Goal: Task Accomplishment & Management: Manage account settings

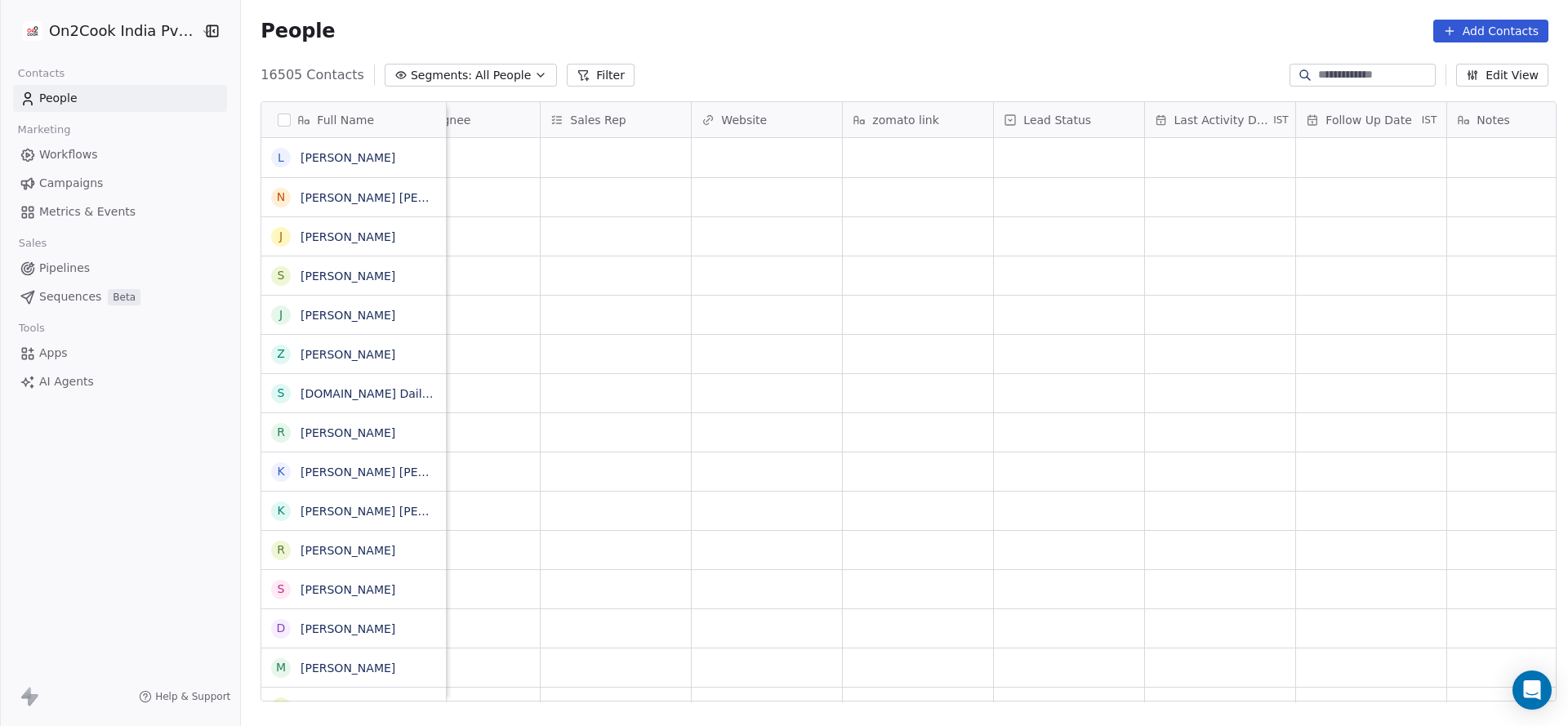
scroll to position [0, 1121]
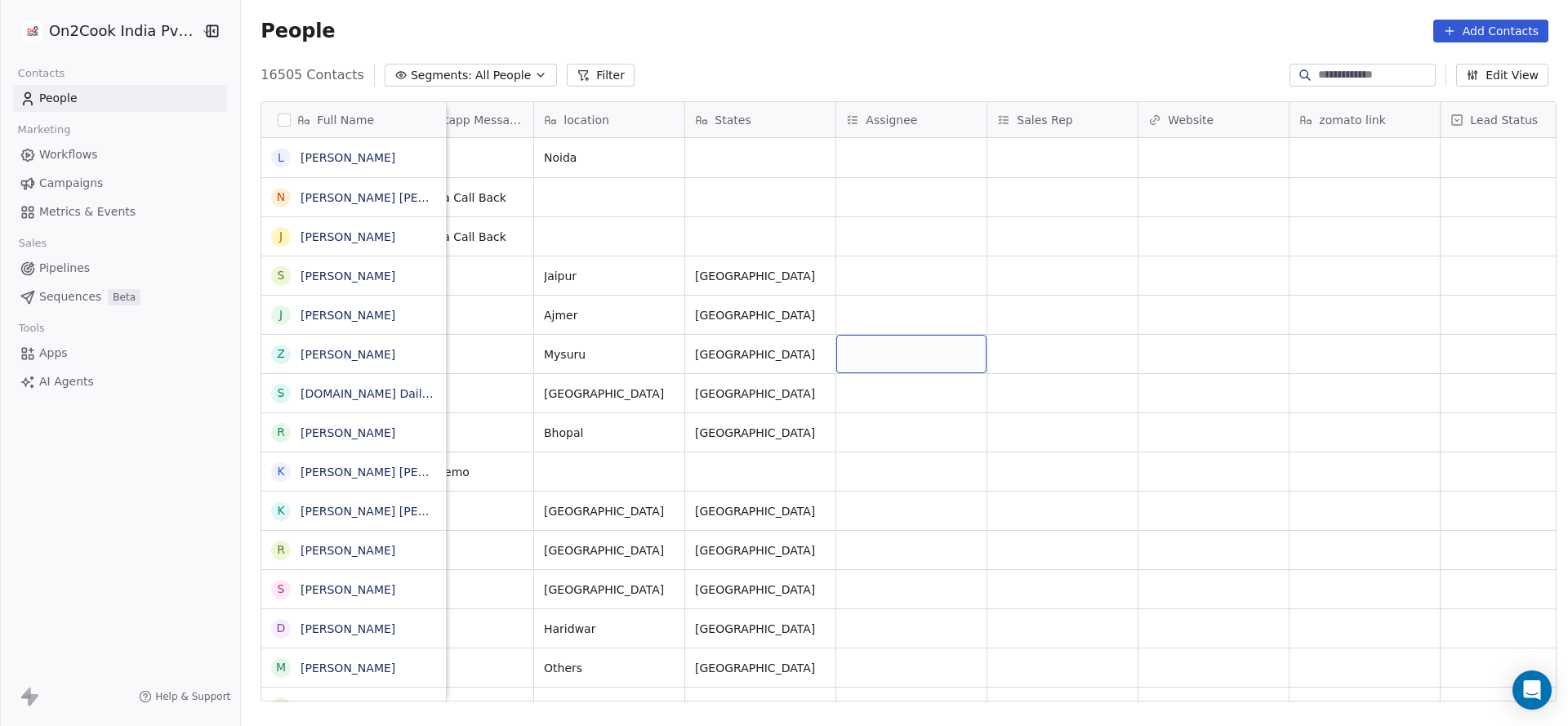
click at [852, 357] on div "grid" at bounding box center [911, 354] width 150 height 39
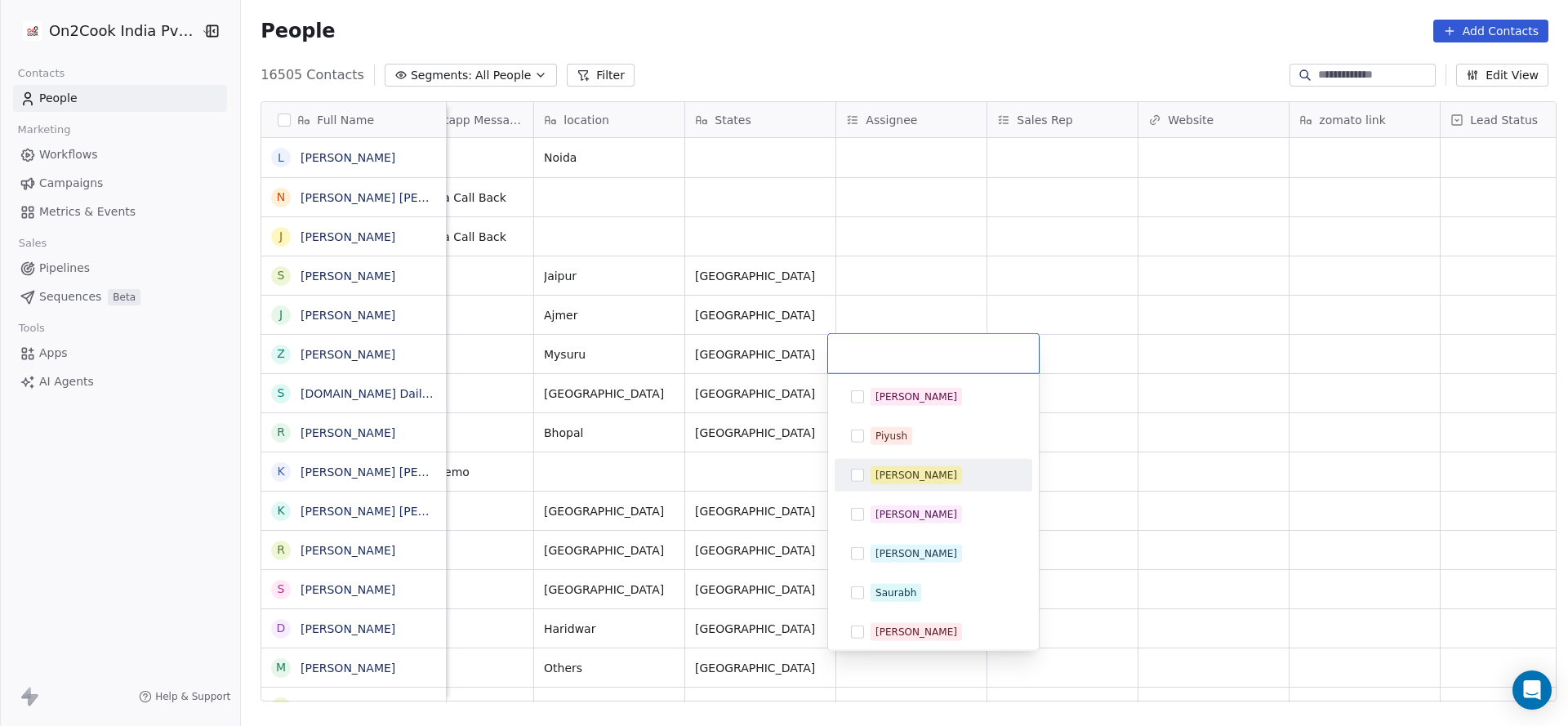
click at [894, 481] on div "[PERSON_NAME]" at bounding box center [916, 475] width 82 height 14
click at [599, 477] on html "On2Cook India Pvt. Ltd. Contacts People Marketing Workflows Campaigns Metrics &…" at bounding box center [784, 363] width 1568 height 726
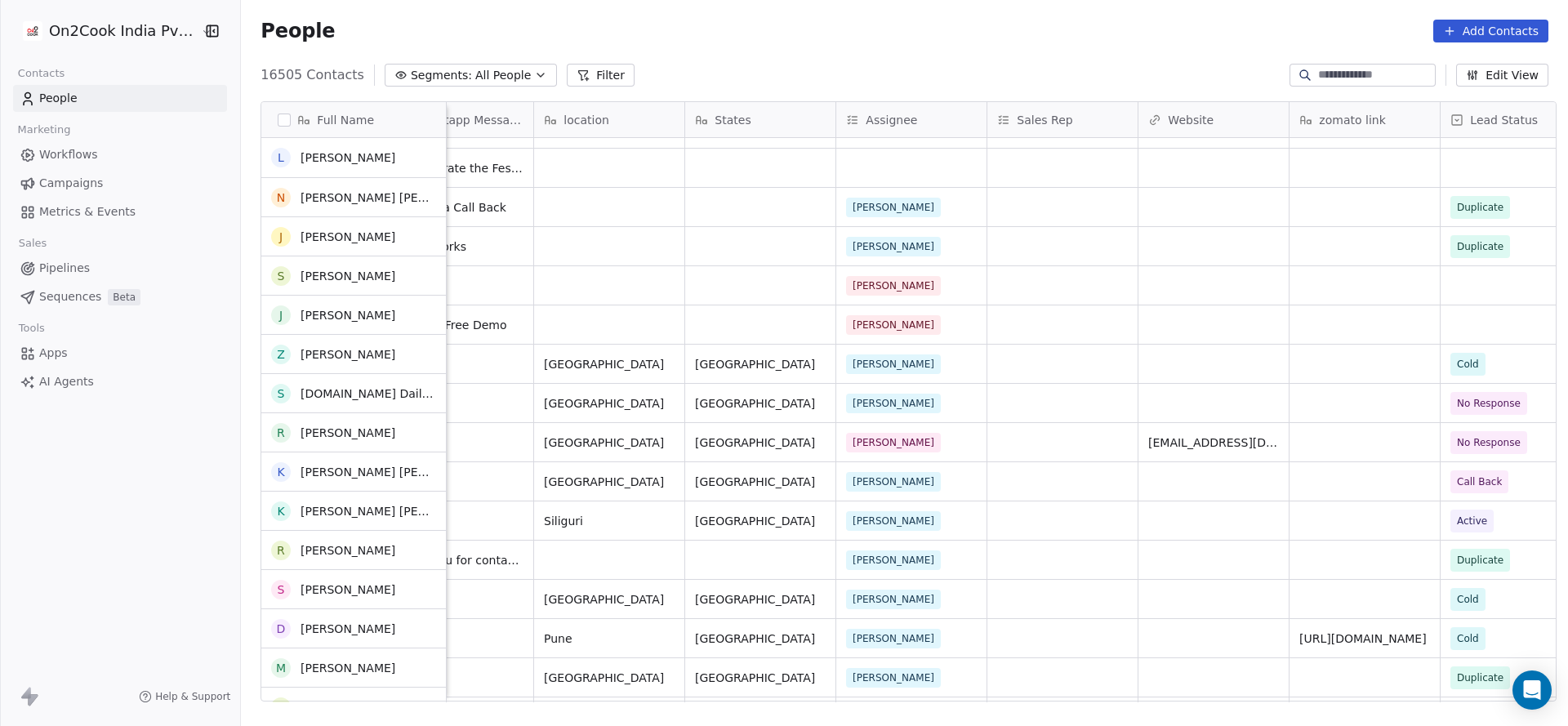
scroll to position [0, 0]
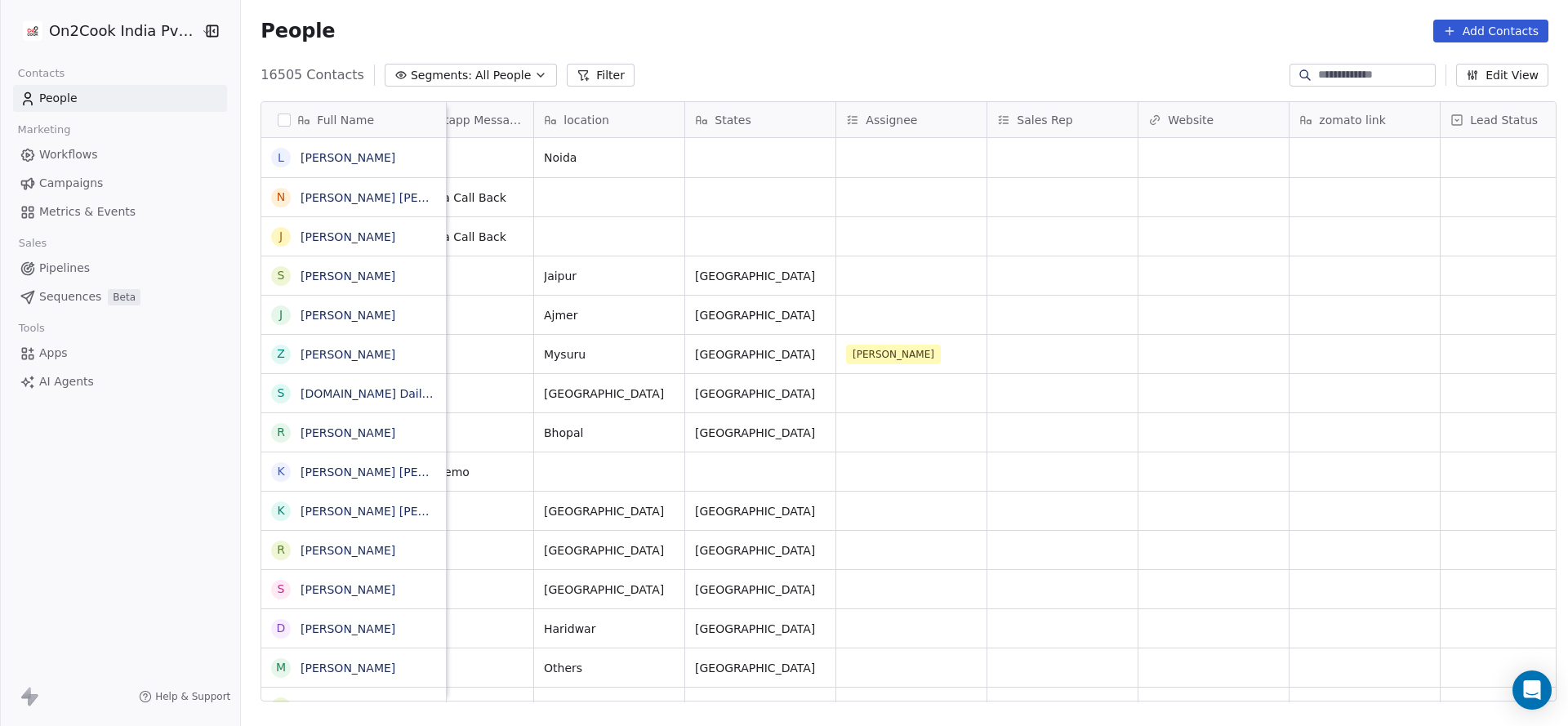
click at [592, 62] on div "16505 Contacts Segments: All People Filter Edit View" at bounding box center [903, 75] width 1326 height 26
click at [577, 68] on button "Filter" at bounding box center [600, 75] width 67 height 22
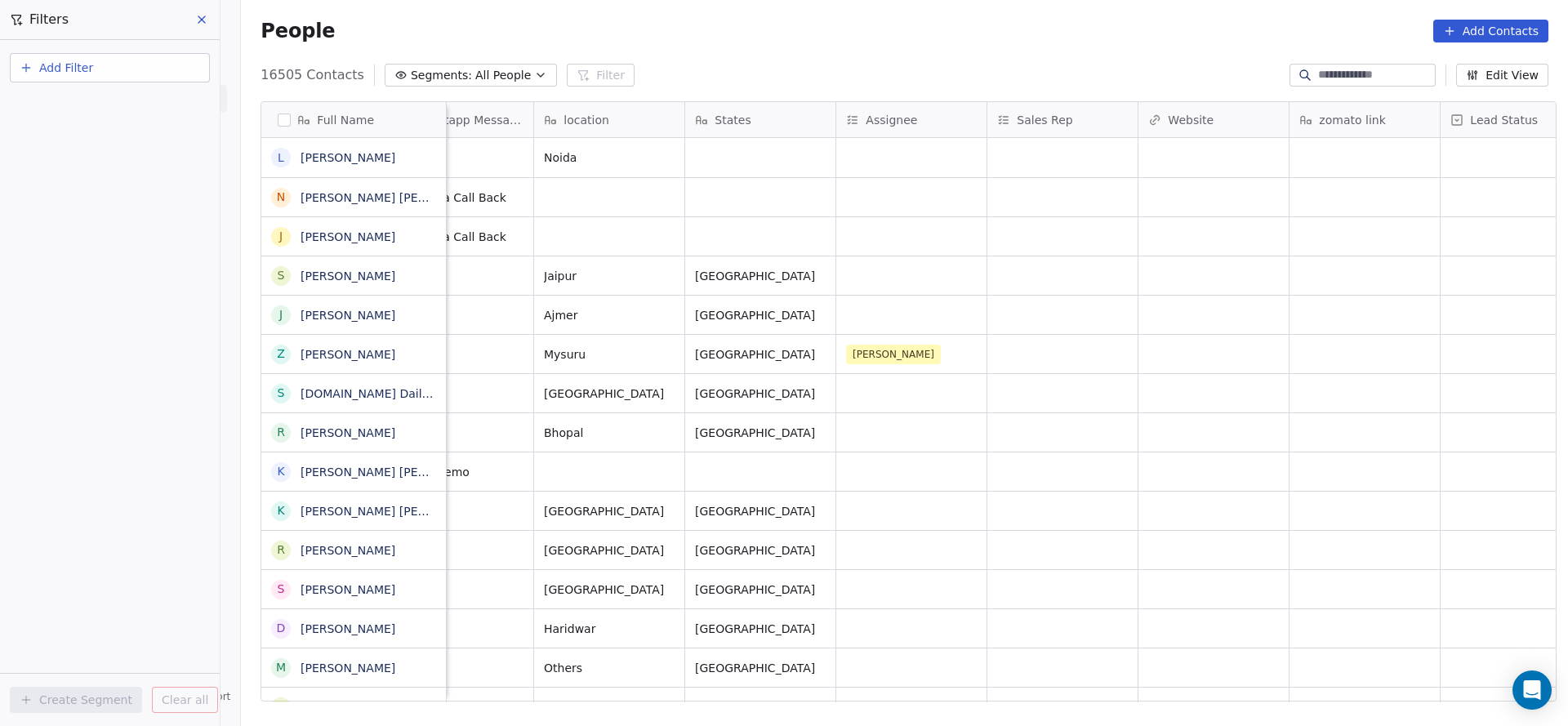
click at [157, 54] on button "Add Filter" at bounding box center [110, 67] width 200 height 30
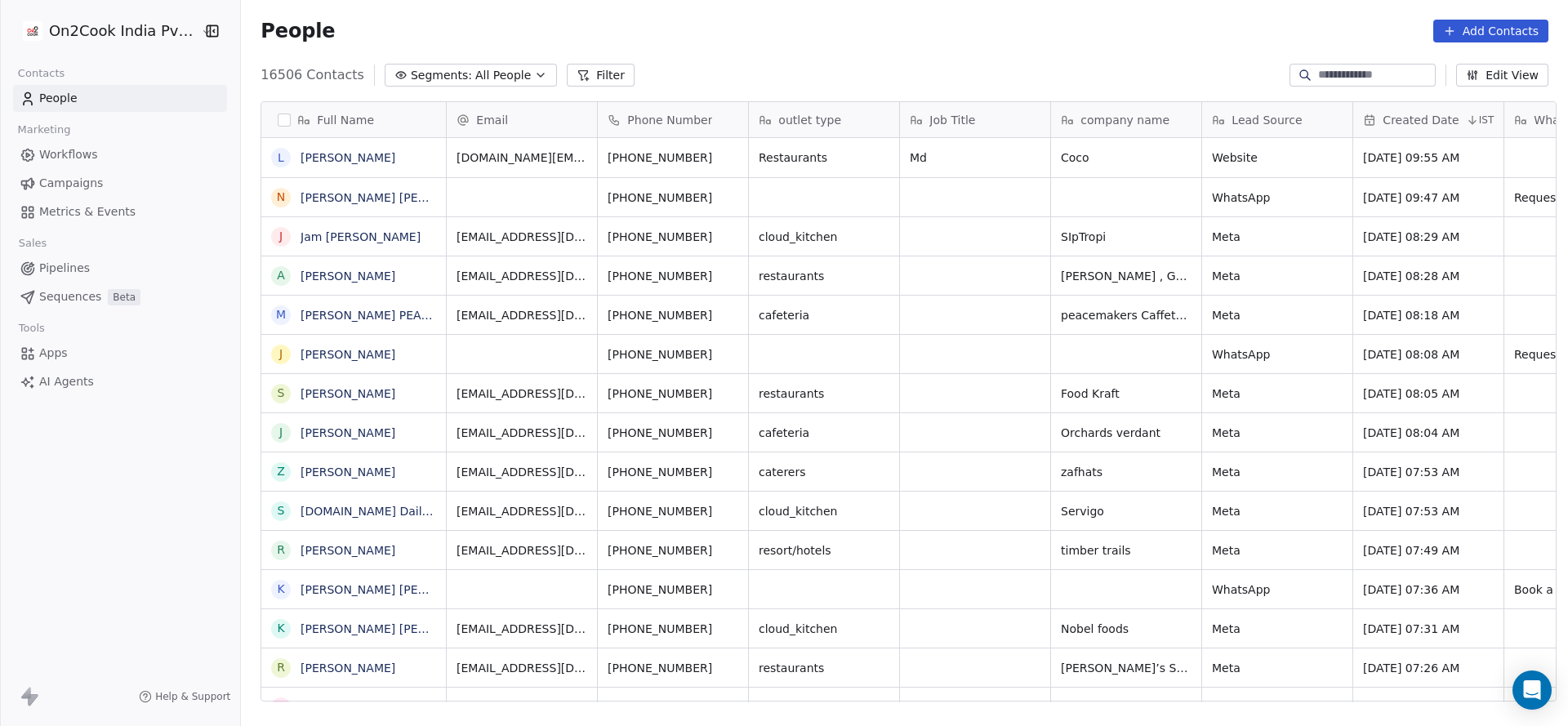
scroll to position [620, 1316]
drag, startPoint x: 804, startPoint y: 718, endPoint x: 915, endPoint y: 718, distance: 111.0
click at [912, 719] on div "Full Name L Lokesh narula N Niraj Subhash Gahalot J Jam Sal A Ashok Kumar Sharm…" at bounding box center [903, 407] width 1326 height 639
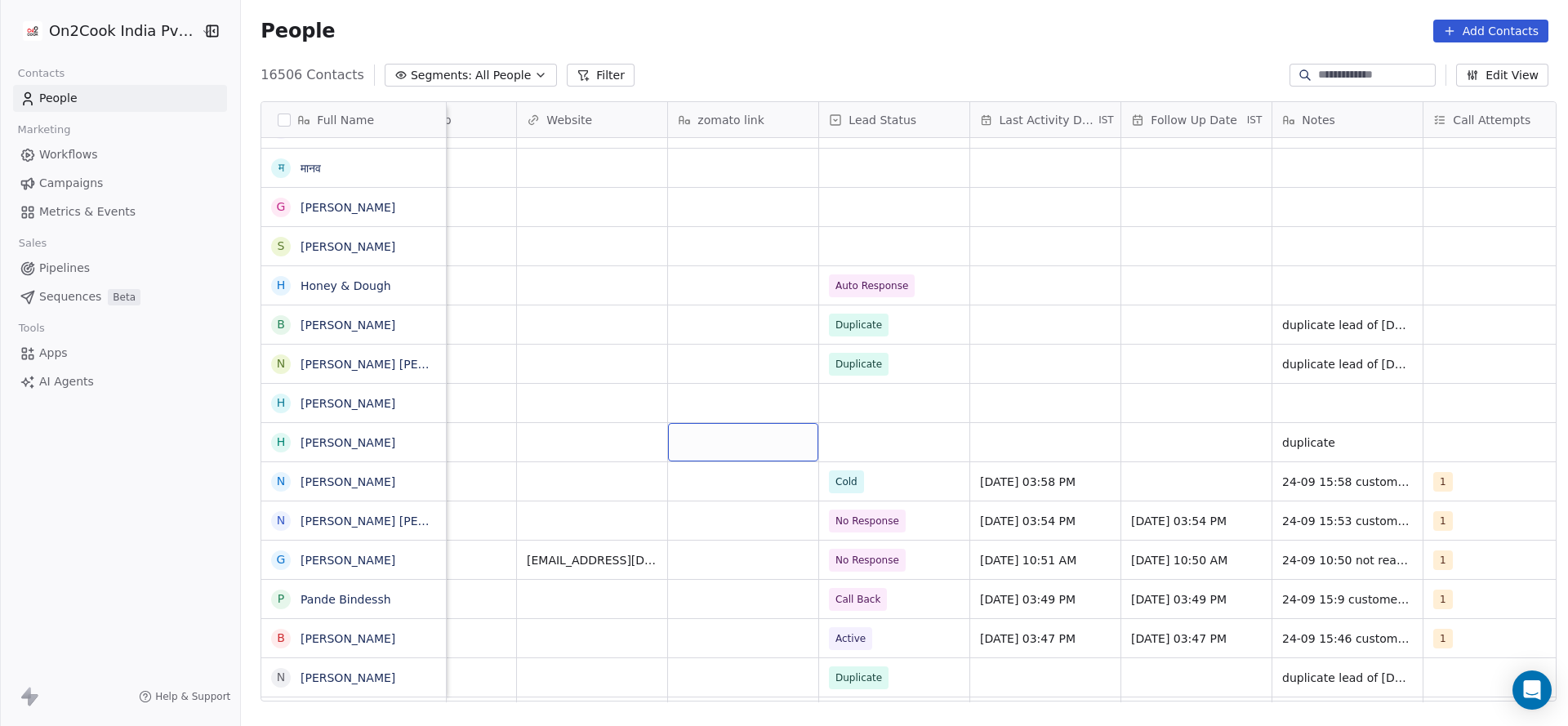
scroll to position [0, 1694]
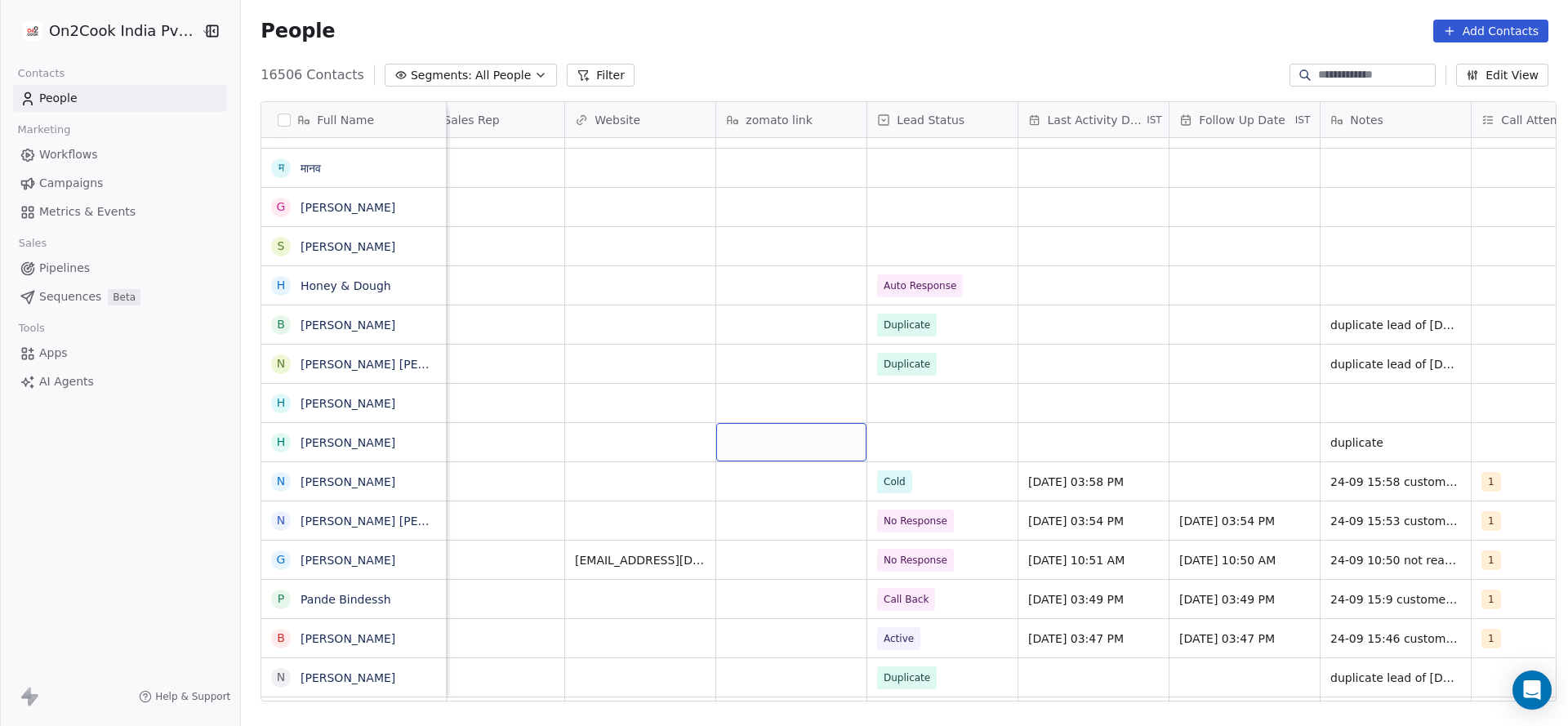
click at [570, 68] on button "Filter" at bounding box center [600, 75] width 67 height 22
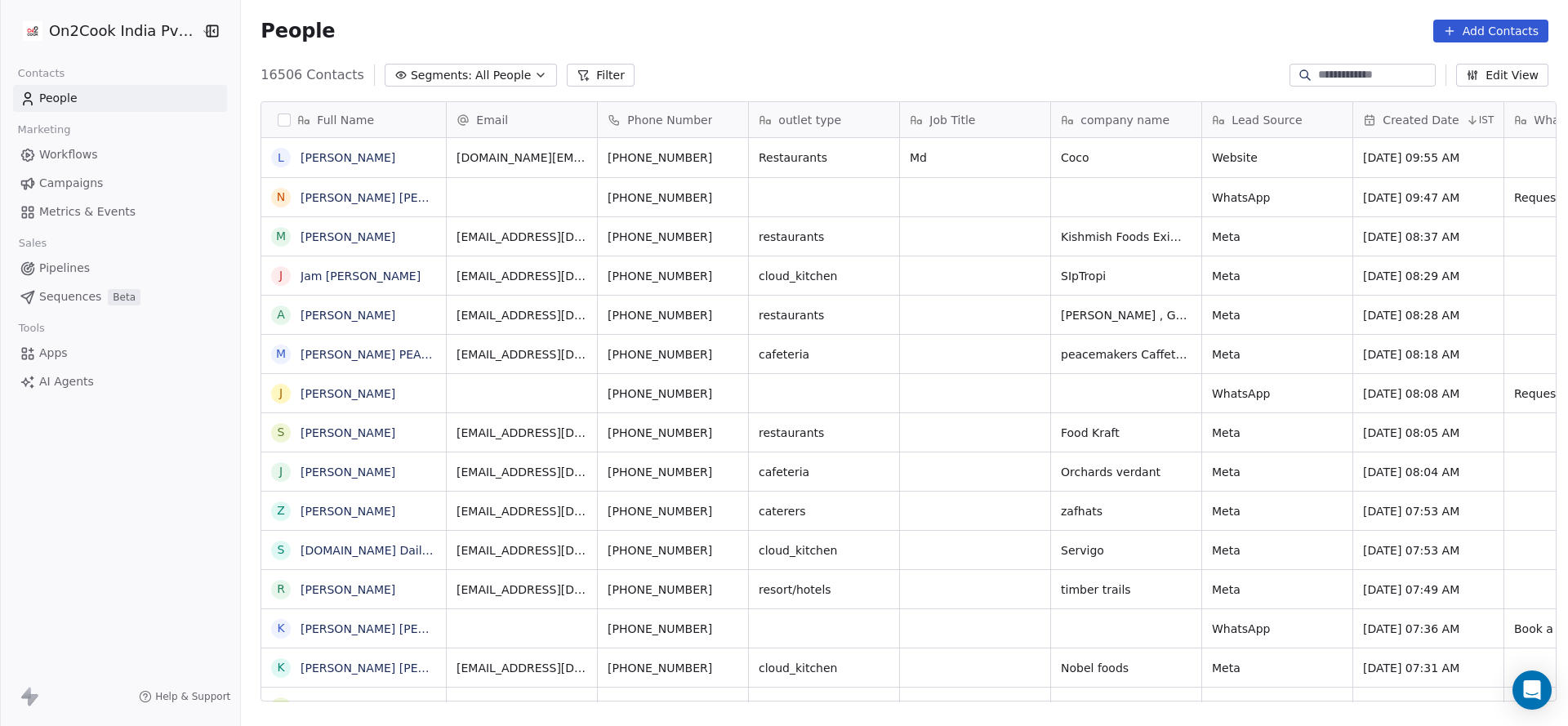
scroll to position [620, 1316]
click at [597, 64] on button "Filter" at bounding box center [600, 75] width 67 height 22
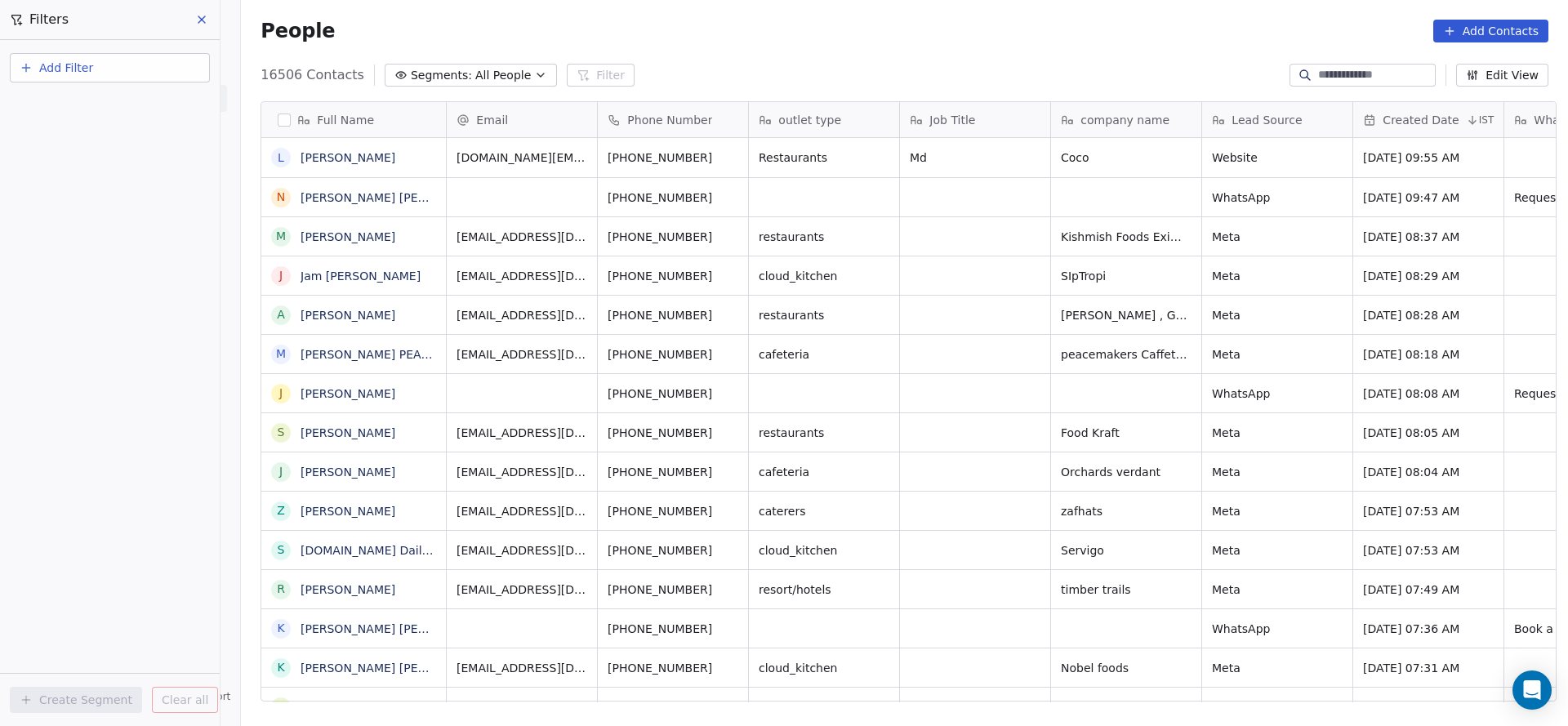
click at [148, 67] on button "Add Filter" at bounding box center [110, 67] width 200 height 30
click at [137, 99] on div "Contact properties" at bounding box center [110, 106] width 166 height 17
type input "***"
click at [125, 168] on div "Assignee" at bounding box center [110, 165] width 166 height 16
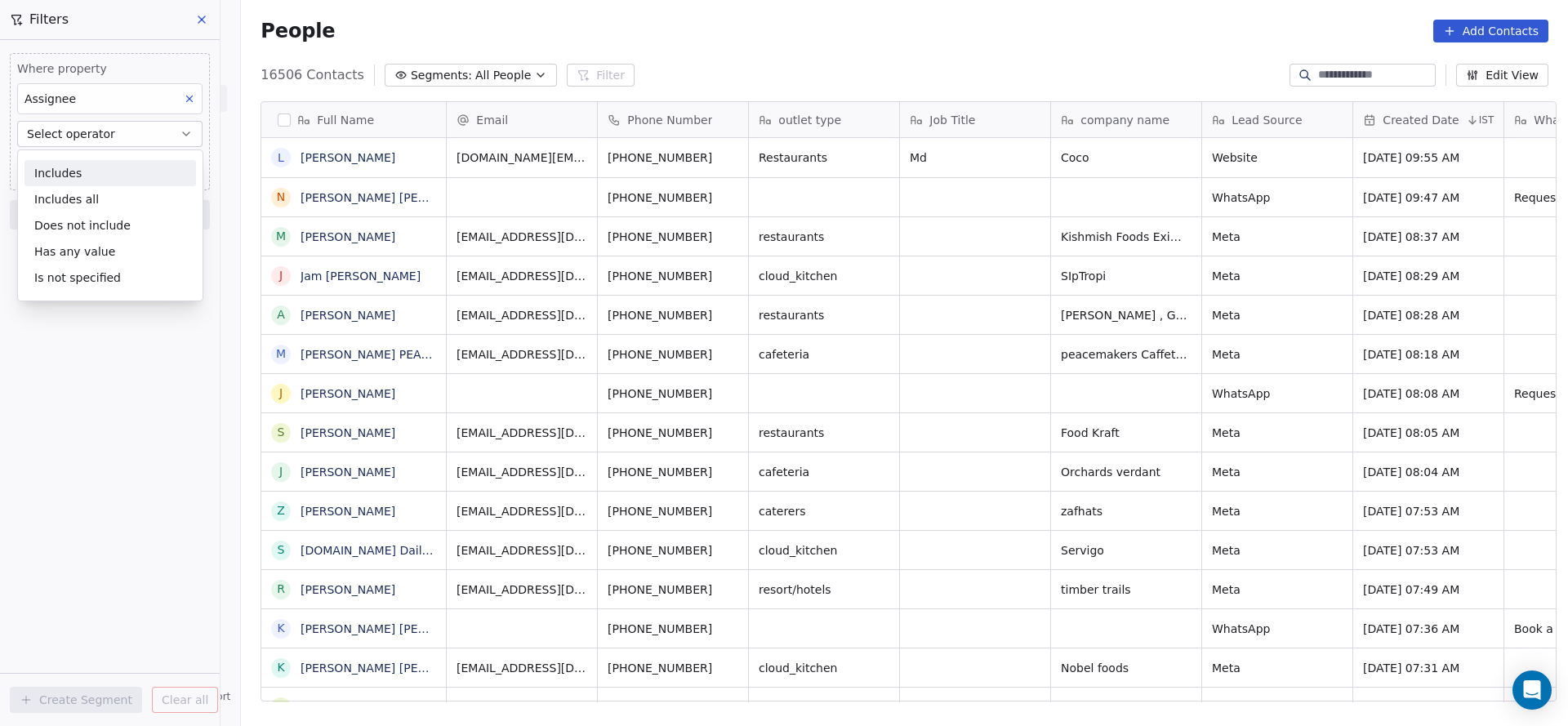
click at [119, 179] on div "Includes" at bounding box center [110, 173] width 172 height 26
click at [142, 170] on body "On2Cook India Pvt. Ltd. Contacts People Marketing Workflows Campaigns Metrics &…" at bounding box center [784, 363] width 1568 height 726
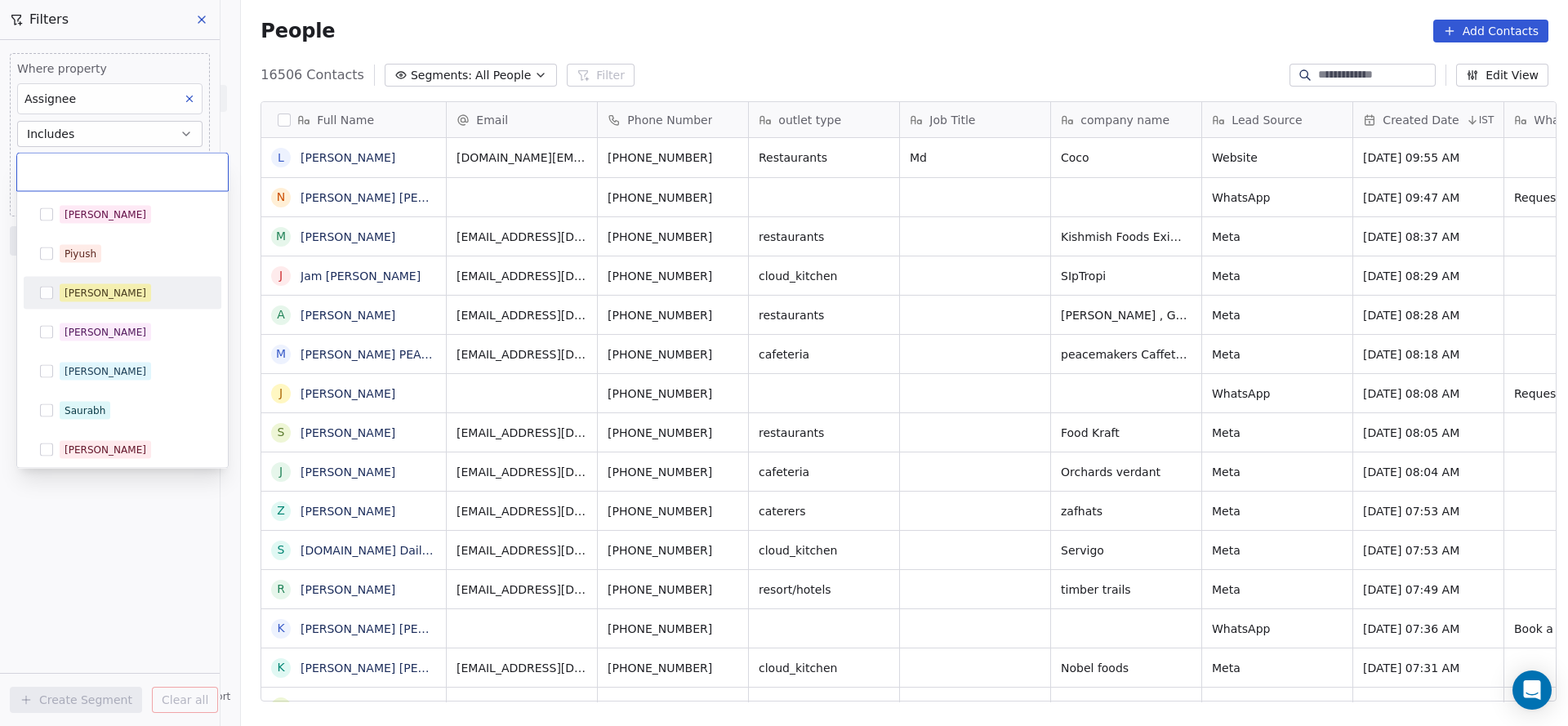
click at [128, 289] on div "[PERSON_NAME]" at bounding box center [132, 293] width 145 height 18
click at [360, 46] on html "On2Cook India Pvt. Ltd. Contacts People Marketing Workflows Campaigns Metrics &…" at bounding box center [784, 363] width 1568 height 726
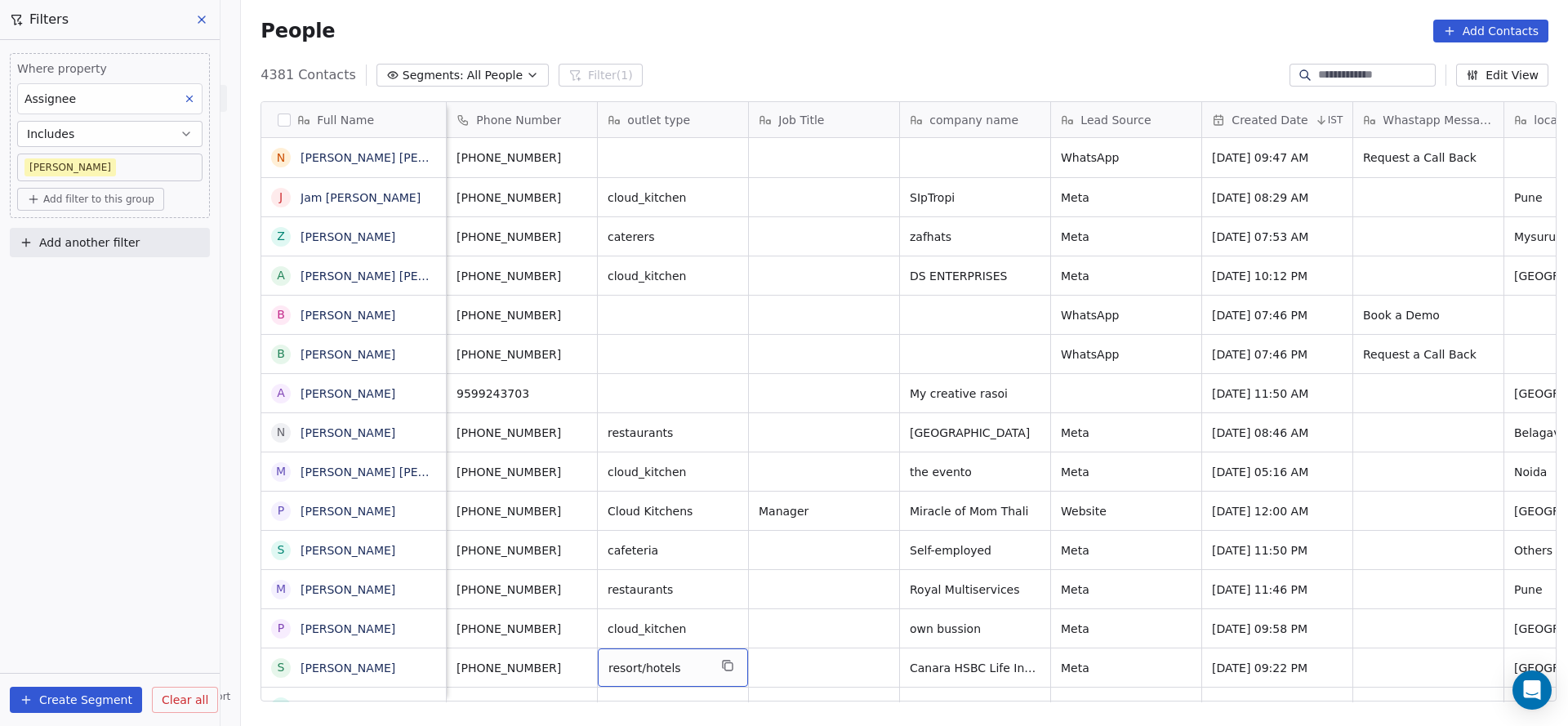
scroll to position [39, 0]
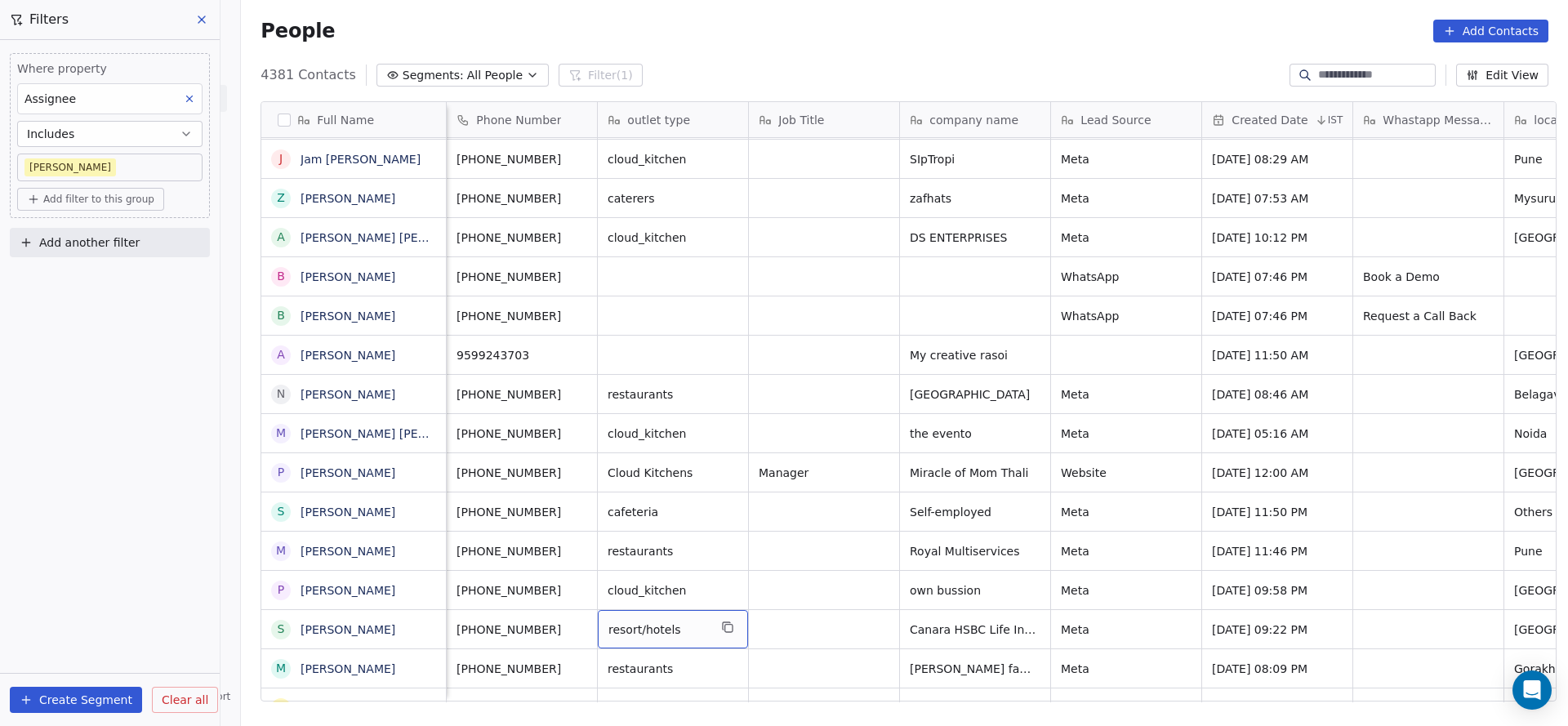
drag, startPoint x: 718, startPoint y: 681, endPoint x: 1019, endPoint y: 682, distance: 301.0
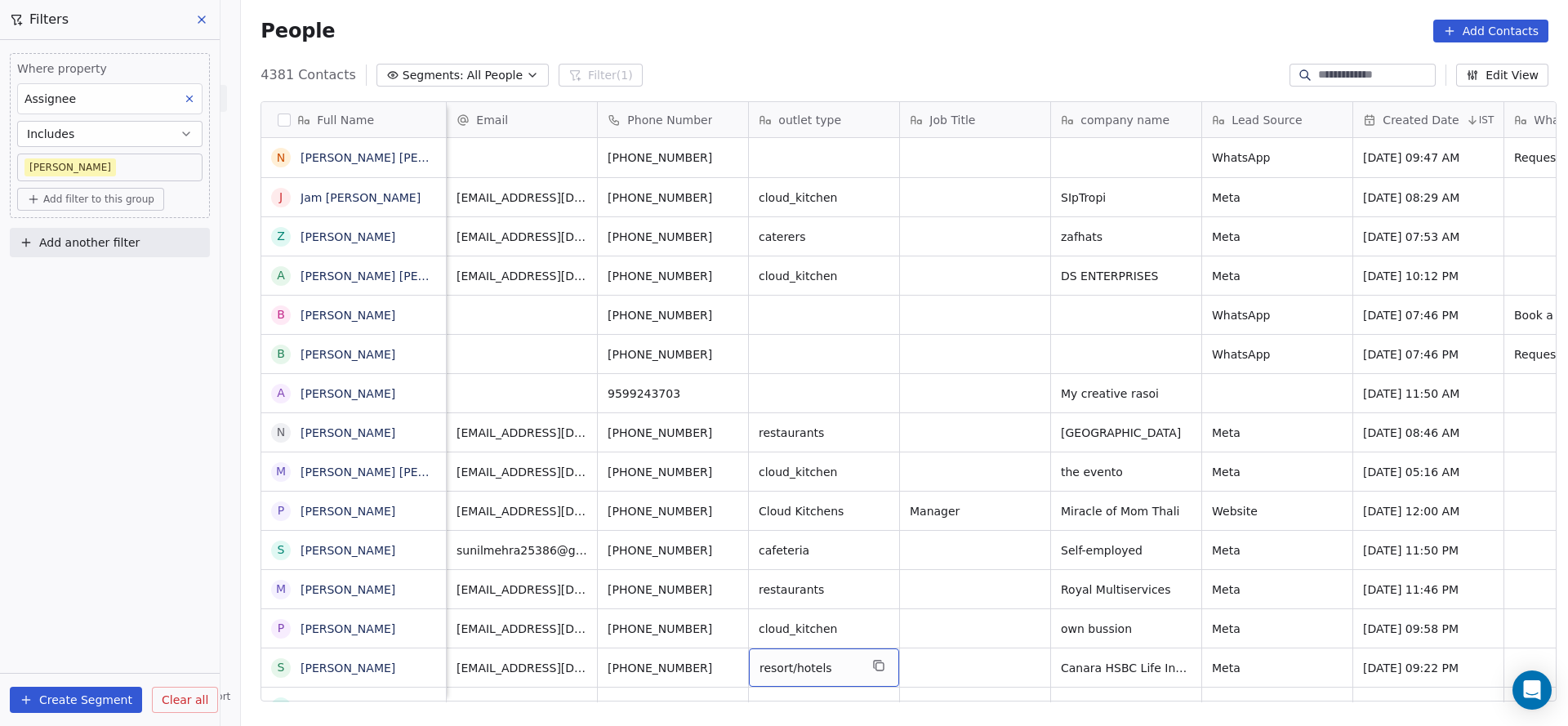
scroll to position [0, 2120]
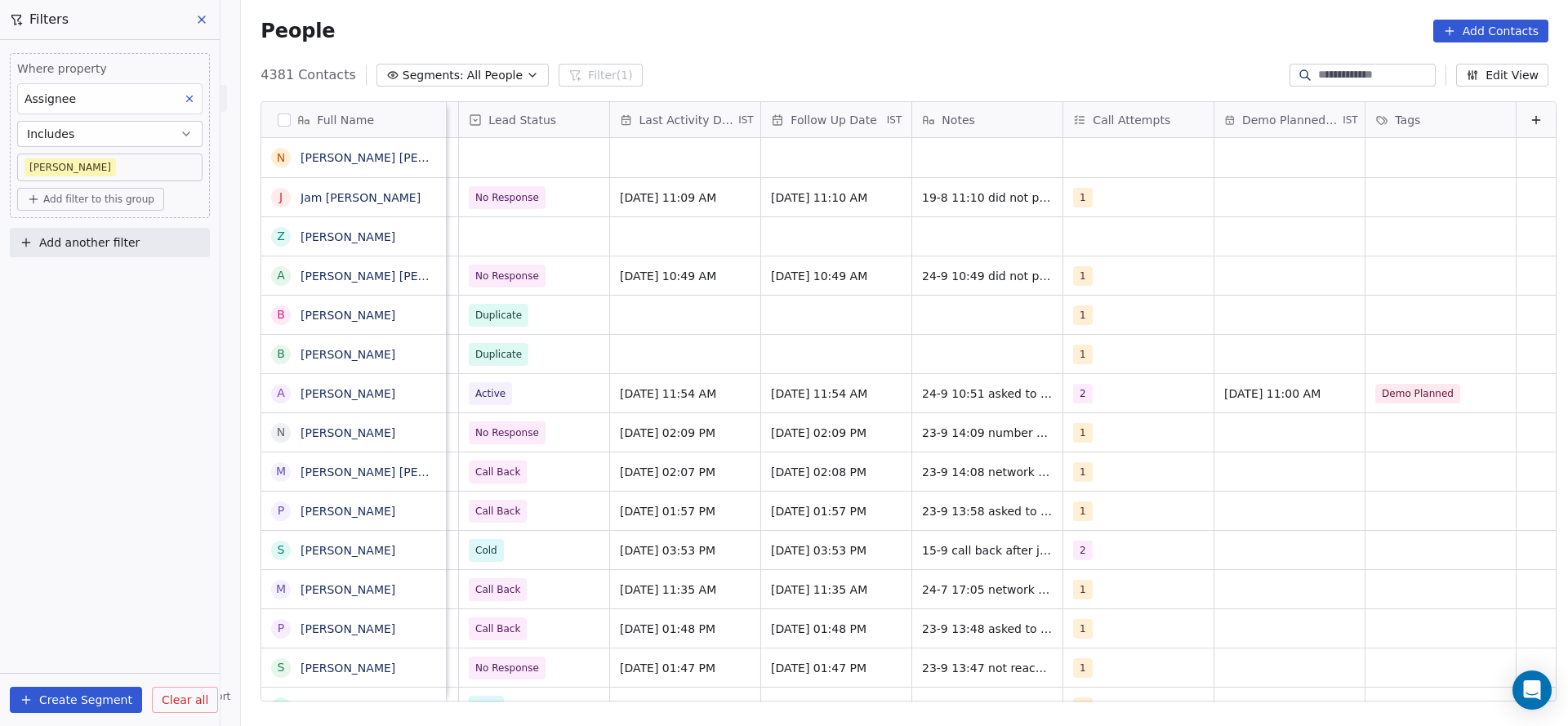
click at [615, 225] on div "grid" at bounding box center [684, 236] width 150 height 39
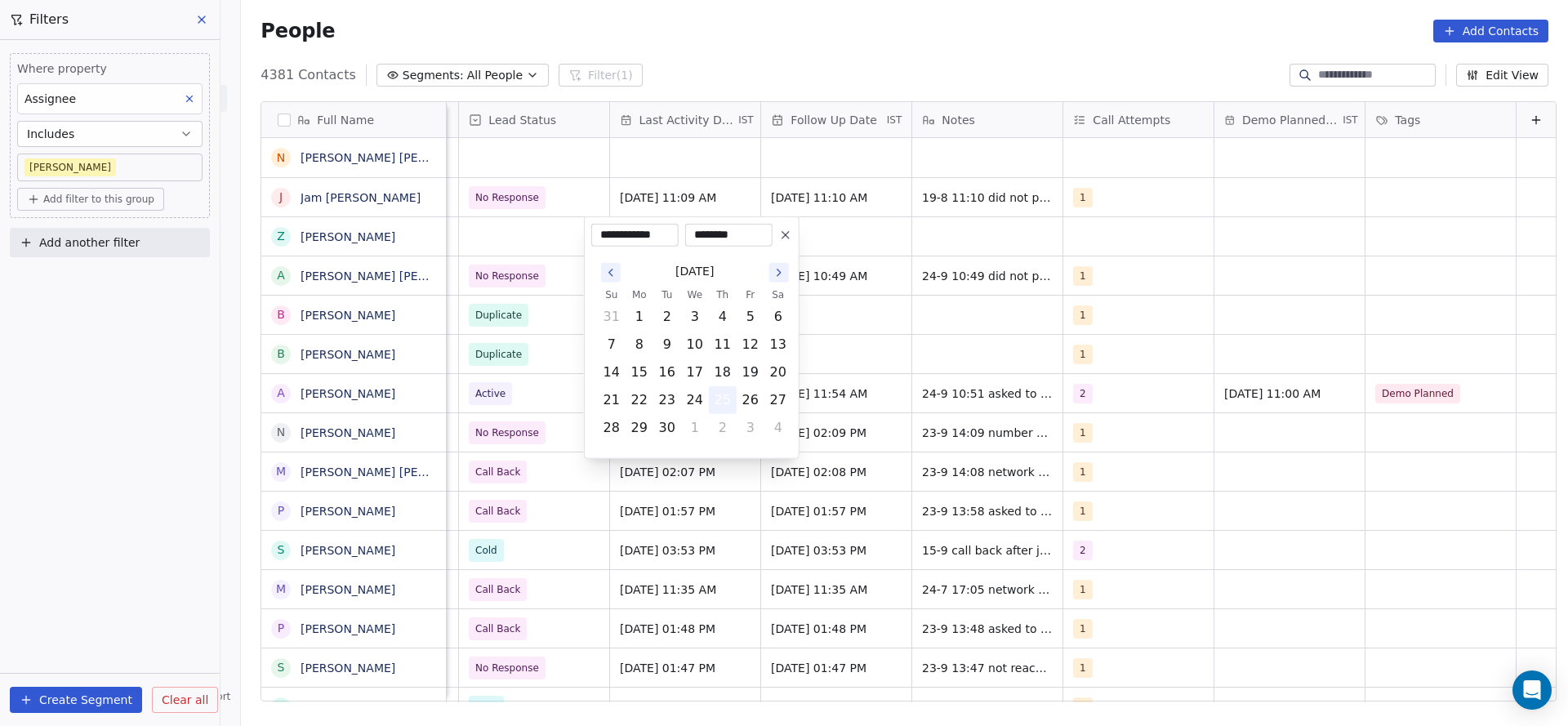
click at [723, 409] on button "25" at bounding box center [722, 400] width 26 height 26
click at [476, 321] on html "On2Cook India Pvt. Ltd. Contacts People Marketing Workflows Campaigns Metrics &…" at bounding box center [784, 363] width 1568 height 726
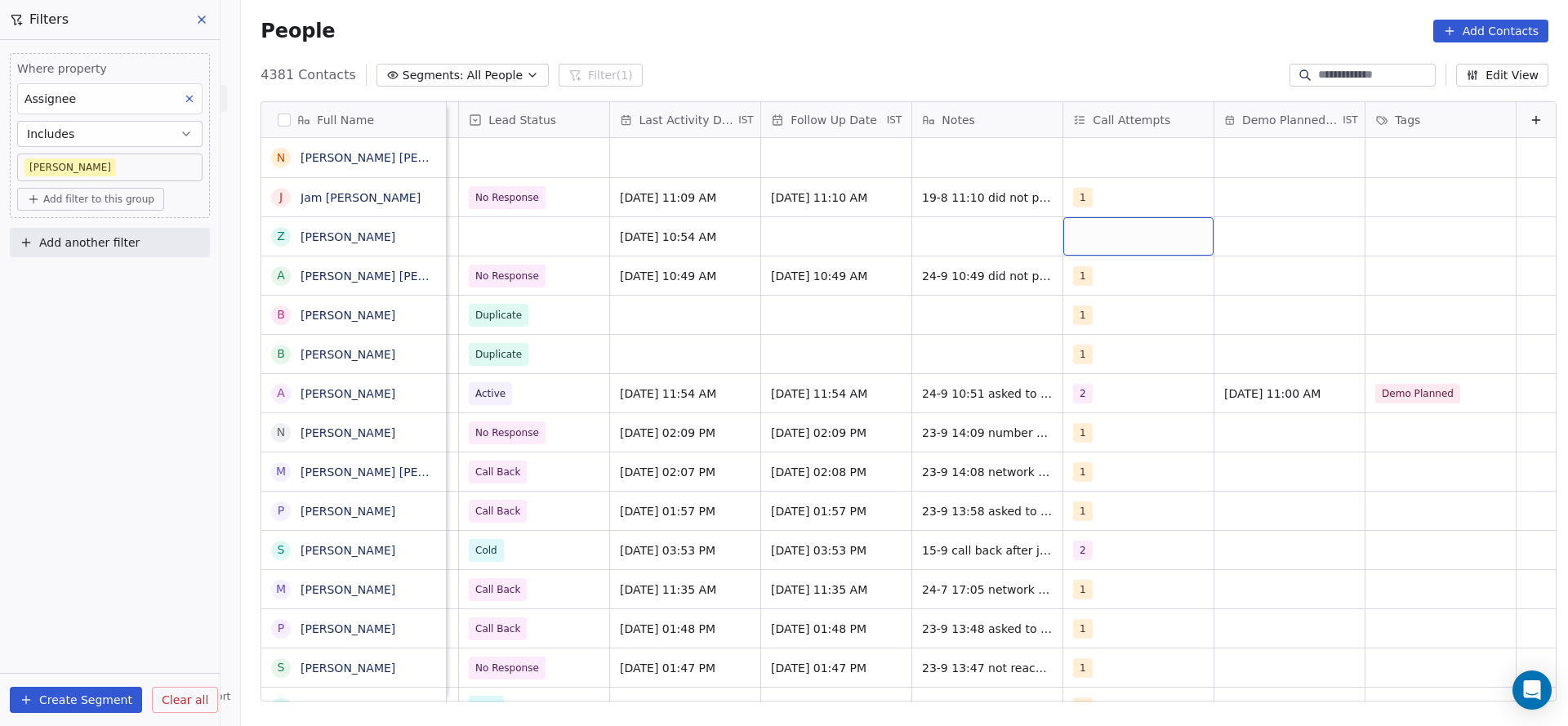
click at [1106, 244] on div "grid" at bounding box center [1138, 236] width 150 height 39
click at [1093, 286] on div "1" at bounding box center [1152, 279] width 145 height 18
click at [919, 248] on html "On2Cook India Pvt. Ltd. Contacts People Marketing Workflows Campaigns Metrics &…" at bounding box center [784, 363] width 1568 height 726
click at [831, 246] on div "grid" at bounding box center [835, 236] width 150 height 39
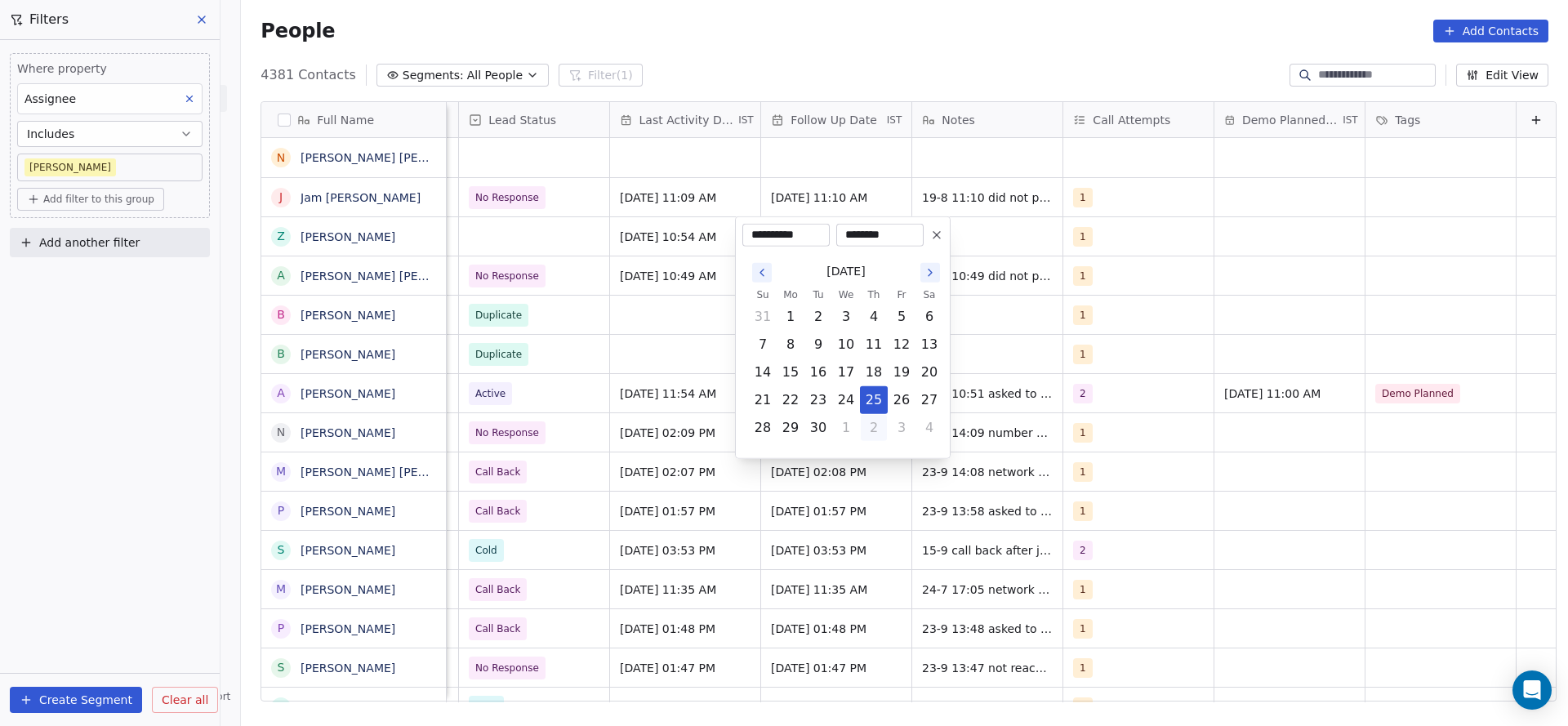
click at [875, 435] on button "2" at bounding box center [873, 428] width 26 height 26
type input "**********"
click at [977, 244] on html "On2Cook India Pvt. Ltd. Contacts People Marketing Workflows Campaigns Metrics &…" at bounding box center [784, 363] width 1568 height 726
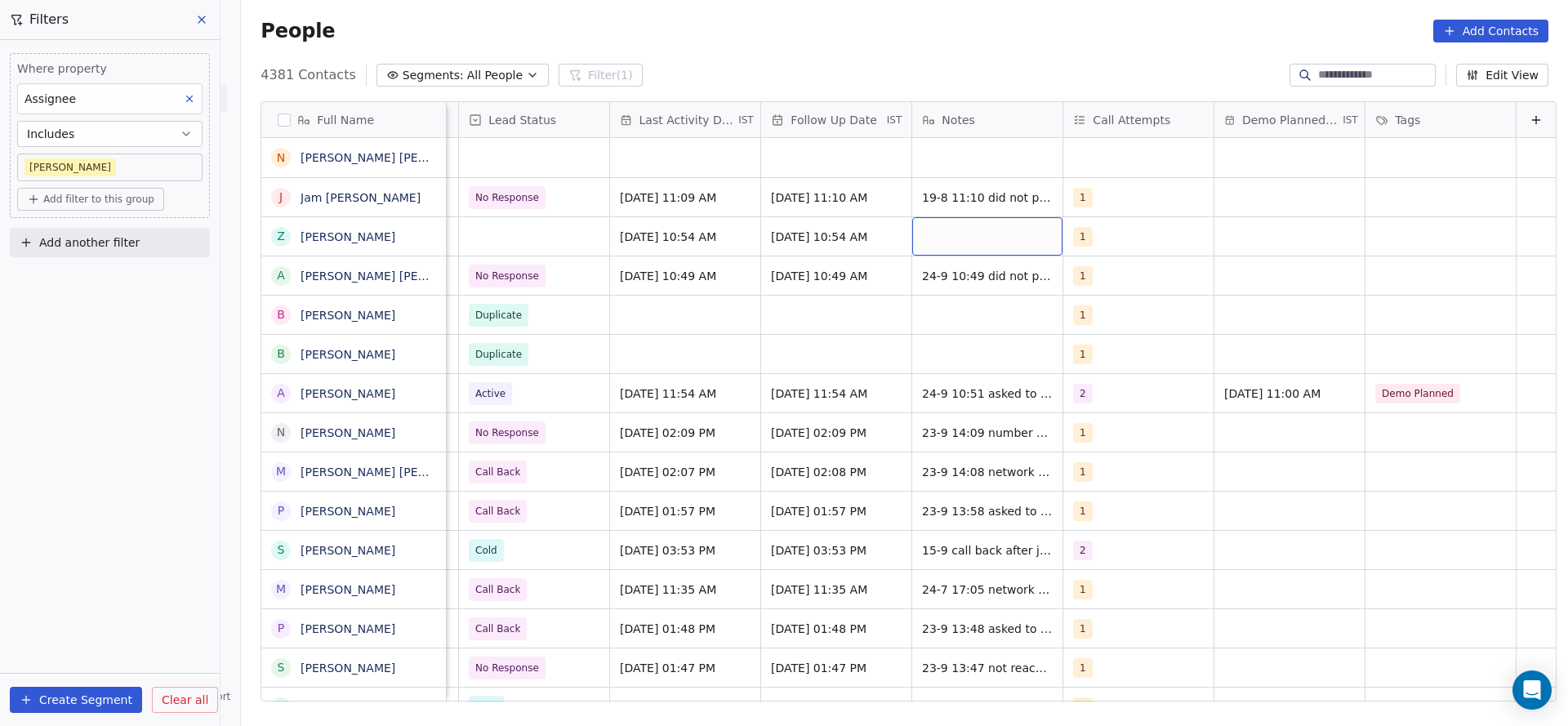
click at [977, 244] on div "grid" at bounding box center [986, 236] width 150 height 39
type textarea "**********"
click at [509, 233] on html "On2Cook India Pvt. Ltd. Contacts People Marketing Workflows Campaigns Metrics &…" at bounding box center [784, 363] width 1568 height 726
click at [509, 233] on div "grid" at bounding box center [533, 236] width 150 height 39
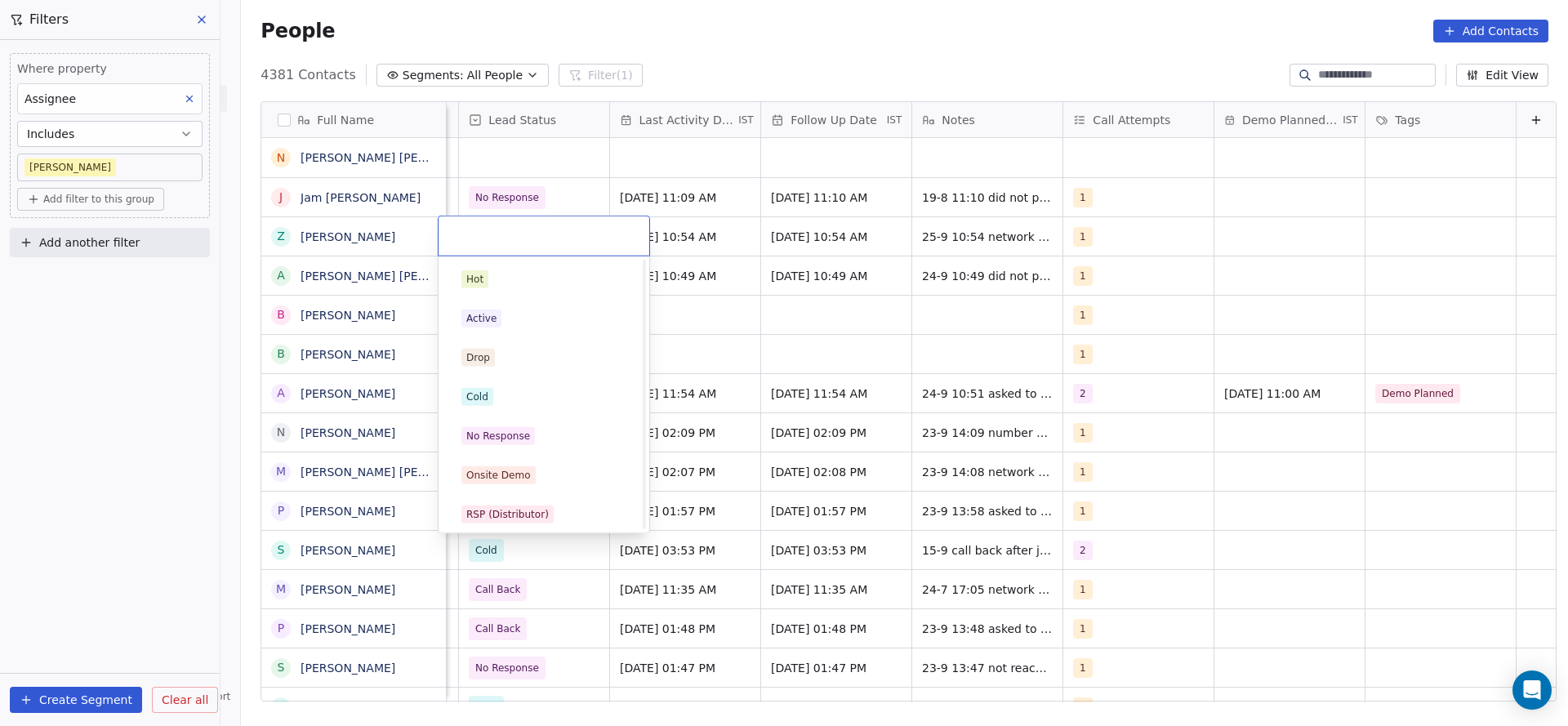
scroll to position [122, 0]
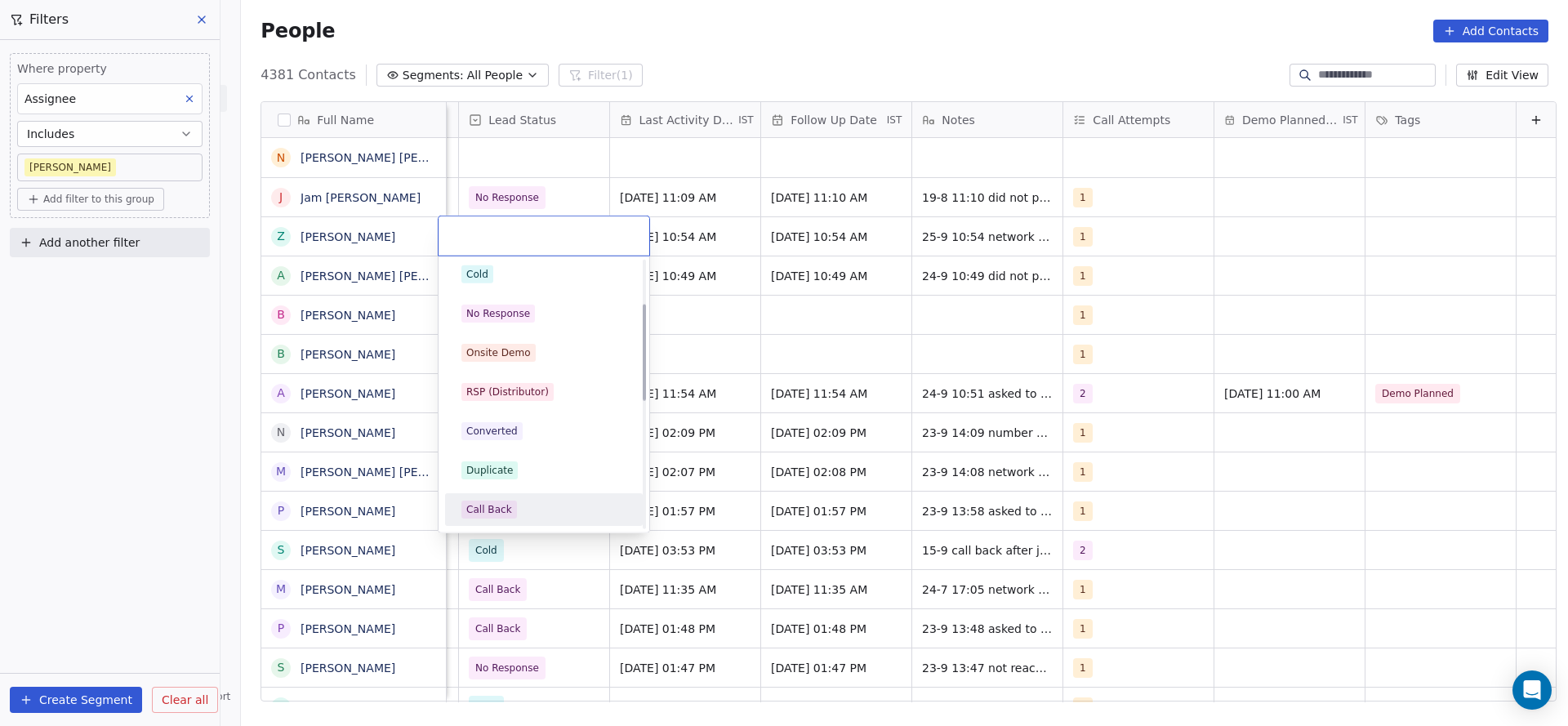
click at [502, 502] on div "Call Back" at bounding box center [489, 509] width 46 height 14
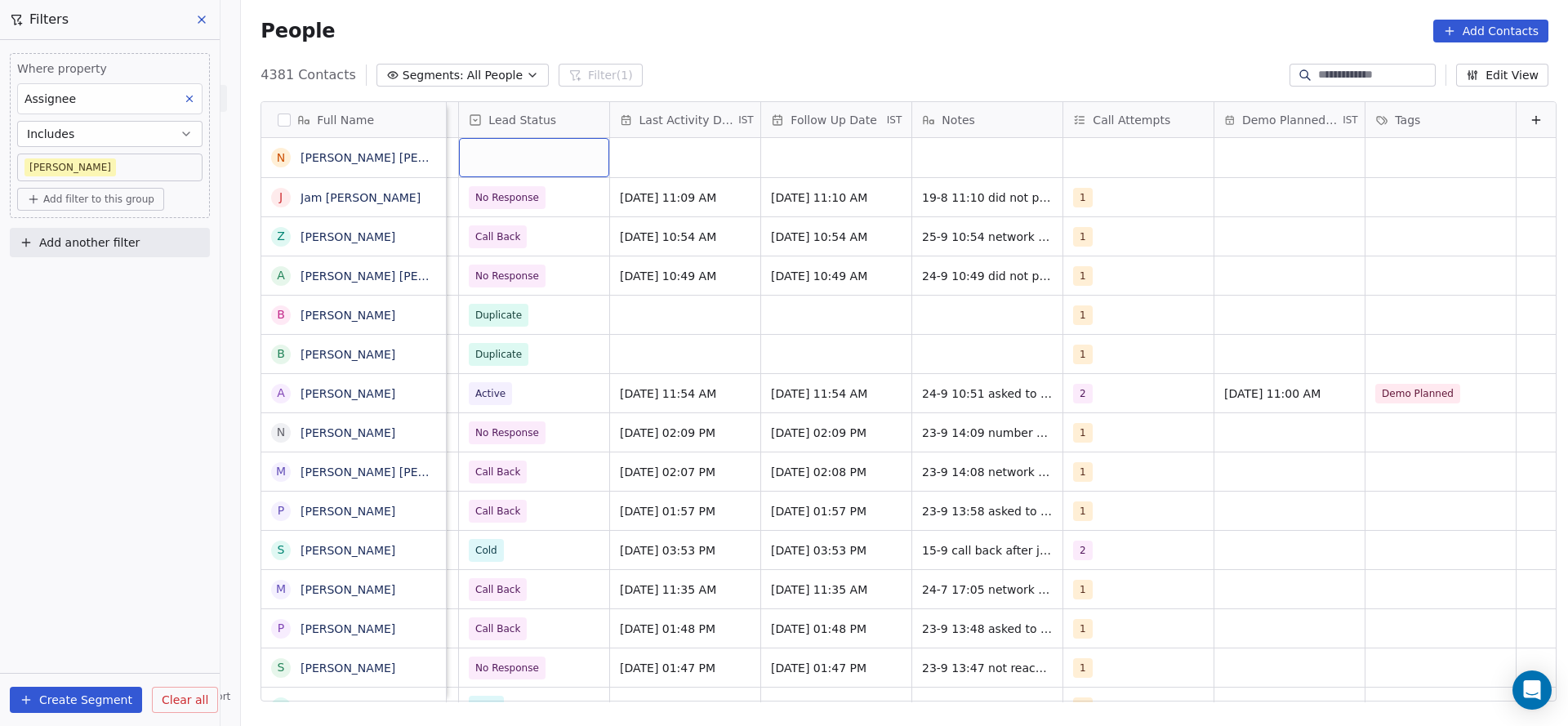
scroll to position [0, 2114]
click at [481, 164] on div "grid" at bounding box center [533, 158] width 150 height 40
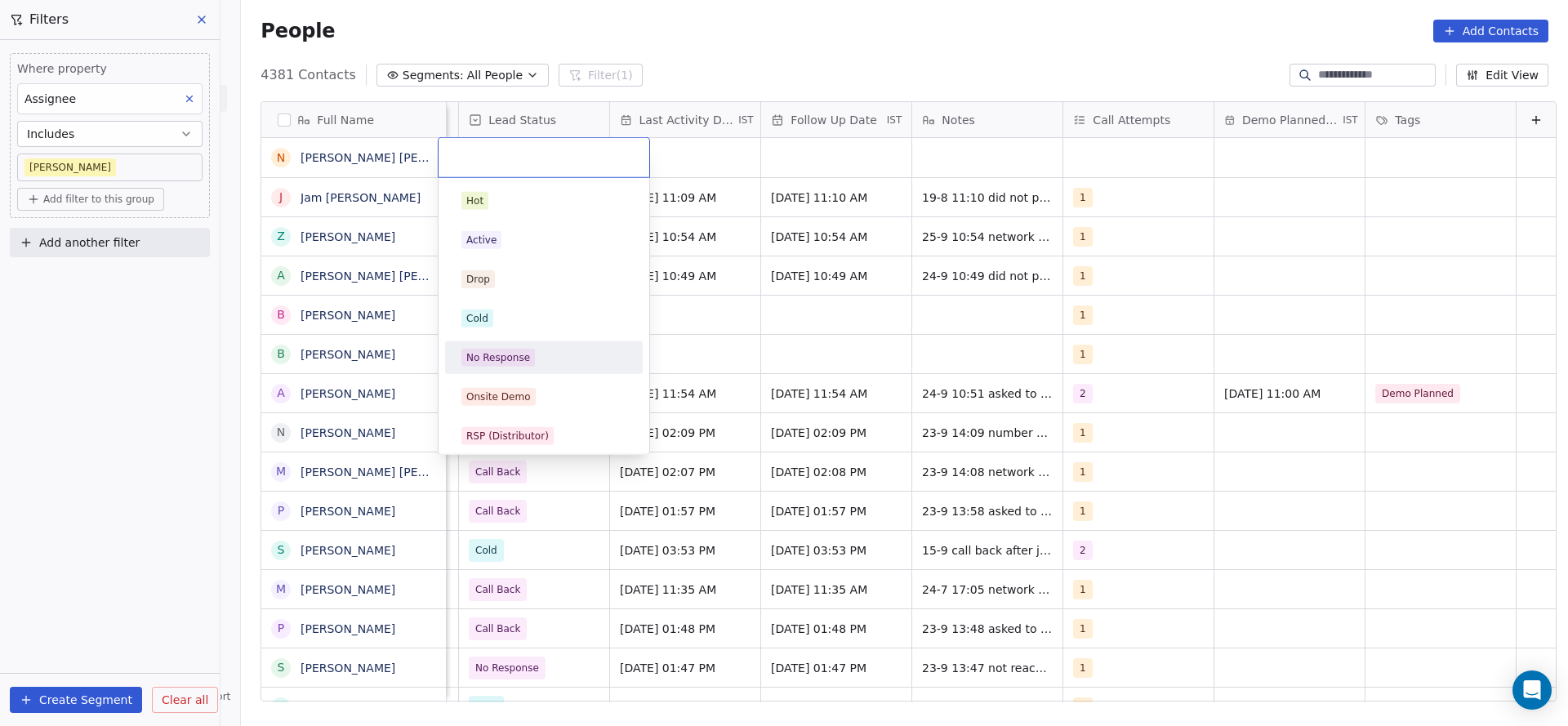
click at [529, 355] on span "No Response" at bounding box center [498, 358] width 74 height 18
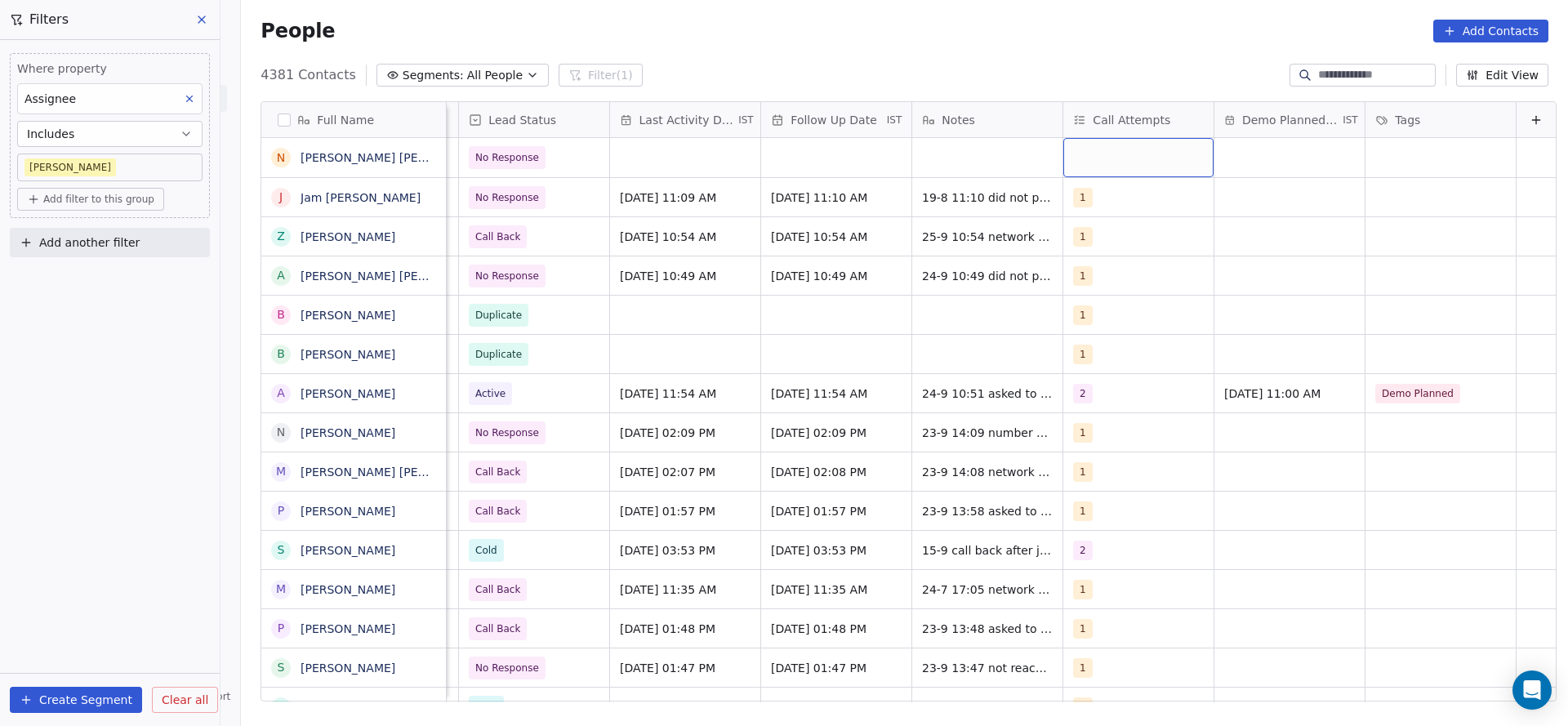
click at [1097, 166] on div "grid" at bounding box center [1138, 158] width 150 height 40
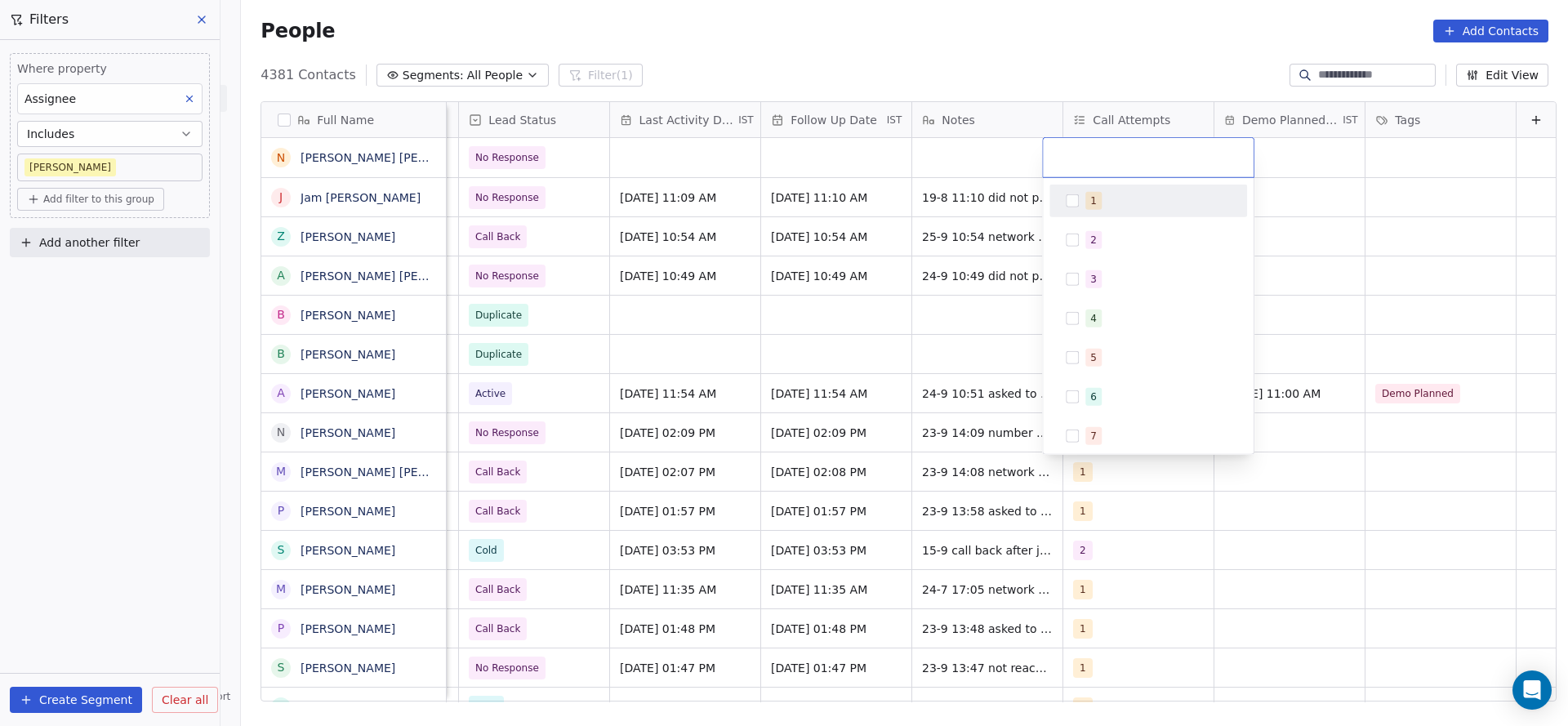
click at [1097, 199] on span "1" at bounding box center [1093, 201] width 16 height 18
drag, startPoint x: 727, startPoint y: 253, endPoint x: 676, endPoint y: 168, distance: 99.1
click at [727, 255] on html "On2Cook India Pvt. Ltd. Contacts People Marketing Workflows Campaigns Metrics &…" at bounding box center [784, 363] width 1568 height 726
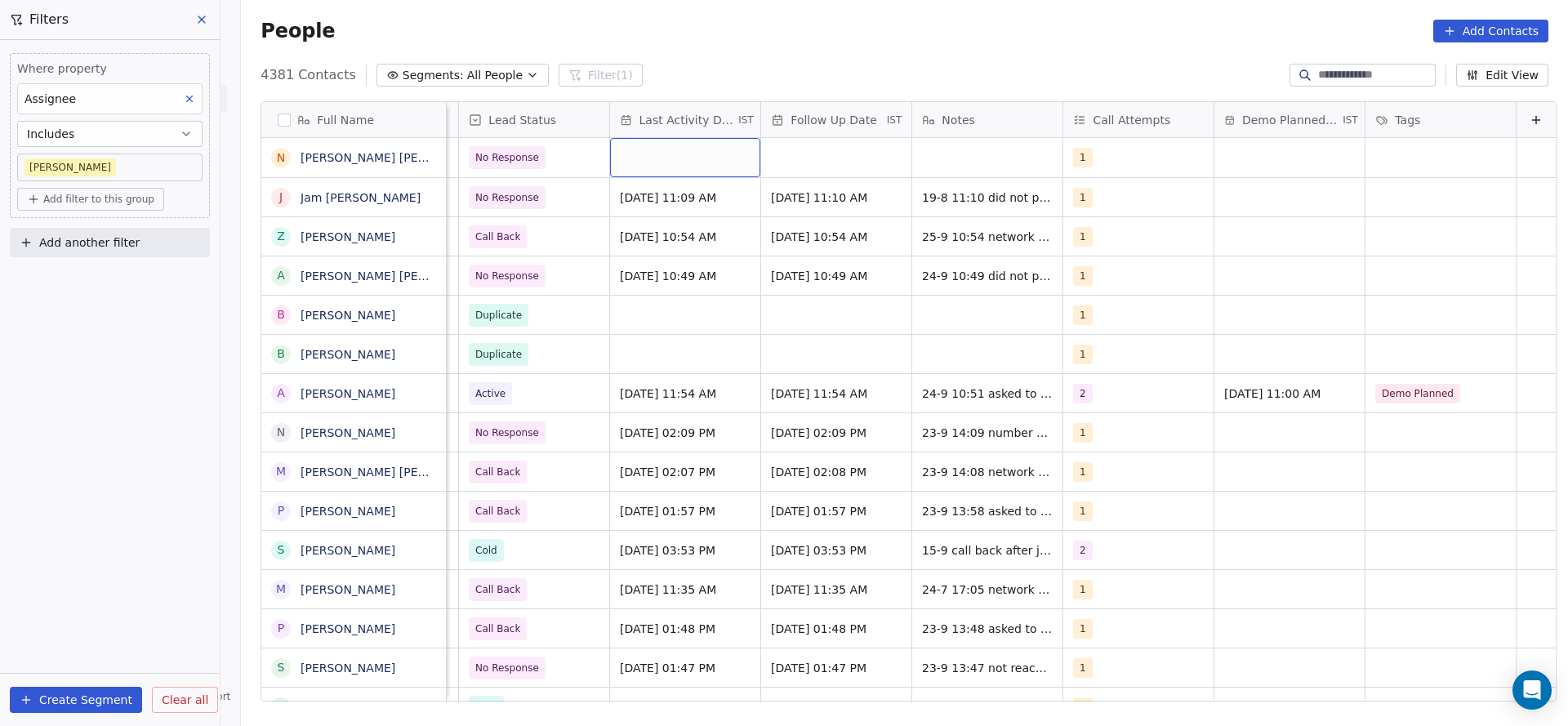
click at [676, 167] on div "grid" at bounding box center [684, 158] width 150 height 40
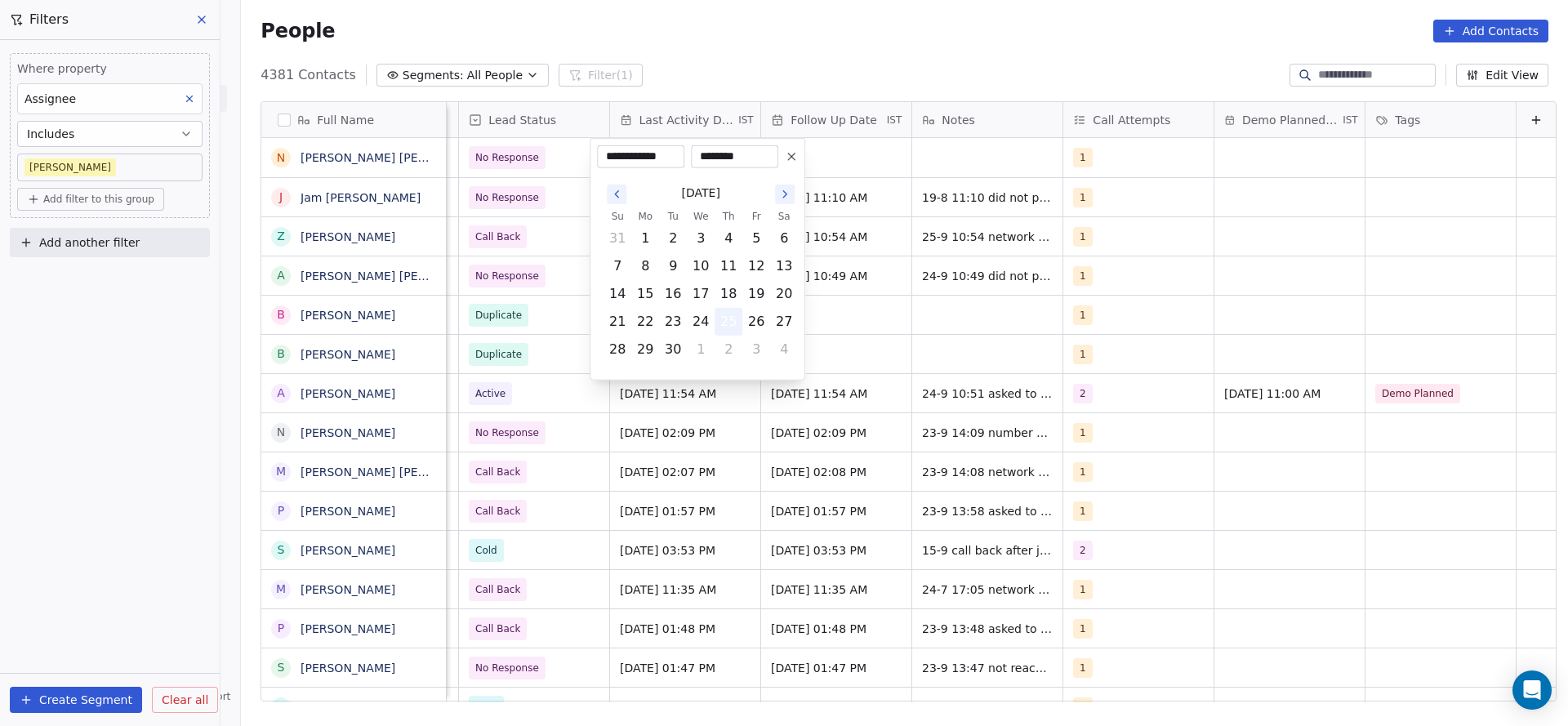
click at [732, 319] on button "25" at bounding box center [727, 322] width 26 height 26
click at [980, 305] on html "On2Cook India Pvt. Ltd. Contacts People Marketing Workflows Campaigns Metrics &…" at bounding box center [784, 363] width 1568 height 726
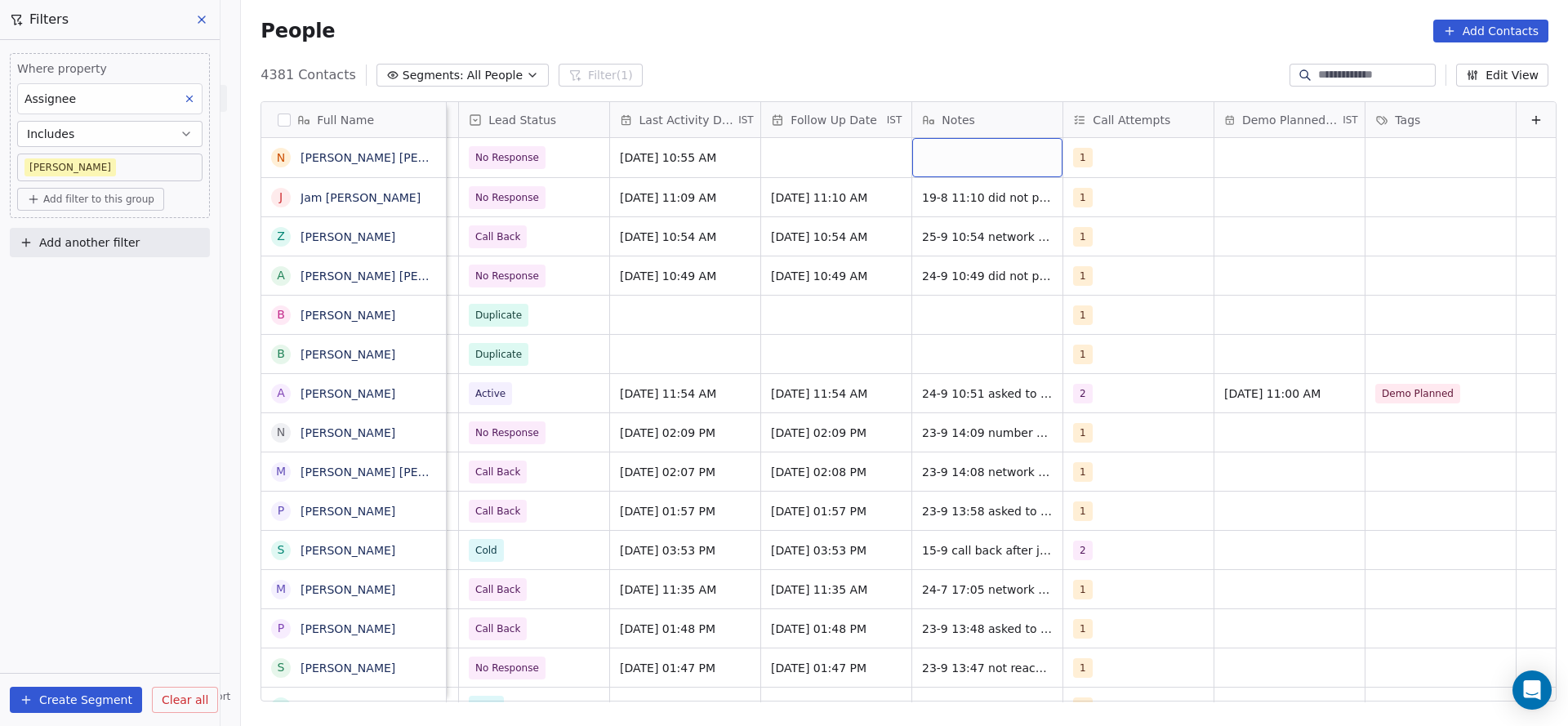
click at [930, 164] on div "grid" at bounding box center [986, 158] width 150 height 40
type textarea "**********"
click at [739, 252] on html "On2Cook India Pvt. Ltd. Contacts People Marketing Workflows Campaigns Metrics &…" at bounding box center [784, 363] width 1568 height 726
click at [788, 168] on div "grid" at bounding box center [835, 158] width 150 height 40
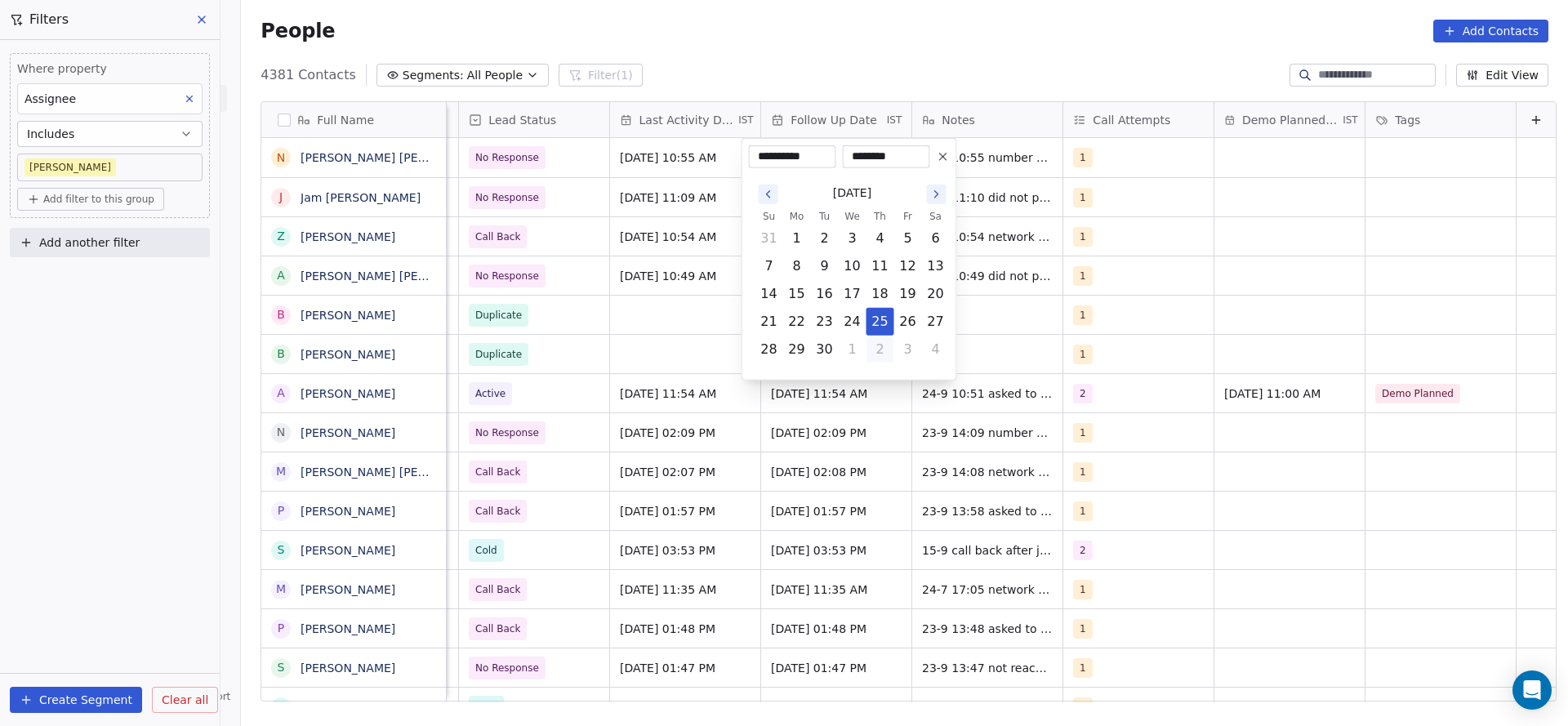
click at [892, 353] on button "2" at bounding box center [879, 350] width 26 height 26
type input "**********"
click at [1202, 529] on html "On2Cook India Pvt. Ltd. Contacts People Marketing Workflows Campaigns Metrics &…" at bounding box center [784, 363] width 1568 height 726
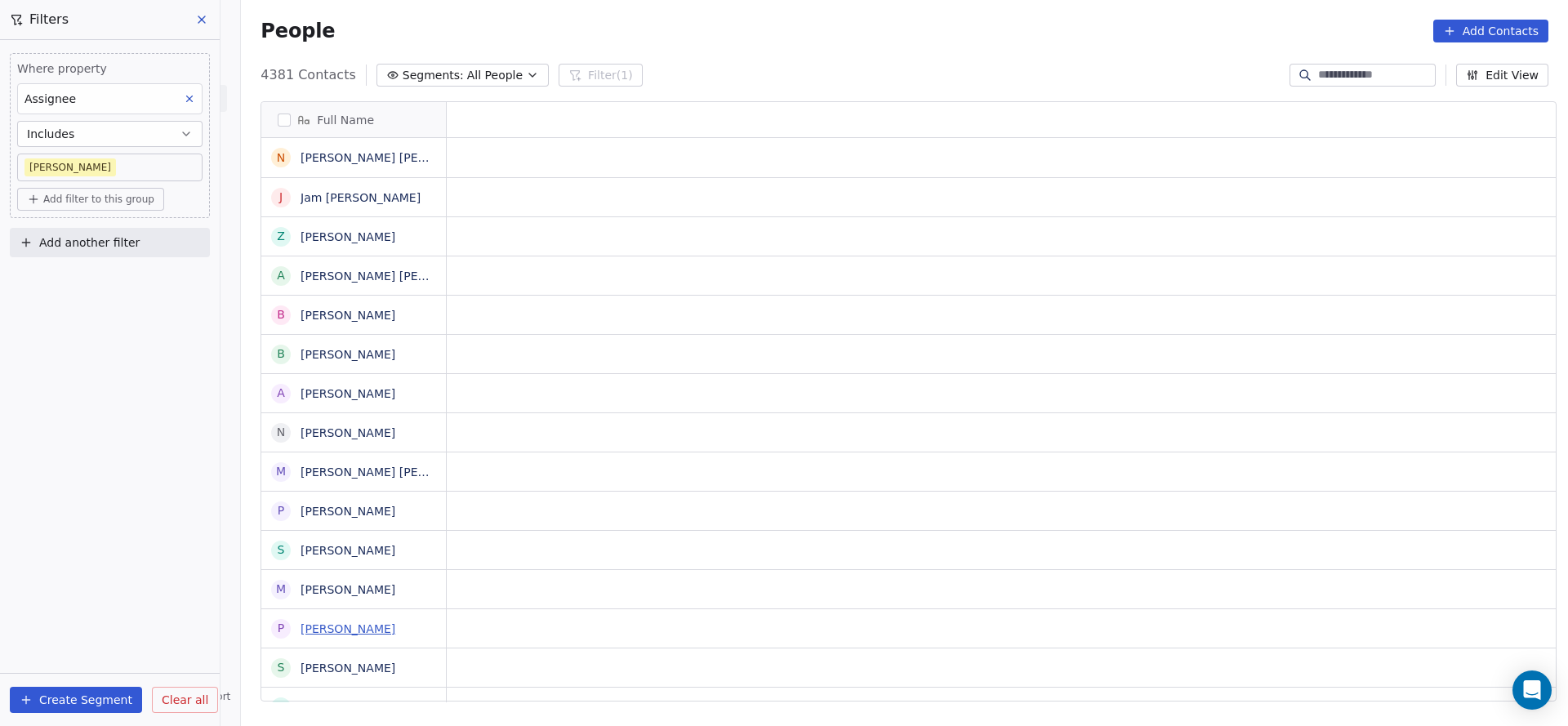
scroll to position [0, 0]
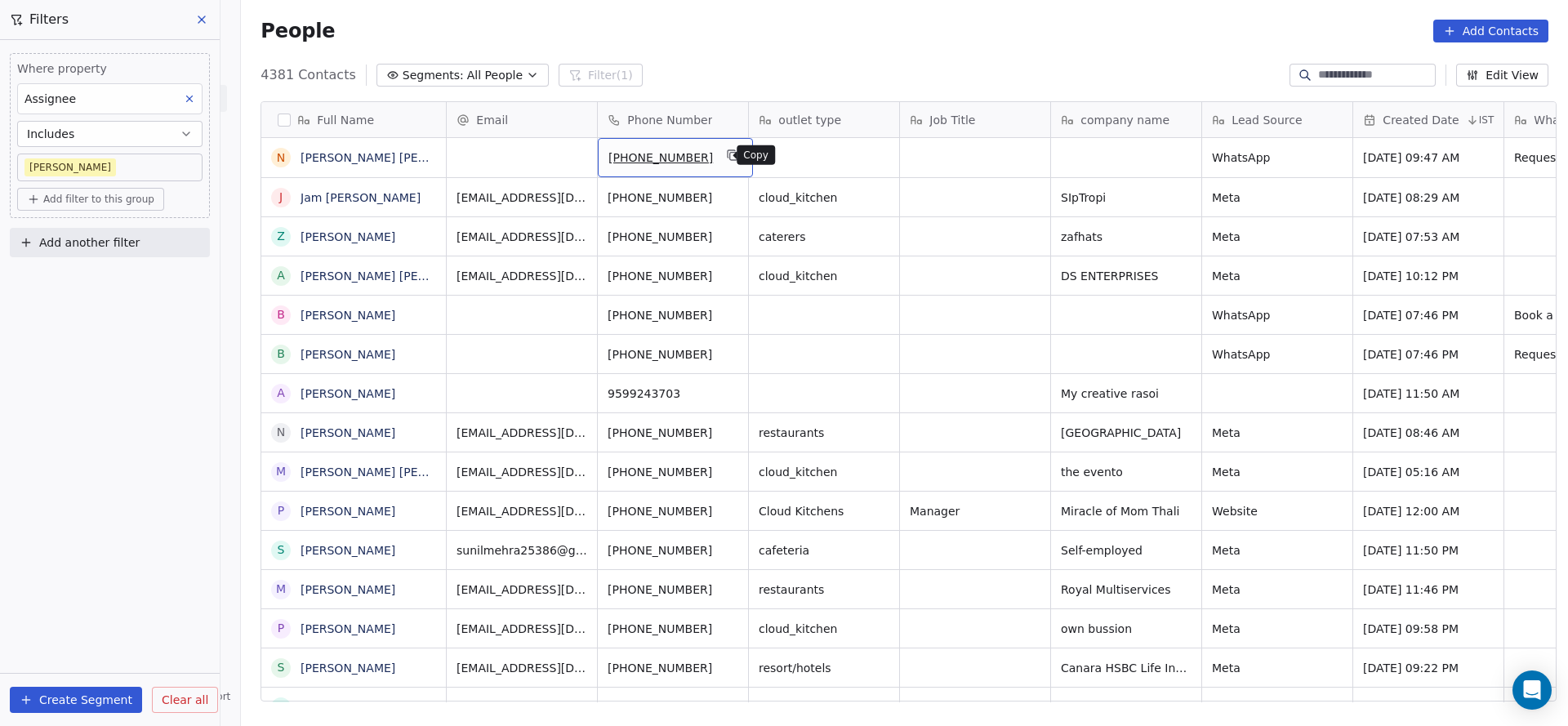
click at [723, 146] on button "grid" at bounding box center [733, 155] width 20 height 20
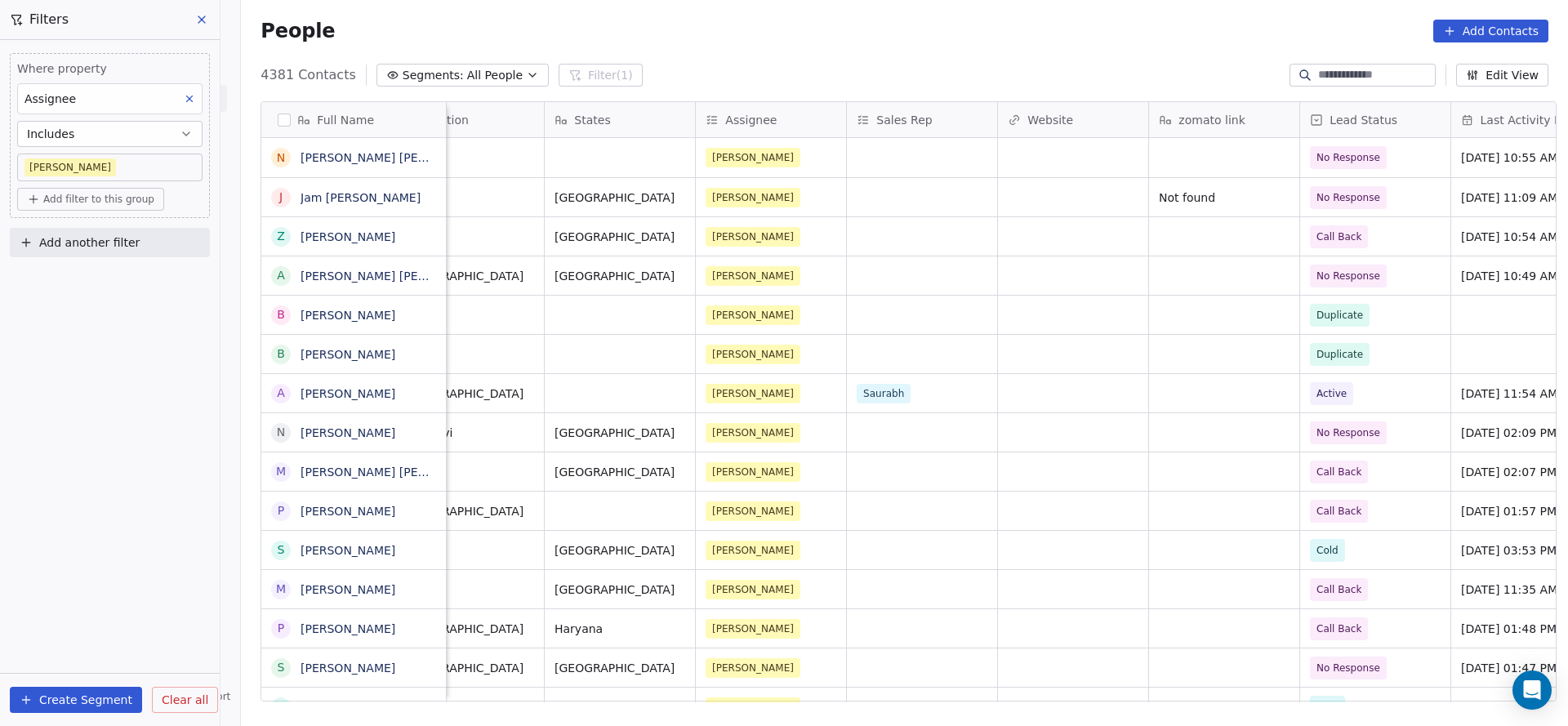
scroll to position [0, 1414]
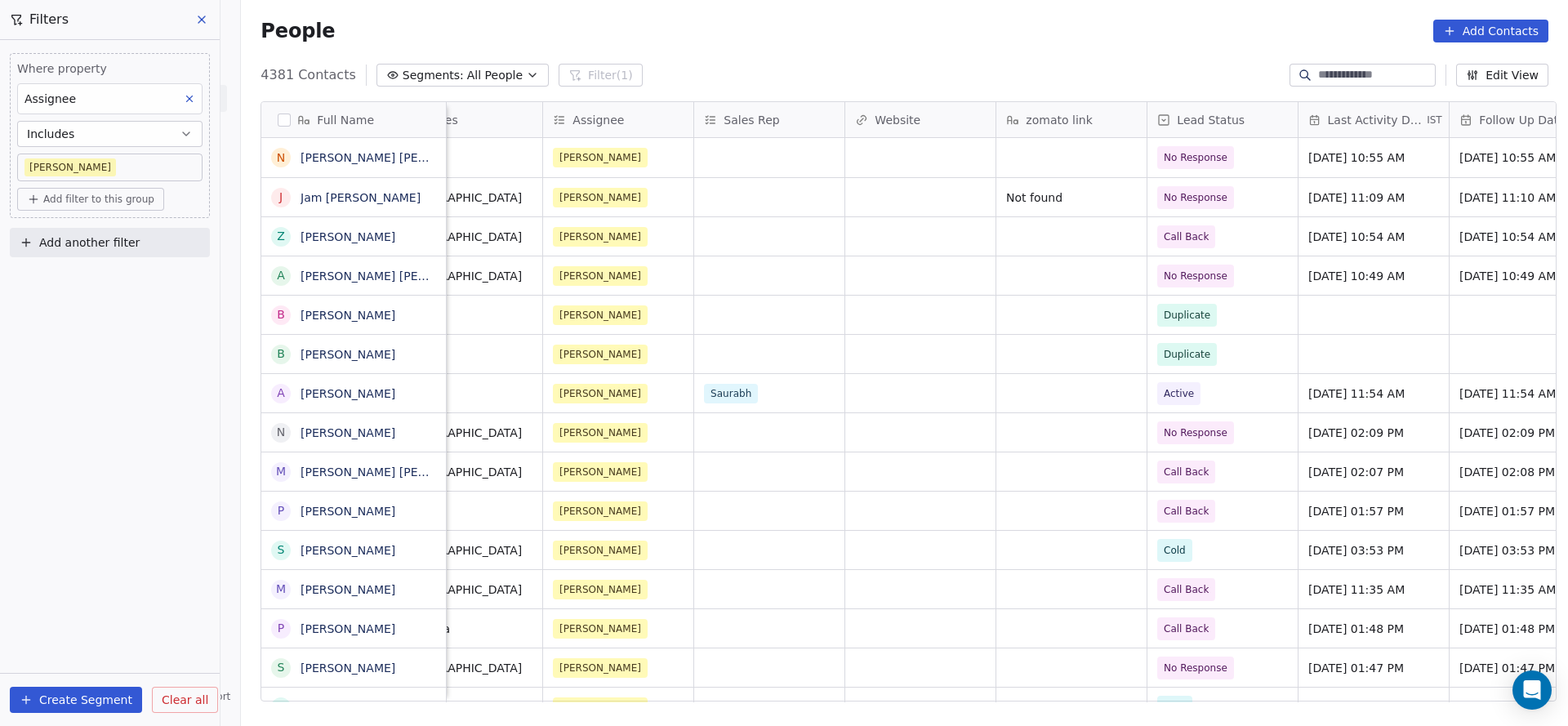
click at [134, 207] on button "Add filter to this group" at bounding box center [91, 199] width 147 height 22
click at [115, 225] on div "Contact properties" at bounding box center [110, 233] width 172 height 26
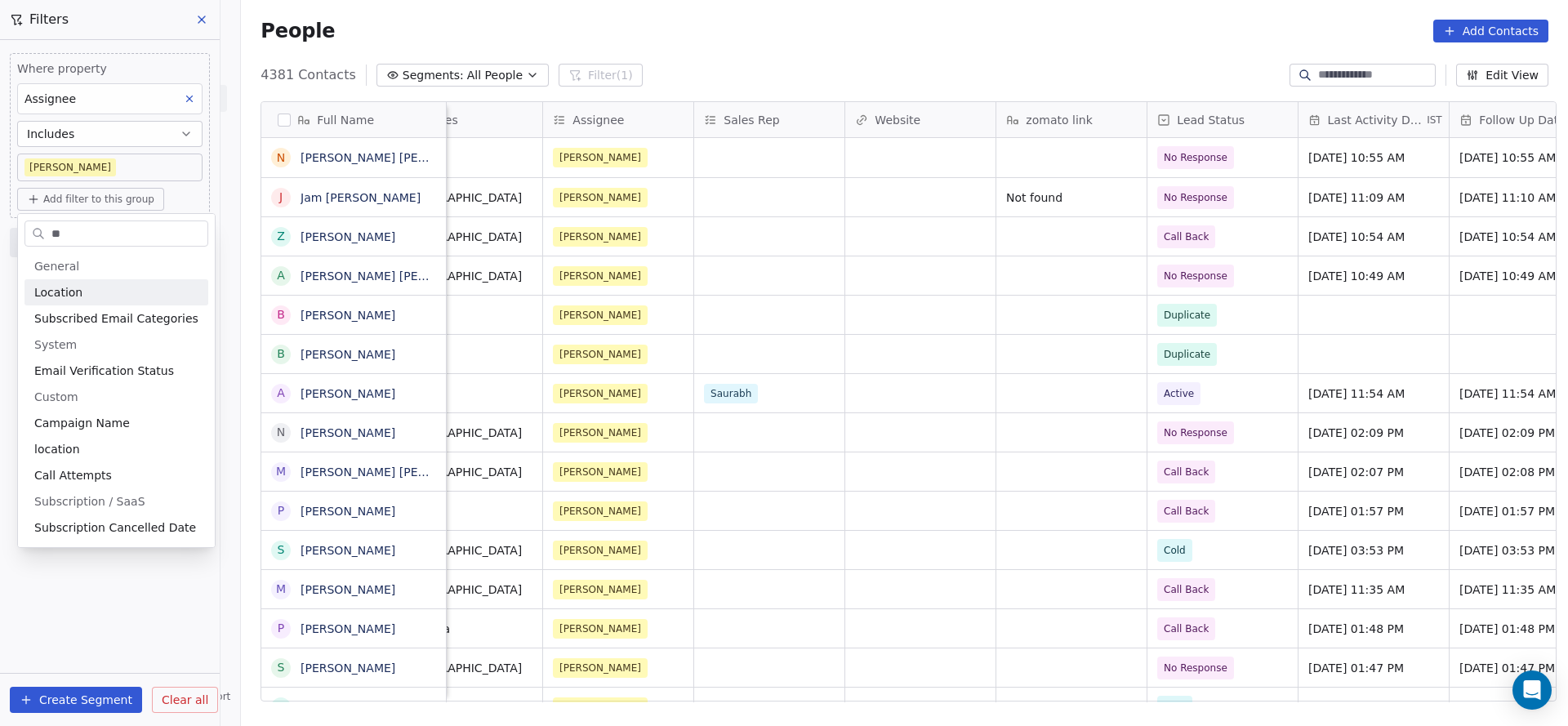
type input "*"
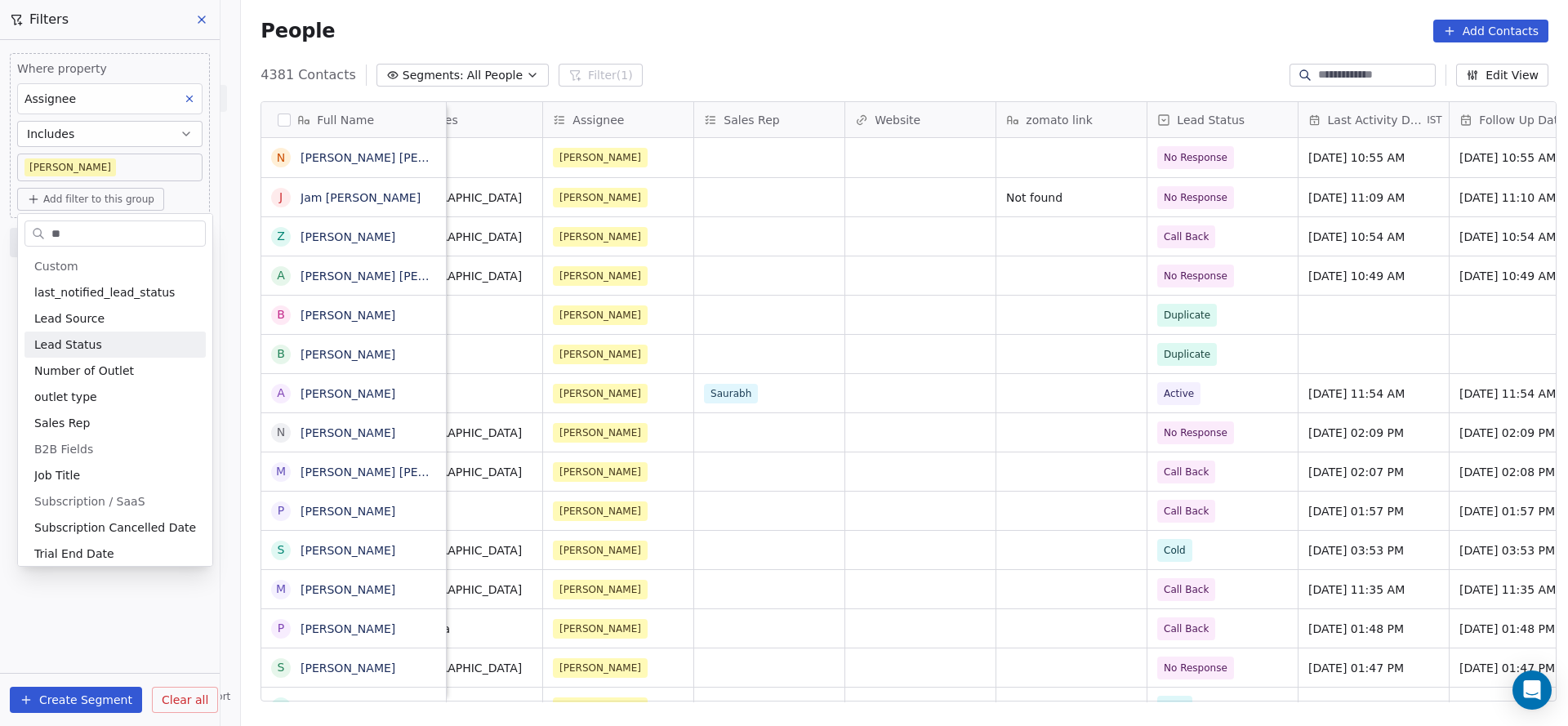
type input "**"
click at [67, 335] on div "Lead Status" at bounding box center [115, 344] width 181 height 26
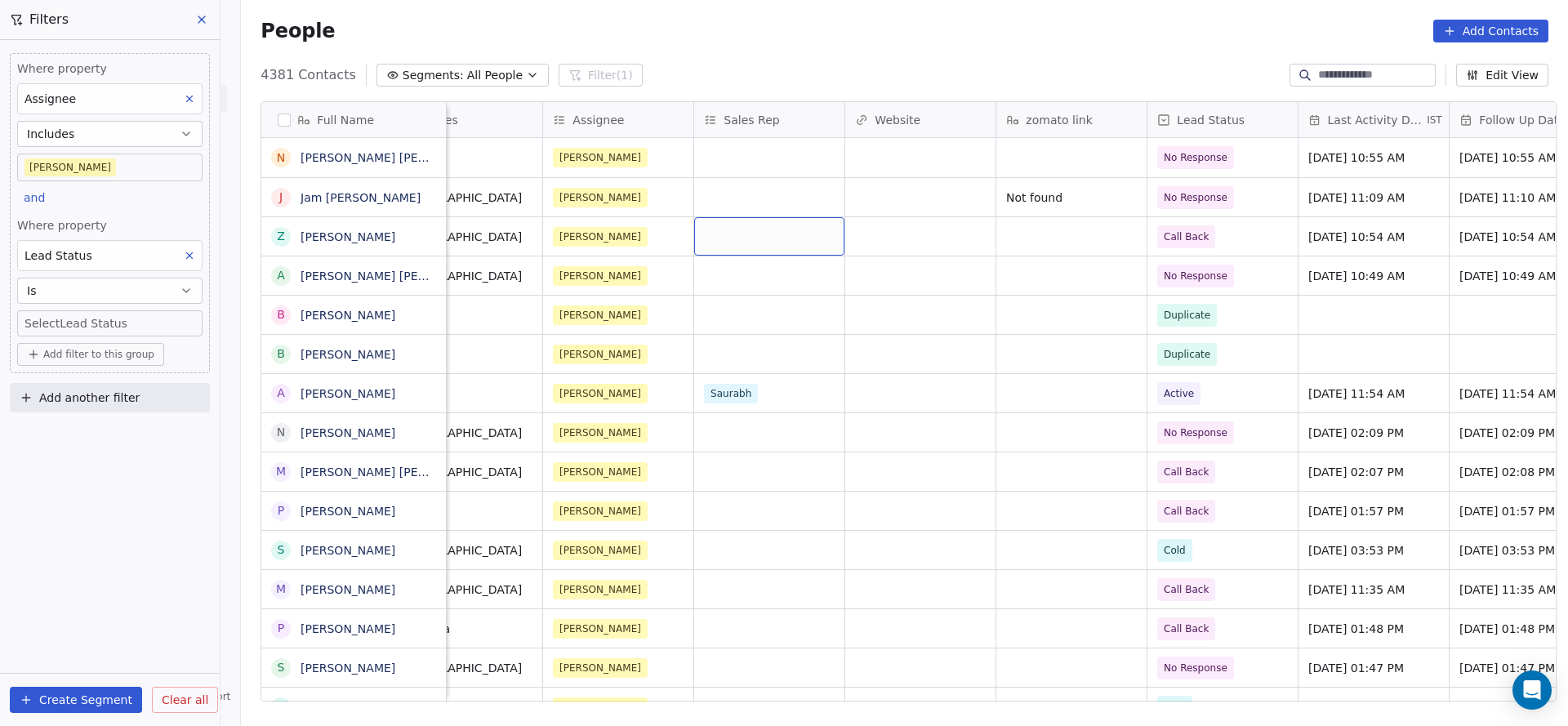
click at [84, 323] on body "On2Cook India Pvt. Ltd. Contacts People Marketing Workflows Campaigns Metrics &…" at bounding box center [784, 363] width 1568 height 726
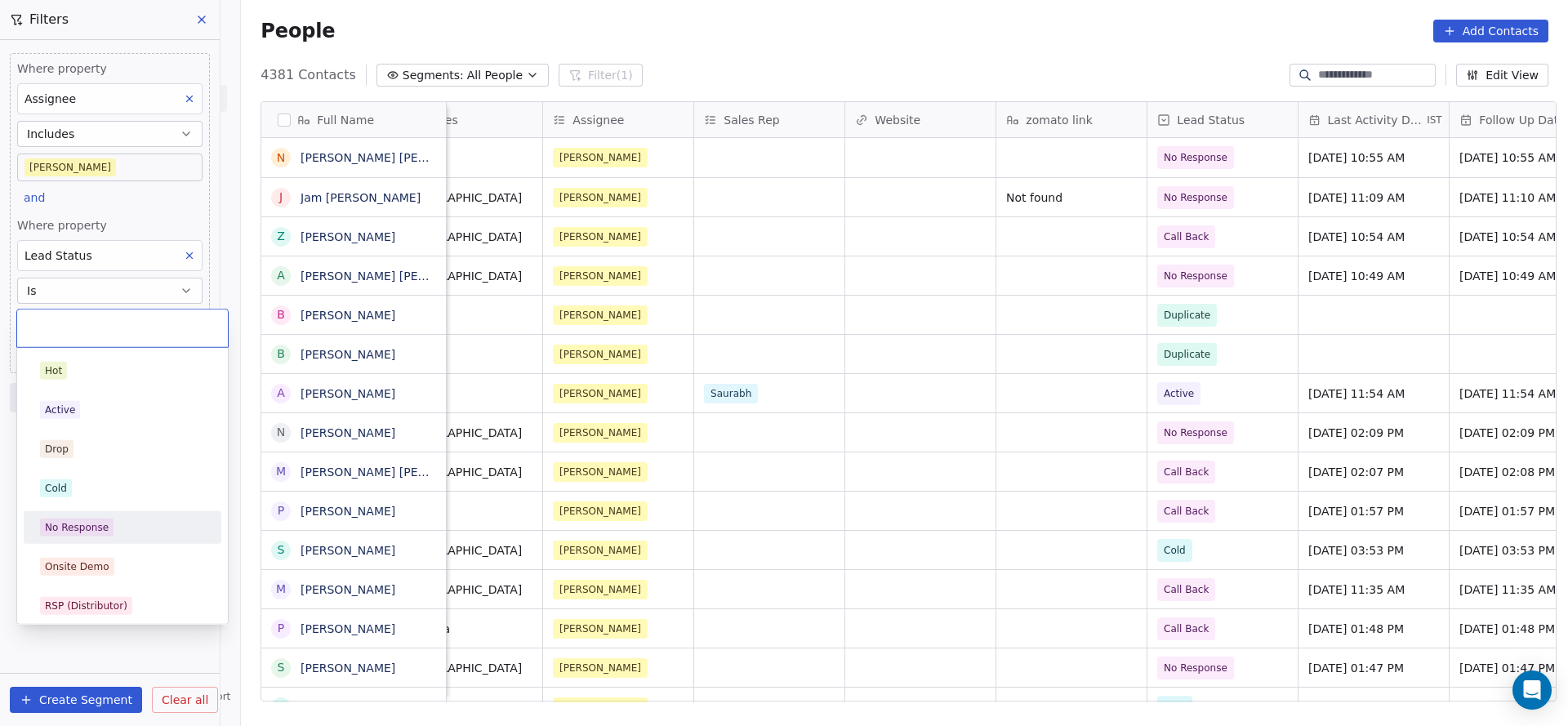
scroll to position [122, 0]
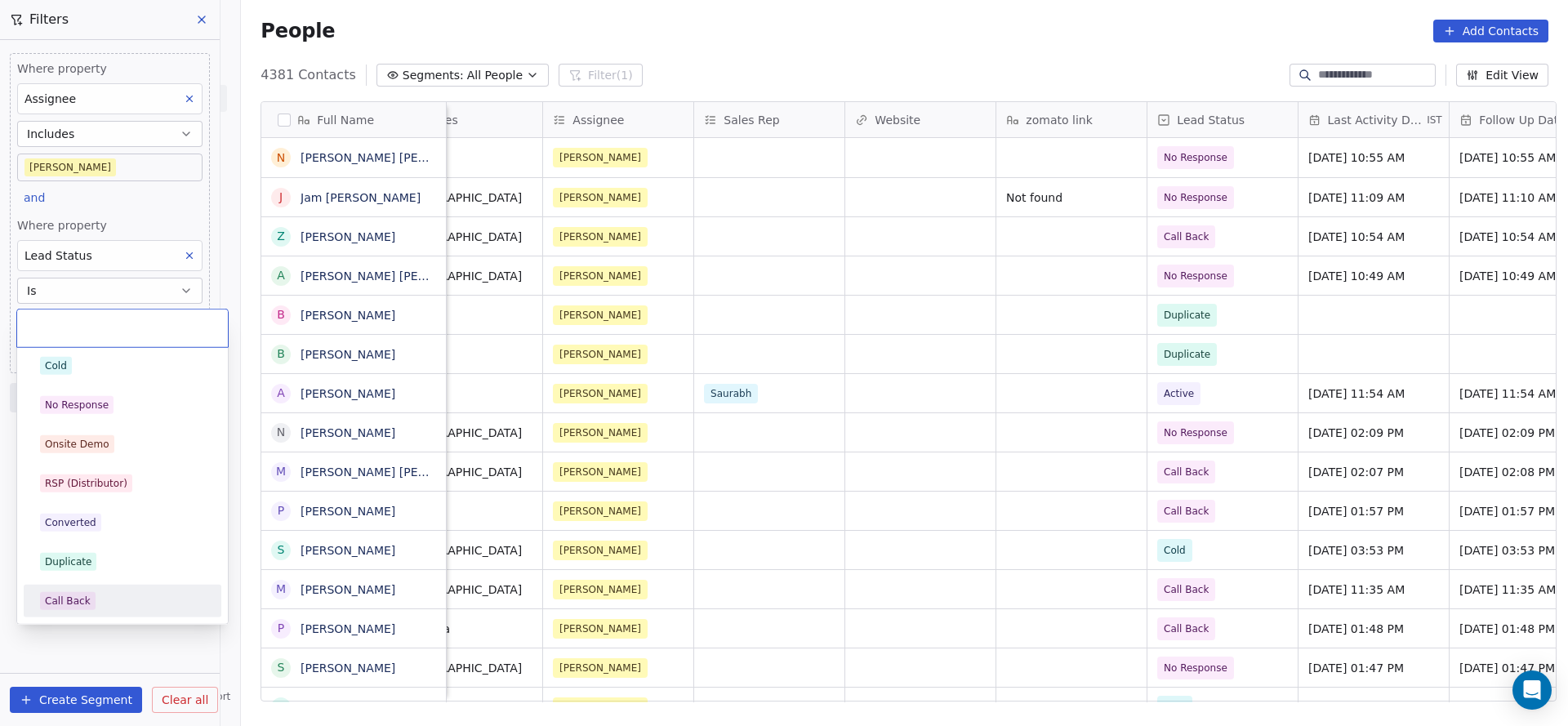
click at [128, 593] on div "Call Back" at bounding box center [123, 601] width 165 height 18
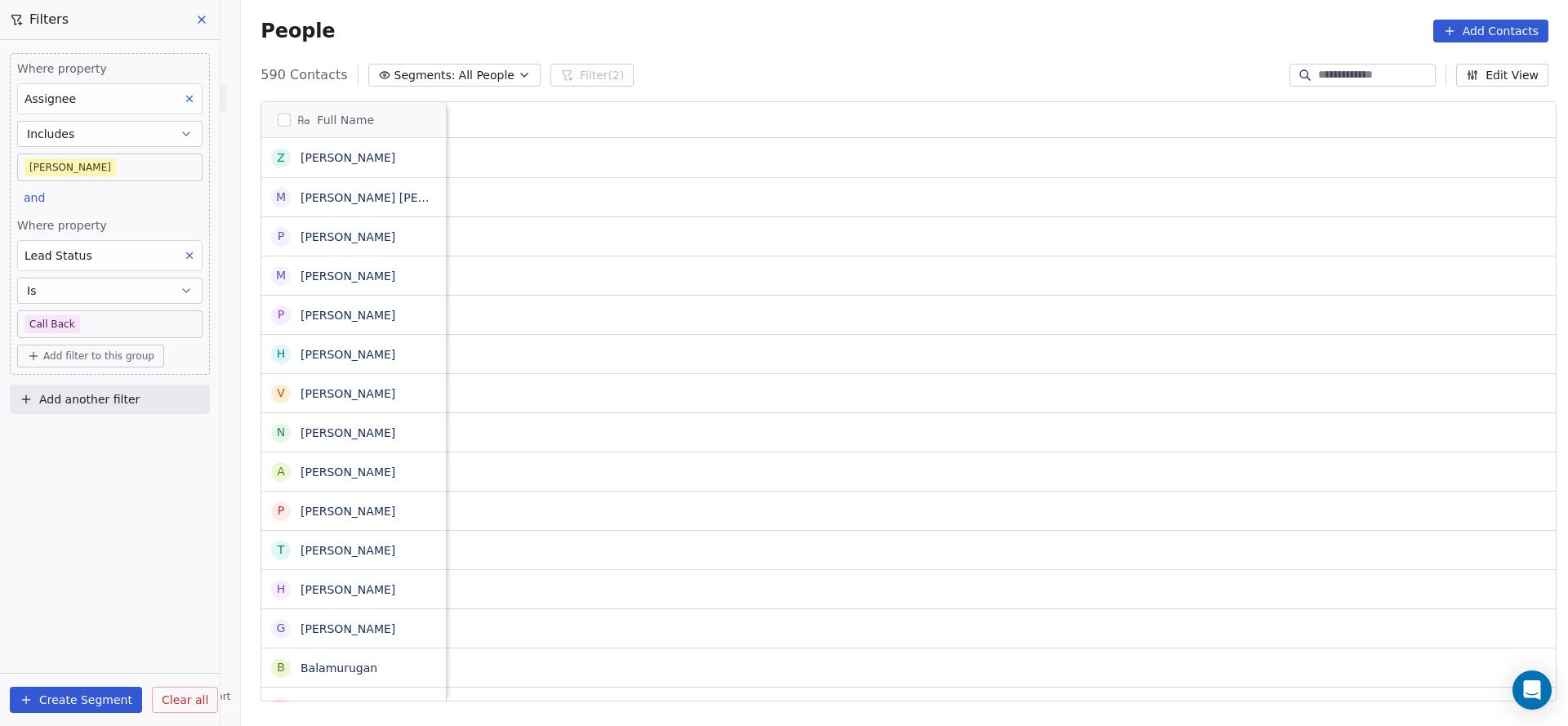
scroll to position [0, 2120]
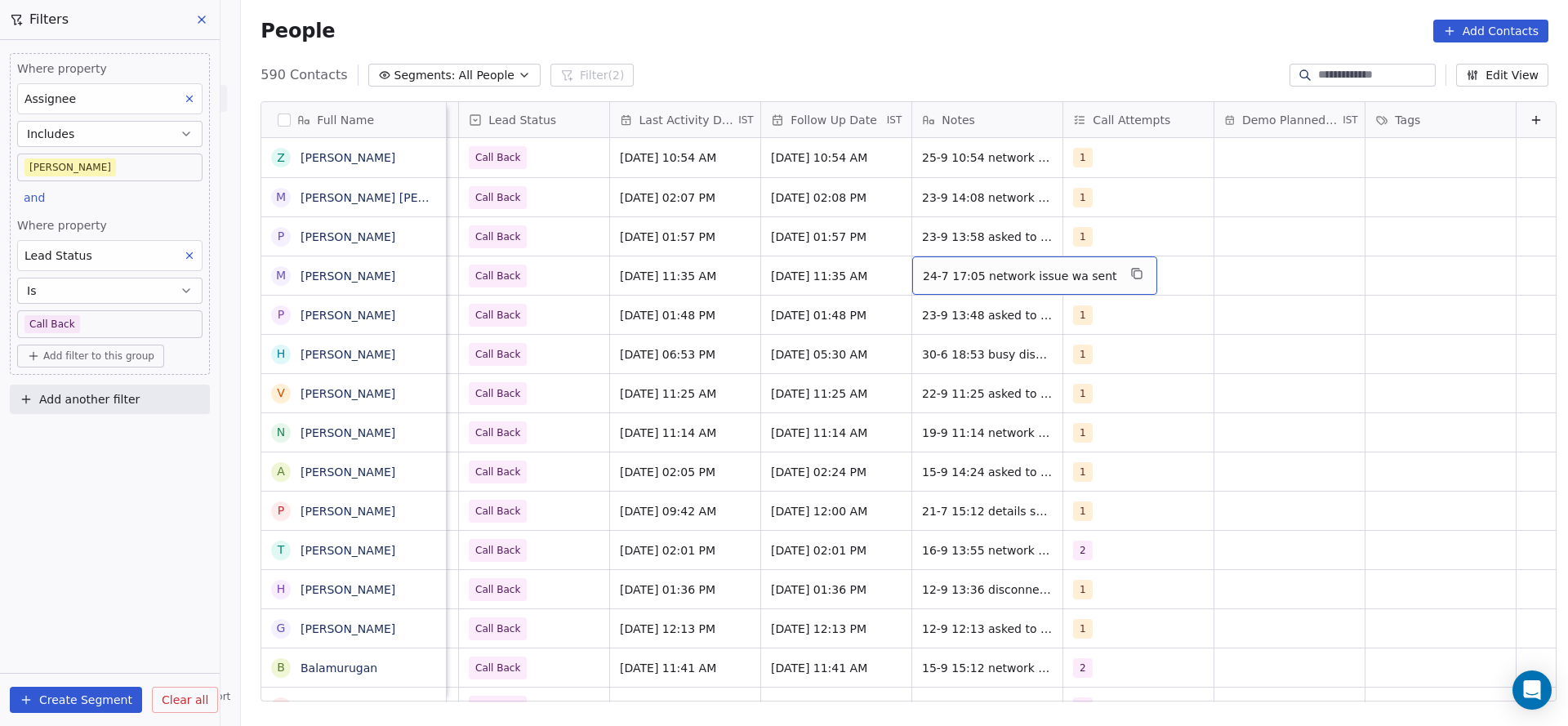
click at [978, 272] on span "24-7 17:05 network issue wa sent" at bounding box center [1019, 276] width 194 height 16
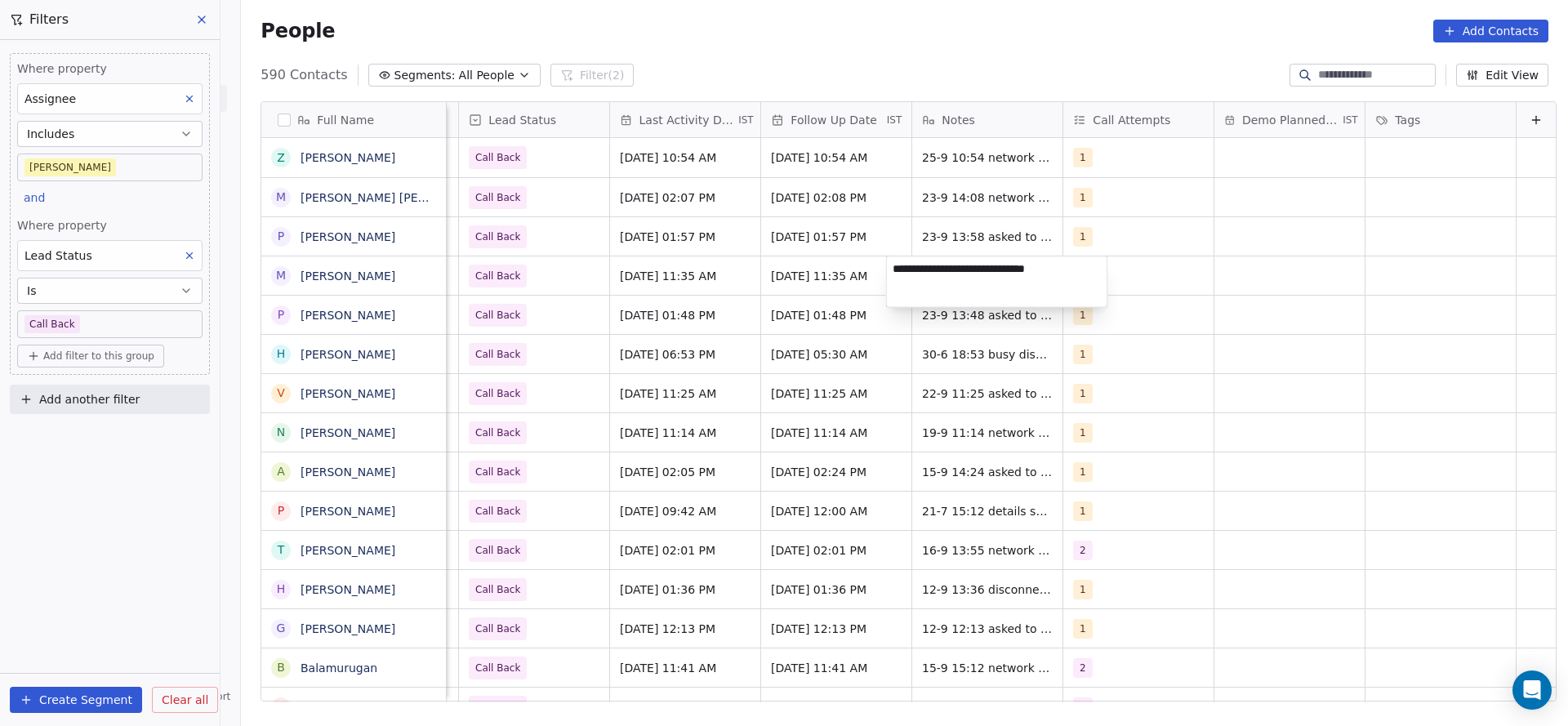
click at [894, 267] on textarea "**********" at bounding box center [996, 281] width 220 height 50
type textarea "**********"
click at [665, 304] on html "On2Cook India Pvt. Ltd. Contacts People Marketing Workflows Campaigns Metrics &…" at bounding box center [784, 363] width 1568 height 726
click at [688, 286] on div "Jul 24, 2025 11:35 AM" at bounding box center [684, 275] width 150 height 39
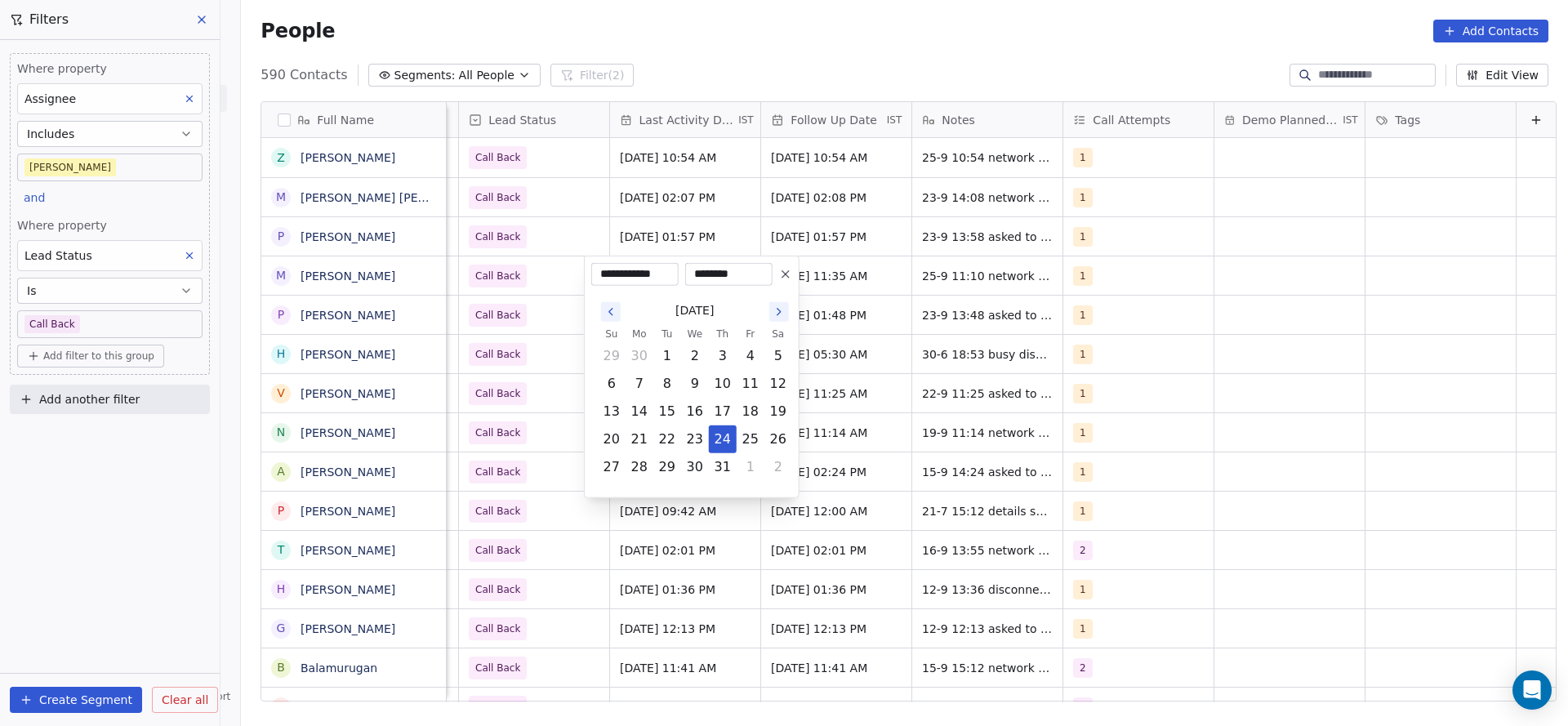
click at [775, 322] on div "July 2025" at bounding box center [694, 311] width 194 height 31
drag, startPoint x: 775, startPoint y: 323, endPoint x: 784, endPoint y: 310, distance: 15.8
click at [779, 318] on div "July 2025 Su Mo Tu We Th Fr Sa 29 30 1 2 3 4 5 6 7 8 9 10 11 12 13 14 15 16 17 …" at bounding box center [694, 388] width 194 height 185
click at [784, 310] on icon "Go to the Next Month" at bounding box center [779, 312] width 13 height 13
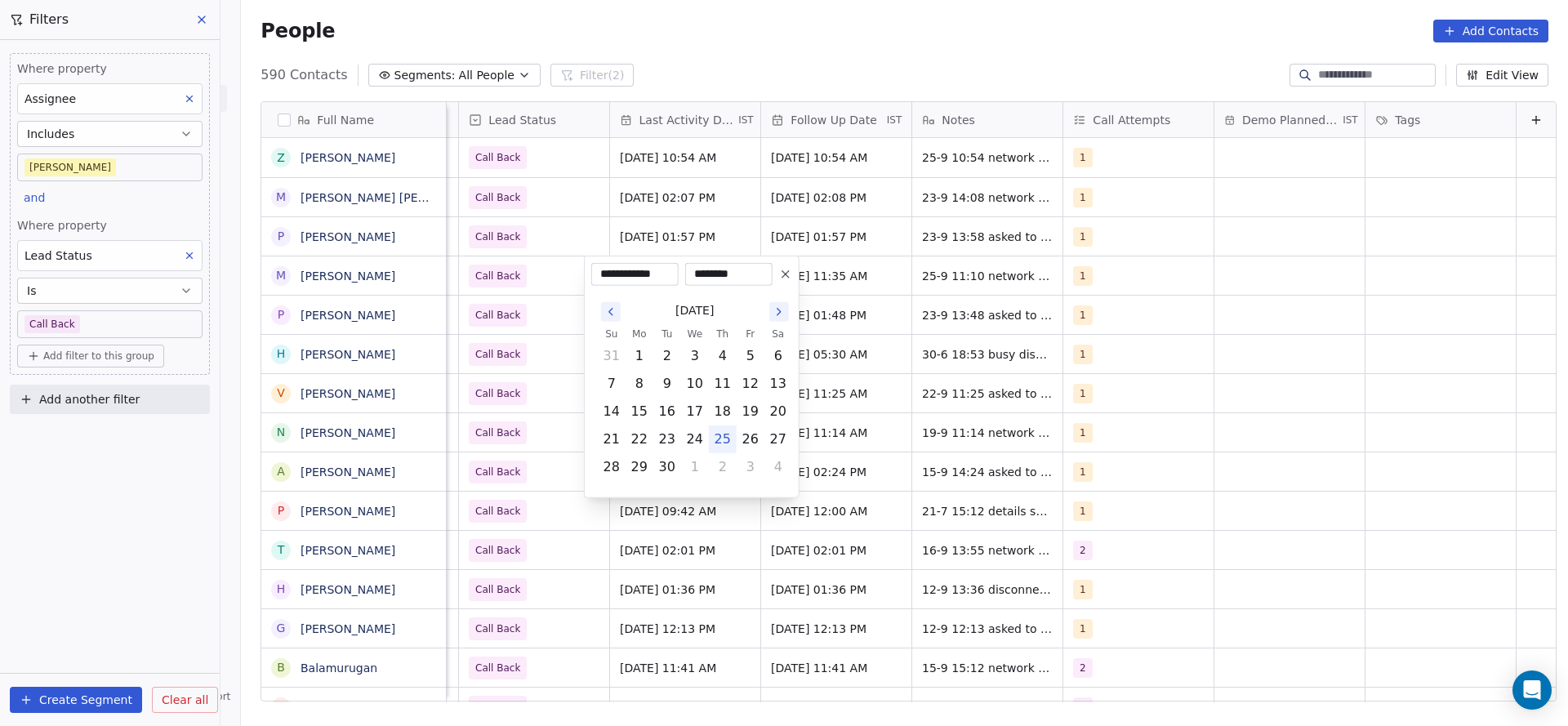
click at [723, 441] on button "25" at bounding box center [722, 439] width 26 height 26
type input "**********"
click at [515, 245] on html "On2Cook India Pvt. Ltd. Contacts People Marketing Workflows Campaigns Metrics &…" at bounding box center [784, 363] width 1568 height 726
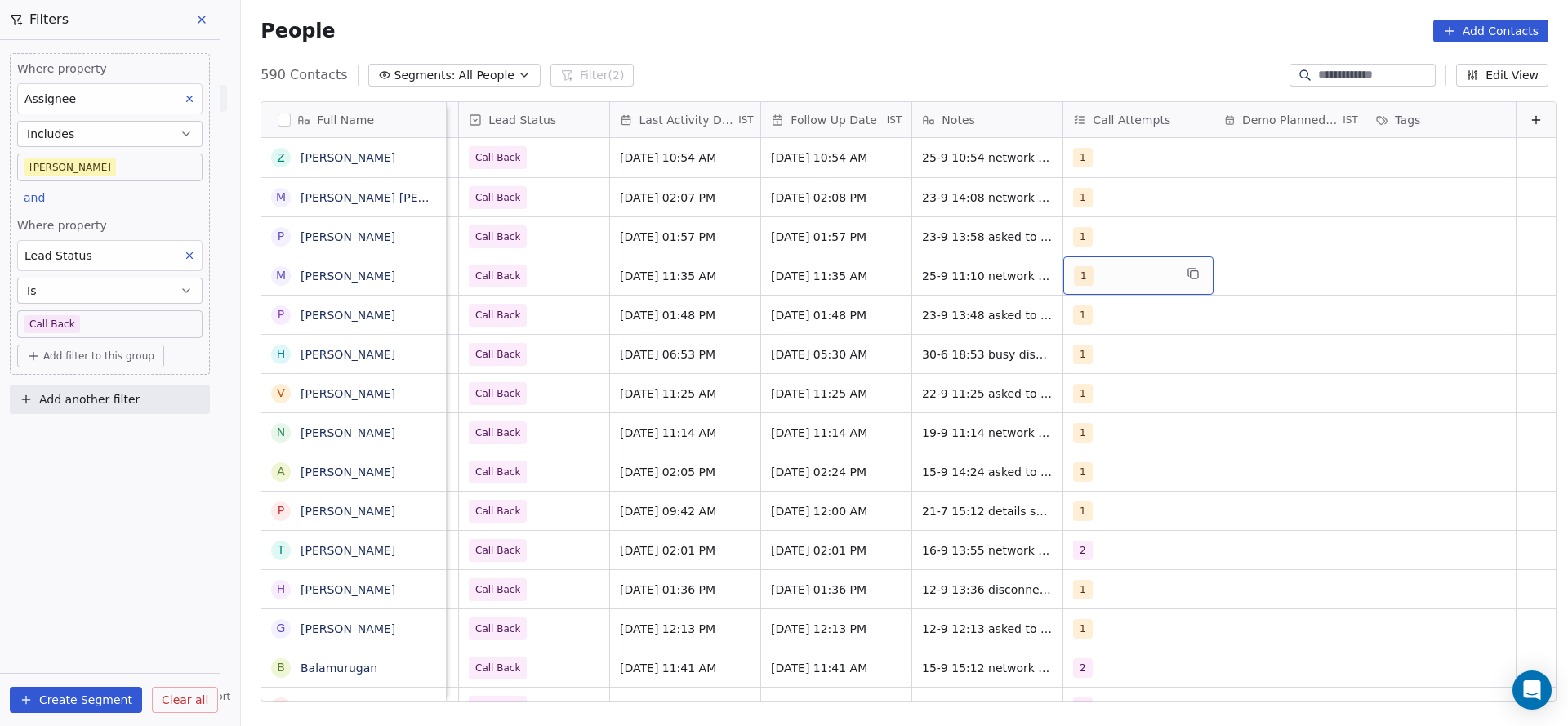
click at [1109, 283] on div "1" at bounding box center [1123, 276] width 100 height 20
click at [1100, 367] on div "2" at bounding box center [1141, 358] width 184 height 26
click at [1085, 306] on div "1" at bounding box center [1141, 318] width 184 height 26
click at [981, 340] on html "On2Cook India Pvt. Ltd. Contacts People Marketing Workflows Campaigns Metrics &…" at bounding box center [784, 363] width 1568 height 726
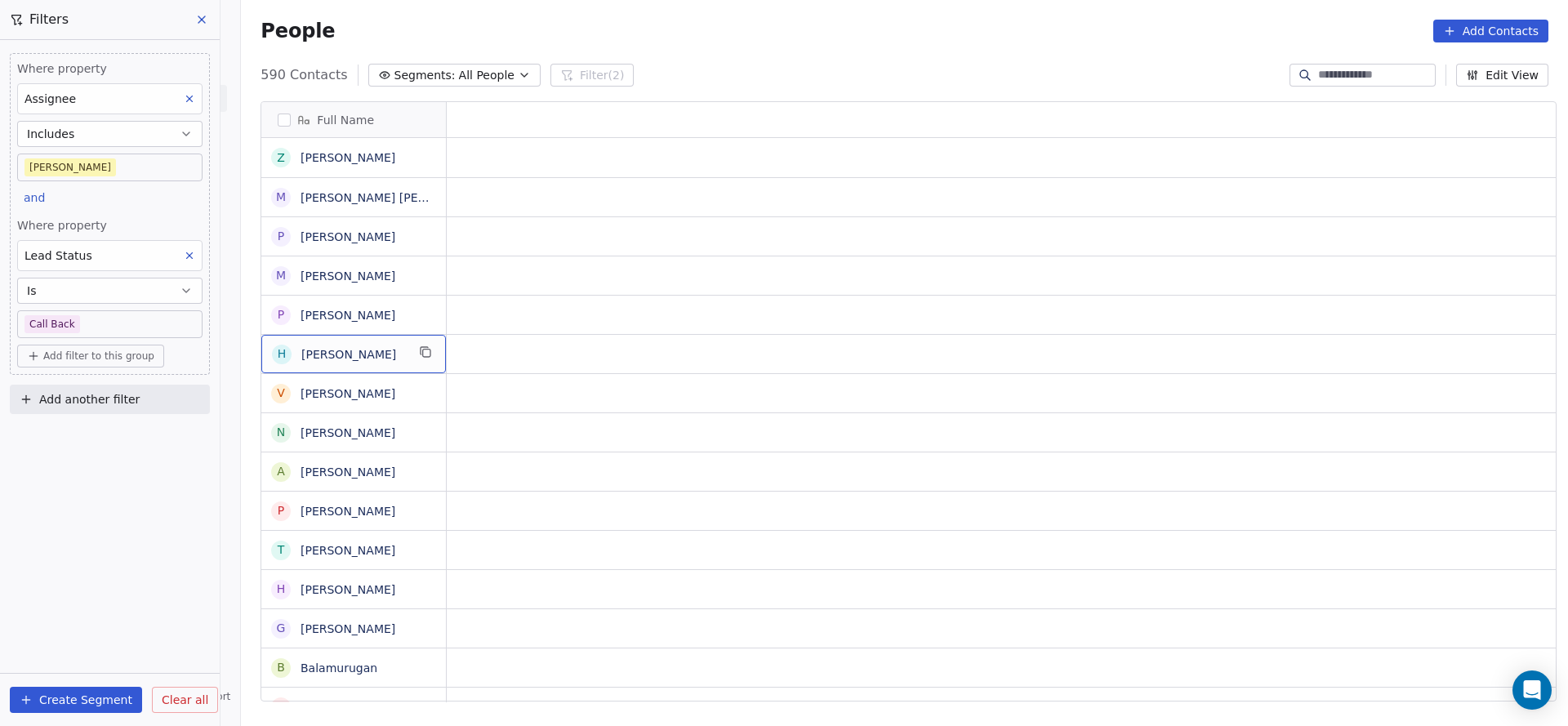
scroll to position [0, 0]
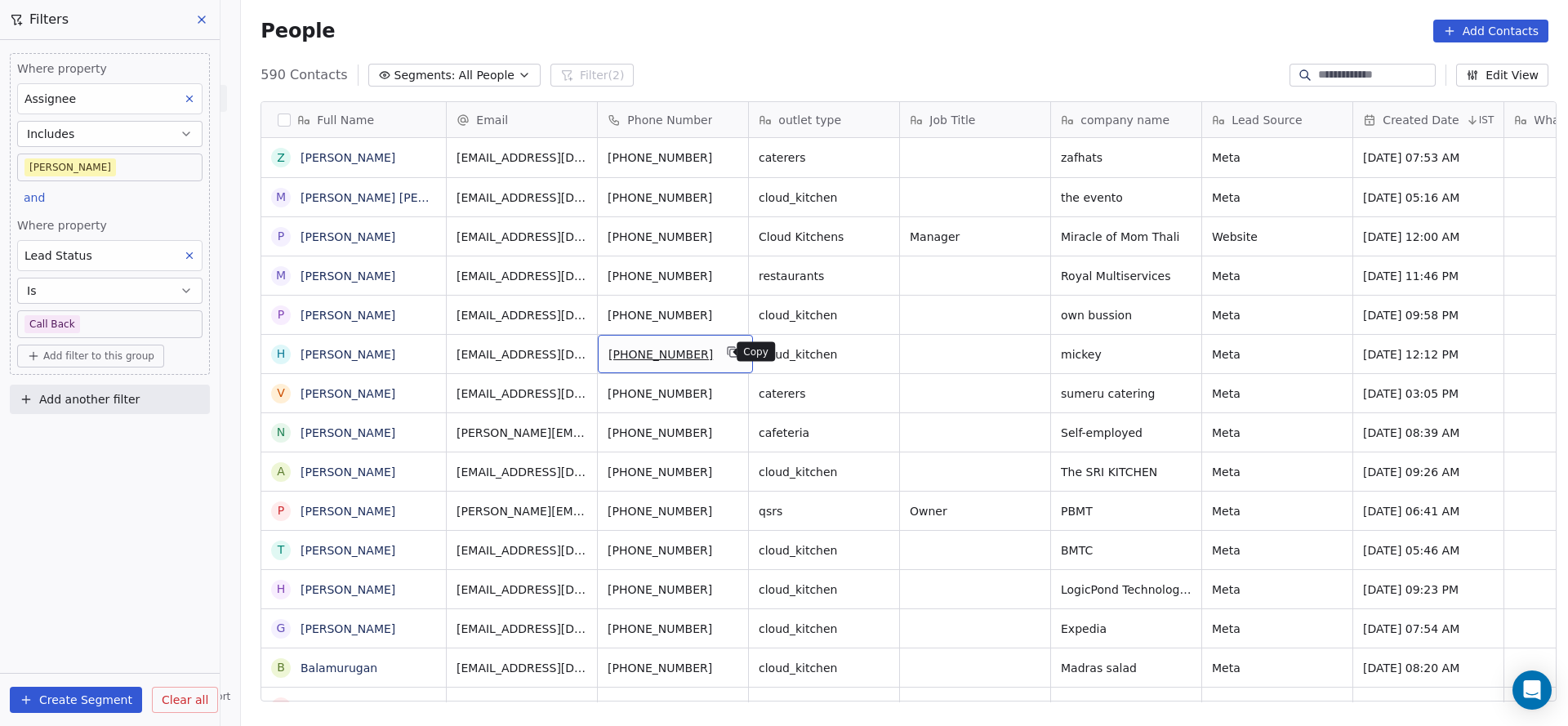
click at [728, 354] on icon "grid" at bounding box center [732, 350] width 7 height 7
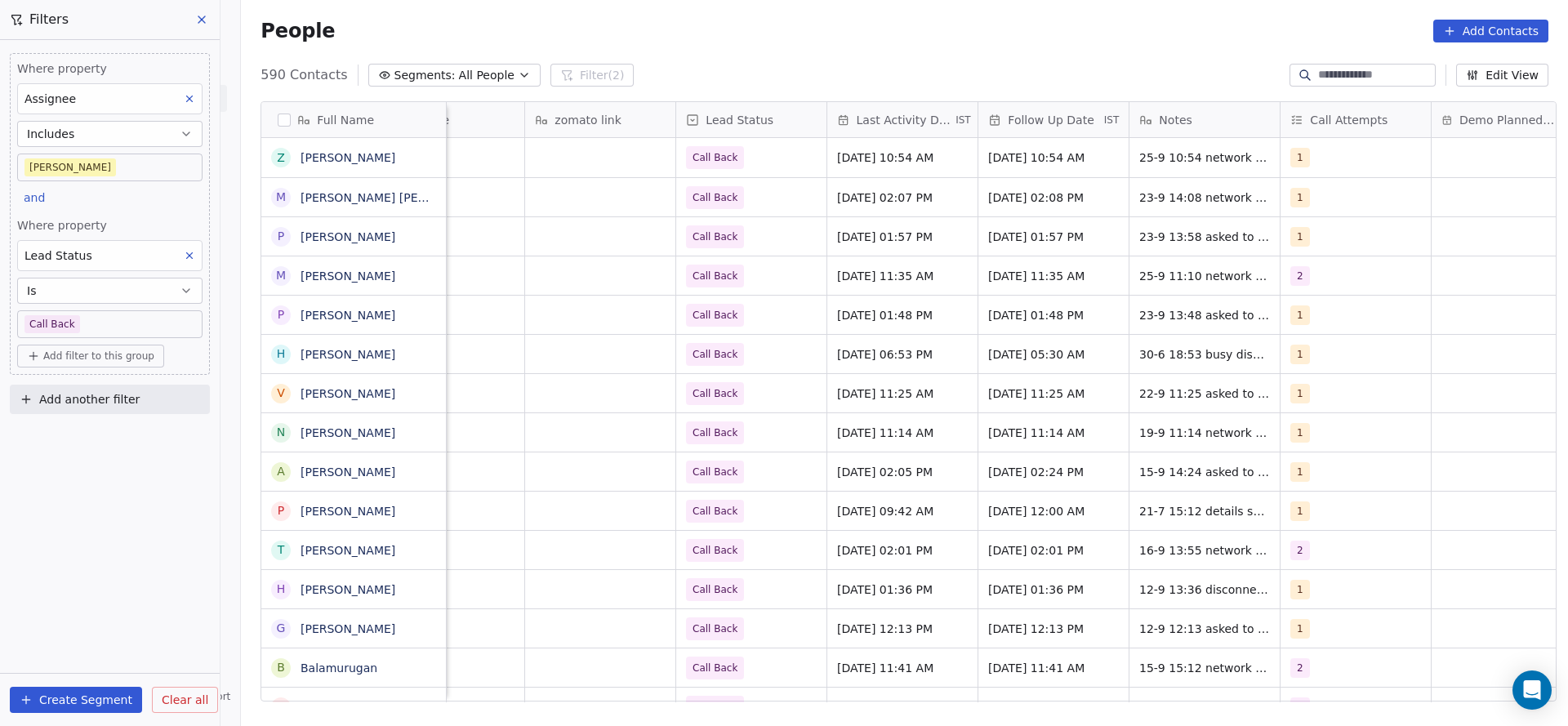
scroll to position [0, 2043]
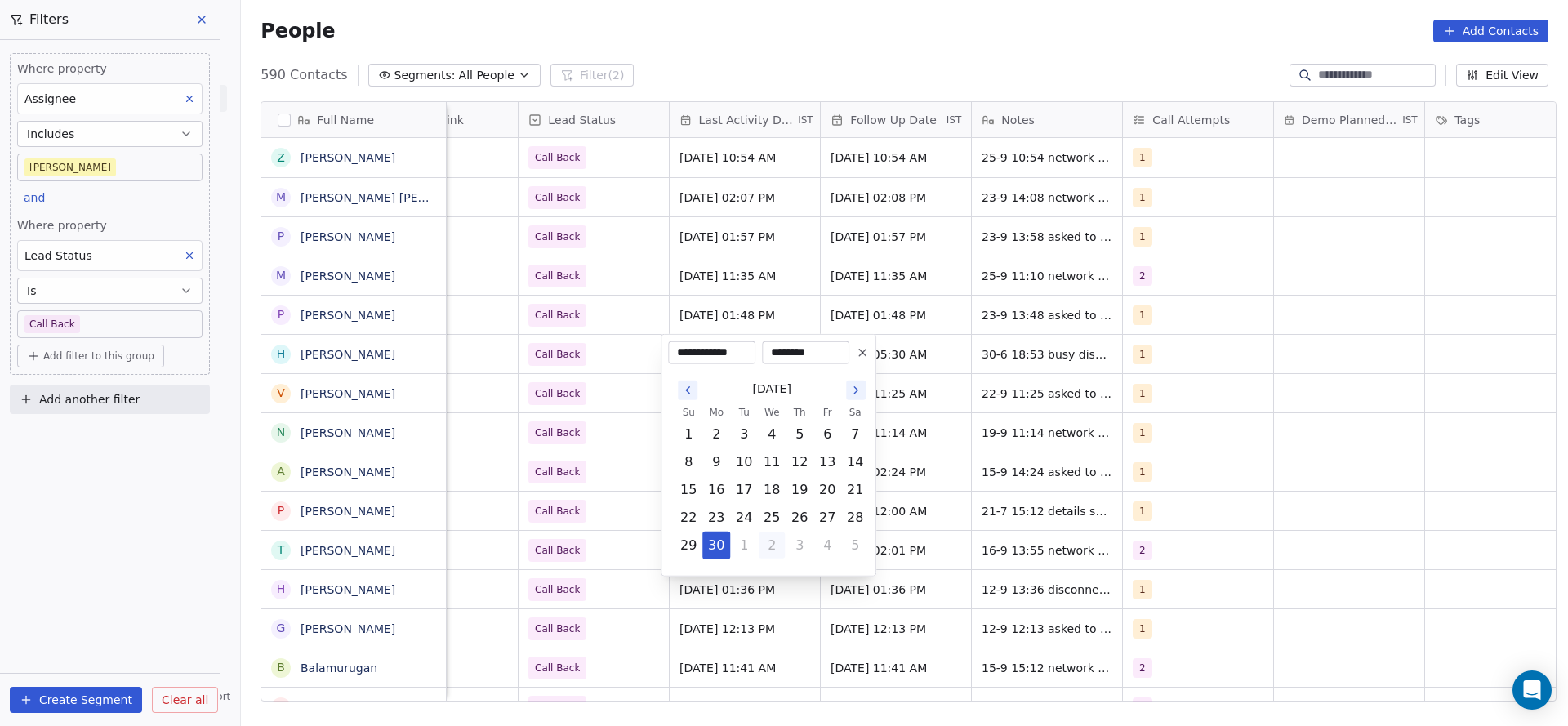
click at [771, 544] on button "2" at bounding box center [771, 545] width 26 height 26
click at [818, 544] on button "1" at bounding box center [826, 545] width 26 height 26
click at [771, 579] on button "3" at bounding box center [771, 573] width 26 height 26
click at [798, 516] on button "25" at bounding box center [798, 518] width 26 height 26
type input "**********"
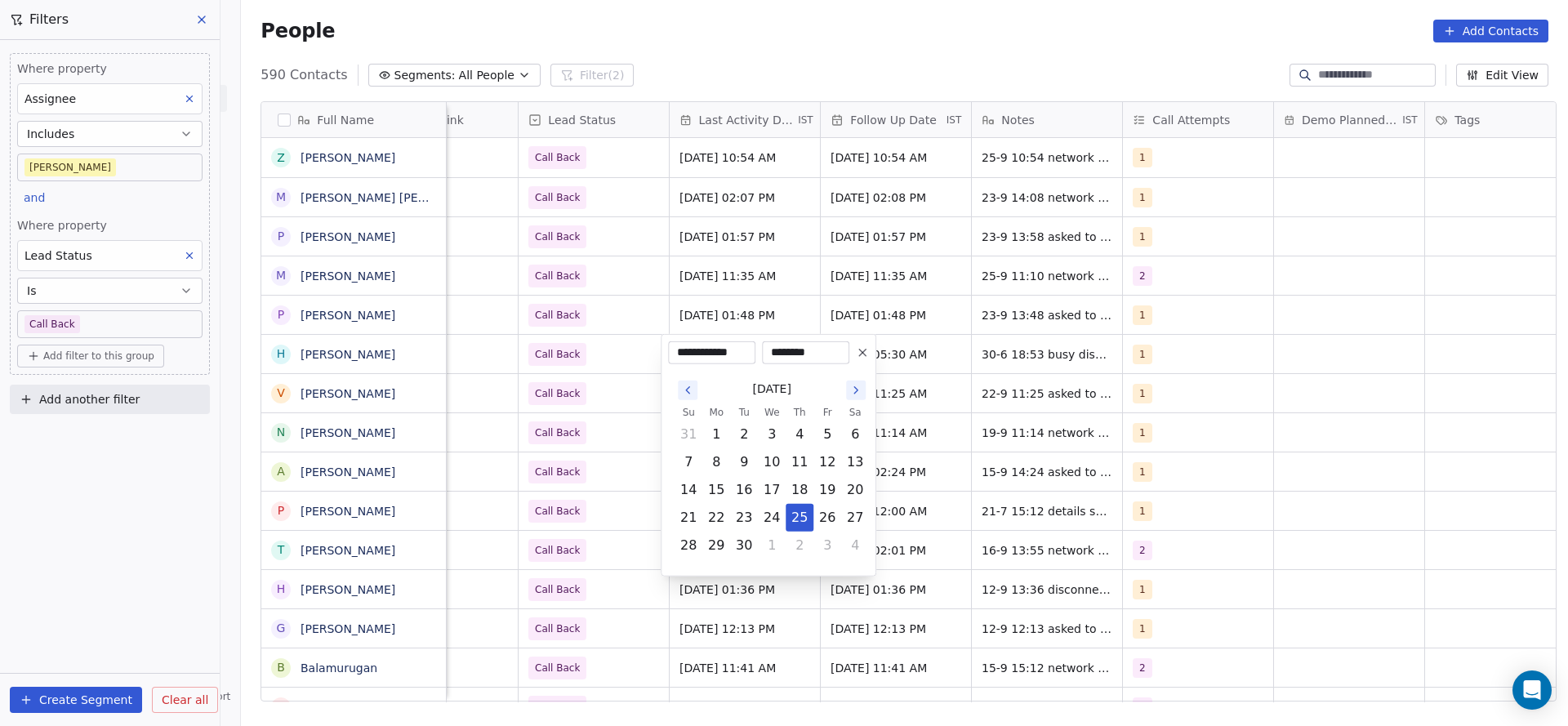
click at [630, 456] on html "On2Cook India Pvt. Ltd. Contacts People Marketing Workflows Campaigns Metrics &…" at bounding box center [784, 363] width 1568 height 726
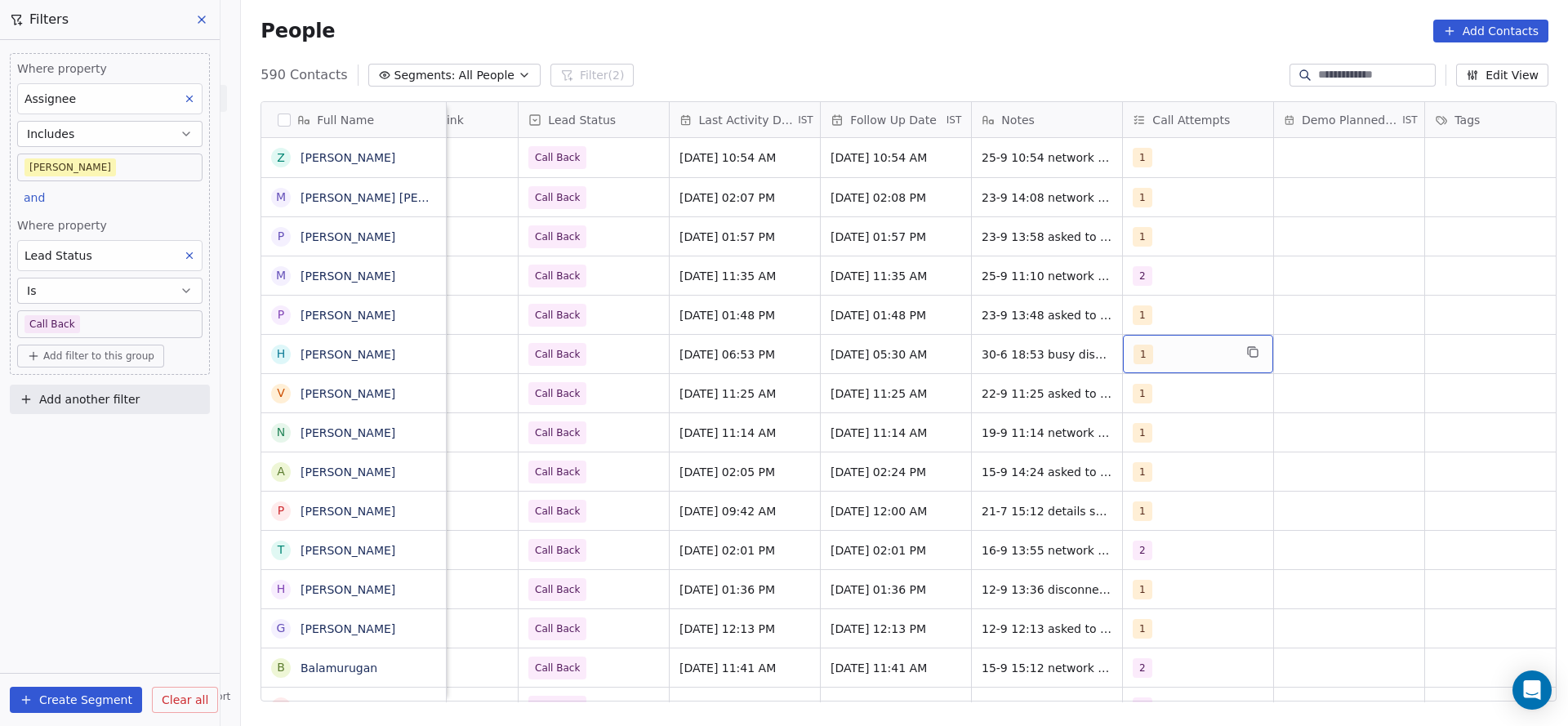
click at [1161, 359] on div "1" at bounding box center [1183, 355] width 100 height 20
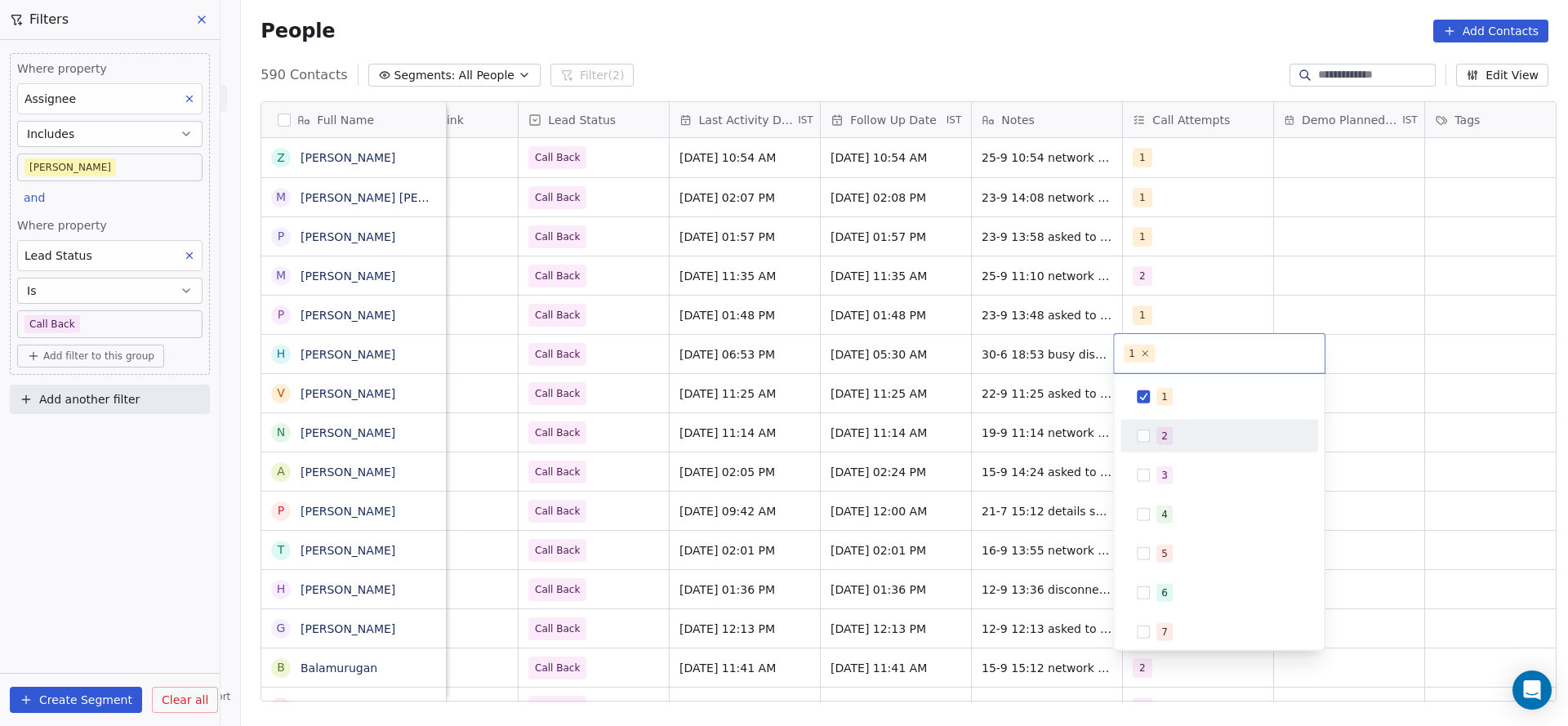
click at [1168, 436] on span "2" at bounding box center [1164, 436] width 16 height 18
click at [1162, 400] on div "1" at bounding box center [1164, 397] width 6 height 14
click at [950, 454] on html "On2Cook India Pvt. Ltd. Contacts People Marketing Workflows Campaigns Metrics &…" at bounding box center [784, 363] width 1568 height 726
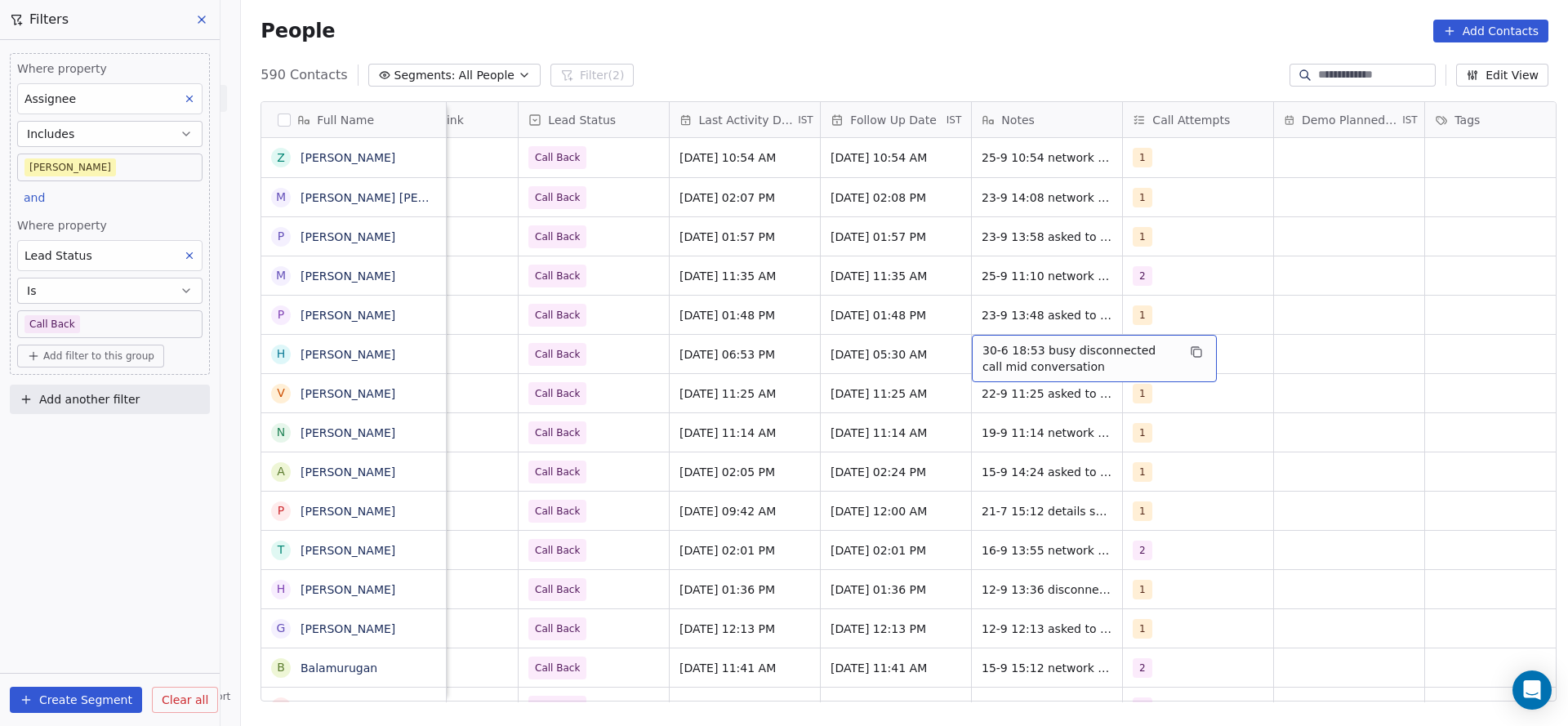
click at [1009, 355] on span "30-6 18:53 busy disconnected call mid conversation" at bounding box center [1079, 359] width 194 height 32
click at [963, 353] on div "**********" at bounding box center [1085, 360] width 245 height 52
click at [974, 348] on textarea "**********" at bounding box center [1085, 360] width 243 height 50
type textarea "**********"
click at [695, 389] on html "On2Cook India Pvt. Ltd. Contacts People Marketing Workflows Campaigns Metrics &…" at bounding box center [784, 363] width 1568 height 726
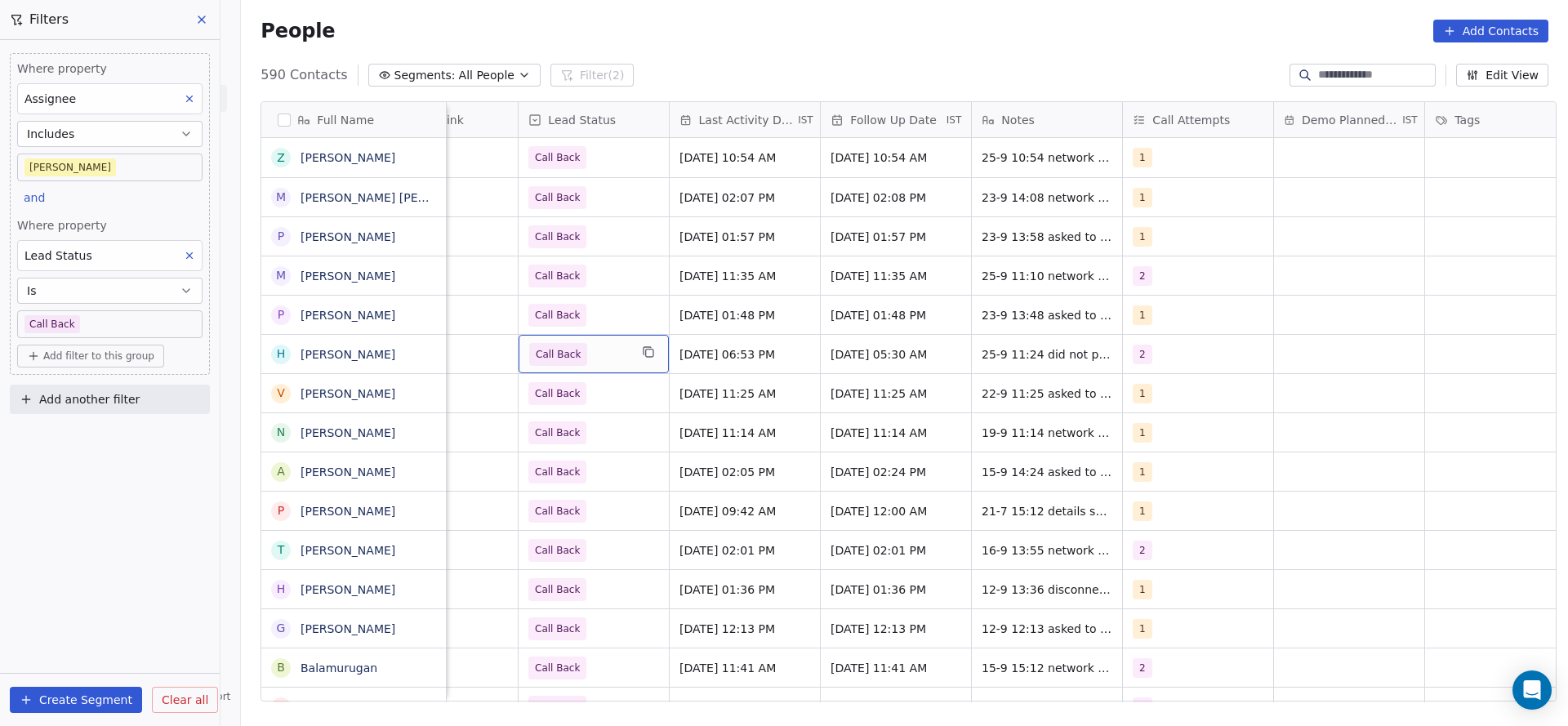
click at [576, 345] on span "Call Back" at bounding box center [578, 354] width 100 height 22
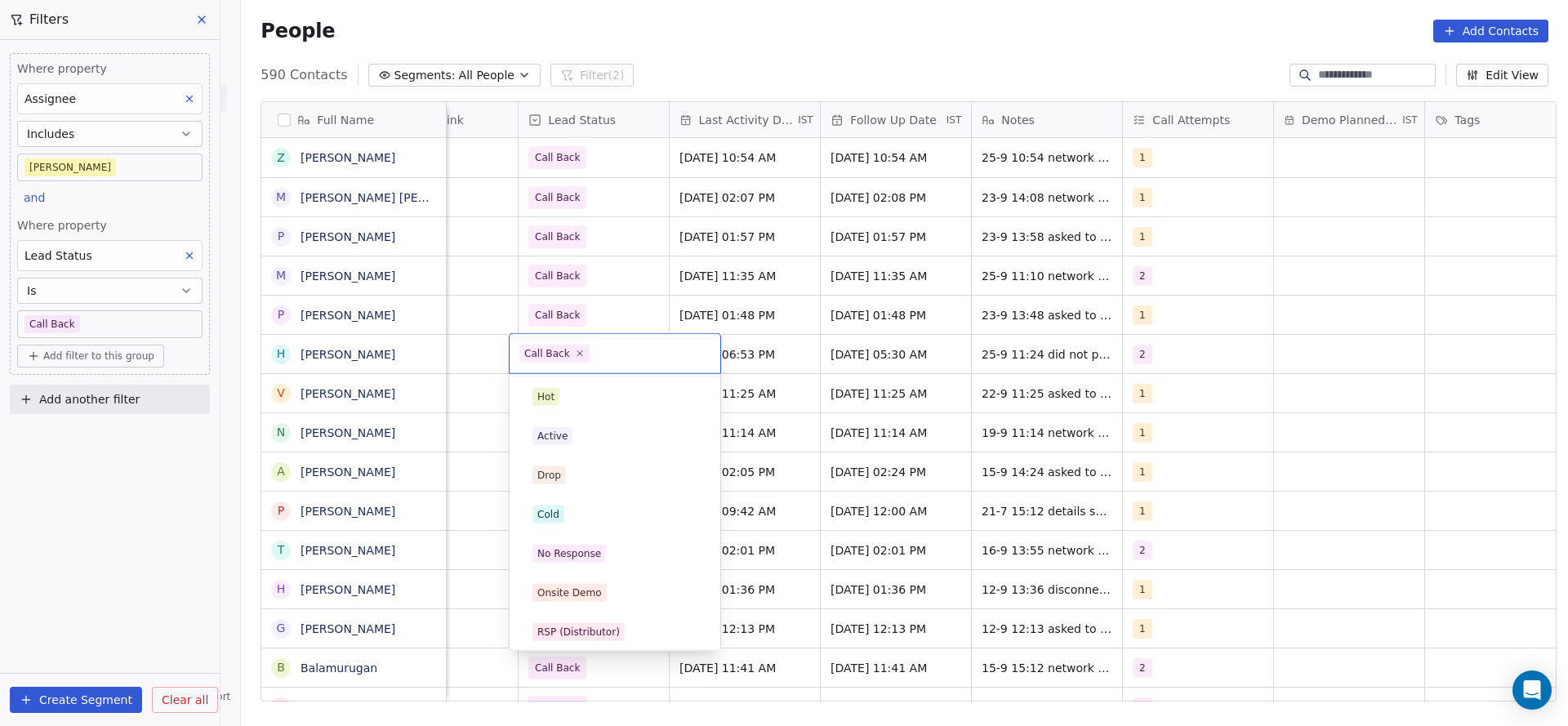
scroll to position [122, 0]
click at [608, 429] on div "No Response" at bounding box center [615, 431] width 165 height 18
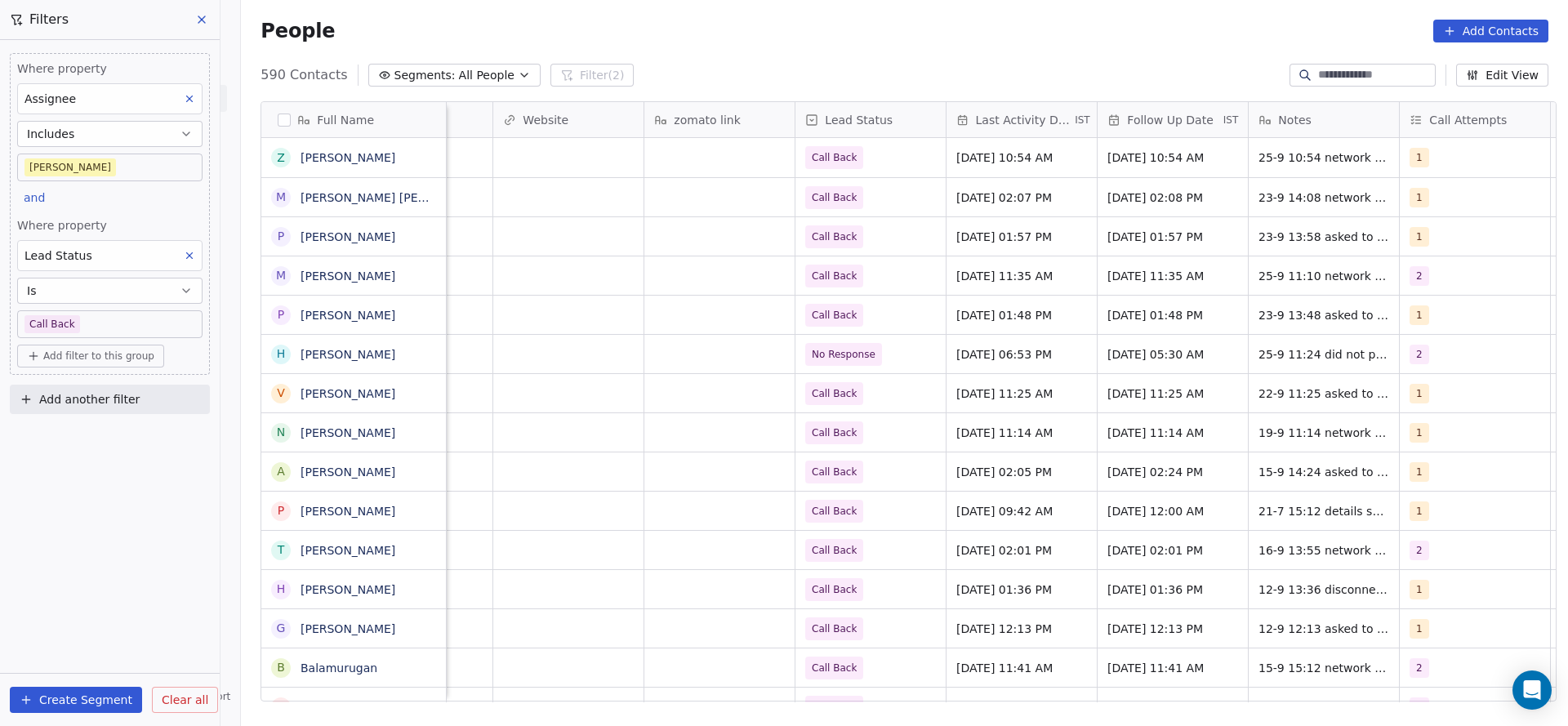
scroll to position [0, 2120]
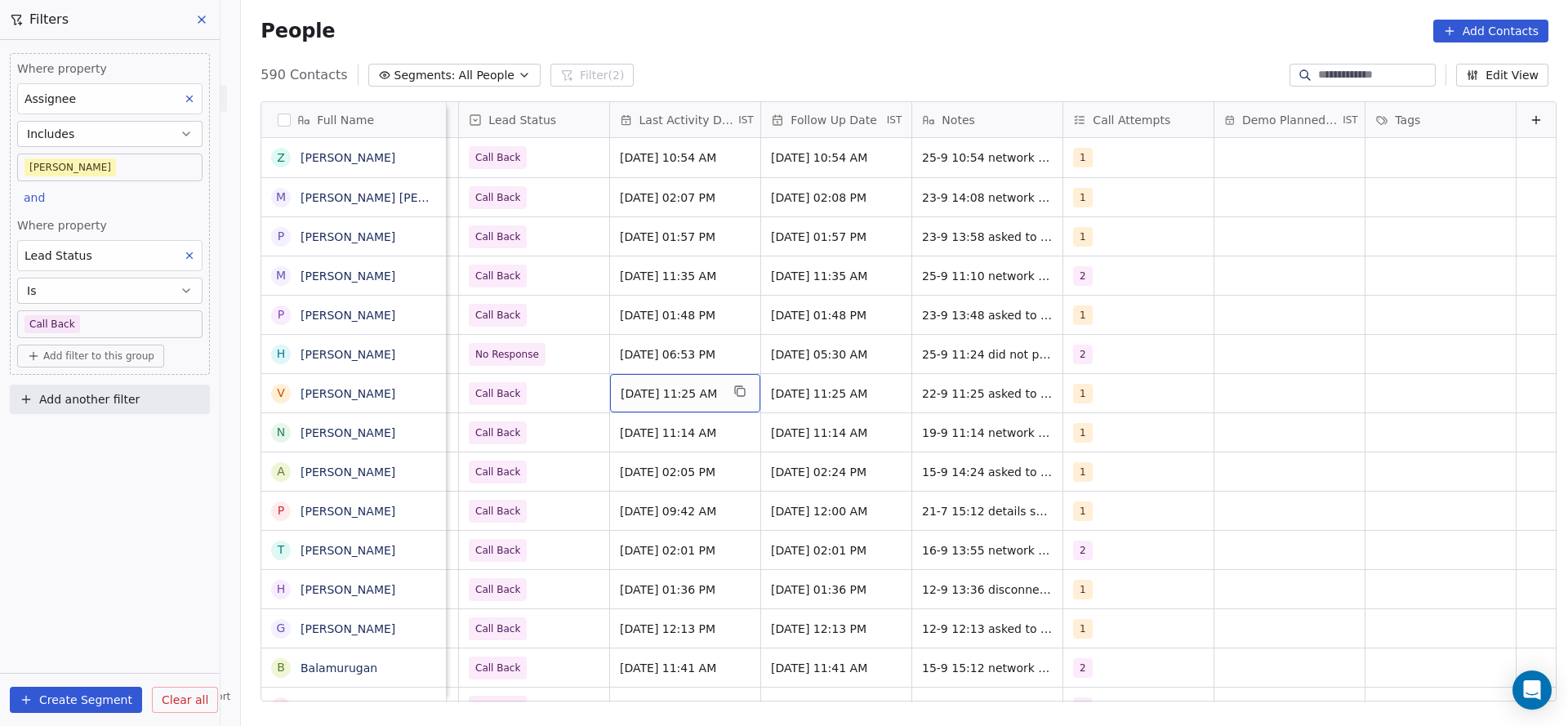
click at [660, 394] on span "Sep 22, 2025 11:25 AM" at bounding box center [670, 394] width 100 height 16
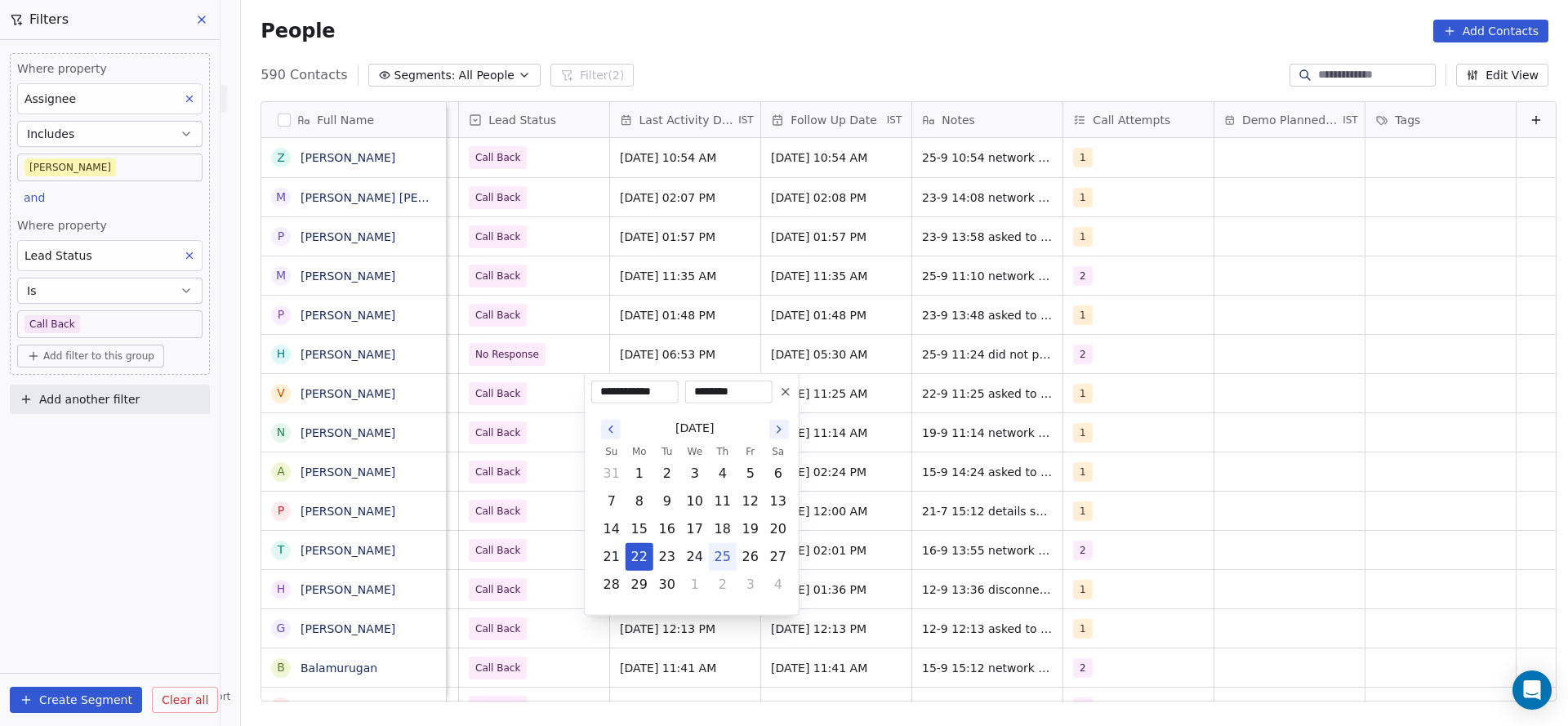
click at [725, 552] on button "25" at bounding box center [722, 556] width 26 height 26
type input "**********"
click at [518, 465] on html "On2Cook India Pvt. Ltd. Contacts People Marketing Workflows Campaigns Metrics &…" at bounding box center [784, 363] width 1568 height 726
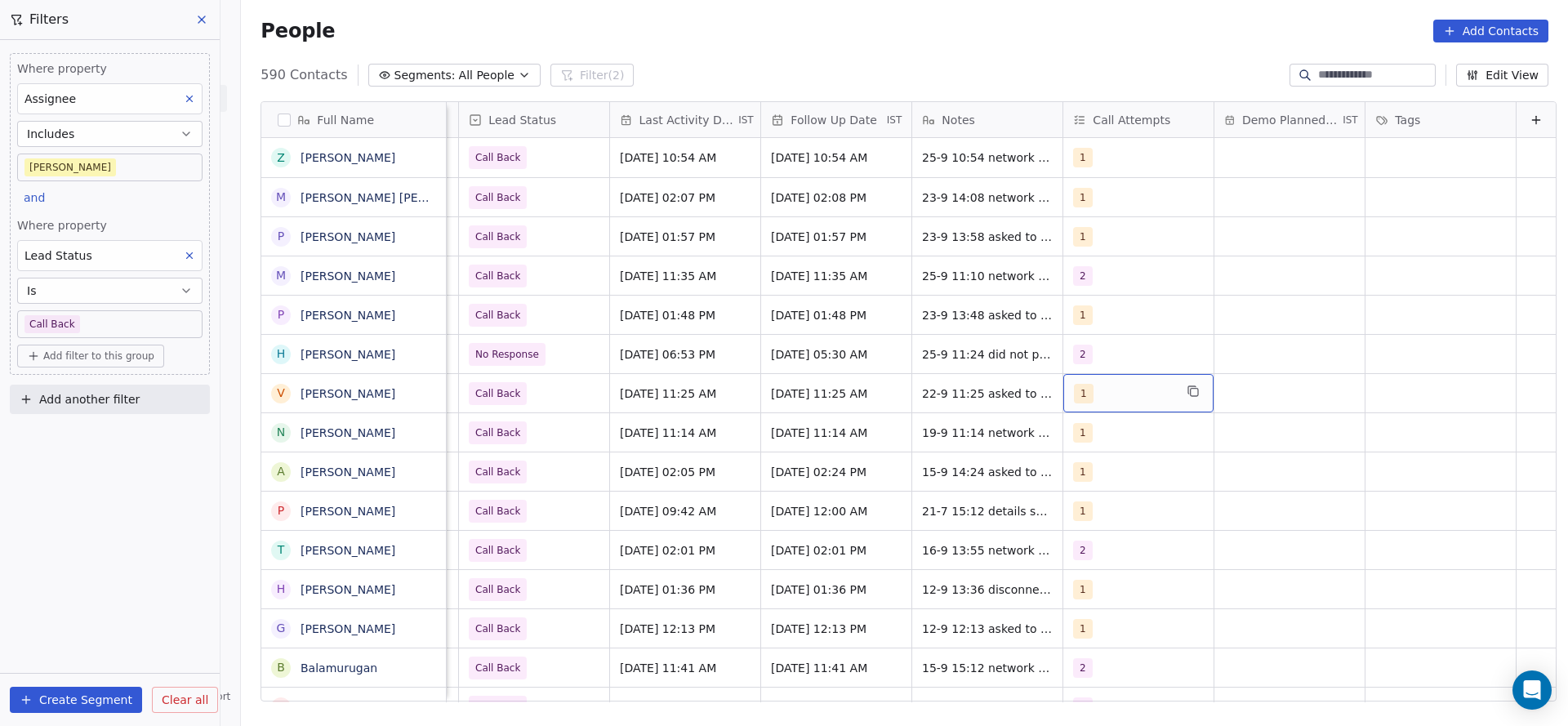
click at [1103, 382] on div "1" at bounding box center [1138, 393] width 150 height 39
click at [1097, 472] on div "2" at bounding box center [1152, 475] width 145 height 18
click at [1109, 446] on div "1" at bounding box center [1141, 436] width 184 height 26
click at [921, 463] on html "On2Cook India Pvt. Ltd. Contacts People Marketing Workflows Campaigns Metrics &…" at bounding box center [784, 363] width 1568 height 726
click at [954, 394] on span "22-9 11:25 asked to call back wa sent" at bounding box center [1019, 398] width 194 height 32
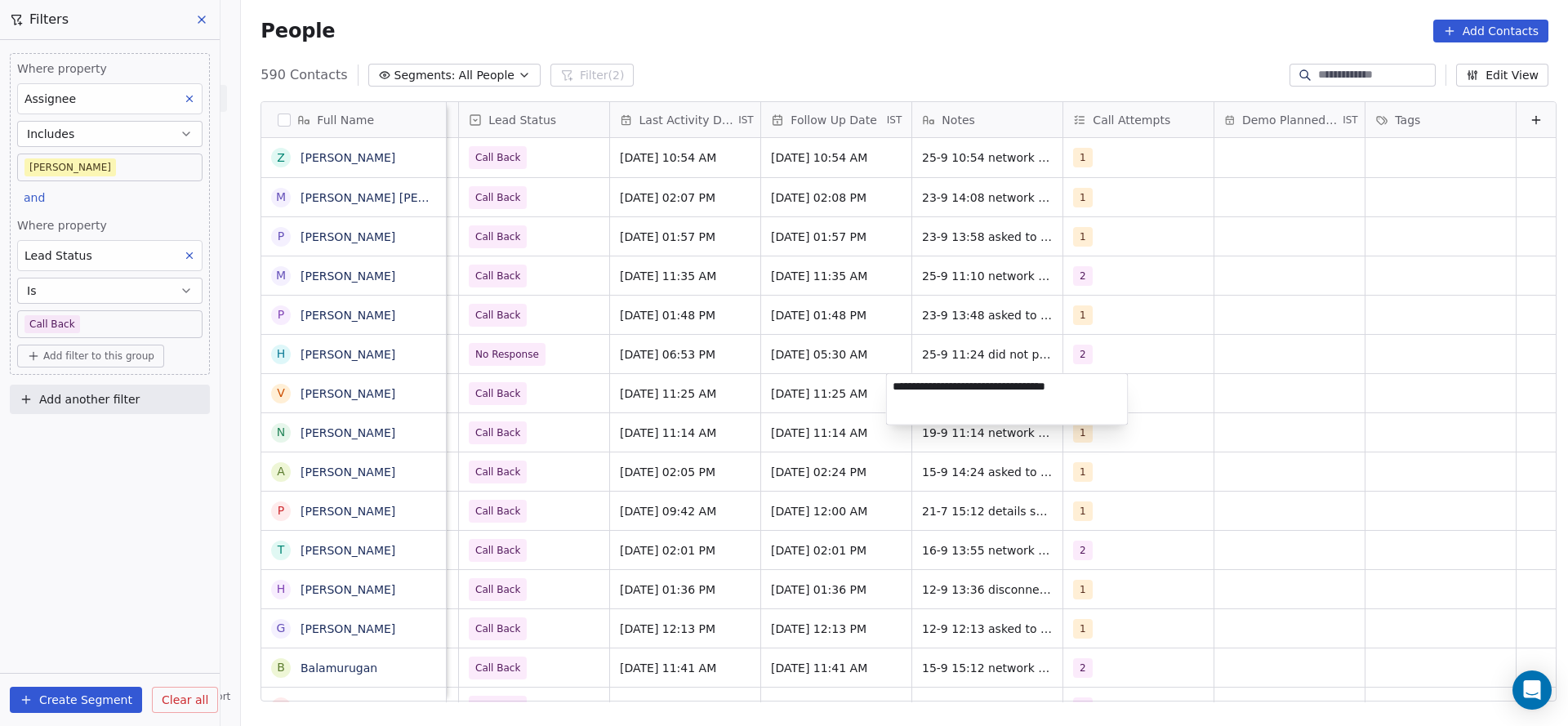
click at [894, 382] on textarea "**********" at bounding box center [1007, 399] width 241 height 50
click at [987, 343] on html "On2Cook India Pvt. Ltd. Contacts People Marketing Workflows Campaigns Metrics &…" at bounding box center [784, 363] width 1568 height 726
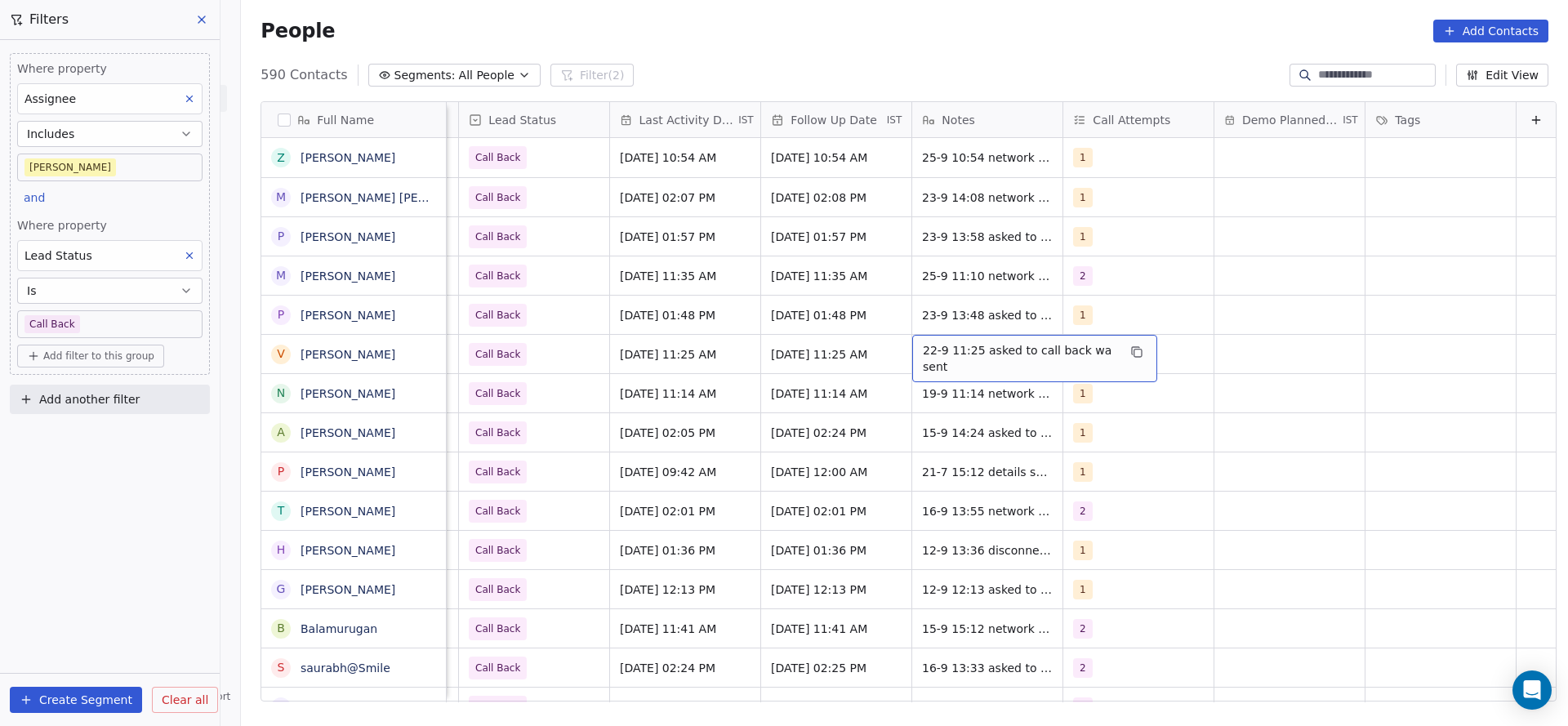
click at [969, 355] on span "22-9 11:25 asked to call back wa sent" at bounding box center [1019, 359] width 194 height 32
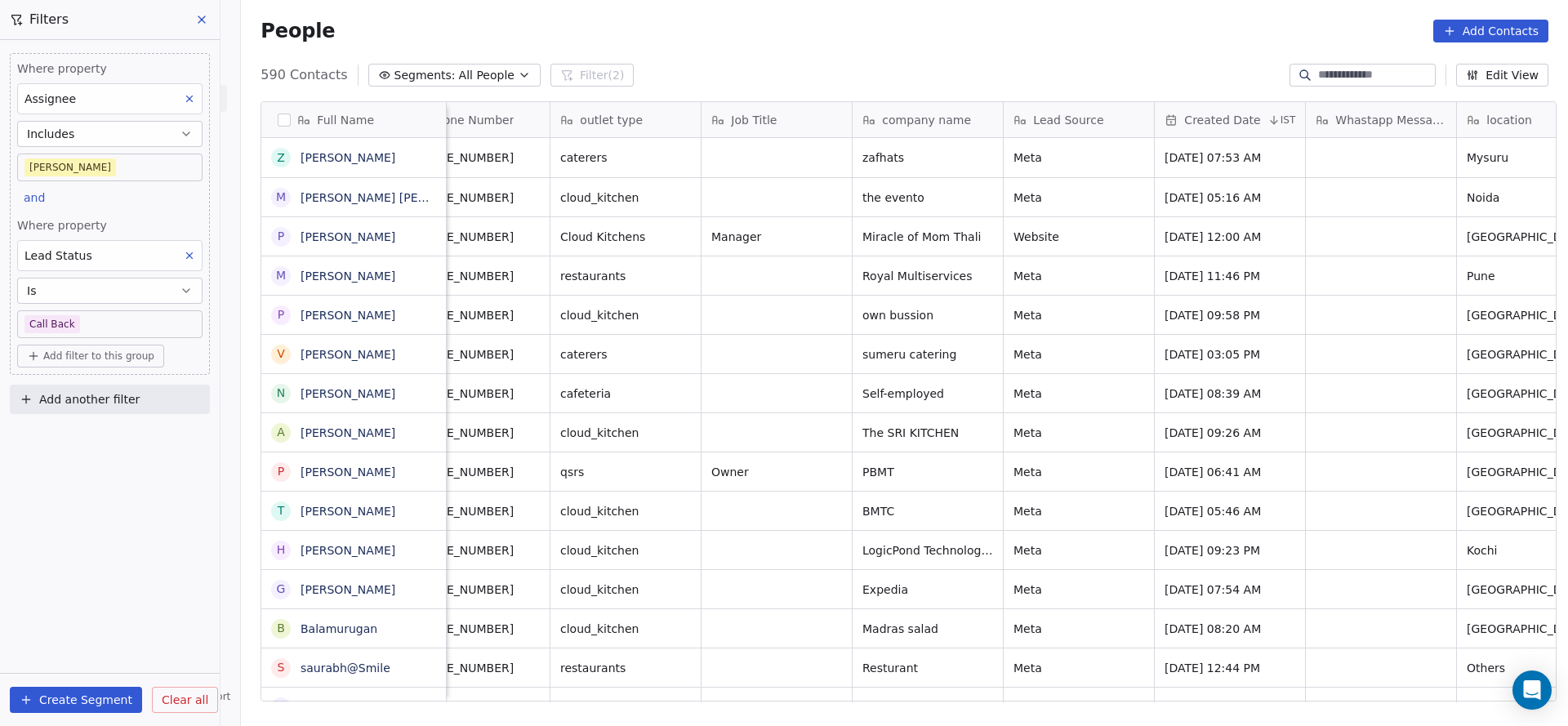
scroll to position [0, 0]
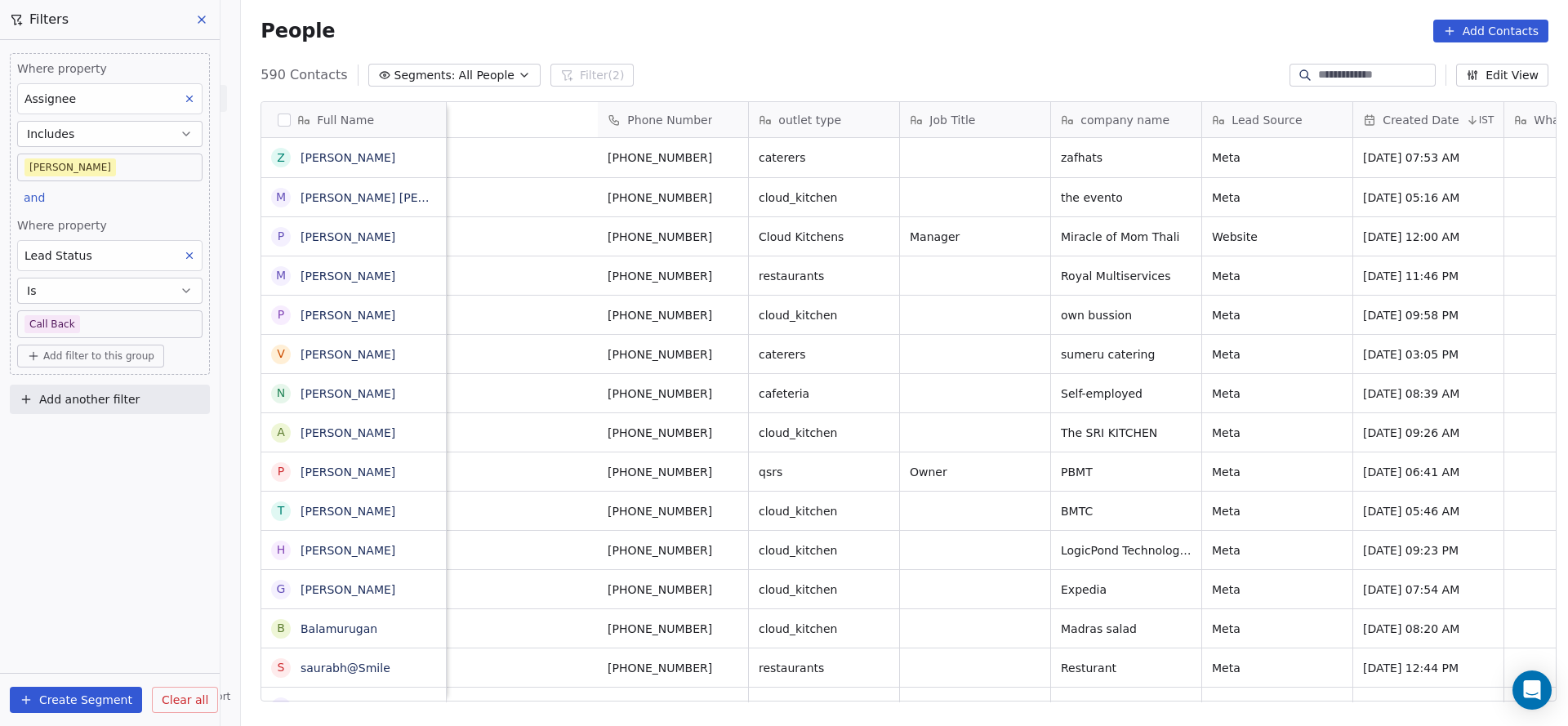
click at [1242, 642] on html "On2Cook India Pvt. Ltd. Contacts People Marketing Workflows Campaigns Metrics &…" at bounding box center [784, 363] width 1568 height 726
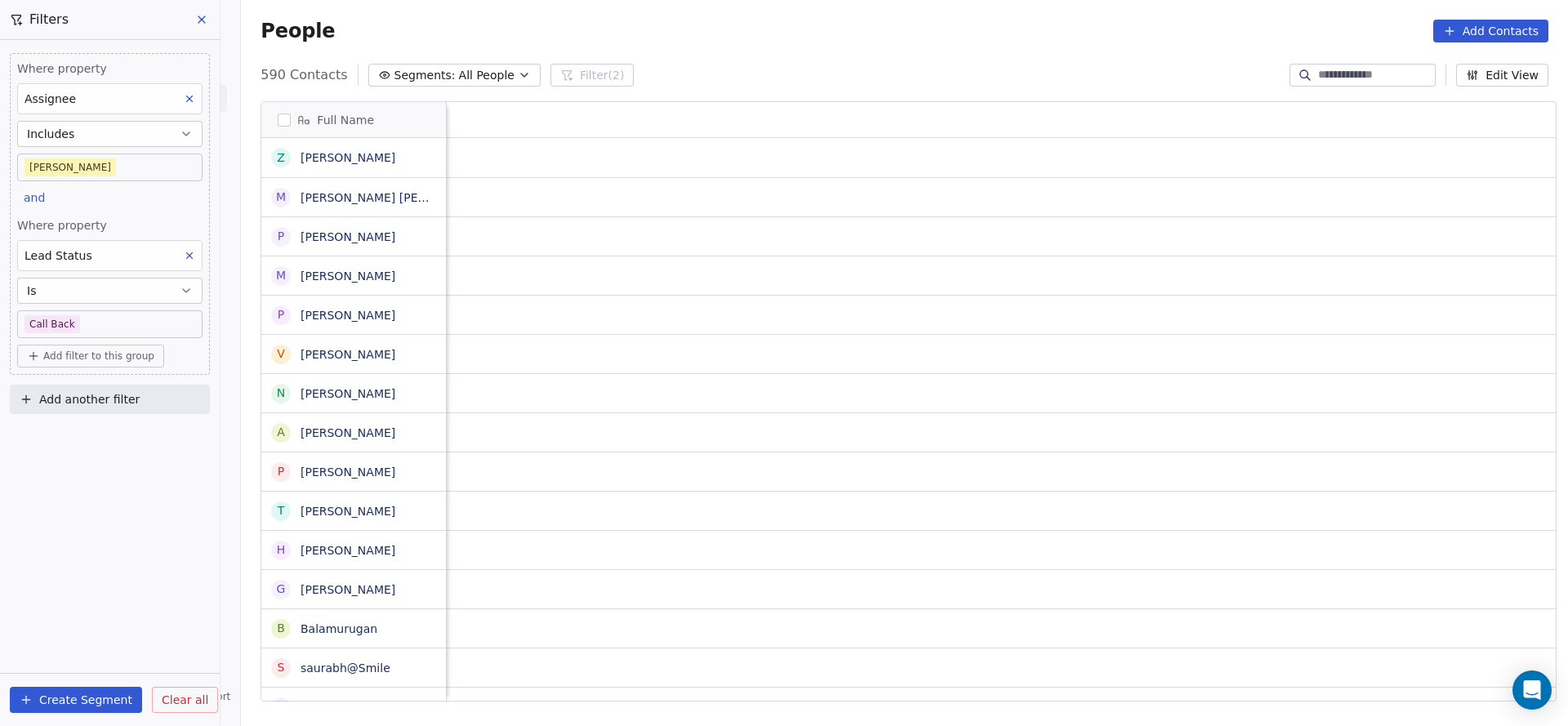
scroll to position [0, 2120]
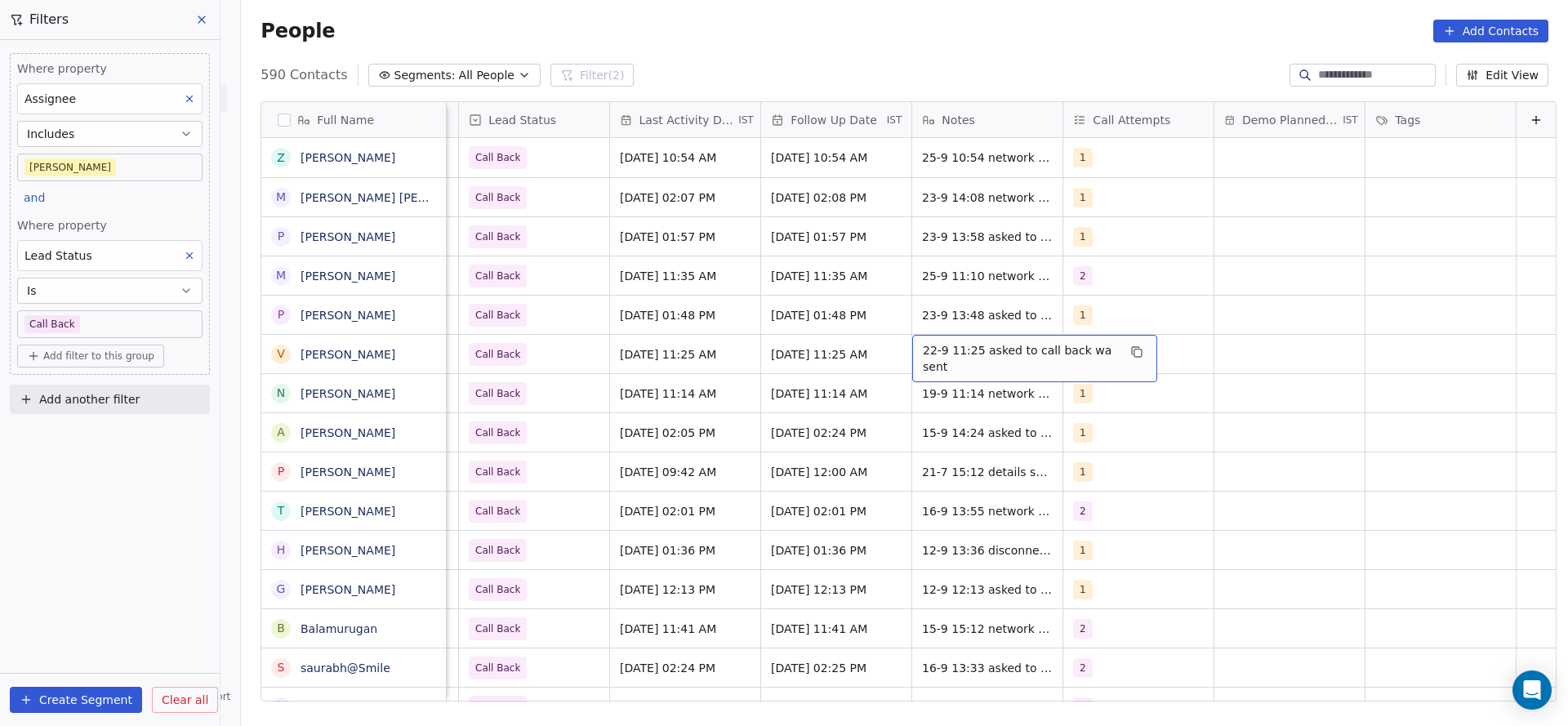
click at [978, 360] on span "22-9 11:25 asked to call back wa sent" at bounding box center [1019, 359] width 194 height 32
click at [888, 346] on textarea "**********" at bounding box center [1007, 360] width 241 height 50
type textarea "**********"
click at [781, 377] on html "On2Cook India Pvt. Ltd. Contacts People Marketing Workflows Campaigns Metrics &…" at bounding box center [784, 363] width 1568 height 726
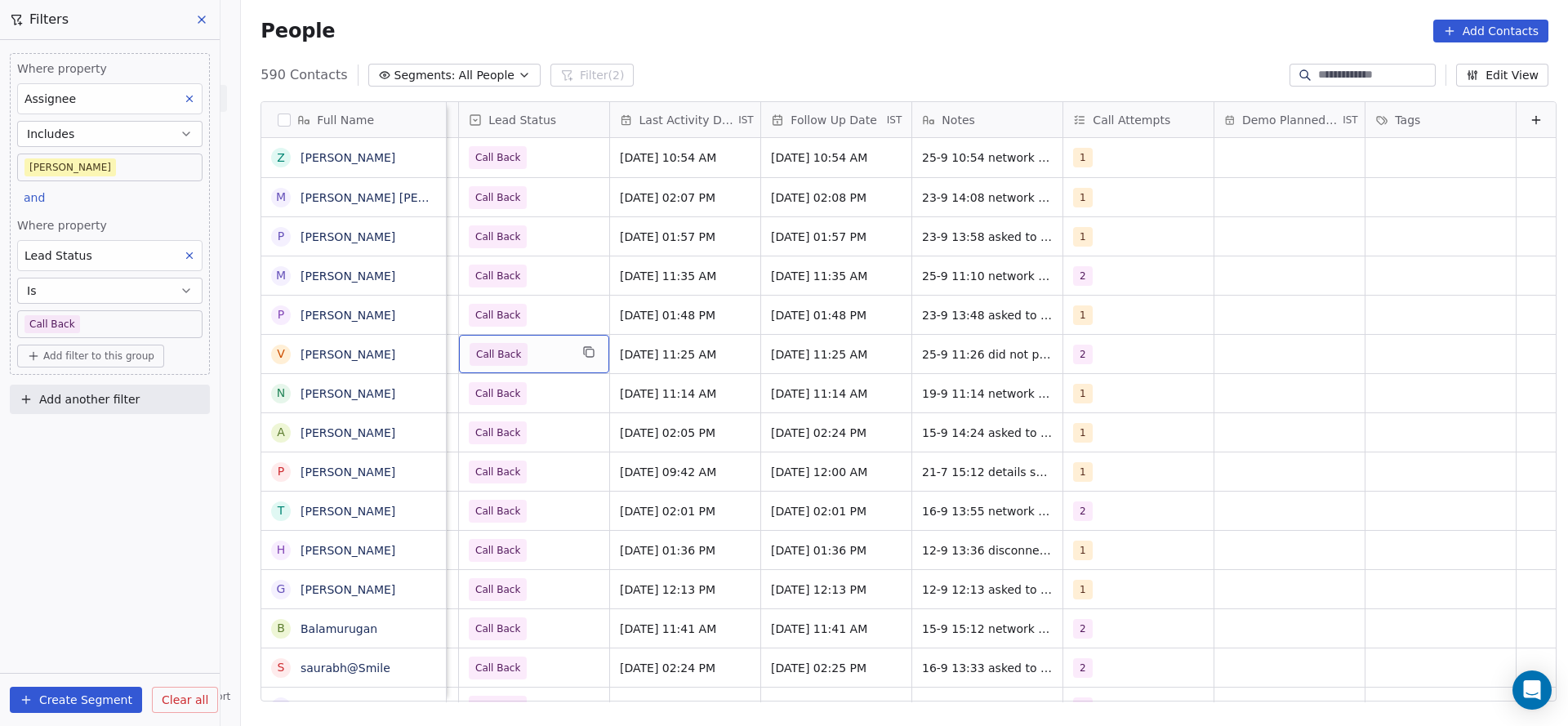
click at [522, 357] on span "Call Back" at bounding box center [519, 354] width 100 height 22
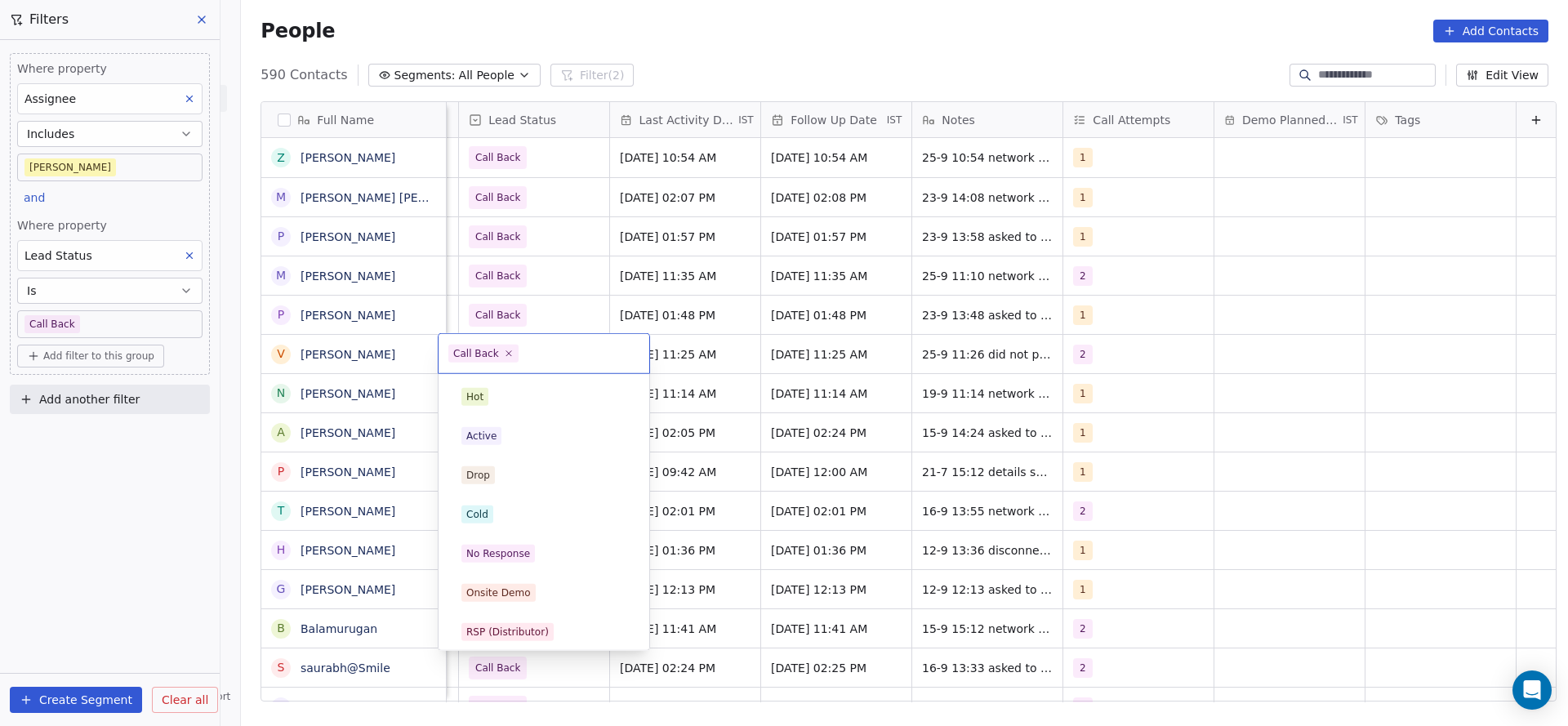
scroll to position [122, 0]
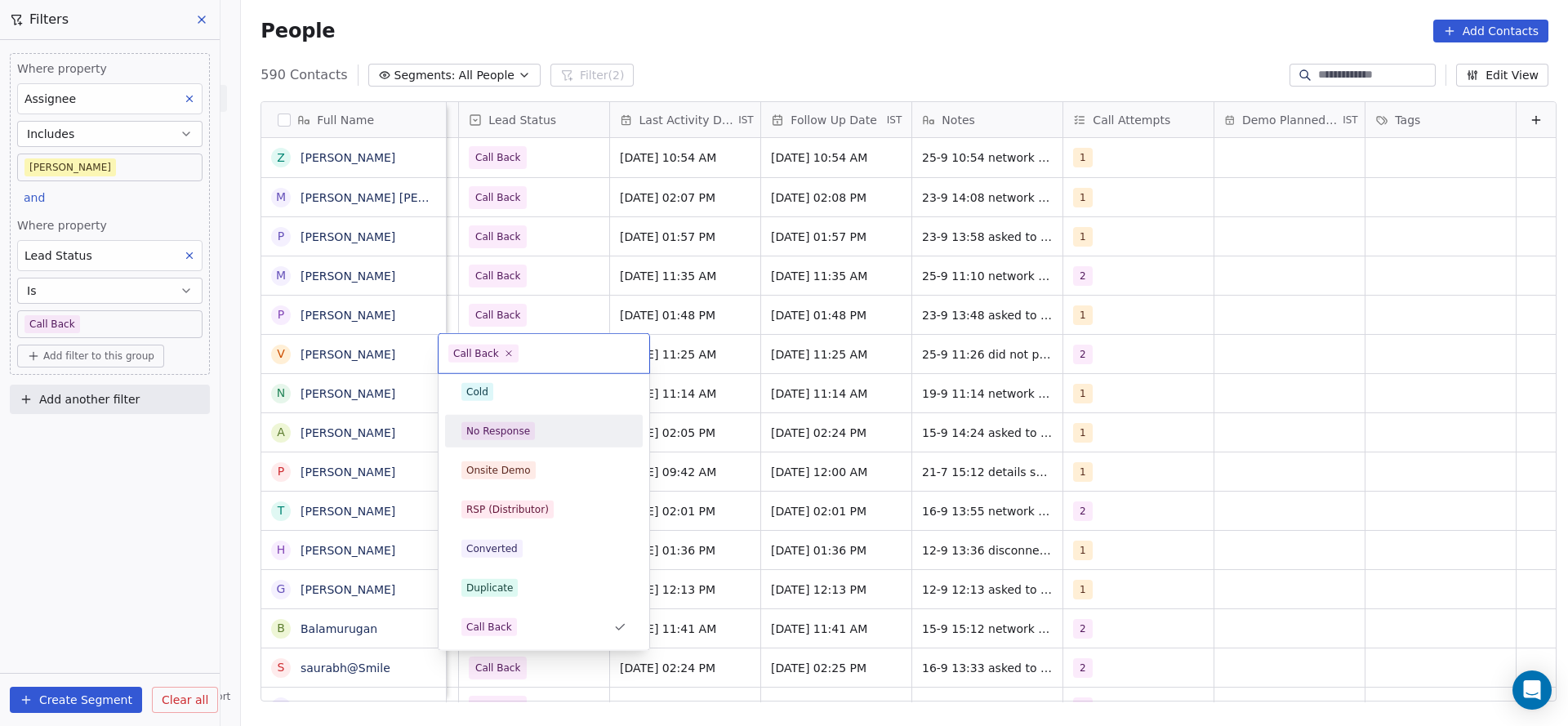
click at [527, 441] on div "No Response" at bounding box center [543, 430] width 184 height 26
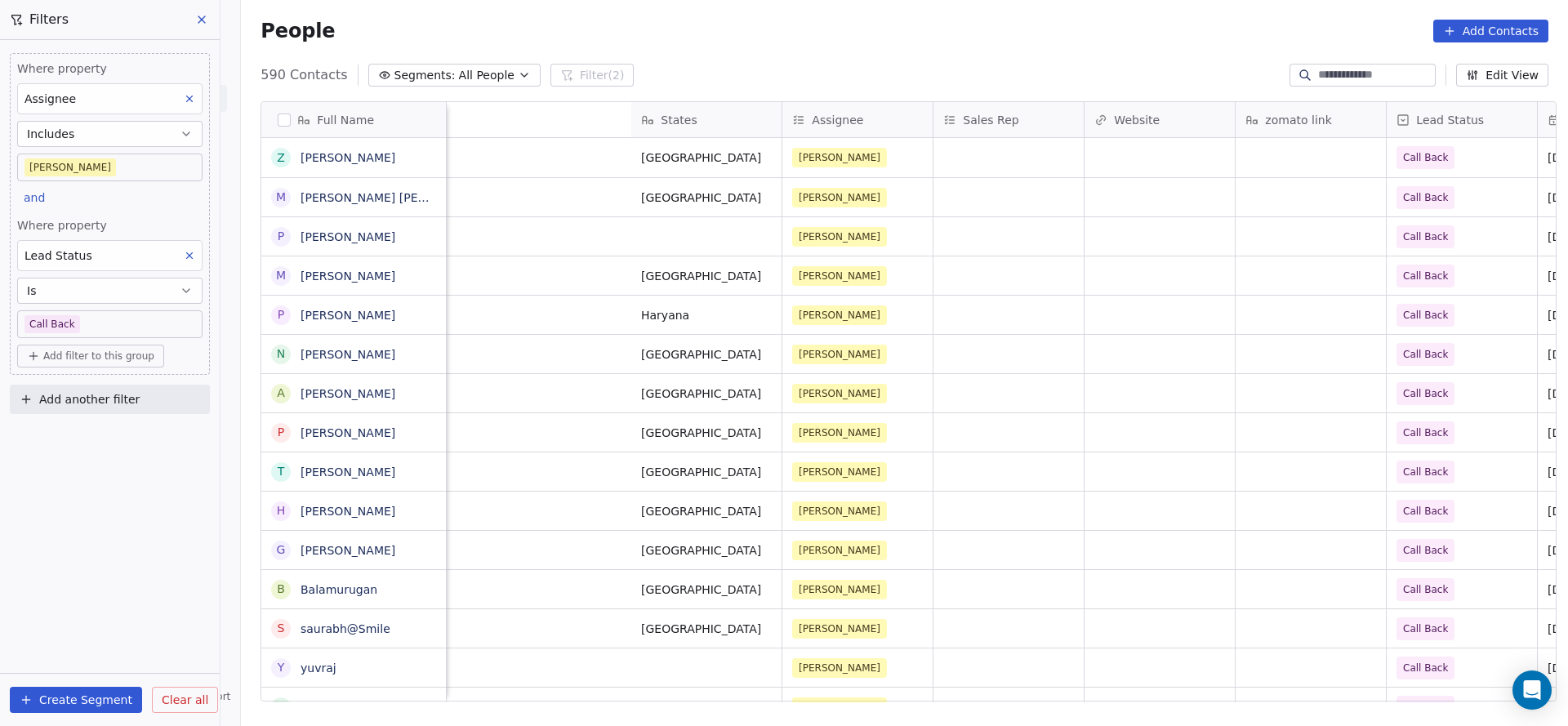
scroll to position [0, 2081]
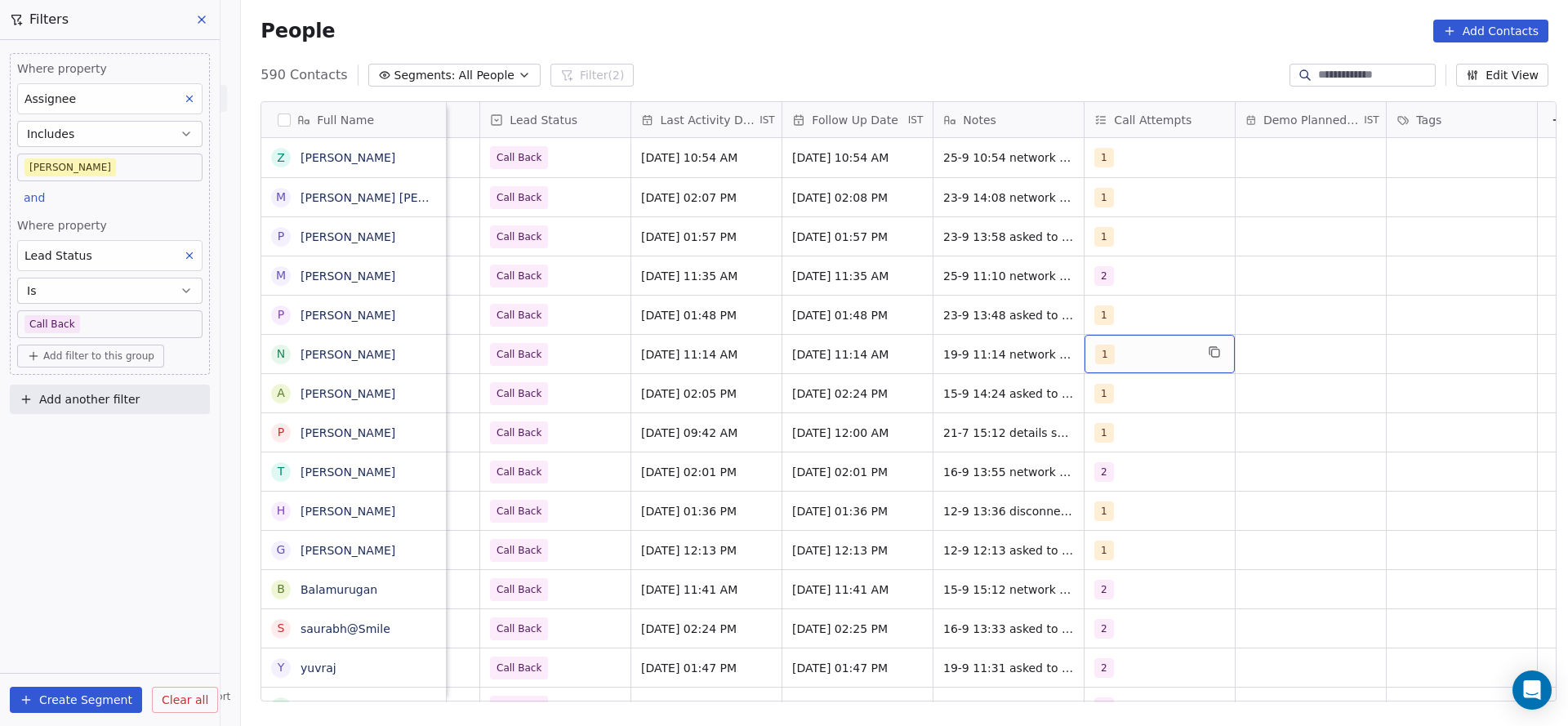
click at [1095, 349] on span "1" at bounding box center [1105, 355] width 20 height 20
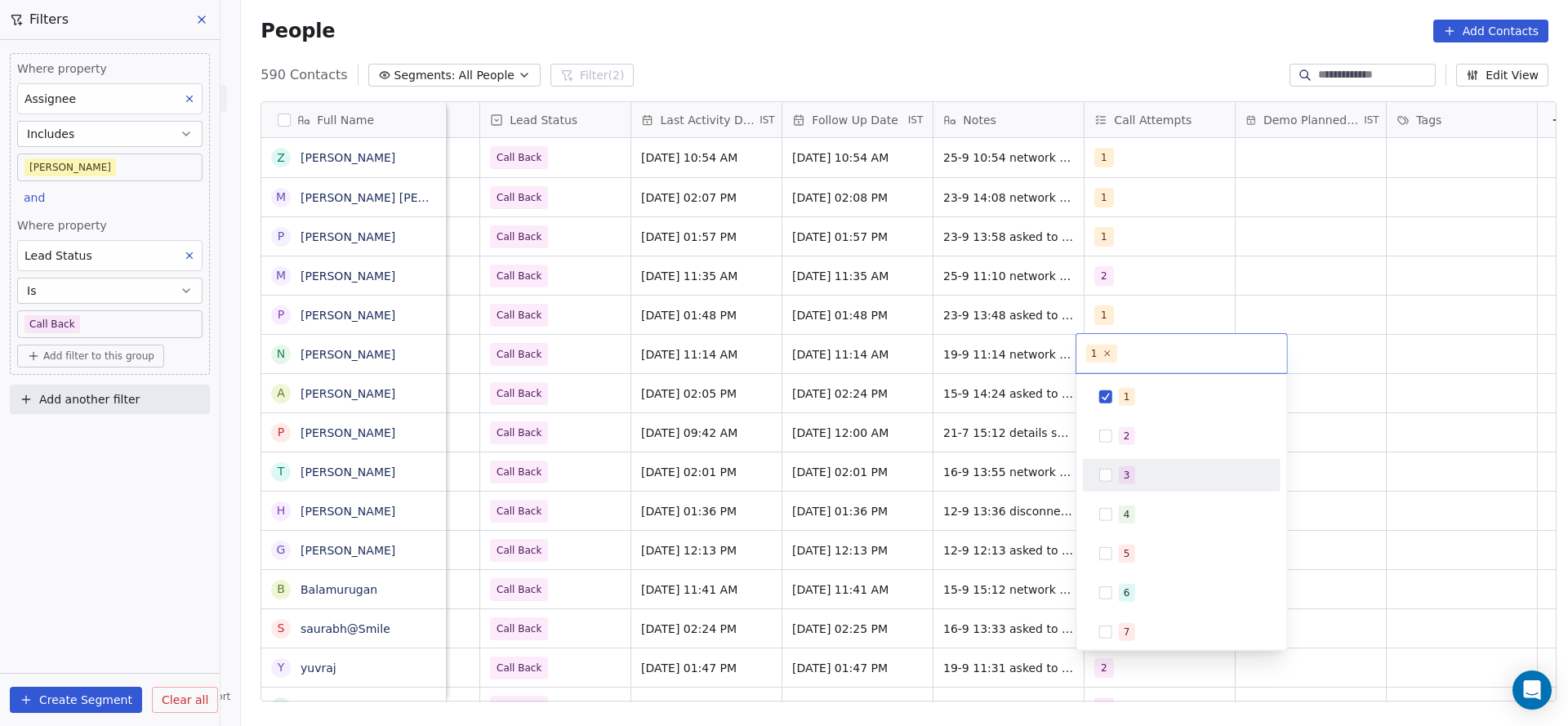
click at [1103, 469] on button "Suggestions" at bounding box center [1106, 475] width 13 height 13
click at [1122, 392] on span "1" at bounding box center [1126, 397] width 16 height 18
click at [660, 409] on html "On2Cook India Pvt. Ltd. Contacts People Marketing Workflows Campaigns Metrics &…" at bounding box center [784, 363] width 1568 height 726
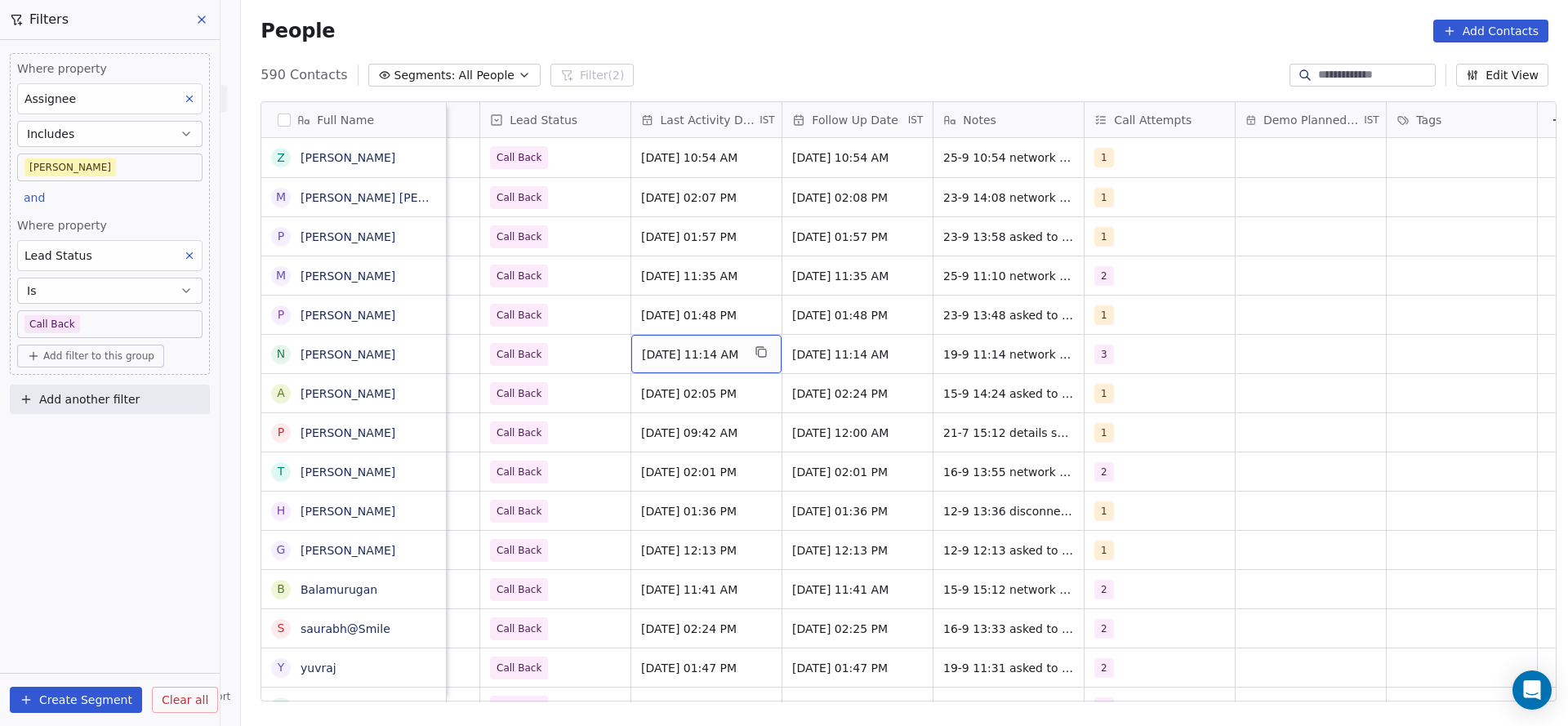
click at [719, 355] on span "Sep 19, 2025 11:14 AM" at bounding box center [692, 354] width 100 height 16
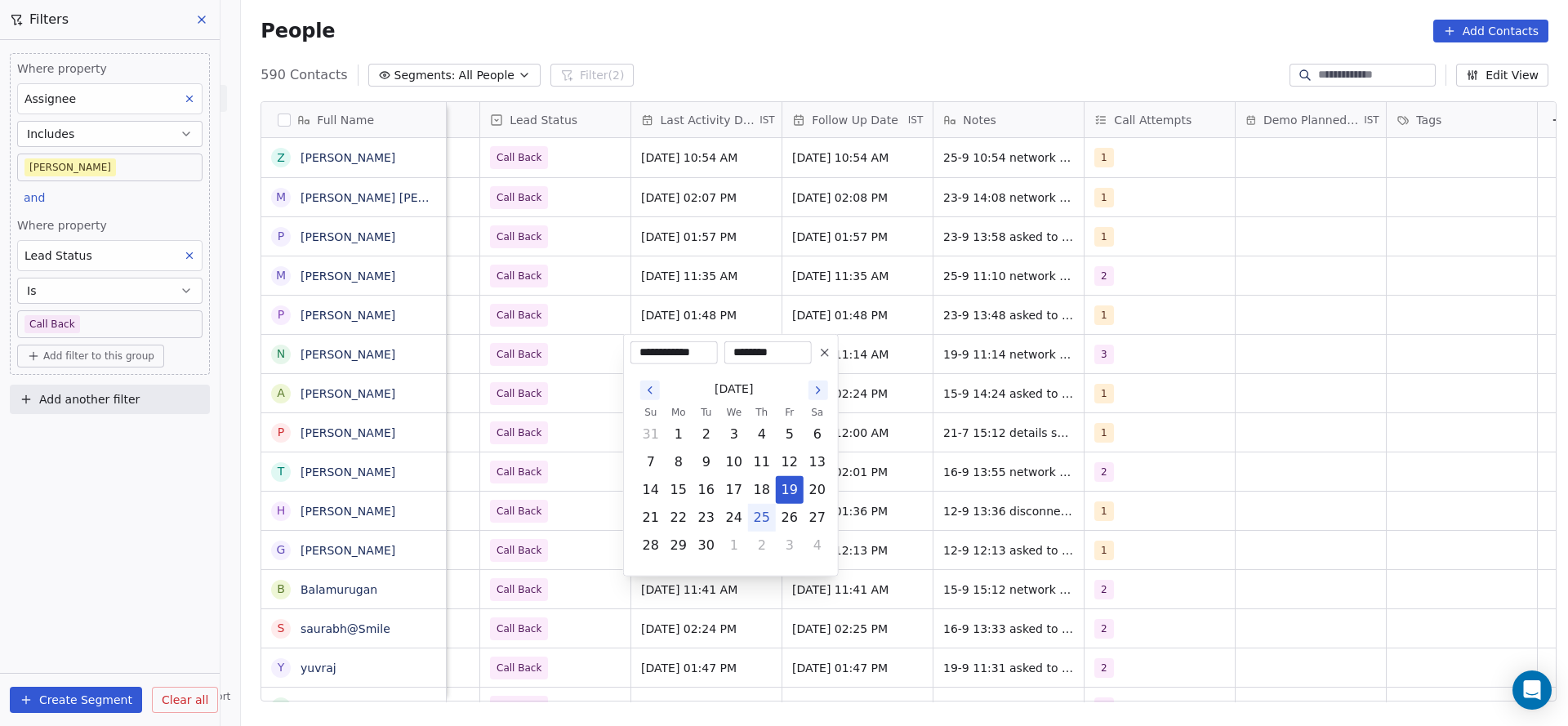
click at [755, 521] on button "25" at bounding box center [762, 518] width 26 height 26
type input "**********"
click at [542, 429] on html "On2Cook India Pvt. Ltd. Contacts People Marketing Workflows Campaigns Metrics &…" at bounding box center [784, 363] width 1568 height 726
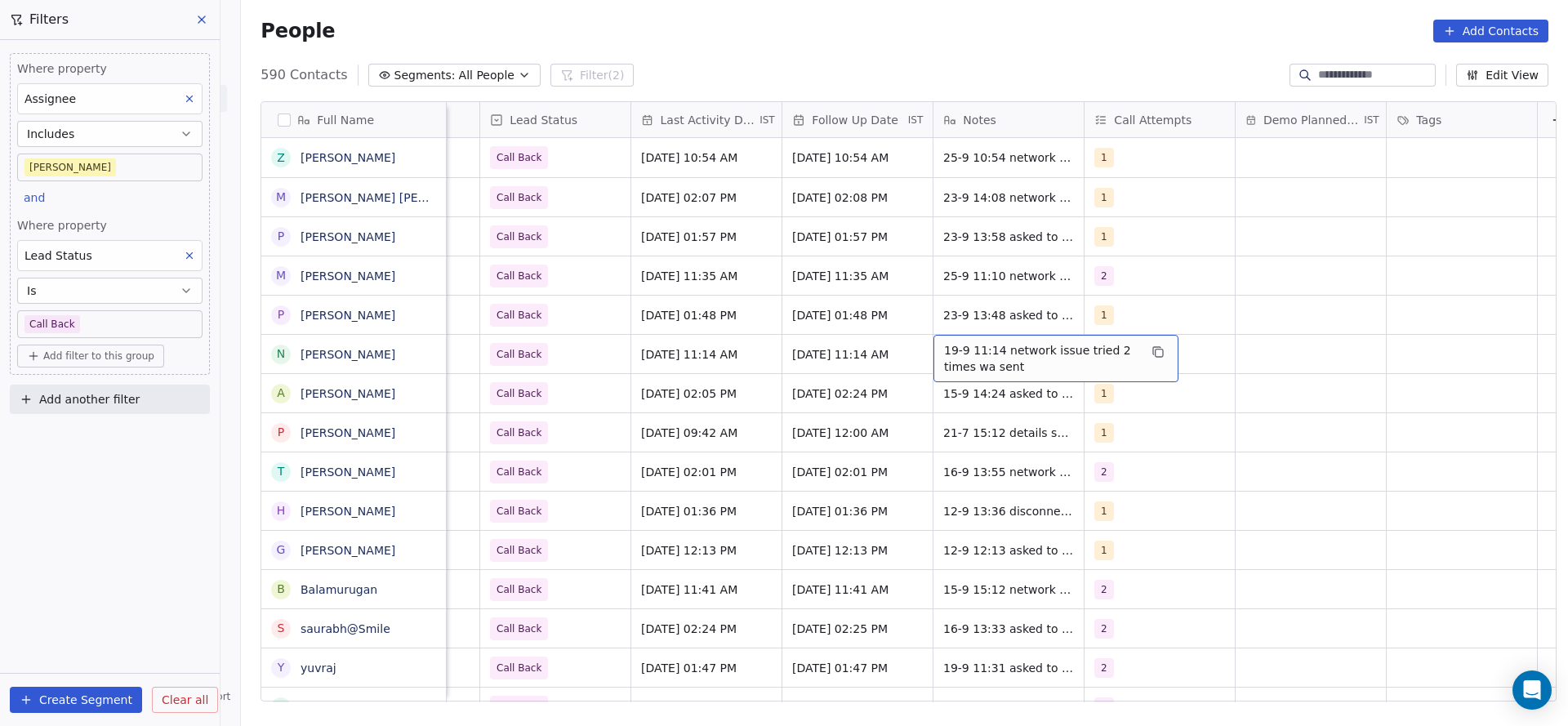
click at [984, 366] on span "19-9 11:14 network issue tried 2 times wa sent" at bounding box center [1041, 359] width 194 height 32
click at [933, 348] on textarea "**********" at bounding box center [1047, 360] width 243 height 50
type textarea "**********"
click at [659, 391] on html "On2Cook India Pvt. Ltd. Contacts People Marketing Workflows Campaigns Metrics &…" at bounding box center [784, 363] width 1568 height 726
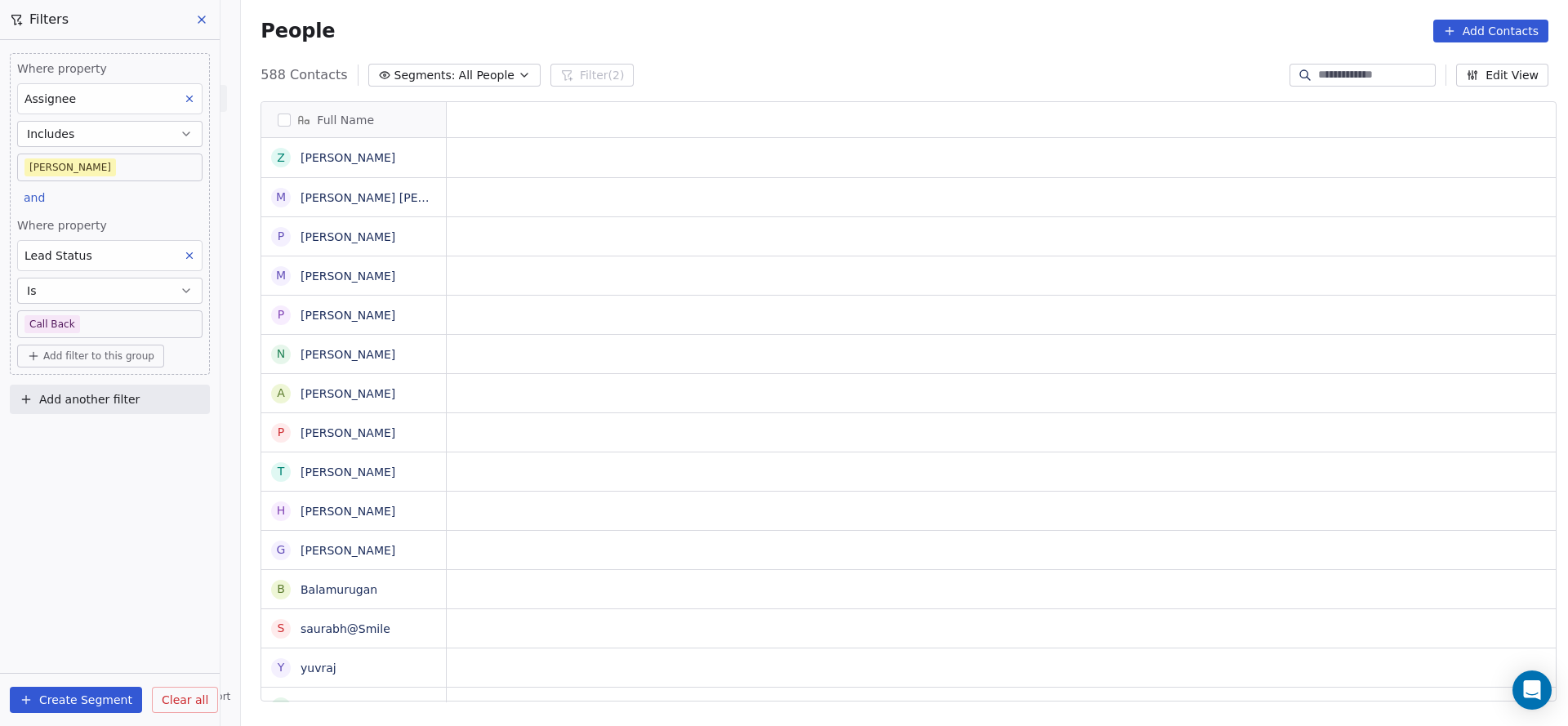
scroll to position [0, 0]
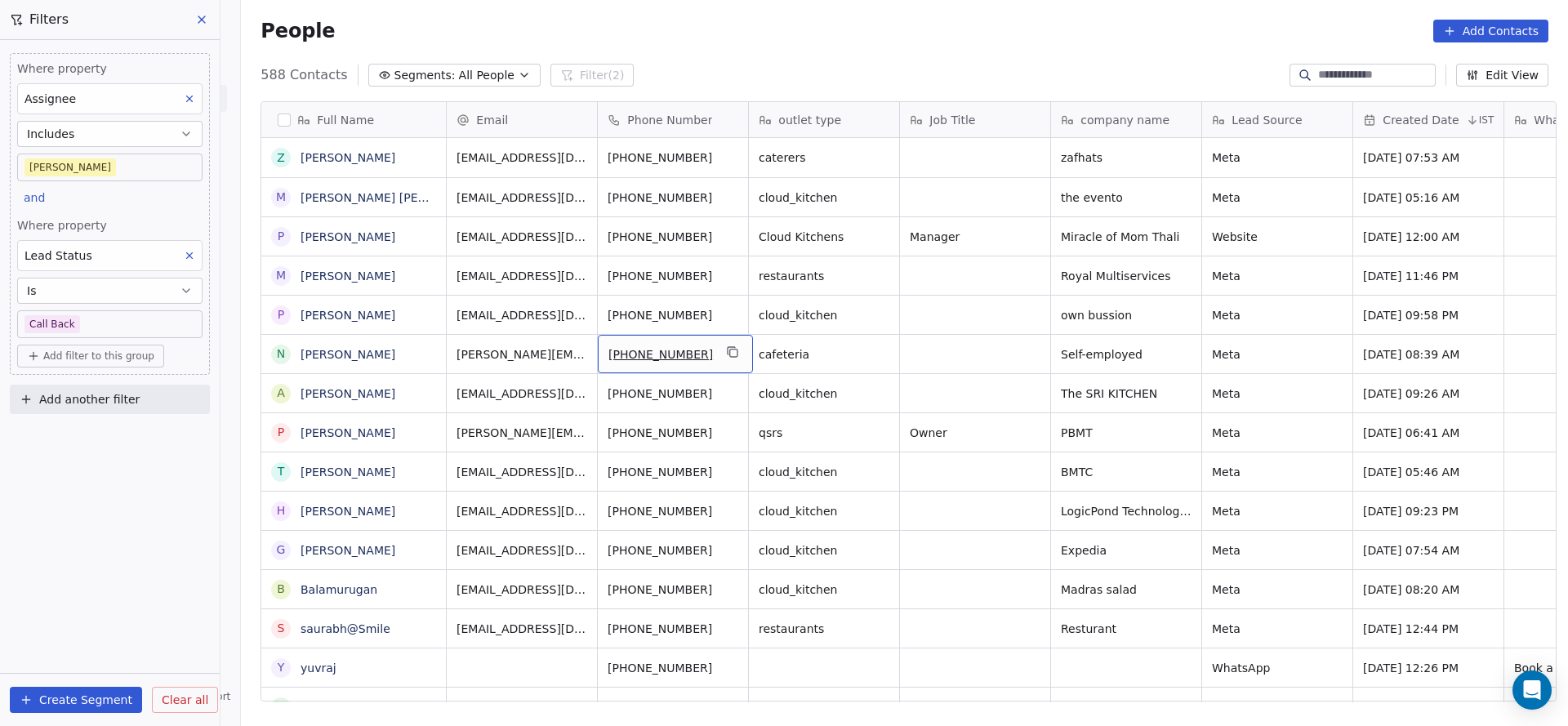
click at [718, 365] on div "+919998008000" at bounding box center [674, 354] width 155 height 39
click at [730, 356] on icon "grid" at bounding box center [734, 353] width 7 height 7
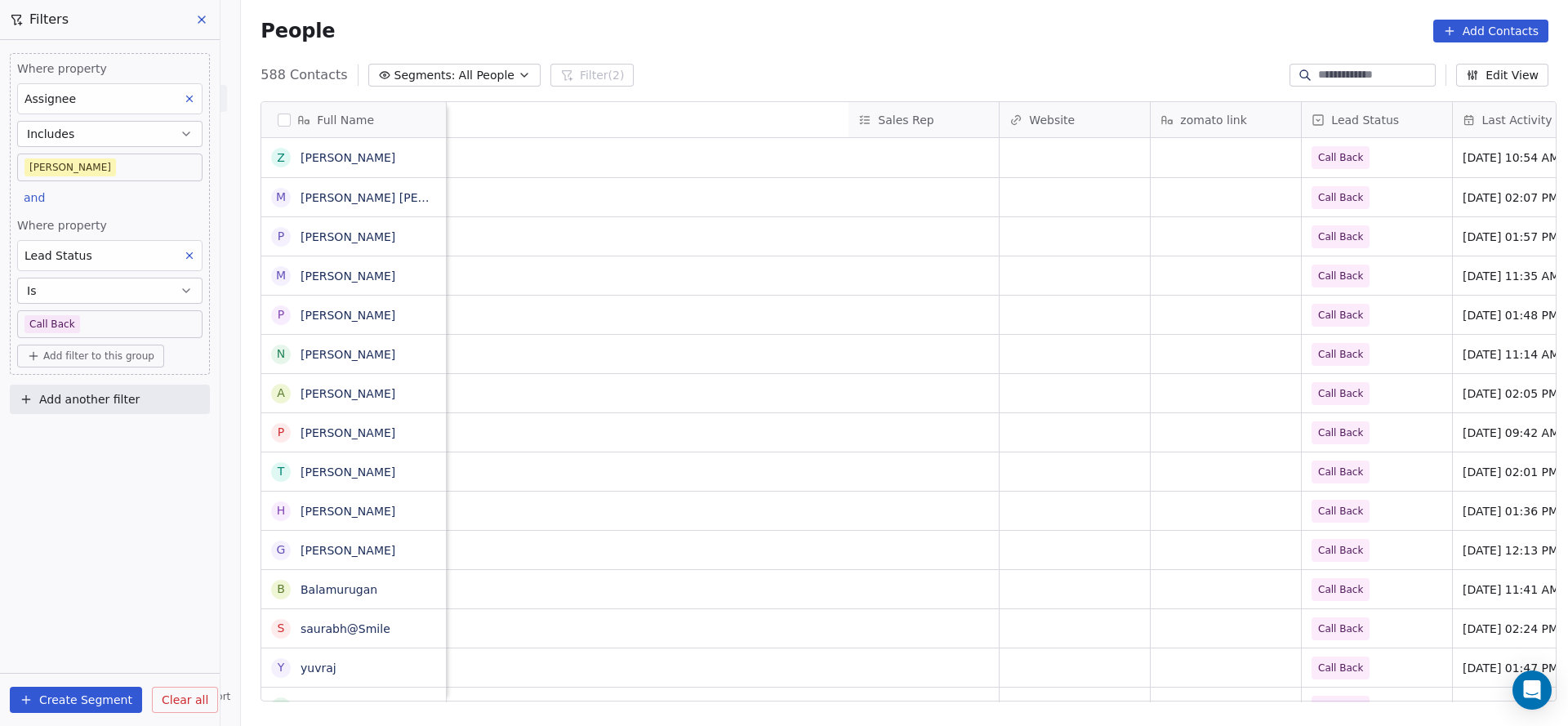
scroll to position [0, 2120]
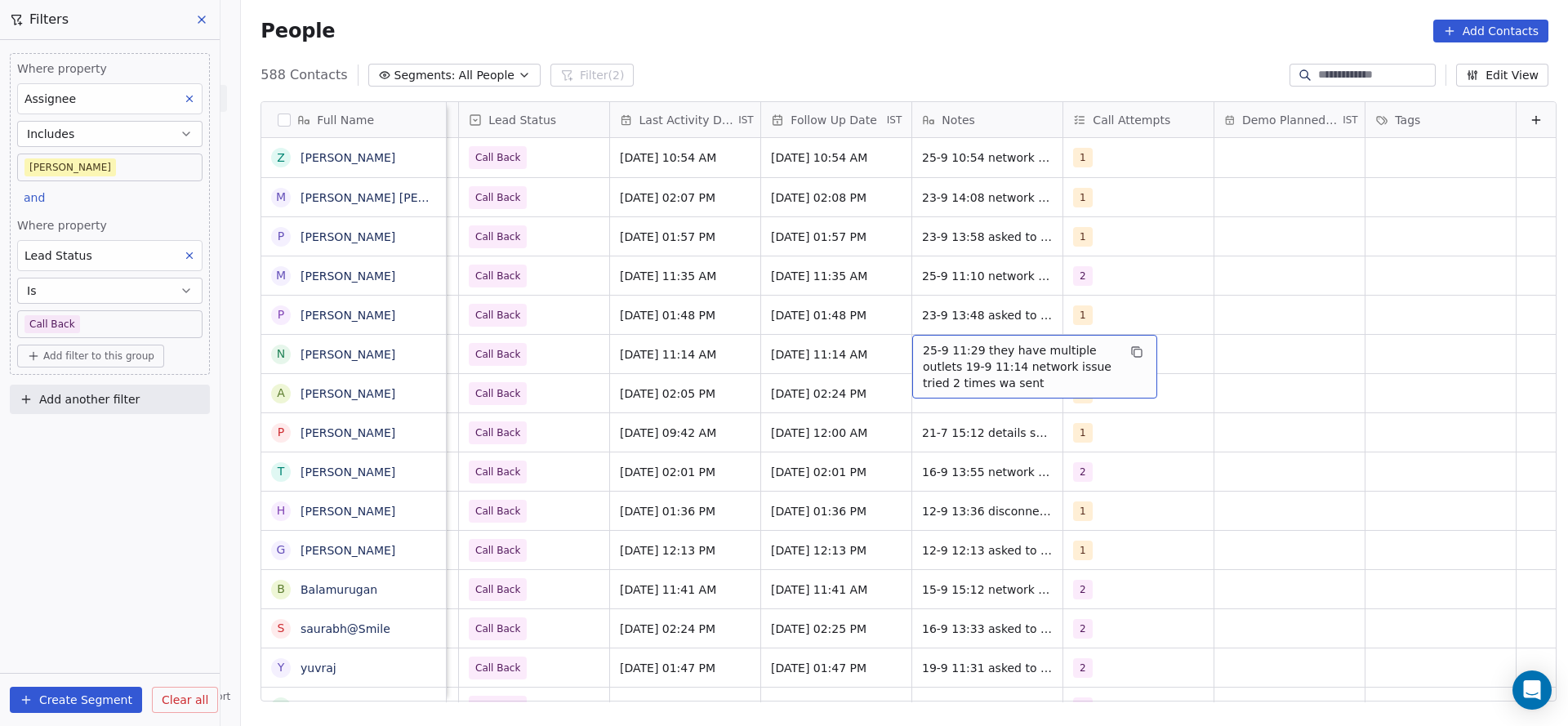
click at [1051, 349] on span "25-9 11:29 they have multiple outlets 19-9 11:14 network issue tried 2 times wa…" at bounding box center [1019, 367] width 194 height 49
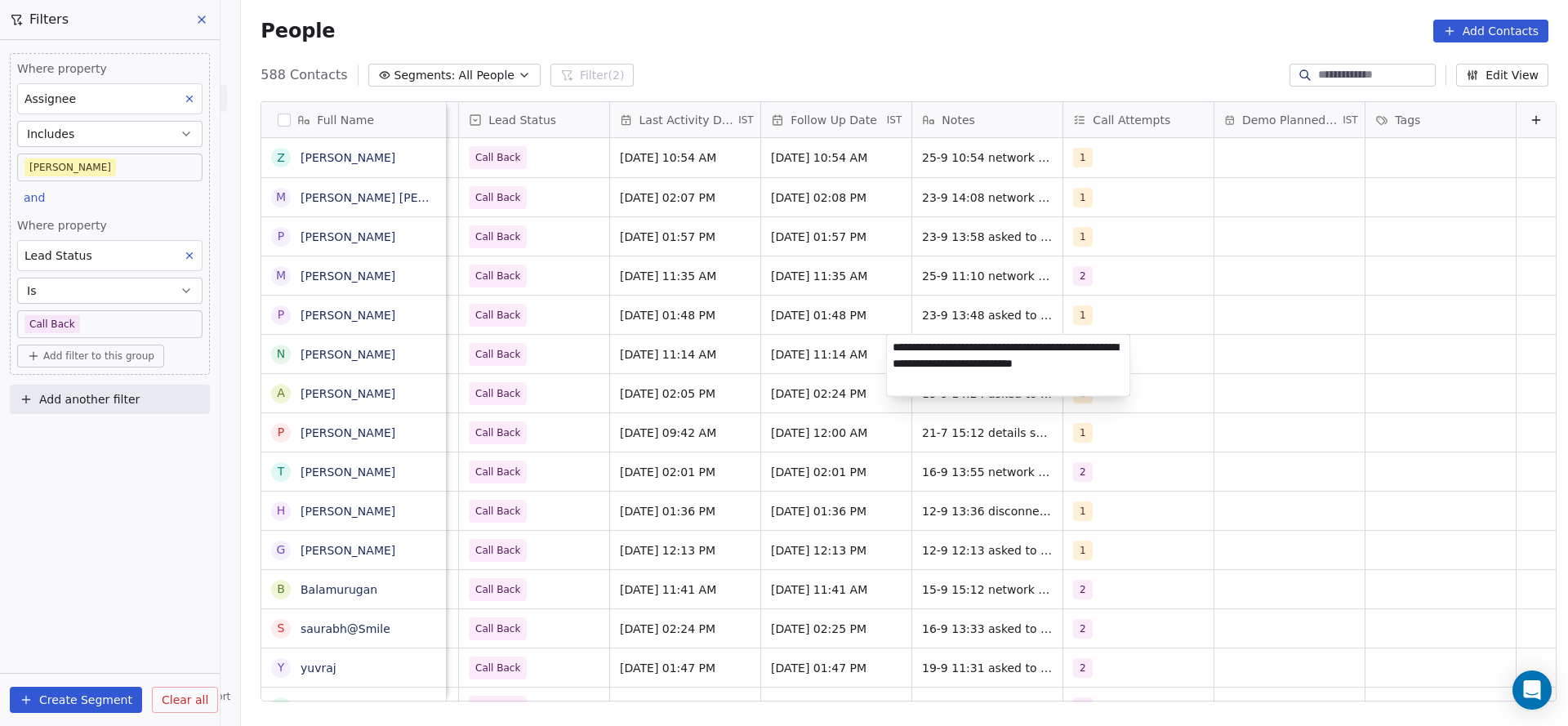
click at [1091, 343] on textarea "**********" at bounding box center [1008, 366] width 243 height 61
type textarea "**********"
click at [783, 379] on html "On2Cook India Pvt. Ltd. Contacts People Marketing Workflows Campaigns Metrics &…" at bounding box center [784, 363] width 1568 height 726
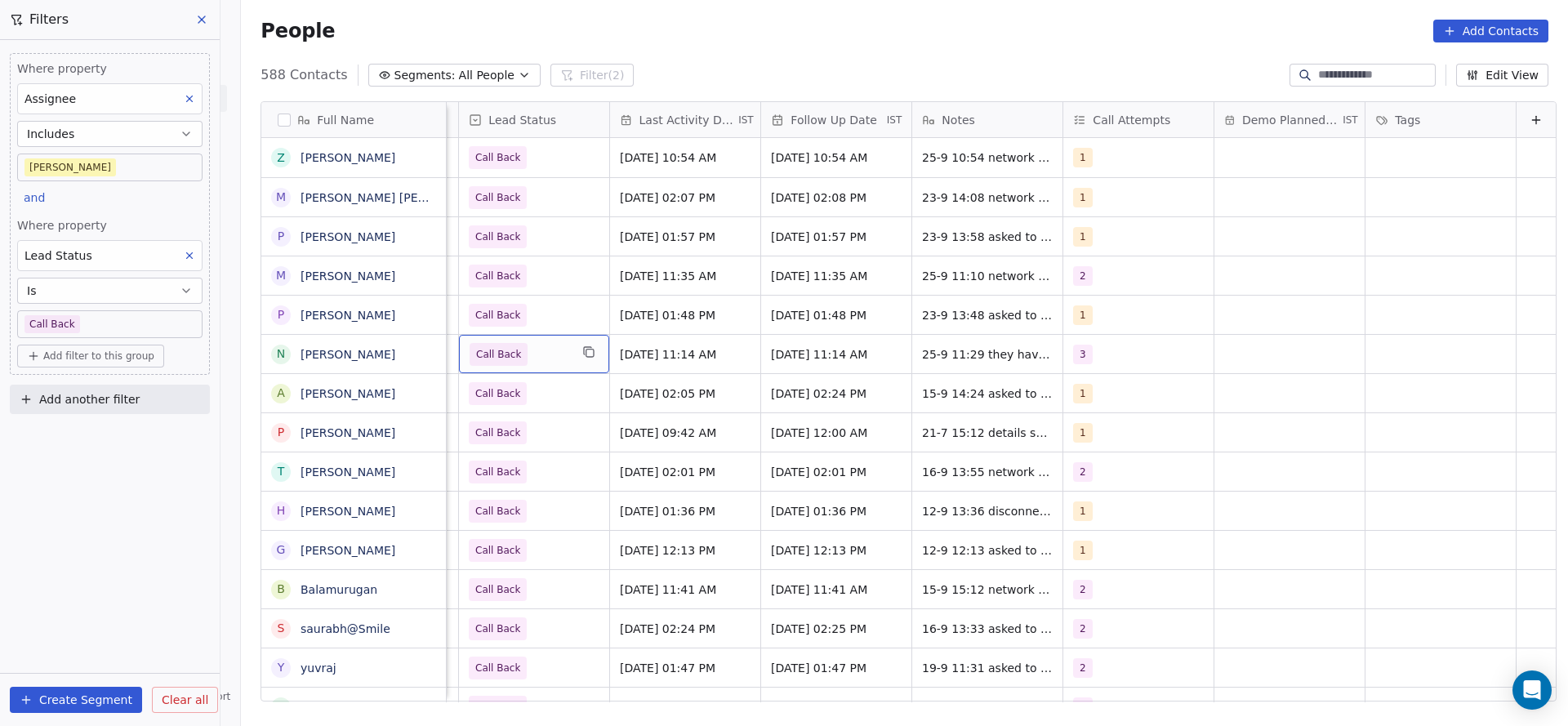
scroll to position [0, 2114]
click at [536, 366] on div "Call Back" at bounding box center [533, 354] width 150 height 39
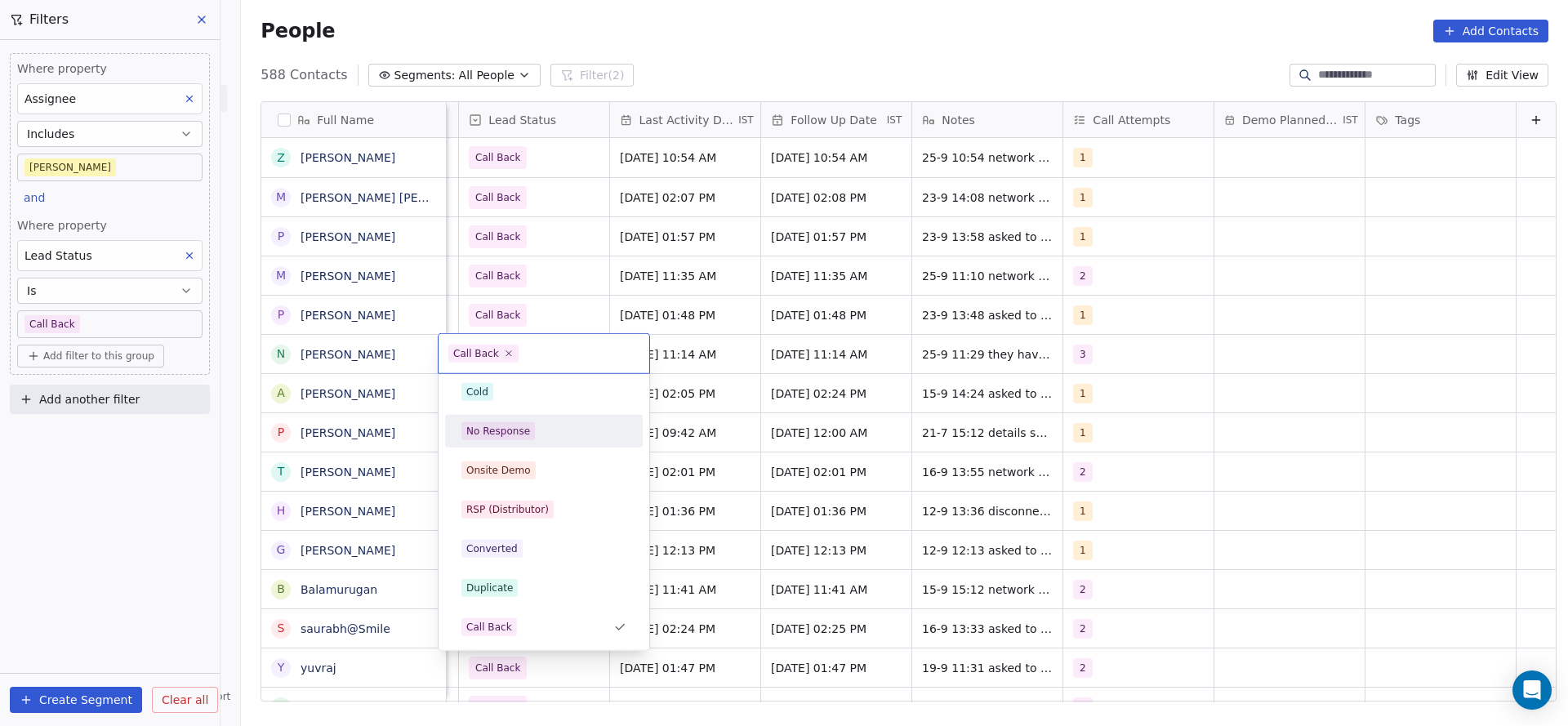
scroll to position [0, 0]
click at [529, 441] on div "Active" at bounding box center [544, 436] width 165 height 18
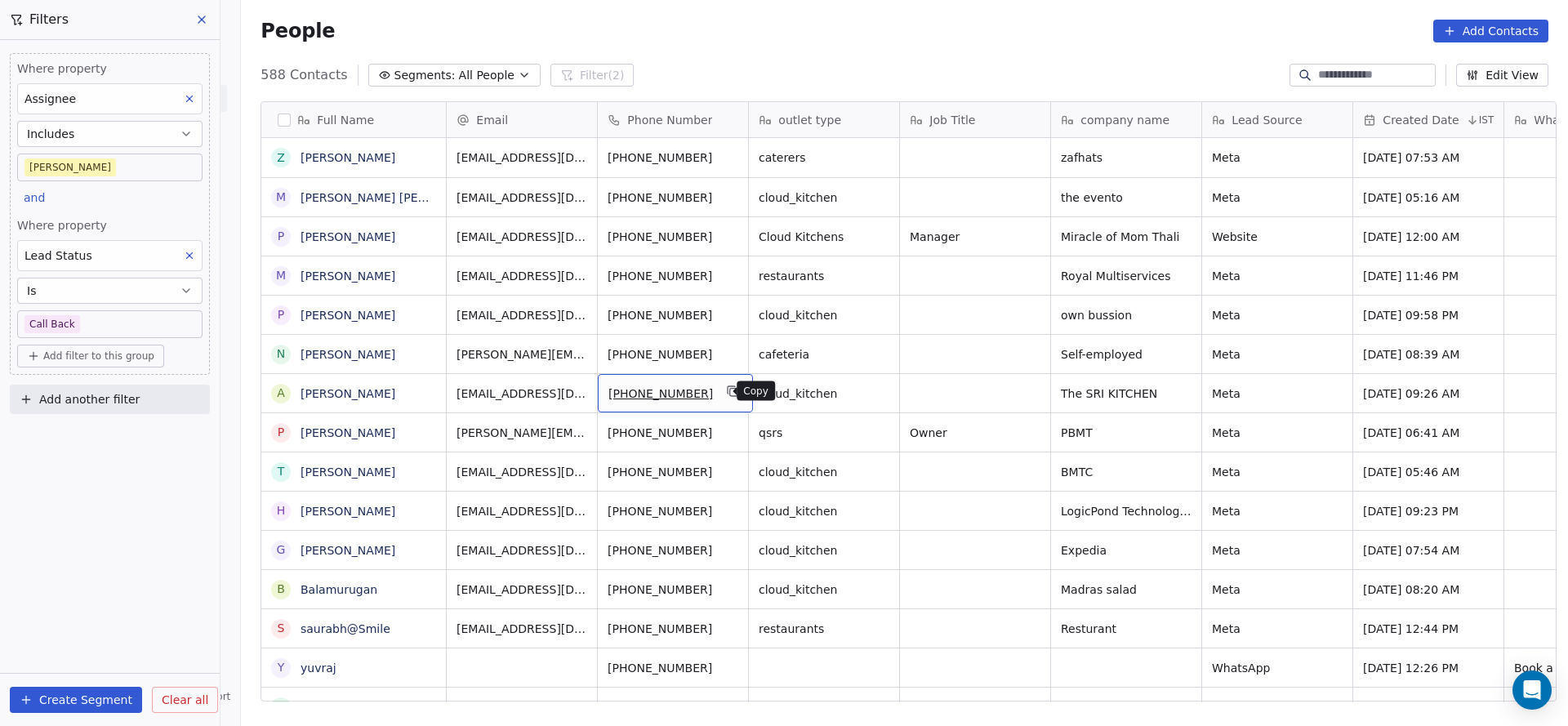
click at [727, 387] on icon "grid" at bounding box center [733, 391] width 13 height 13
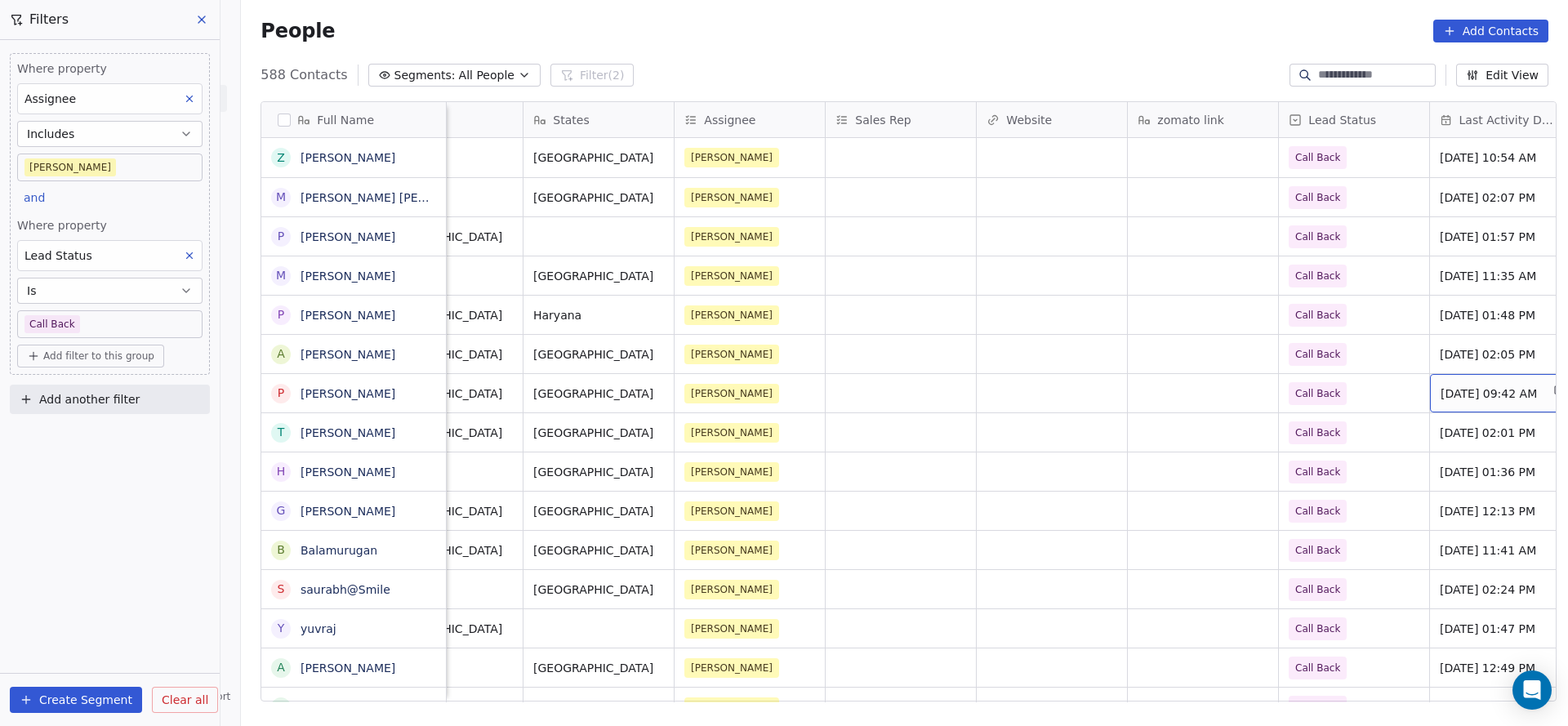
scroll to position [0, 1325]
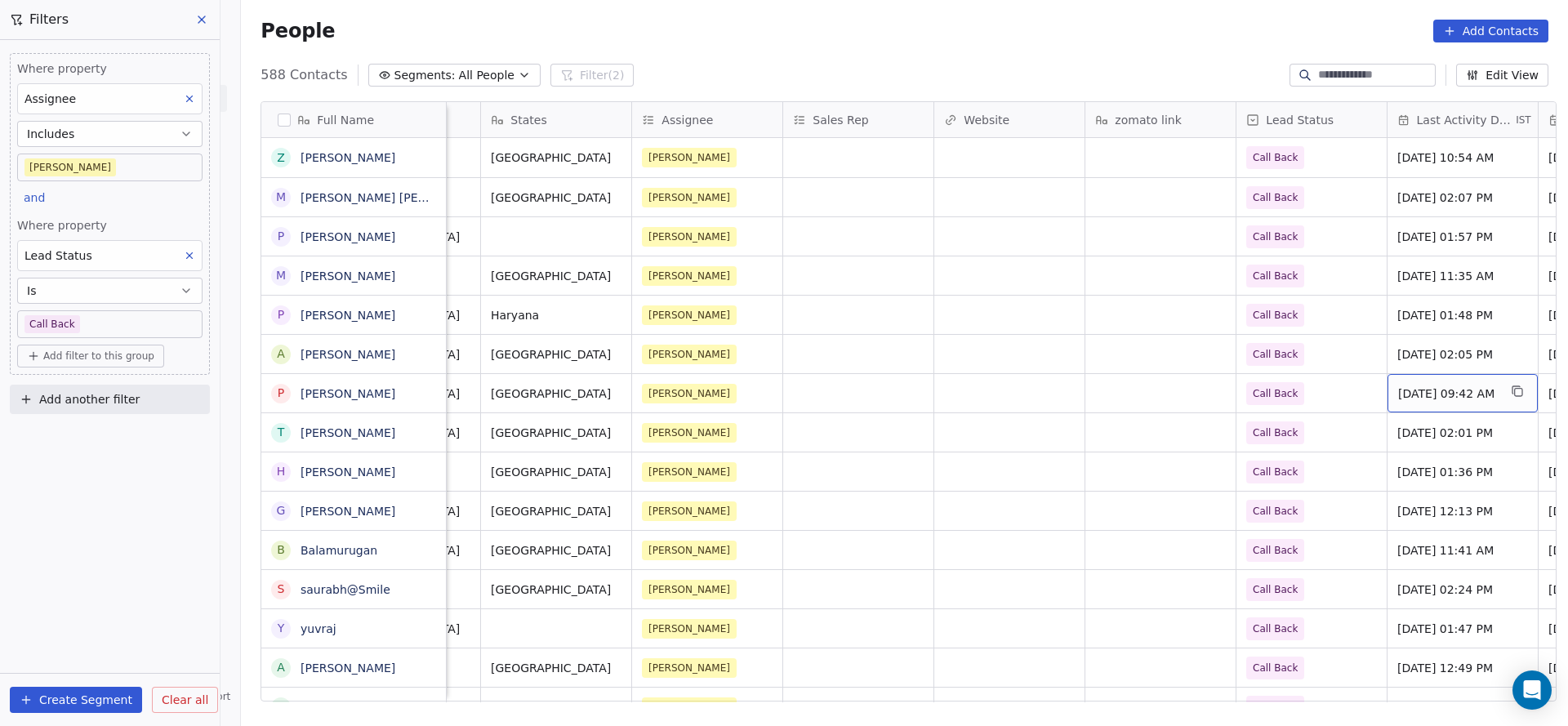
click at [1463, 392] on span "Jul 21, 2025 09:42 AM" at bounding box center [1447, 394] width 100 height 16
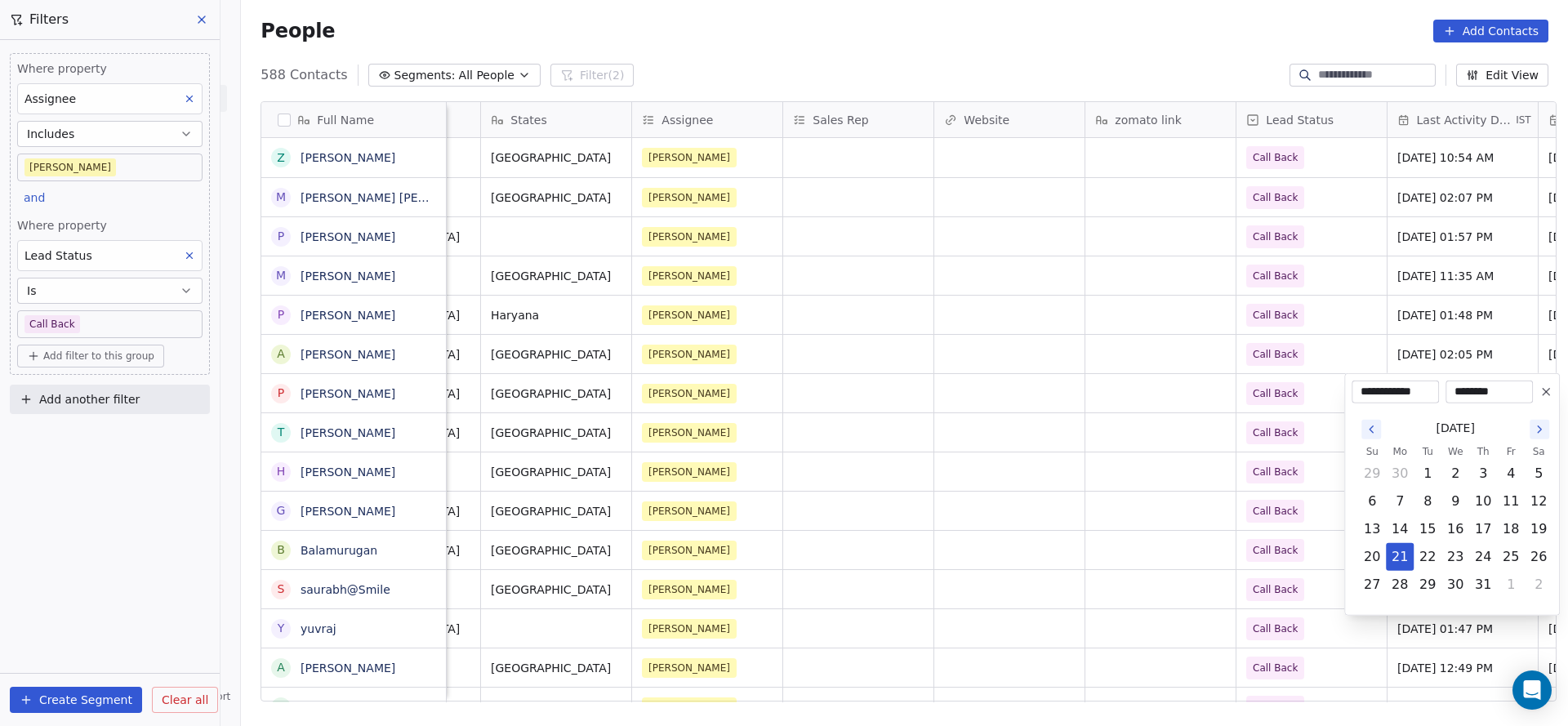
click at [1533, 433] on icon "Go to the Next Month" at bounding box center [1538, 429] width 13 height 13
click at [1479, 562] on button "25" at bounding box center [1482, 556] width 26 height 26
type input "**********"
click at [1224, 500] on html "On2Cook India Pvt. Ltd. Contacts People Marketing Workflows Campaigns Metrics &…" at bounding box center [784, 363] width 1568 height 726
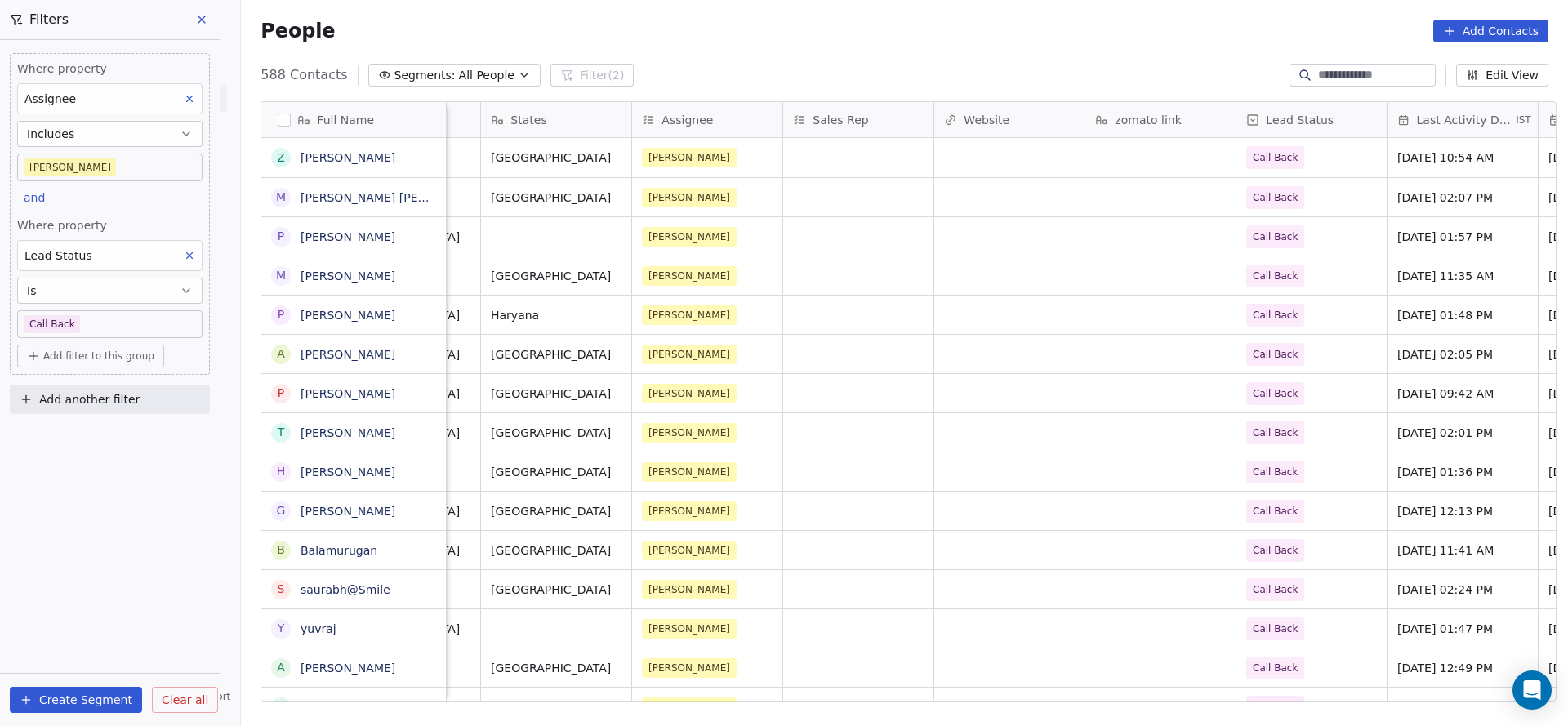
click at [1125, 373] on div "Meta Sep 14, 2025 06:41 AM Bengaluru Karnataka Madhuri Call Back Sep 25, 2025 0…" at bounding box center [727, 393] width 3211 height 40
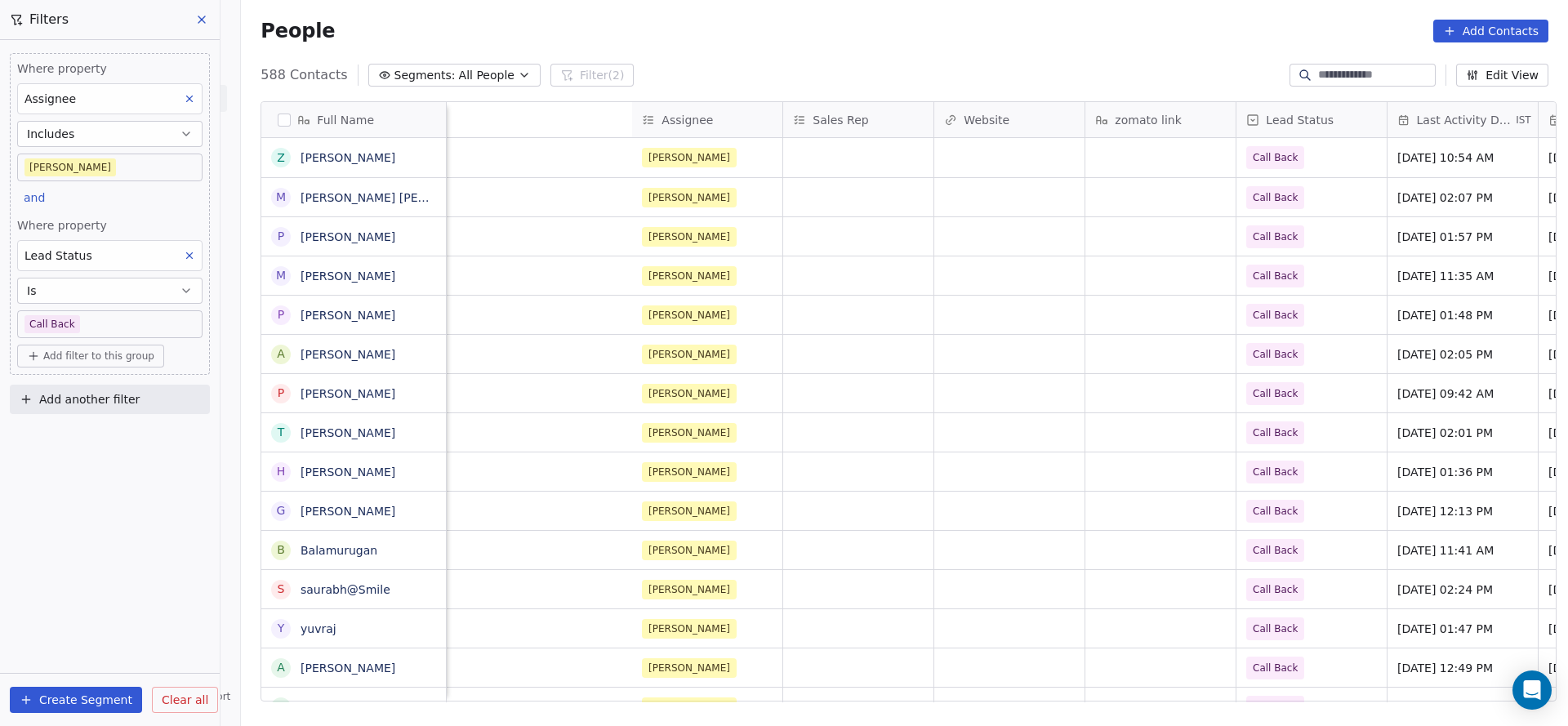
scroll to position [0, 2120]
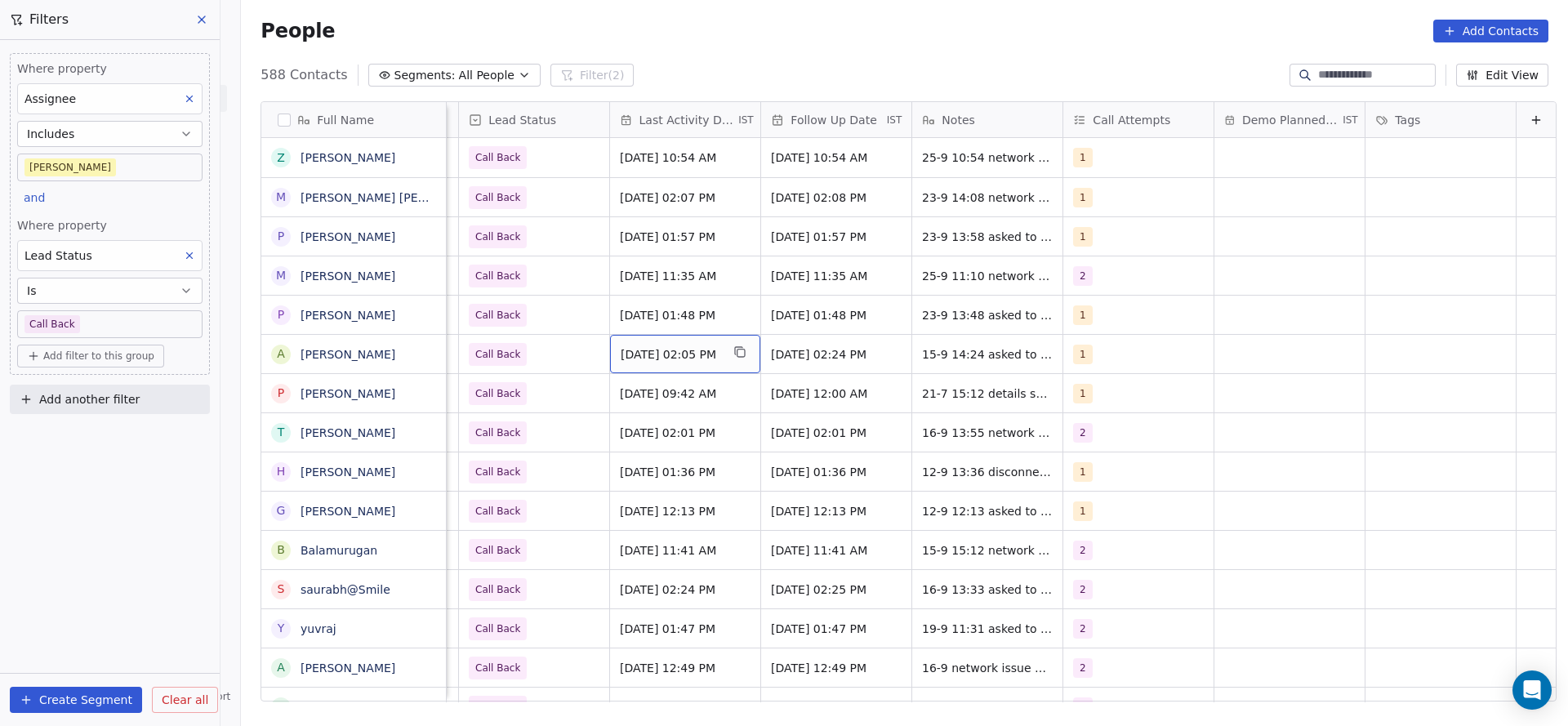
click at [630, 359] on span "Sep 15, 2025 02:05 PM" at bounding box center [670, 354] width 100 height 16
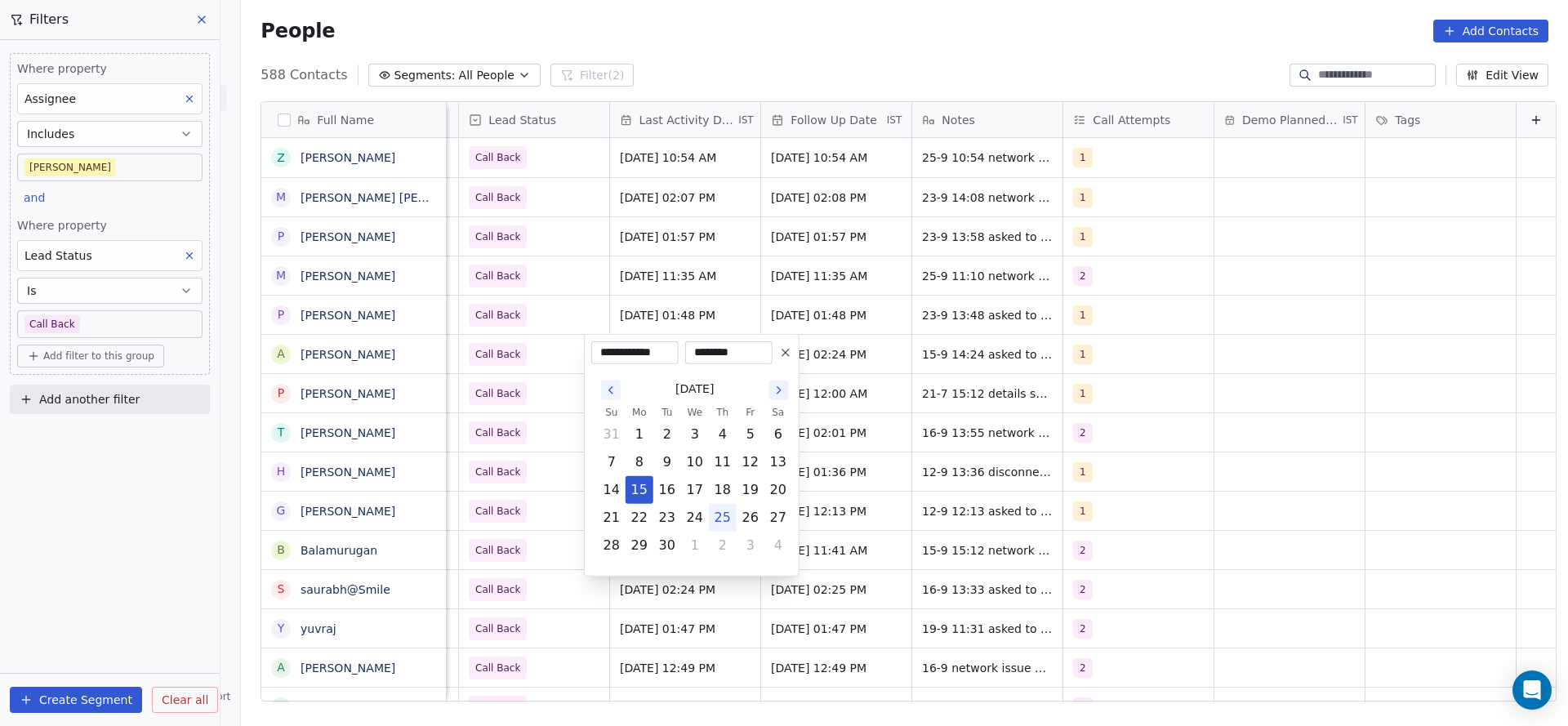
click at [718, 515] on button "25" at bounding box center [722, 518] width 26 height 26
type input "**********"
click at [539, 431] on html "On2Cook India Pvt. Ltd. Contacts People Marketing Workflows Campaigns Metrics &…" at bounding box center [784, 363] width 1568 height 726
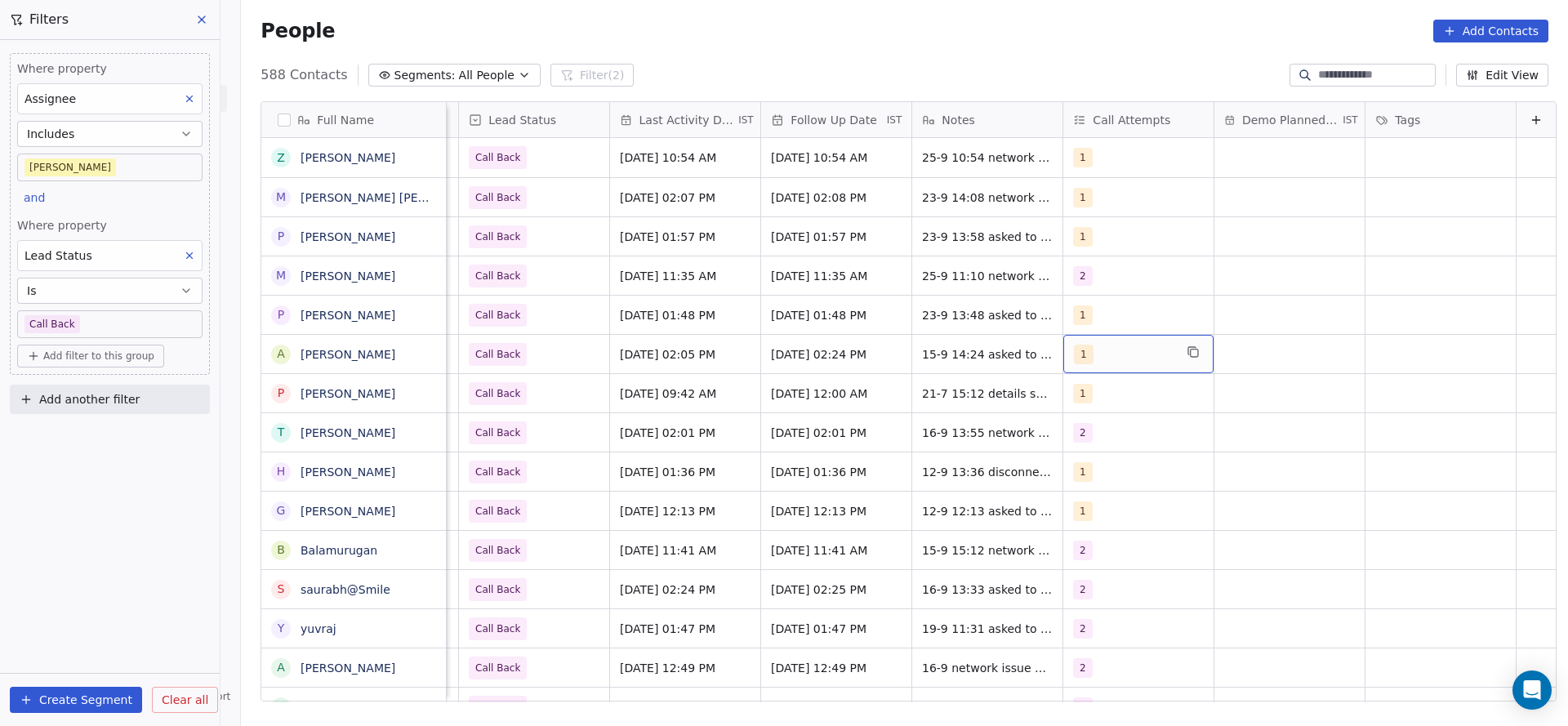
click at [1111, 353] on div "1" at bounding box center [1123, 355] width 100 height 20
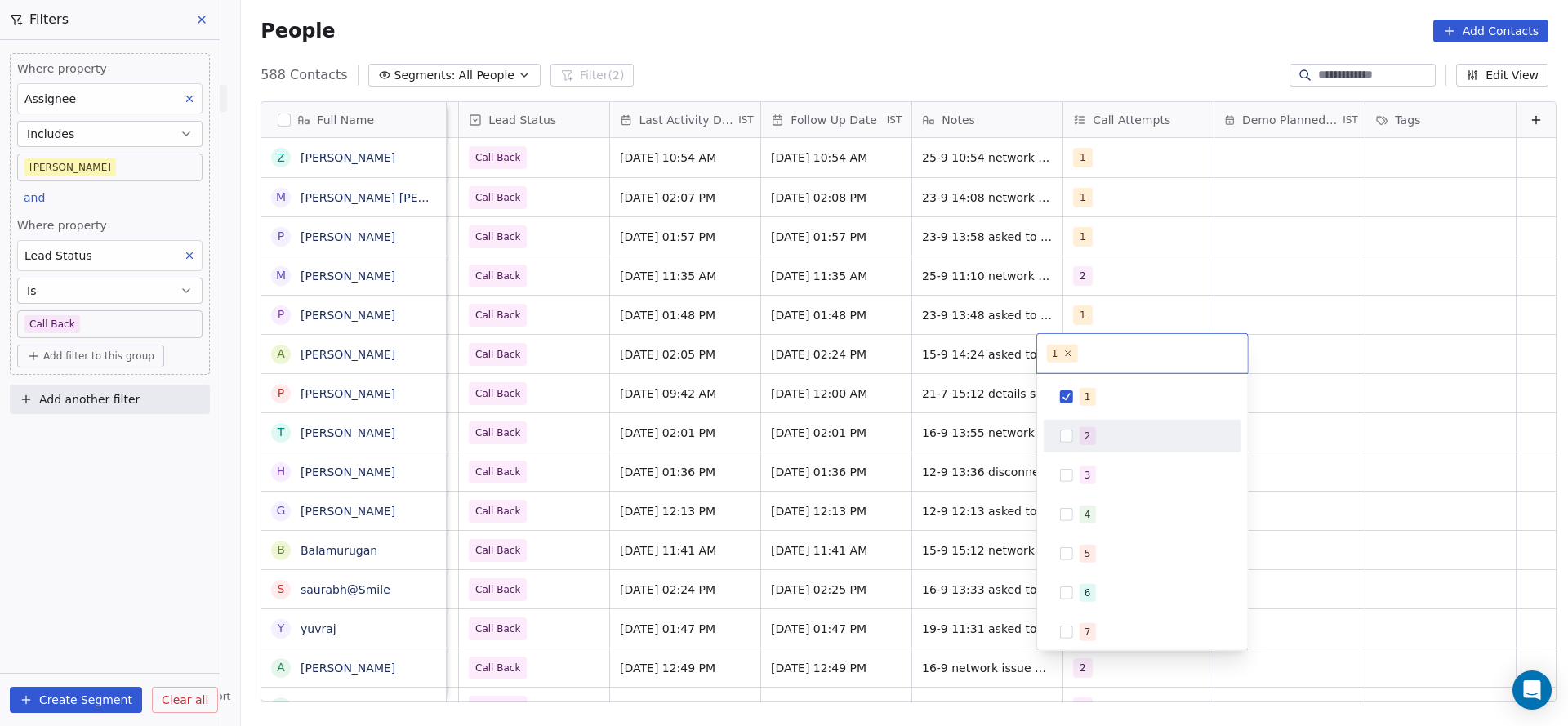
click at [1094, 446] on div "2" at bounding box center [1141, 436] width 184 height 26
click at [1094, 407] on div "1" at bounding box center [1141, 396] width 184 height 26
click at [986, 418] on html "On2Cook India Pvt. Ltd. Contacts People Marketing Workflows Campaigns Metrics &…" at bounding box center [784, 363] width 1568 height 726
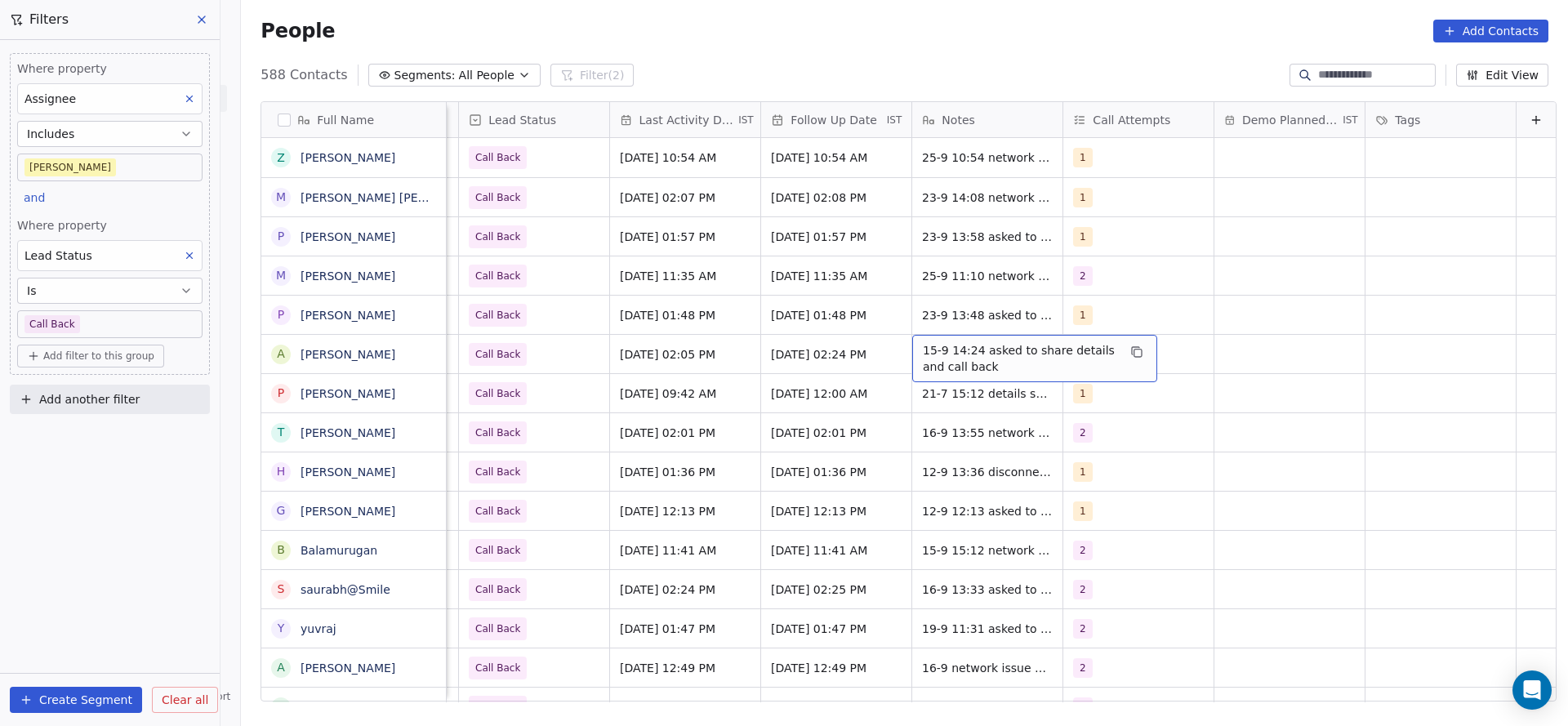
click at [961, 360] on span "15-9 14:24 asked to share details and call back" at bounding box center [1019, 359] width 194 height 32
click at [889, 346] on textarea "**********" at bounding box center [1008, 360] width 243 height 50
type textarea "**********"
click at [632, 445] on html "On2Cook India Pvt. Ltd. Contacts People Marketing Workflows Campaigns Metrics &…" at bounding box center [784, 363] width 1568 height 726
click at [510, 333] on div "Call Back" at bounding box center [533, 314] width 150 height 39
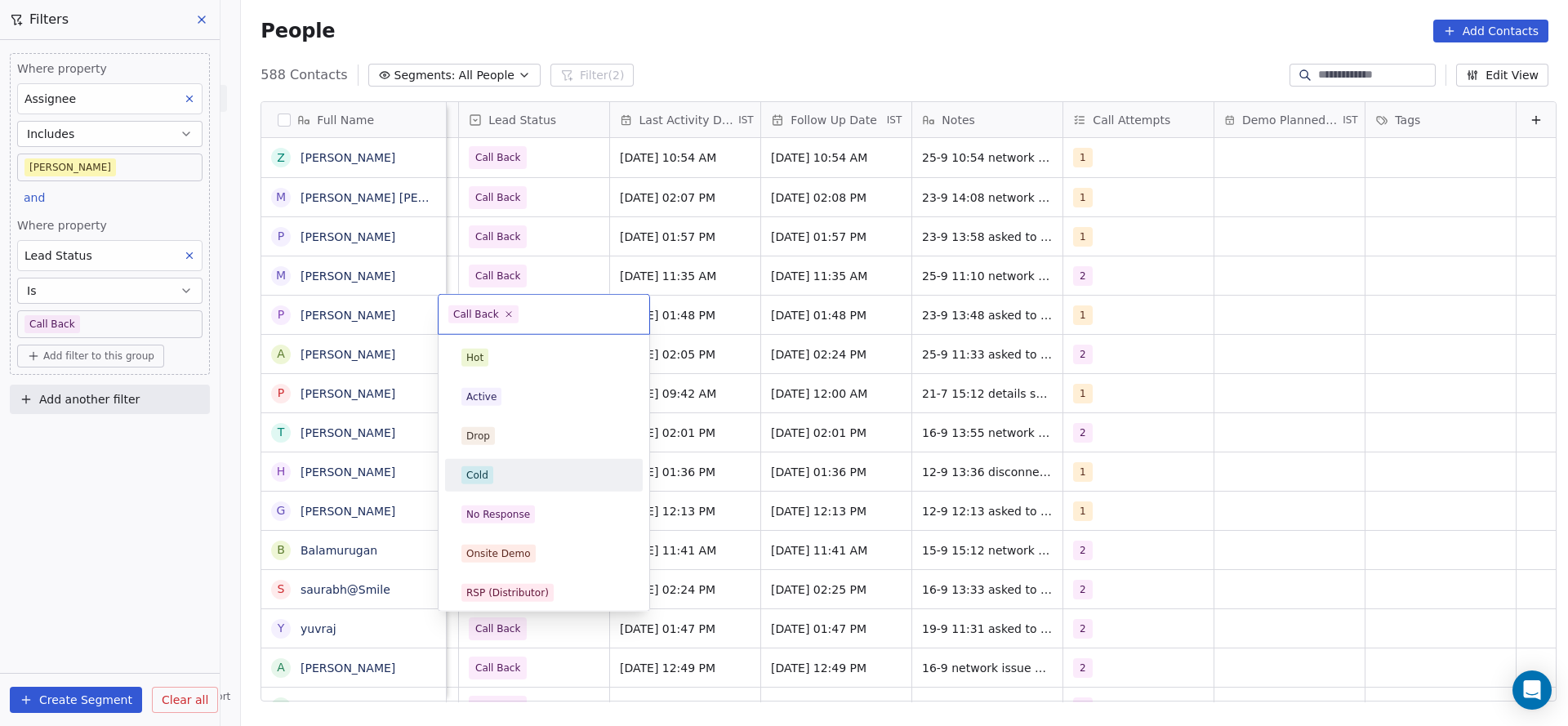
scroll to position [122, 0]
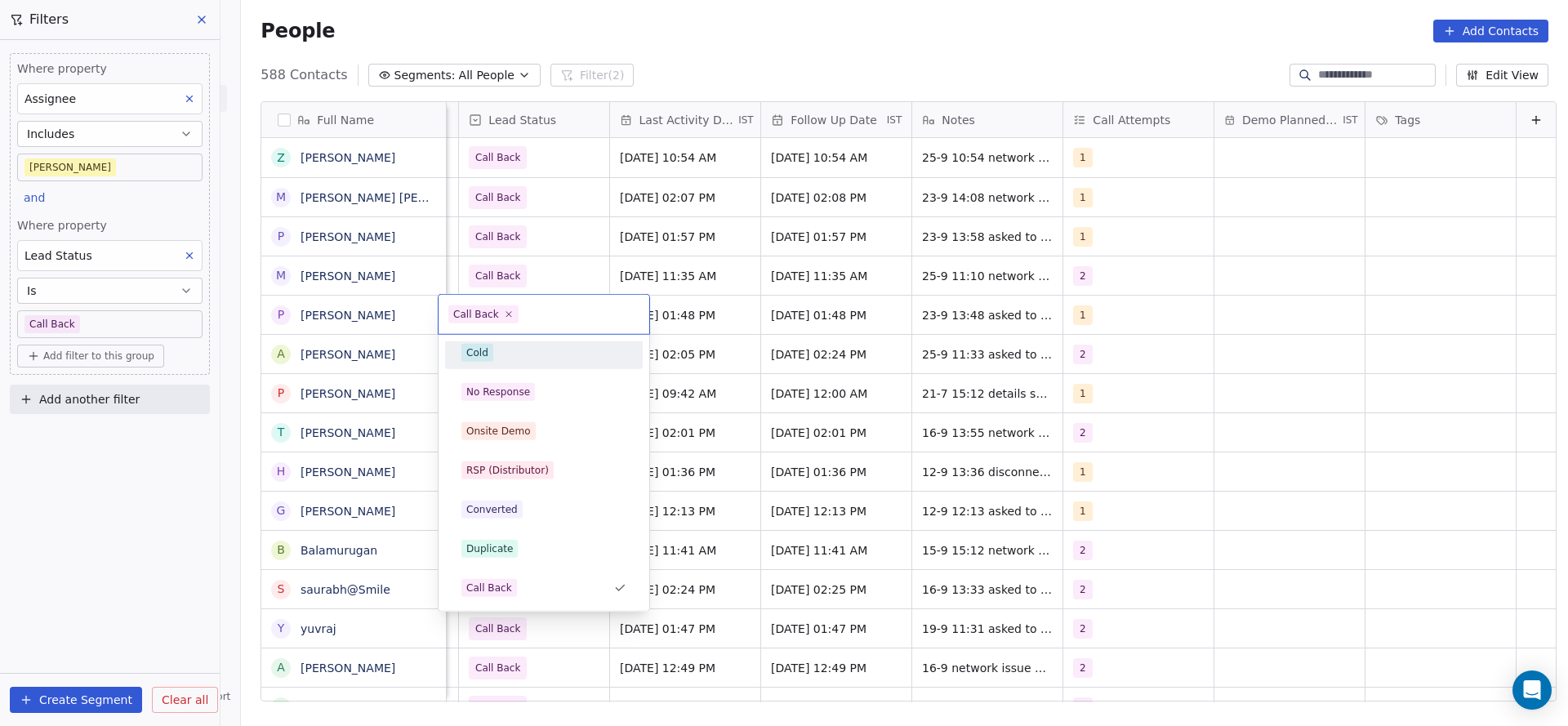
click at [489, 348] on span "Cold" at bounding box center [477, 353] width 31 height 18
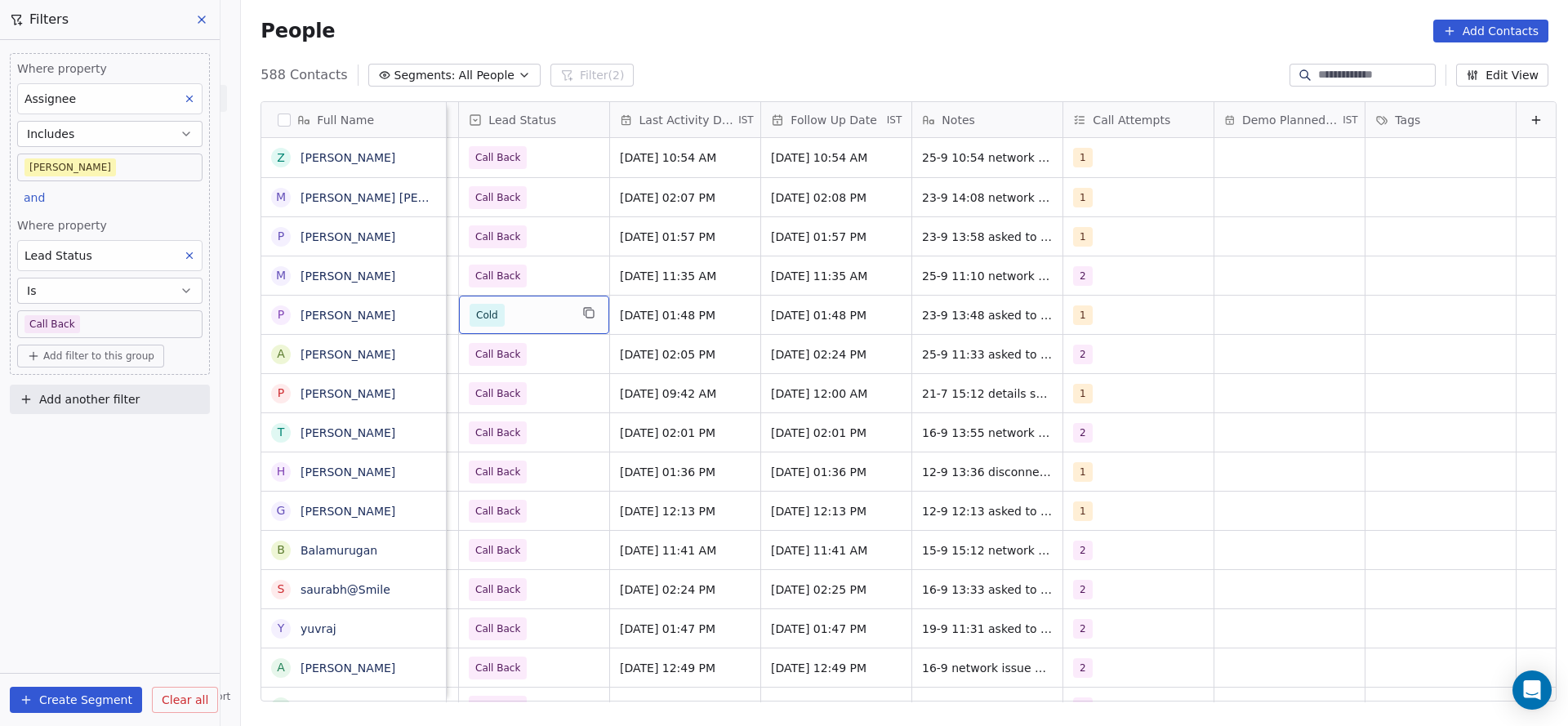
click at [517, 318] on span "Cold" at bounding box center [519, 314] width 100 height 22
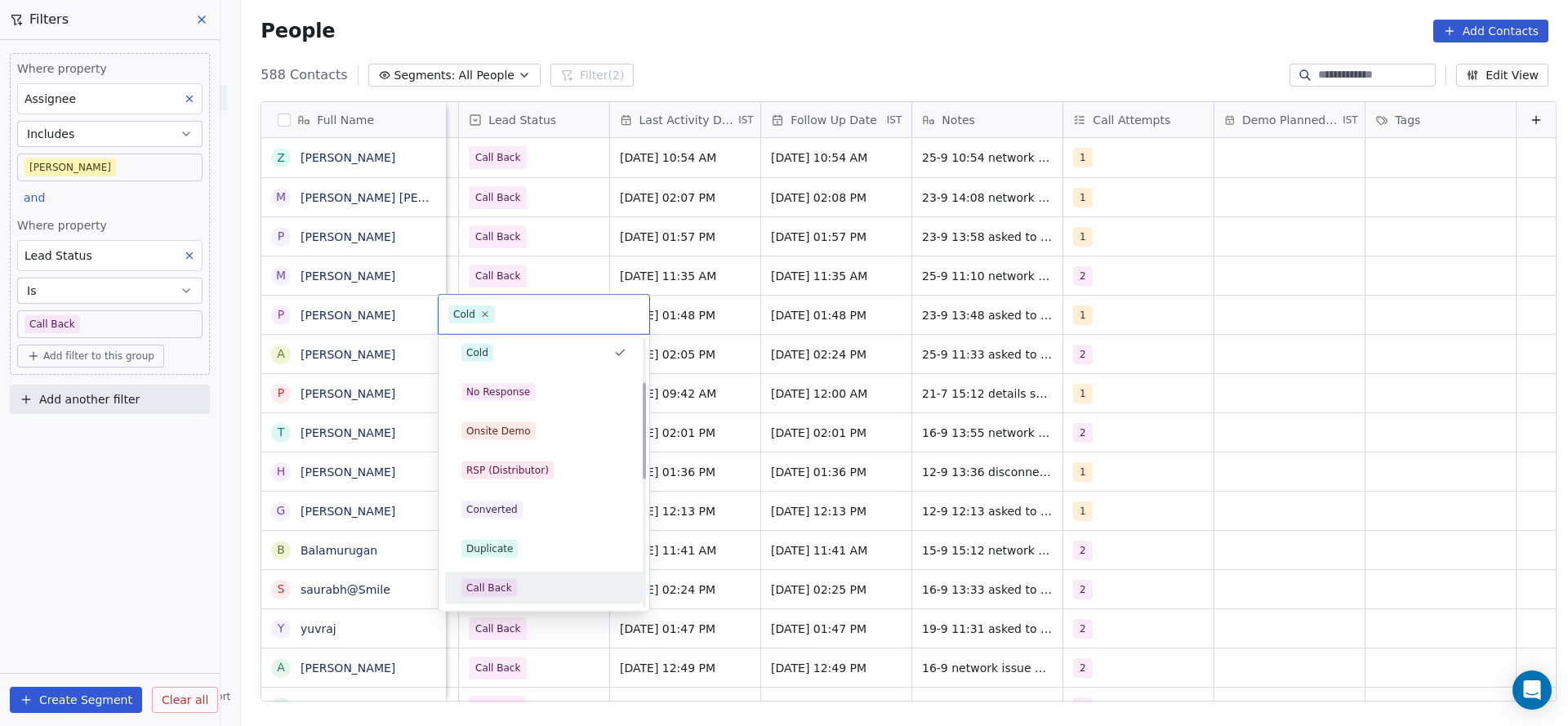
click at [498, 576] on div "Call Back" at bounding box center [543, 588] width 184 height 26
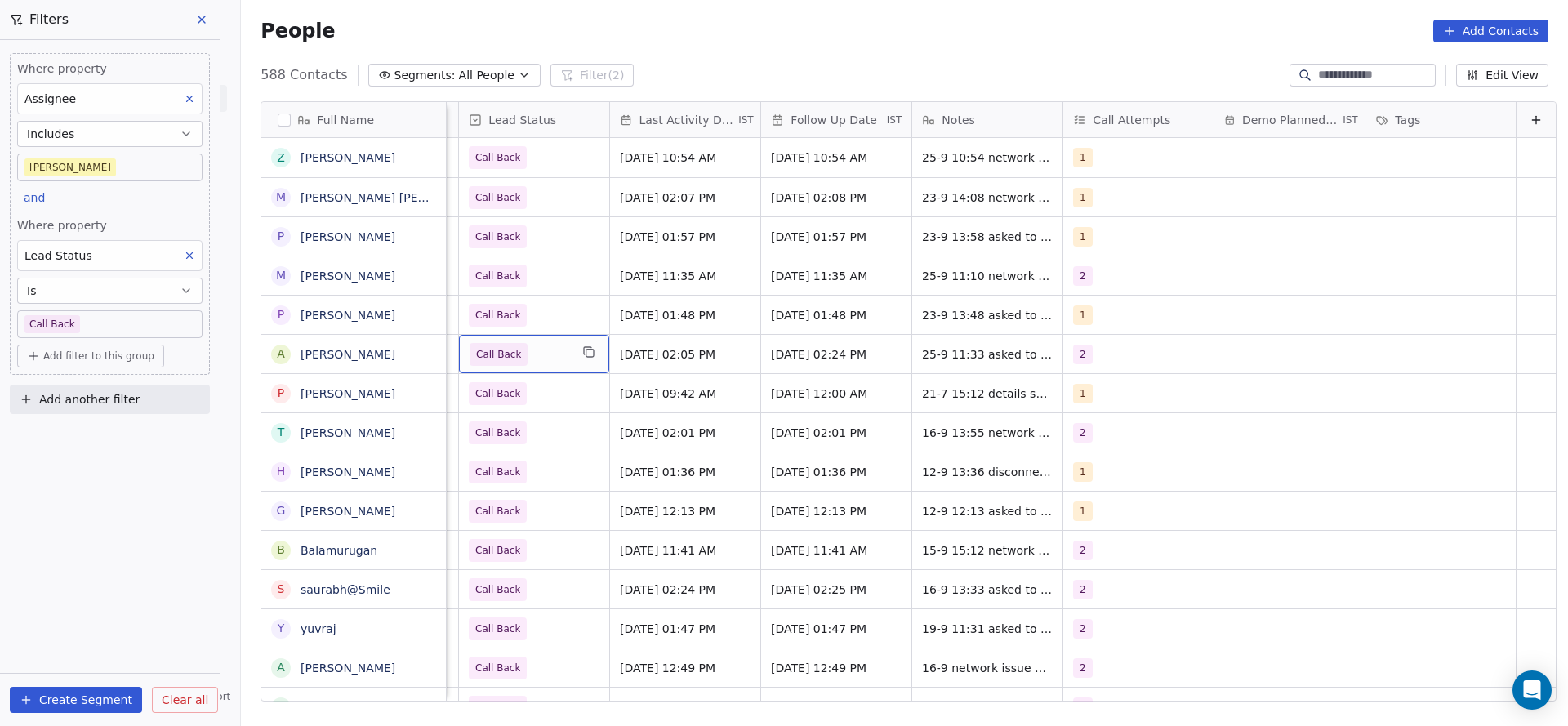
click at [530, 365] on span "Call Back" at bounding box center [519, 354] width 100 height 22
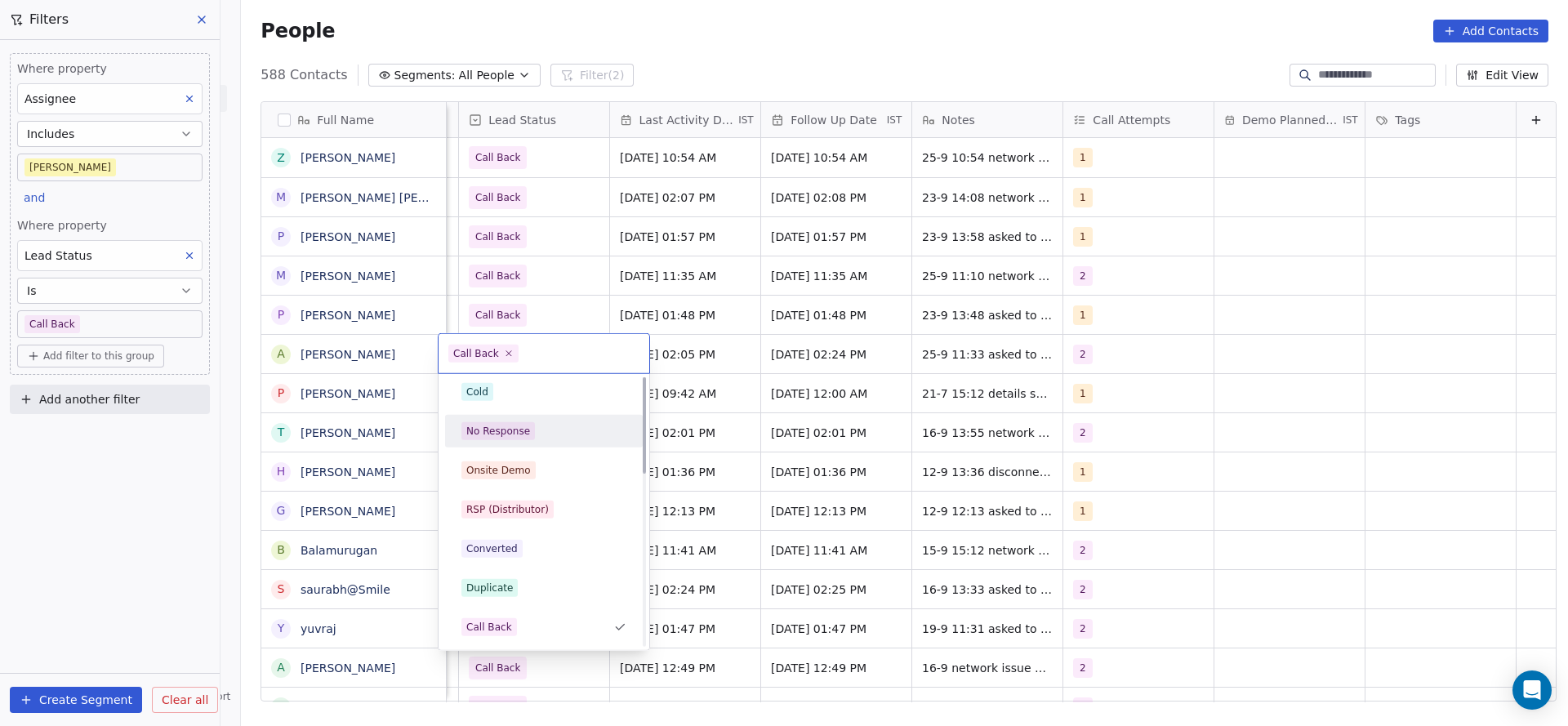
scroll to position [0, 0]
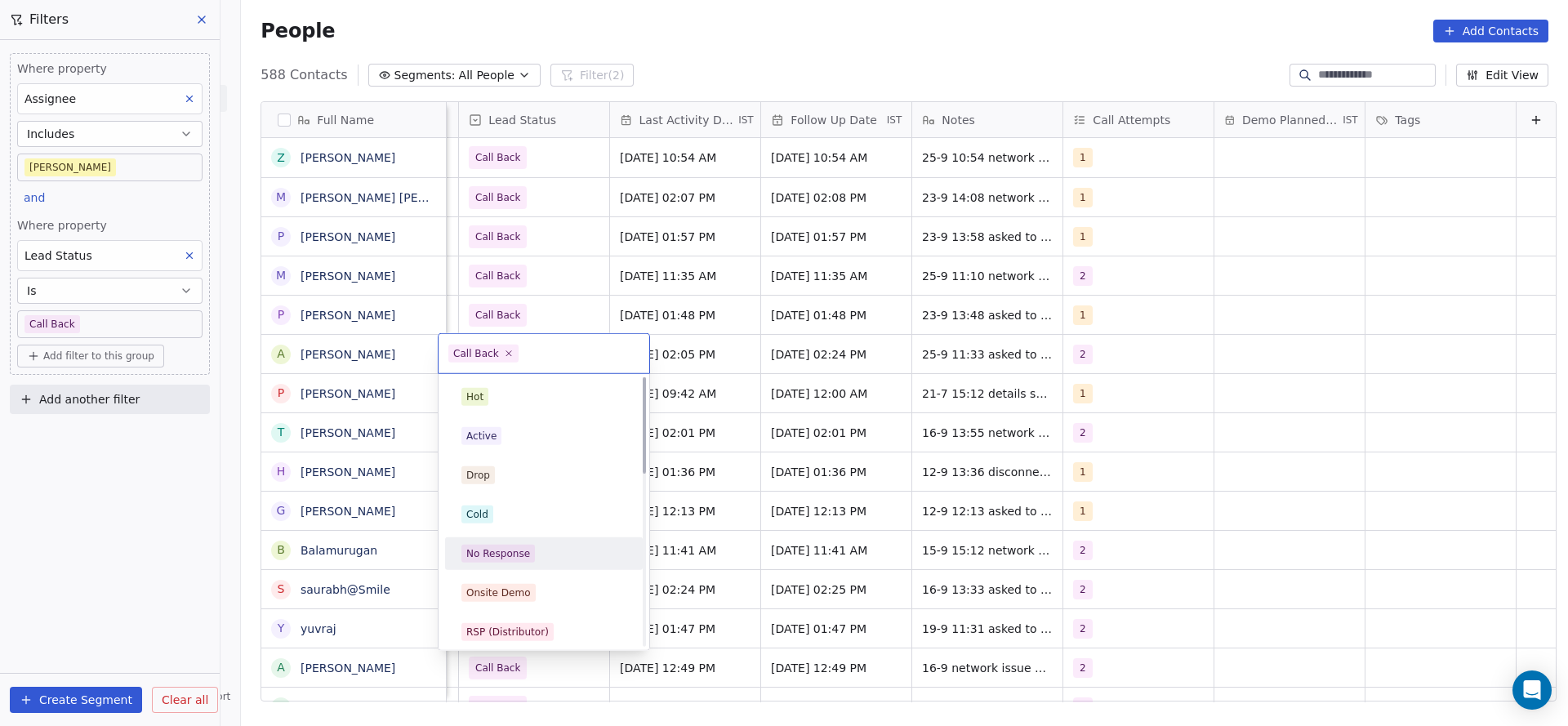
click at [524, 435] on div "Active" at bounding box center [544, 436] width 165 height 18
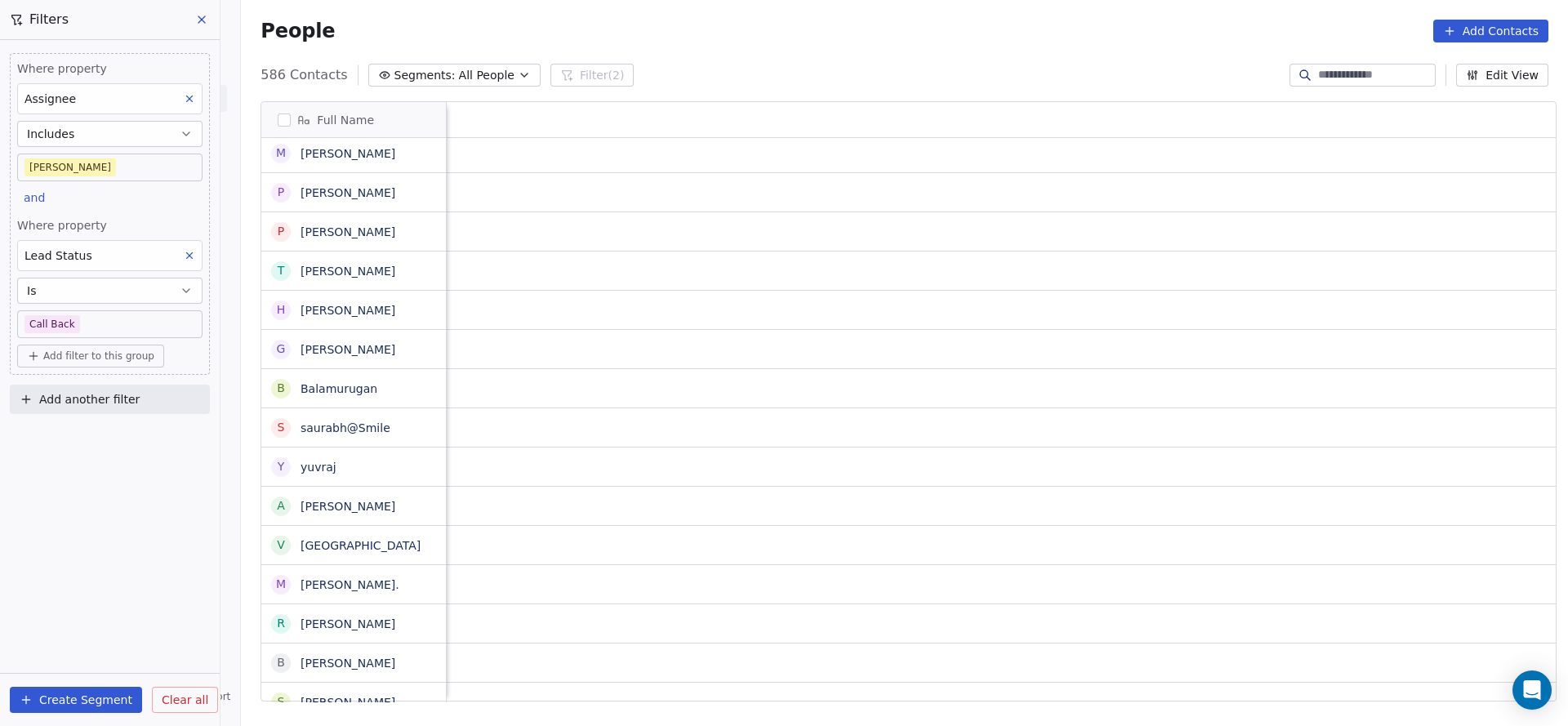
scroll to position [0, 2120]
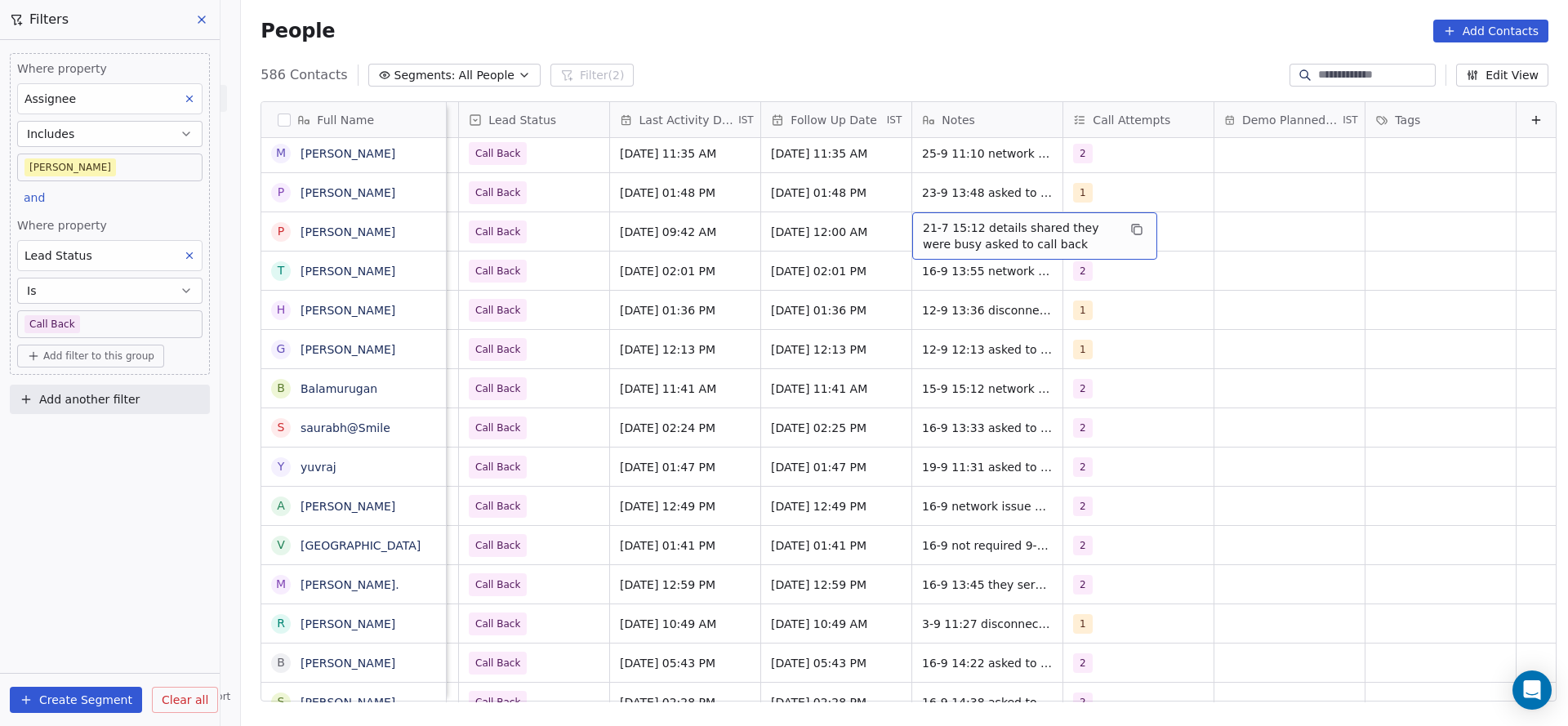
click at [922, 220] on span "21-7 15:12 details shared they were busy asked to call back" at bounding box center [1019, 236] width 194 height 32
click at [888, 215] on textarea "**********" at bounding box center [1008, 237] width 243 height 50
type textarea "**********"
click at [777, 288] on html "On2Cook India Pvt. Ltd. Contacts People Marketing Workflows Campaigns Metrics &…" at bounding box center [784, 363] width 1568 height 726
click at [1118, 235] on div "1" at bounding box center [1123, 232] width 100 height 20
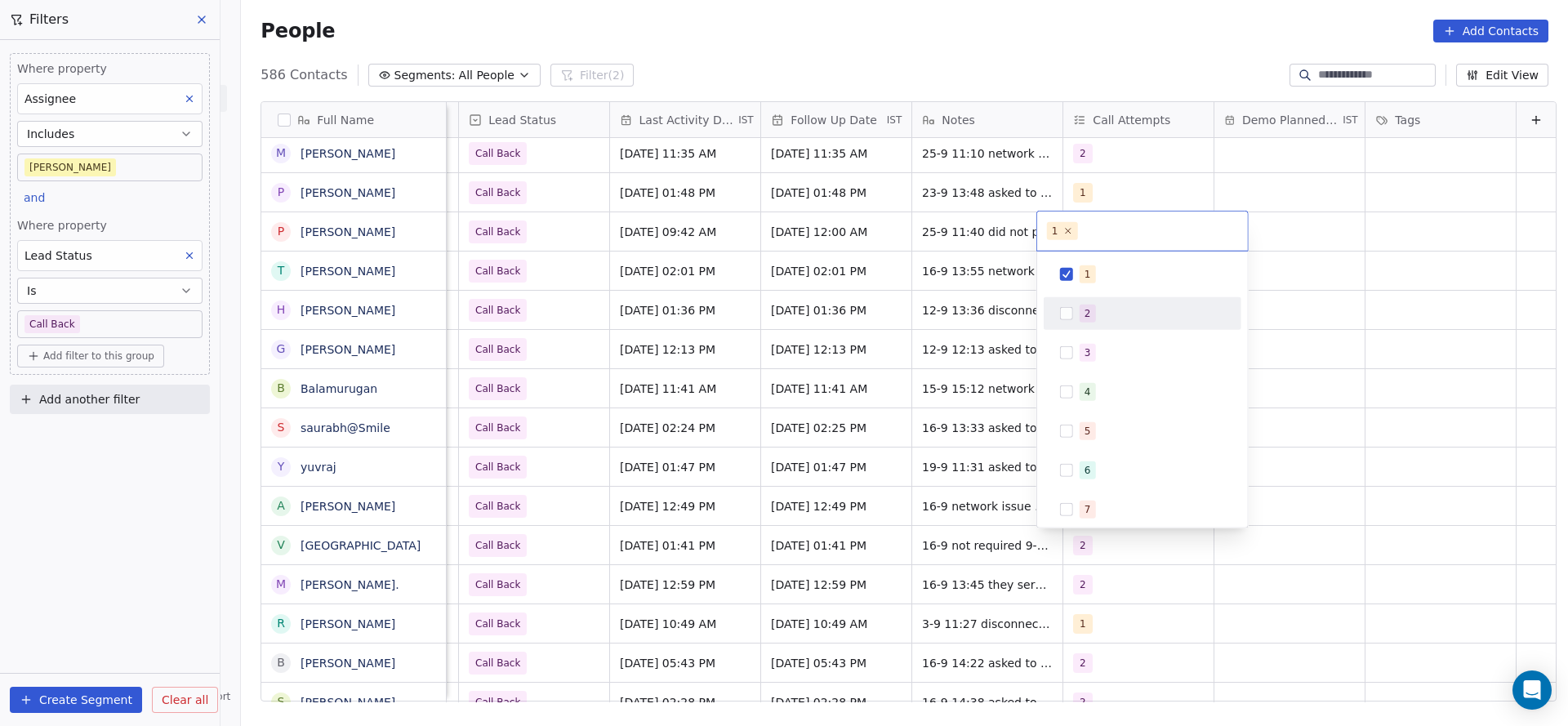
click at [1098, 314] on div "2" at bounding box center [1152, 314] width 145 height 18
click at [1105, 283] on div "1" at bounding box center [1141, 274] width 184 height 26
click at [936, 309] on html "On2Cook India Pvt. Ltd. Contacts People Marketing Workflows Campaigns Metrics &…" at bounding box center [784, 363] width 1568 height 726
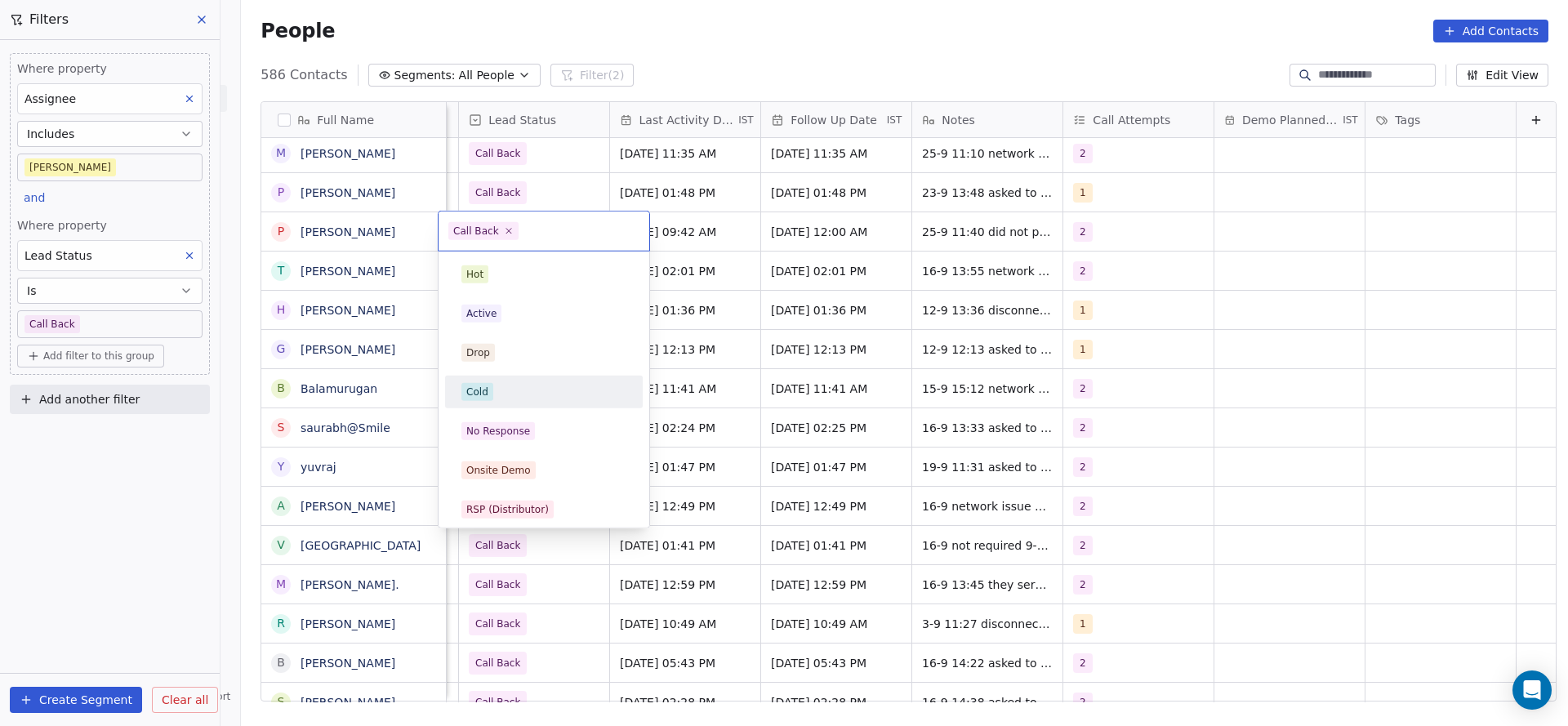
scroll to position [122, 0]
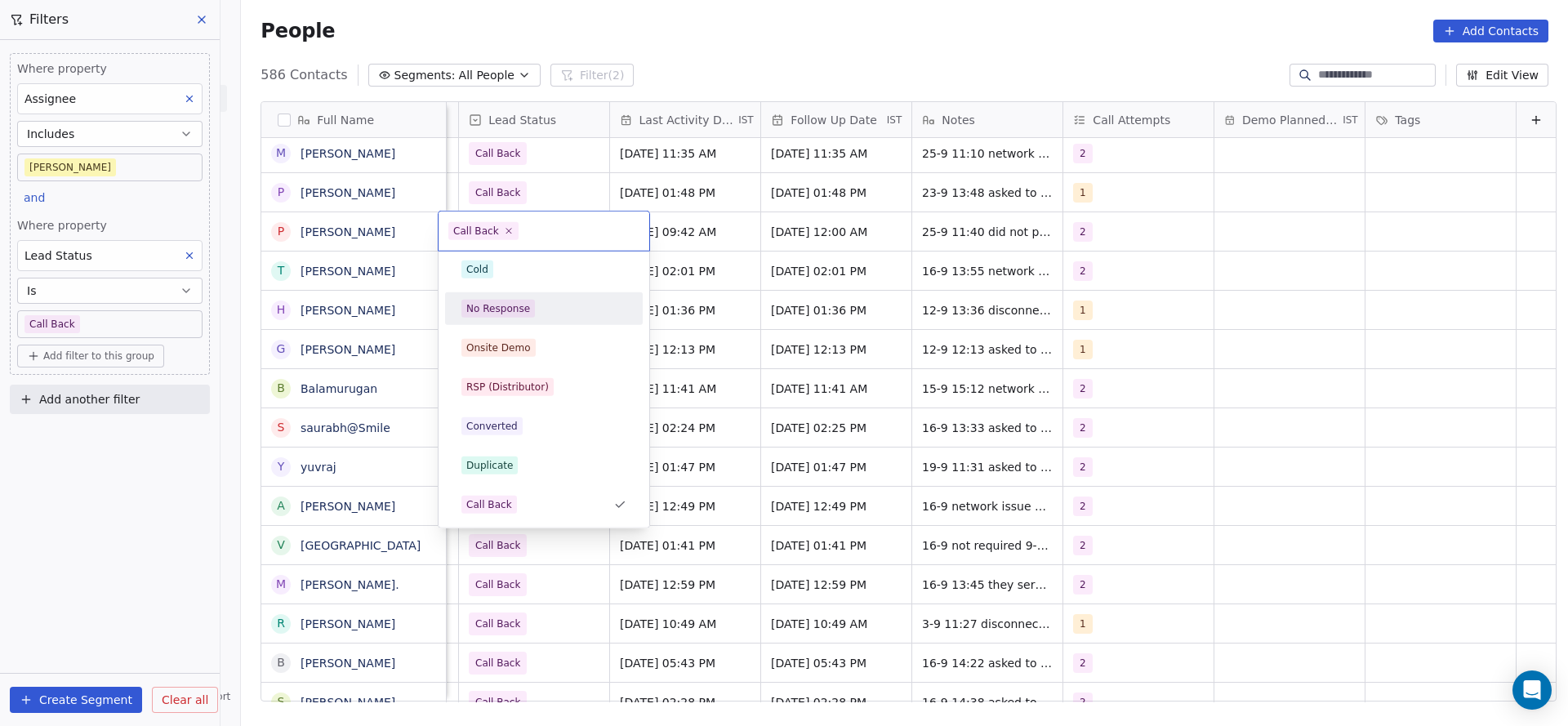
click at [542, 312] on div "No Response" at bounding box center [544, 309] width 165 height 18
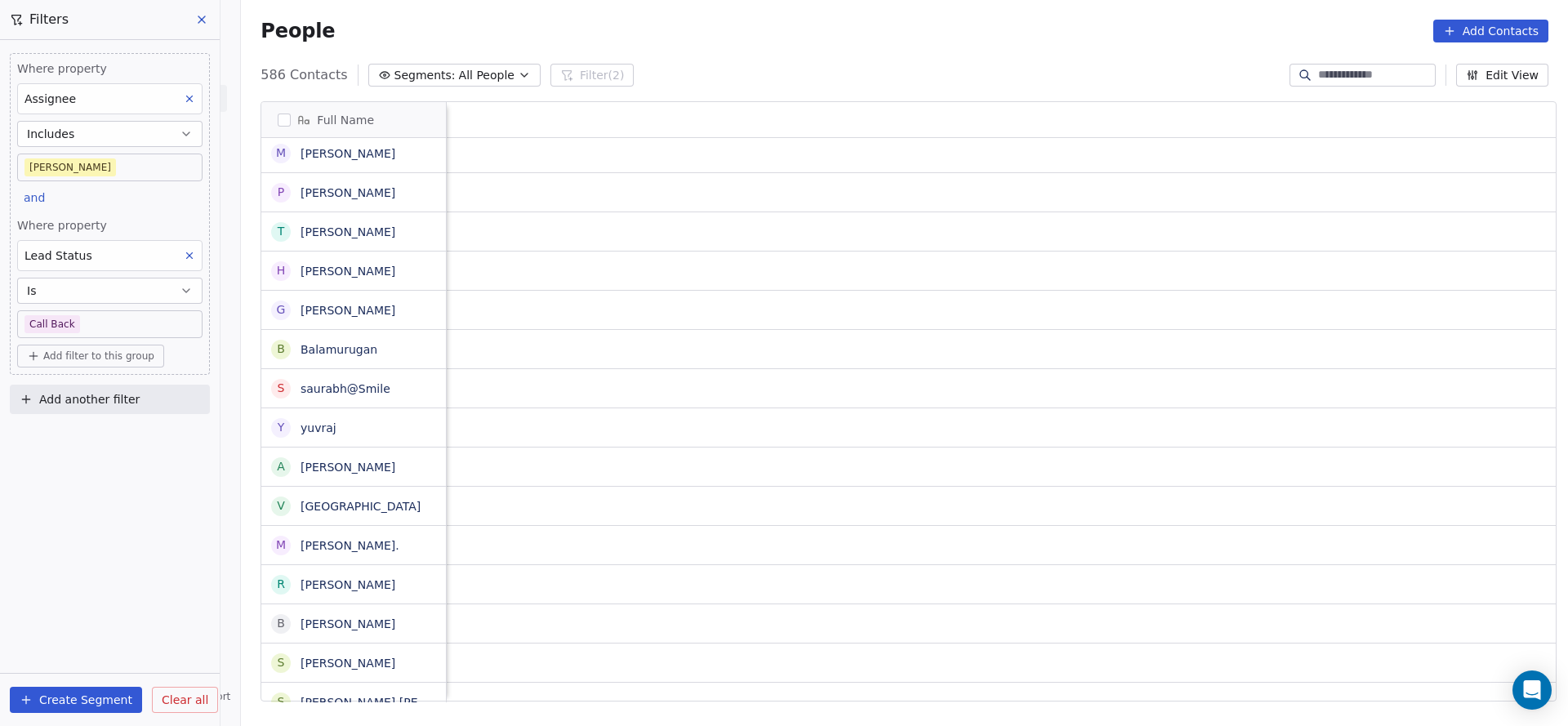
scroll to position [0, 2120]
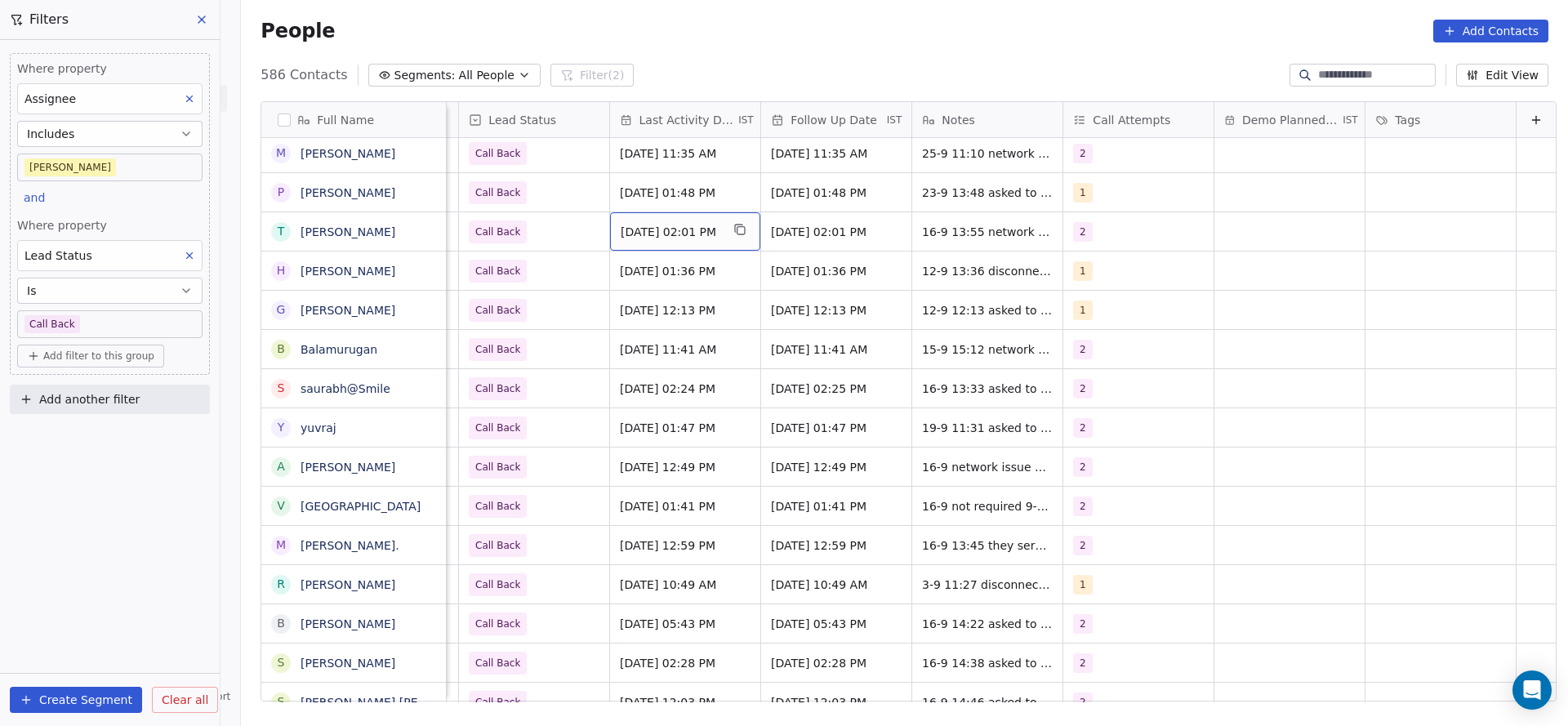
click at [718, 238] on div "Sep 16, 2025 02:01 PM" at bounding box center [684, 231] width 150 height 39
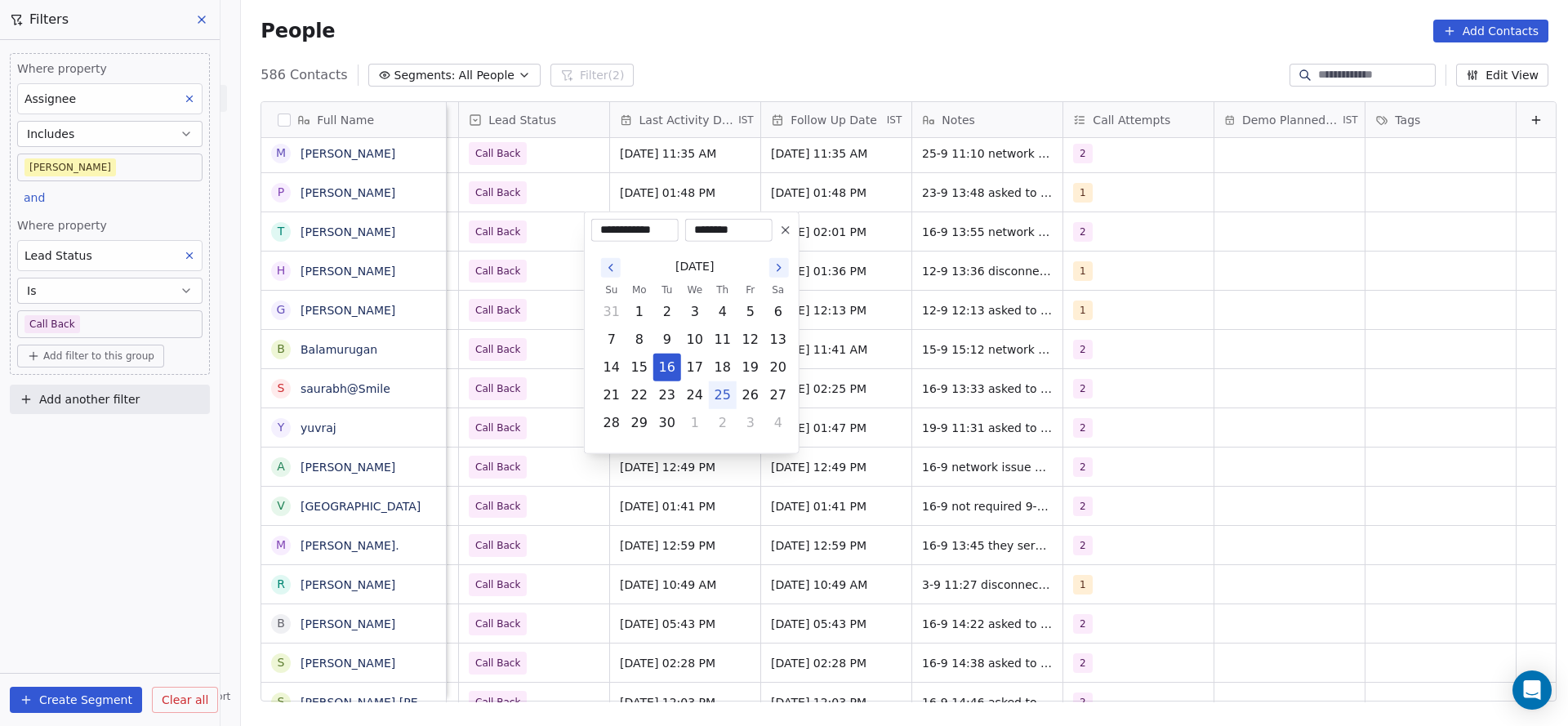
click at [732, 402] on button "25" at bounding box center [722, 394] width 26 height 26
type input "**********"
click at [537, 347] on html "On2Cook India Pvt. Ltd. Contacts People Marketing Workflows Campaigns Metrics &…" at bounding box center [784, 363] width 1568 height 726
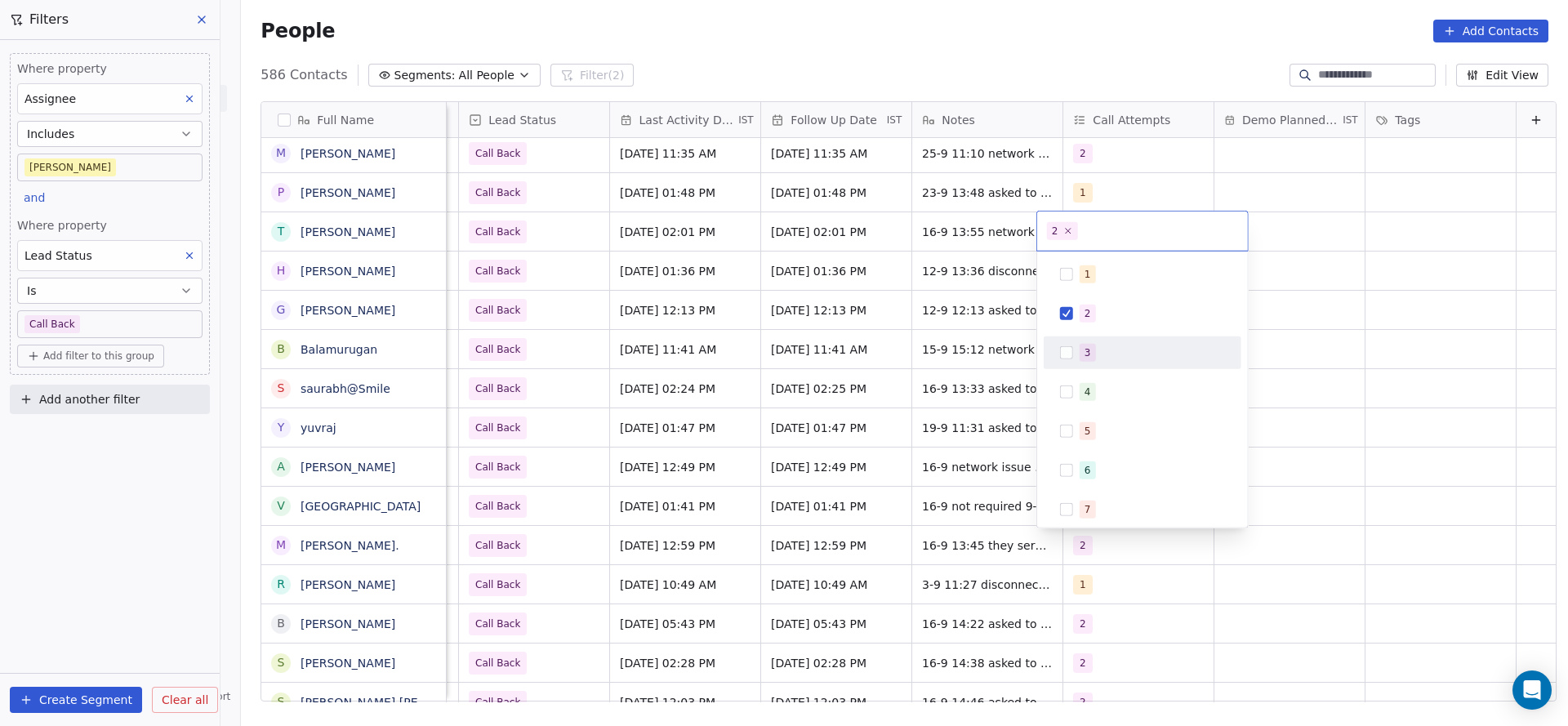
click at [1090, 355] on span "3" at bounding box center [1088, 353] width 16 height 18
click at [1096, 326] on div "2" at bounding box center [1142, 314] width 198 height 32
click at [933, 306] on html "On2Cook India Pvt. Ltd. Contacts People Marketing Workflows Campaigns Metrics &…" at bounding box center [784, 363] width 1568 height 726
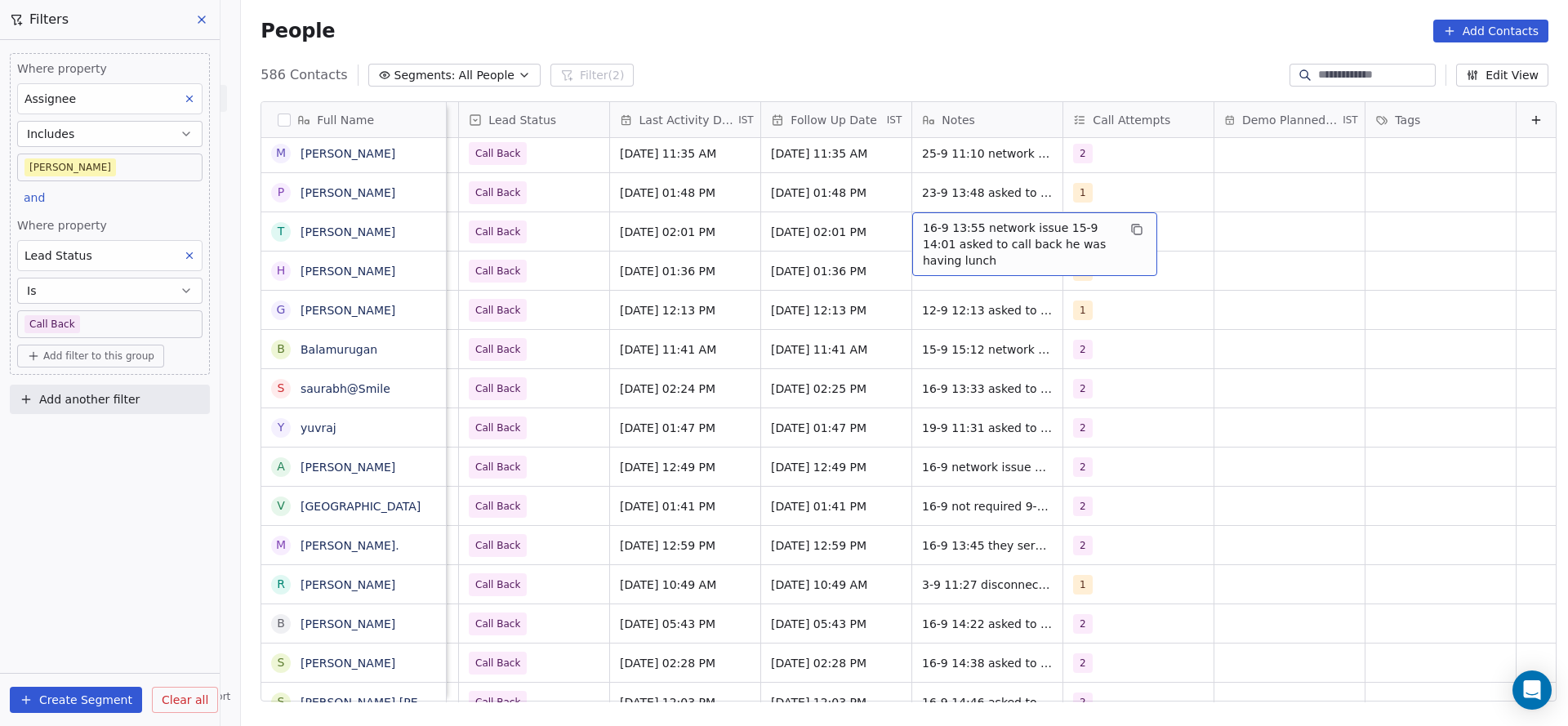
click at [932, 235] on span "16-9 13:55 network issue 15-9 14:01 asked to call back he was having lunch" at bounding box center [1019, 244] width 194 height 49
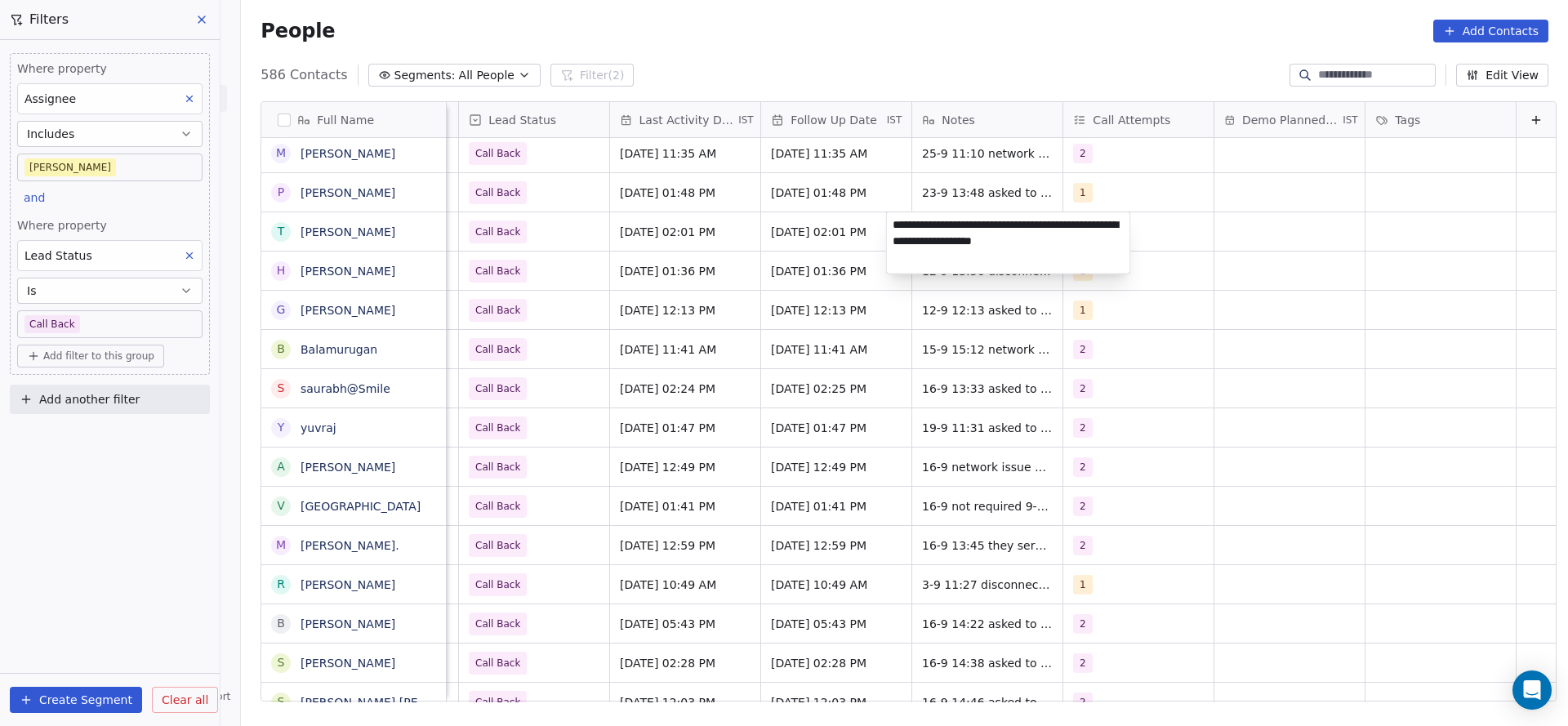
click at [885, 226] on html "On2Cook India Pvt. Ltd. Contacts People Marketing Workflows Campaigns Metrics &…" at bounding box center [784, 363] width 1568 height 726
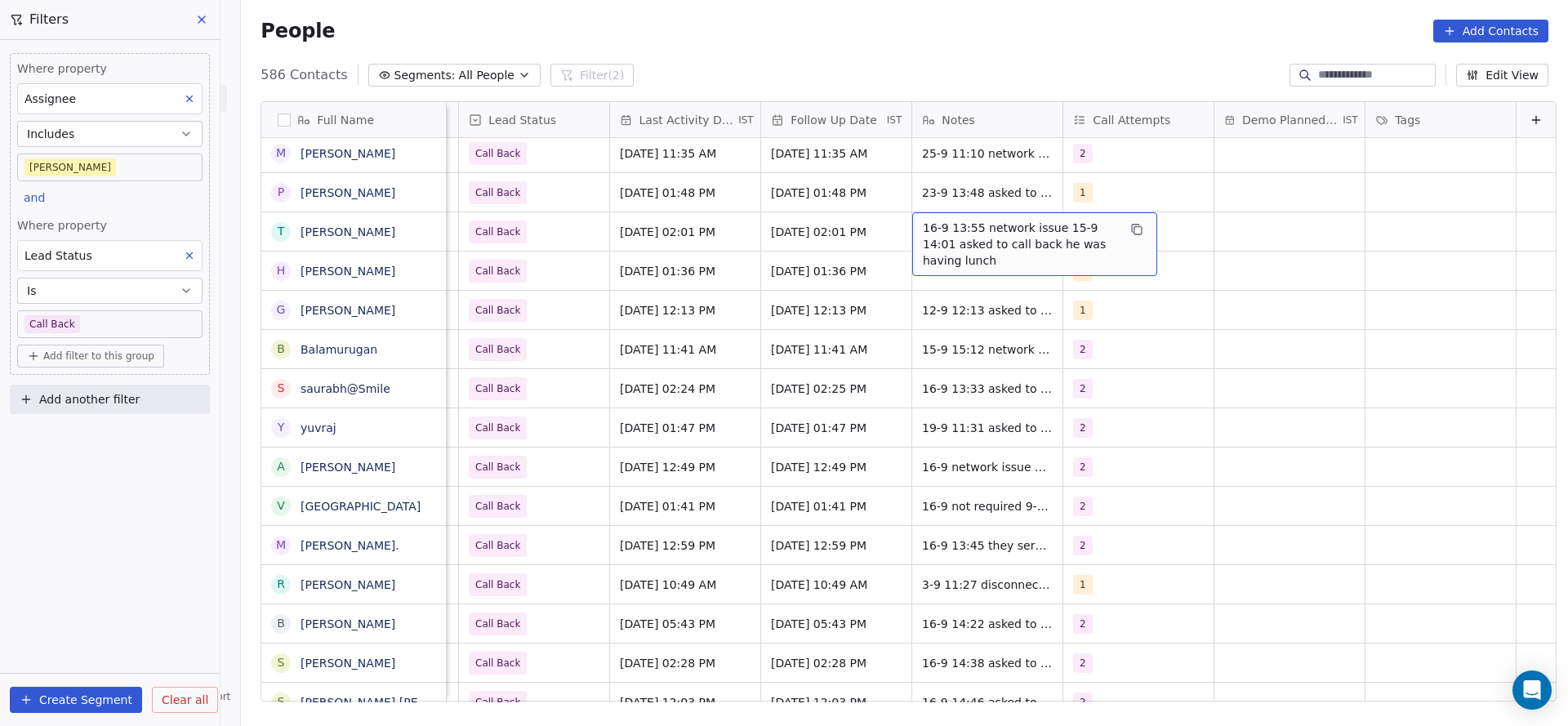
click at [912, 222] on div "16-9 13:55 network issue 15-9 14:01 asked to call back he was having lunch" at bounding box center [1034, 243] width 245 height 64
click at [922, 223] on span "16-9 13:55 network issue 15-9 14:01 asked to call back he was having lunch" at bounding box center [1019, 244] width 194 height 49
type textarea "**********"
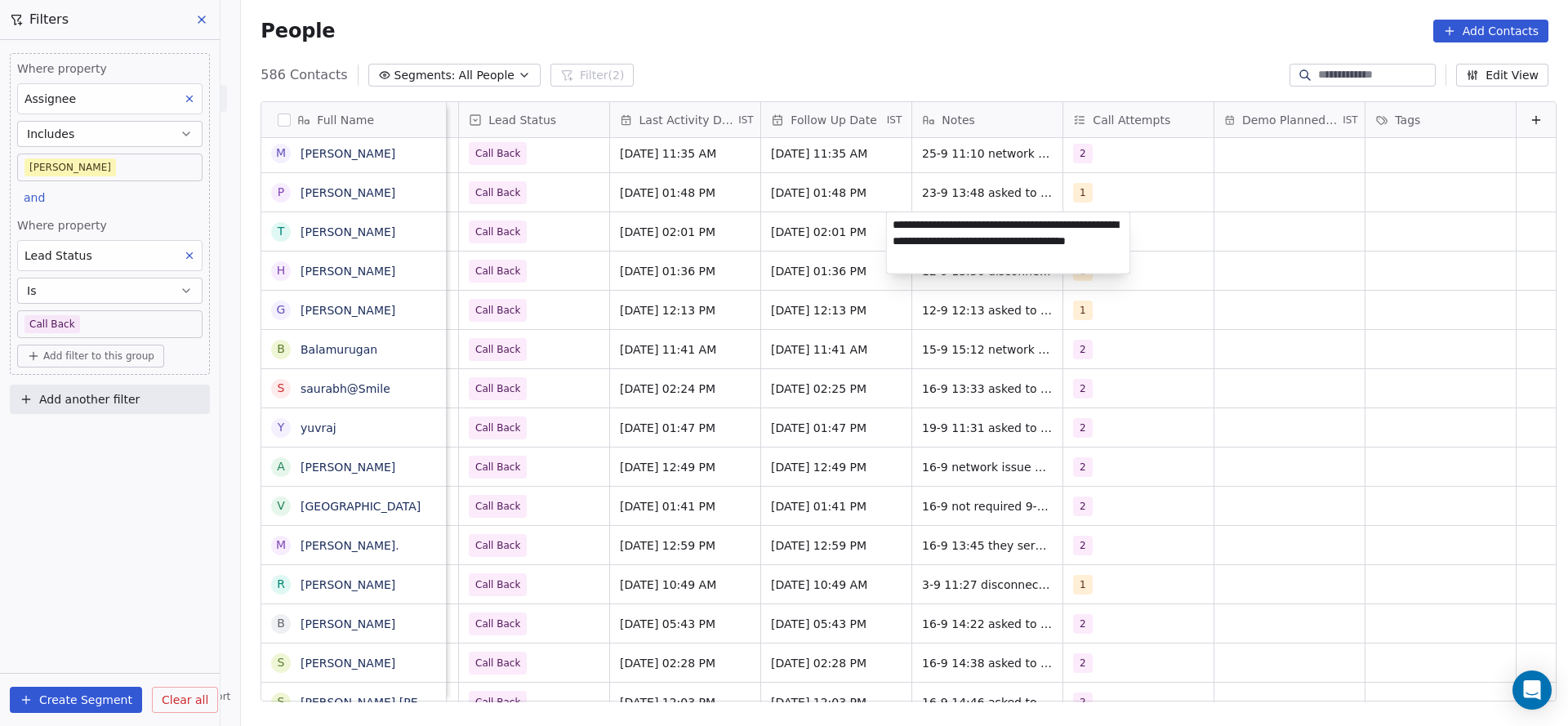
click at [782, 250] on html "On2Cook India Pvt. Ltd. Contacts People Marketing Workflows Campaigns Metrics &…" at bounding box center [784, 363] width 1568 height 726
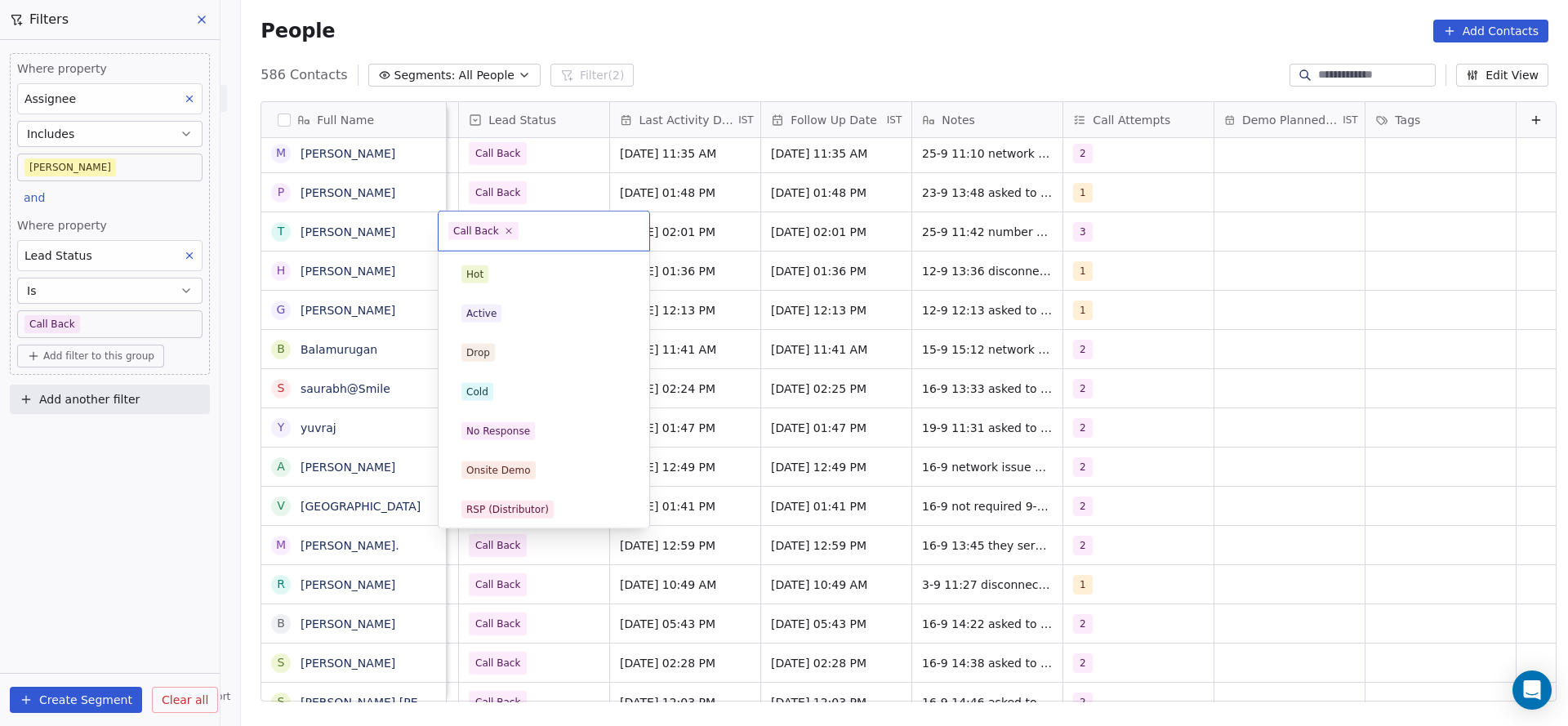
scroll to position [122, 0]
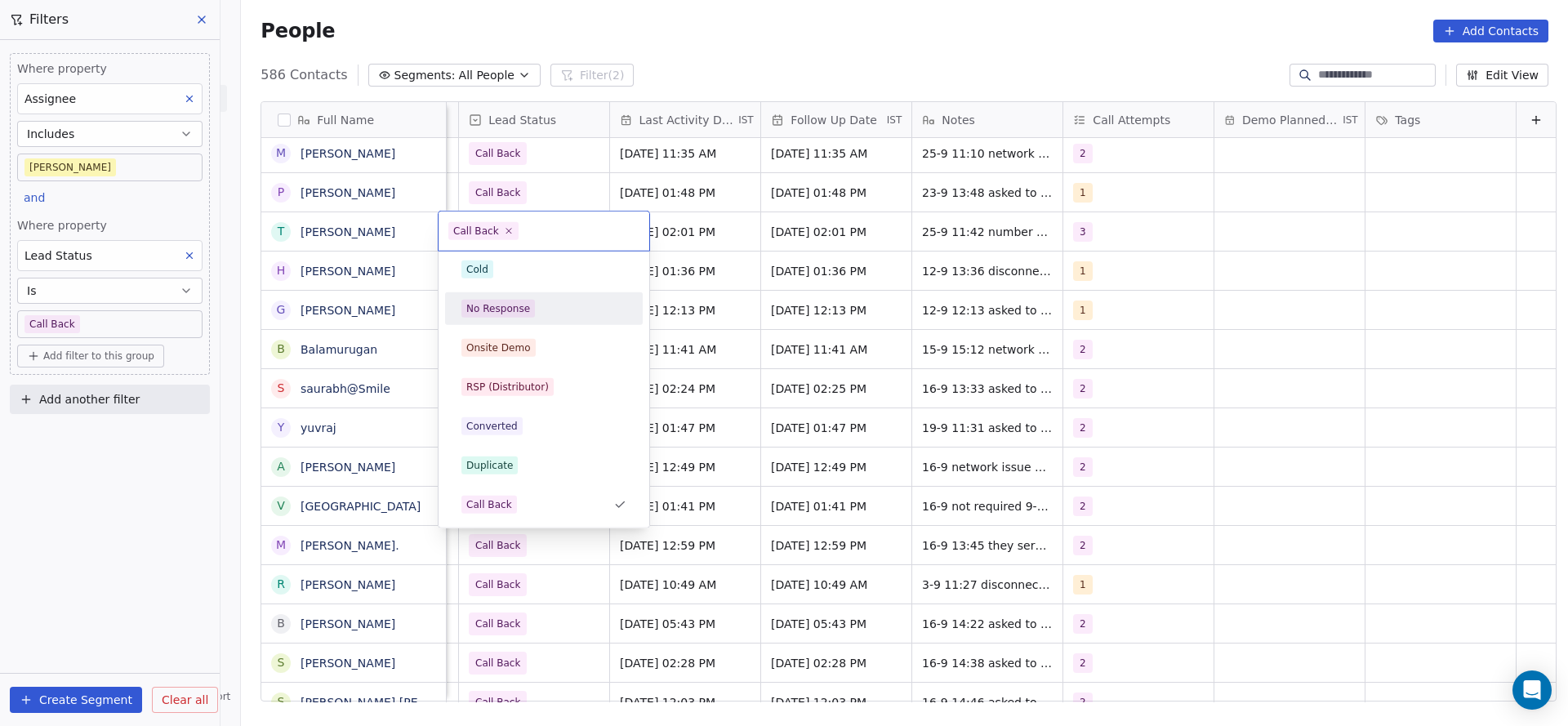
click at [544, 304] on div "No Response" at bounding box center [544, 309] width 165 height 18
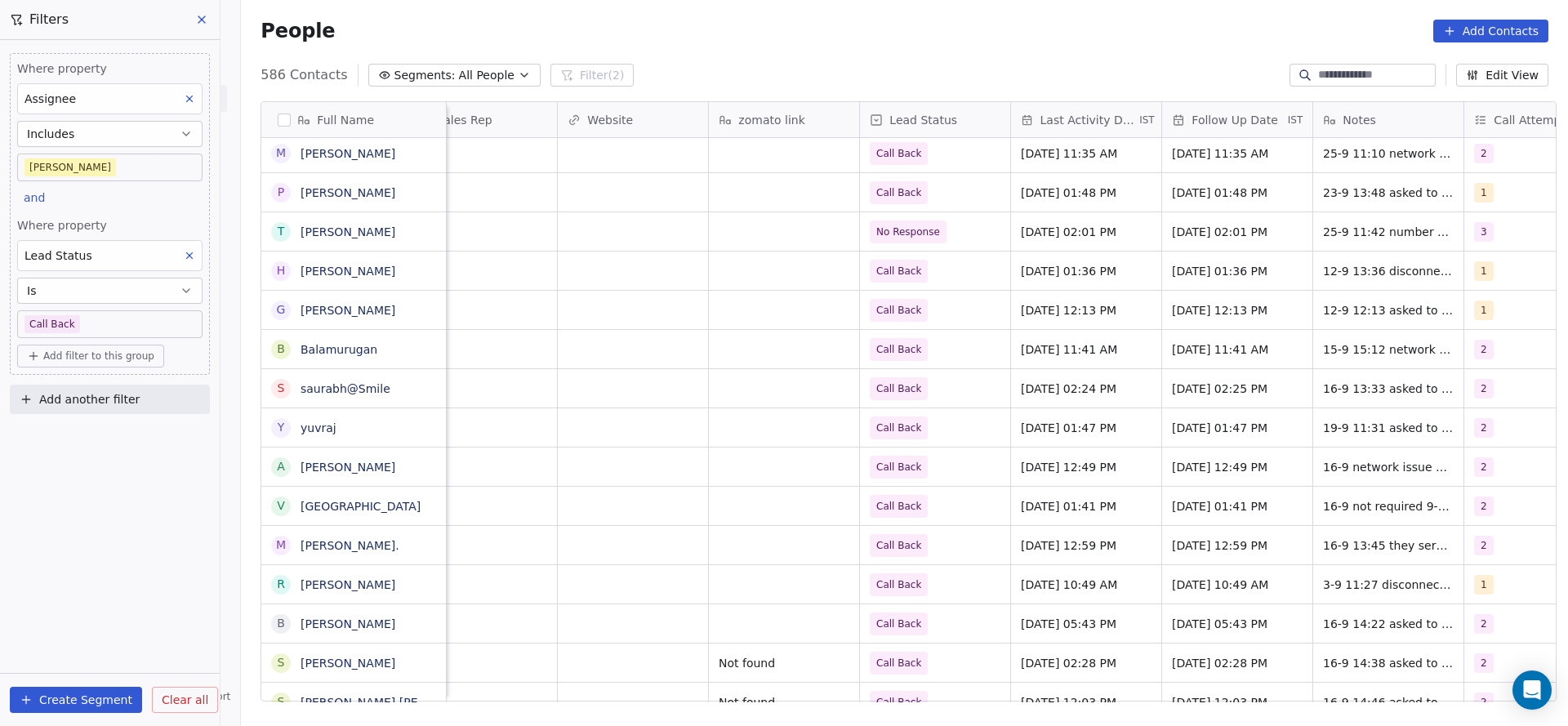
scroll to position [0, 2120]
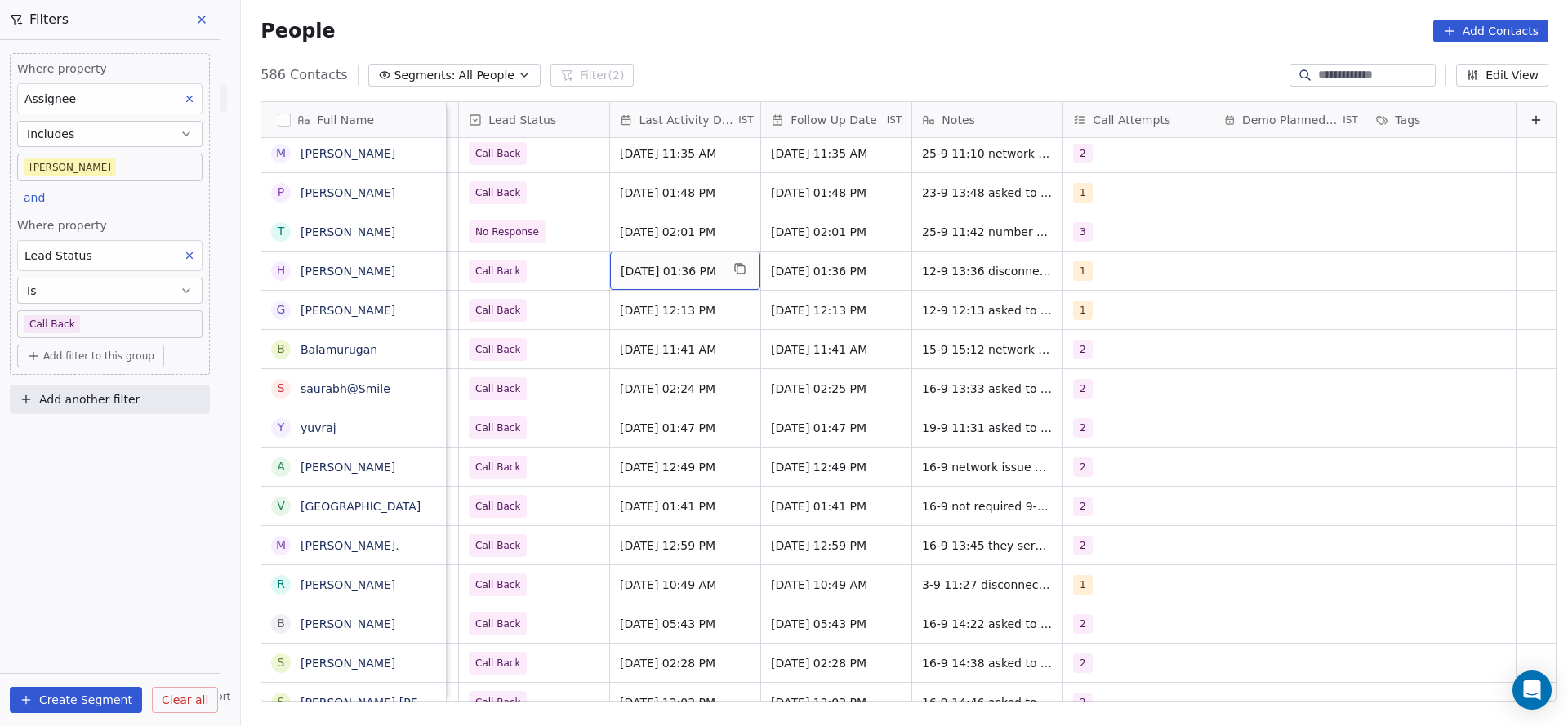
click at [621, 266] on span "Sep 15, 2025 01:36 PM" at bounding box center [670, 271] width 100 height 16
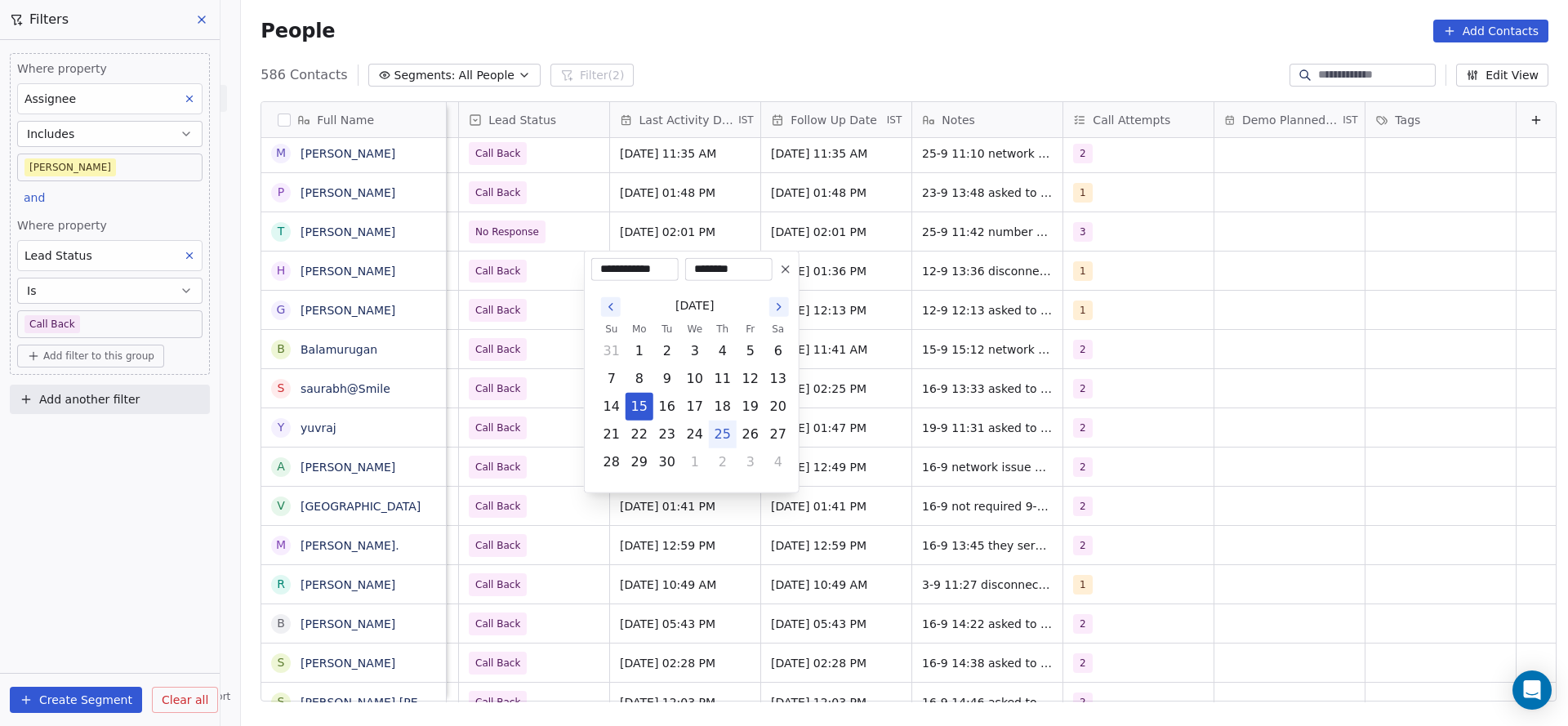
click at [722, 436] on button "25" at bounding box center [722, 434] width 26 height 26
type input "**********"
click at [494, 363] on html "On2Cook India Pvt. Ltd. Contacts People Marketing Workflows Campaigns Metrics &…" at bounding box center [784, 363] width 1568 height 726
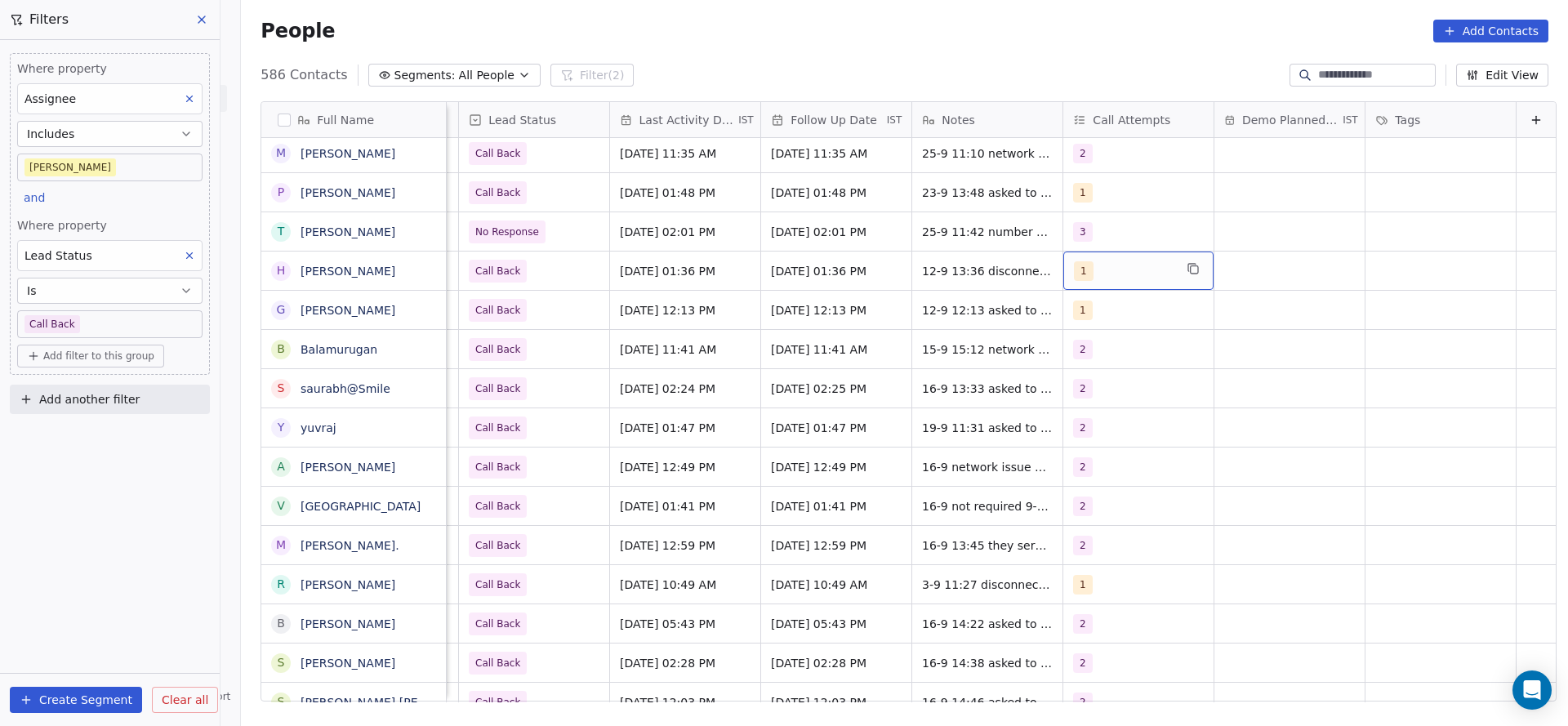
click at [1141, 263] on div "1" at bounding box center [1123, 271] width 100 height 20
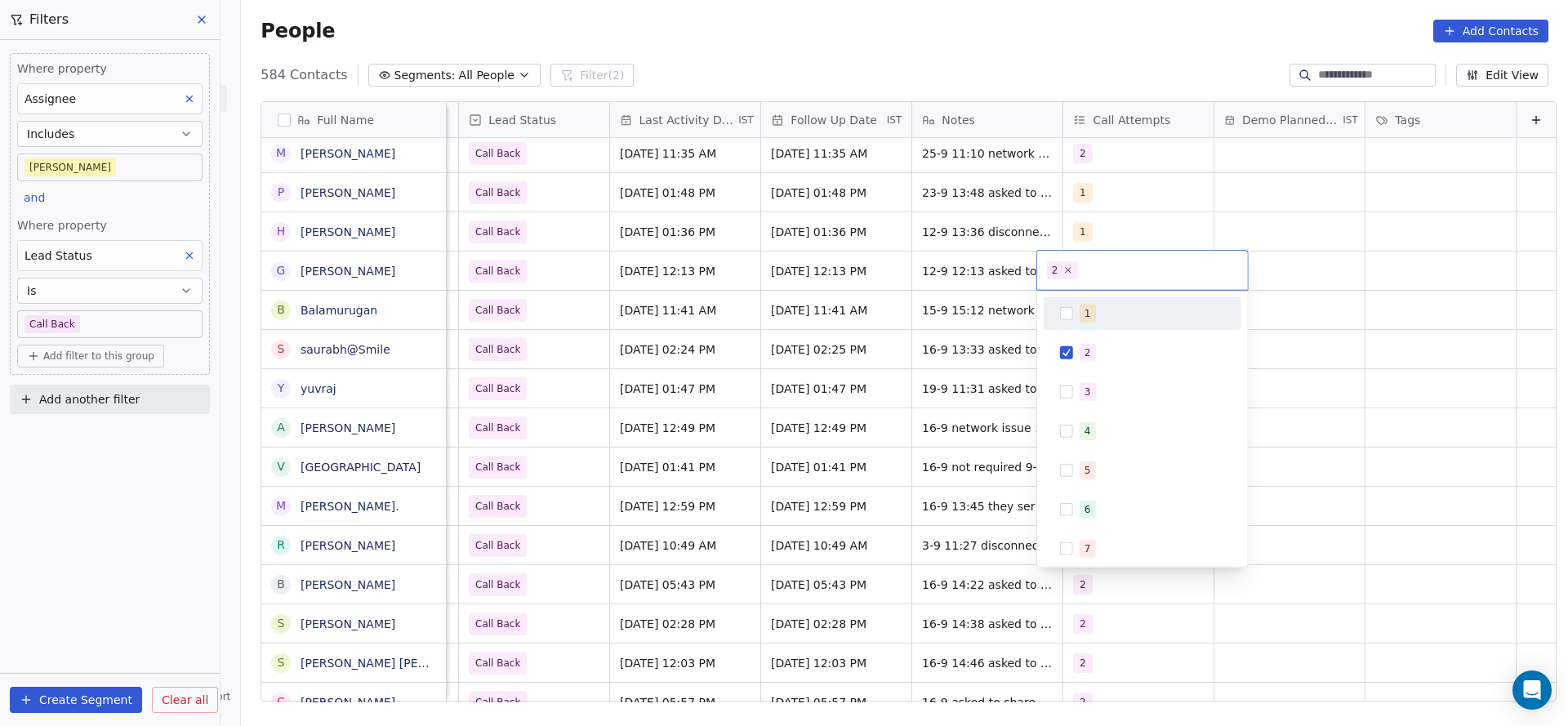
click at [957, 282] on html "On2Cook India Pvt. Ltd. Contacts People Marketing Workflows Campaigns Metrics &…" at bounding box center [784, 363] width 1568 height 726
click at [1080, 234] on html "On2Cook India Pvt. Ltd. Contacts People Marketing Workflows Campaigns Metrics &…" at bounding box center [784, 363] width 1568 height 726
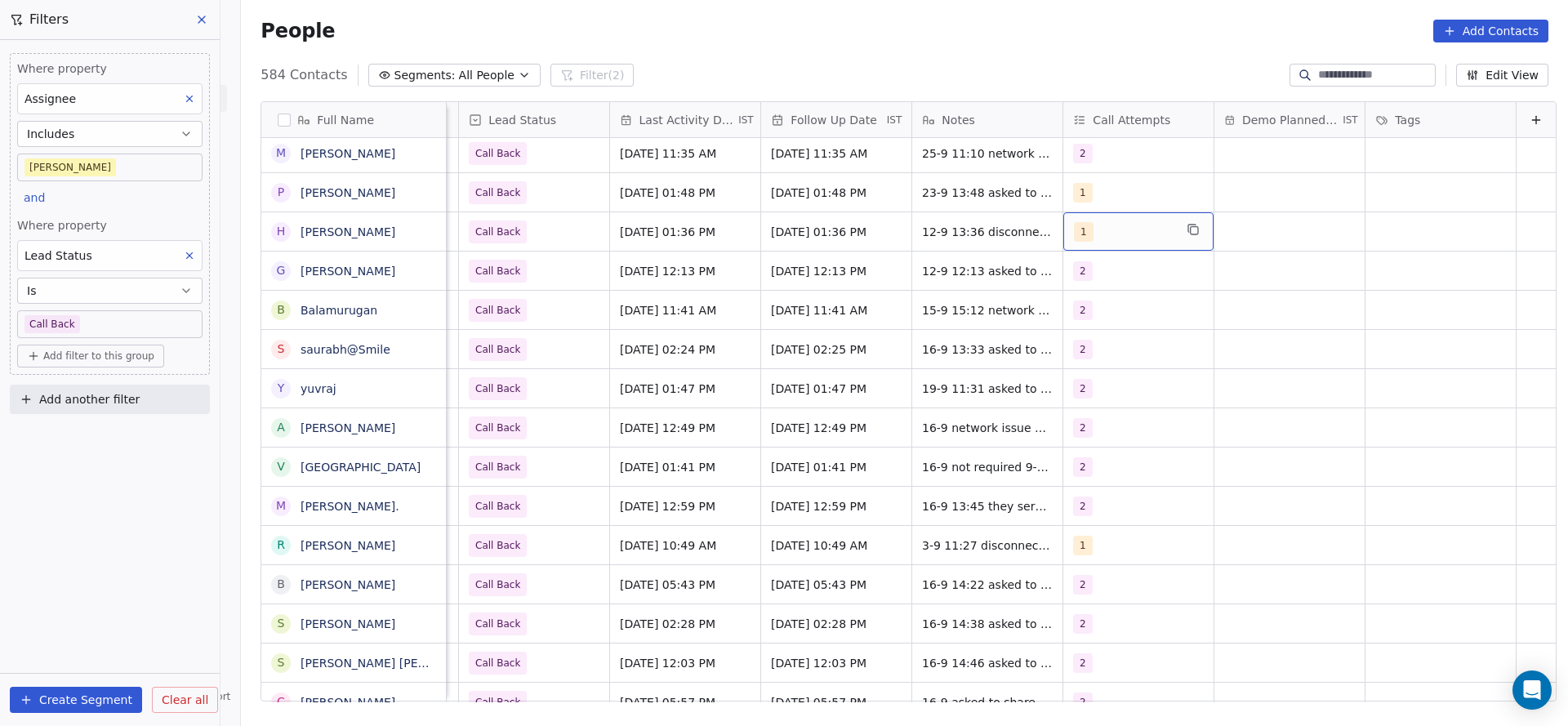
click at [1087, 238] on div "1" at bounding box center [1123, 232] width 100 height 20
click at [1084, 310] on div "2" at bounding box center [1087, 314] width 6 height 14
click at [1084, 284] on div "1" at bounding box center [1141, 274] width 184 height 26
click at [974, 282] on html "On2Cook India Pvt. Ltd. Contacts People Marketing Workflows Campaigns Metrics &…" at bounding box center [784, 363] width 1568 height 726
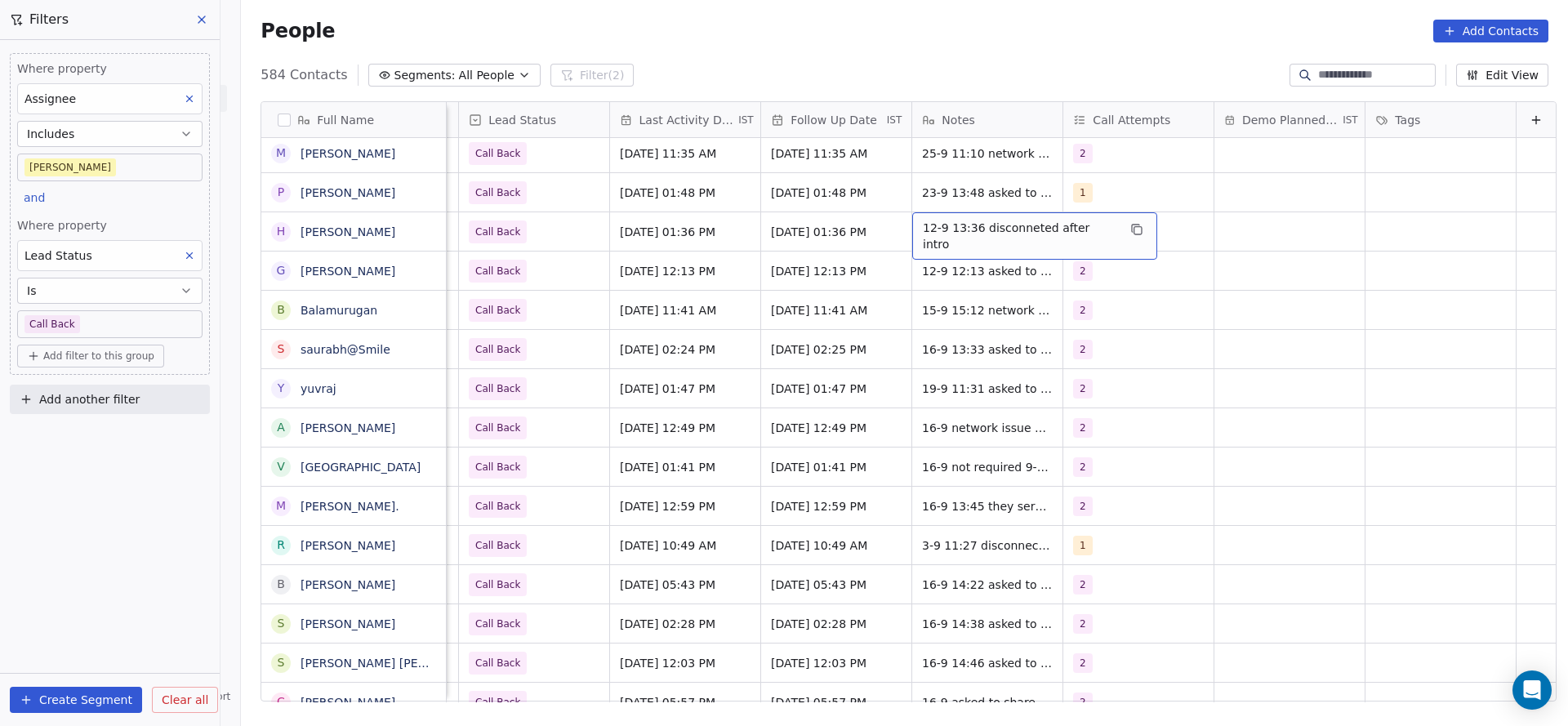
click at [922, 236] on span "12-9 13:36 disconneted after intro" at bounding box center [1019, 236] width 194 height 32
click at [889, 229] on textarea "**********" at bounding box center [999, 237] width 225 height 50
type textarea "**********"
click at [749, 274] on html "On2Cook India Pvt. Ltd. Contacts People Marketing Workflows Campaigns Metrics &…" at bounding box center [784, 363] width 1568 height 726
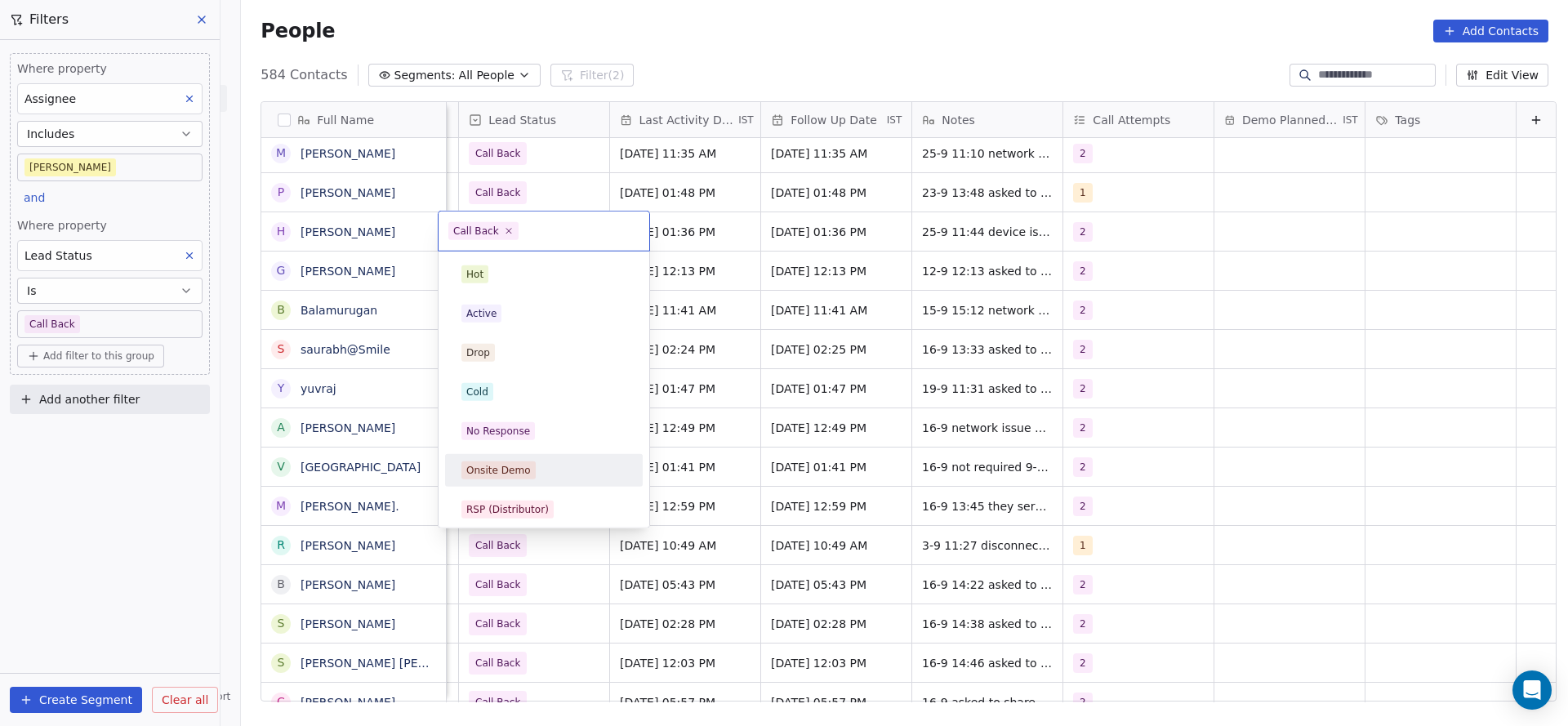
scroll to position [122, 0]
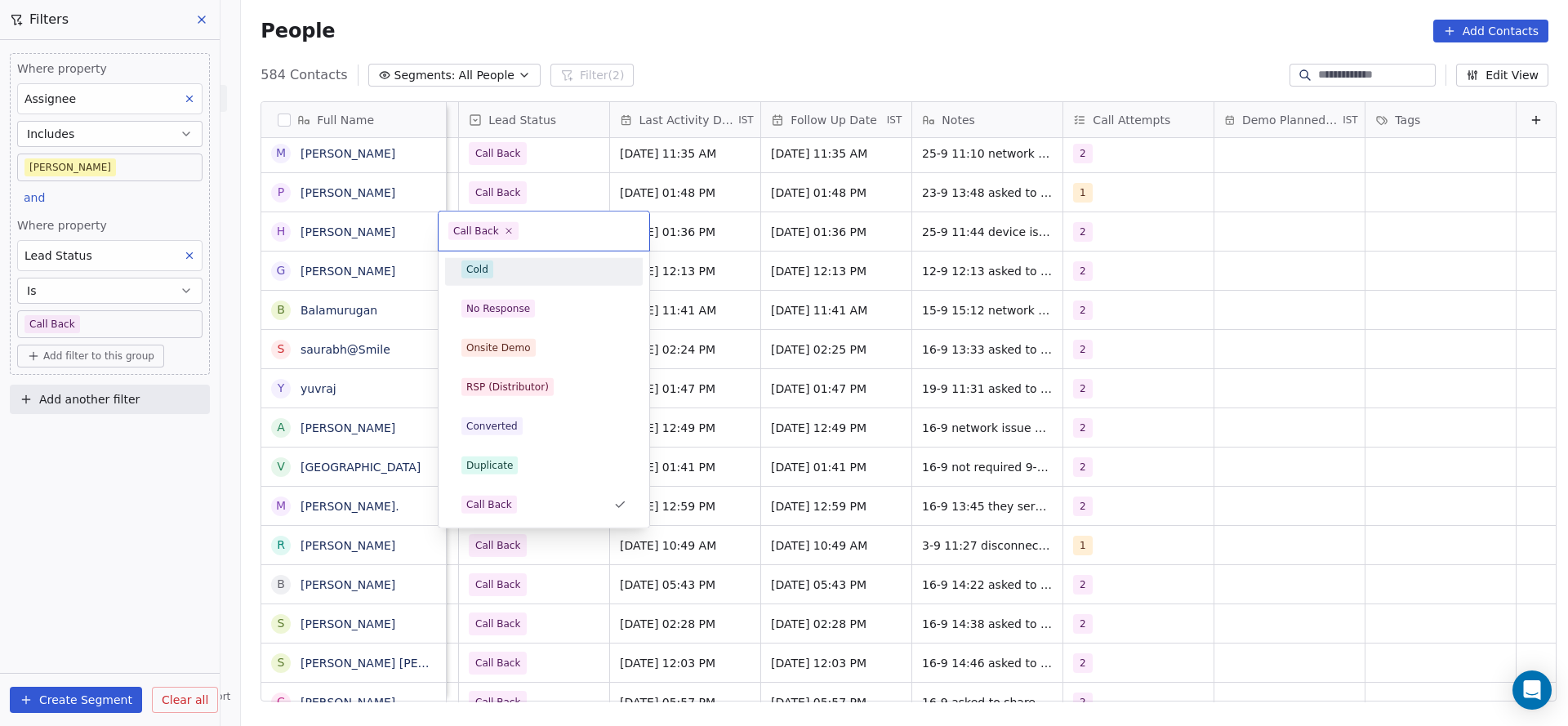
click at [548, 267] on div "Cold" at bounding box center [544, 270] width 165 height 18
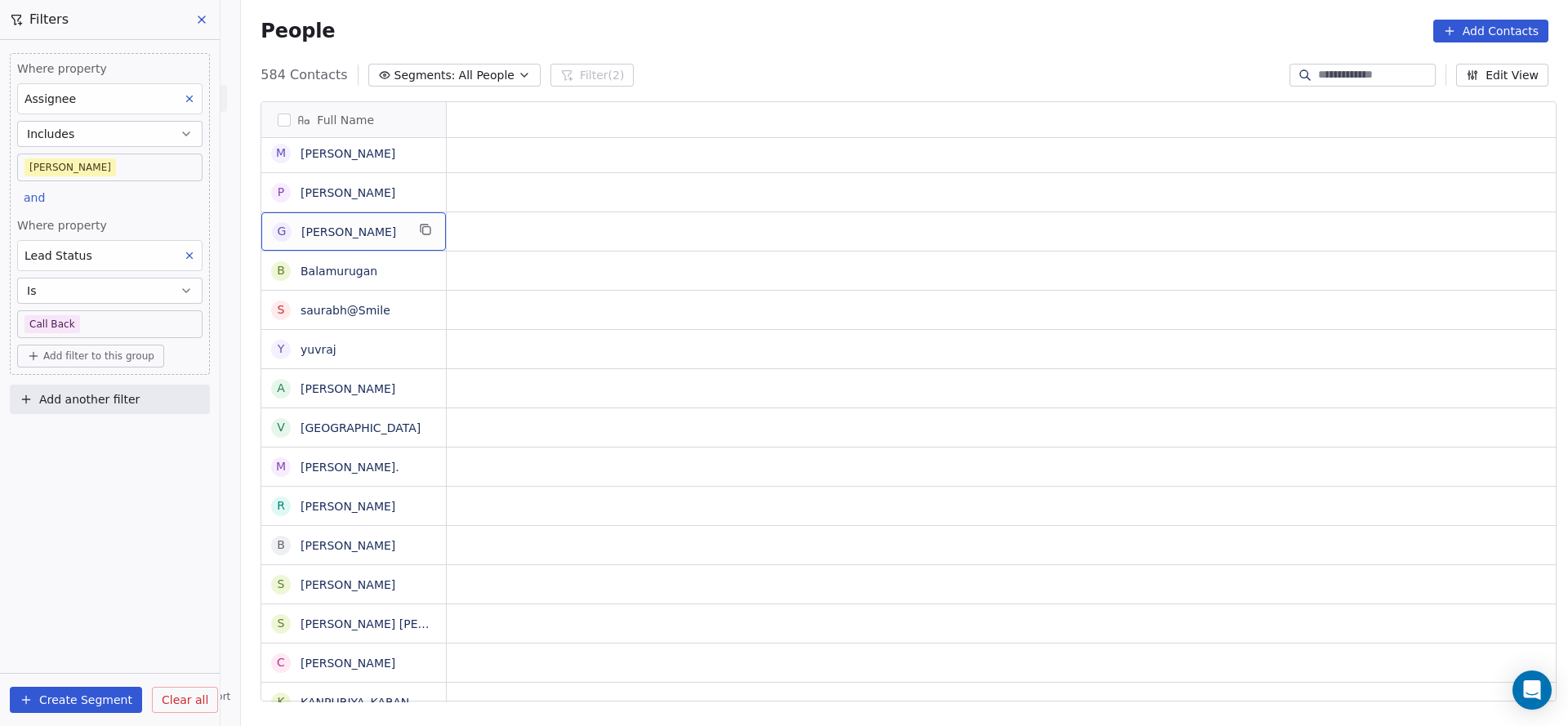
scroll to position [0, 0]
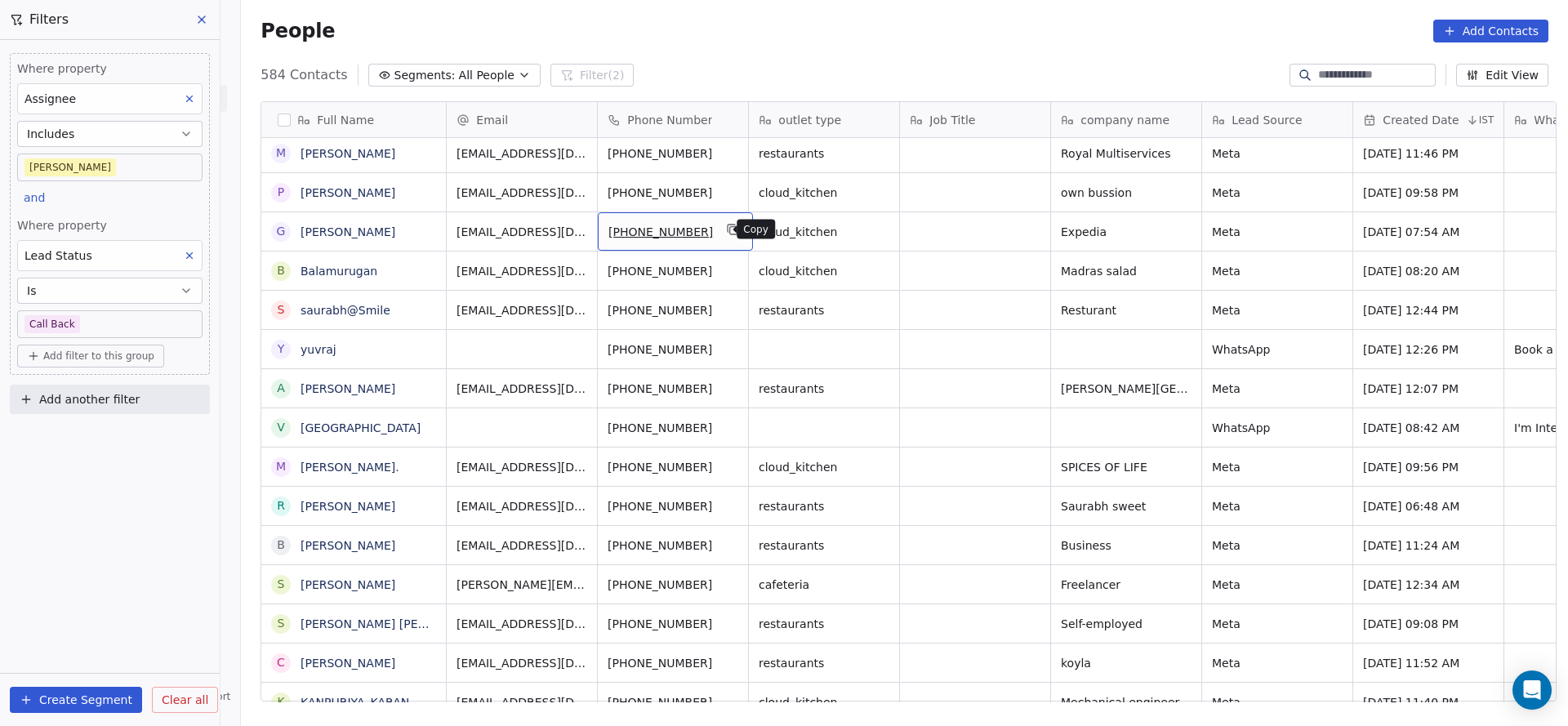
click at [723, 233] on button "grid" at bounding box center [733, 230] width 20 height 20
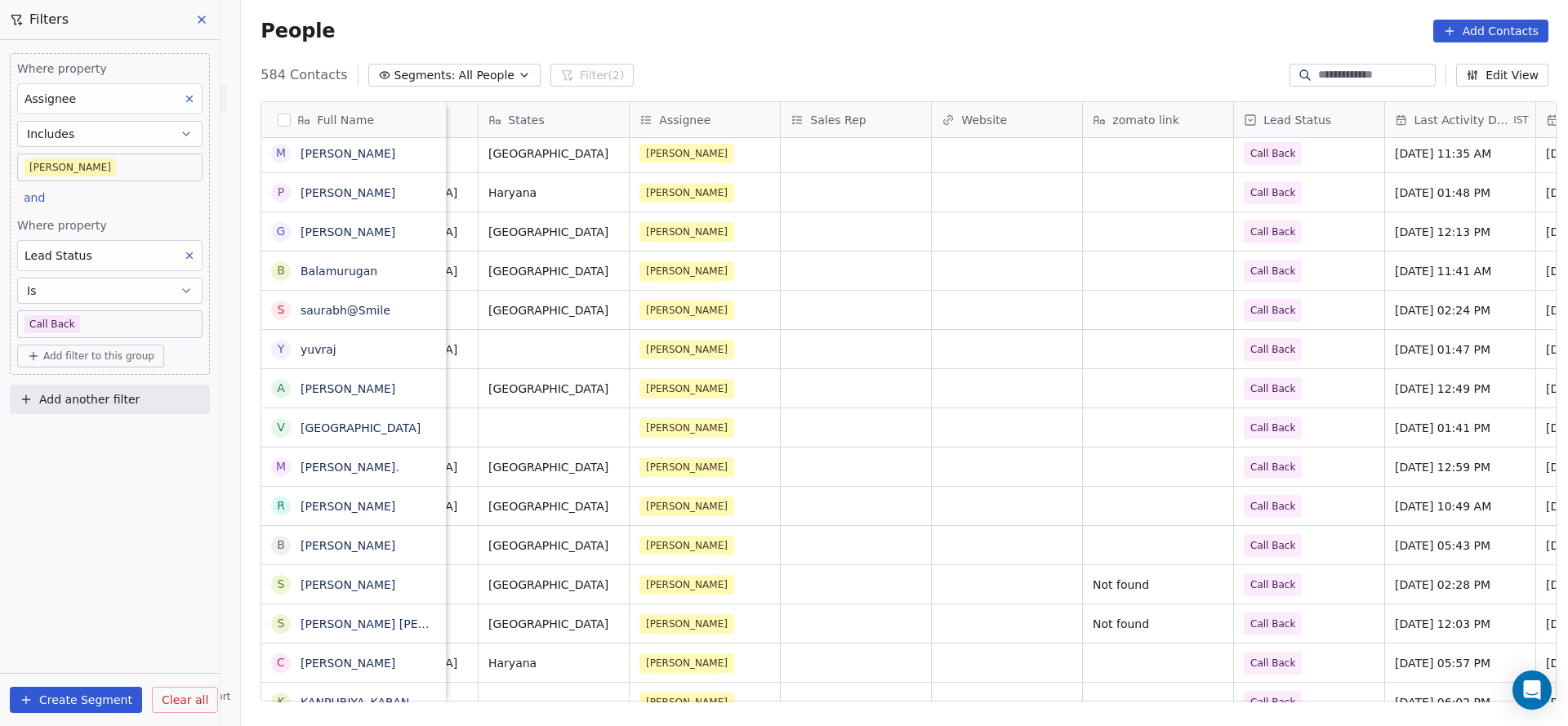
scroll to position [0, 2120]
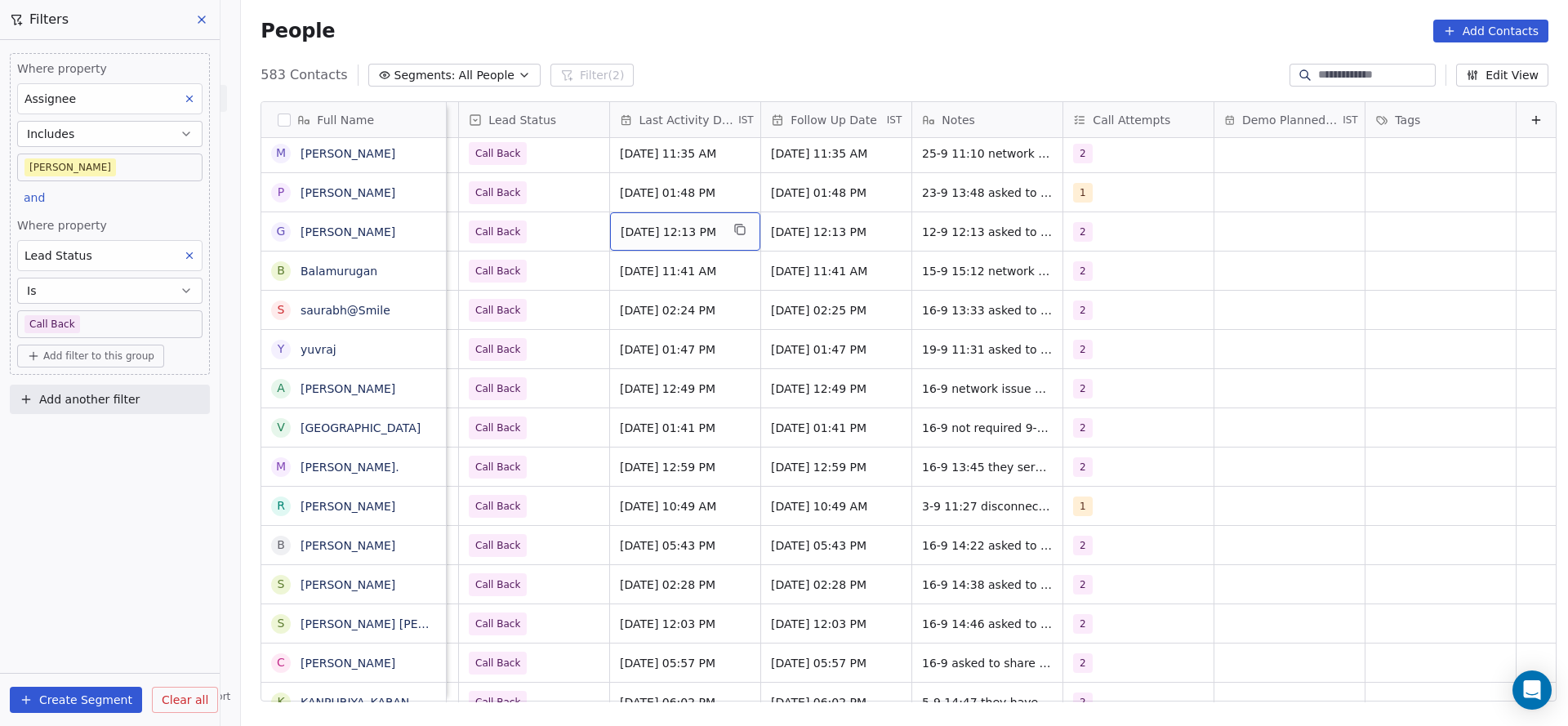
click at [621, 230] on span "Sep 15, 2025 12:13 PM" at bounding box center [670, 232] width 100 height 16
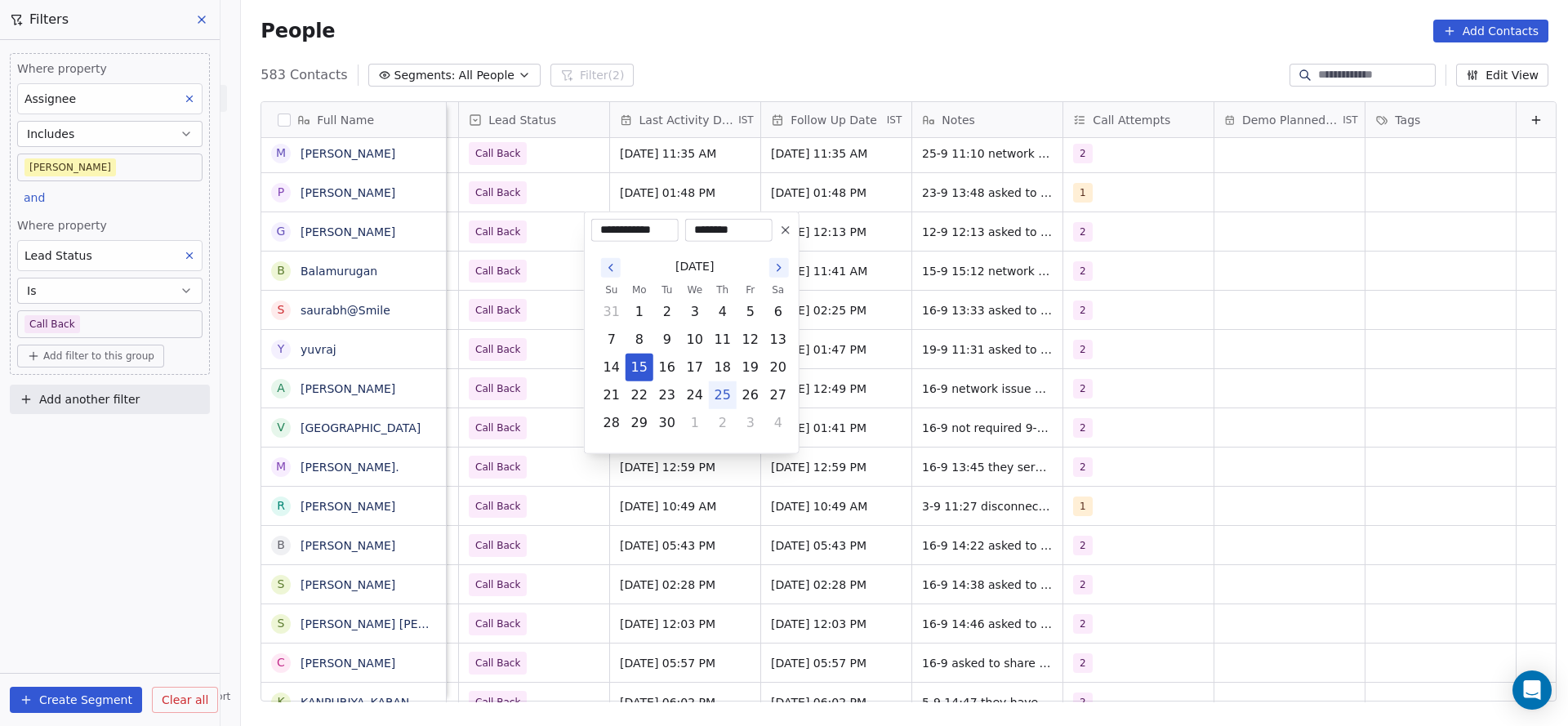
click at [724, 392] on button "25" at bounding box center [722, 394] width 26 height 26
type input "**********"
drag, startPoint x: 542, startPoint y: 353, endPoint x: 1283, endPoint y: 216, distance: 753.6
click at [541, 351] on html "On2Cook India Pvt. Ltd. Contacts People Marketing Workflows Campaigns Metrics &…" at bounding box center [784, 363] width 1568 height 726
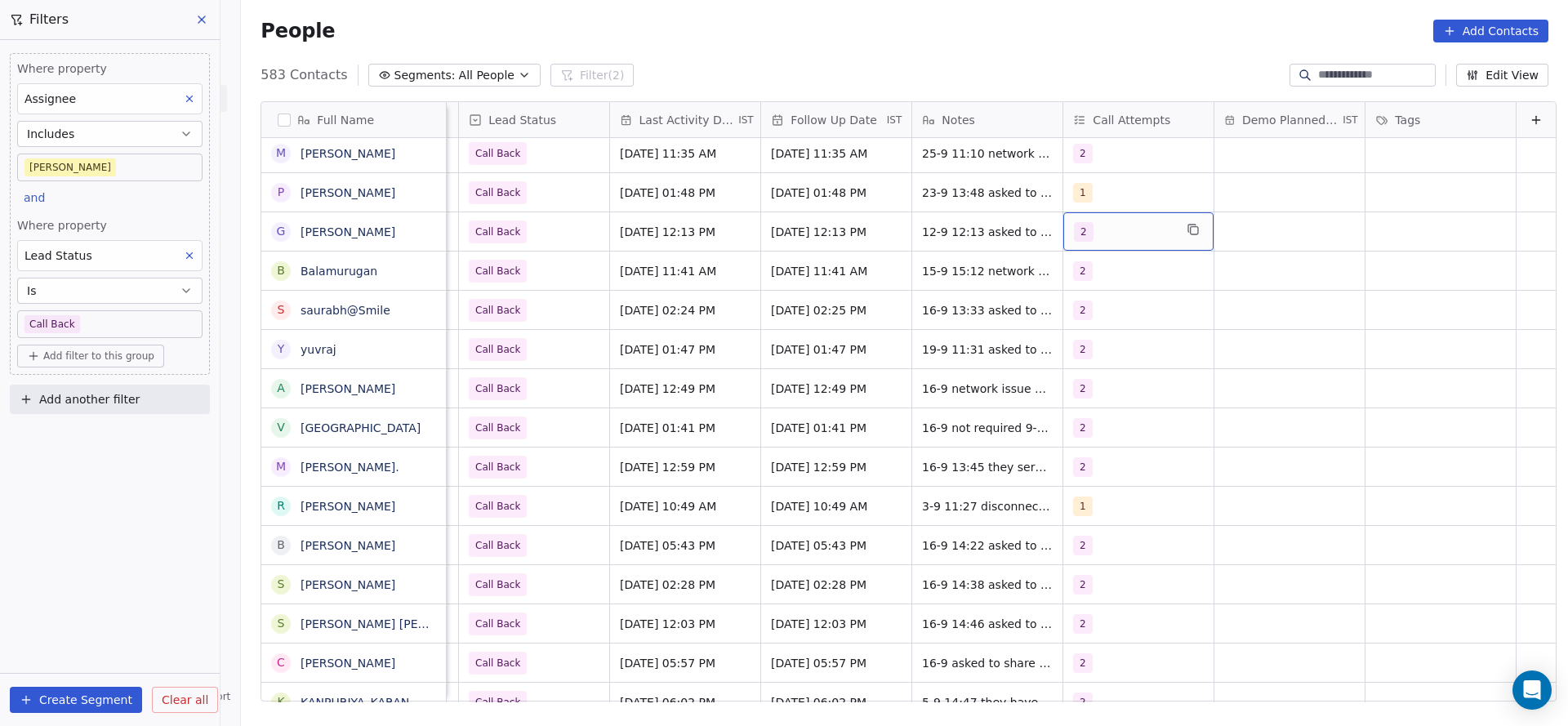
click at [1125, 233] on div "2" at bounding box center [1123, 232] width 100 height 20
click at [1092, 334] on div "1 2 3 4 5 6 7 8 9 10" at bounding box center [1142, 450] width 198 height 385
click at [1080, 355] on span "3" at bounding box center [1088, 353] width 16 height 18
click at [1072, 321] on div "2" at bounding box center [1141, 314] width 184 height 26
click at [967, 353] on html "On2Cook India Pvt. Ltd. Contacts People Marketing Workflows Campaigns Metrics &…" at bounding box center [784, 363] width 1568 height 726
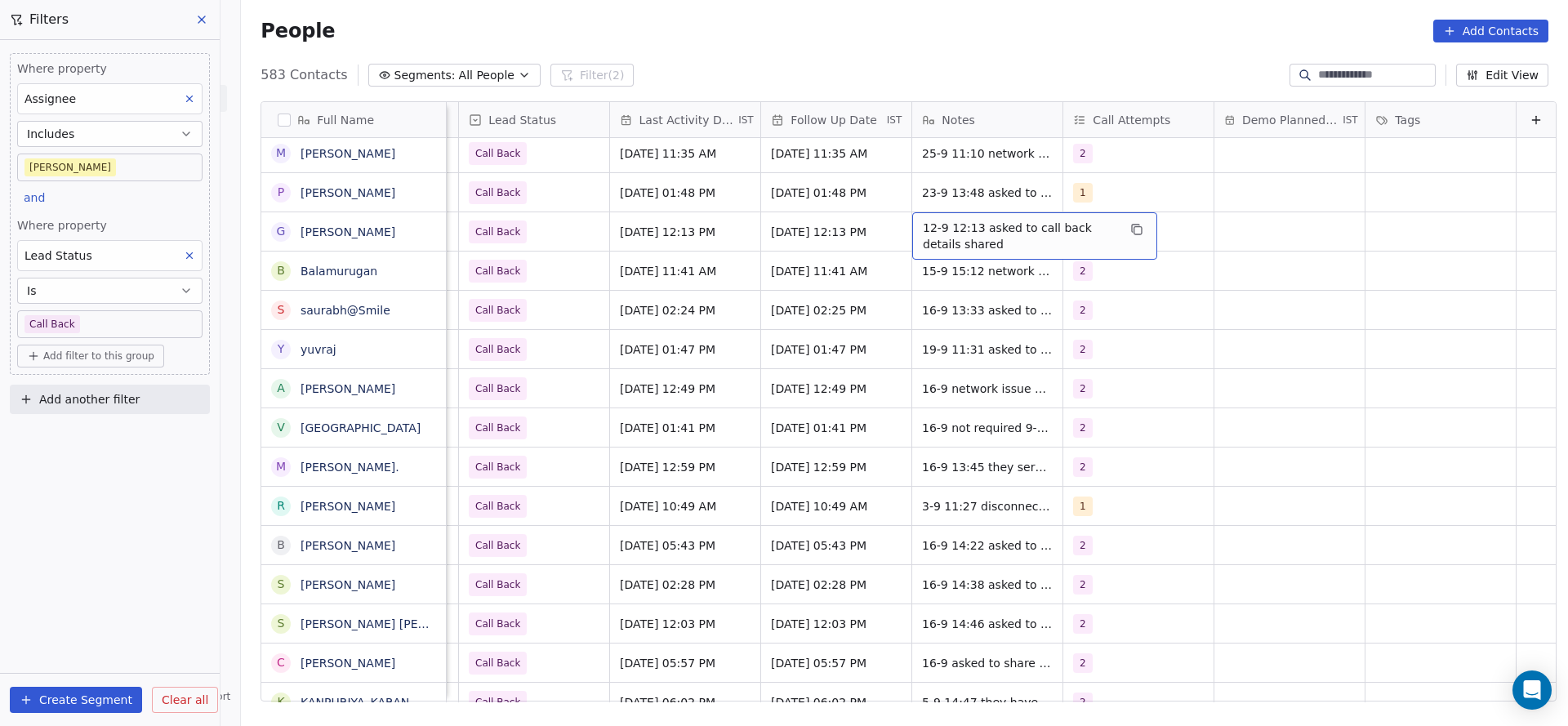
click at [922, 232] on span "12-9 12:13 asked to call back details shared" at bounding box center [1019, 236] width 194 height 32
click at [894, 233] on textarea "**********" at bounding box center [1008, 237] width 243 height 50
type textarea "**********"
click at [683, 250] on html "On2Cook India Pvt. Ltd. Contacts People Marketing Workflows Campaigns Metrics &…" at bounding box center [784, 363] width 1568 height 726
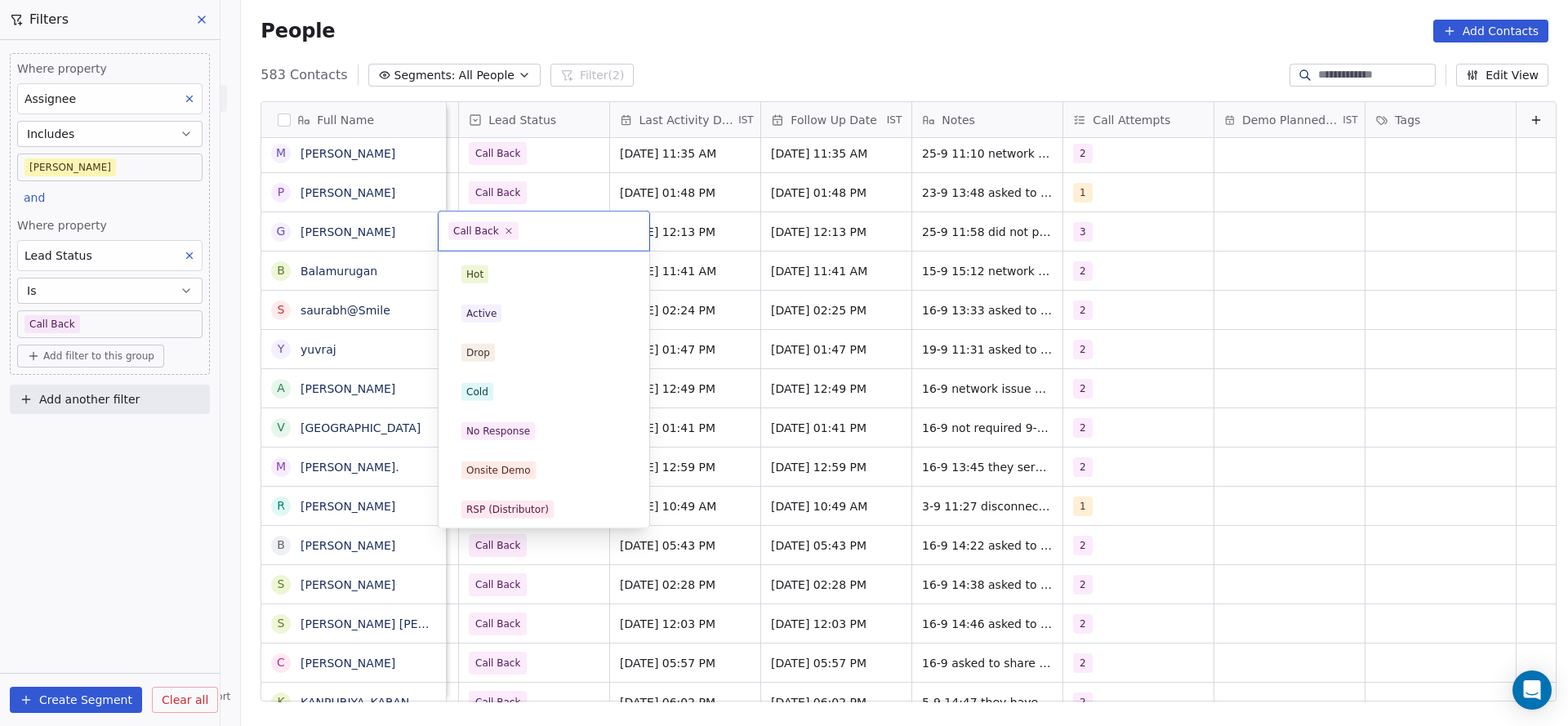
scroll to position [122, 0]
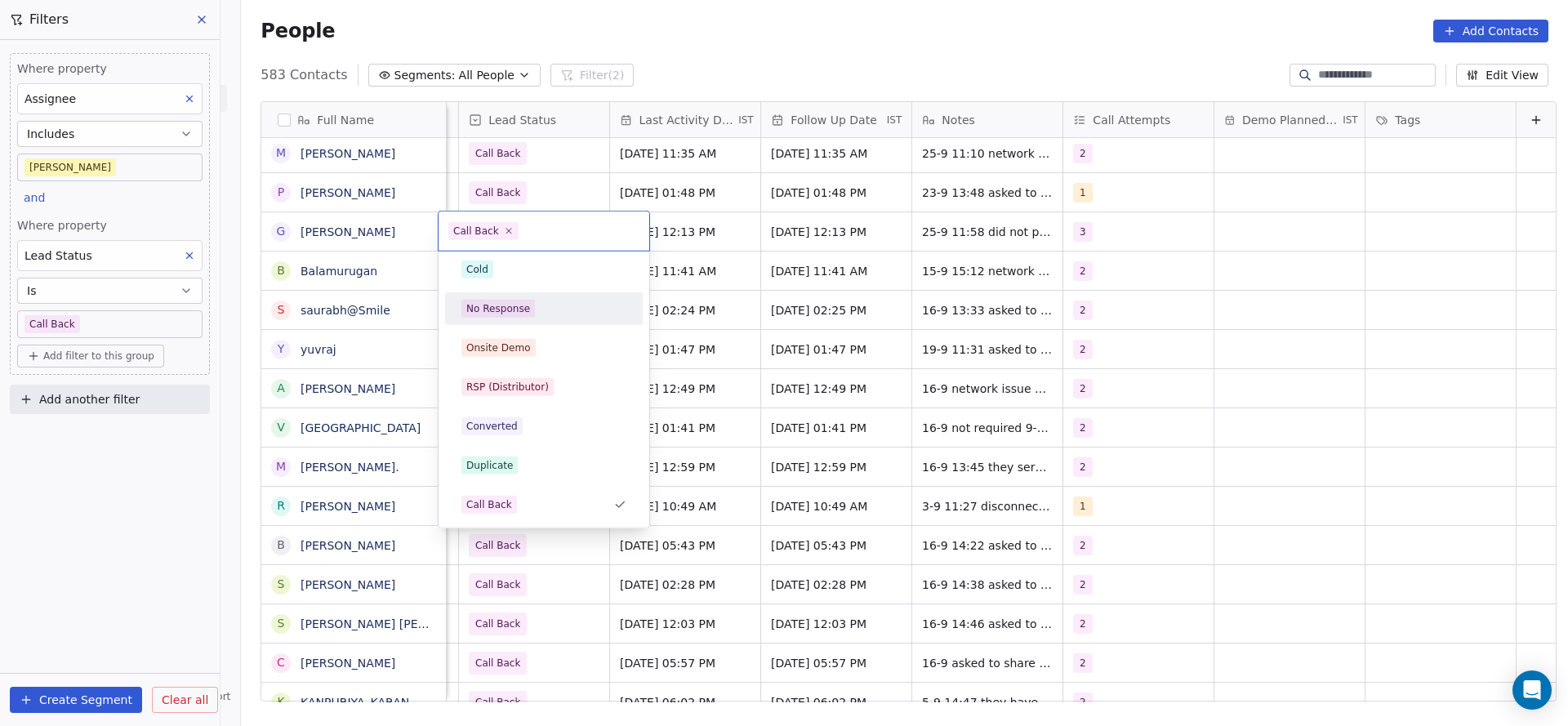
click at [526, 310] on span "No Response" at bounding box center [498, 309] width 74 height 18
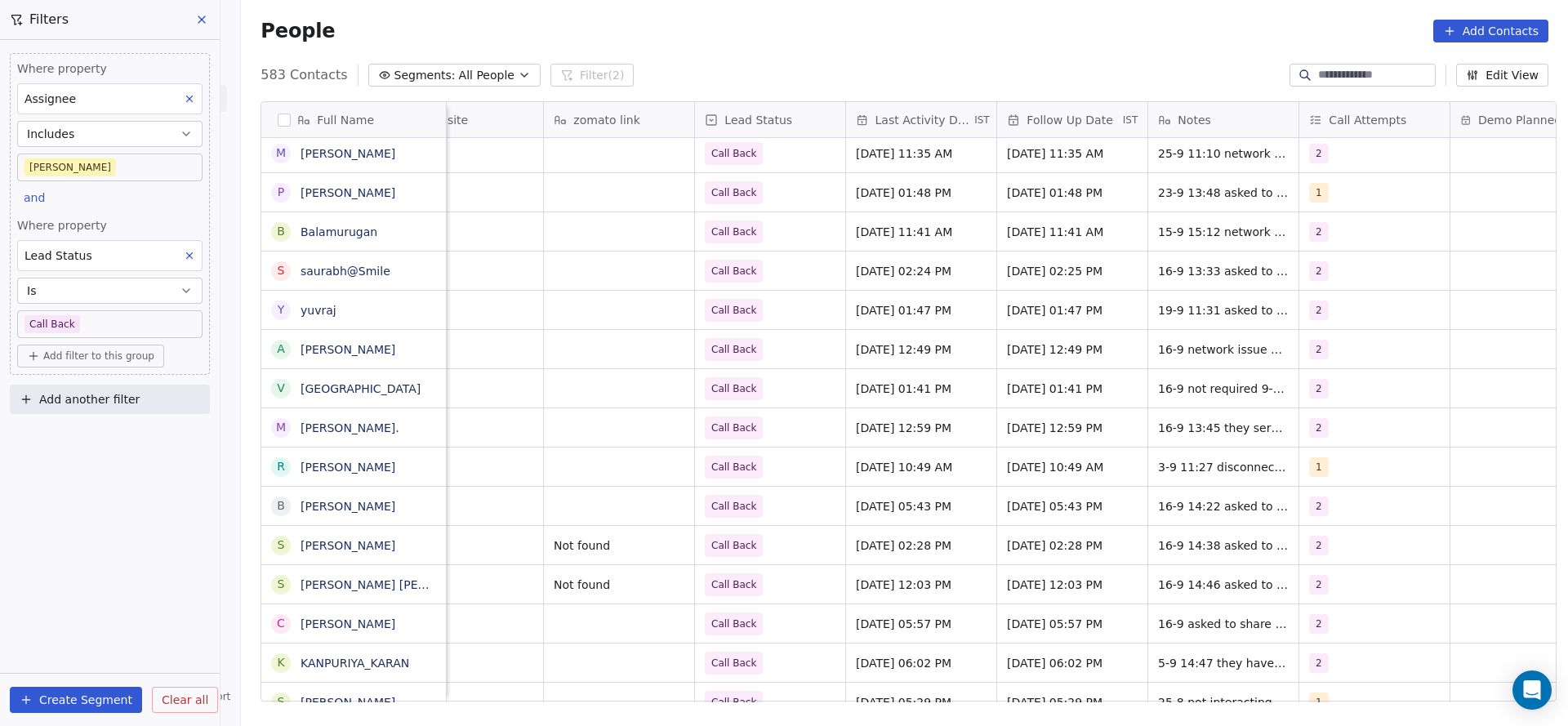
scroll to position [0, 2060]
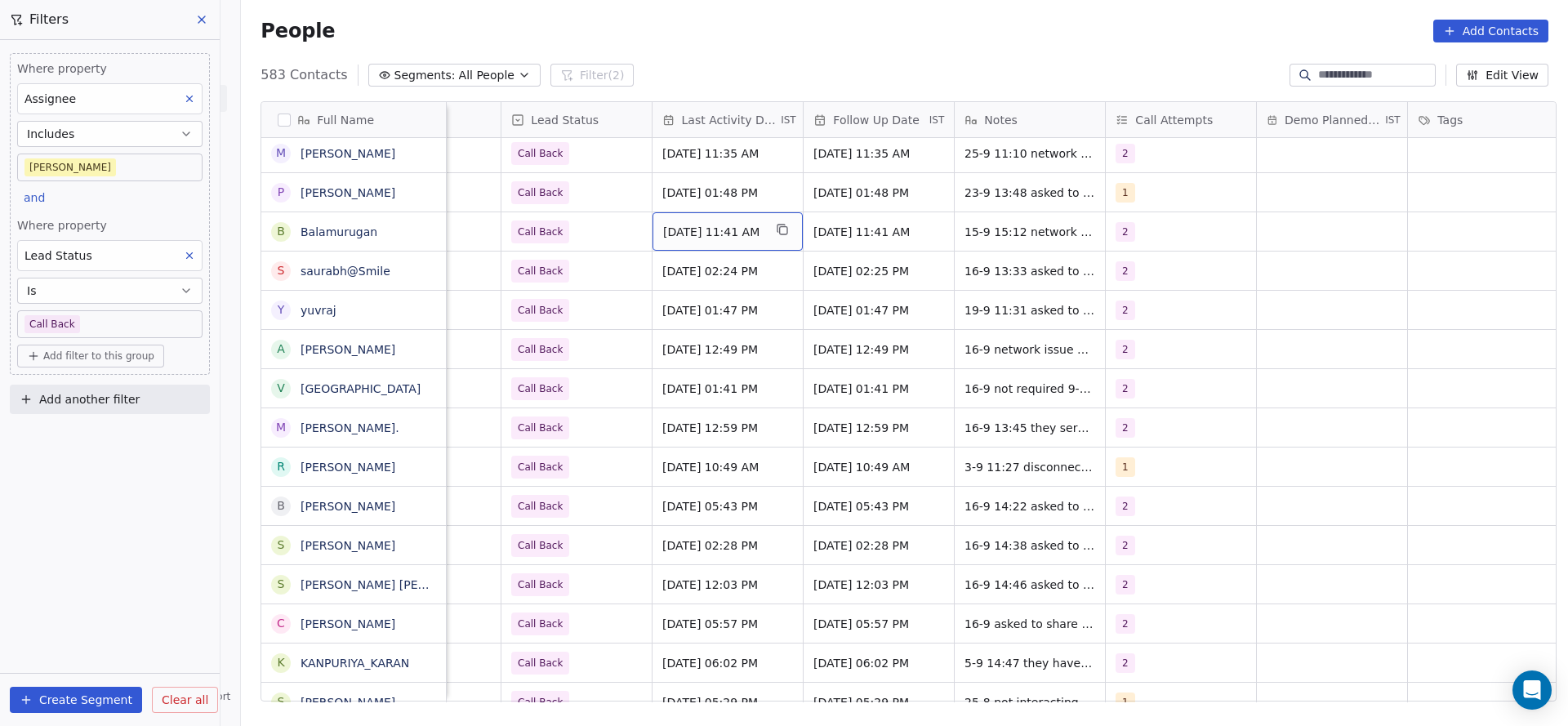
click at [705, 238] on span "Sep 15, 2025 11:41 AM" at bounding box center [712, 232] width 100 height 16
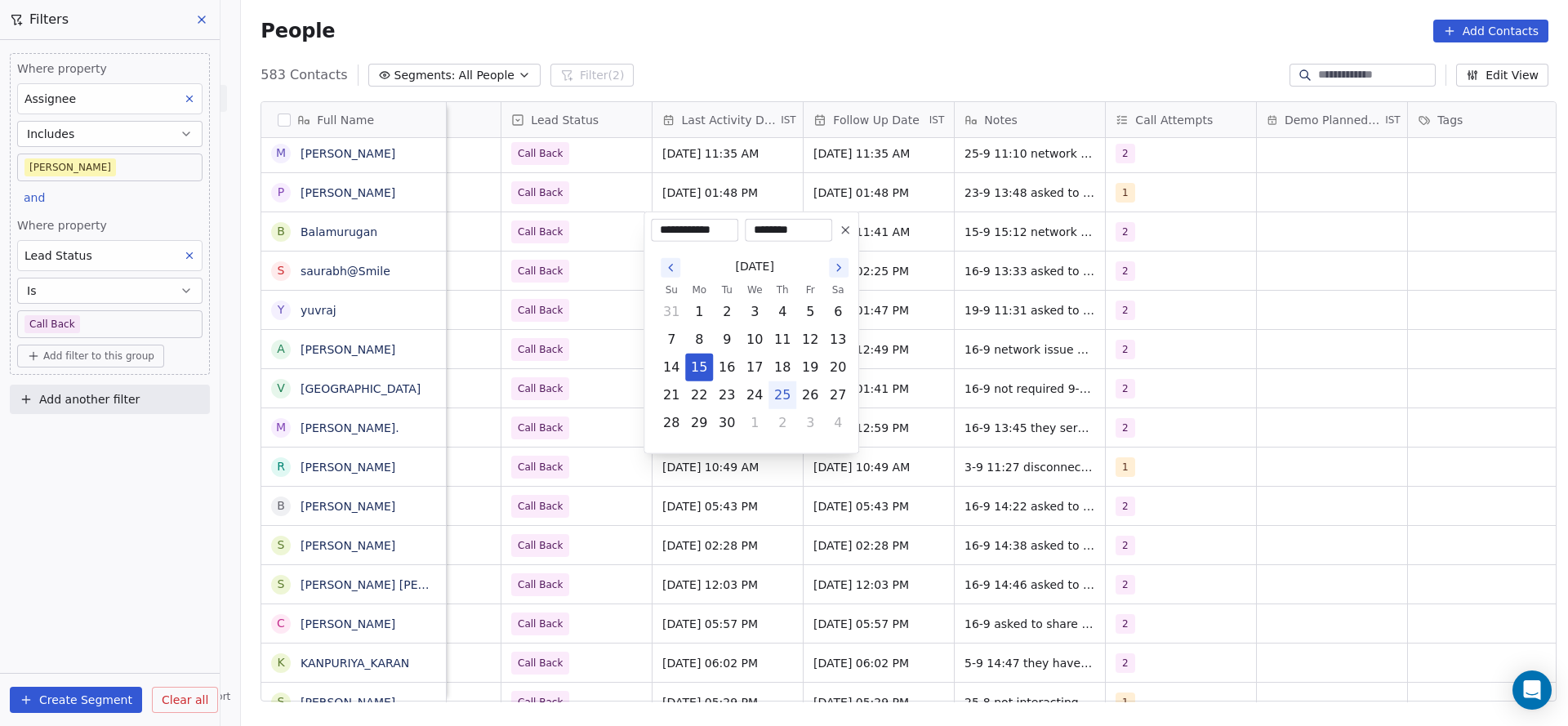
click at [785, 394] on button "25" at bounding box center [781, 394] width 26 height 26
type input "**********"
click at [556, 286] on html "On2Cook India Pvt. Ltd. Contacts People Marketing Workflows Campaigns Metrics &…" at bounding box center [784, 363] width 1568 height 726
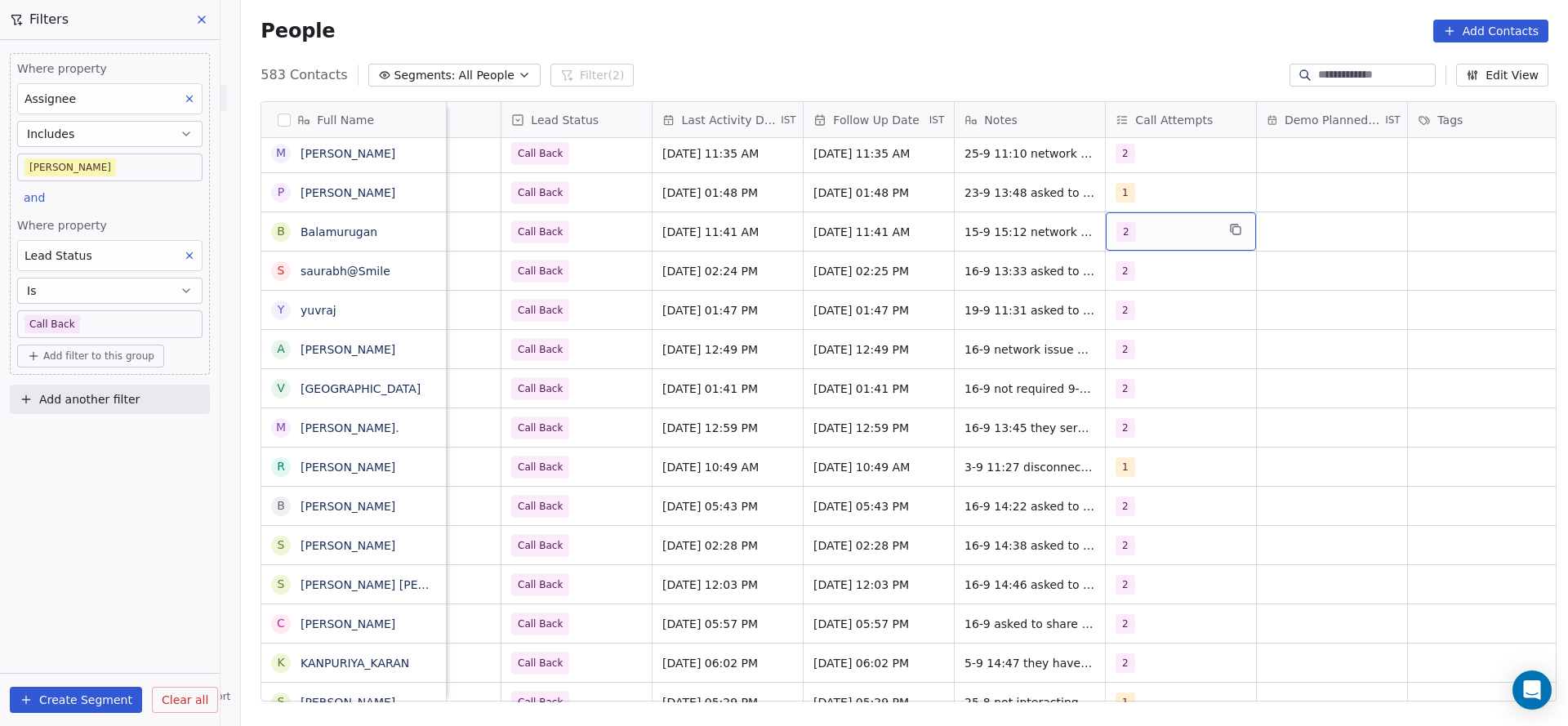
click at [1181, 222] on div "2" at bounding box center [1166, 232] width 100 height 20
click at [1146, 346] on div "3" at bounding box center [1147, 353] width 6 height 14
click at [1150, 332] on div "1 2 3 4 5 6 7 8 9 10" at bounding box center [1202, 450] width 198 height 385
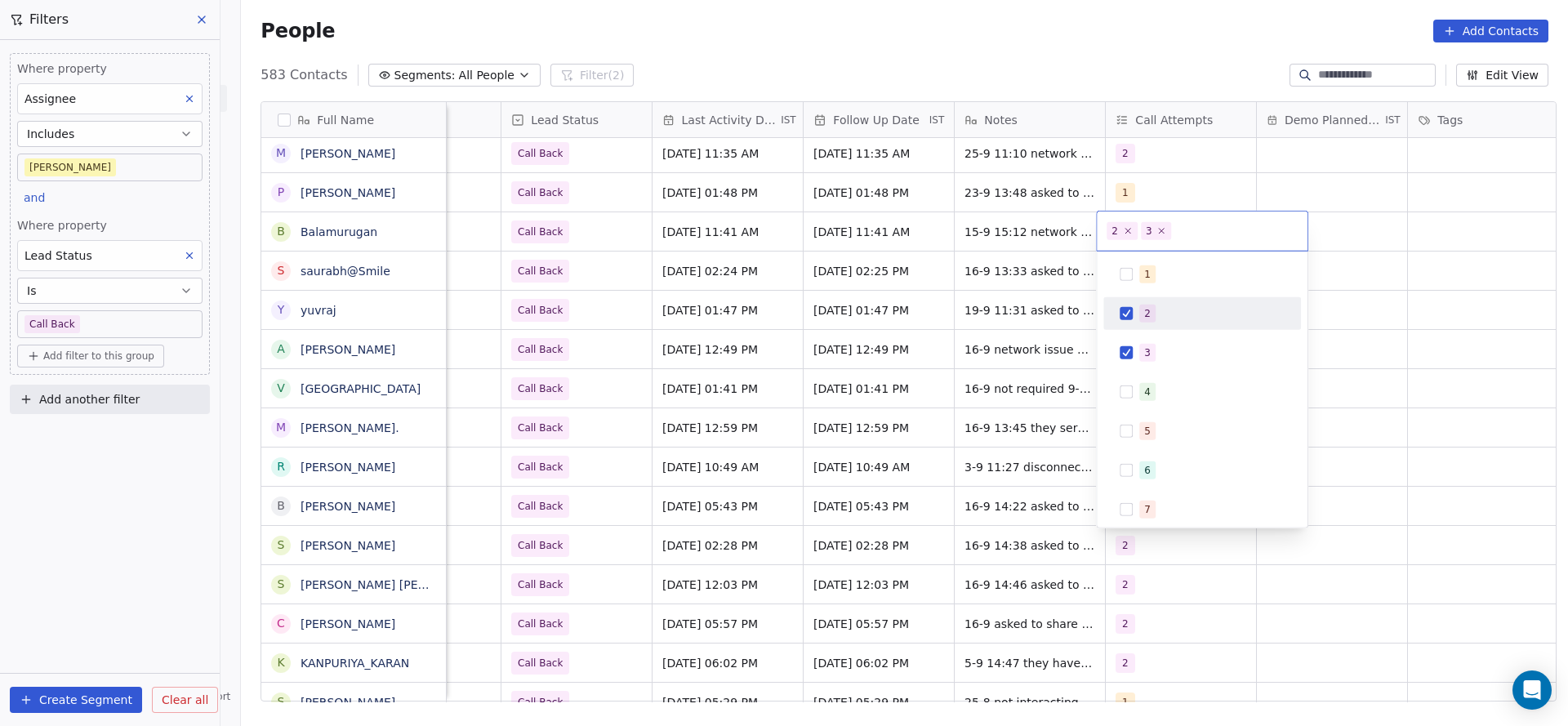
click at [1151, 315] on span "2" at bounding box center [1147, 314] width 16 height 18
click at [1000, 314] on html "On2Cook India Pvt. Ltd. Contacts People Marketing Workflows Campaigns Metrics &…" at bounding box center [784, 363] width 1568 height 726
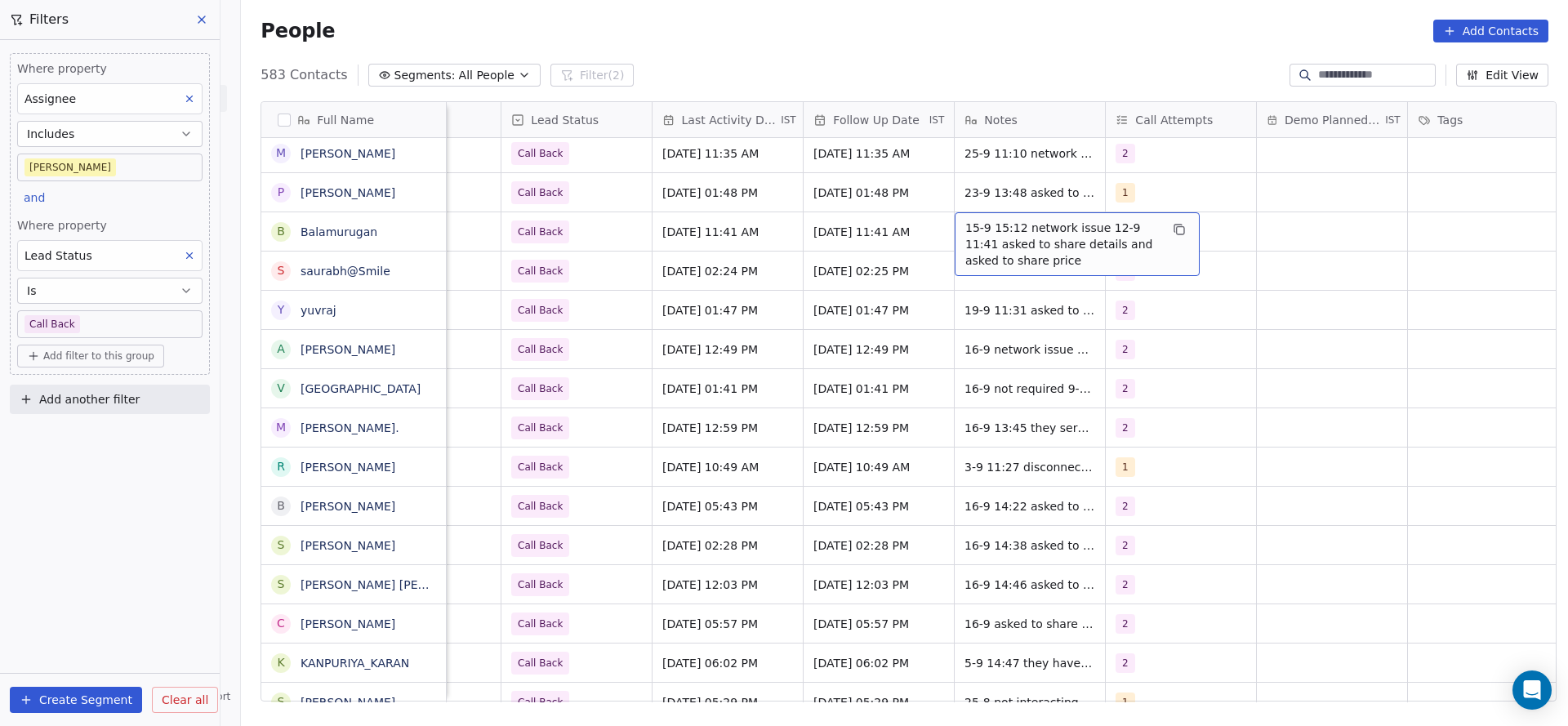
click at [1017, 228] on span "15-9 15:12 network issue 12-9 11:41 asked to share details and asked to share p…" at bounding box center [1062, 244] width 194 height 49
click at [954, 220] on textarea "**********" at bounding box center [1068, 243] width 243 height 61
type textarea "**********"
click at [664, 300] on html "On2Cook India Pvt. Ltd. Contacts People Marketing Workflows Campaigns Metrics &…" at bounding box center [784, 363] width 1568 height 726
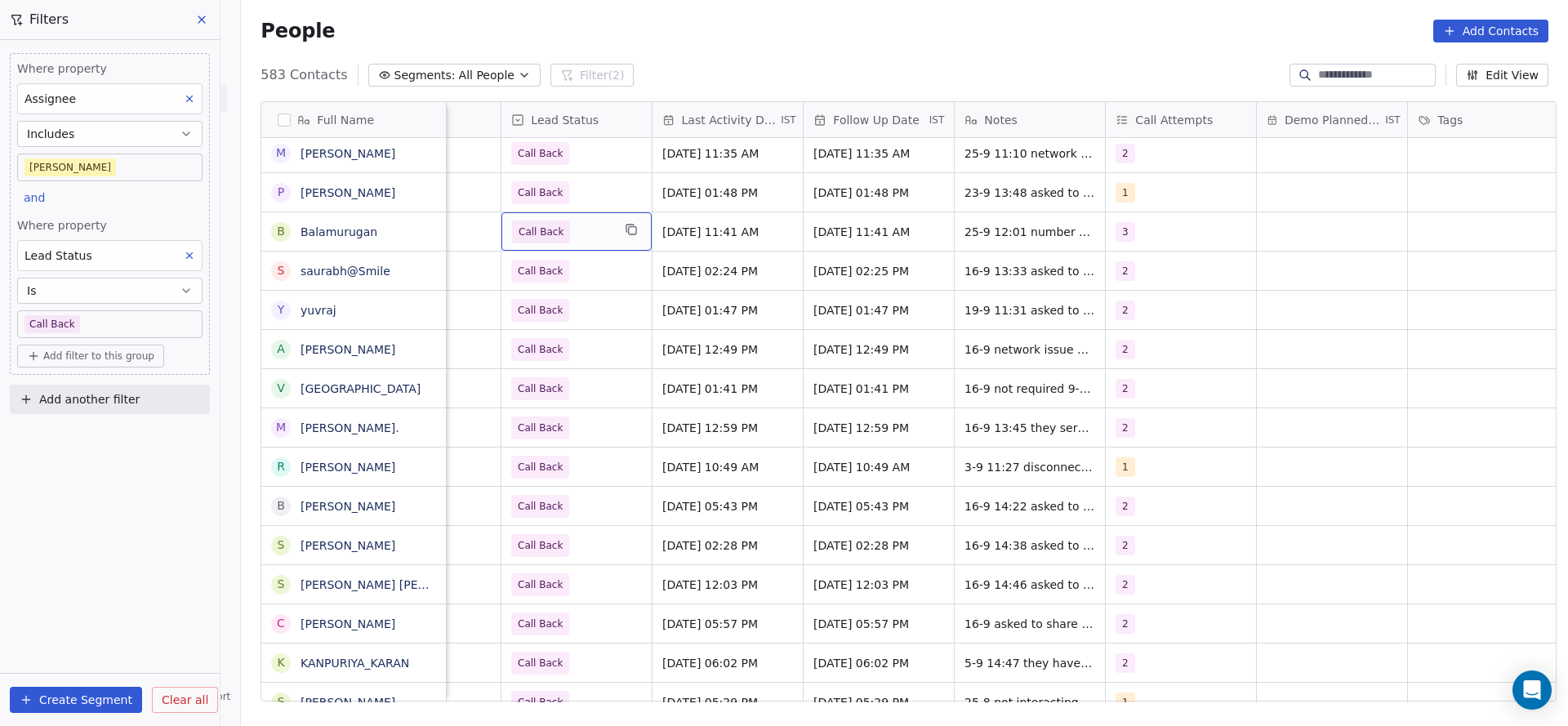
click at [585, 235] on span "Call Back" at bounding box center [561, 231] width 100 height 22
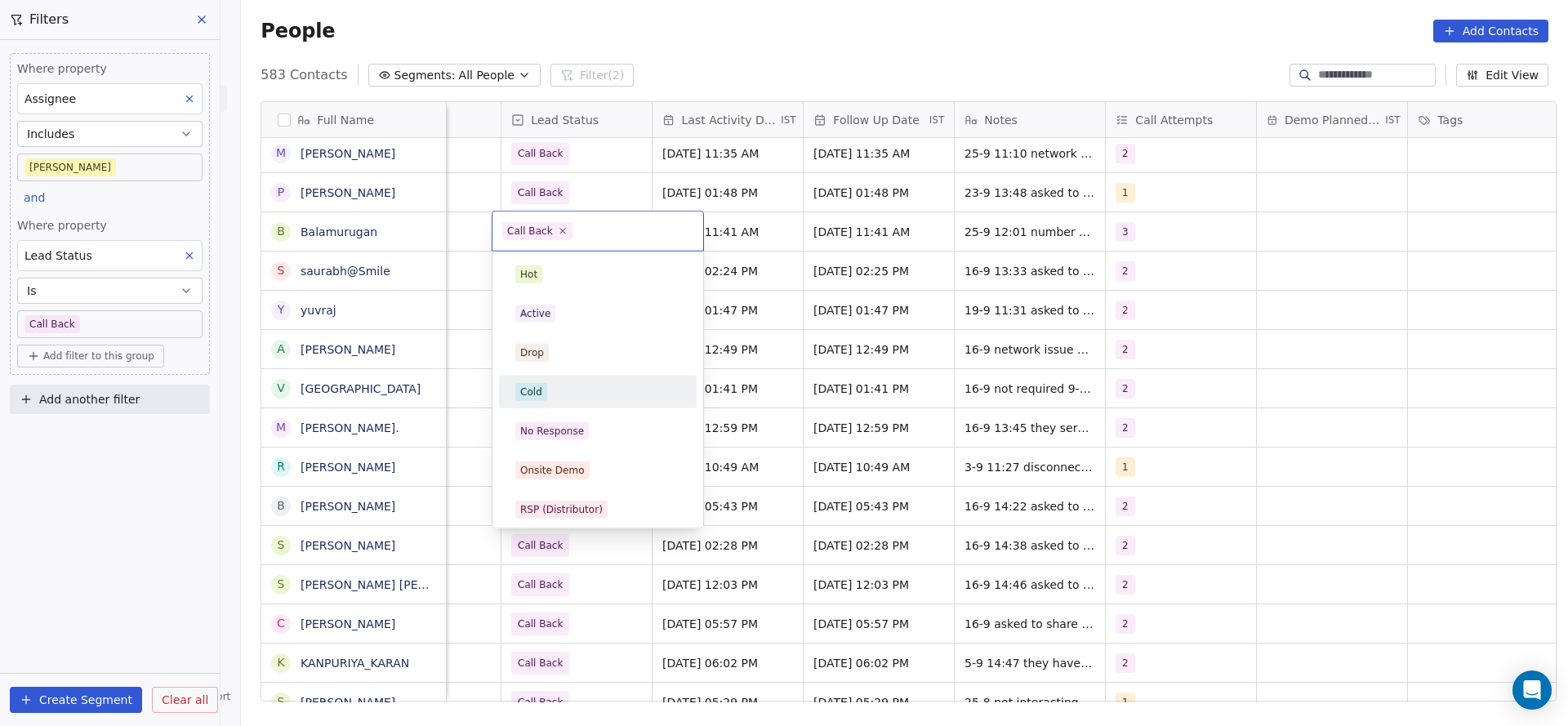
scroll to position [122, 0]
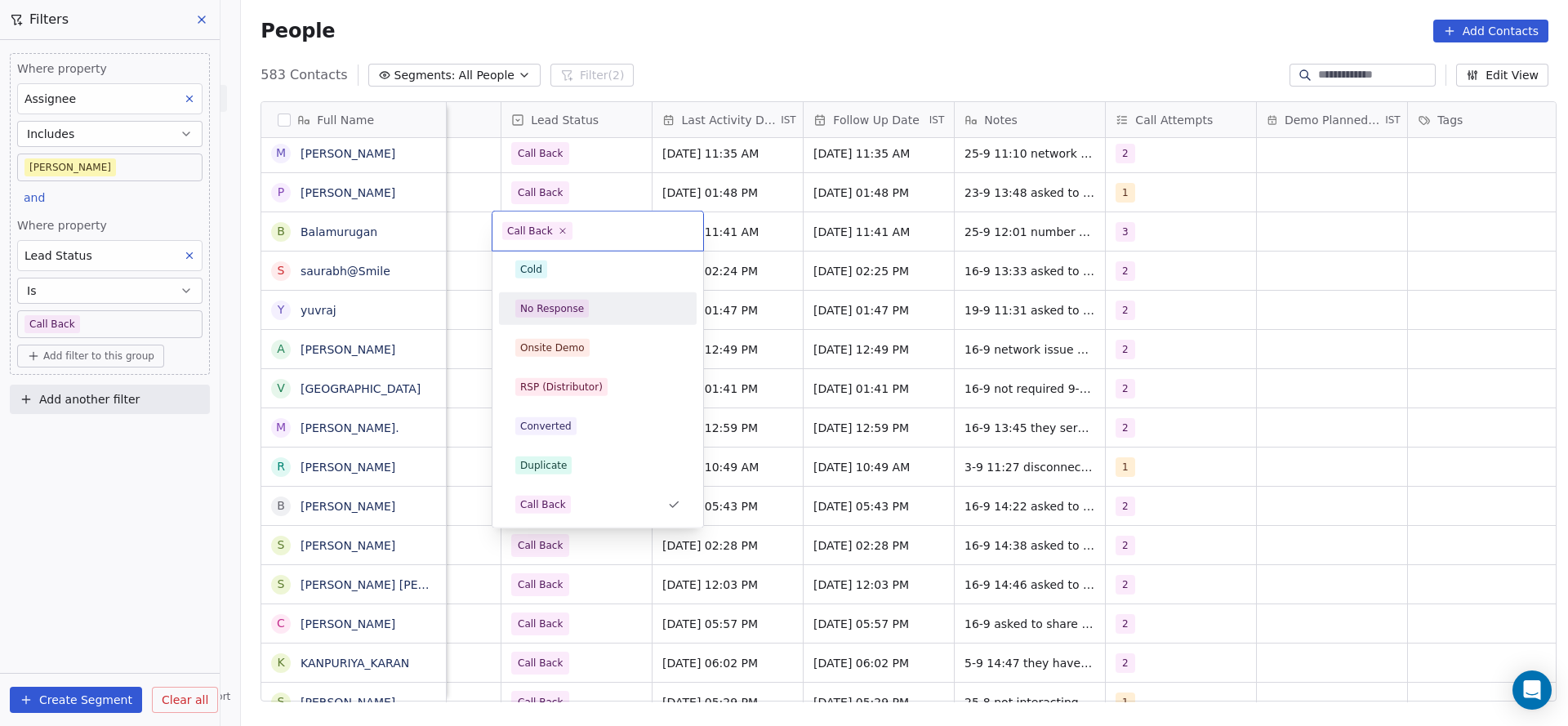
click at [585, 319] on div "No Response" at bounding box center [597, 308] width 184 height 26
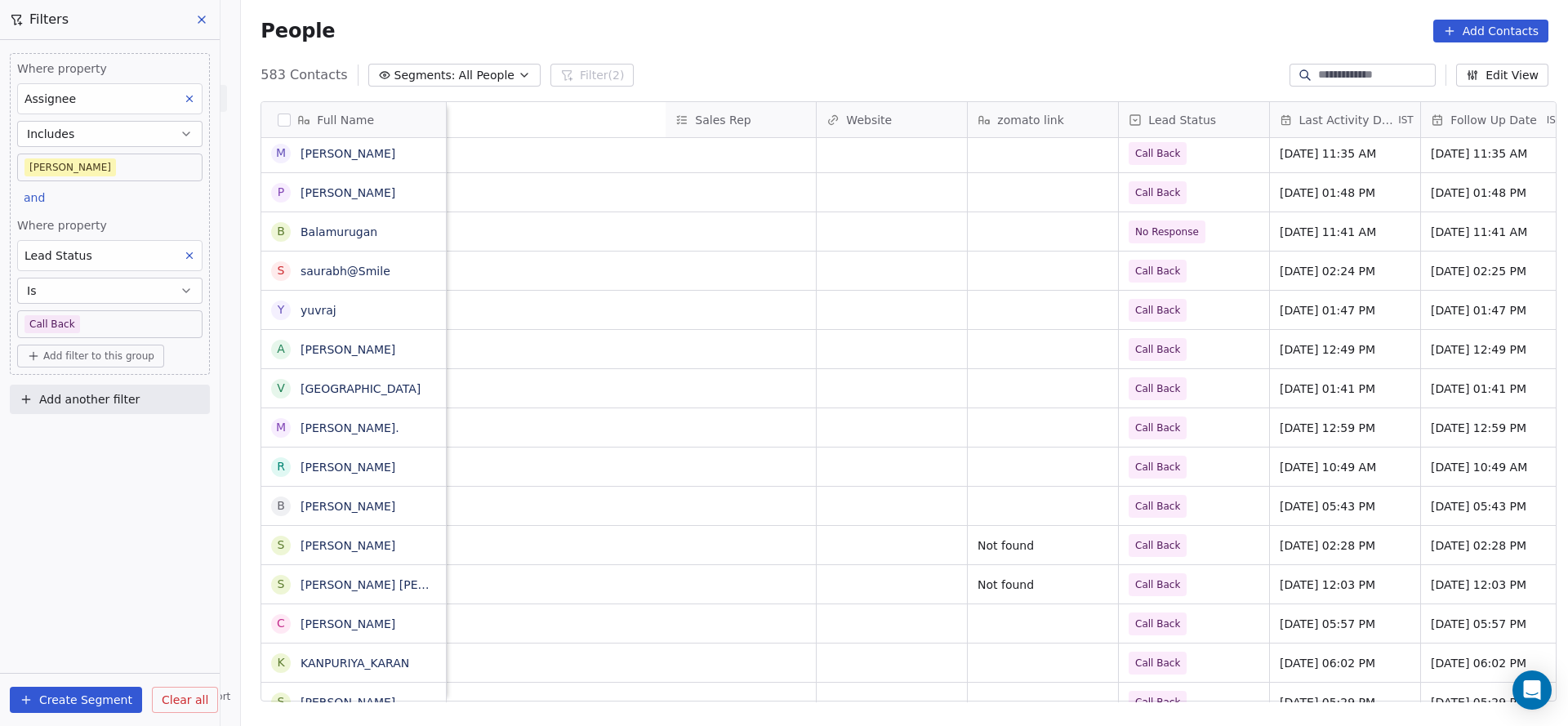
scroll to position [0, 2120]
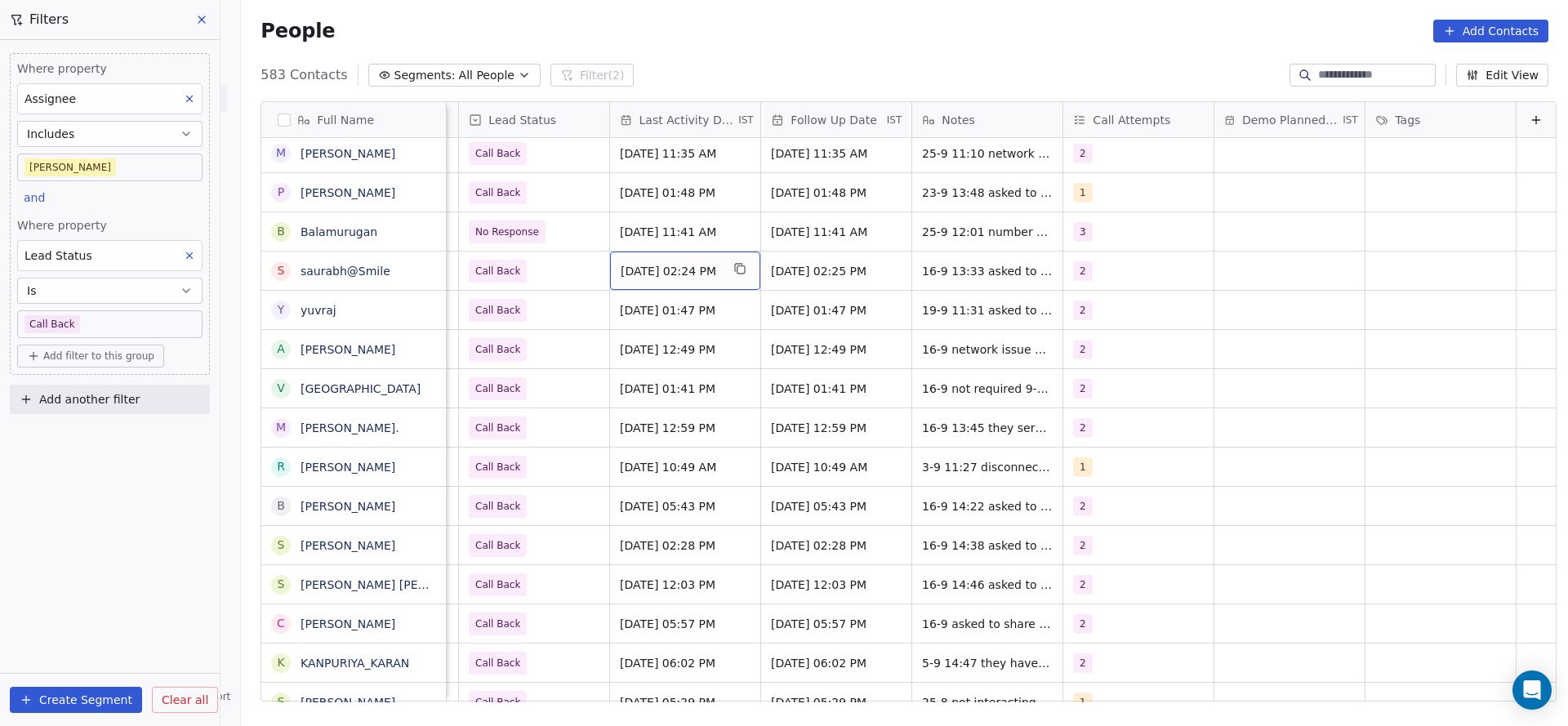
click at [610, 255] on div "Sep 16, 2025 02:24 PM" at bounding box center [684, 270] width 150 height 39
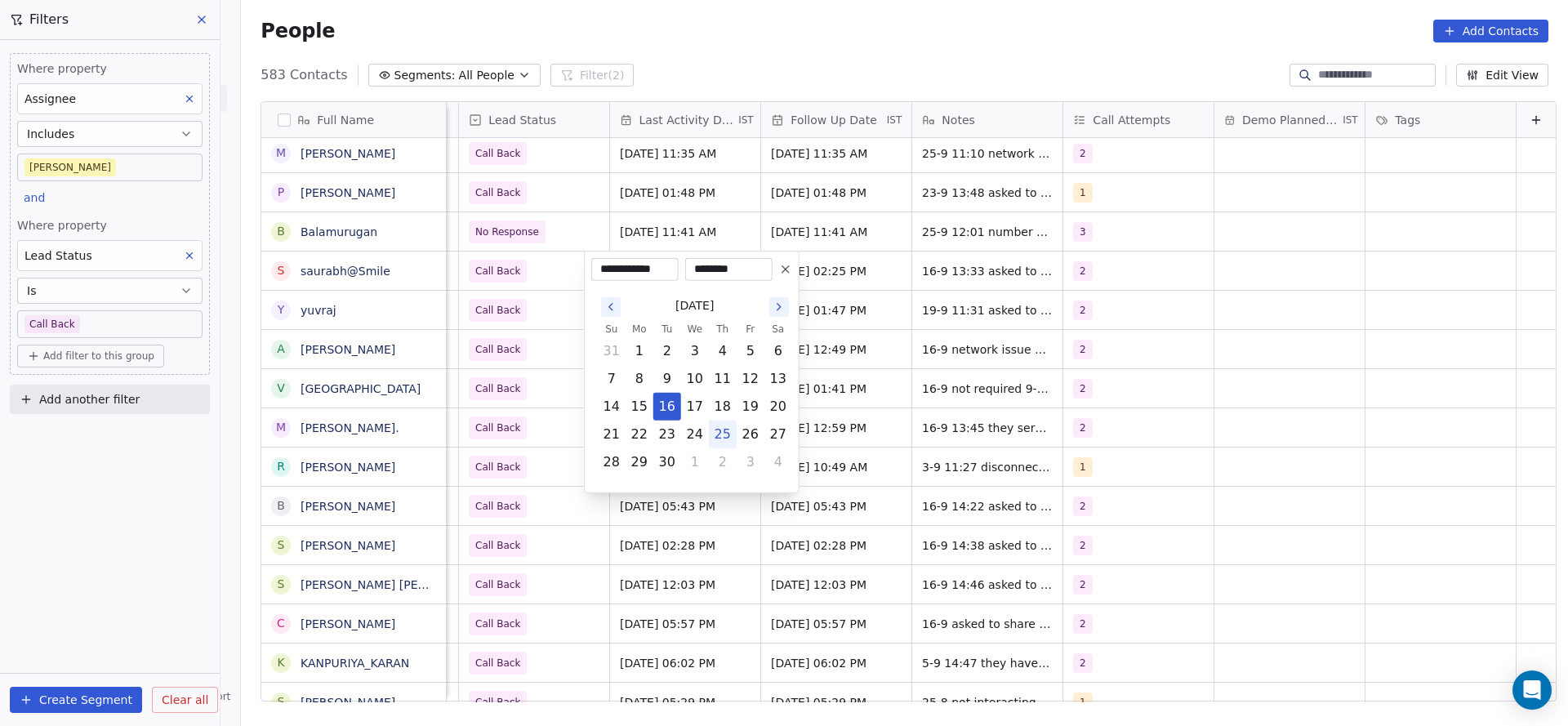
click at [721, 434] on button "25" at bounding box center [722, 434] width 26 height 26
type input "**********"
click at [578, 365] on html "On2Cook India Pvt. Ltd. Contacts People Marketing Workflows Campaigns Metrics &…" at bounding box center [784, 363] width 1568 height 726
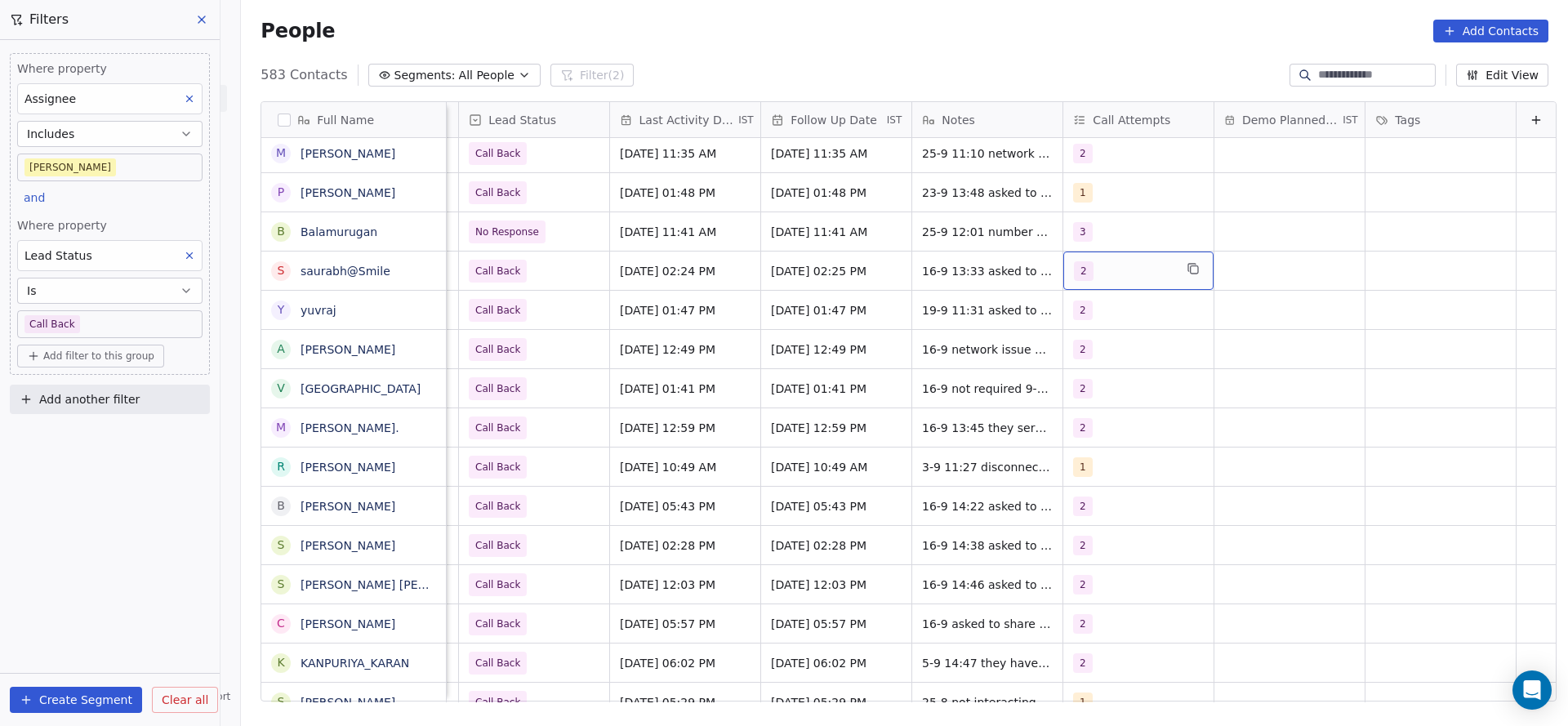
click at [1065, 282] on div "2" at bounding box center [1138, 270] width 150 height 39
click at [1068, 367] on div "2" at bounding box center [1142, 353] width 198 height 32
click at [1067, 387] on button "Suggestions" at bounding box center [1066, 392] width 13 height 13
click at [918, 337] on html "On2Cook India Pvt. Ltd. Contacts People Marketing Workflows Campaigns Metrics &…" at bounding box center [784, 363] width 1568 height 726
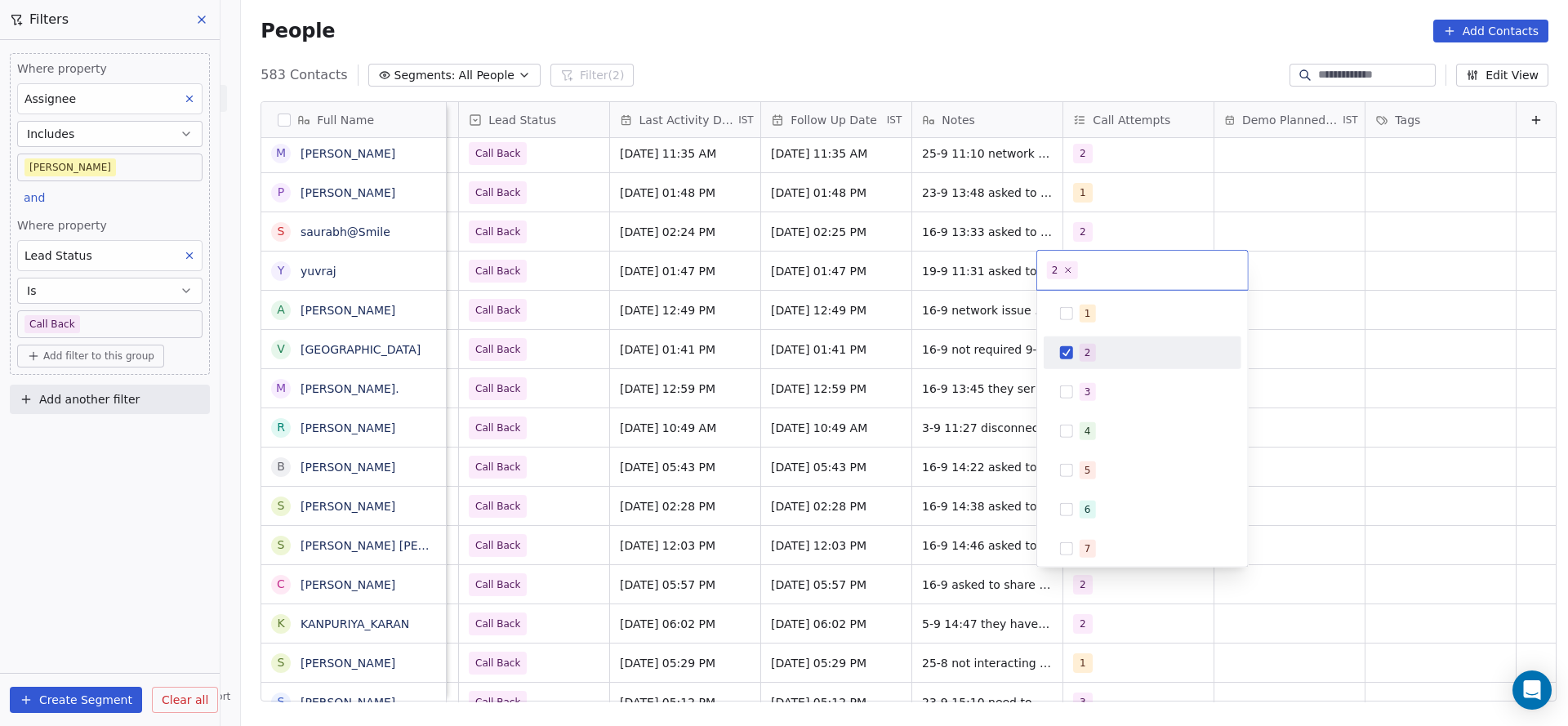
click at [929, 279] on html "On2Cook India Pvt. Ltd. Contacts People Marketing Workflows Campaigns Metrics &…" at bounding box center [784, 363] width 1568 height 726
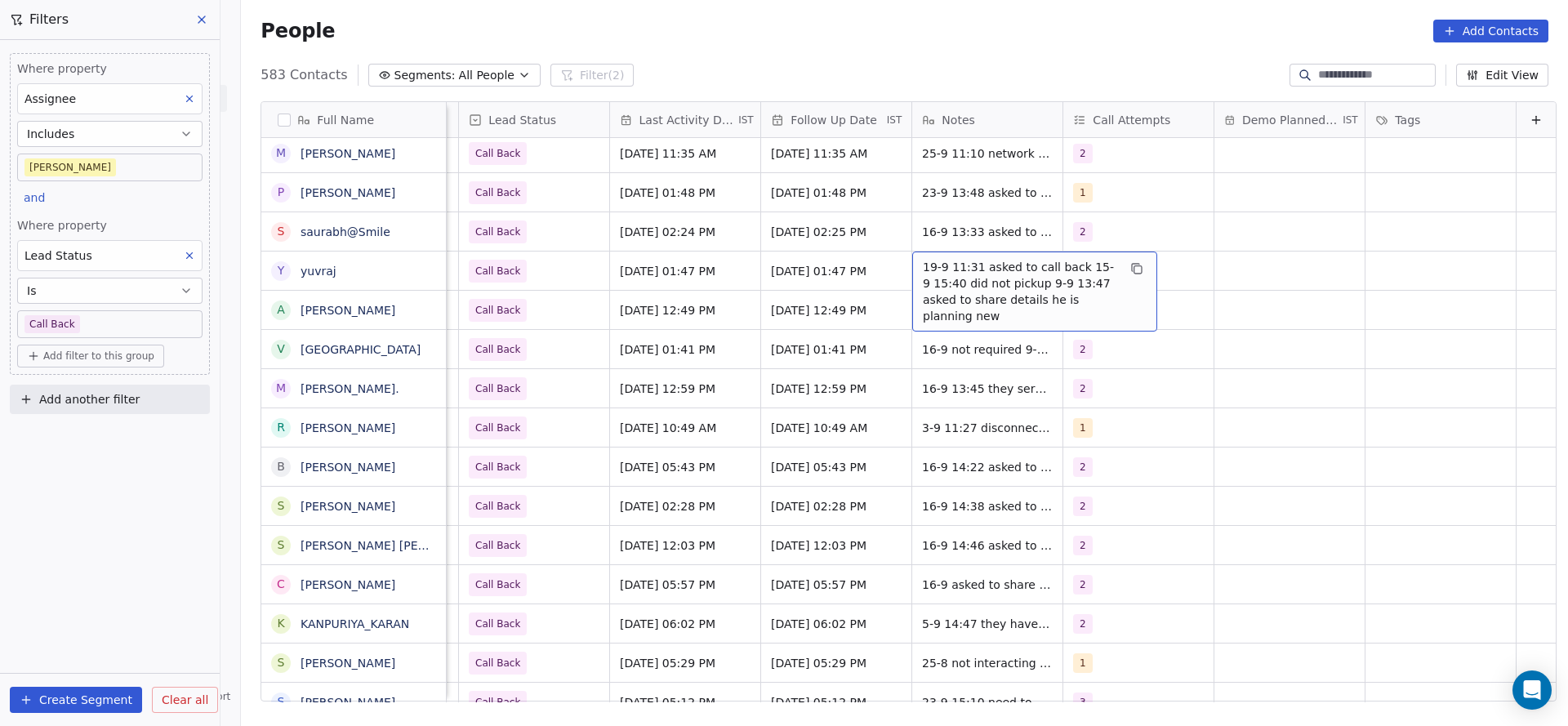
click at [922, 274] on span "19-9 11:31 asked to call back 15-9 15:40 did not pickup 9-9 13:47 asked to shar…" at bounding box center [1019, 291] width 194 height 66
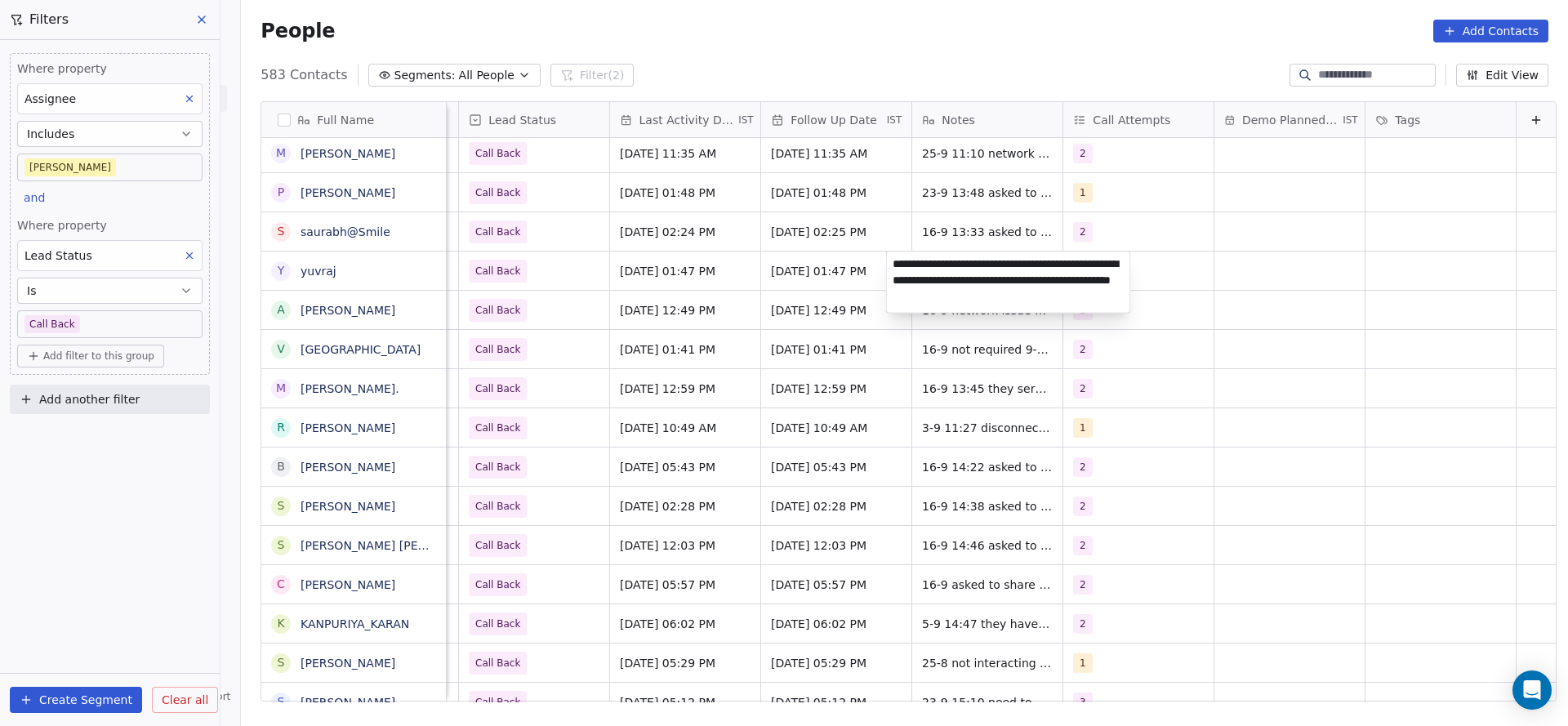
click at [894, 257] on textarea "**********" at bounding box center [1008, 282] width 243 height 61
type textarea "**********"
click at [638, 337] on html "On2Cook India Pvt. Ltd. Contacts People Marketing Workflows Campaigns Metrics &…" at bounding box center [784, 363] width 1568 height 726
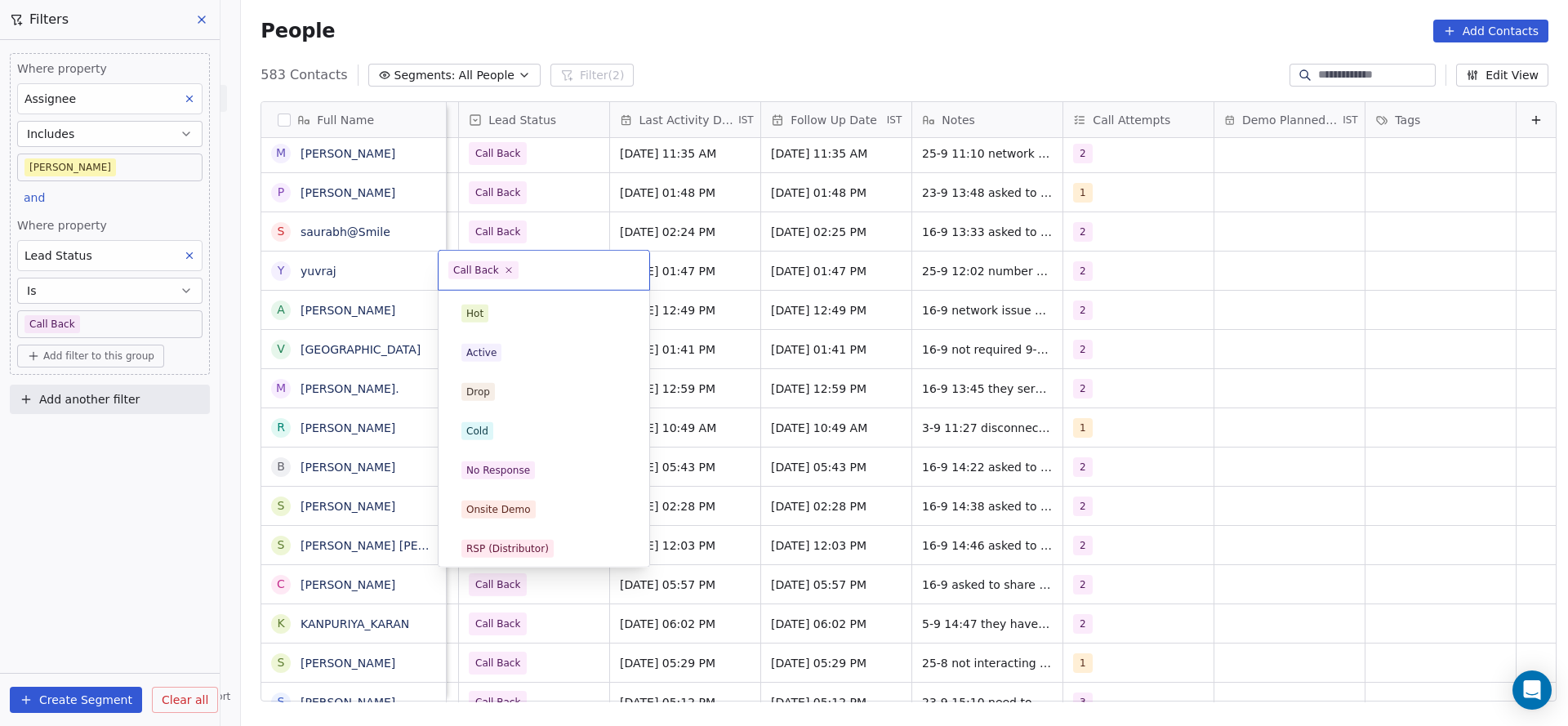
scroll to position [122, 0]
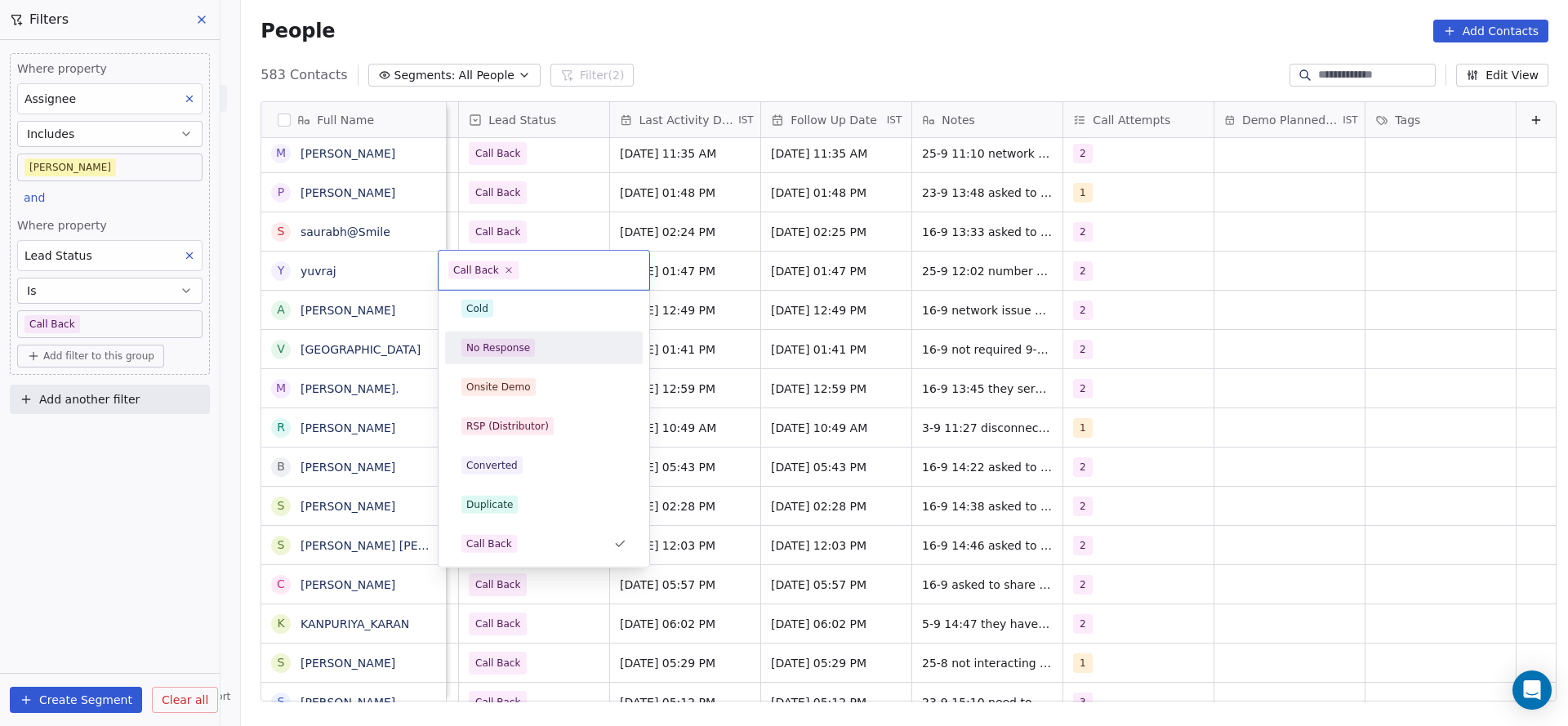
click at [507, 346] on div "No Response" at bounding box center [498, 348] width 64 height 14
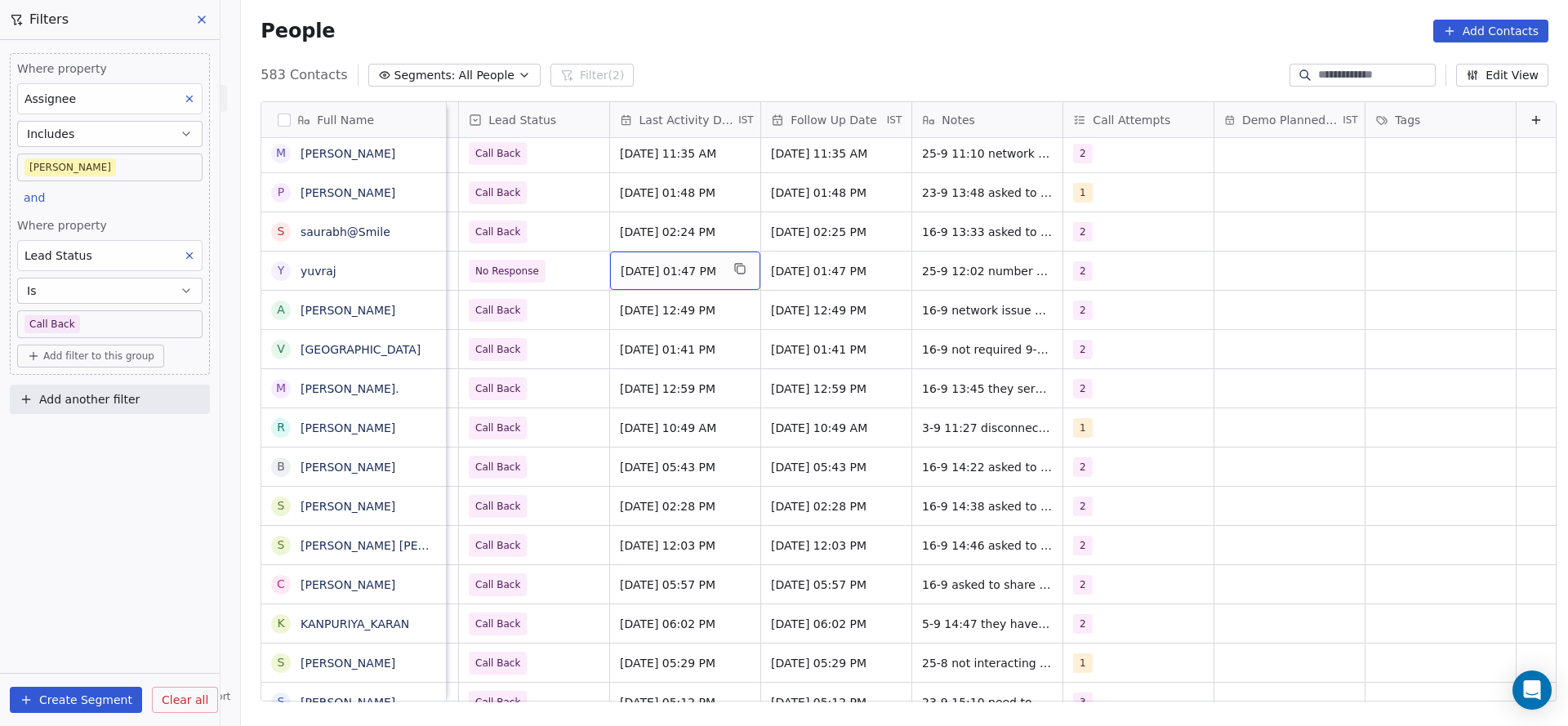
click at [662, 266] on span "Sep 19, 2025 01:47 PM" at bounding box center [670, 271] width 100 height 16
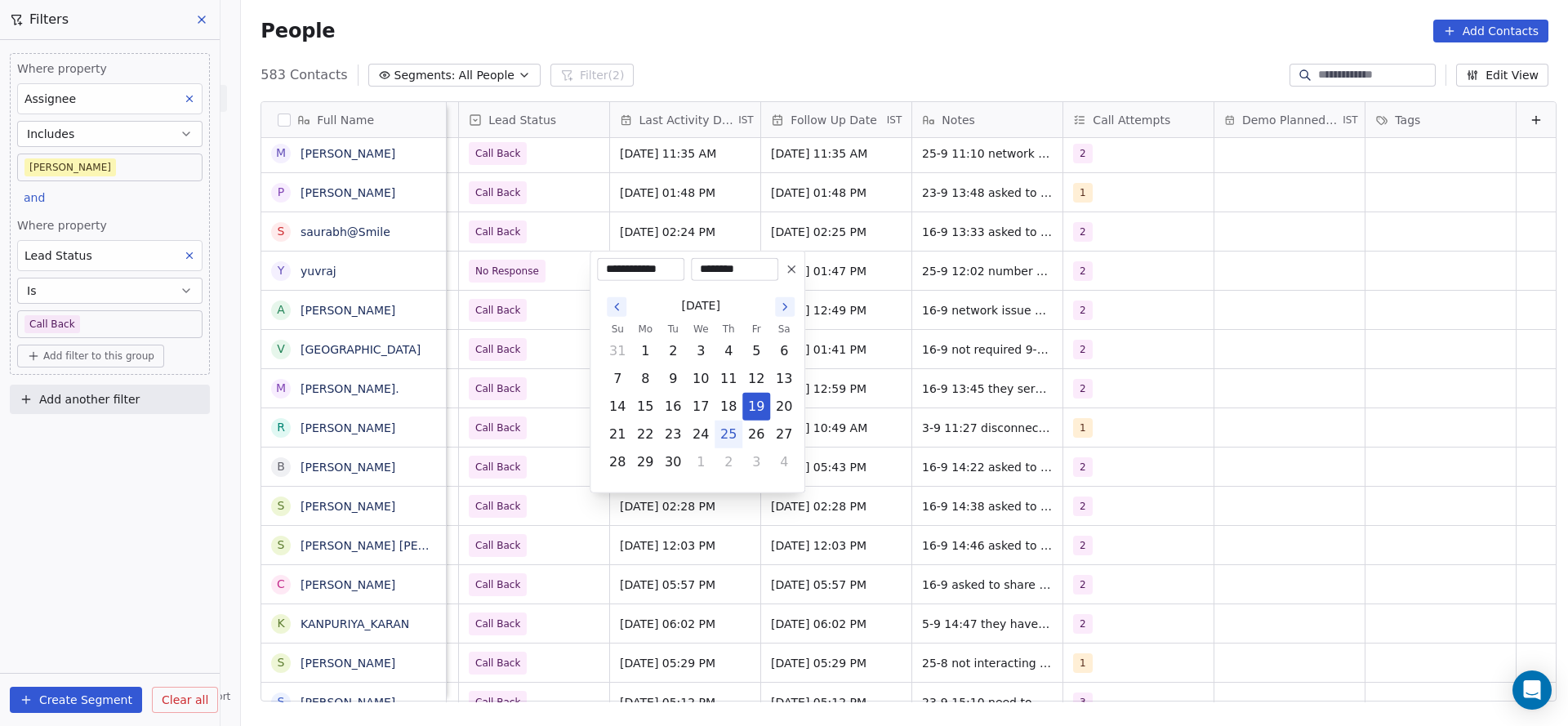
click at [723, 427] on button "25" at bounding box center [727, 434] width 26 height 26
type input "**********"
click at [529, 377] on html "On2Cook India Pvt. Ltd. Contacts People Marketing Workflows Campaigns Metrics &…" at bounding box center [784, 363] width 1568 height 726
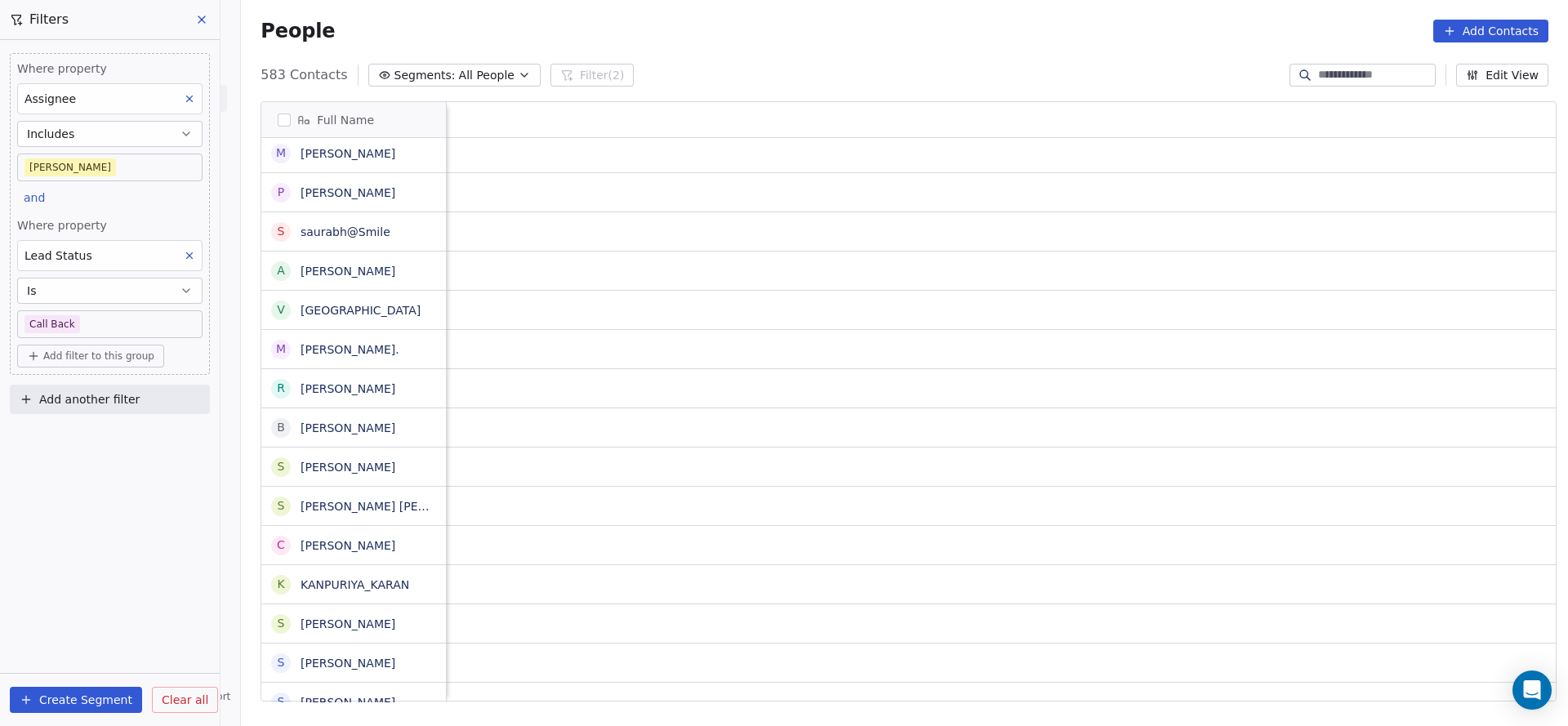
scroll to position [0, 2120]
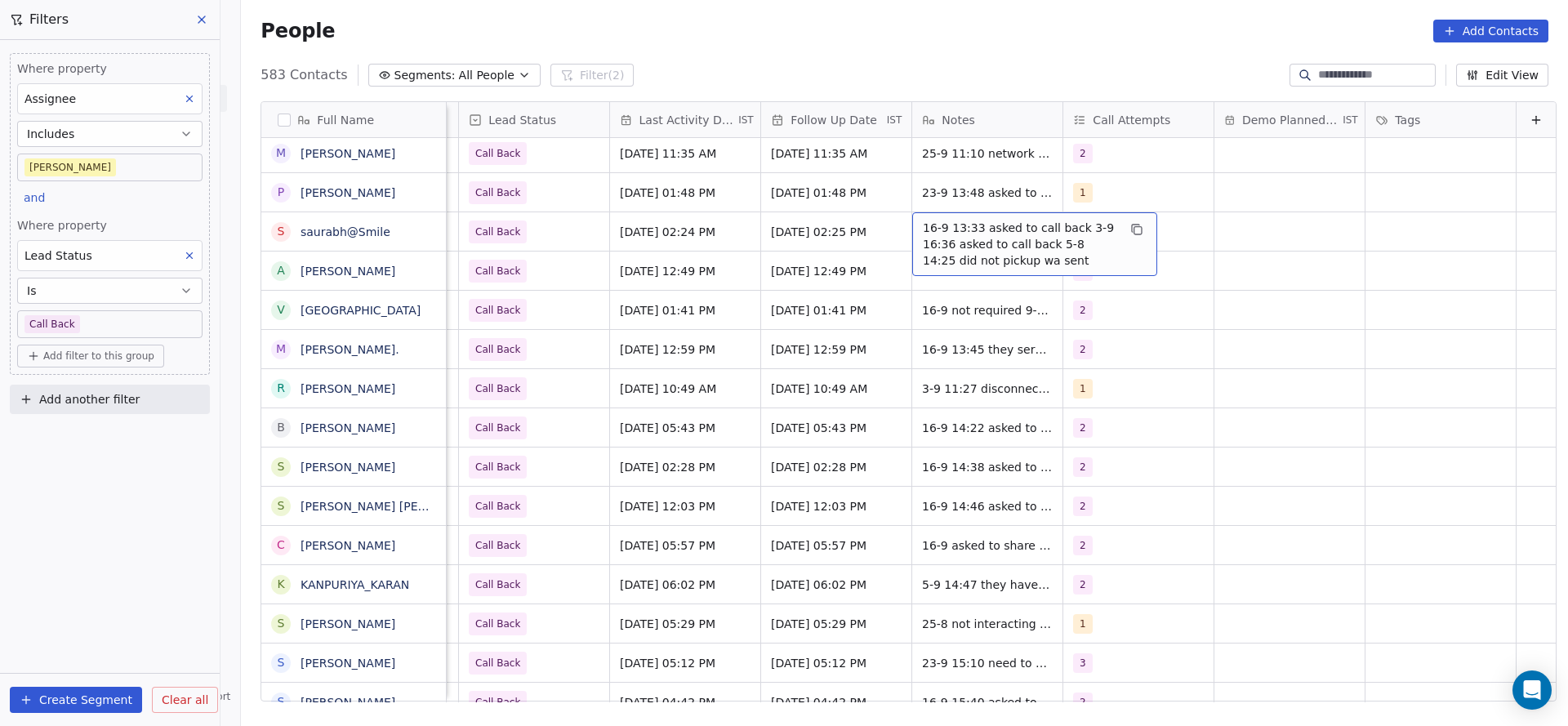
click at [938, 242] on span "16-9 13:33 asked to call back 3-9 16:36 asked to call back 5-8 14:25 did not pi…" at bounding box center [1019, 244] width 194 height 49
click at [886, 226] on textarea "**********" at bounding box center [1008, 243] width 243 height 61
type textarea "**********"
click at [642, 265] on html "On2Cook India Pvt. Ltd. Contacts People Marketing Workflows Campaigns Metrics &…" at bounding box center [784, 363] width 1568 height 726
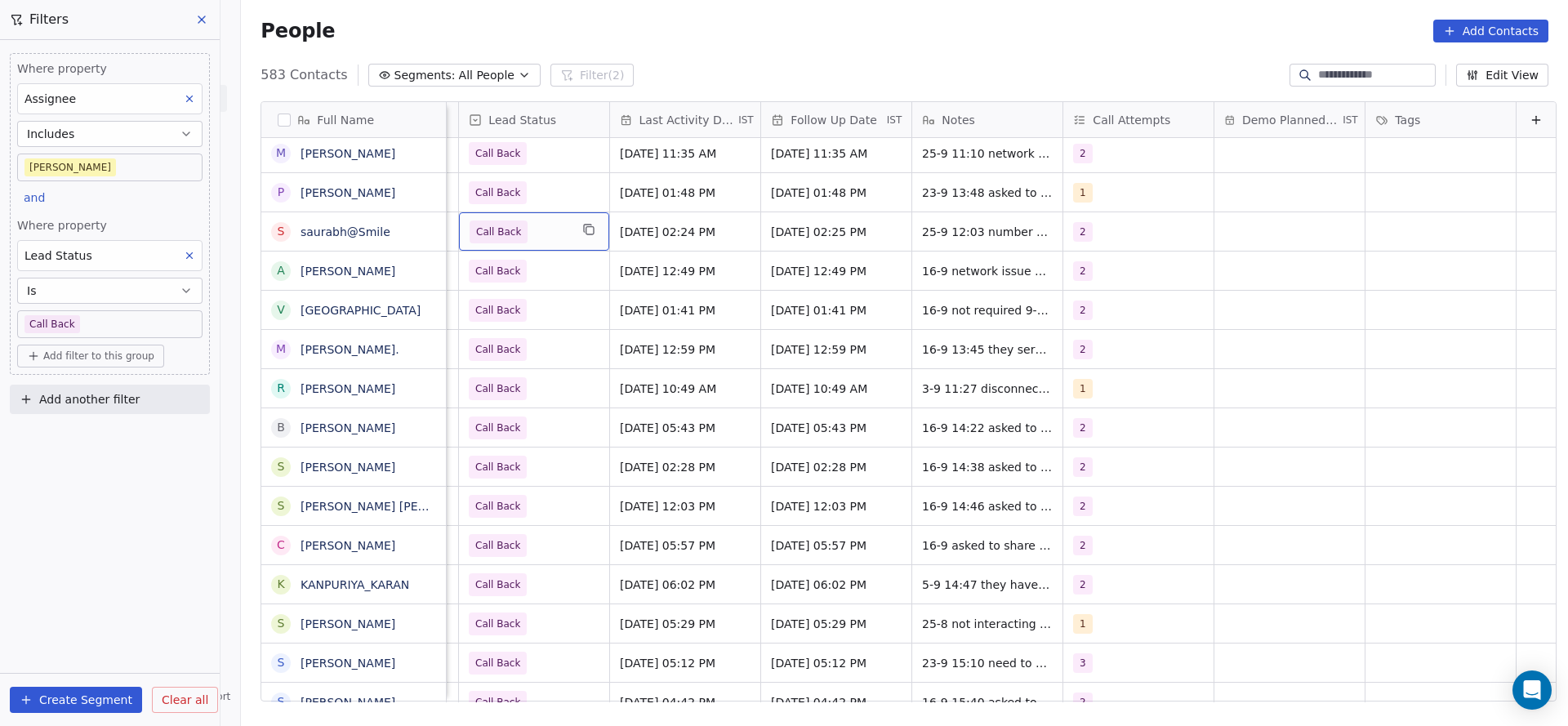
click at [499, 240] on span "Call Back" at bounding box center [498, 231] width 58 height 22
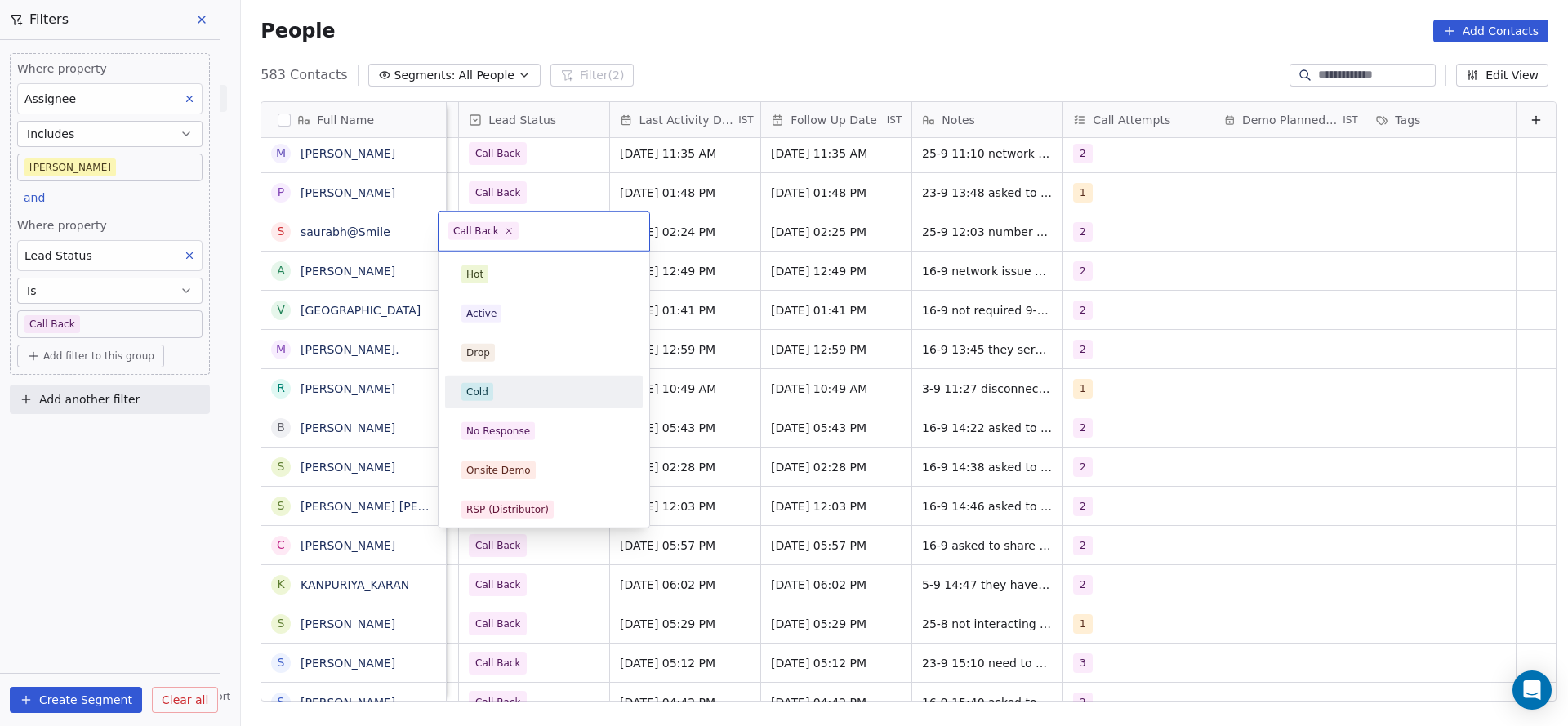
scroll to position [122, 0]
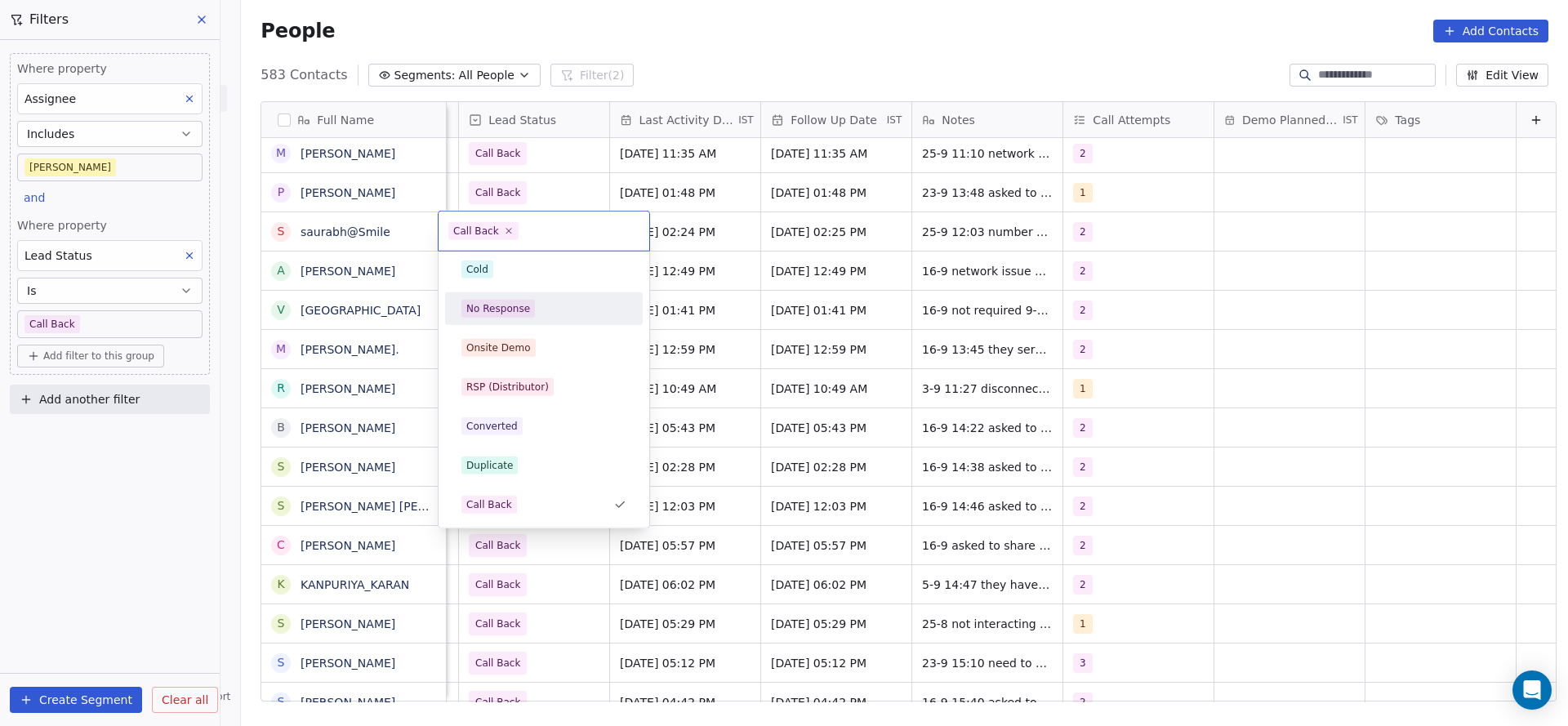
click at [504, 306] on div "No Response" at bounding box center [498, 308] width 64 height 14
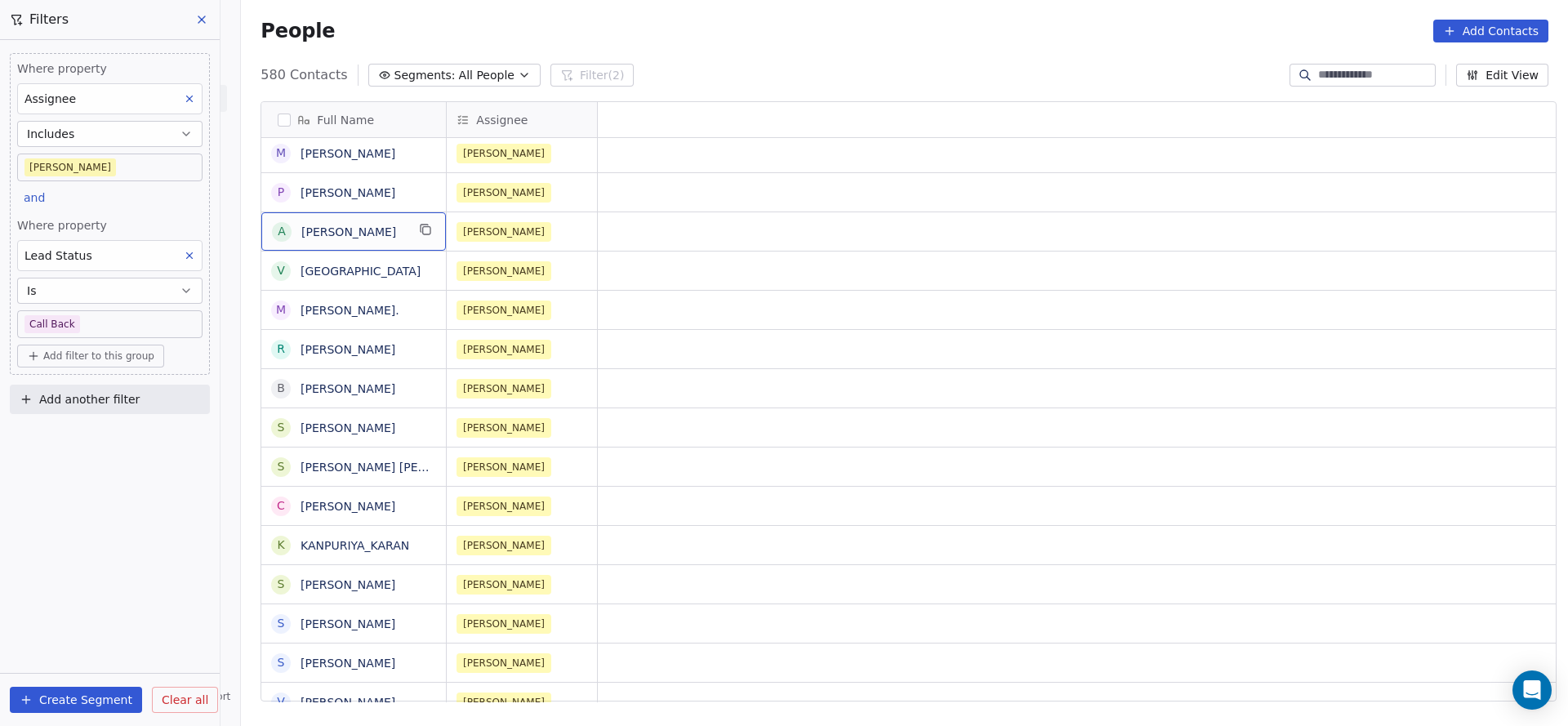
scroll to position [0, 0]
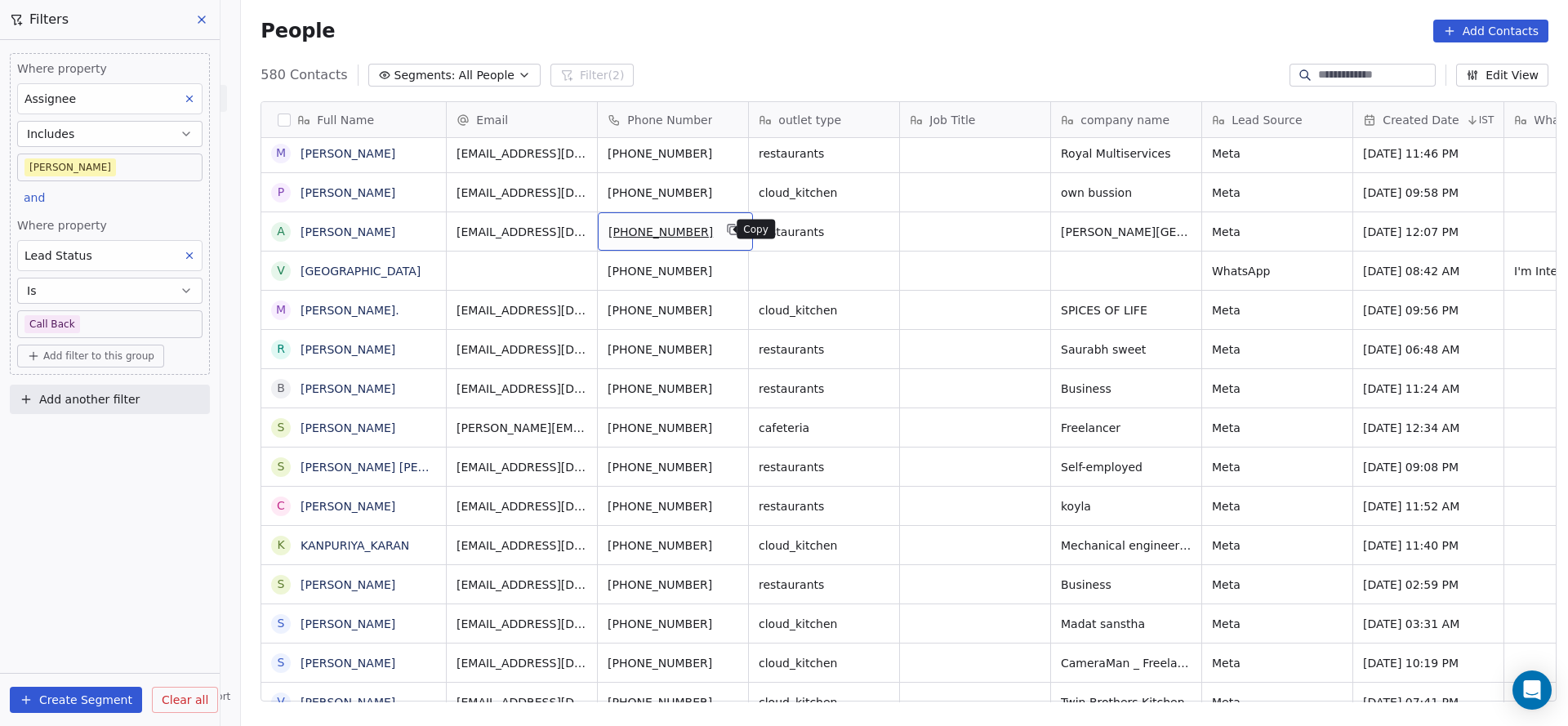
click at [727, 233] on icon "grid" at bounding box center [733, 229] width 13 height 13
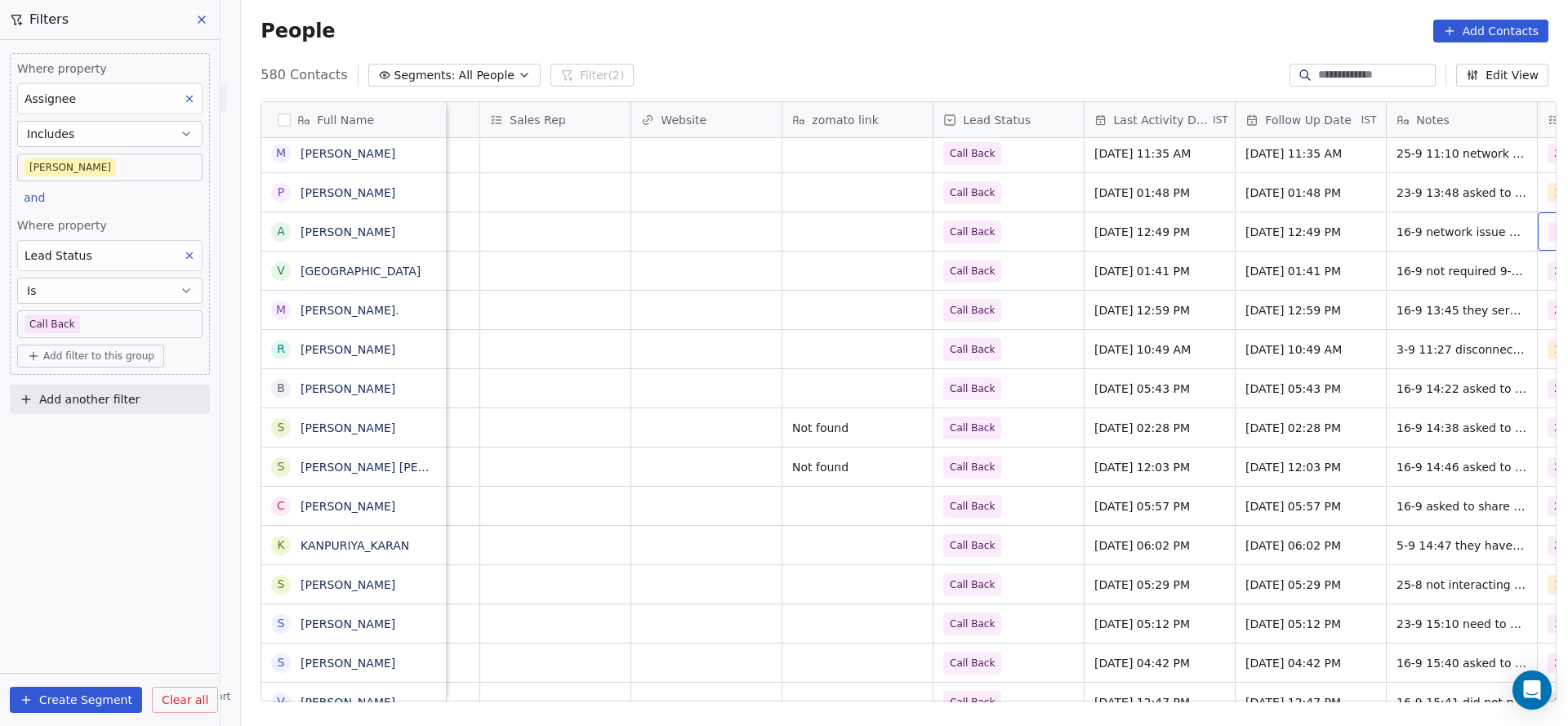
scroll to position [0, 1778]
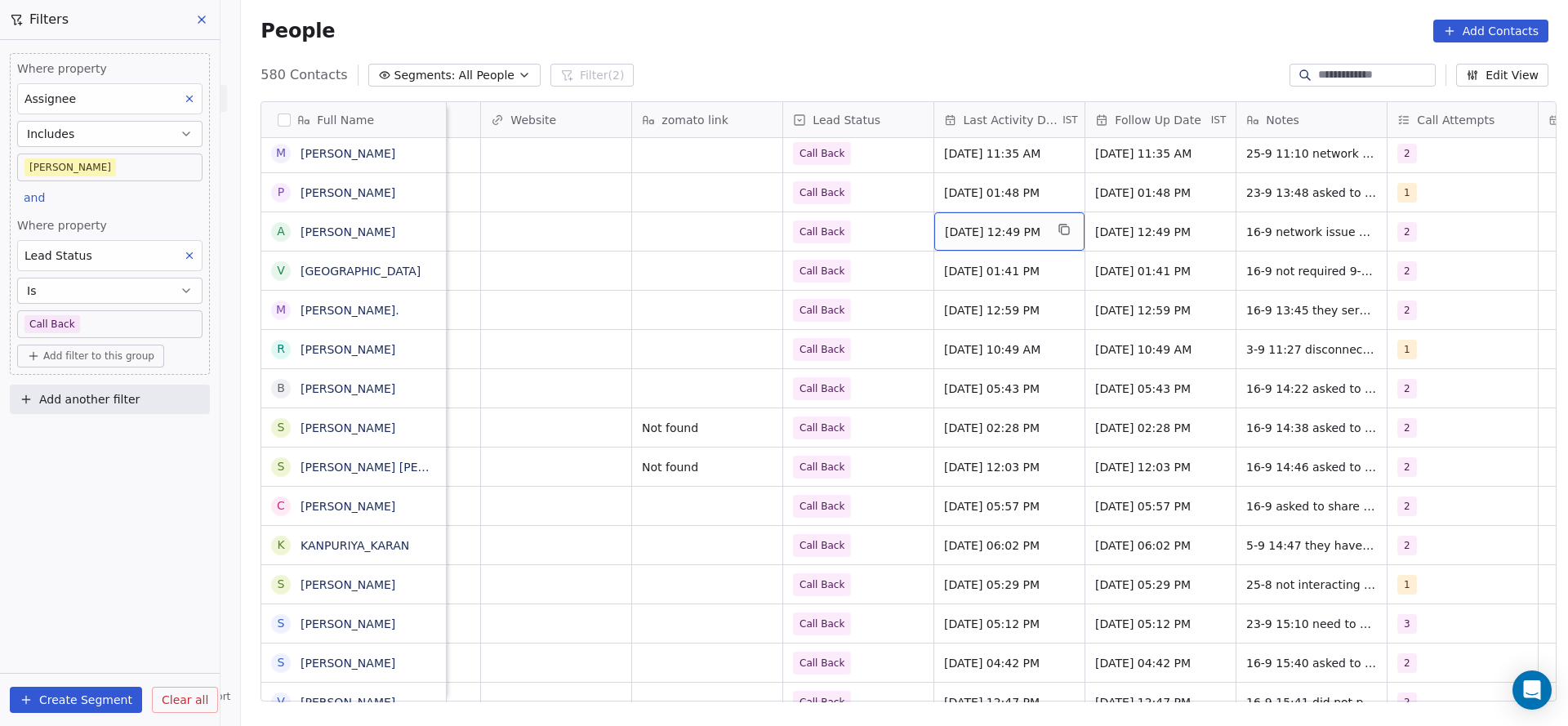
click at [1017, 238] on span "[DATE] 12:49 PM" at bounding box center [994, 232] width 100 height 16
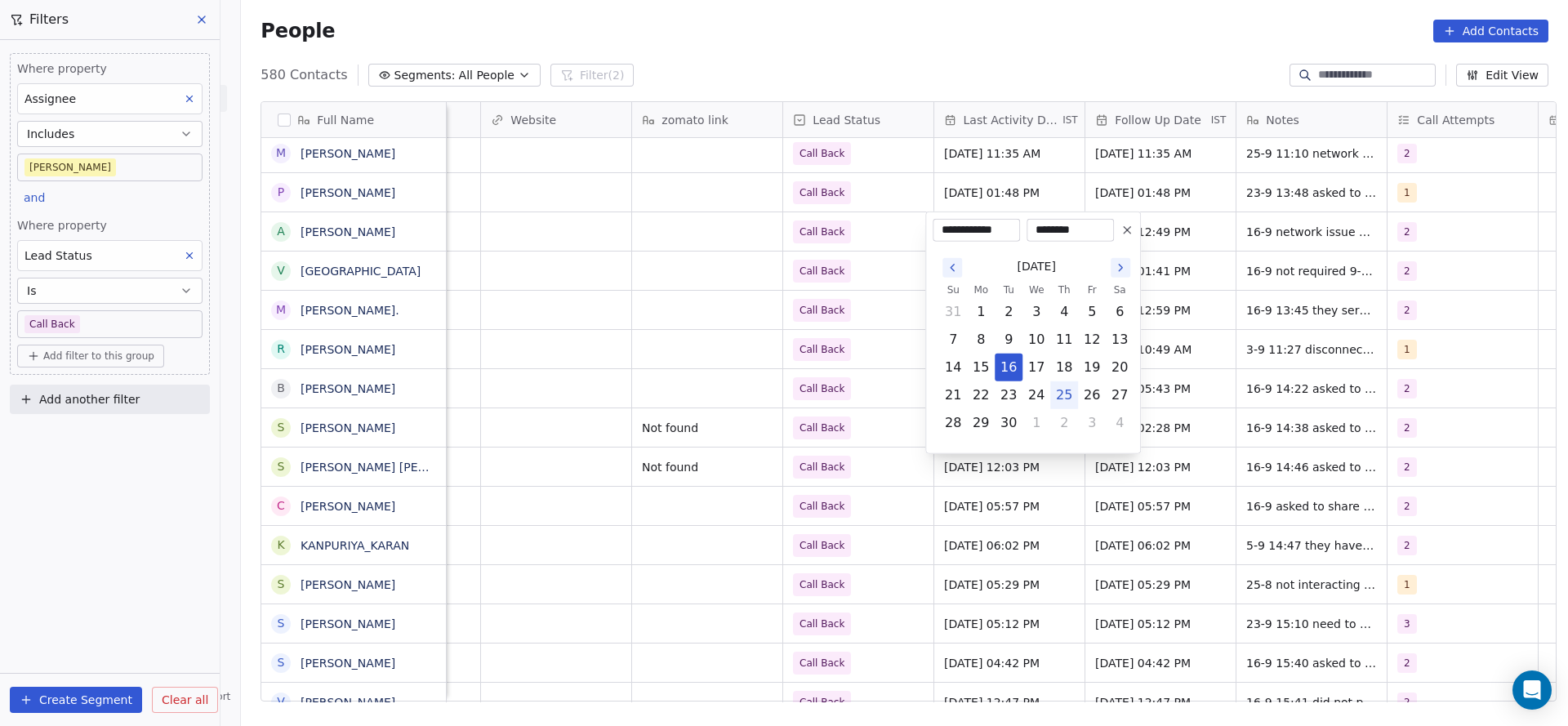
click at [1053, 394] on button "25" at bounding box center [1063, 394] width 26 height 26
type input "**********"
click at [741, 360] on html "On2Cook India Pvt. Ltd. Contacts People Marketing Workflows Campaigns Metrics &…" at bounding box center [784, 363] width 1568 height 726
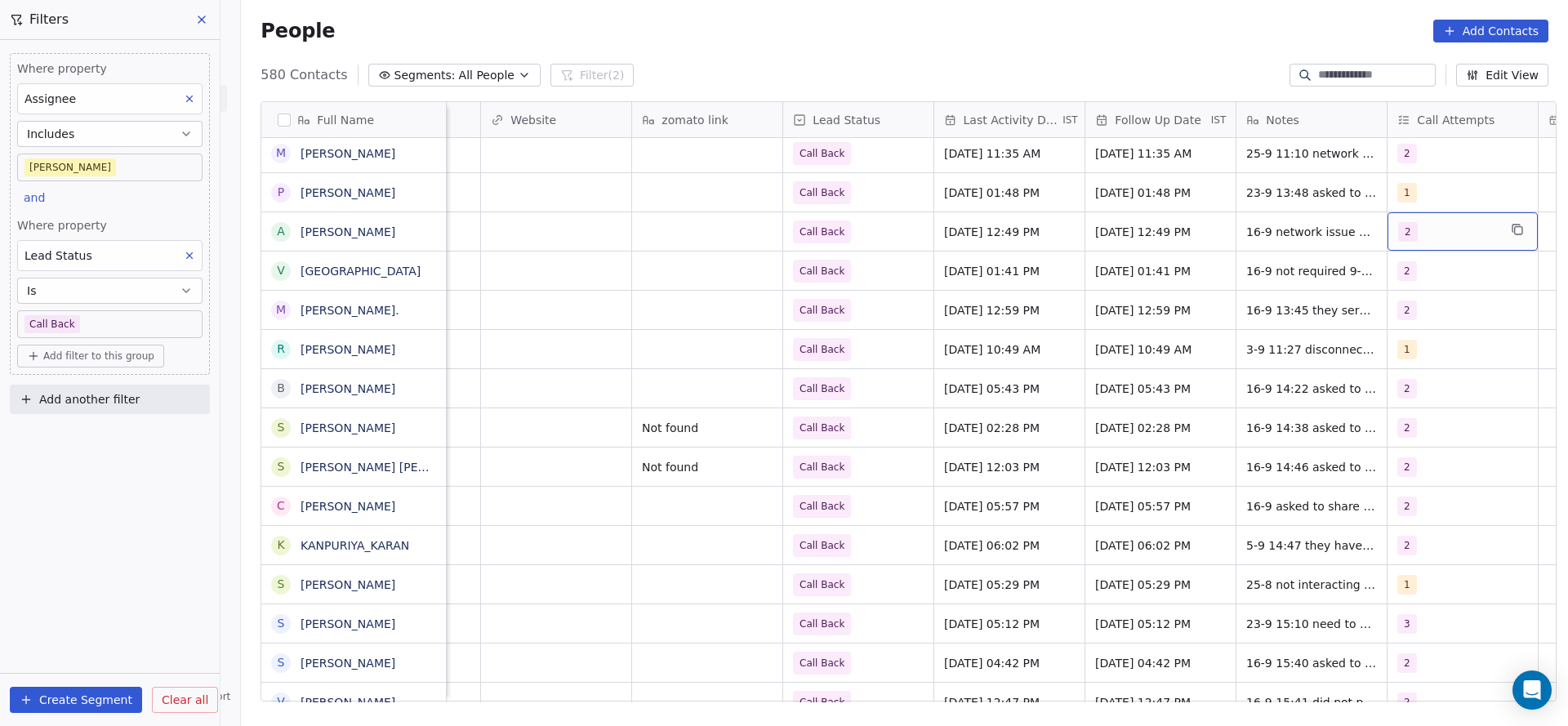
click at [1445, 234] on div "2" at bounding box center [1447, 232] width 100 height 20
click at [1433, 350] on div "3" at bounding box center [1463, 353] width 145 height 18
click at [1434, 323] on div "2" at bounding box center [1453, 314] width 184 height 26
click at [1071, 363] on html "On2Cook India Pvt. Ltd. Contacts People Marketing Workflows Campaigns Metrics &…" at bounding box center [784, 363] width 1568 height 726
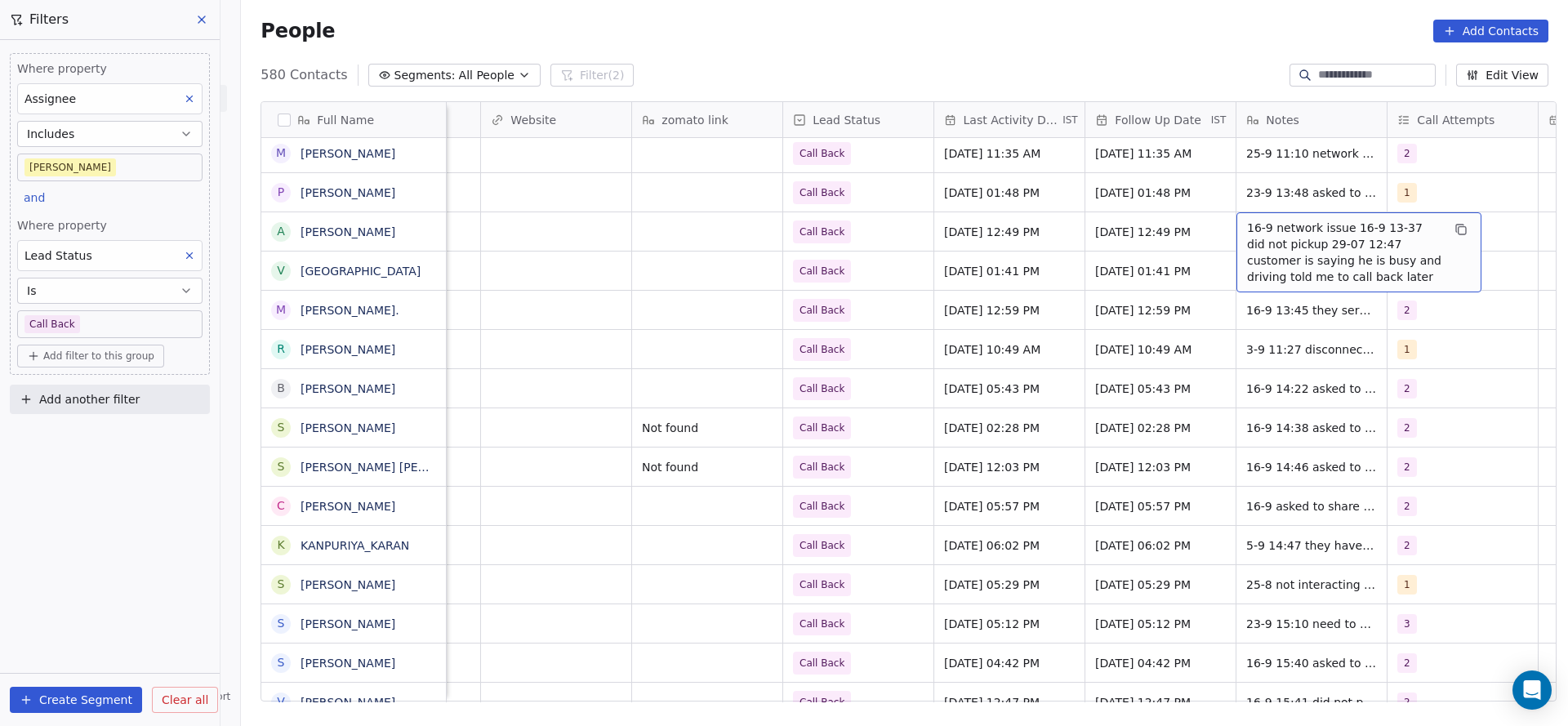
click at [1264, 239] on span "16-9 network issue 16-9 13-37 did not pickup 29-07 12:47 customer is saying he …" at bounding box center [1343, 252] width 194 height 66
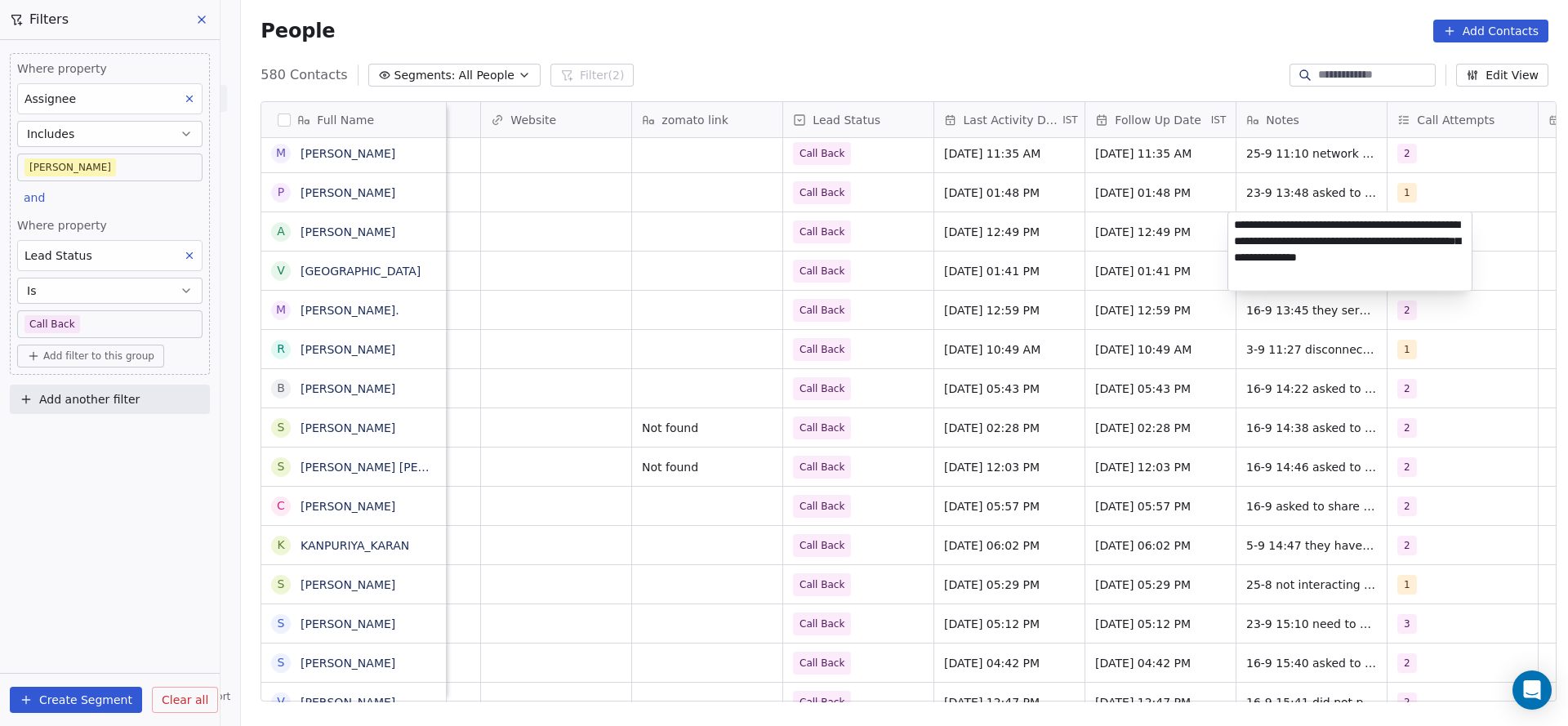
click at [1232, 223] on textarea "**********" at bounding box center [1349, 251] width 243 height 78
click at [1352, 220] on textarea "**********" at bounding box center [1349, 248] width 243 height 72
type textarea "**********"
click at [1073, 279] on html "On2Cook India Pvt. Ltd. Contacts People Marketing Workflows Campaigns Metrics &…" at bounding box center [784, 363] width 1568 height 726
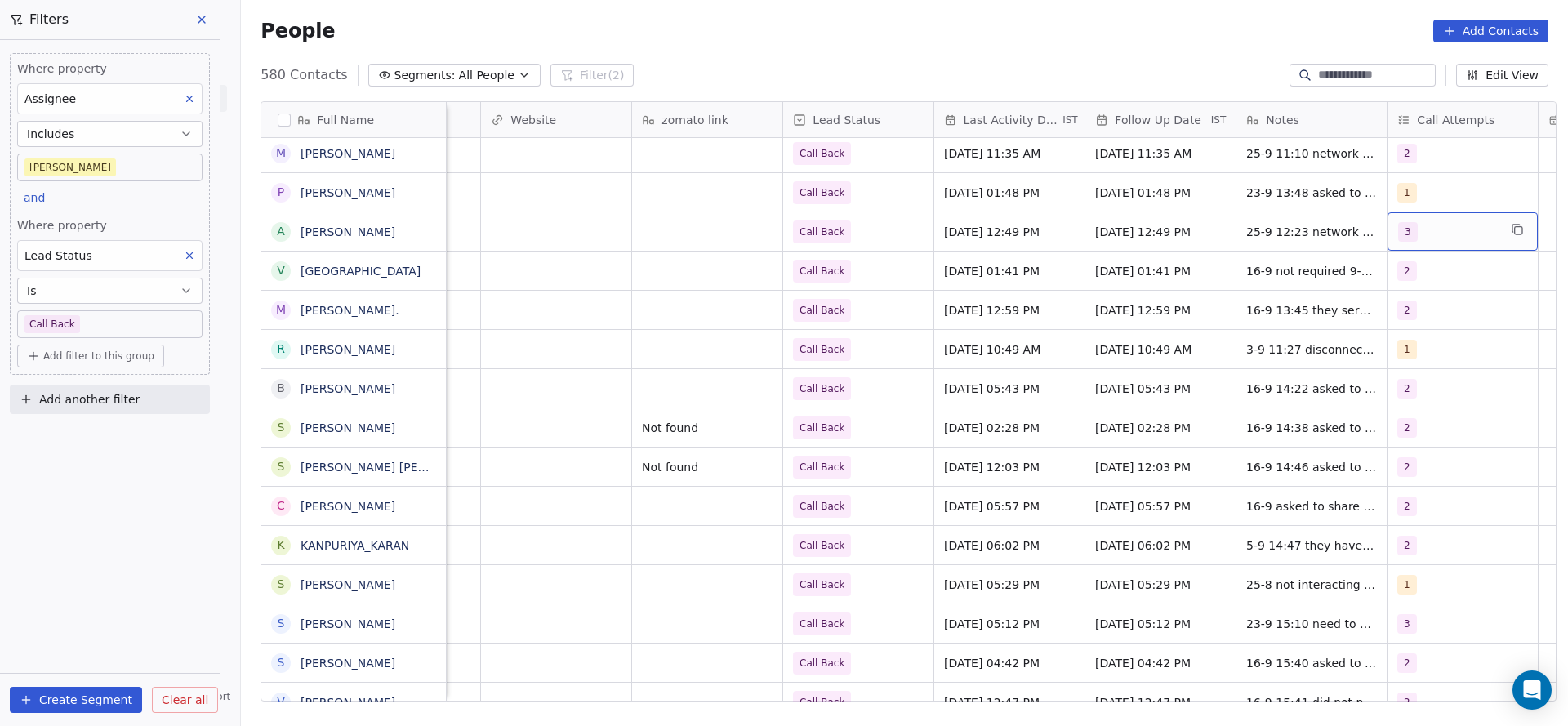
click at [1409, 238] on div "3" at bounding box center [1447, 232] width 100 height 20
click at [1398, 402] on div "4" at bounding box center [1453, 392] width 184 height 26
drag, startPoint x: 1398, startPoint y: 367, endPoint x: 1258, endPoint y: 387, distance: 141.4
click at [1393, 367] on div "3" at bounding box center [1453, 353] width 198 height 32
click at [1257, 387] on html "On2Cook India Pvt. Ltd. Contacts People Marketing Workflows Campaigns Metrics &…" at bounding box center [784, 363] width 1568 height 726
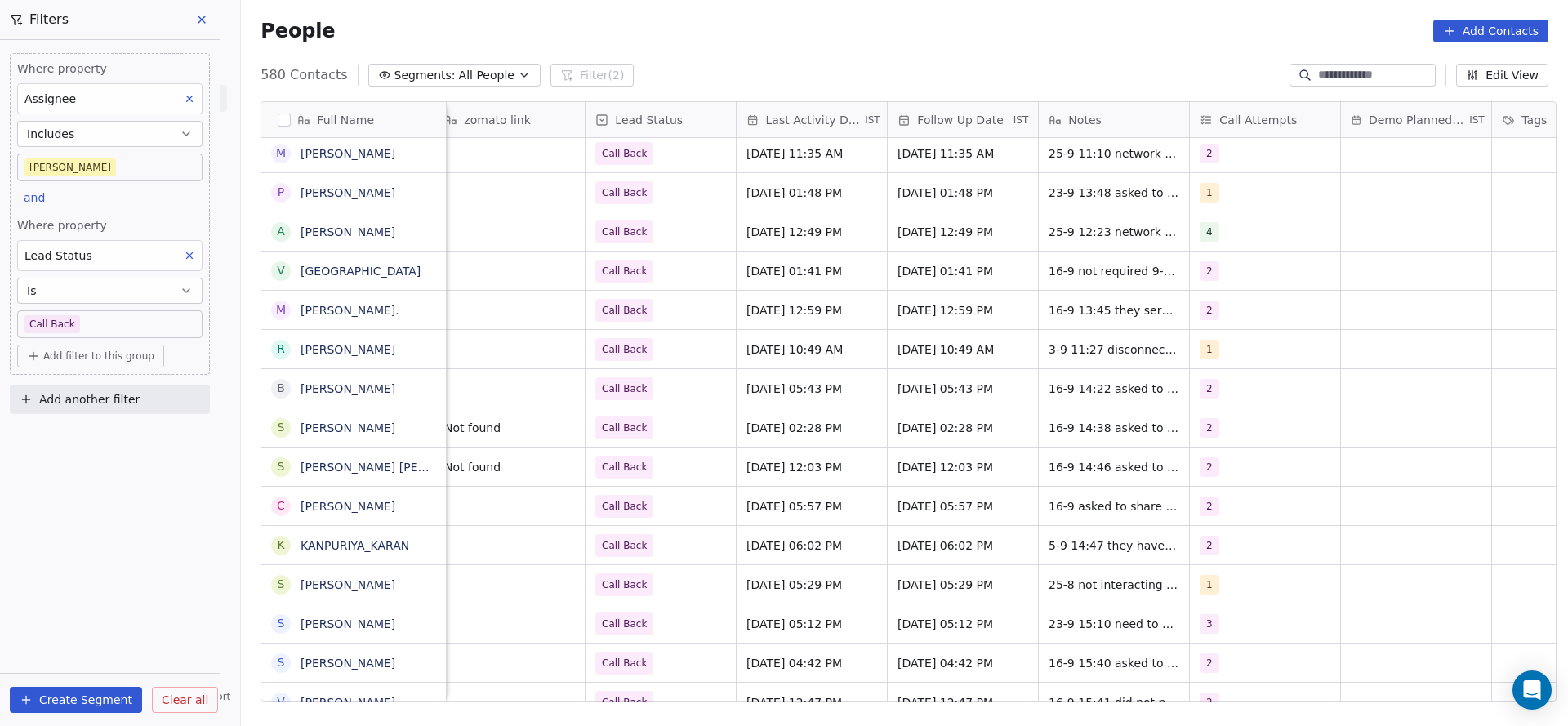
scroll to position [0, 2120]
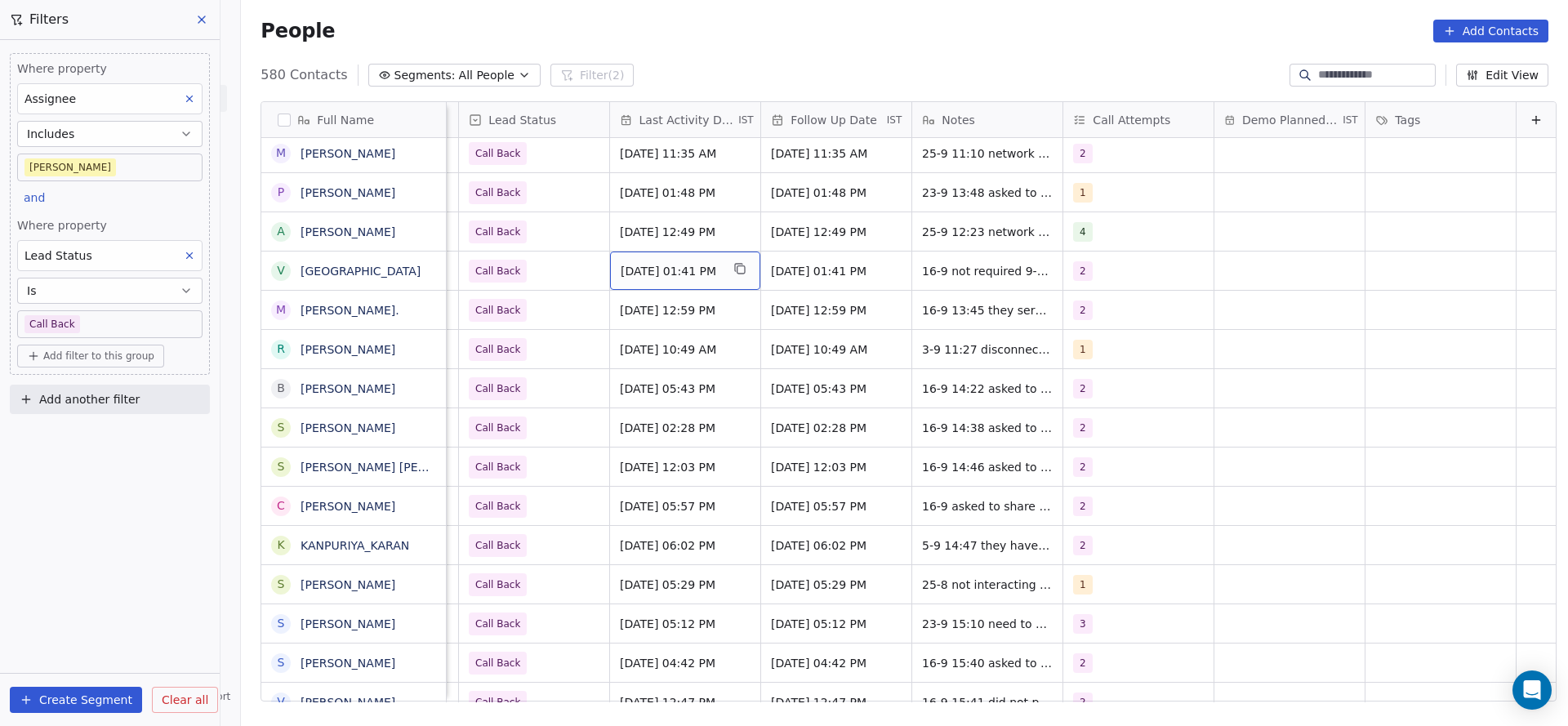
click at [631, 271] on span "[DATE] 01:41 PM" at bounding box center [670, 271] width 100 height 16
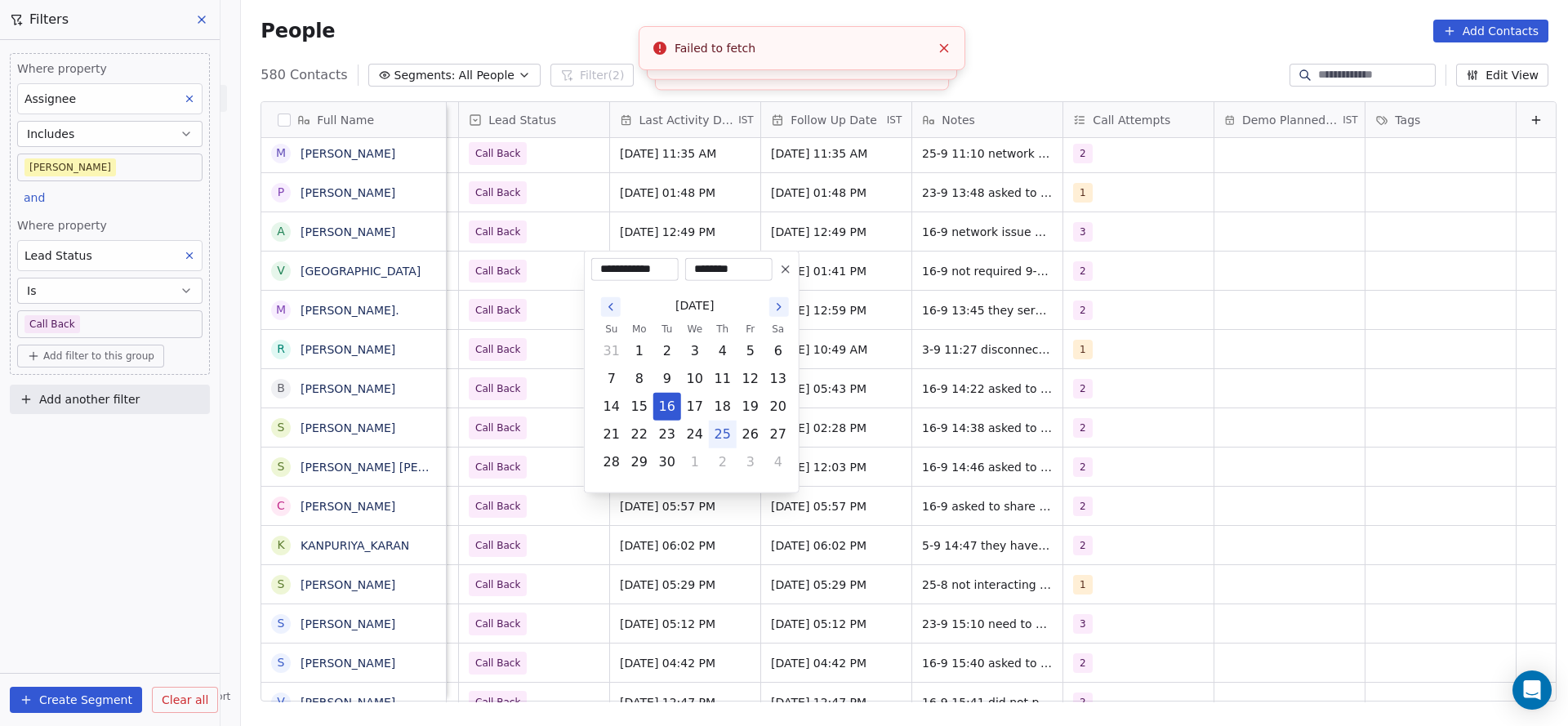
click at [723, 436] on button "25" at bounding box center [722, 434] width 26 height 26
type input "**********"
click at [540, 363] on html "On2Cook India Pvt. Ltd. Contacts People Marketing Workflows Campaigns Metrics &…" at bounding box center [784, 363] width 1568 height 726
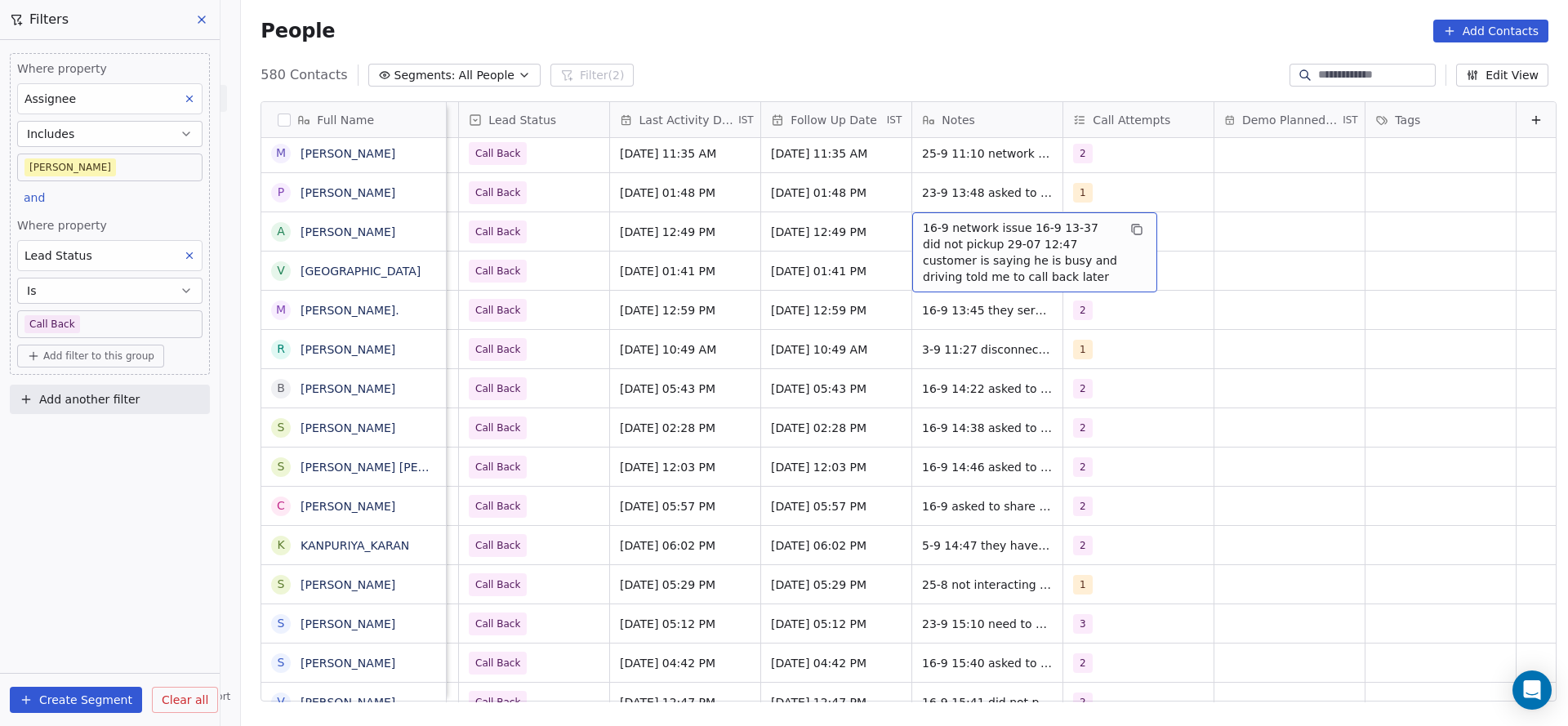
click at [950, 238] on span "16-9 network issue 16-9 13-37 did not pickup 29-07 12:47 customer is saying he …" at bounding box center [1019, 252] width 194 height 66
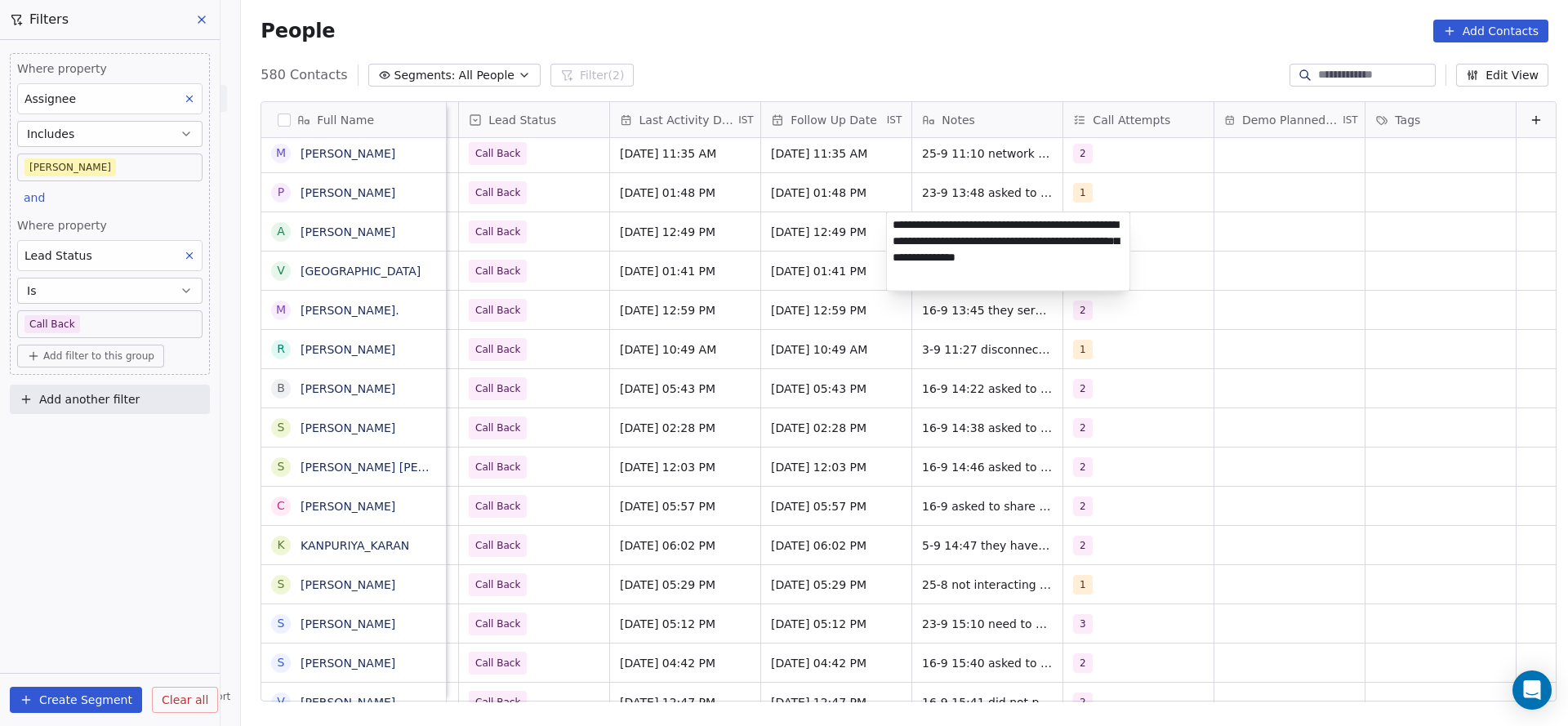
click at [890, 220] on textarea "**********" at bounding box center [1008, 251] width 243 height 78
type textarea "**********"
click at [1193, 235] on html "On2Cook India Pvt. Ltd. Contacts People Marketing Workflows Campaigns Metrics &…" at bounding box center [784, 363] width 1568 height 726
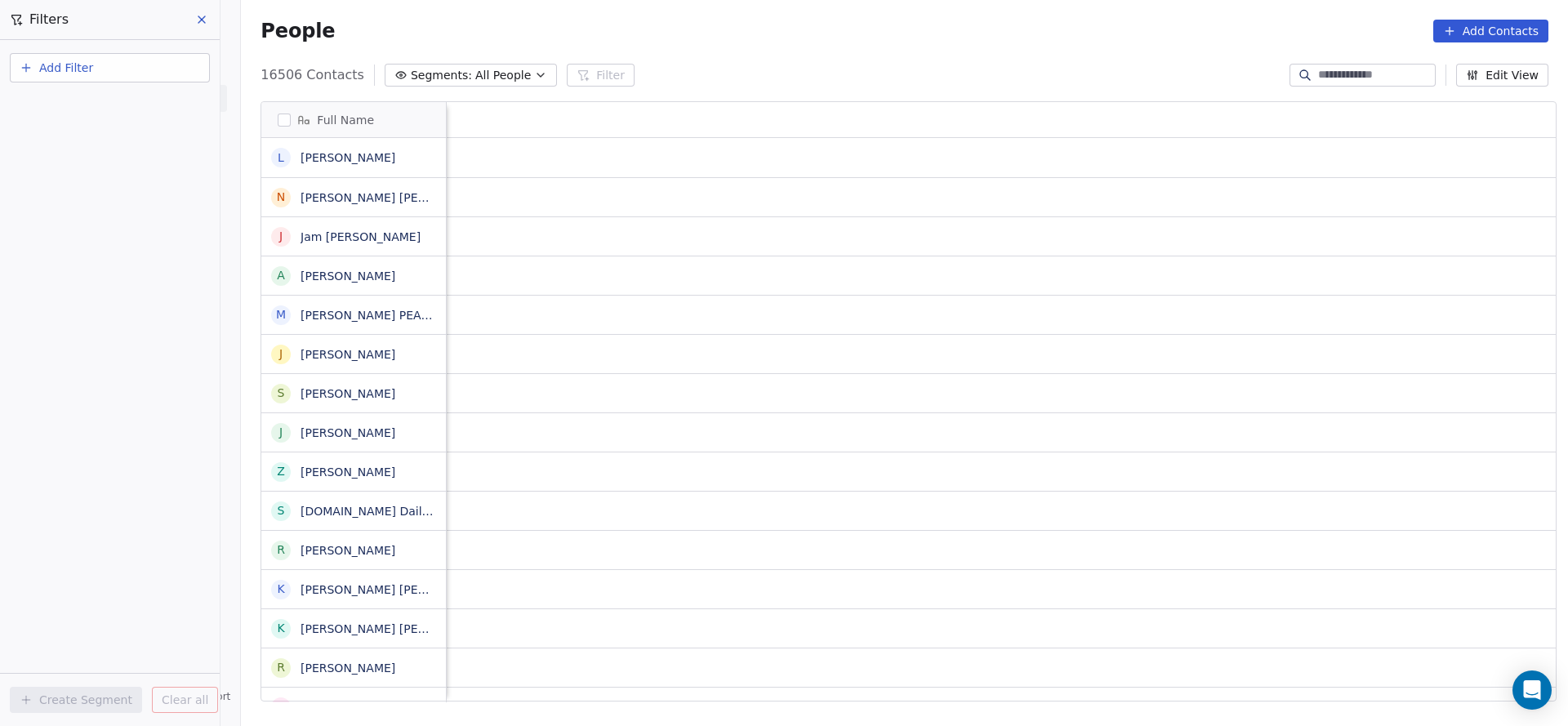
scroll to position [620, 1316]
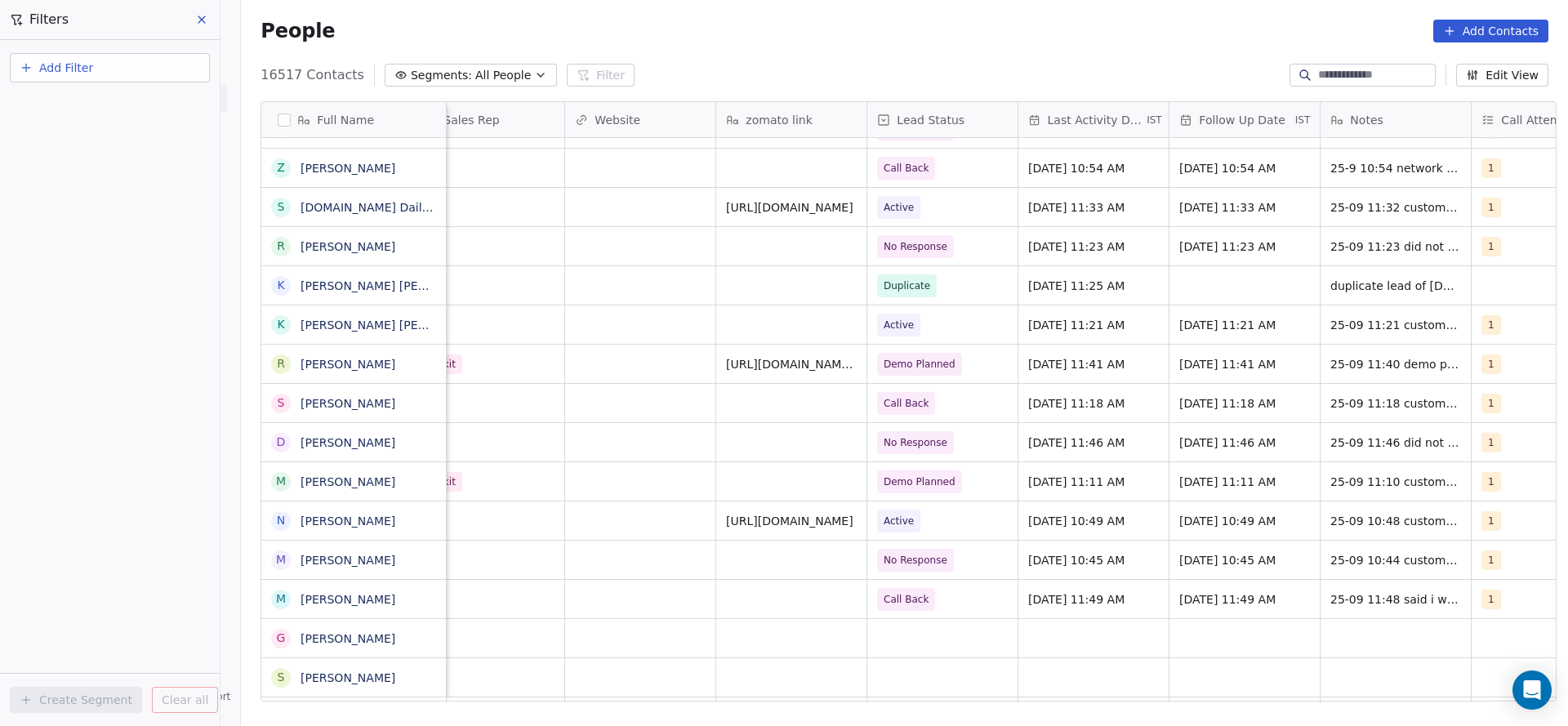
click at [1356, 65] on div at bounding box center [1361, 75] width 146 height 22
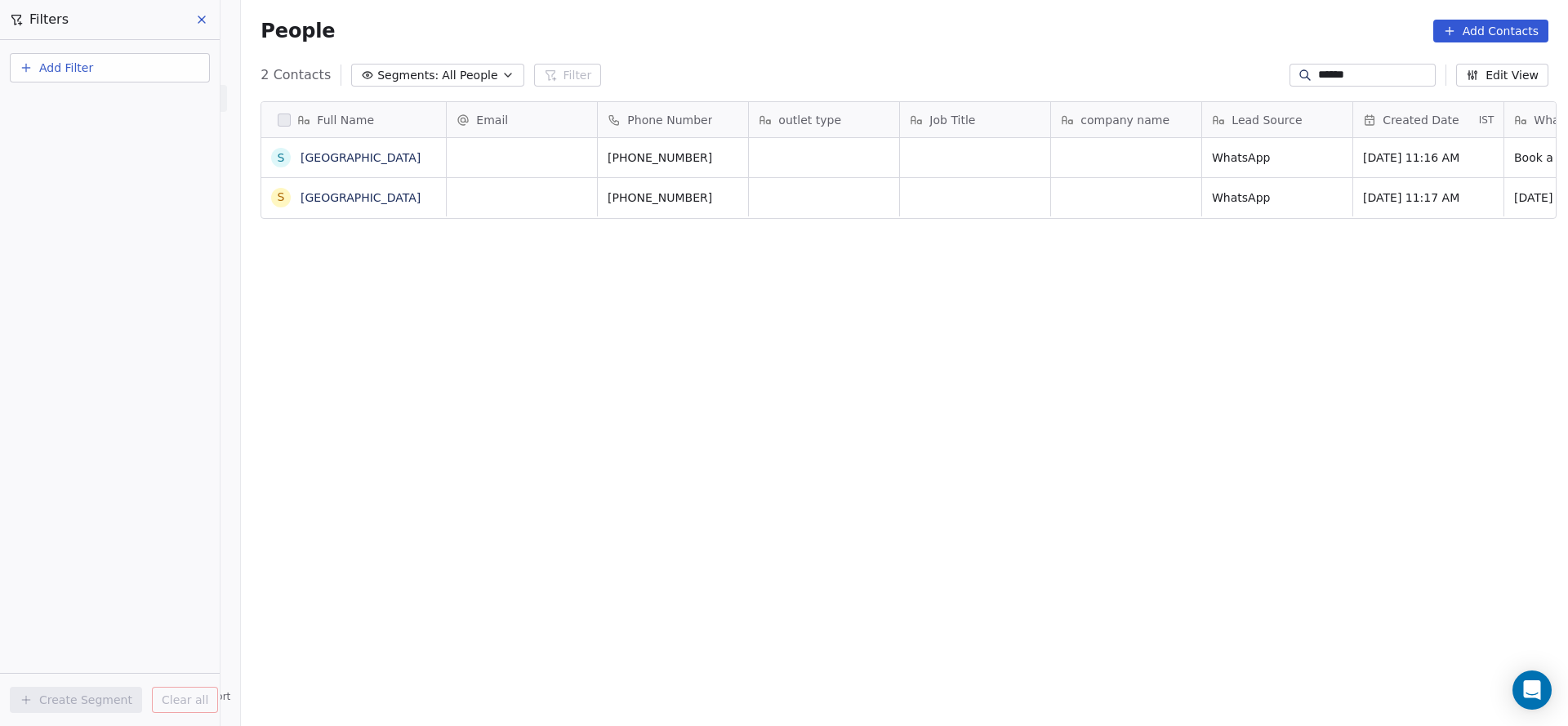
type input "*****"
click at [1019, 232] on div "Full Name s spray water park s spray water park Email Phone Number outlet type …" at bounding box center [903, 407] width 1326 height 639
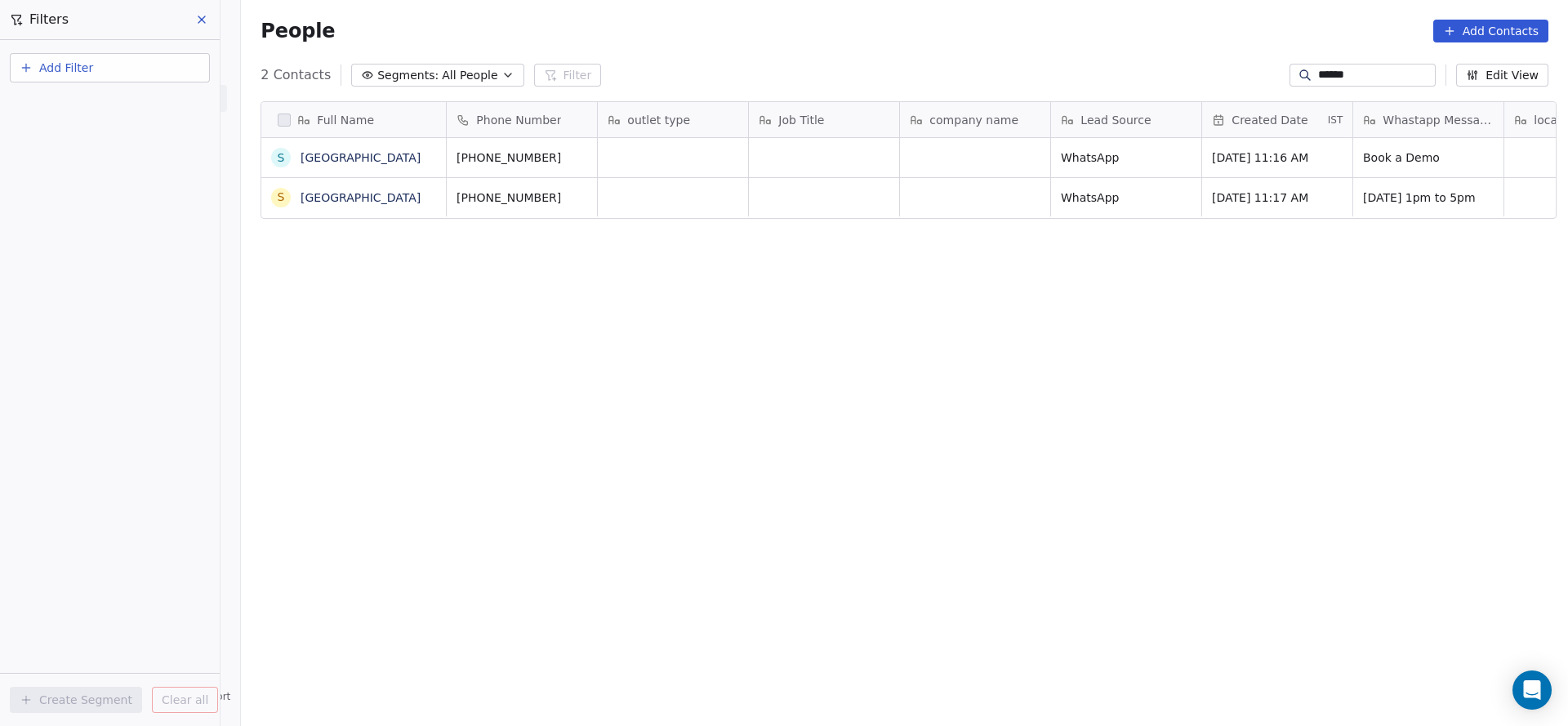
scroll to position [0, 0]
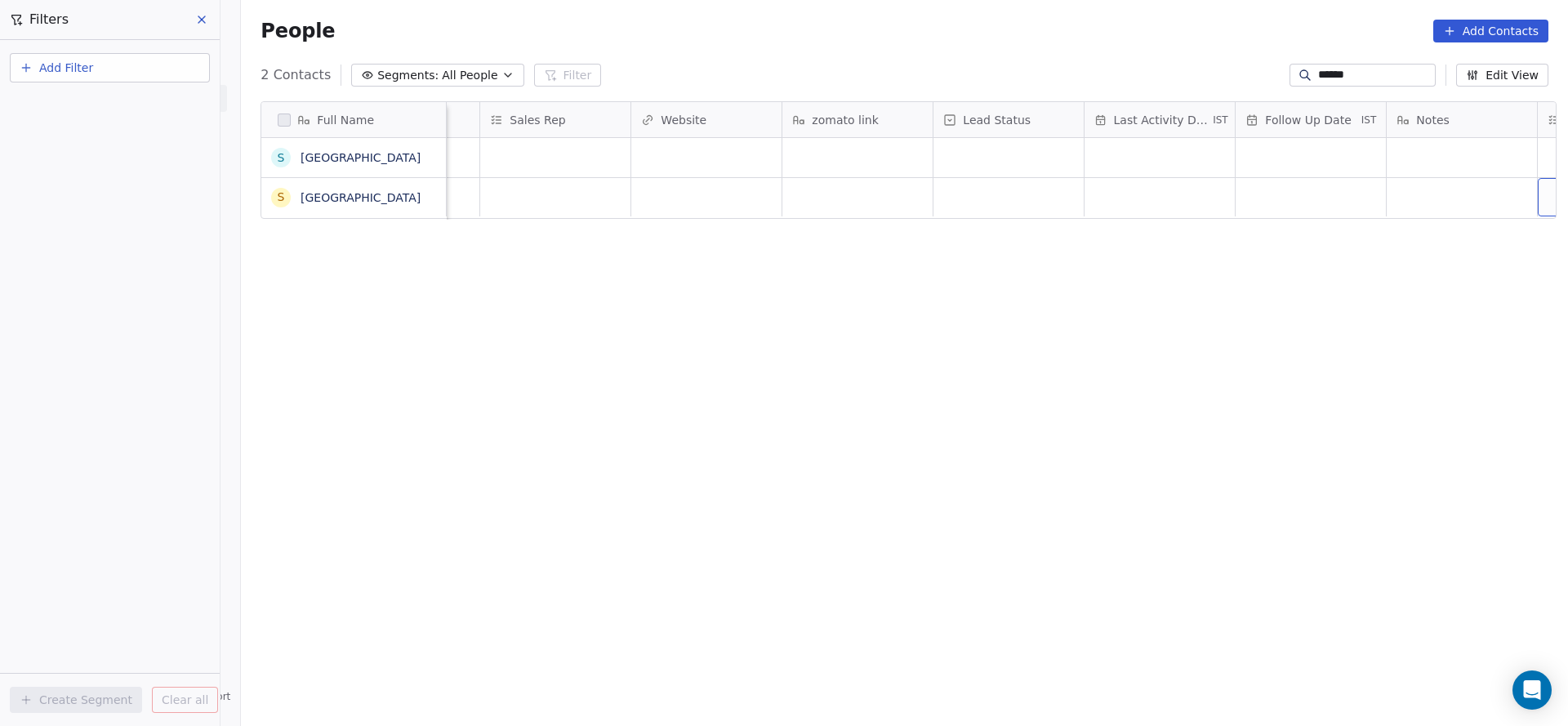
scroll to position [0, 1778]
click at [1017, 200] on div "grid" at bounding box center [1009, 197] width 150 height 39
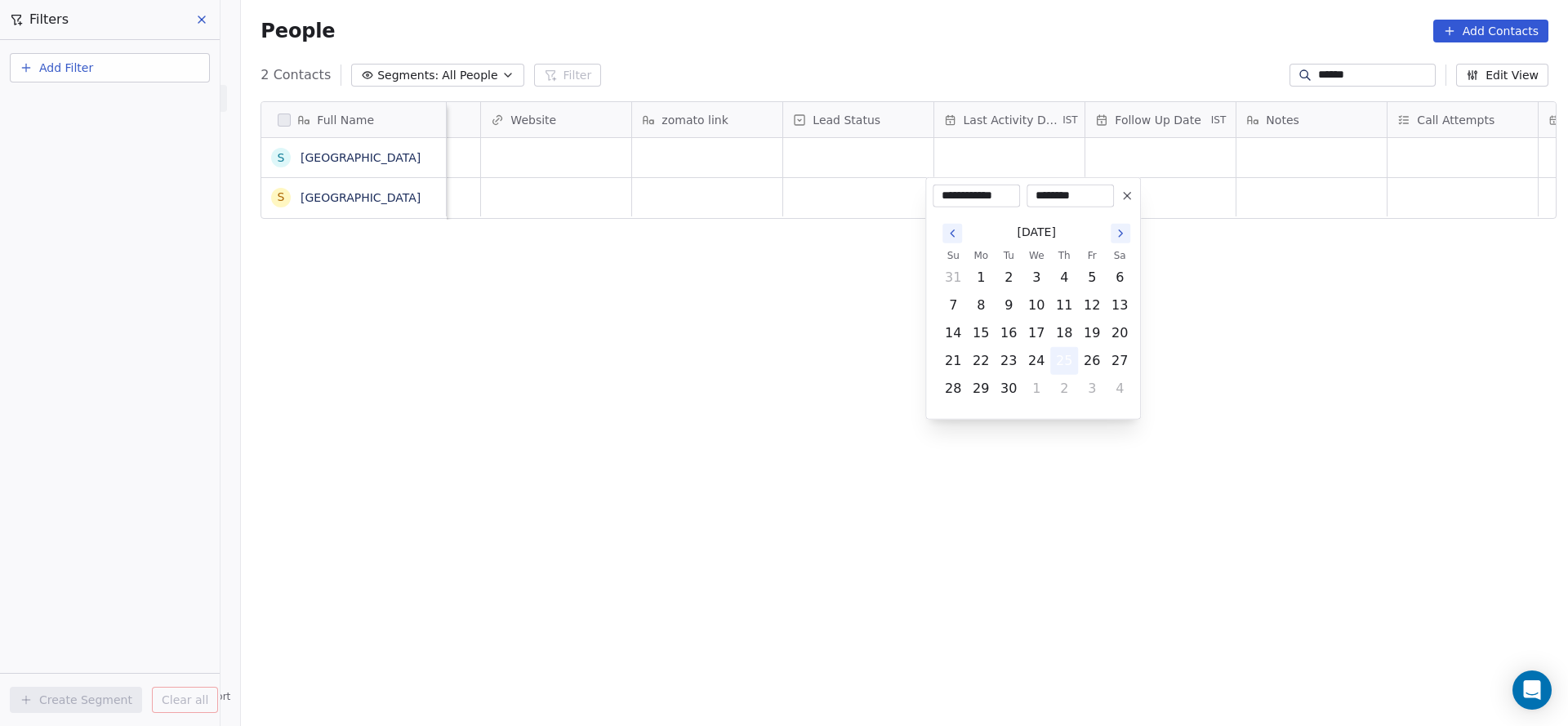
click at [1064, 364] on button "25" at bounding box center [1063, 360] width 26 height 26
click at [764, 304] on html "**********" at bounding box center [784, 363] width 1568 height 726
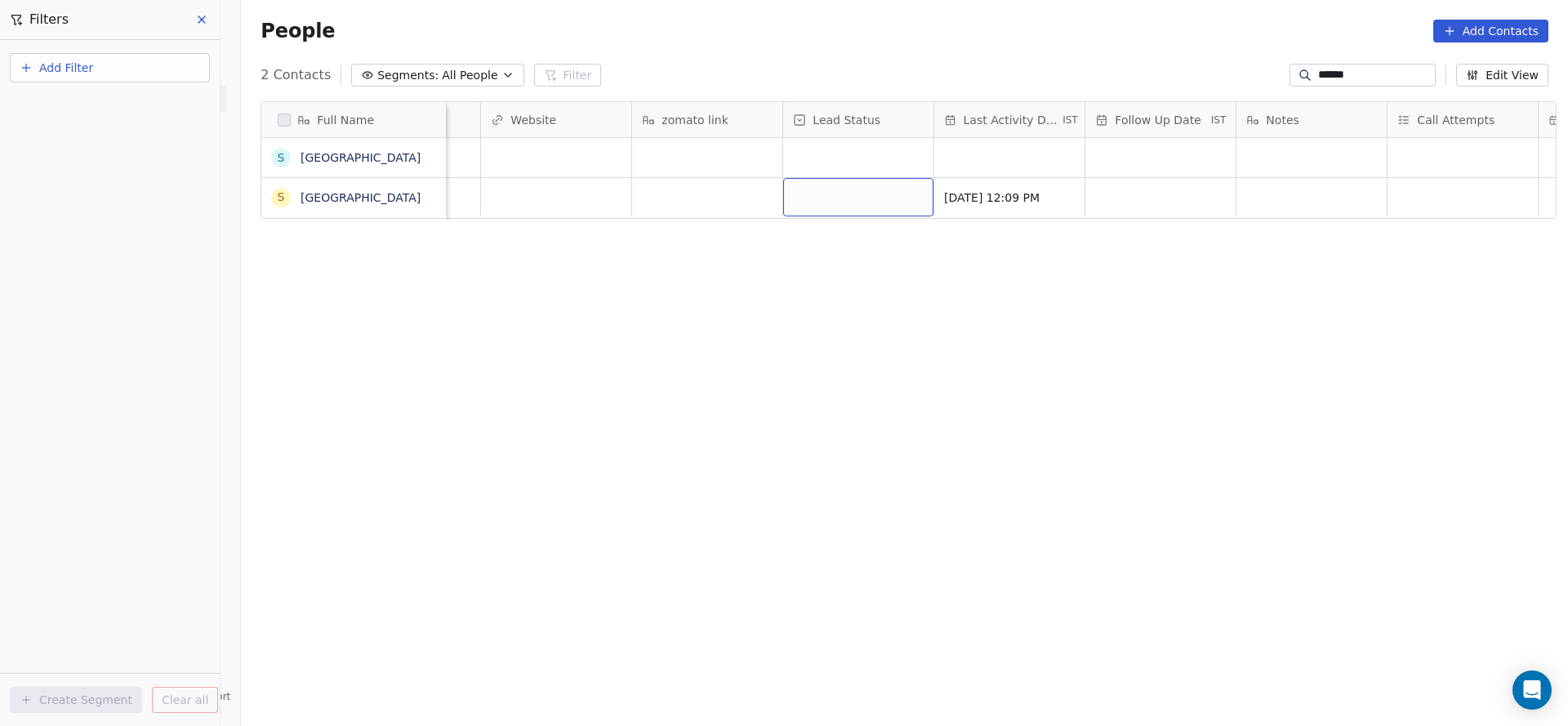
click at [867, 203] on div "grid" at bounding box center [858, 197] width 150 height 39
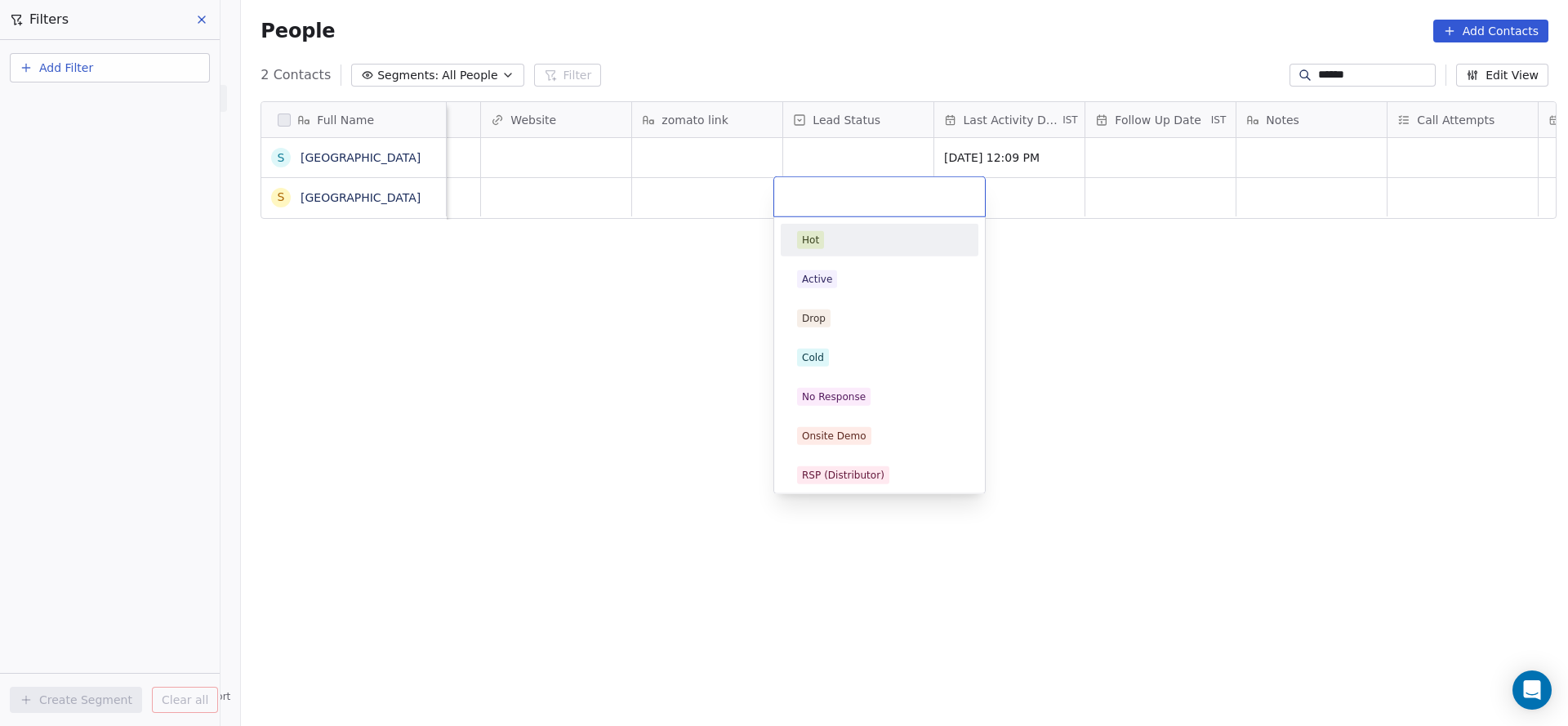
click at [1050, 176] on html "On2Cook India Pvt. Ltd. Contacts People Marketing Workflows Campaigns Metrics &…" at bounding box center [784, 363] width 1568 height 726
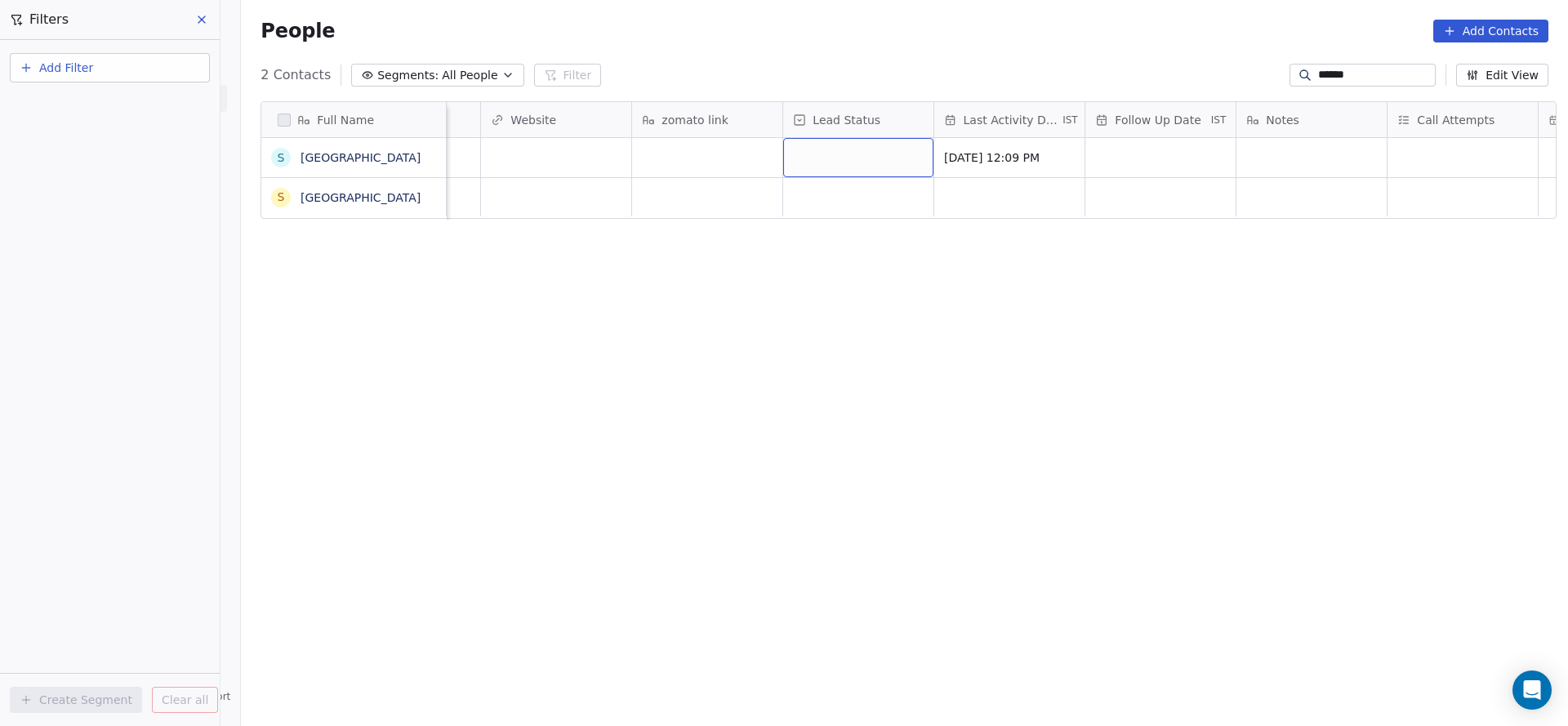
click at [845, 166] on div "grid" at bounding box center [858, 158] width 150 height 40
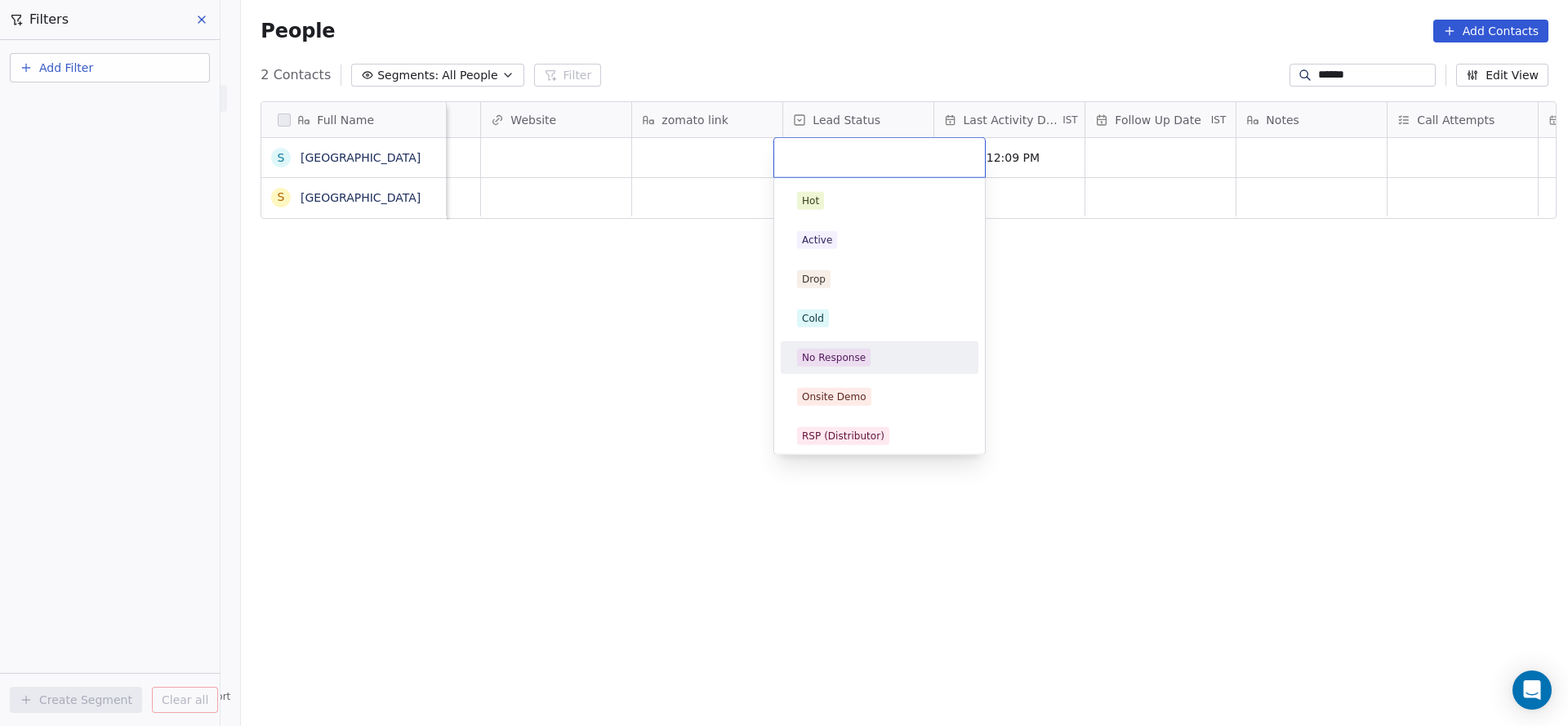
click at [842, 347] on div "No Response" at bounding box center [878, 358] width 184 height 26
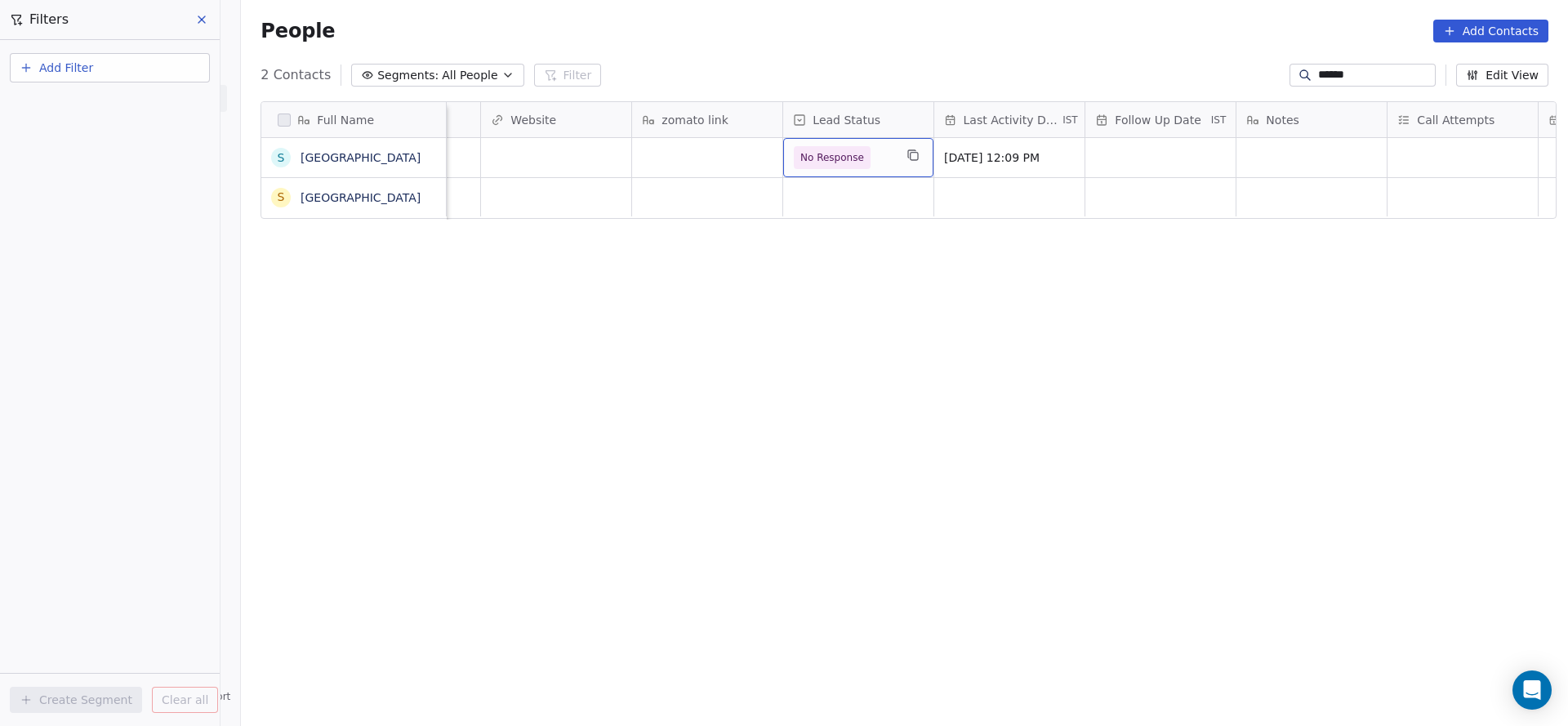
drag, startPoint x: 675, startPoint y: 320, endPoint x: 1100, endPoint y: 245, distance: 431.6
click at [675, 319] on div "Full Name s spray water park s spray water park location States Assignee Sales …" at bounding box center [903, 407] width 1326 height 639
click at [1195, 161] on div "grid" at bounding box center [1159, 158] width 150 height 40
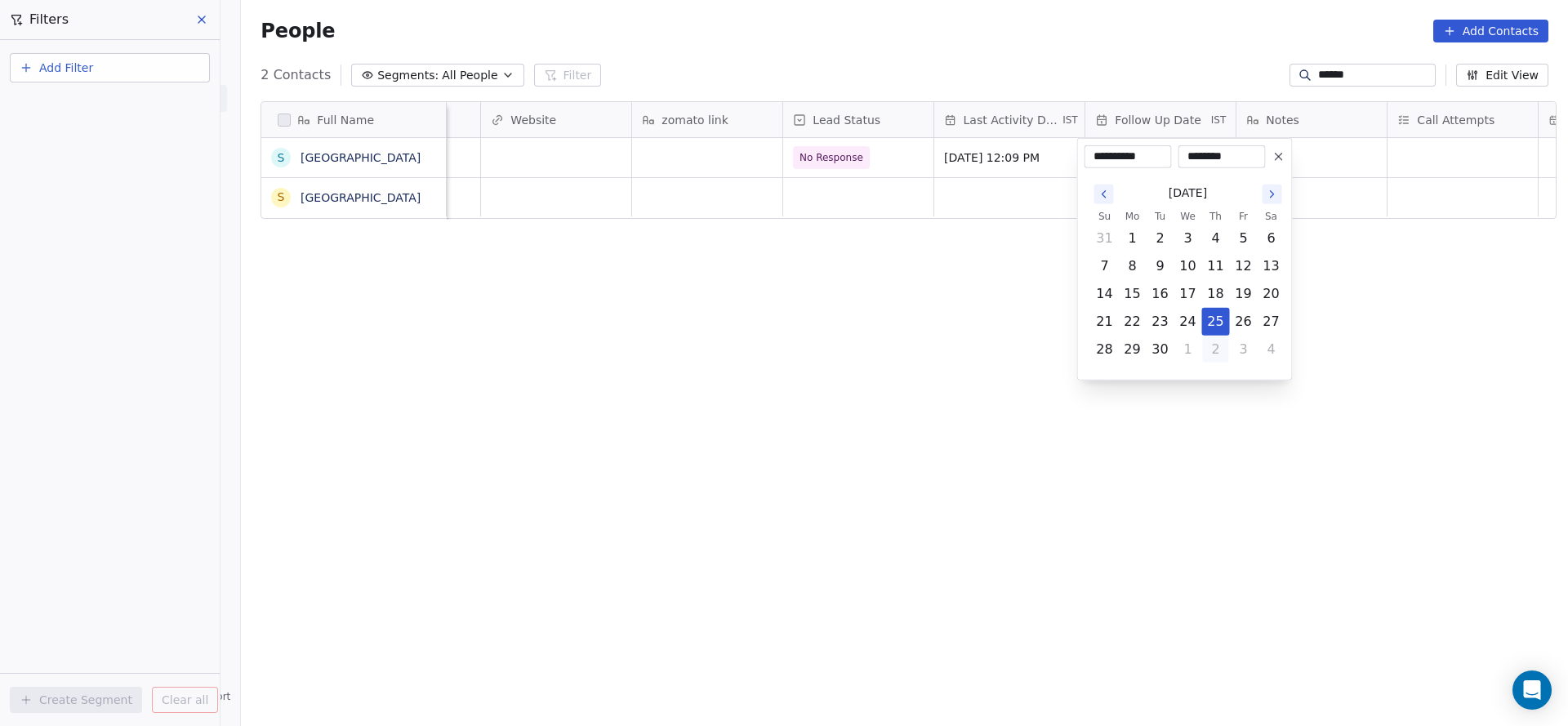
click at [1217, 346] on button "2" at bounding box center [1215, 350] width 26 height 26
type input "**********"
click at [862, 279] on html "**********" at bounding box center [784, 363] width 1568 height 726
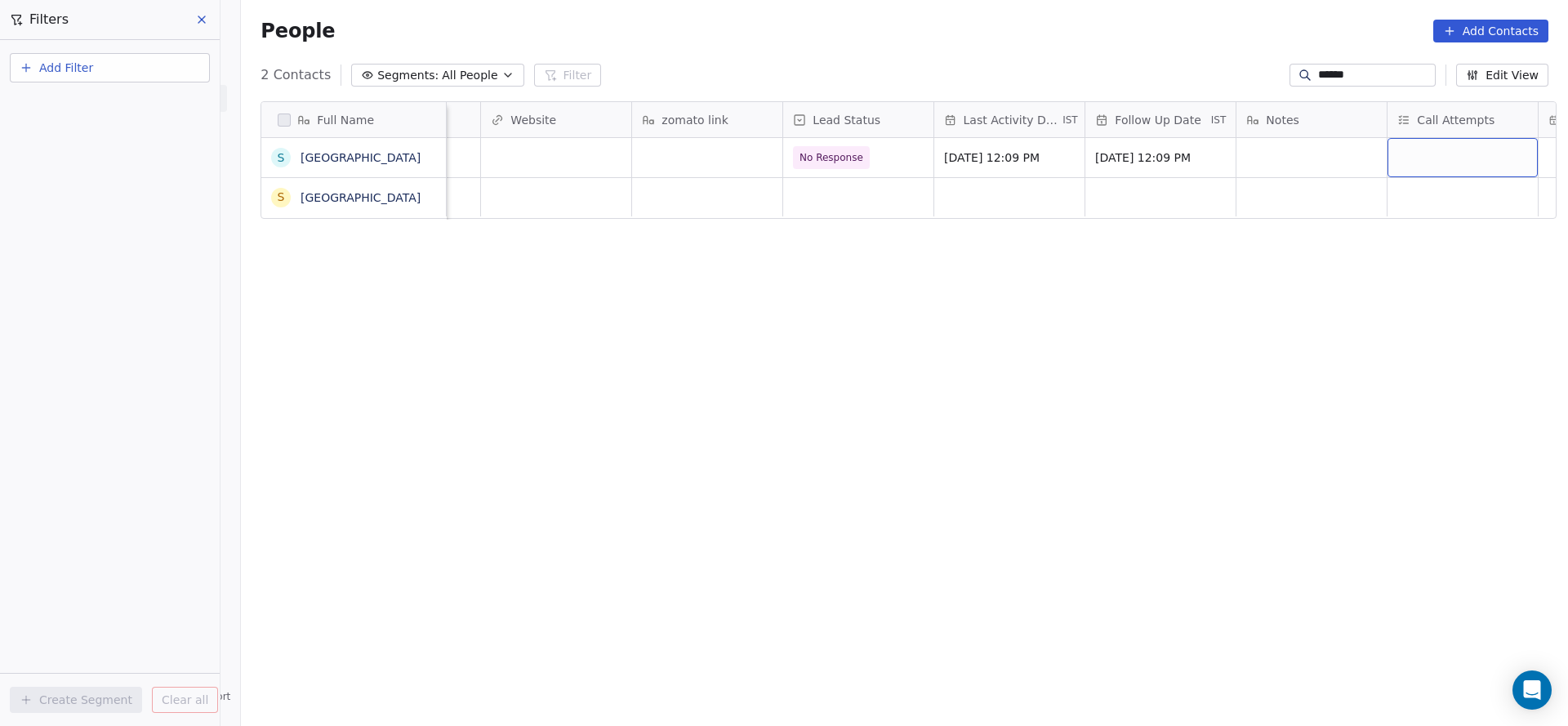
click at [1447, 166] on div "grid" at bounding box center [1462, 158] width 150 height 40
click at [1397, 209] on div "1" at bounding box center [1453, 200] width 184 height 26
click at [1275, 197] on html "On2Cook India Pvt. Ltd. Contacts People Marketing Workflows Campaigns Metrics &…" at bounding box center [784, 363] width 1568 height 726
click at [1299, 158] on div "grid" at bounding box center [1310, 158] width 150 height 40
type textarea "**********"
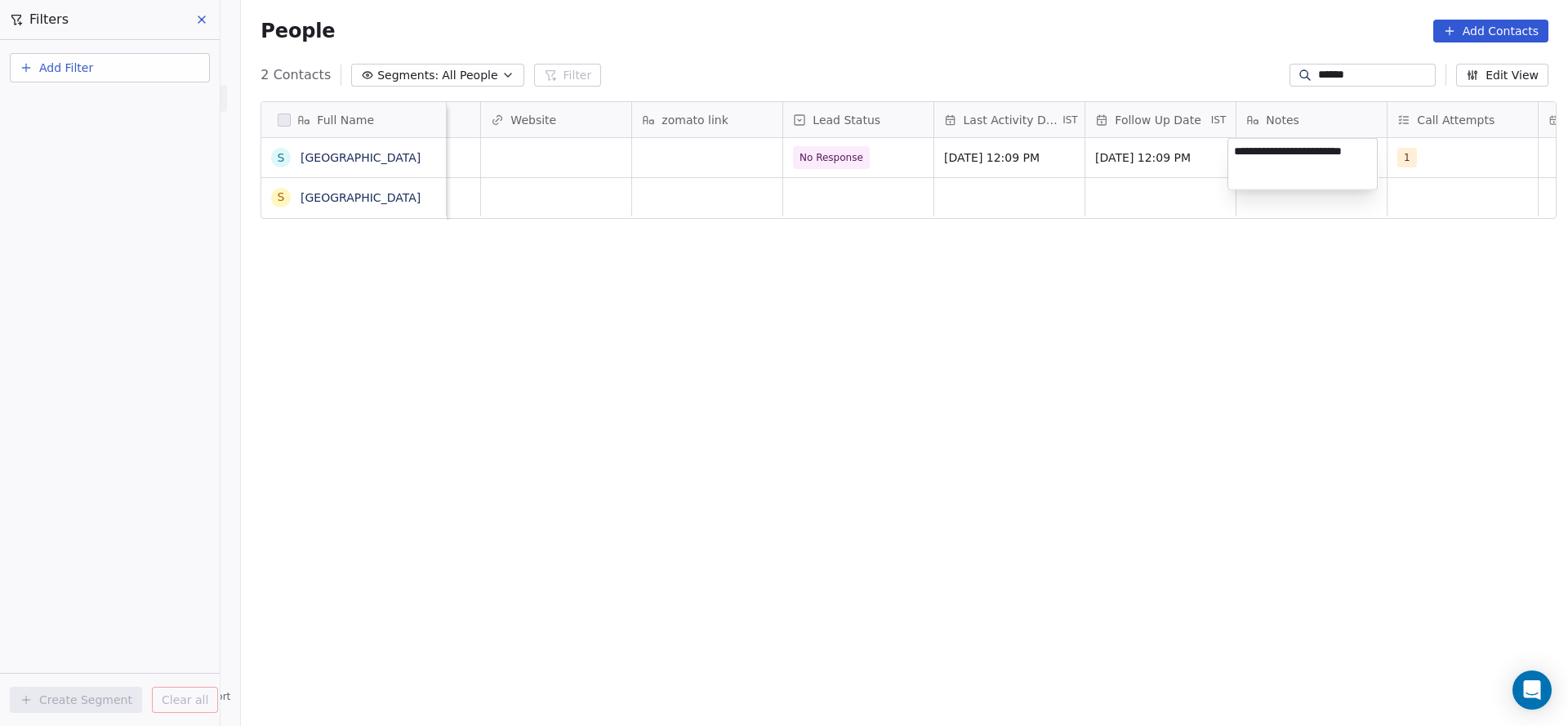
click at [1084, 214] on html "**********" at bounding box center [784, 363] width 1568 height 726
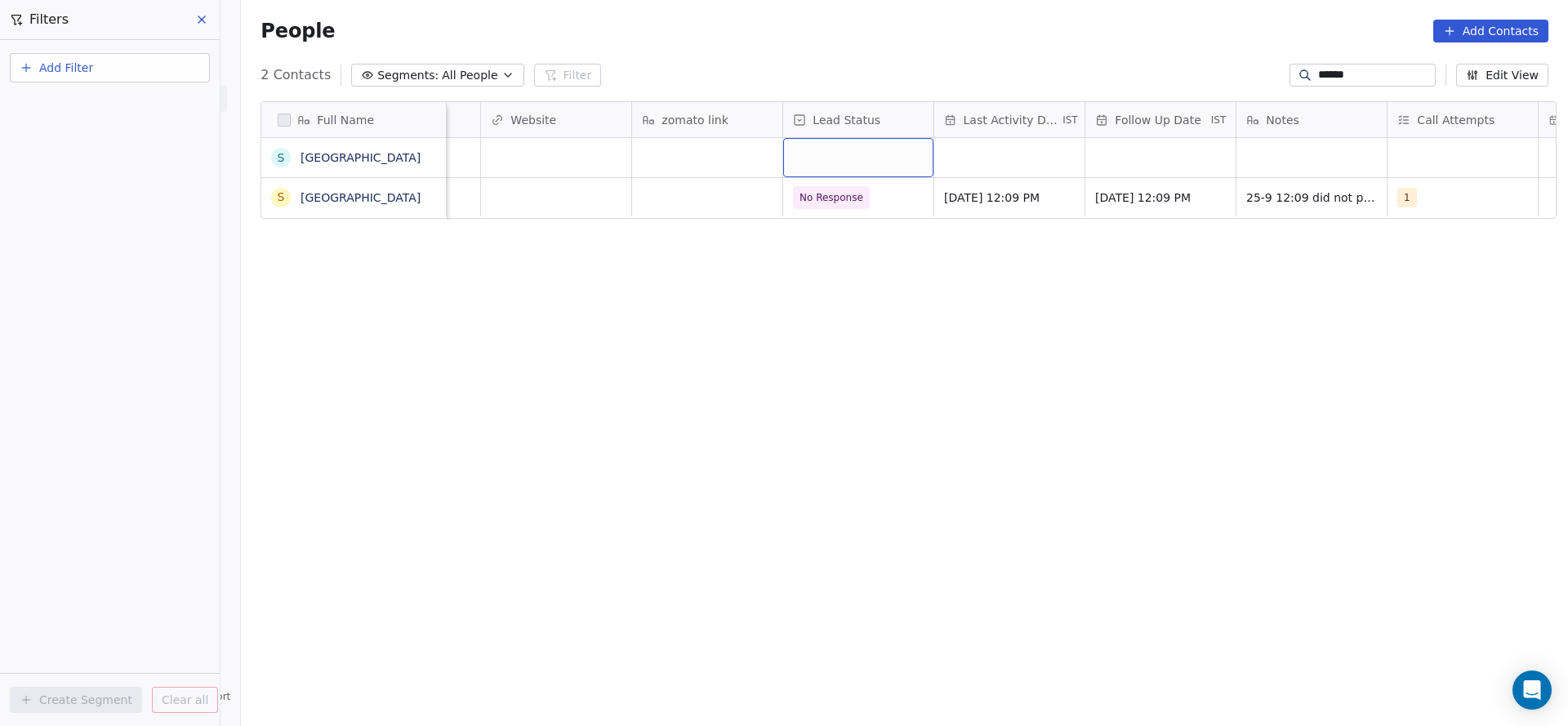
click at [842, 168] on div "grid" at bounding box center [858, 158] width 150 height 40
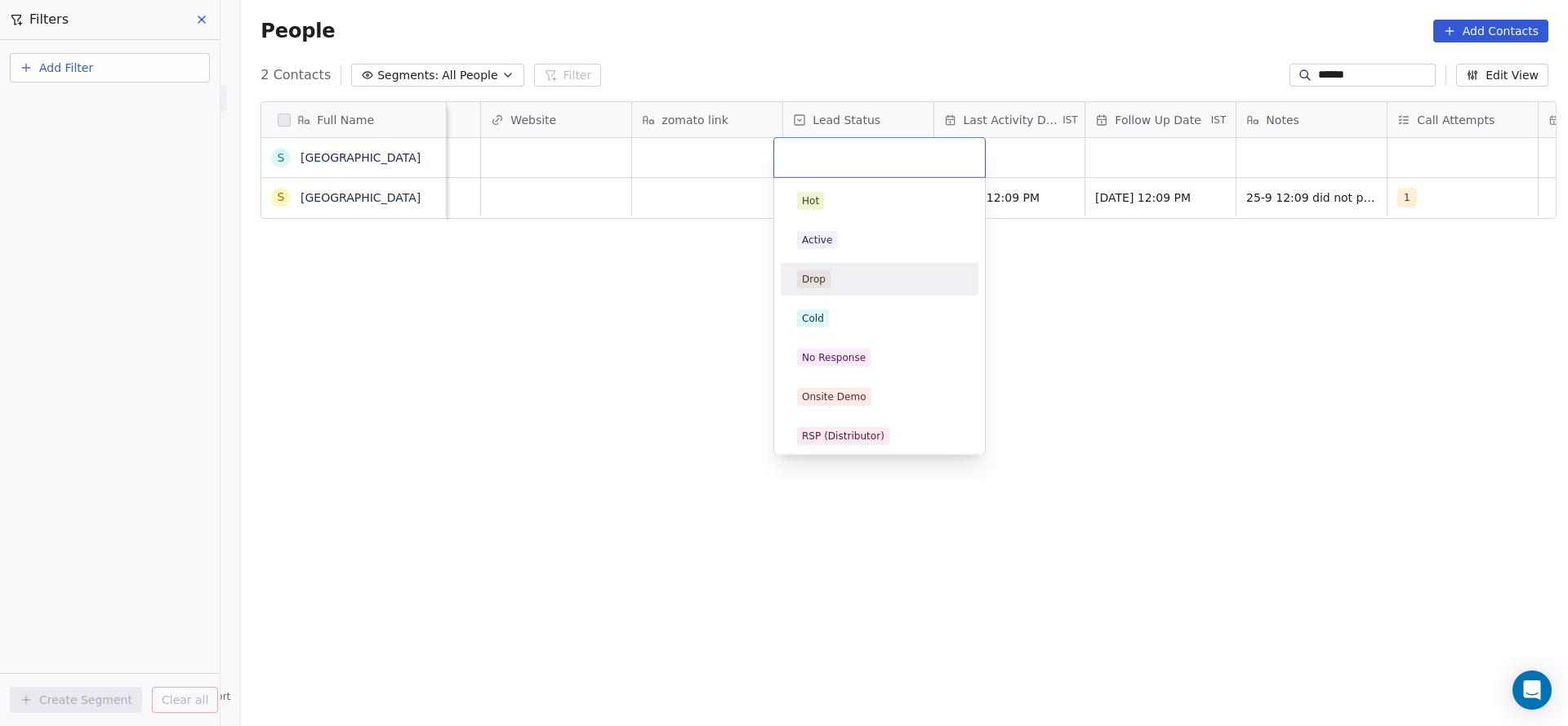
scroll to position [122, 0]
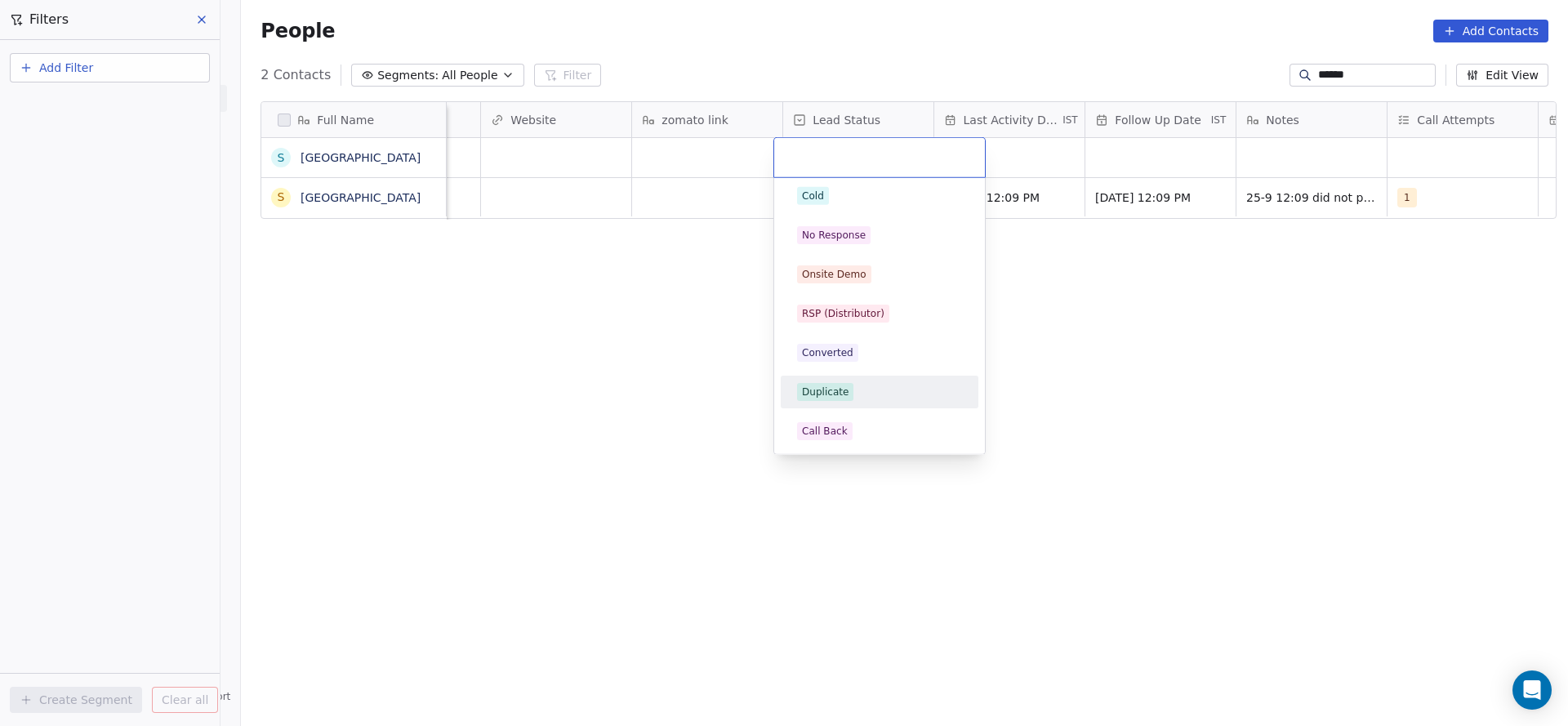
click at [839, 385] on div "Duplicate" at bounding box center [825, 392] width 47 height 14
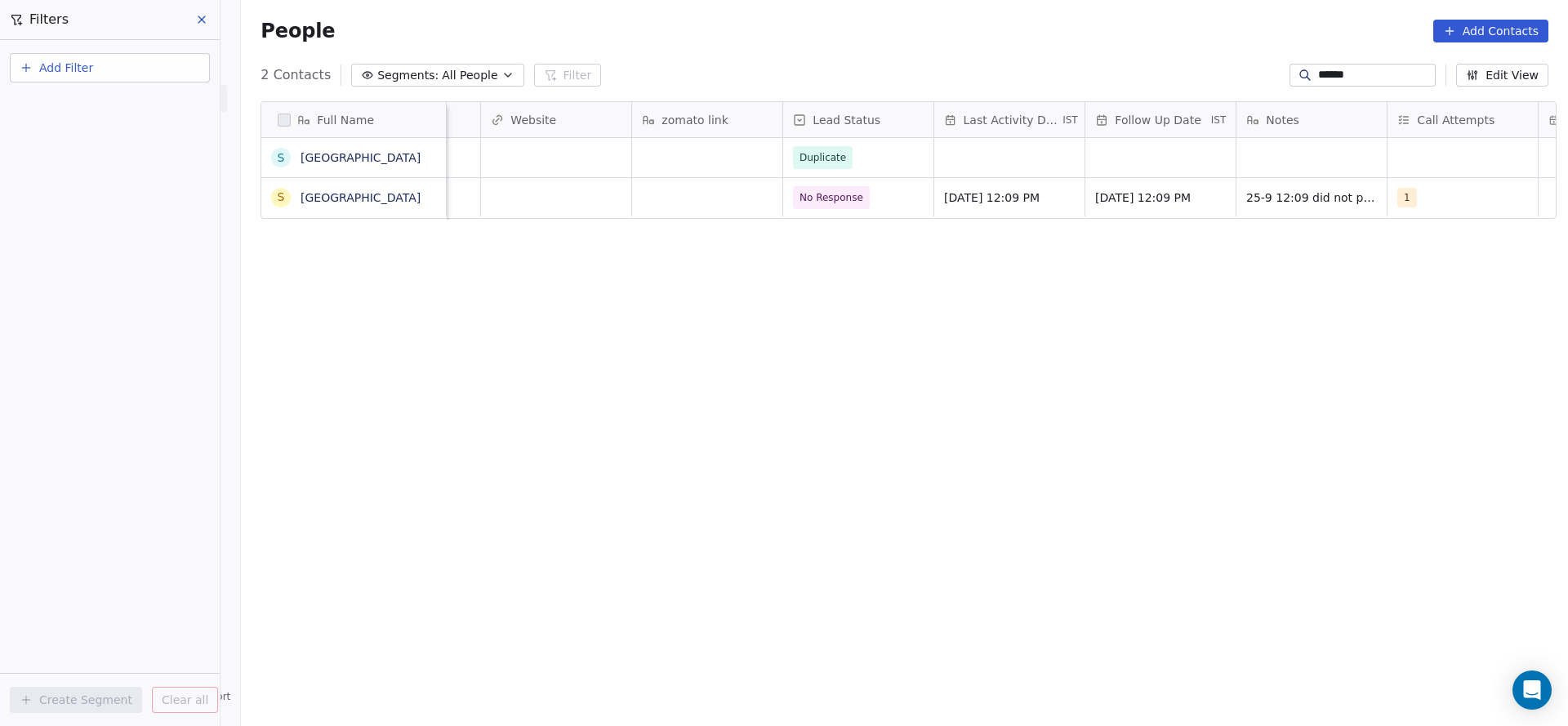
click at [693, 259] on div "Full Name s spray water park s spray water park location States Assignee Sales …" at bounding box center [903, 407] width 1326 height 639
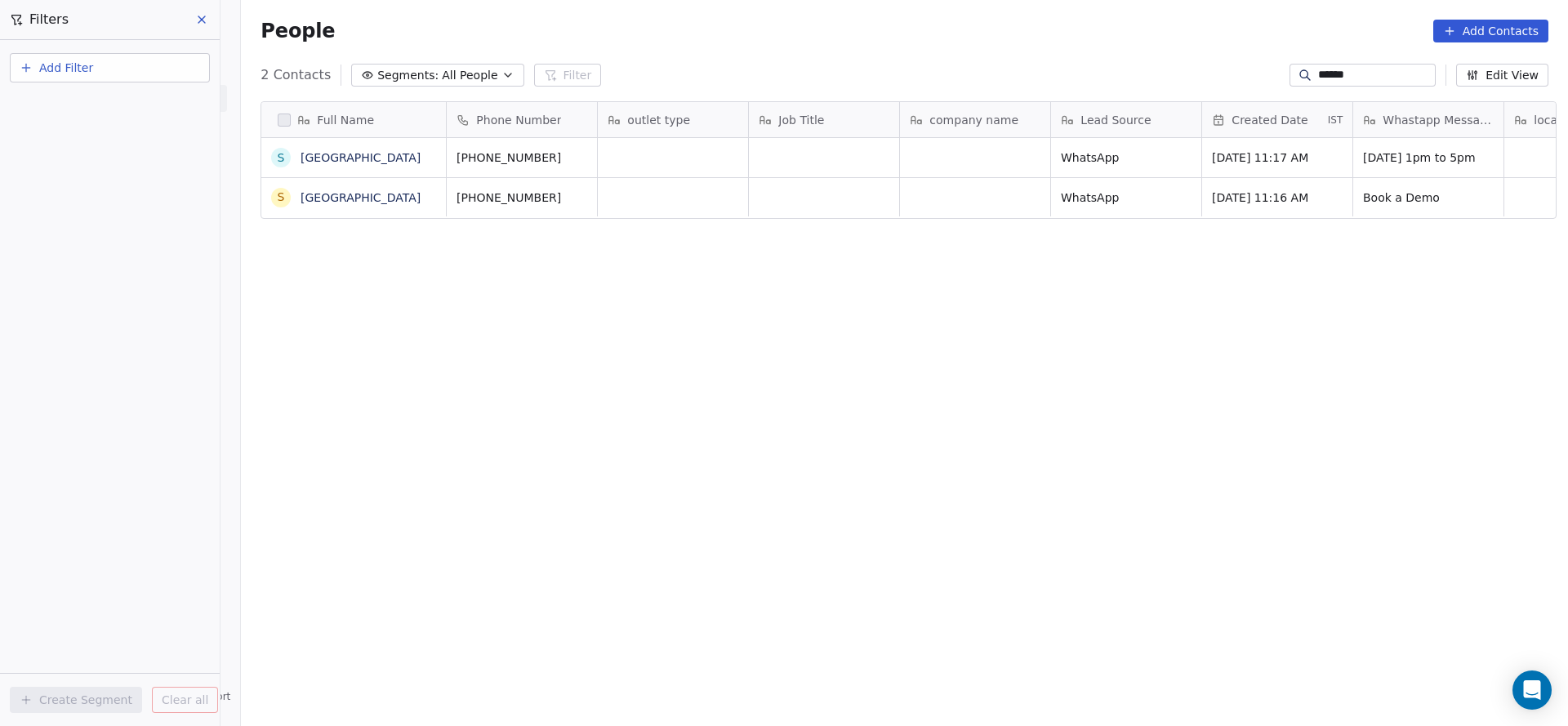
scroll to position [0, 0]
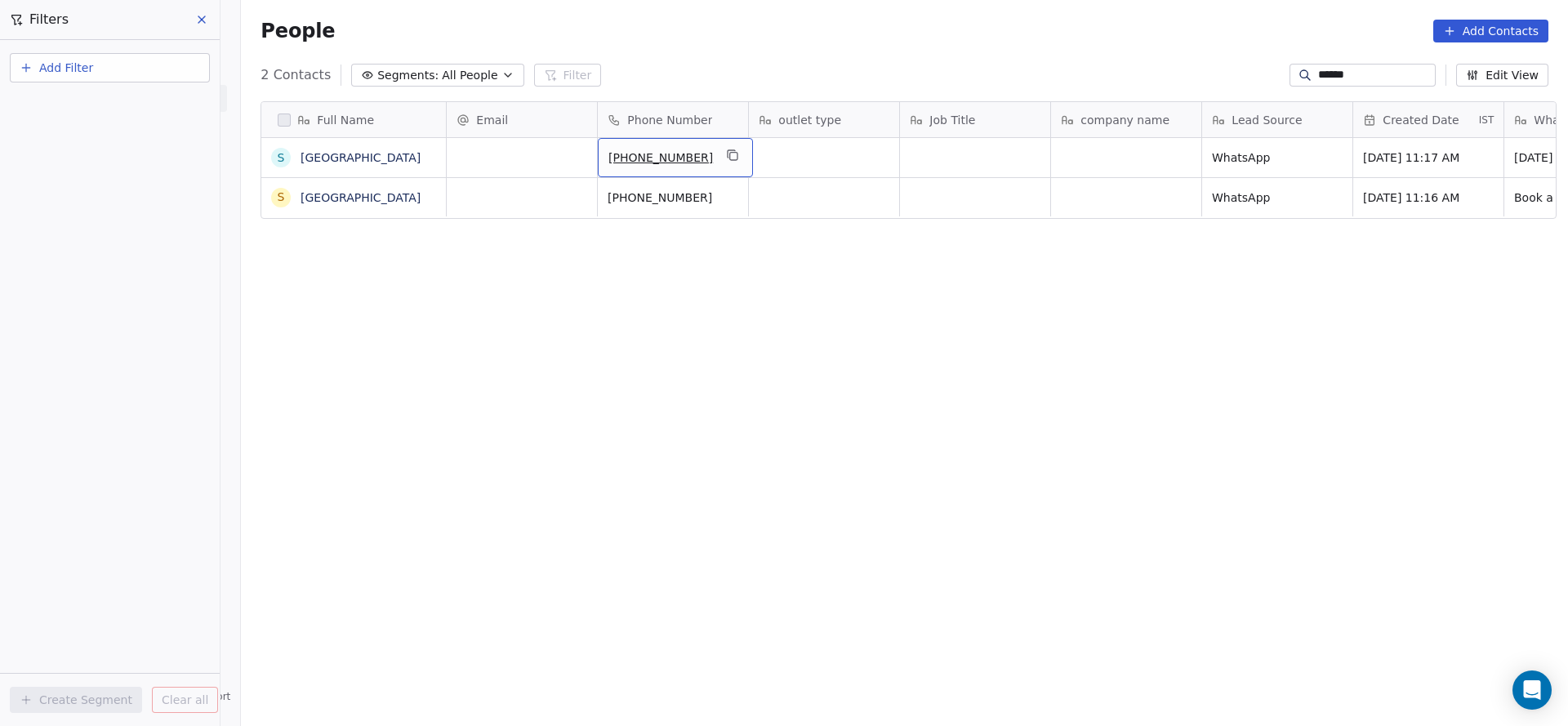
click at [720, 166] on div "[PHONE_NUMBER]" at bounding box center [674, 158] width 155 height 40
click at [727, 155] on icon "grid" at bounding box center [733, 155] width 13 height 13
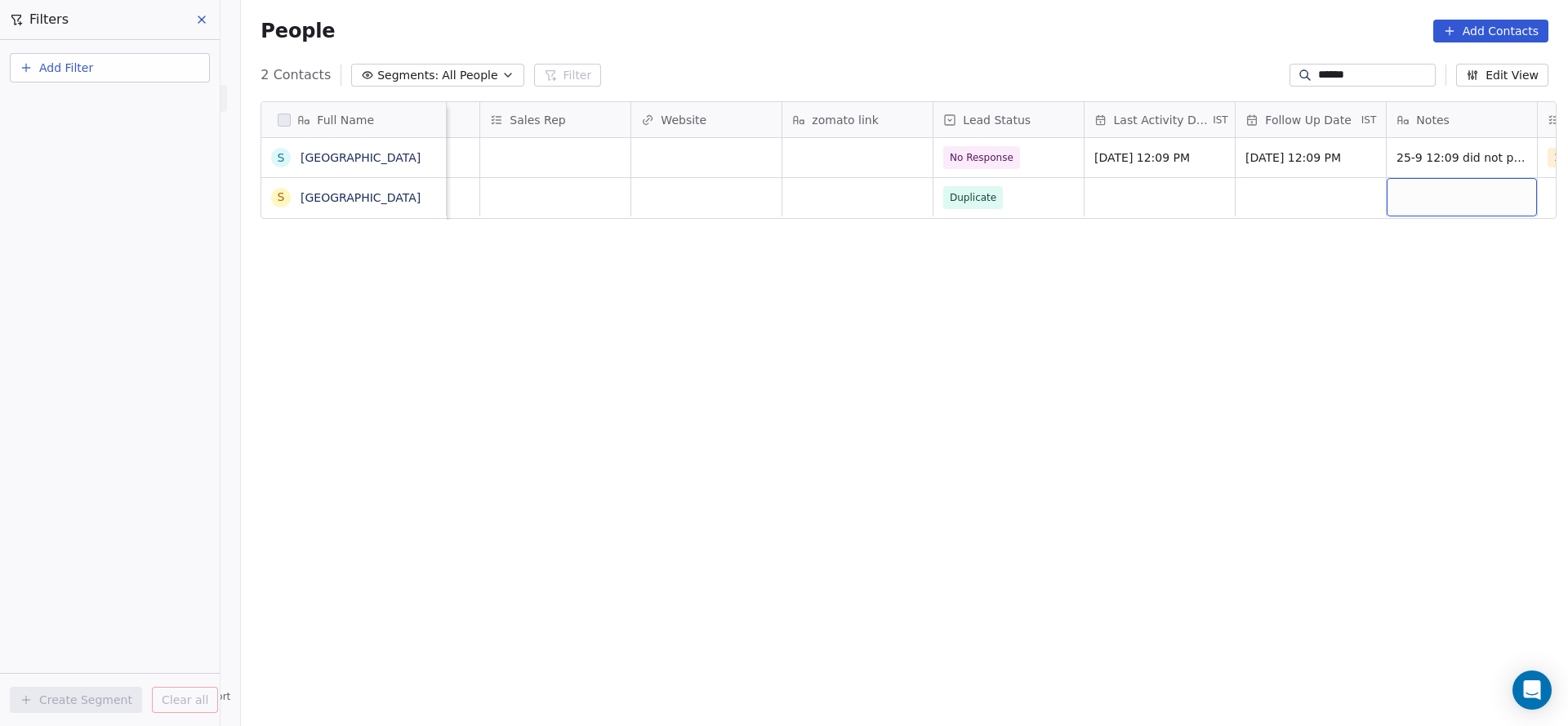
scroll to position [0, 1778]
click at [1326, 78] on input "*****" at bounding box center [1374, 75] width 114 height 16
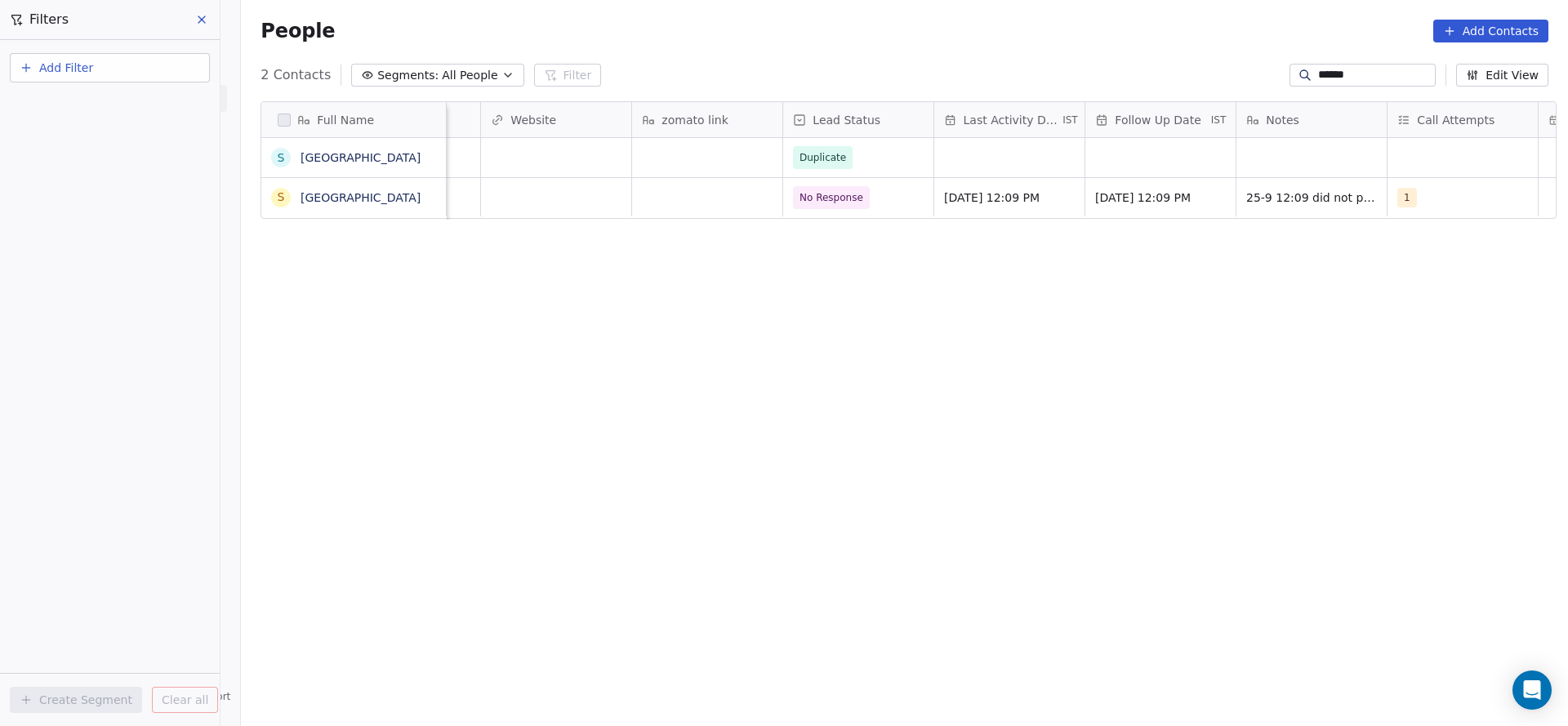
click at [1326, 78] on input "*****" at bounding box center [1374, 75] width 114 height 16
click at [1326, 70] on input "*****" at bounding box center [1374, 75] width 114 height 16
click at [1317, 72] on input "*****" at bounding box center [1374, 75] width 114 height 16
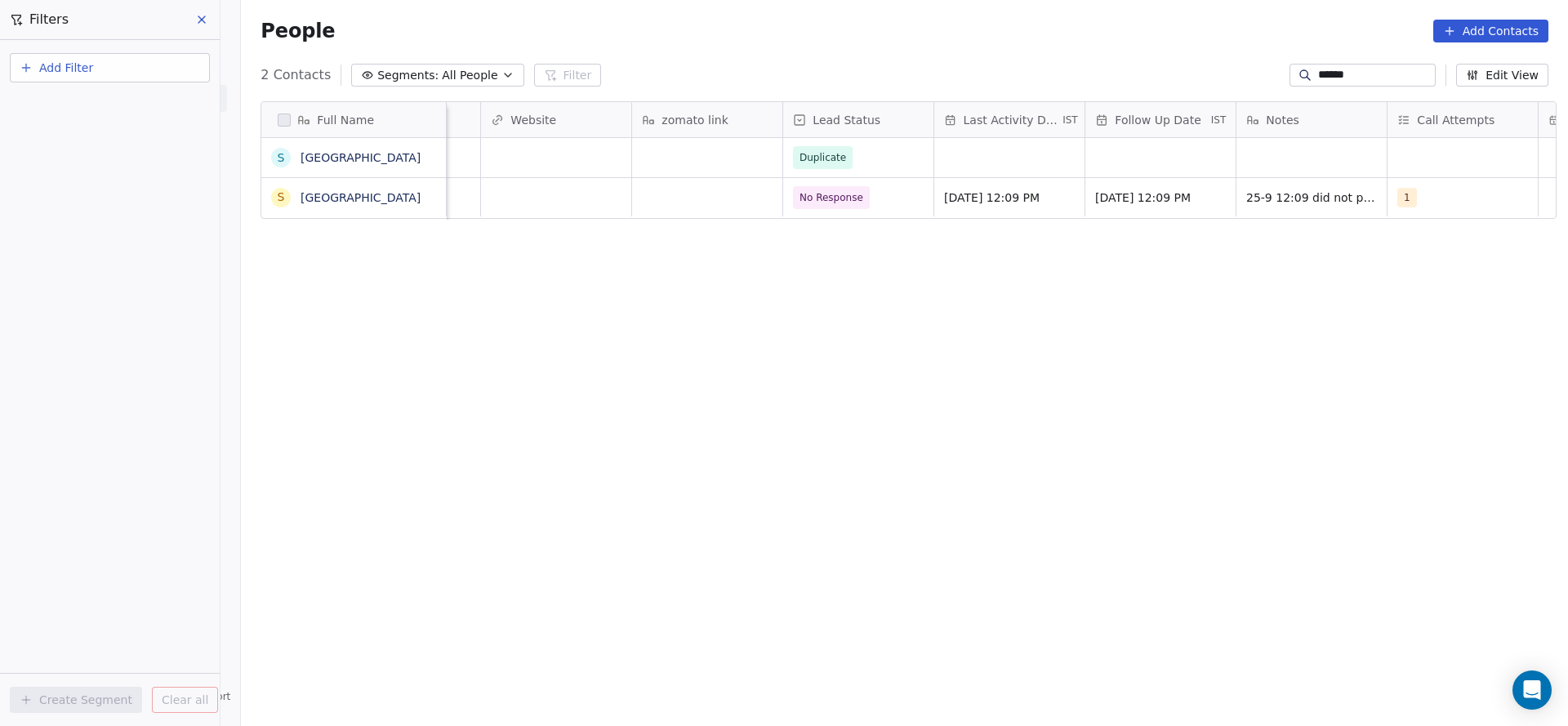
click at [1317, 71] on input "*****" at bounding box center [1374, 75] width 114 height 16
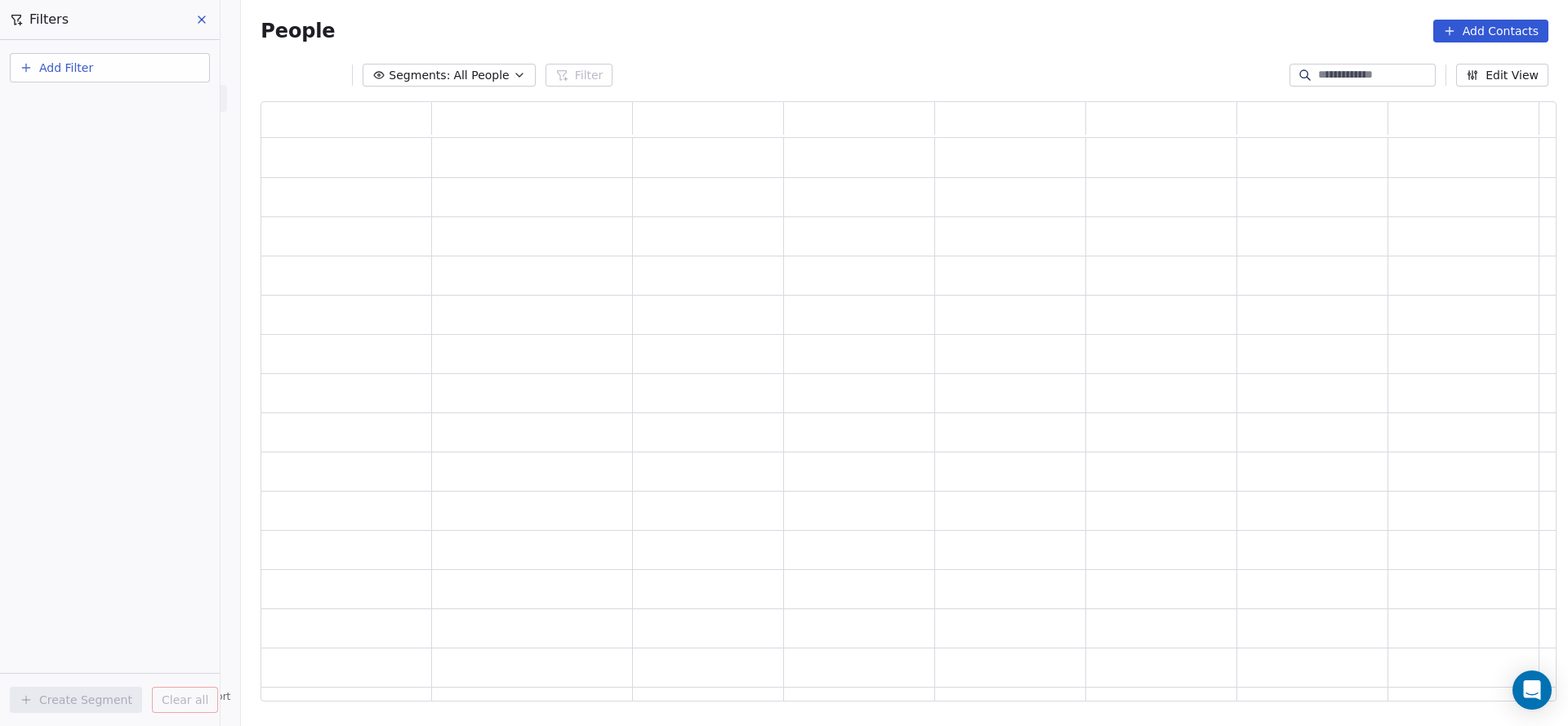
scroll to position [580, 1276]
click at [134, 66] on button "Add Filter" at bounding box center [110, 67] width 200 height 30
click at [87, 95] on div "Contact properties" at bounding box center [110, 106] width 185 height 26
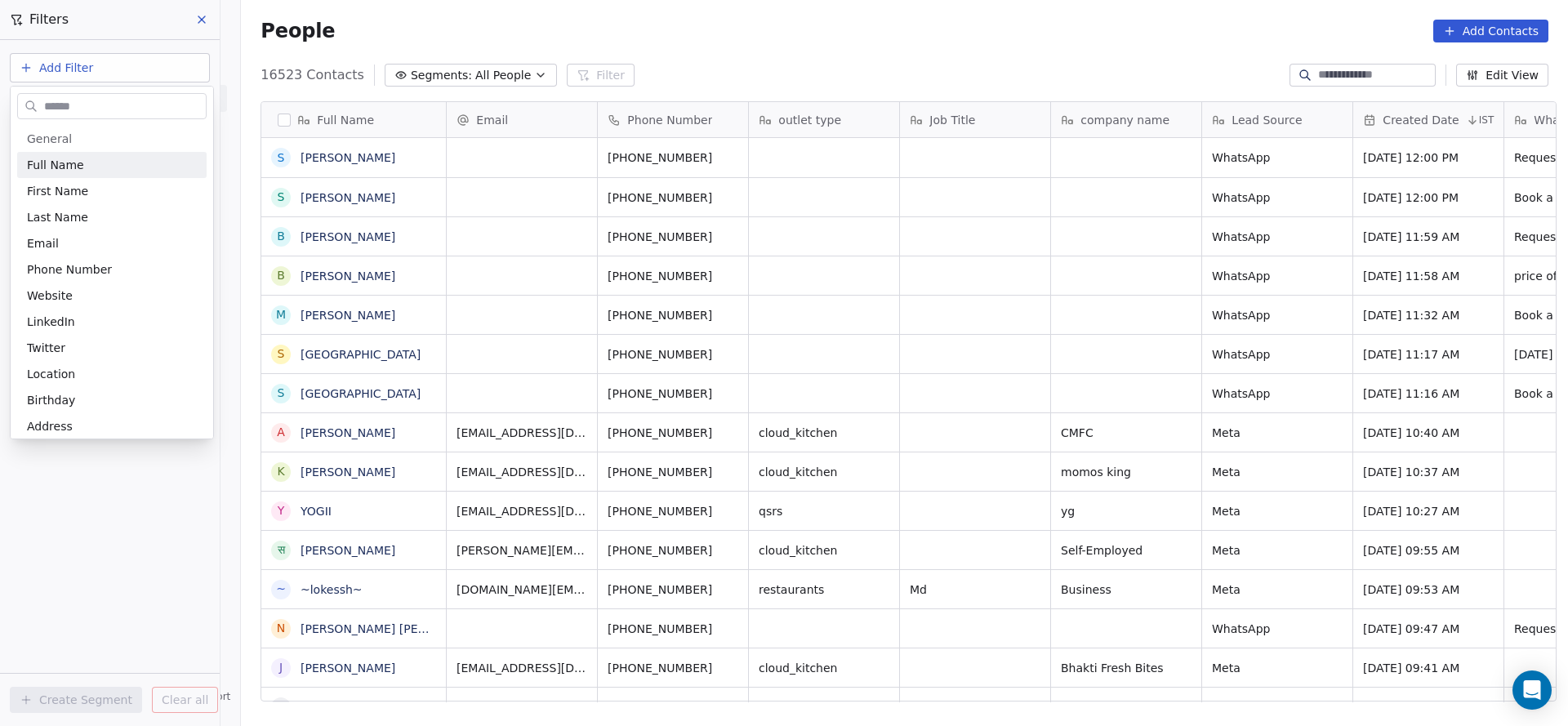
scroll to position [620, 1316]
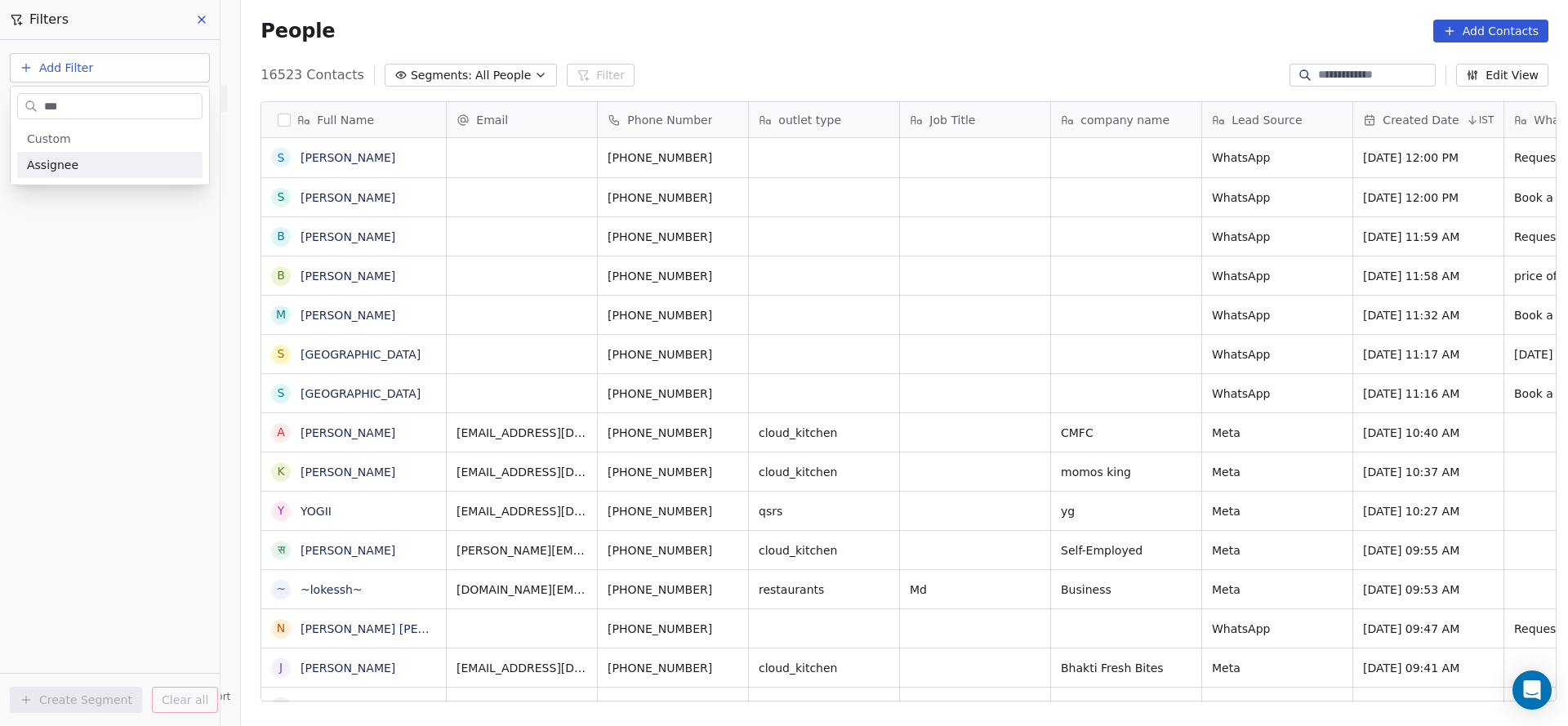
type input "***"
click at [103, 158] on div "Assignee" at bounding box center [110, 165] width 166 height 16
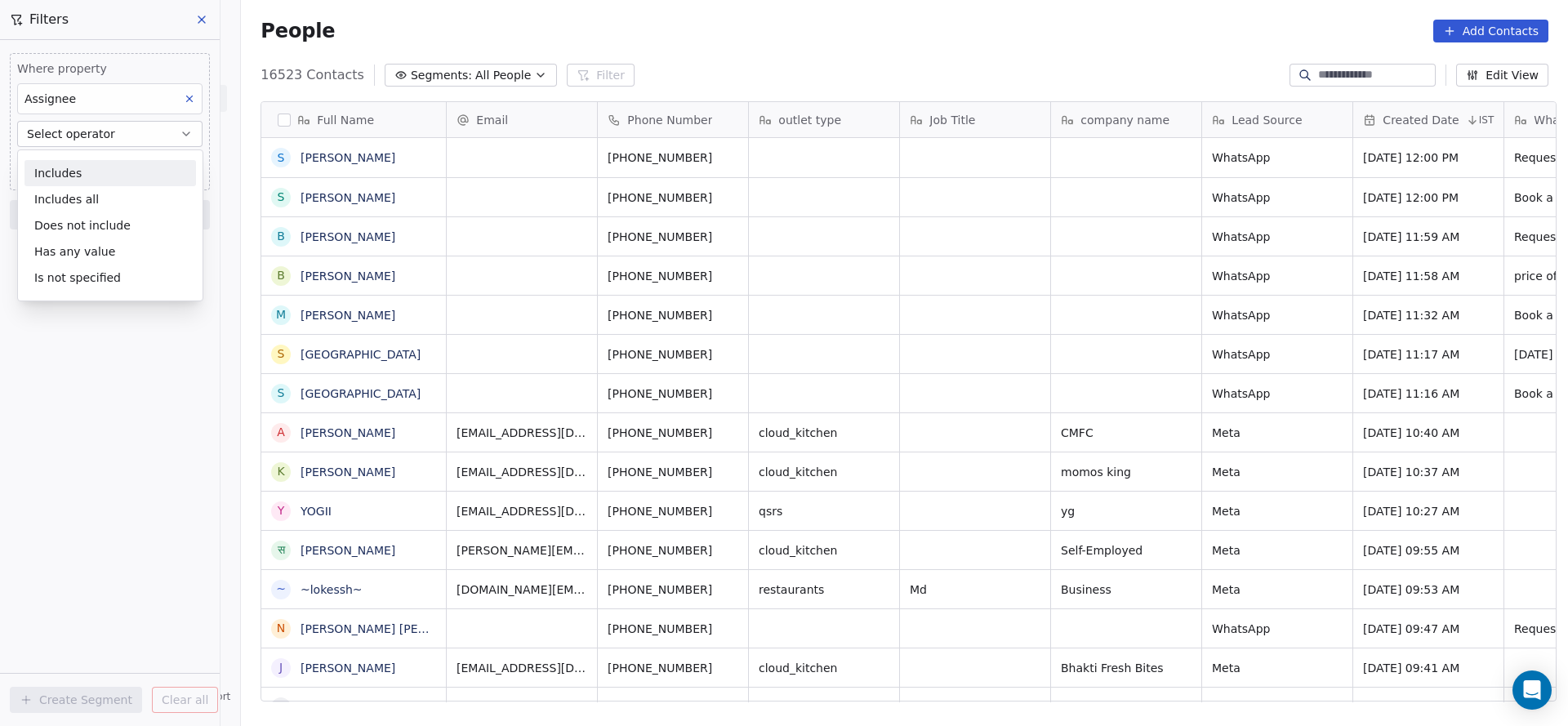
click at [105, 171] on div "Includes" at bounding box center [110, 173] width 172 height 26
click at [119, 169] on body "On2Cook India Pvt. Ltd. Contacts People Marketing Workflows Campaigns Metrics &…" at bounding box center [784, 363] width 1568 height 726
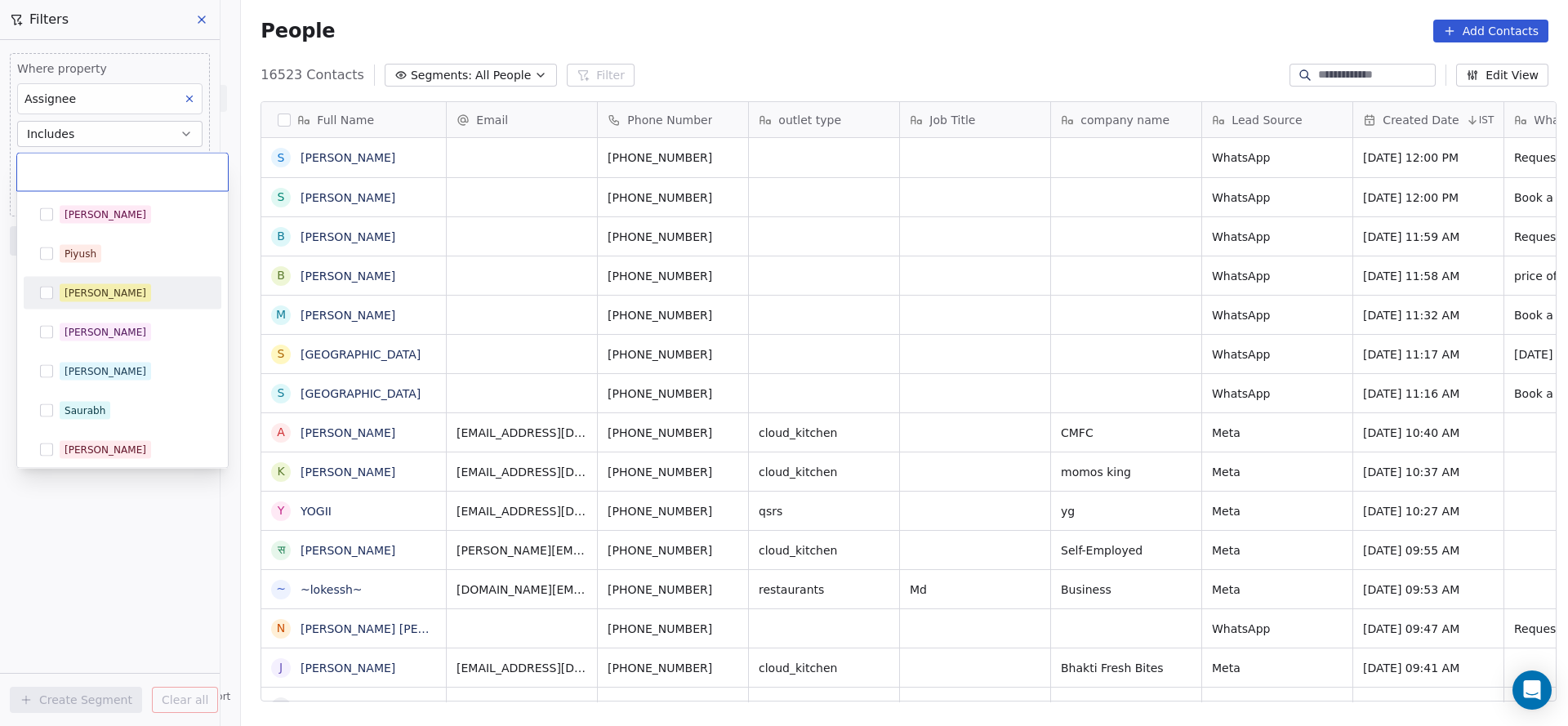
click at [114, 281] on div "[PERSON_NAME]" at bounding box center [122, 293] width 184 height 26
click at [357, 34] on html "On2Cook India Pvt. Ltd. Contacts People Marketing Workflows Campaigns Metrics &…" at bounding box center [784, 363] width 1568 height 726
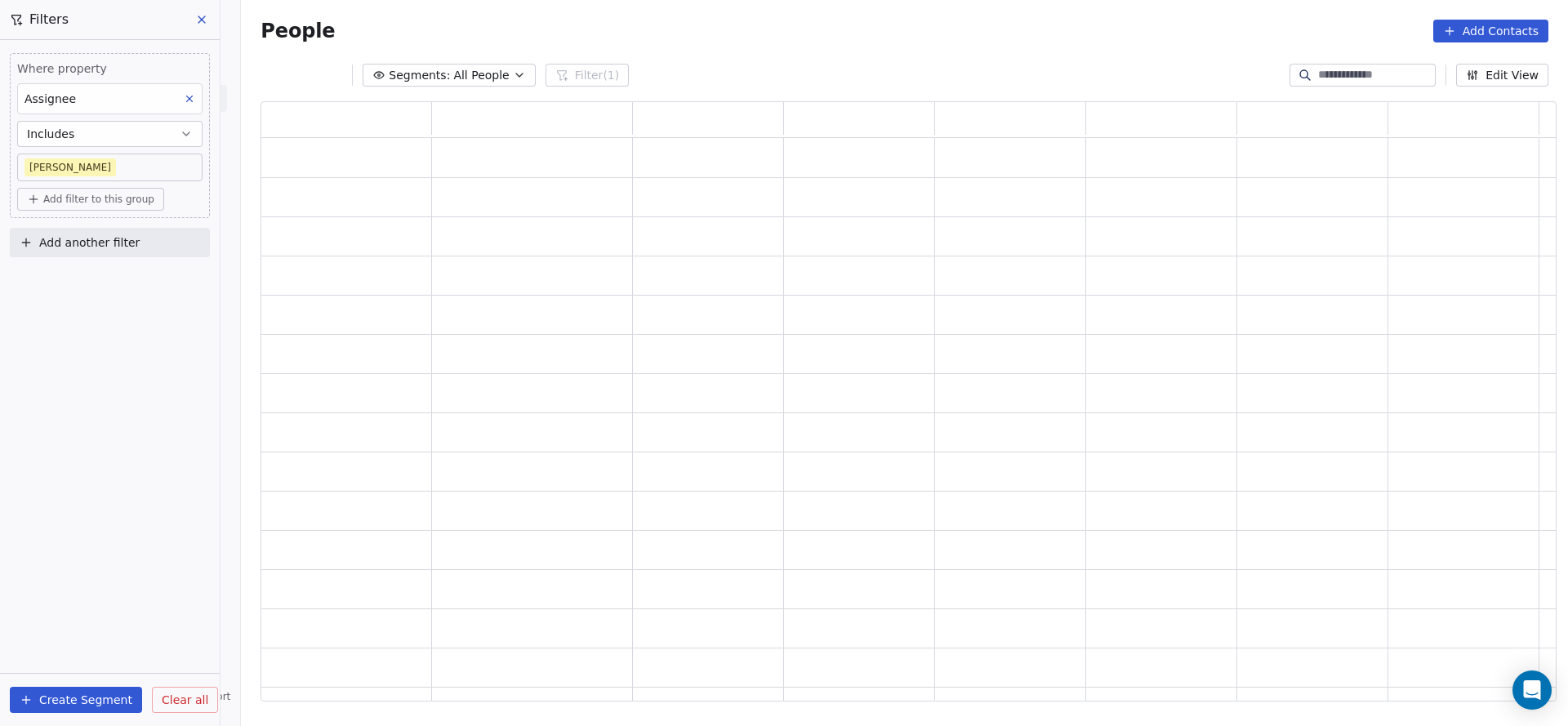
scroll to position [580, 1276]
click at [114, 199] on span "Add filter to this group" at bounding box center [99, 199] width 111 height 13
click at [93, 238] on span "Contact properties" at bounding box center [87, 234] width 106 height 17
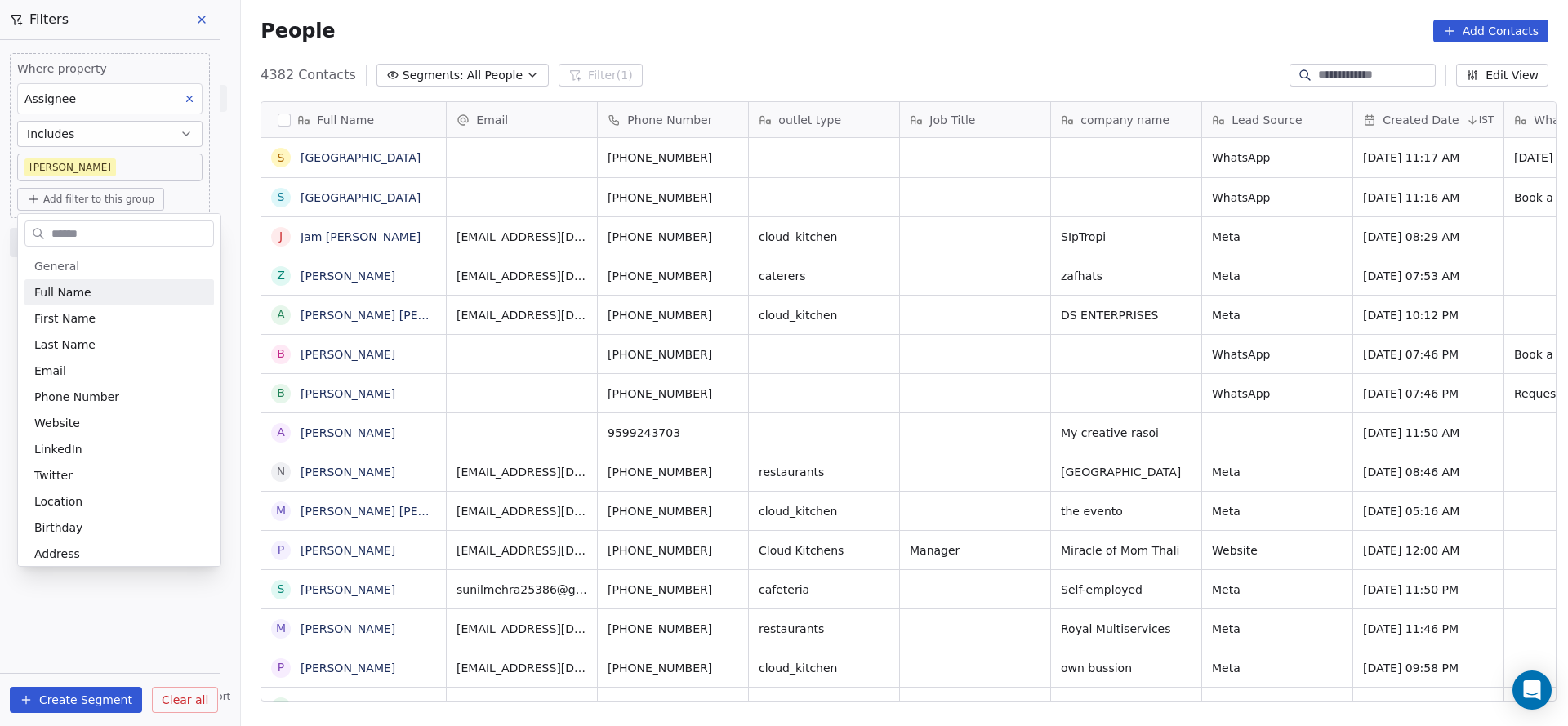
scroll to position [620, 1316]
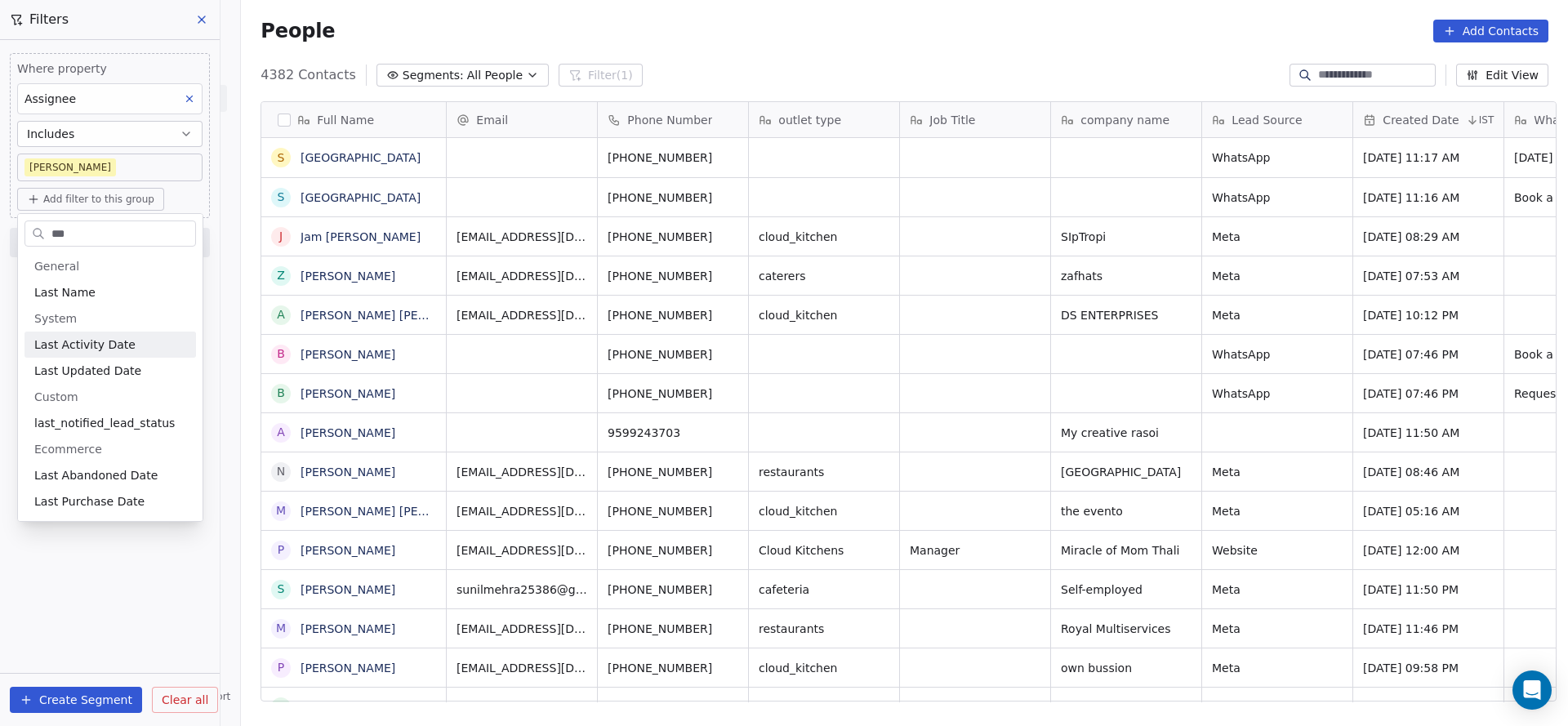
type input "***"
click at [111, 350] on span "Last Activity Date" at bounding box center [84, 345] width 101 height 16
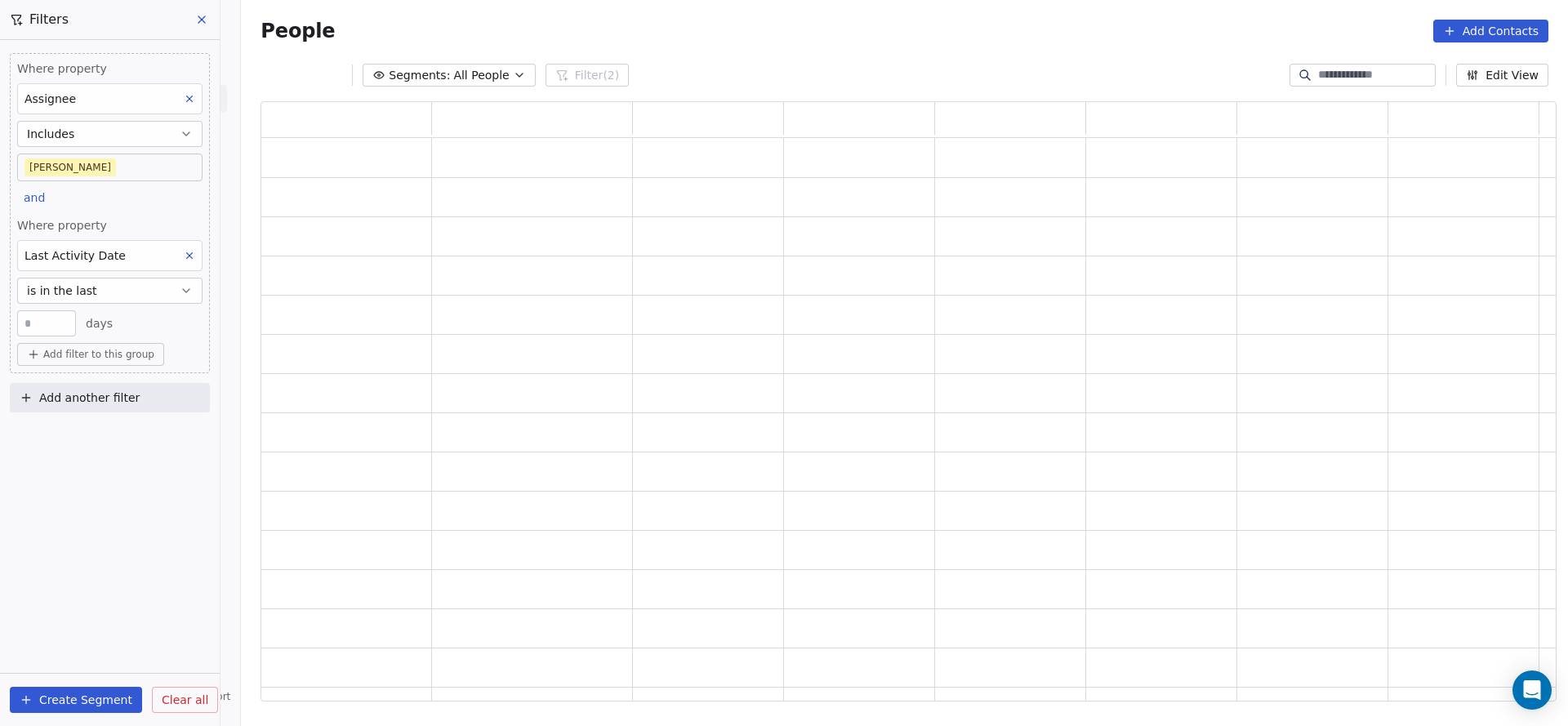
scroll to position [580, 1276]
click at [101, 296] on button "is in the last" at bounding box center [110, 290] width 185 height 26
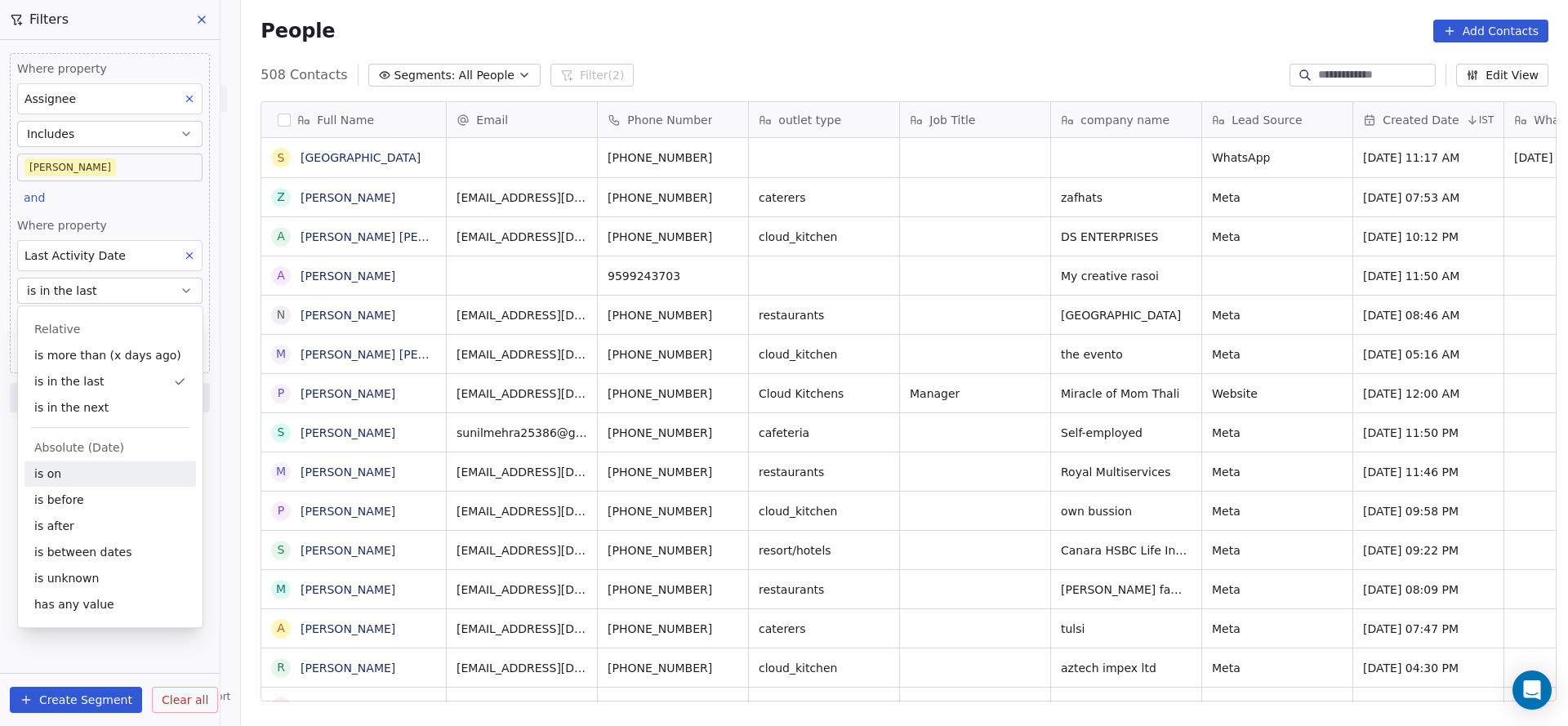
scroll to position [620, 1316]
click at [56, 472] on div "is on" at bounding box center [110, 474] width 172 height 26
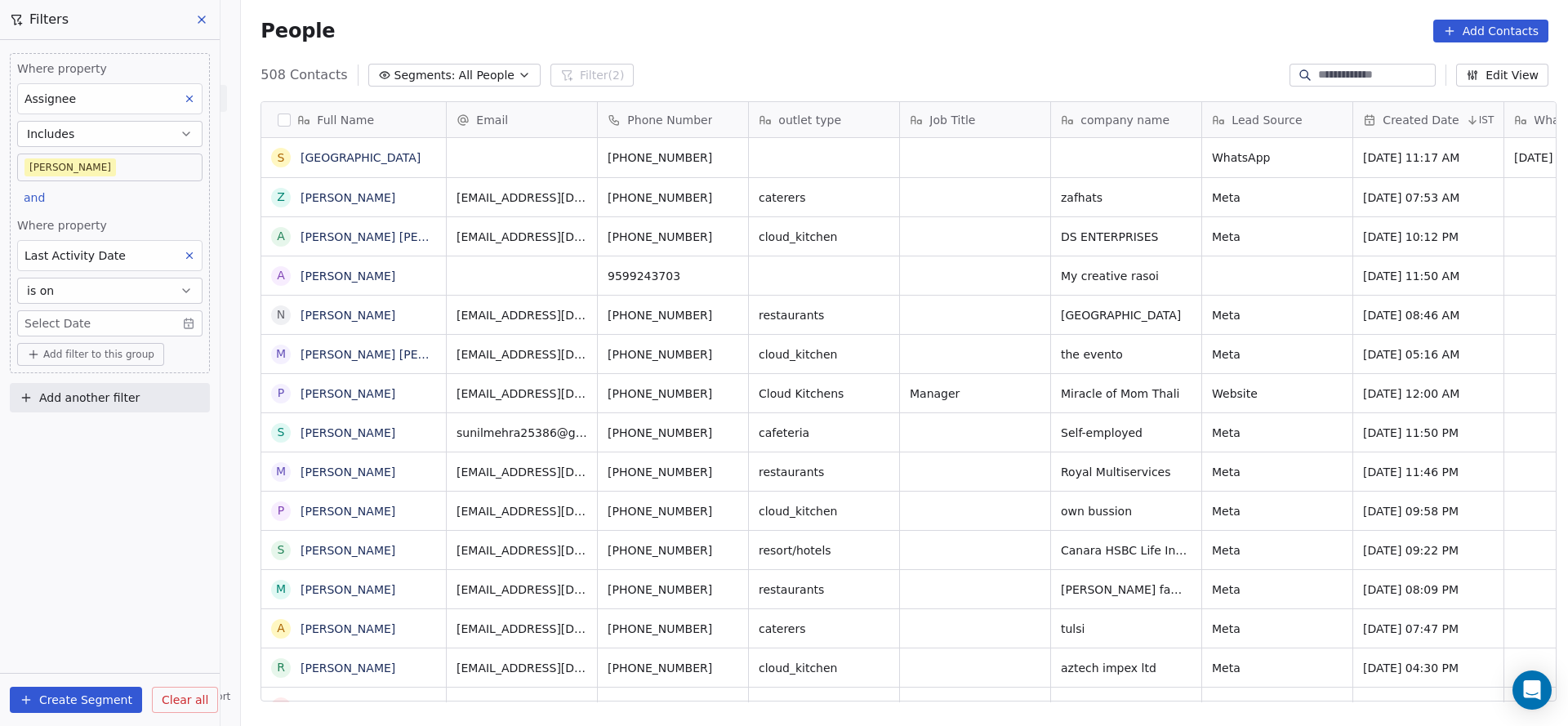
click at [123, 220] on span "Where property" at bounding box center [110, 226] width 185 height 16
click at [140, 333] on body "On2Cook India Pvt. Ltd. Contacts People Marketing Workflows Campaigns Metrics &…" at bounding box center [784, 363] width 1568 height 726
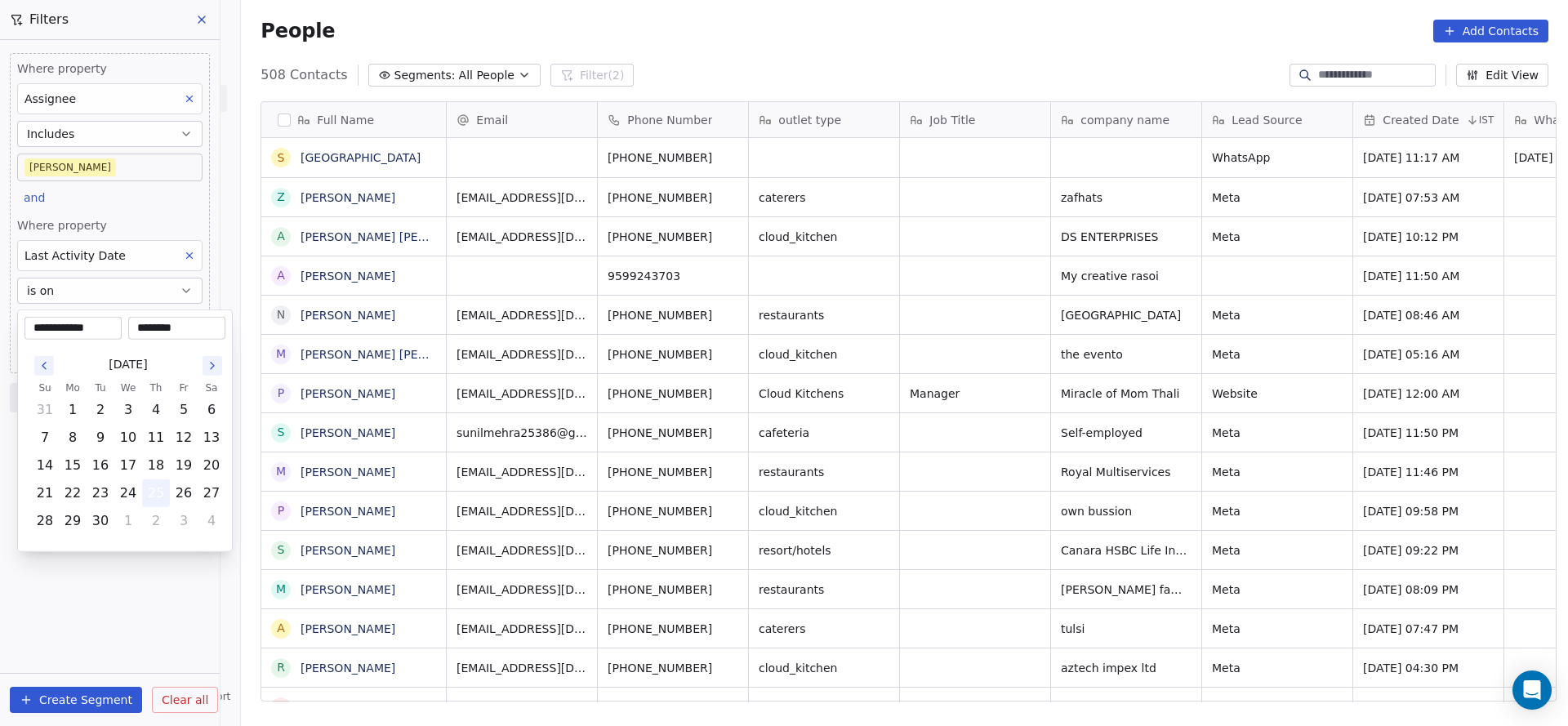
click at [150, 485] on button "25" at bounding box center [155, 493] width 26 height 26
click at [113, 204] on html "On2Cook India Pvt. Ltd. Contacts People Marketing Workflows Campaigns Metrics &…" at bounding box center [784, 363] width 1568 height 726
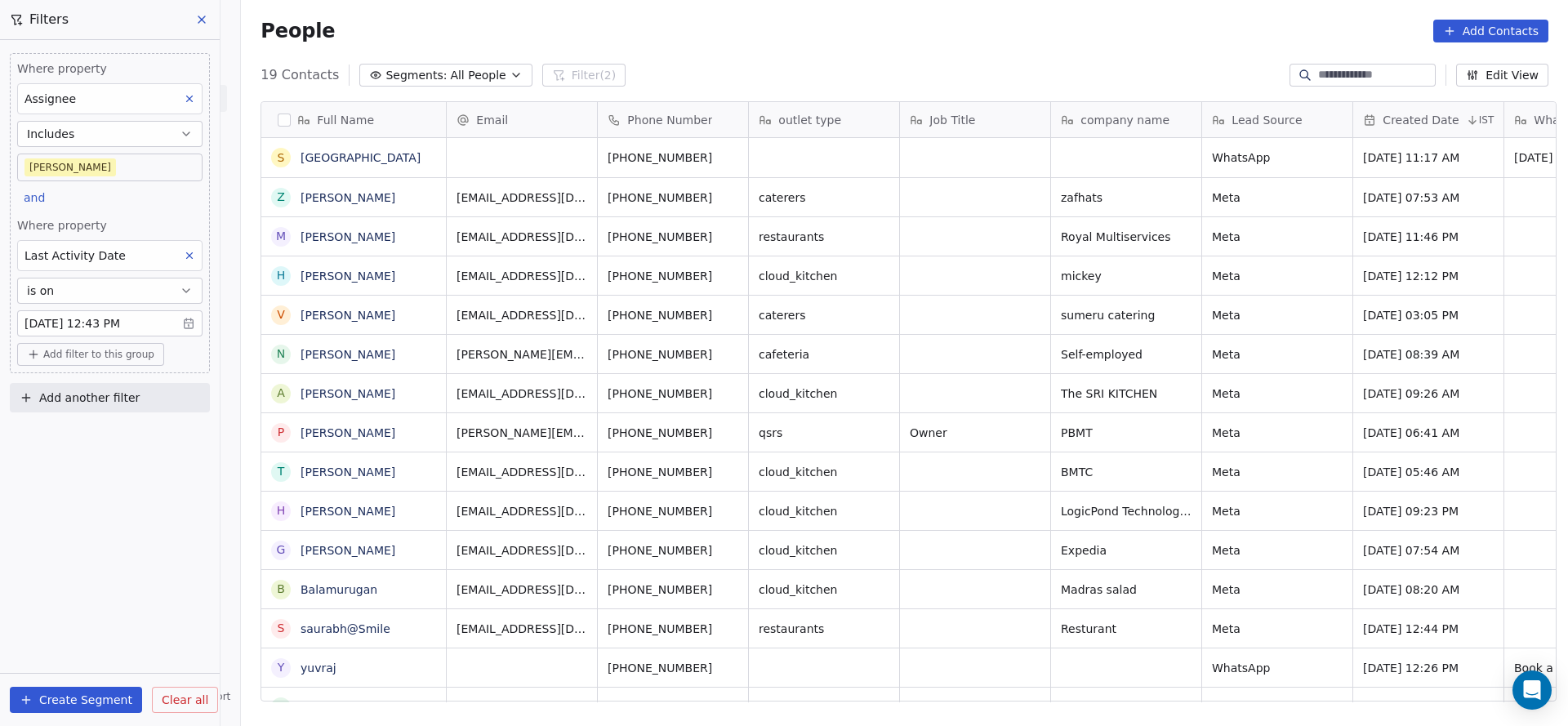
click at [78, 473] on div "Where property Assignee Includes Madhuri and Where property Last Activity Date …" at bounding box center [110, 384] width 220 height 686
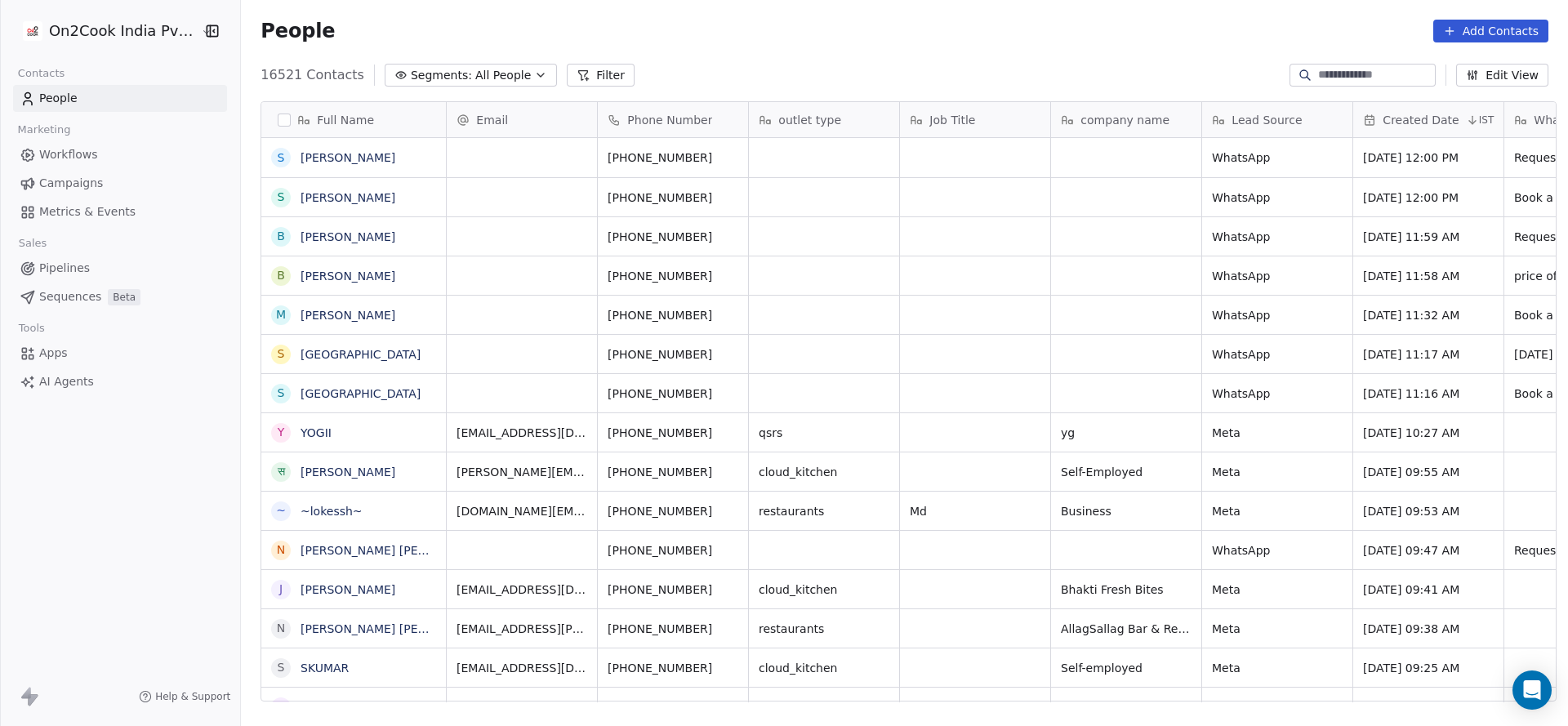
scroll to position [620, 1316]
click at [597, 81] on button "Filter" at bounding box center [600, 75] width 67 height 22
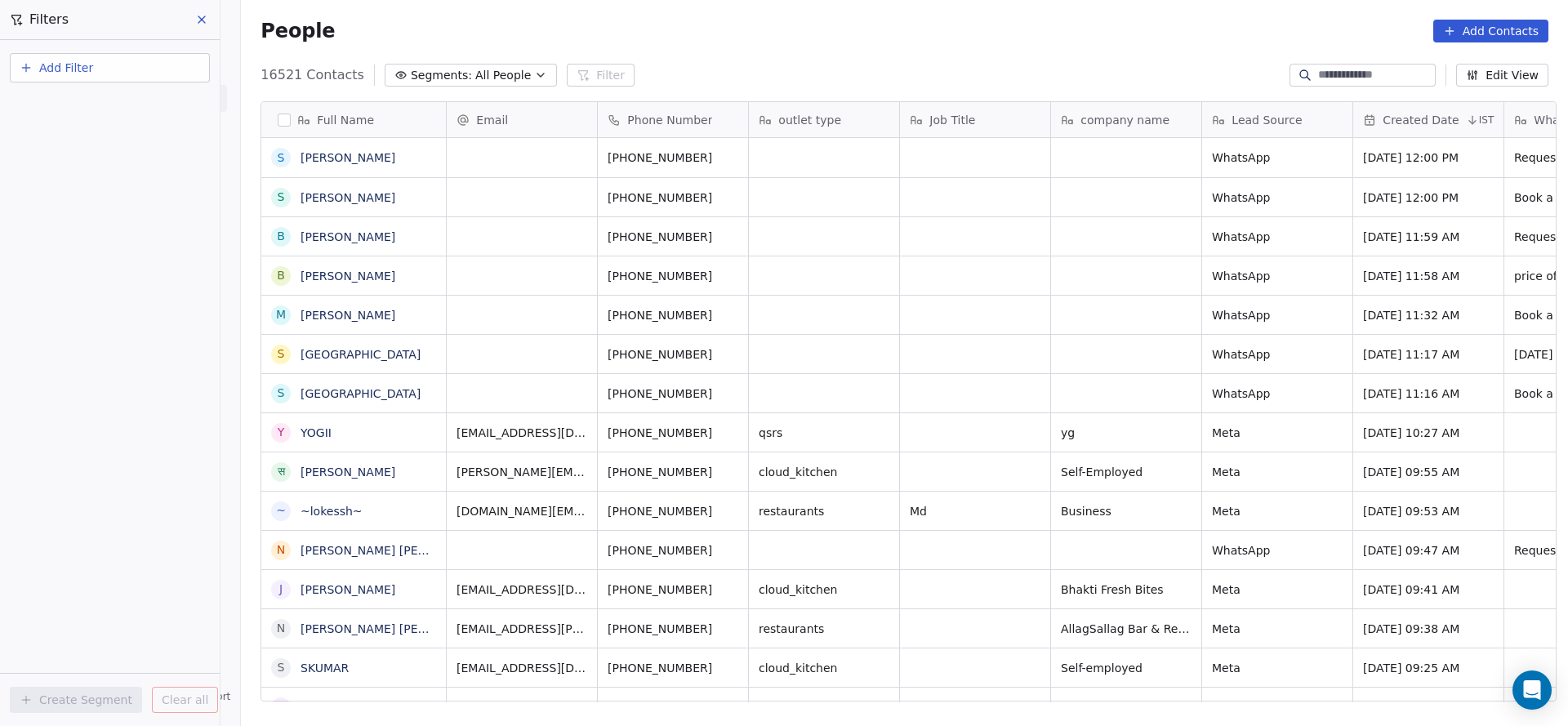
click at [182, 74] on button "Add Filter" at bounding box center [110, 67] width 200 height 30
click at [166, 96] on div "Contact properties" at bounding box center [110, 106] width 185 height 26
type input "***"
click at [142, 160] on div "Assignee" at bounding box center [110, 165] width 166 height 16
click at [137, 341] on div "Where property Assignee Select operator Add filter to this group Add another fi…" at bounding box center [110, 384] width 220 height 686
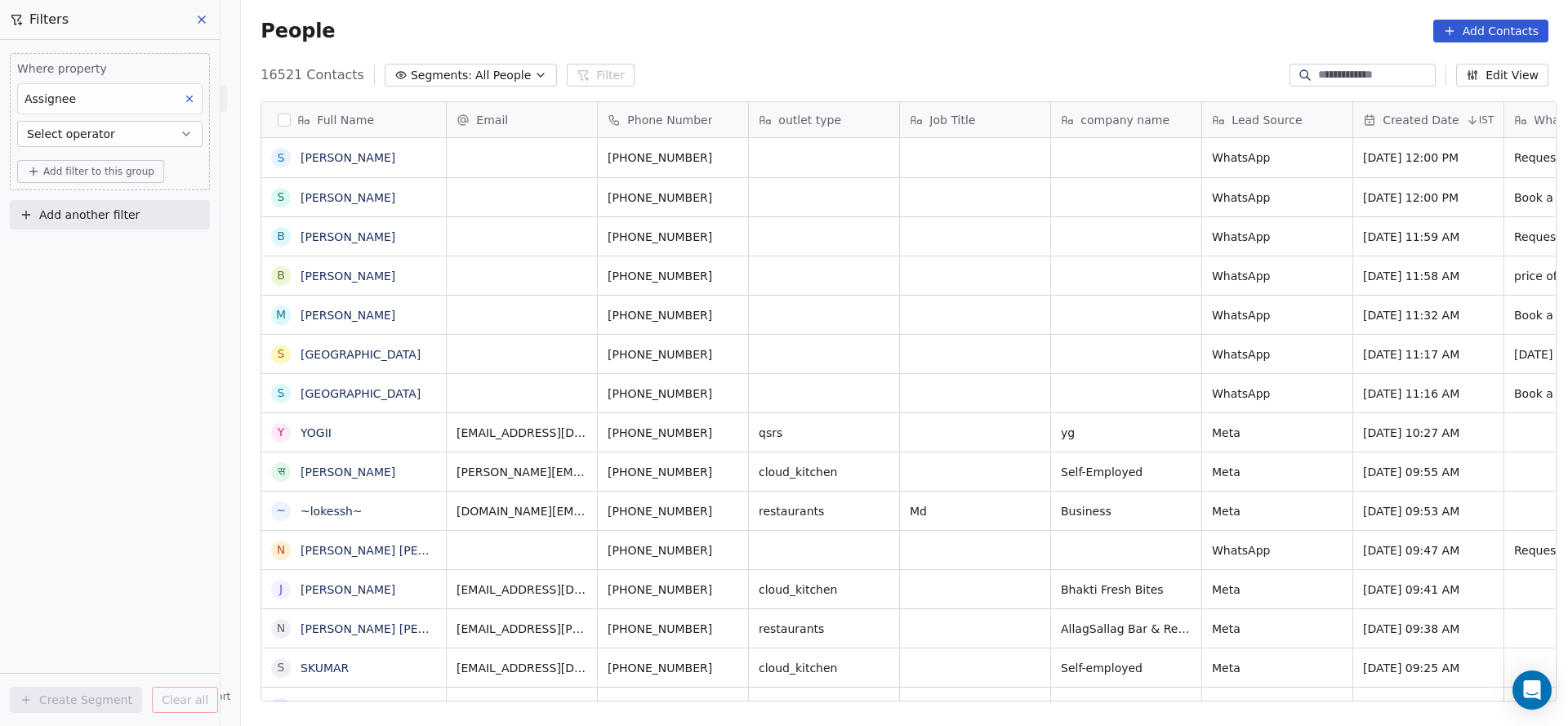
click at [154, 131] on button "Select operator" at bounding box center [110, 134] width 185 height 26
click at [148, 177] on div "Includes" at bounding box center [110, 173] width 172 height 26
click at [147, 169] on body "On2Cook India Pvt. Ltd. Contacts People Marketing Workflows Campaigns Metrics &…" at bounding box center [784, 363] width 1568 height 726
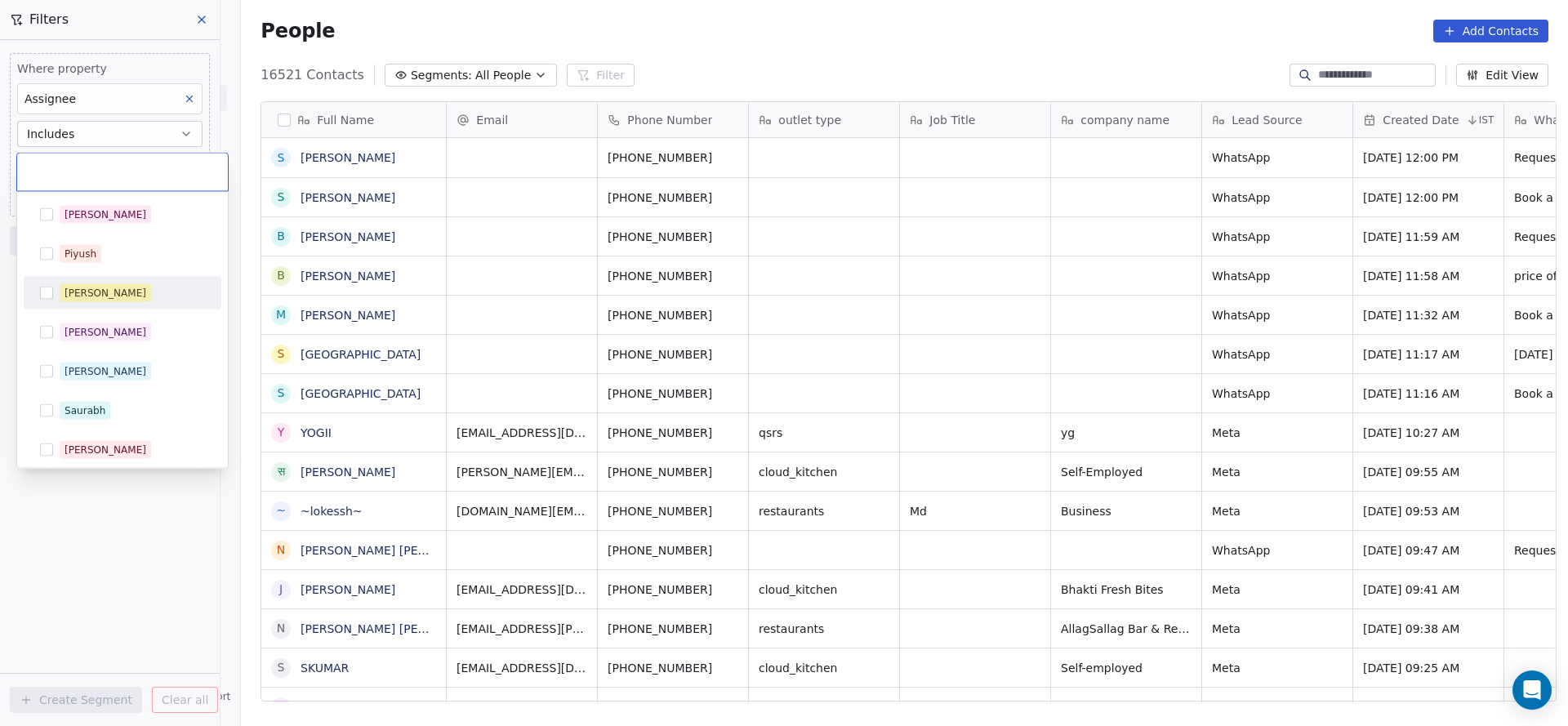
click at [154, 297] on div "[PERSON_NAME]" at bounding box center [132, 293] width 145 height 18
click at [461, 275] on html "On2Cook India Pvt. Ltd. Contacts People Marketing Workflows Campaigns Metrics &…" at bounding box center [784, 363] width 1568 height 726
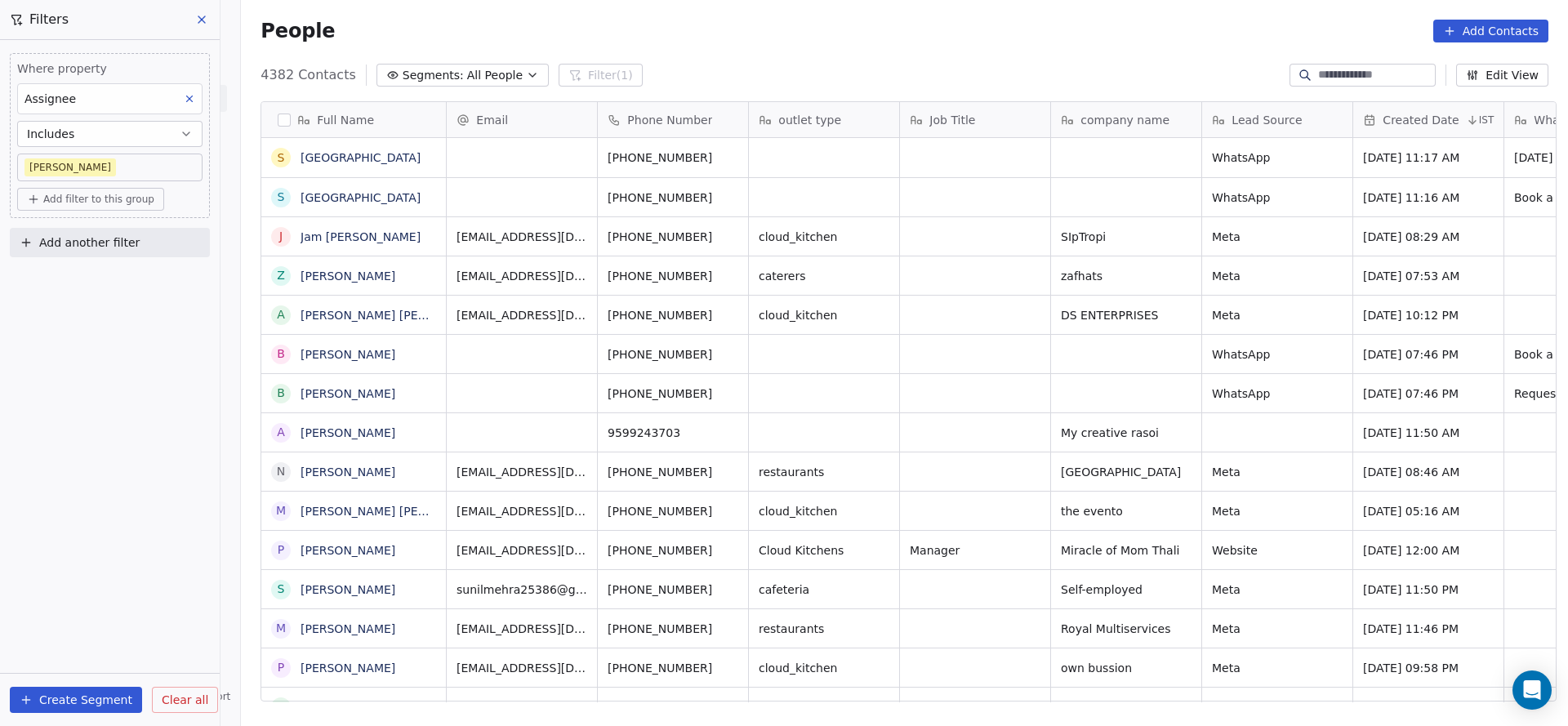
click at [124, 193] on span "Add filter to this group" at bounding box center [99, 199] width 111 height 13
click at [110, 228] on span "Contact properties" at bounding box center [87, 234] width 106 height 17
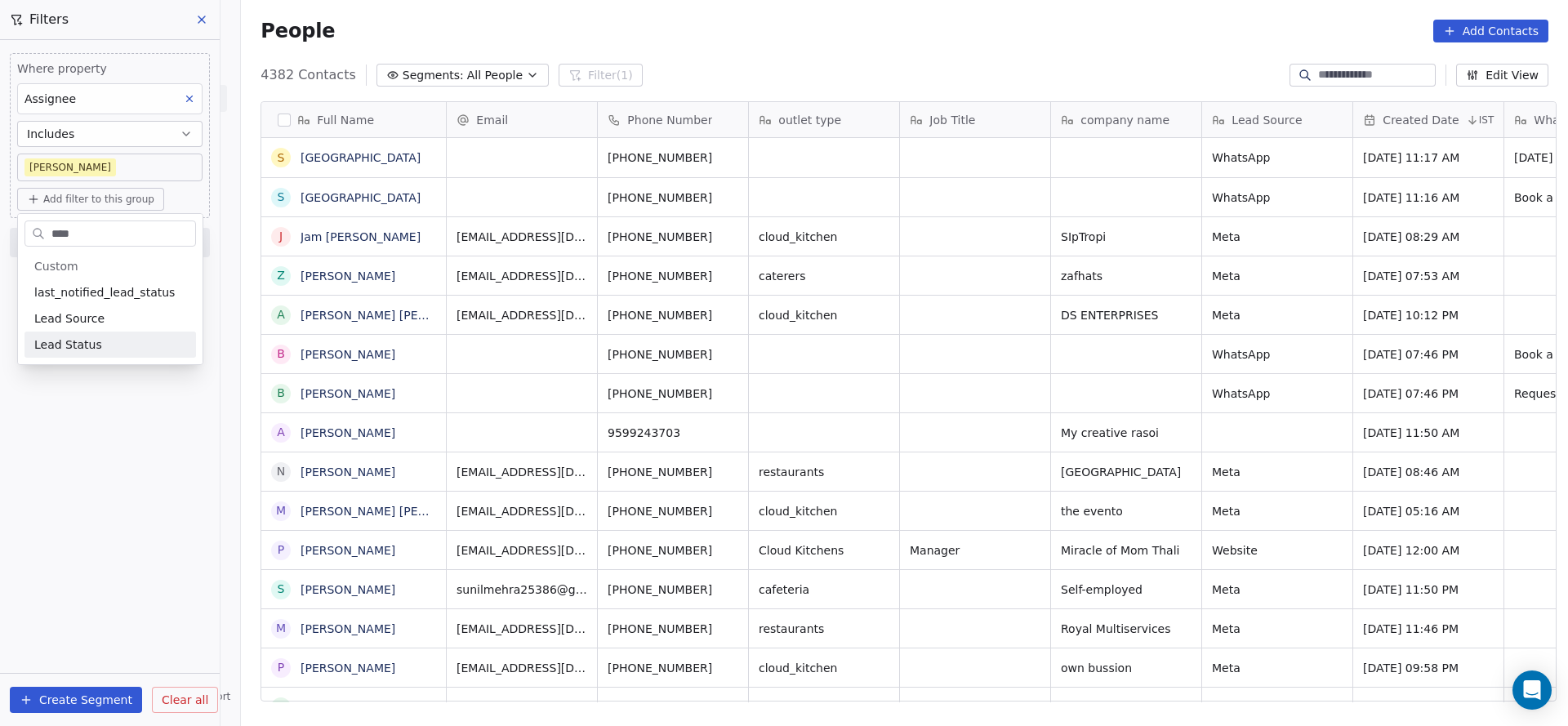
type input "****"
click at [86, 349] on span "Lead Status" at bounding box center [67, 345] width 67 height 16
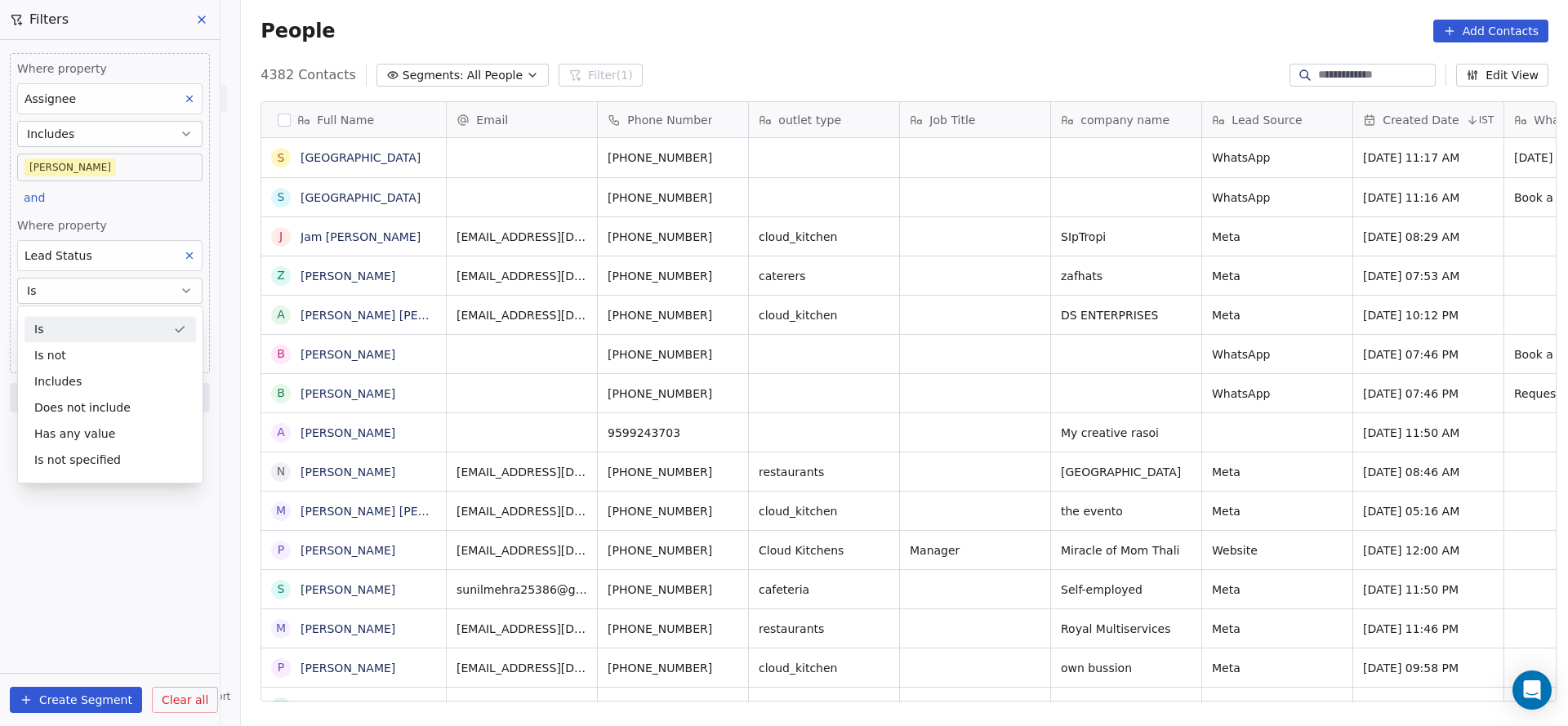
click at [122, 206] on div "Where property Assignee Includes [PERSON_NAME] and Where property Lead Status I…" at bounding box center [110, 213] width 200 height 320
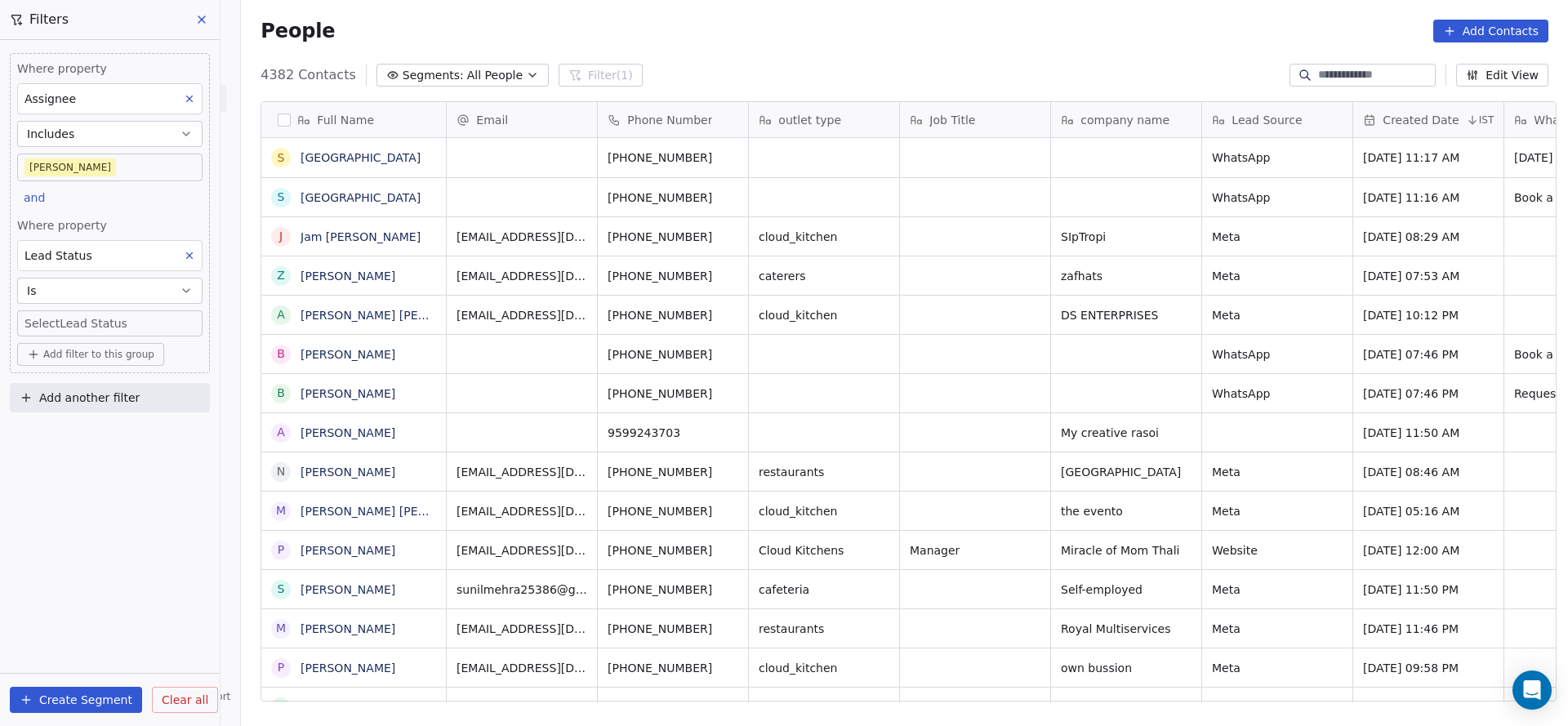
click at [139, 315] on body "On2Cook India Pvt. Ltd. Contacts People Marketing Workflows Campaigns Metrics &…" at bounding box center [784, 363] width 1568 height 726
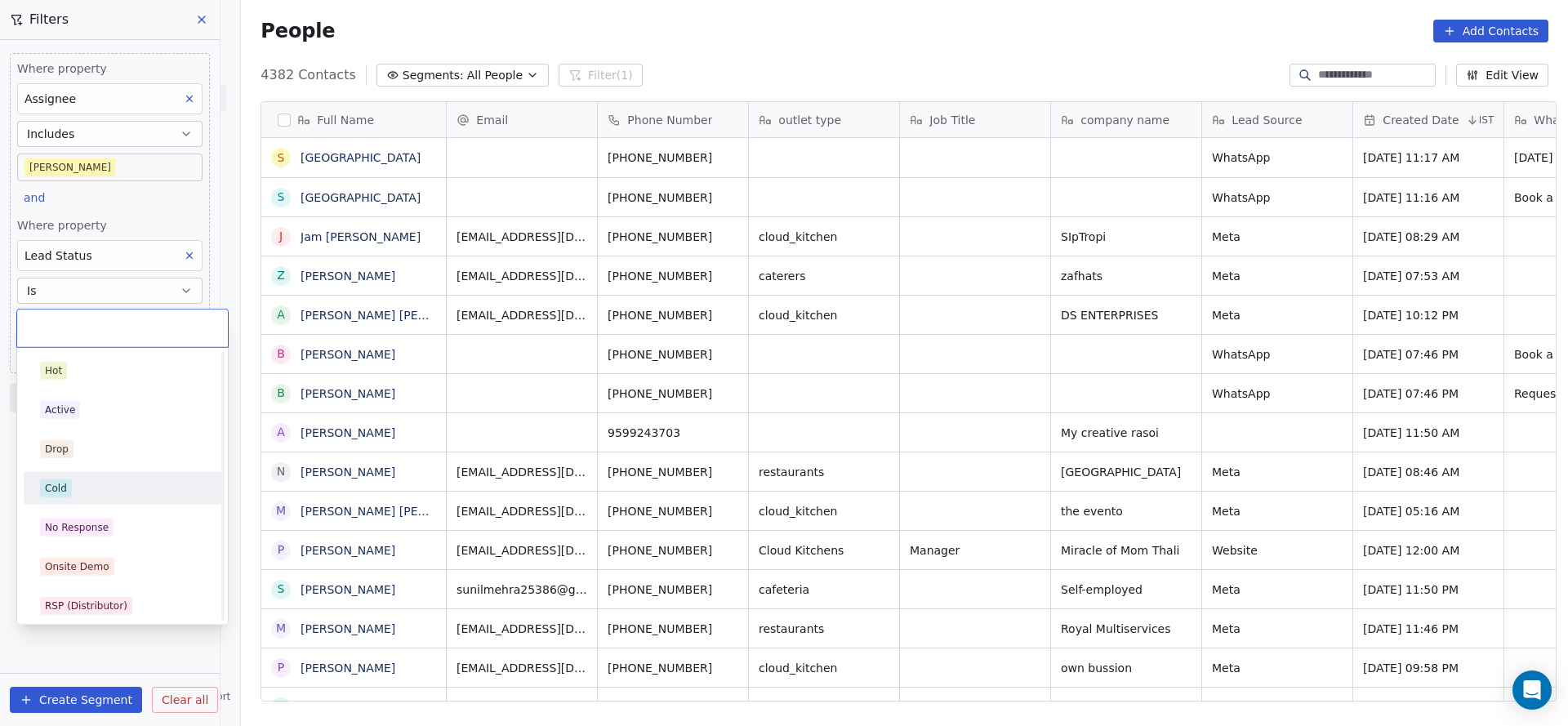
scroll to position [122, 0]
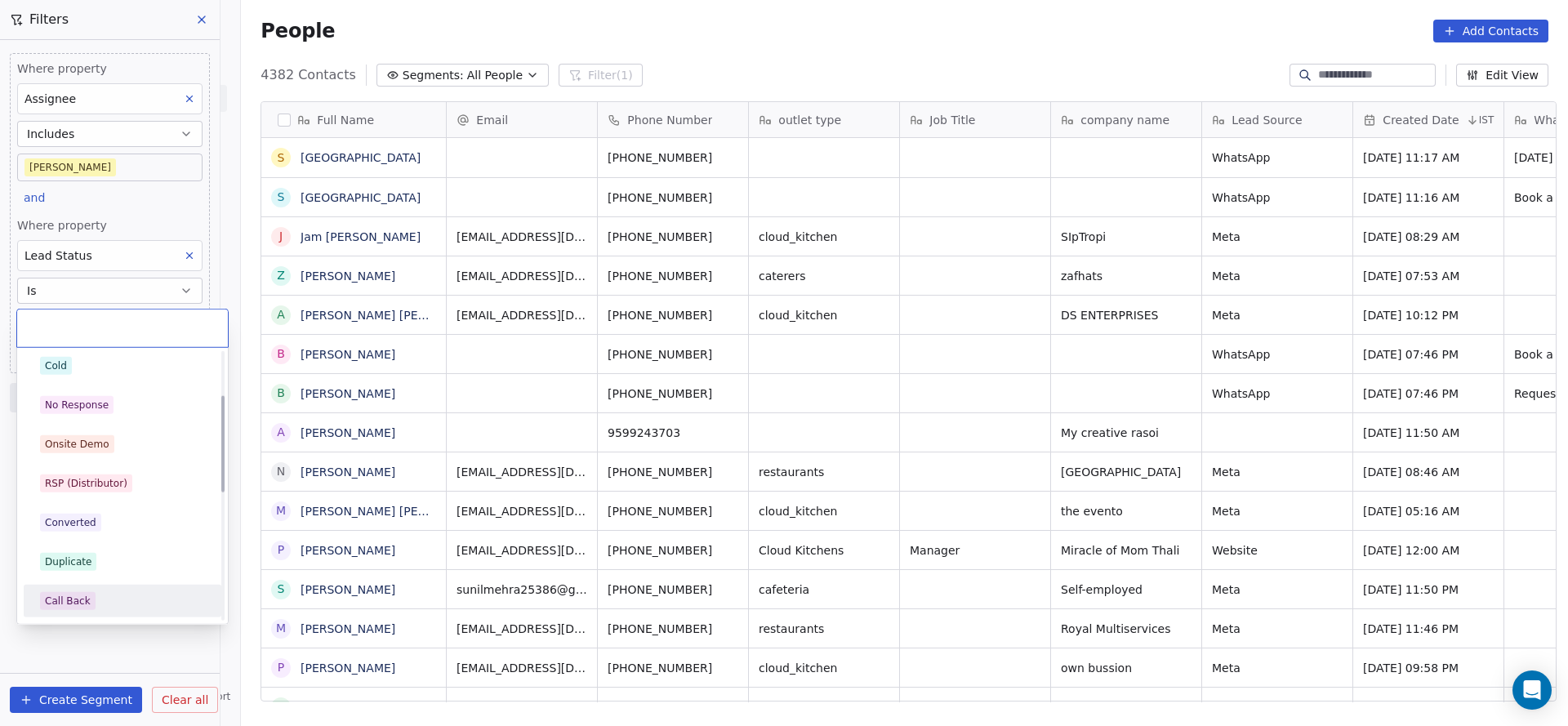
click at [90, 600] on span "Call Back" at bounding box center [68, 601] width 56 height 18
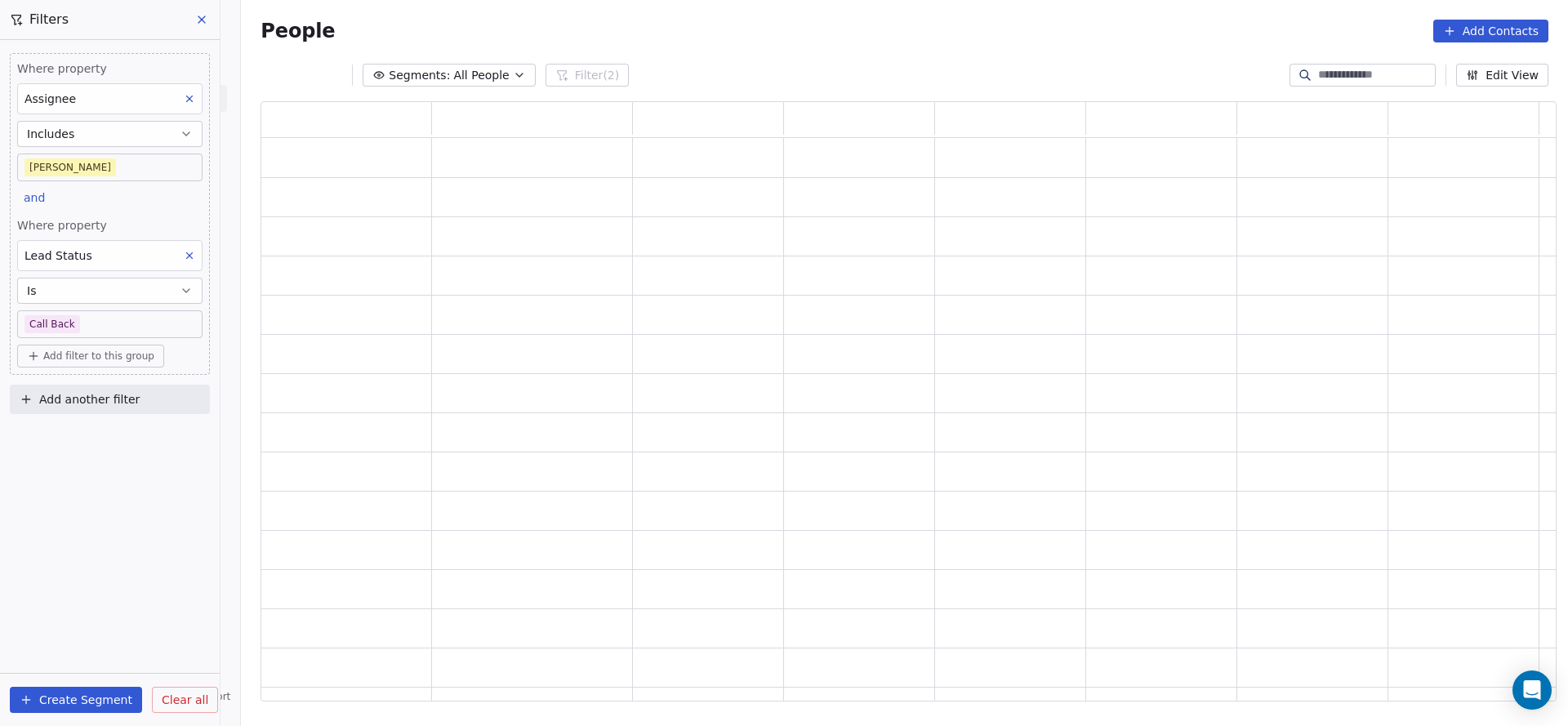
scroll to position [580, 1276]
click at [118, 209] on div "Where property Assignee Includes [PERSON_NAME] and Where property Lead Status I…" at bounding box center [110, 214] width 200 height 322
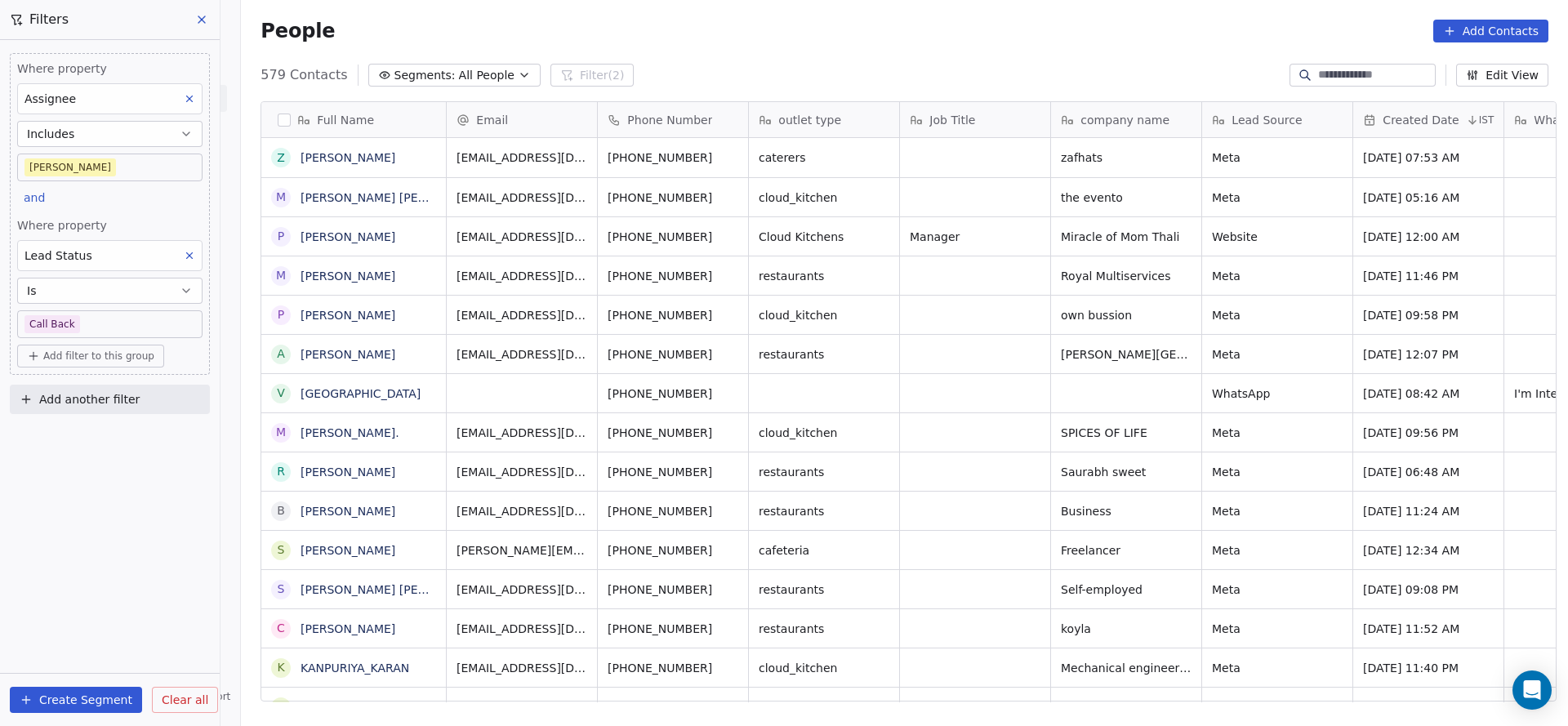
scroll to position [620, 1316]
drag, startPoint x: 507, startPoint y: 682, endPoint x: 639, endPoint y: 694, distance: 132.5
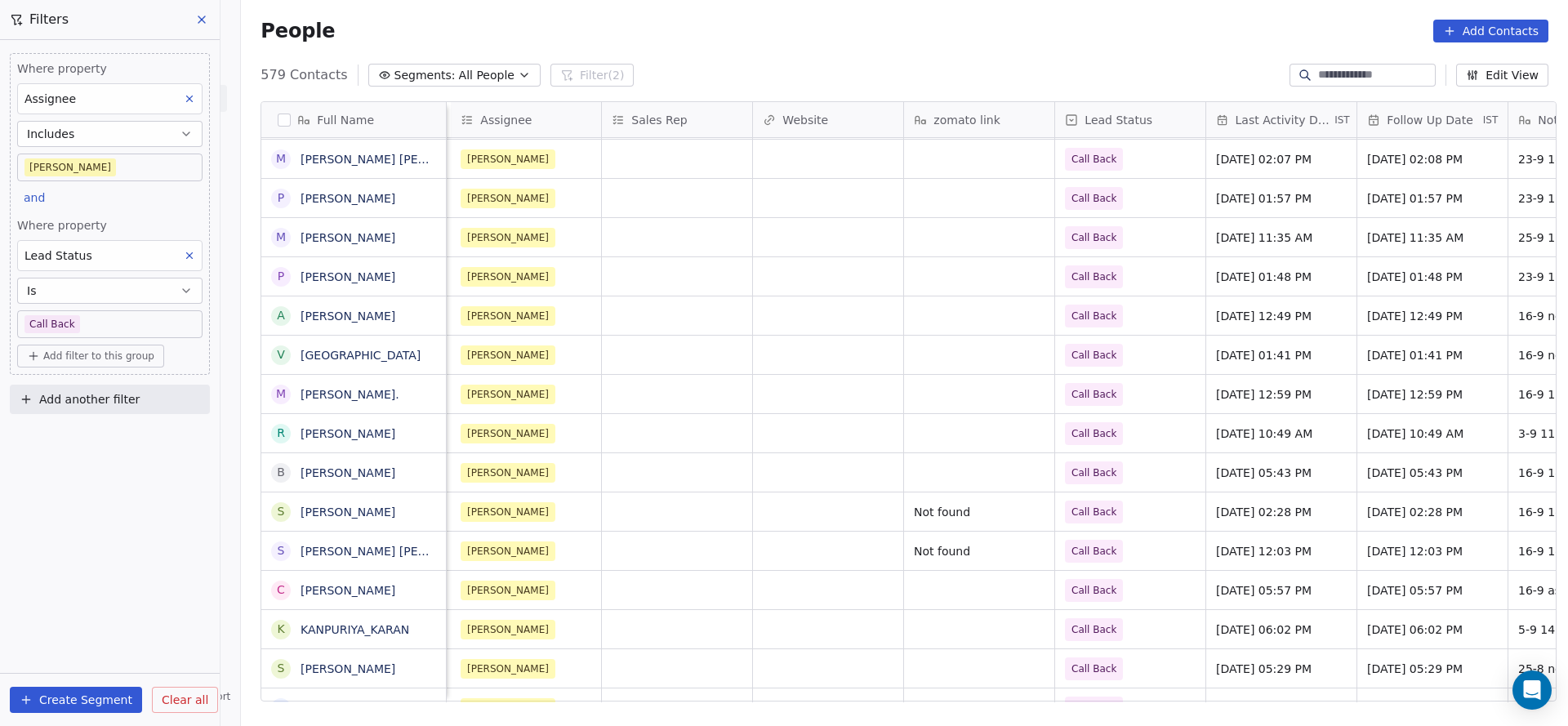
scroll to position [0, 2120]
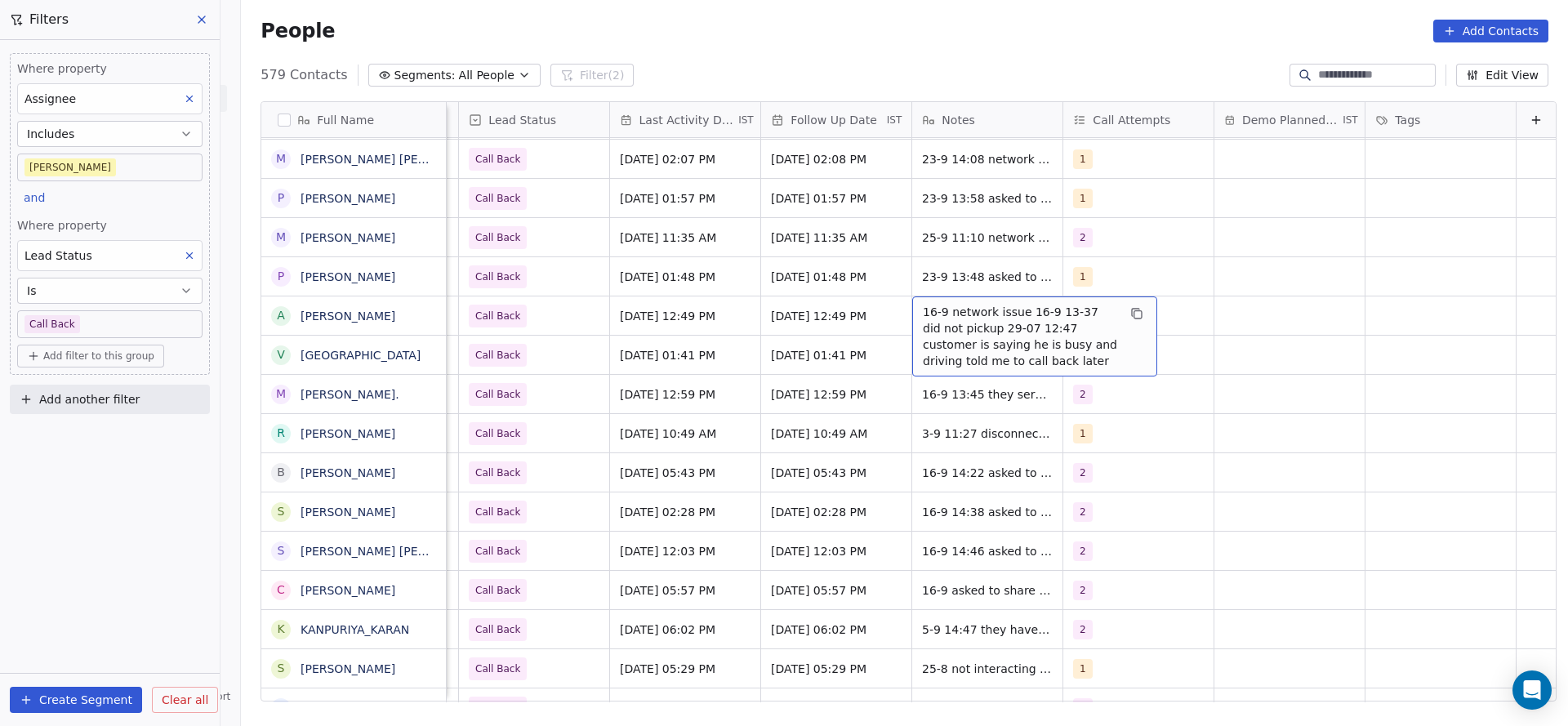
click at [922, 329] on span "16-9 network issue 16-9 13-37 did not pickup 29-07 12:47 customer is saying he …" at bounding box center [1019, 336] width 194 height 66
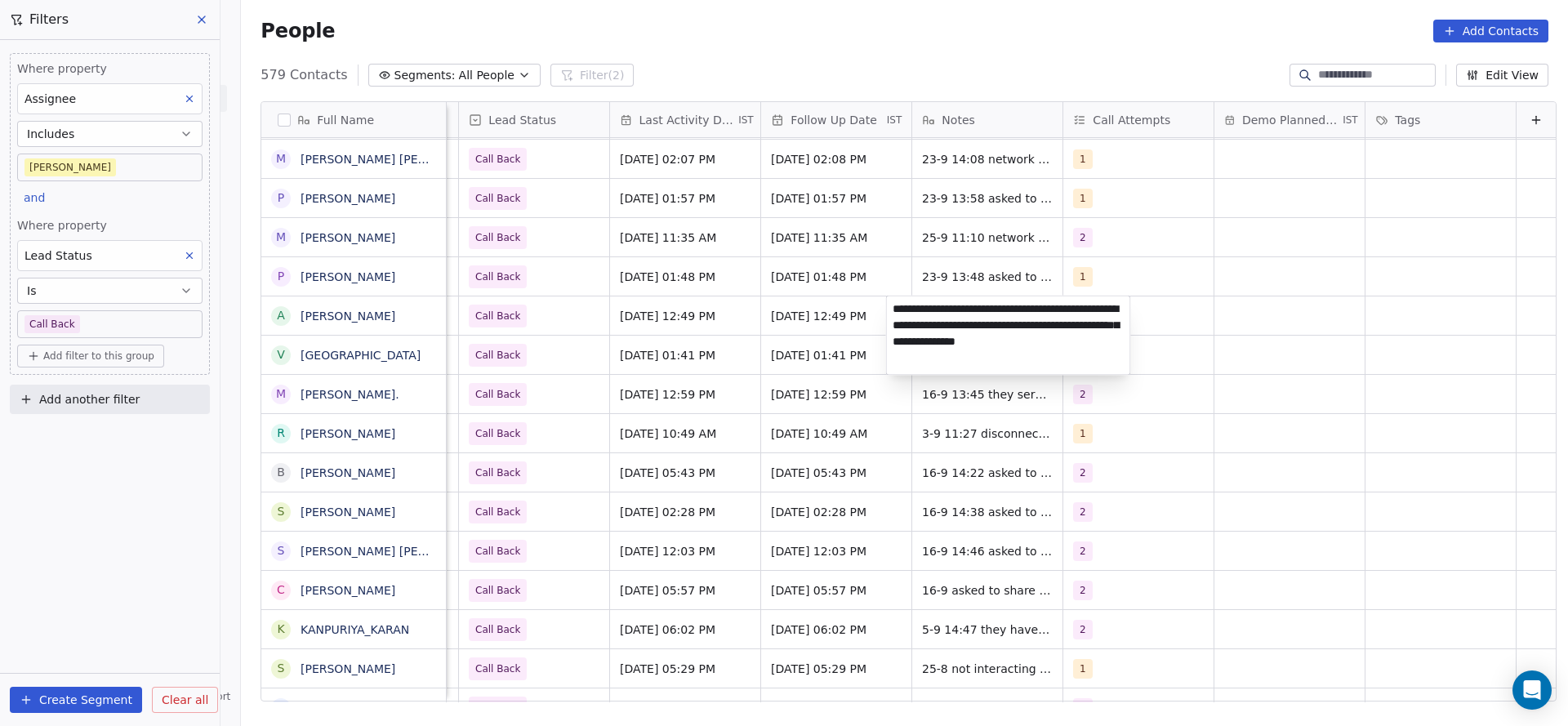
click at [893, 306] on textarea "**********" at bounding box center [1008, 335] width 243 height 78
type textarea "**********"
click at [723, 360] on html "On2Cook India Pvt. Ltd. Contacts People Marketing Workflows Campaigns Metrics &…" at bounding box center [784, 363] width 1568 height 726
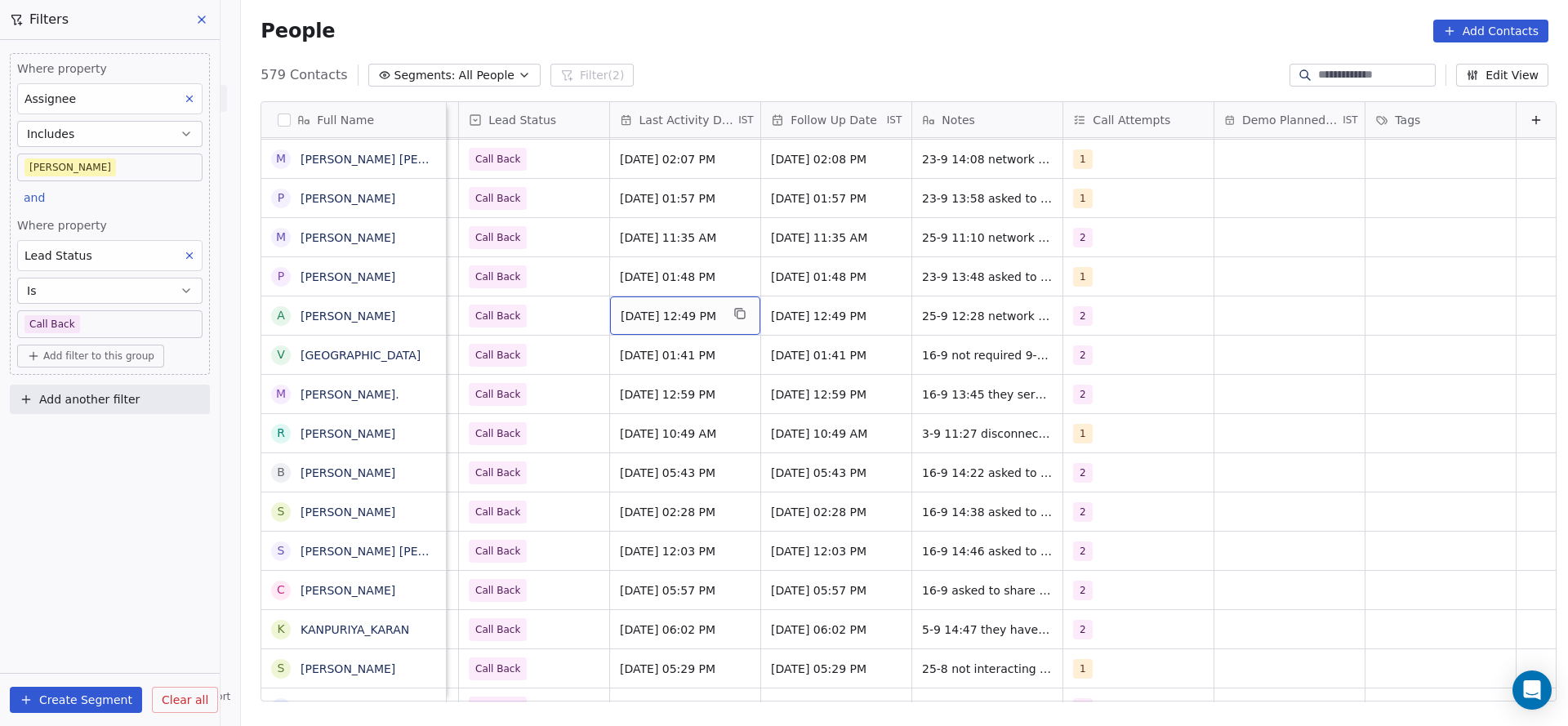
click at [657, 323] on span "[DATE] 12:49 PM" at bounding box center [670, 316] width 100 height 16
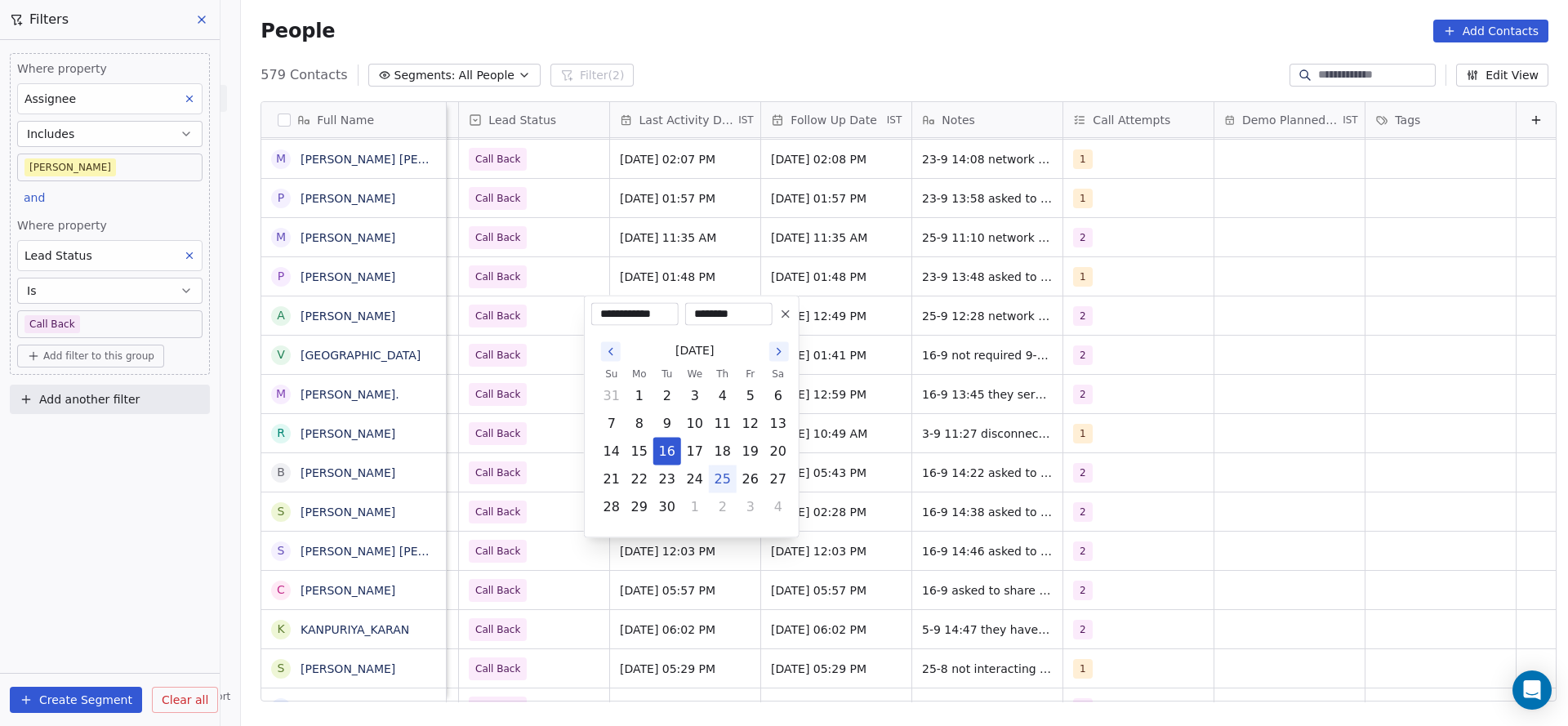
click at [725, 481] on button "25" at bounding box center [722, 479] width 26 height 26
type input "**********"
click at [542, 409] on html "On2Cook India Pvt. Ltd. Contacts People Marketing Workflows Campaigns Metrics &…" at bounding box center [784, 363] width 1568 height 726
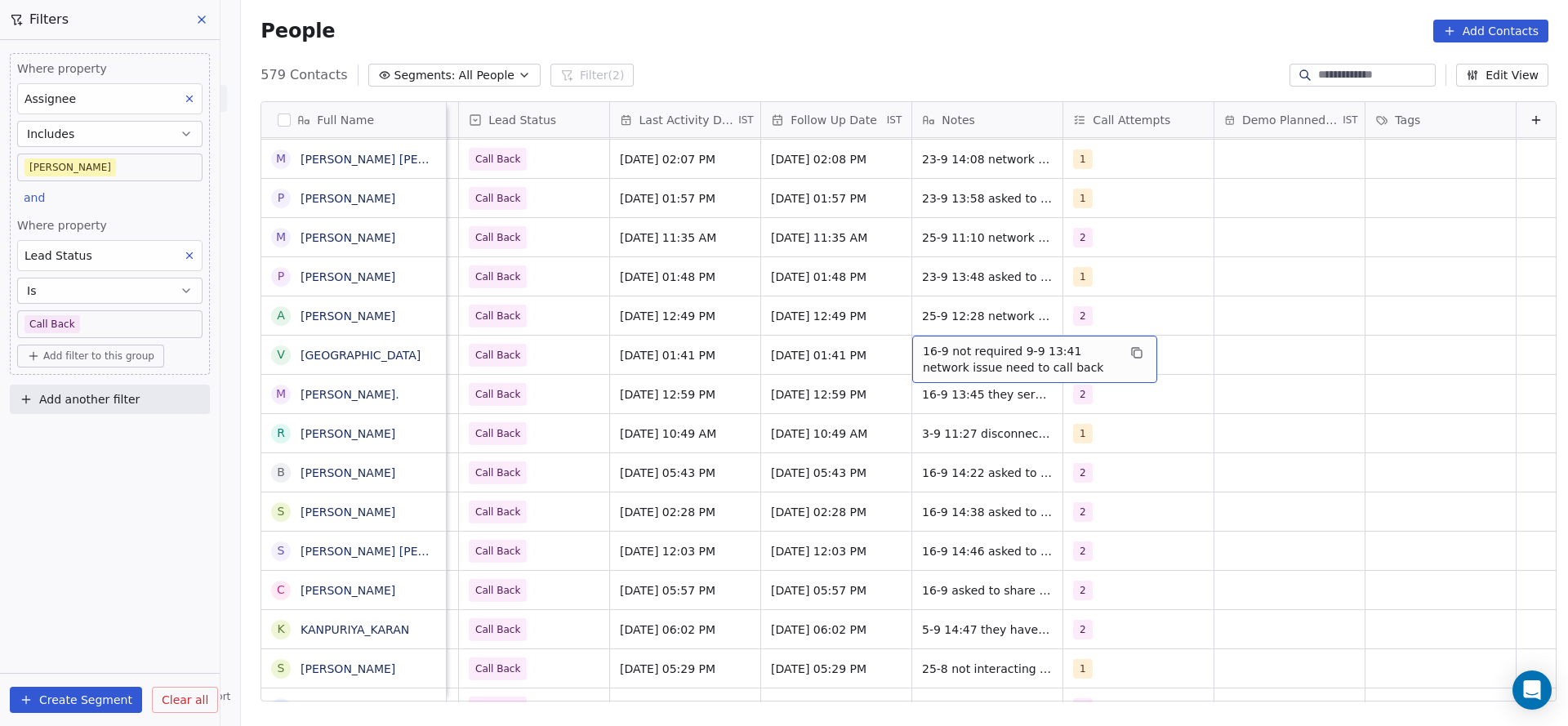
click at [956, 349] on span "16-9 not required 9-9 13:41 network issue need to call back" at bounding box center [1019, 359] width 194 height 32
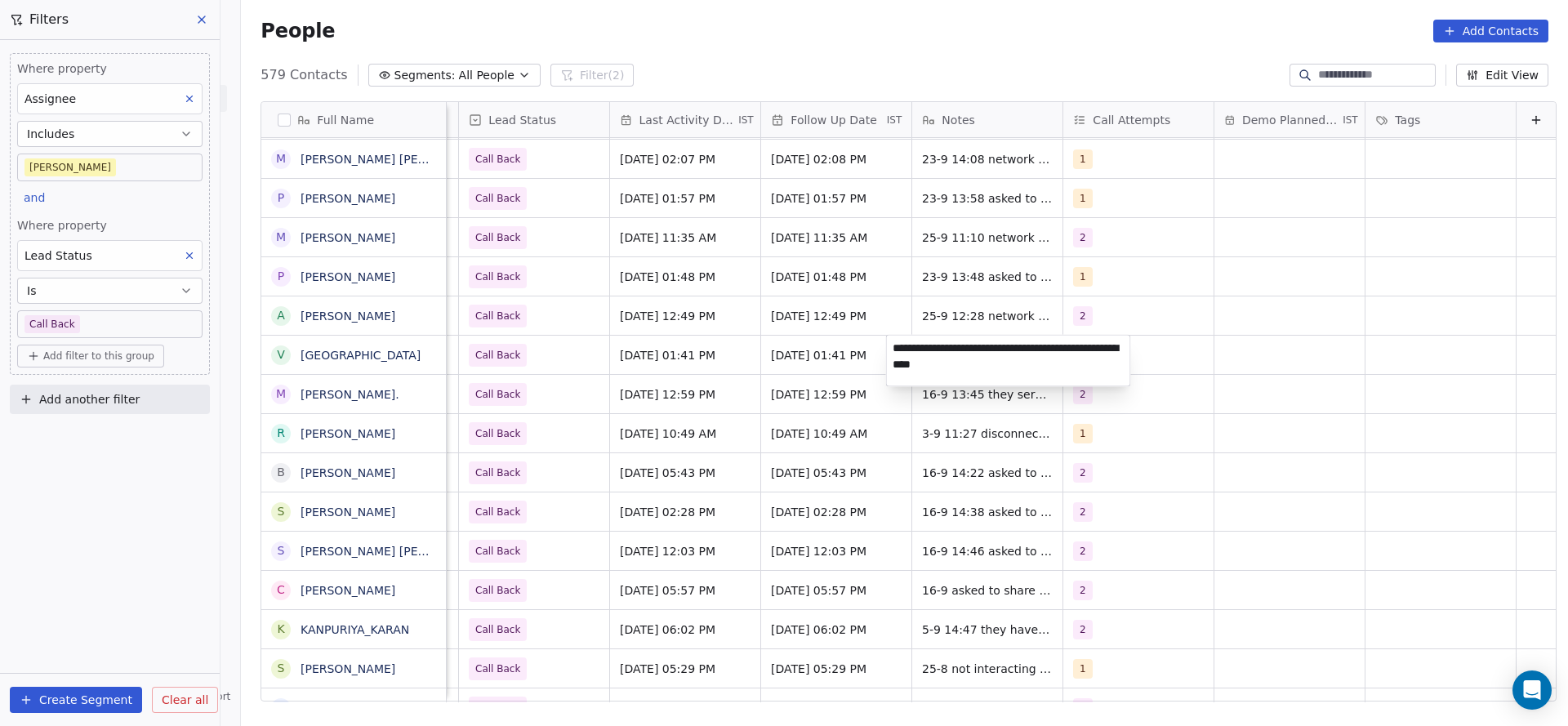
click at [894, 344] on textarea "**********" at bounding box center [1008, 361] width 243 height 50
click at [530, 357] on html "On2Cook India Pvt. Ltd. Contacts People Marketing Workflows Campaigns Metrics &…" at bounding box center [784, 363] width 1568 height 726
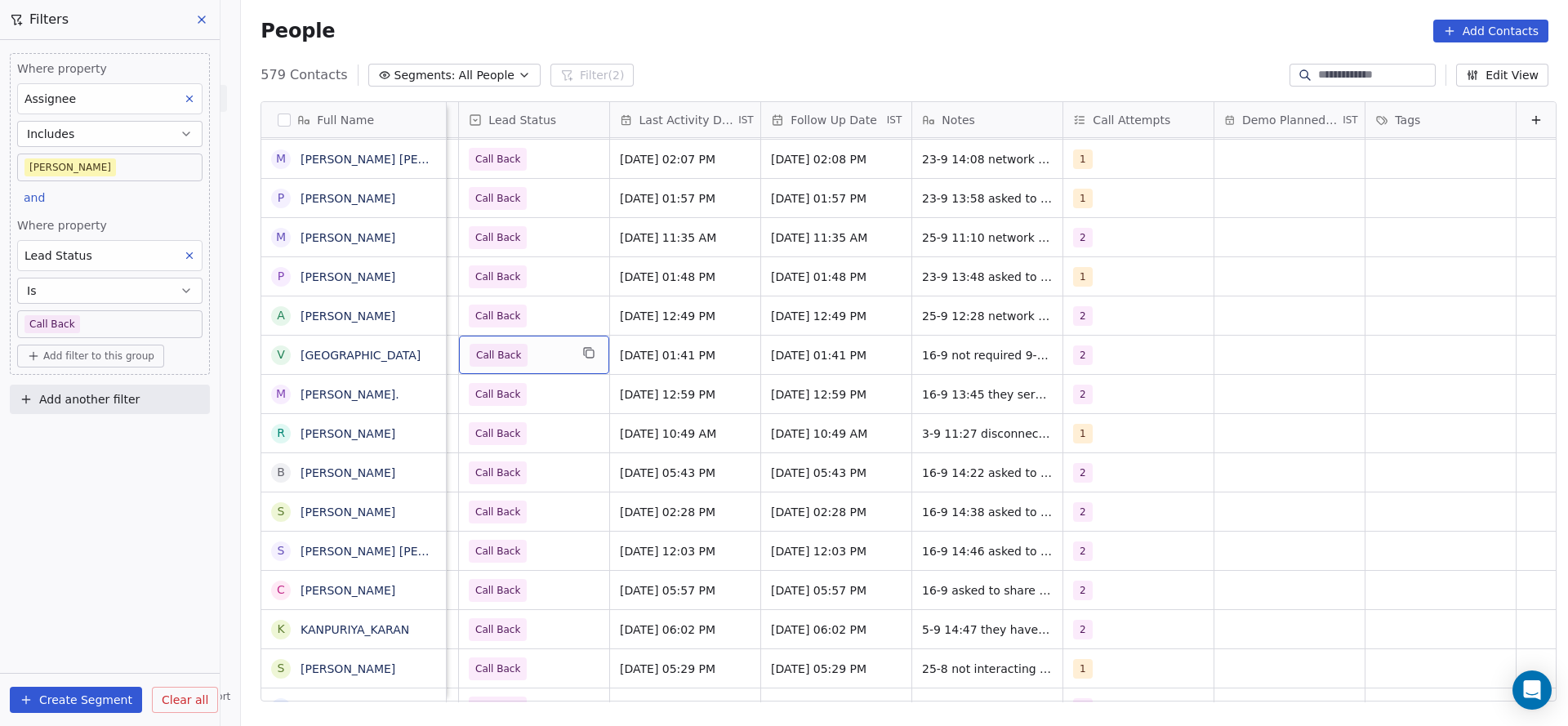
scroll to position [0, 2114]
click at [530, 357] on span "Call Back" at bounding box center [519, 355] width 100 height 22
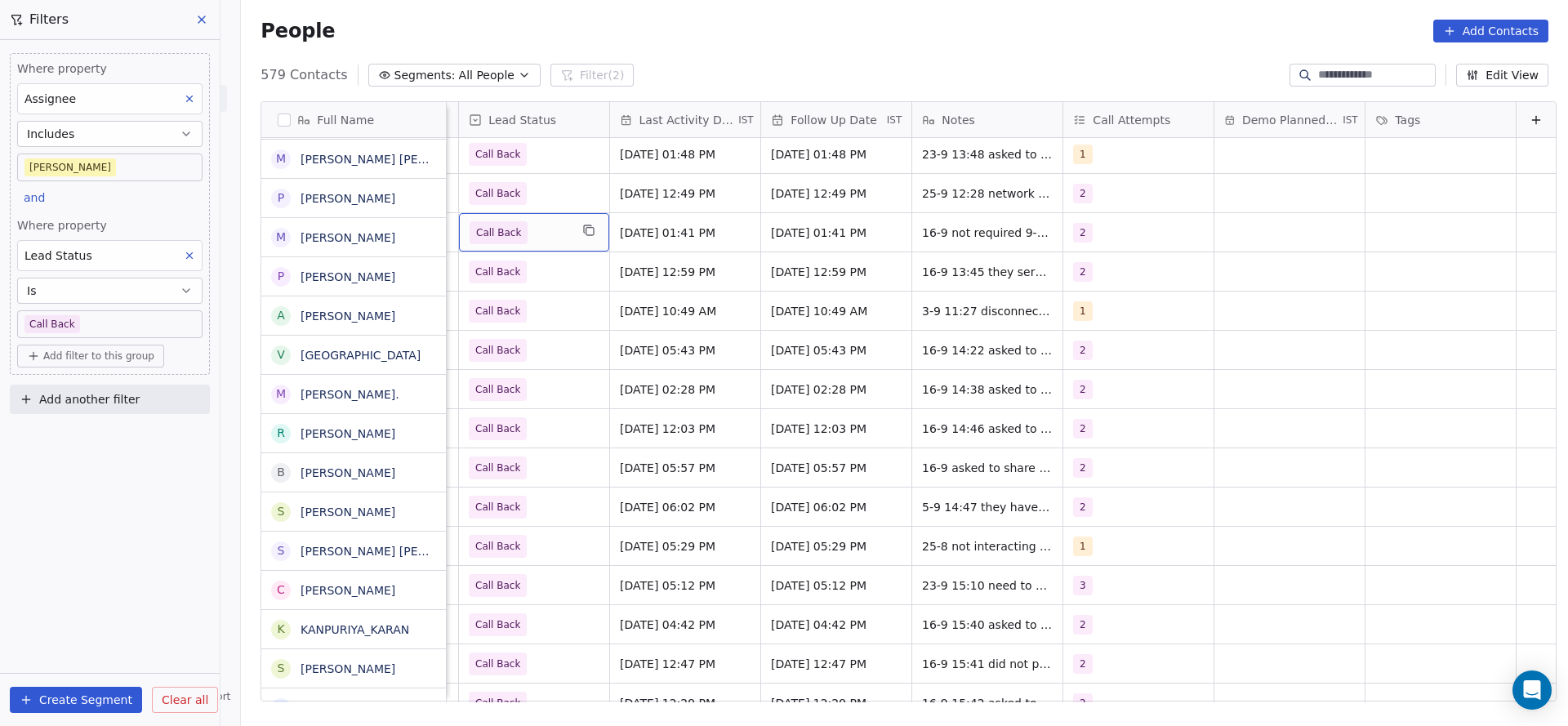
scroll to position [161, 0]
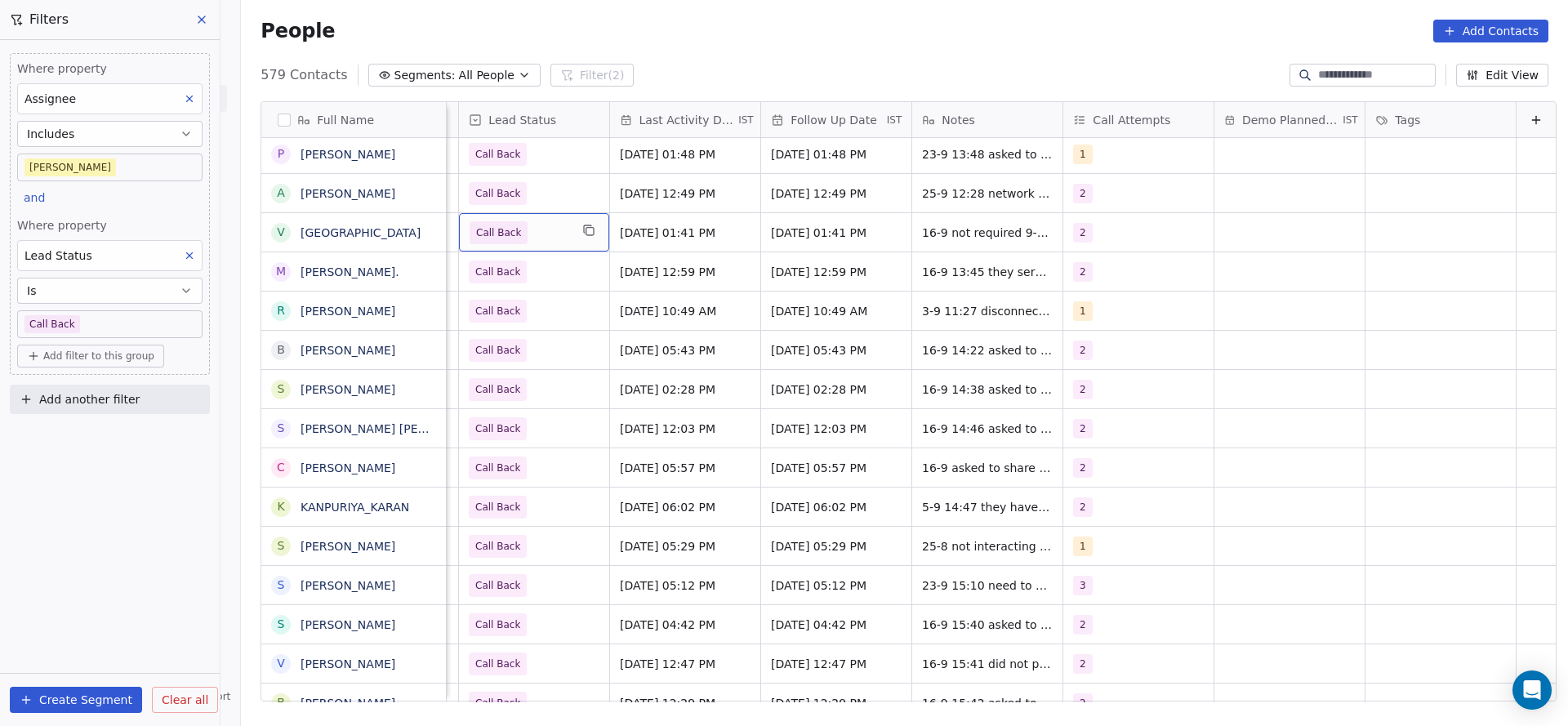
click at [517, 241] on span "Call Back" at bounding box center [519, 232] width 100 height 22
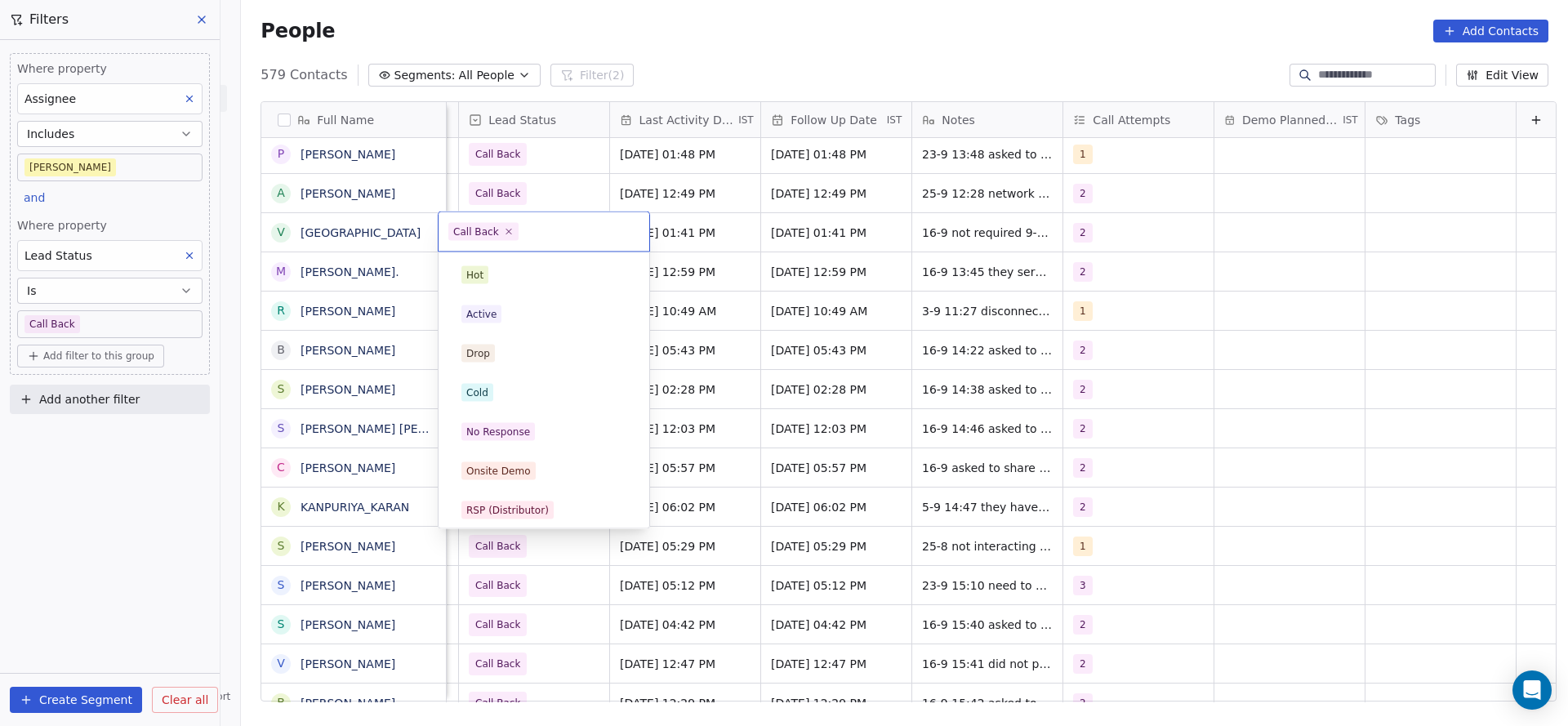
scroll to position [122, 0]
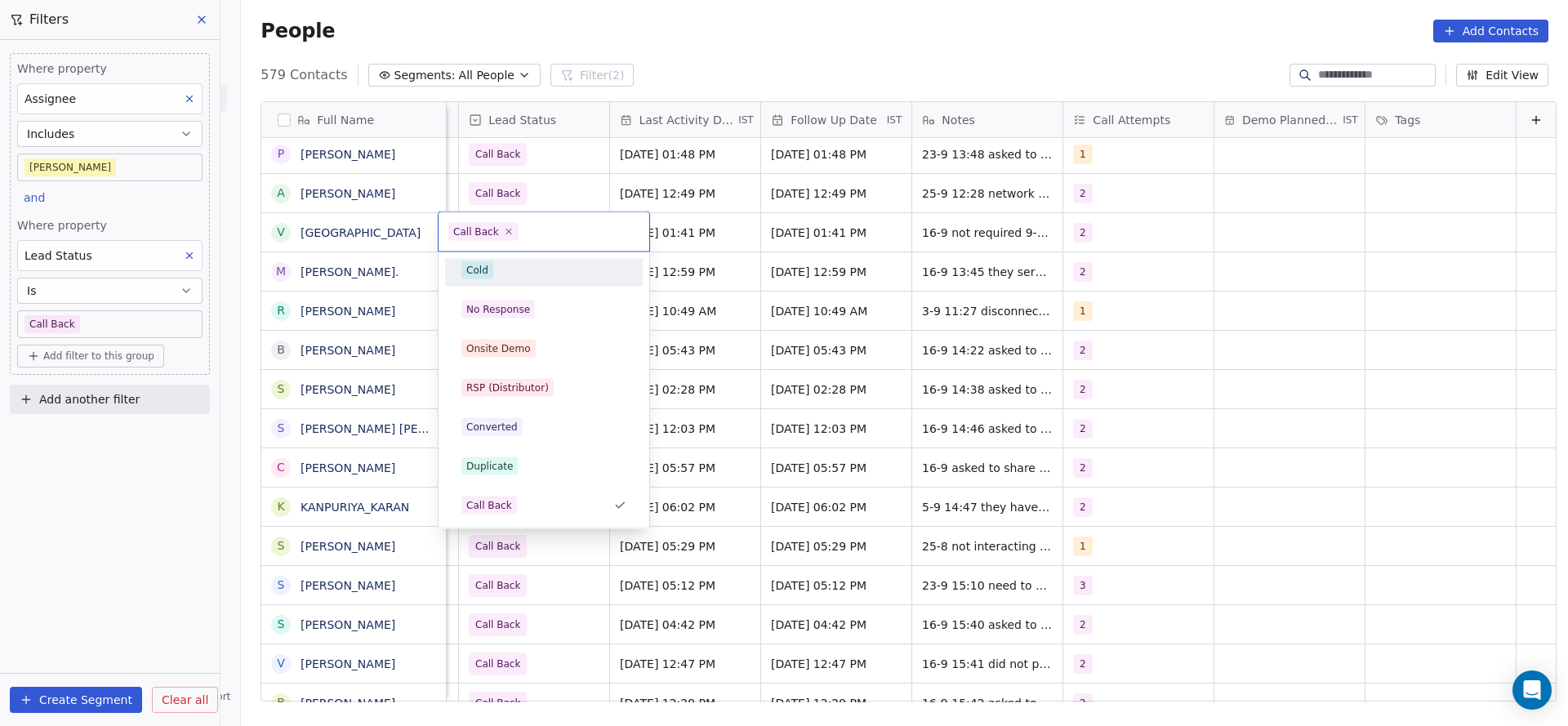
click at [504, 270] on div "Cold" at bounding box center [544, 270] width 165 height 18
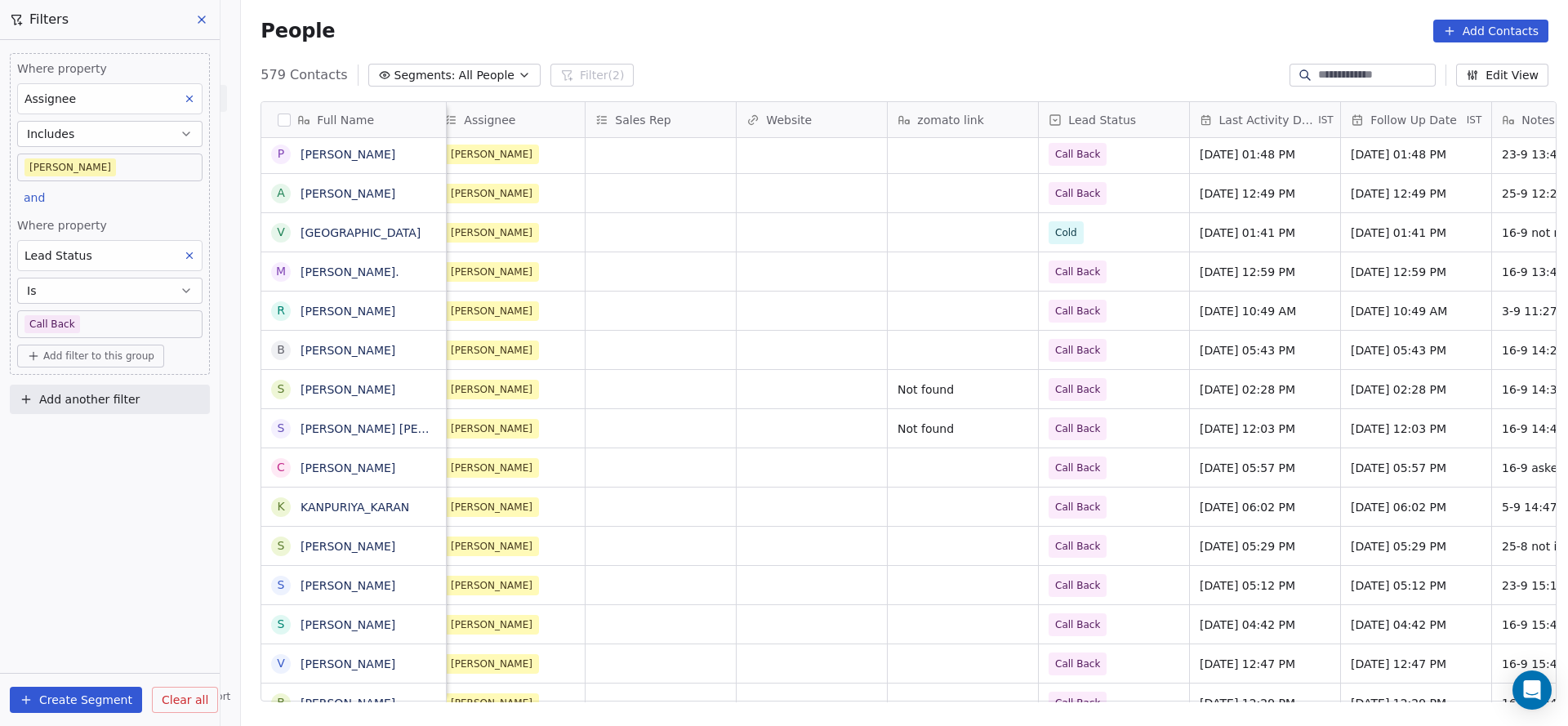
scroll to position [0, 2120]
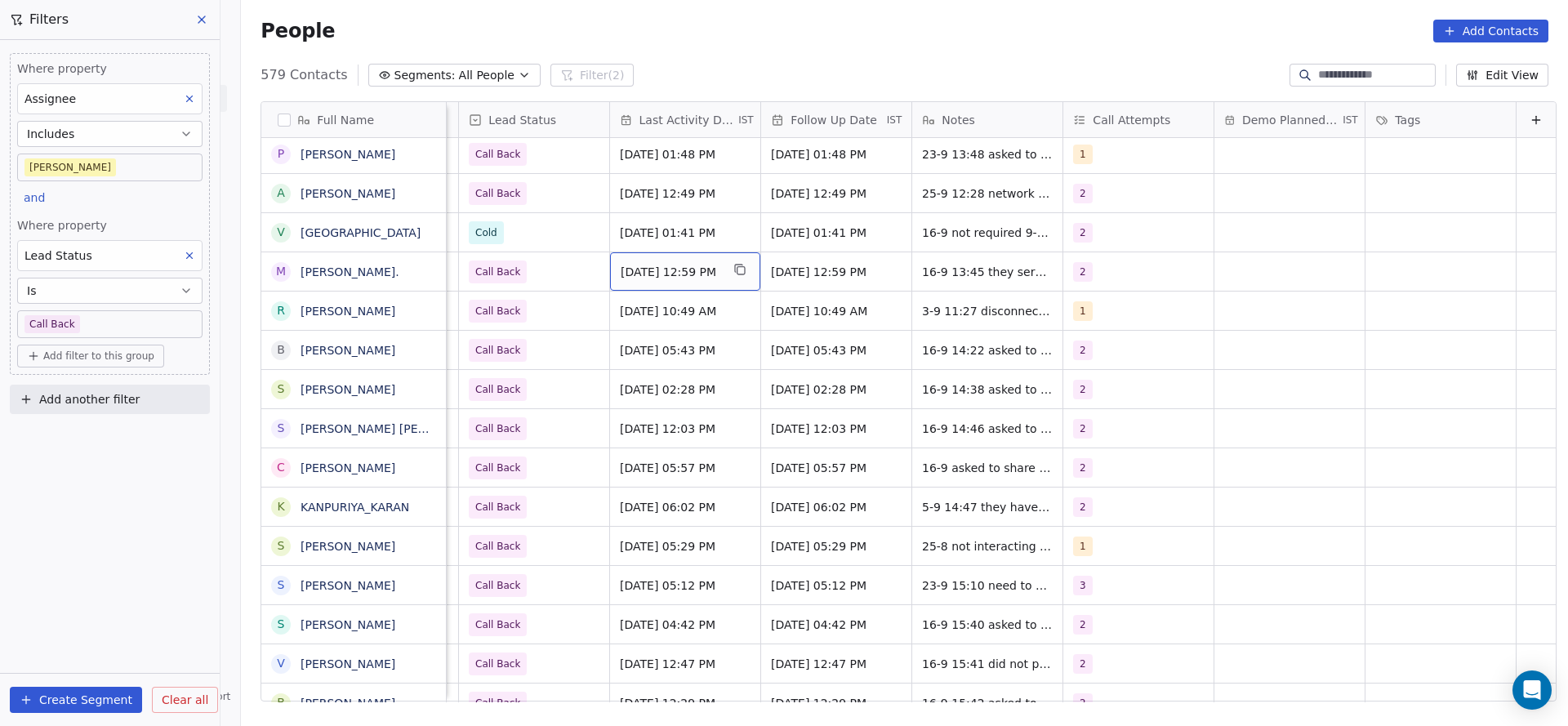
click at [635, 272] on span "[DATE] 12:59 PM" at bounding box center [670, 272] width 100 height 16
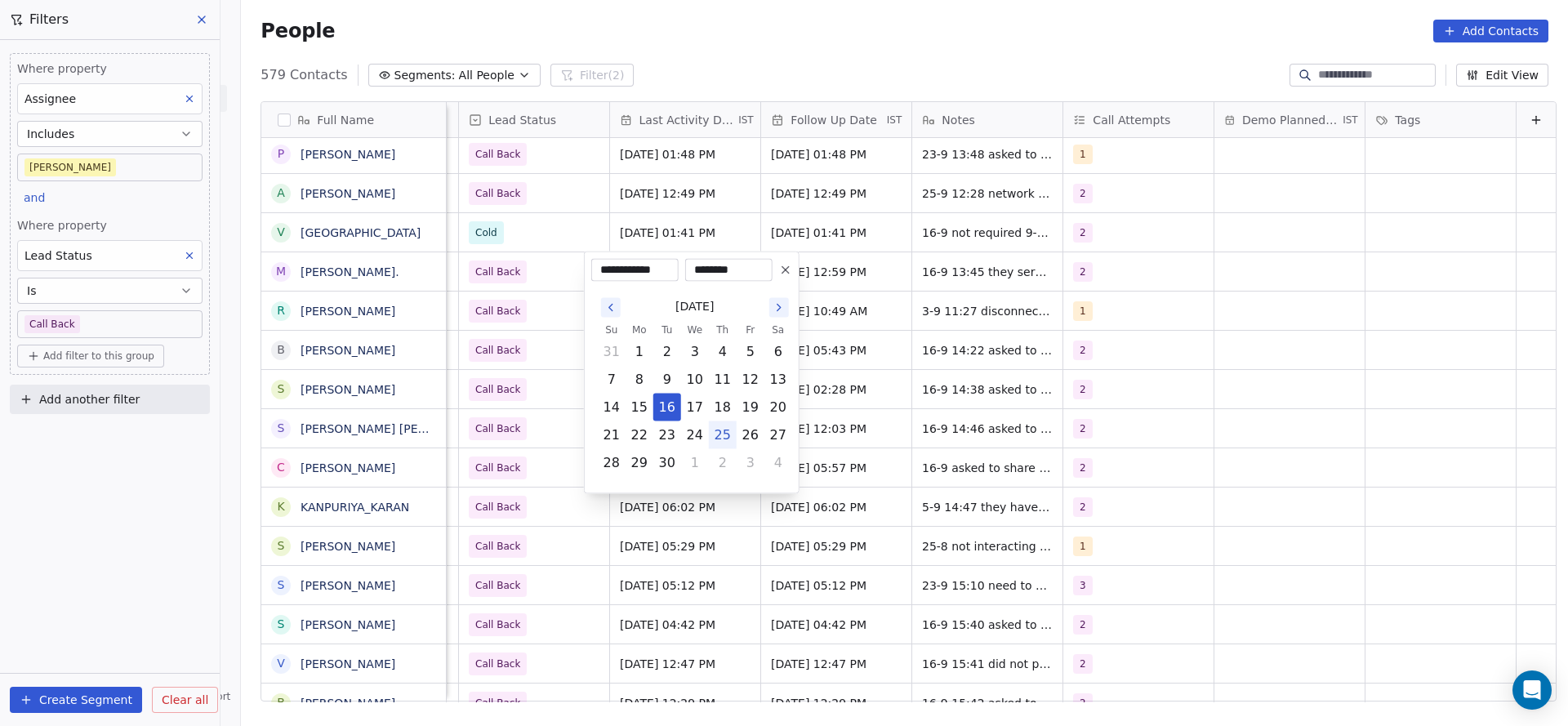
click at [727, 438] on button "25" at bounding box center [722, 435] width 26 height 26
type input "**********"
click at [515, 372] on html "On2Cook India Pvt. Ltd. Contacts People Marketing Workflows Campaigns Metrics &…" at bounding box center [784, 363] width 1568 height 726
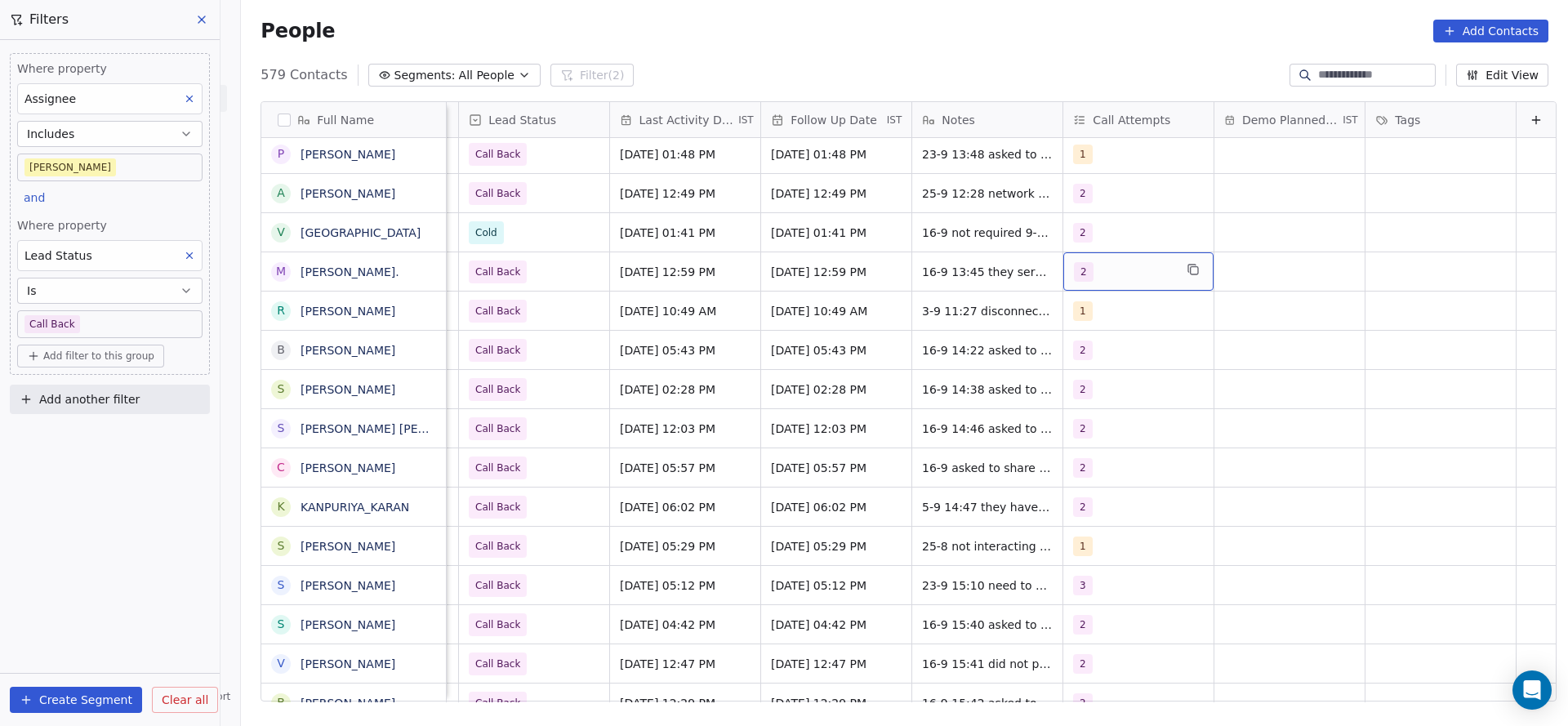
click at [1121, 276] on div "2" at bounding box center [1123, 272] width 100 height 20
click at [1082, 384] on span "3" at bounding box center [1088, 393] width 16 height 18
click at [899, 377] on html "On2Cook India Pvt. Ltd. Contacts People Marketing Workflows Campaigns Metrics &…" at bounding box center [784, 363] width 1568 height 726
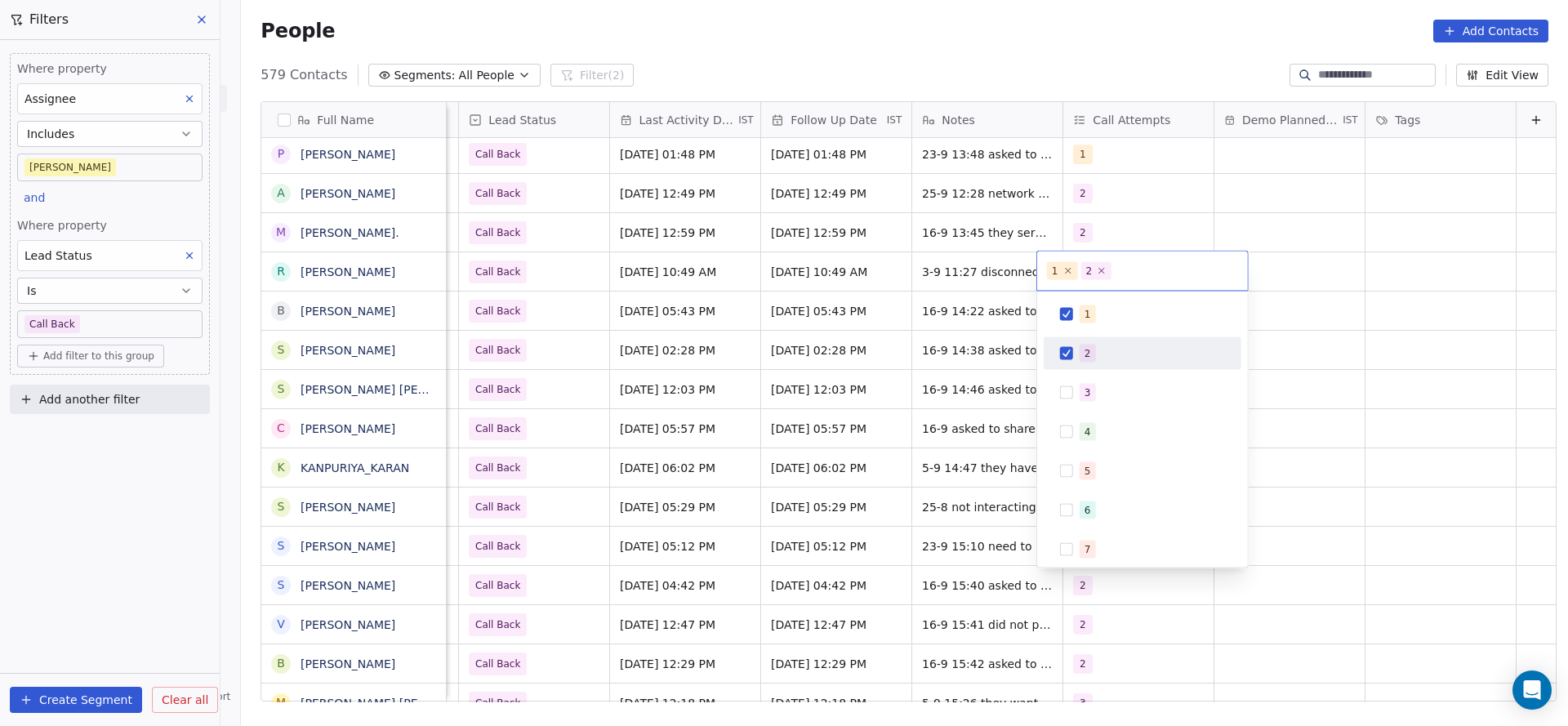
click at [987, 301] on html "On2Cook India Pvt. Ltd. Contacts People Marketing Workflows Campaigns Metrics &…" at bounding box center [784, 363] width 1568 height 726
click at [1075, 235] on html "On2Cook India Pvt. Ltd. Contacts People Marketing Workflows Campaigns Metrics &…" at bounding box center [784, 363] width 1568 height 726
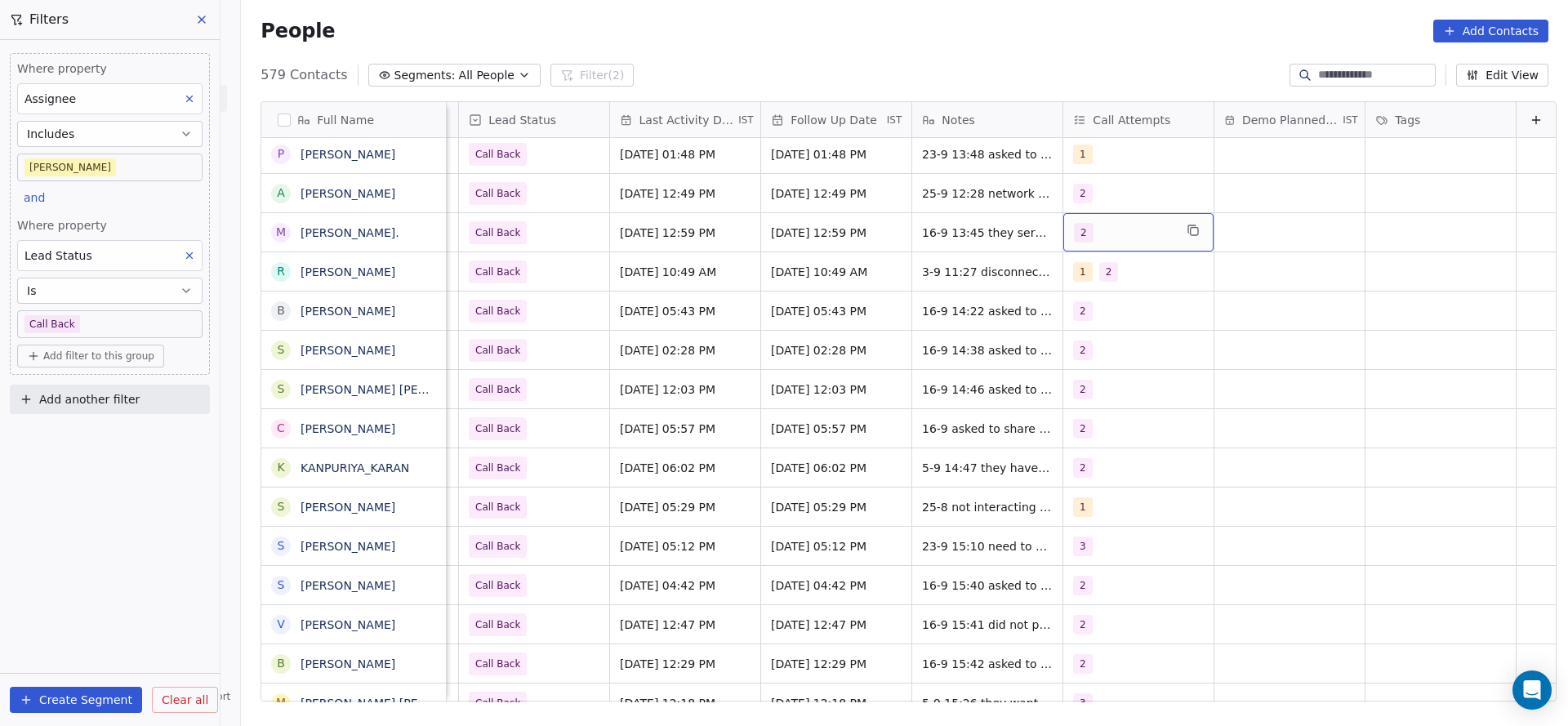
click at [1075, 235] on div "2" at bounding box center [1123, 233] width 100 height 20
click at [1084, 345] on span "3" at bounding box center [1088, 354] width 16 height 18
click at [1084, 319] on div "2" at bounding box center [1087, 314] width 6 height 14
click at [960, 342] on html "On2Cook India Pvt. Ltd. Contacts People Marketing Workflows Campaigns Metrics &…" at bounding box center [784, 363] width 1568 height 726
click at [943, 220] on span "16-9 13:45 they serve nonveg asked to share details 9-9 12:59 asked to call back" at bounding box center [1019, 244] width 194 height 49
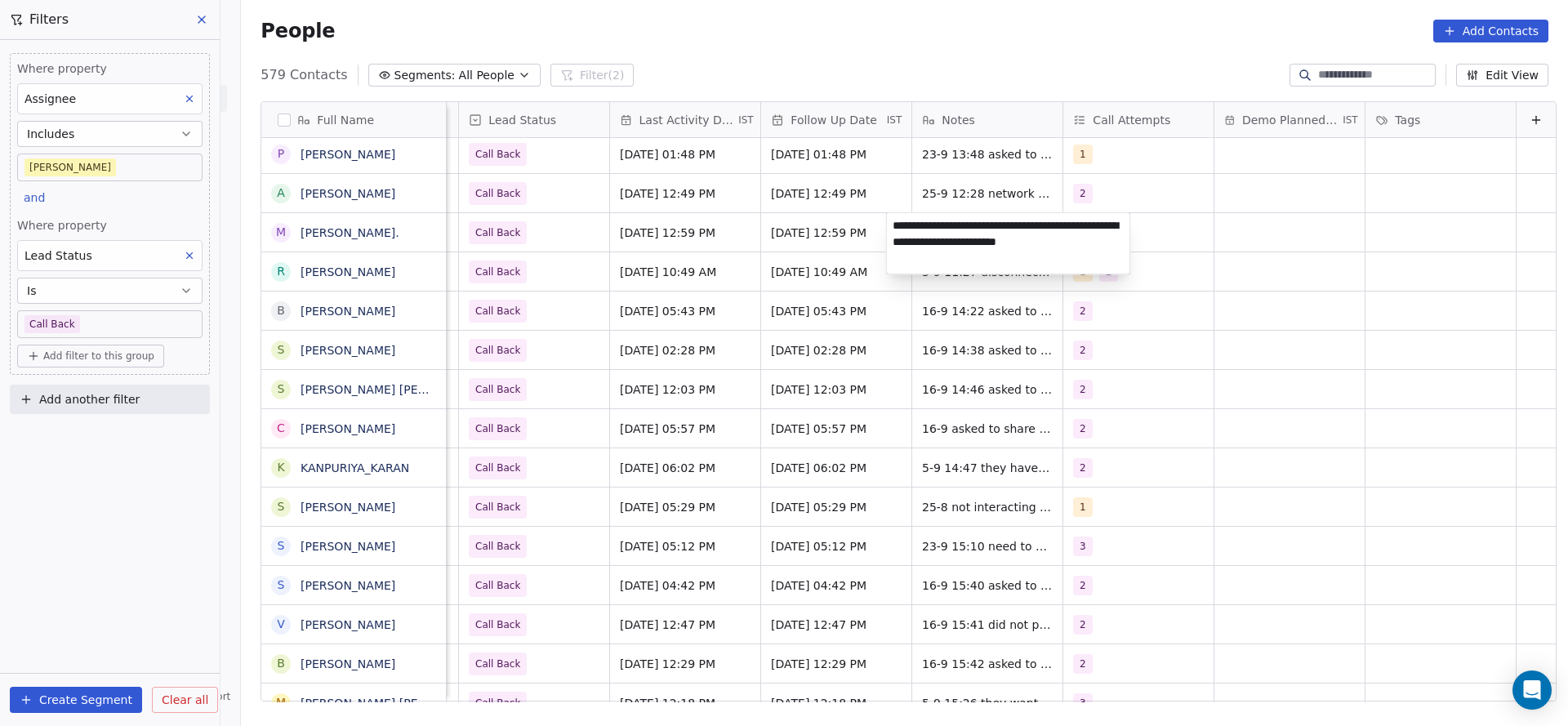
click at [894, 227] on textarea "**********" at bounding box center [1008, 243] width 243 height 61
type textarea "**********"
click at [656, 305] on html "On2Cook India Pvt. Ltd. Contacts People Marketing Workflows Campaigns Metrics &…" at bounding box center [784, 363] width 1568 height 726
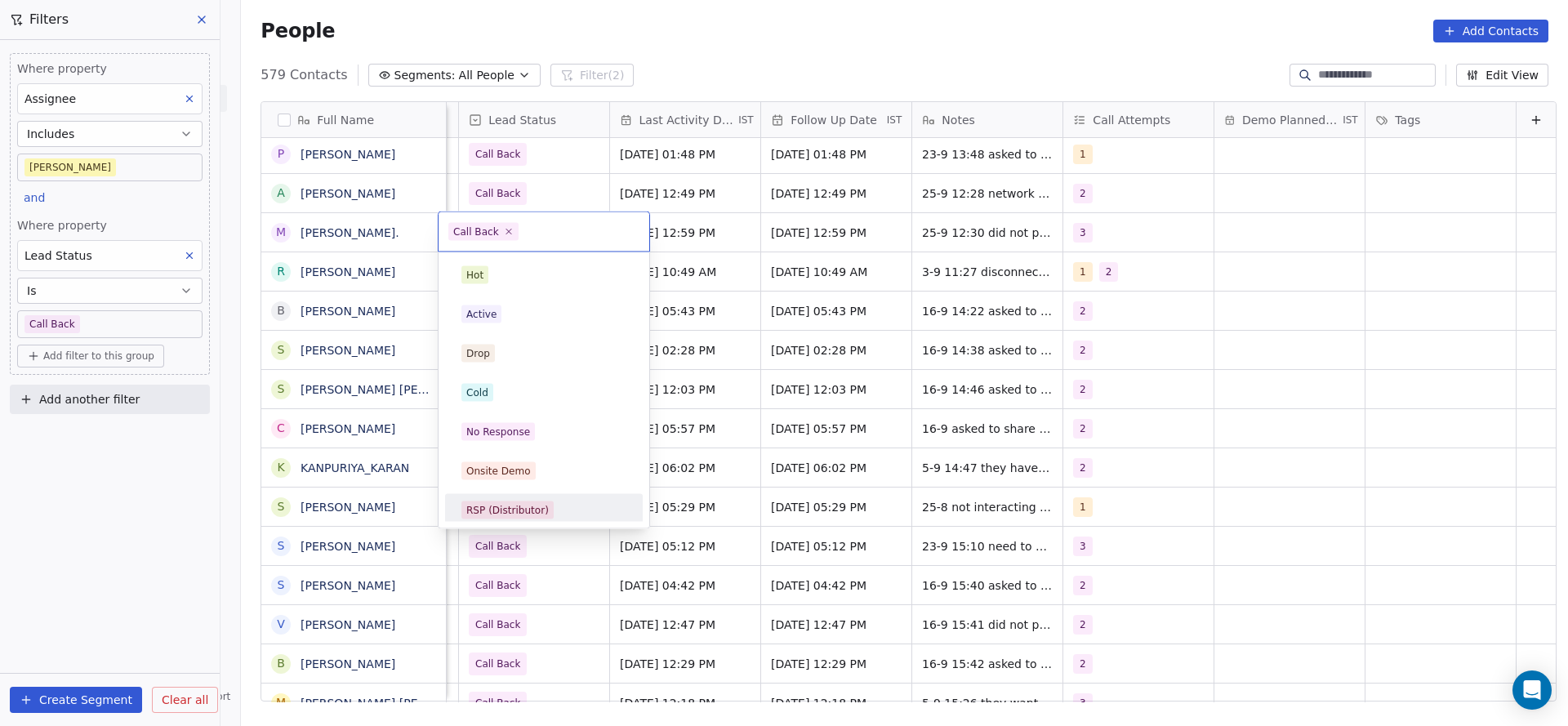
scroll to position [122, 0]
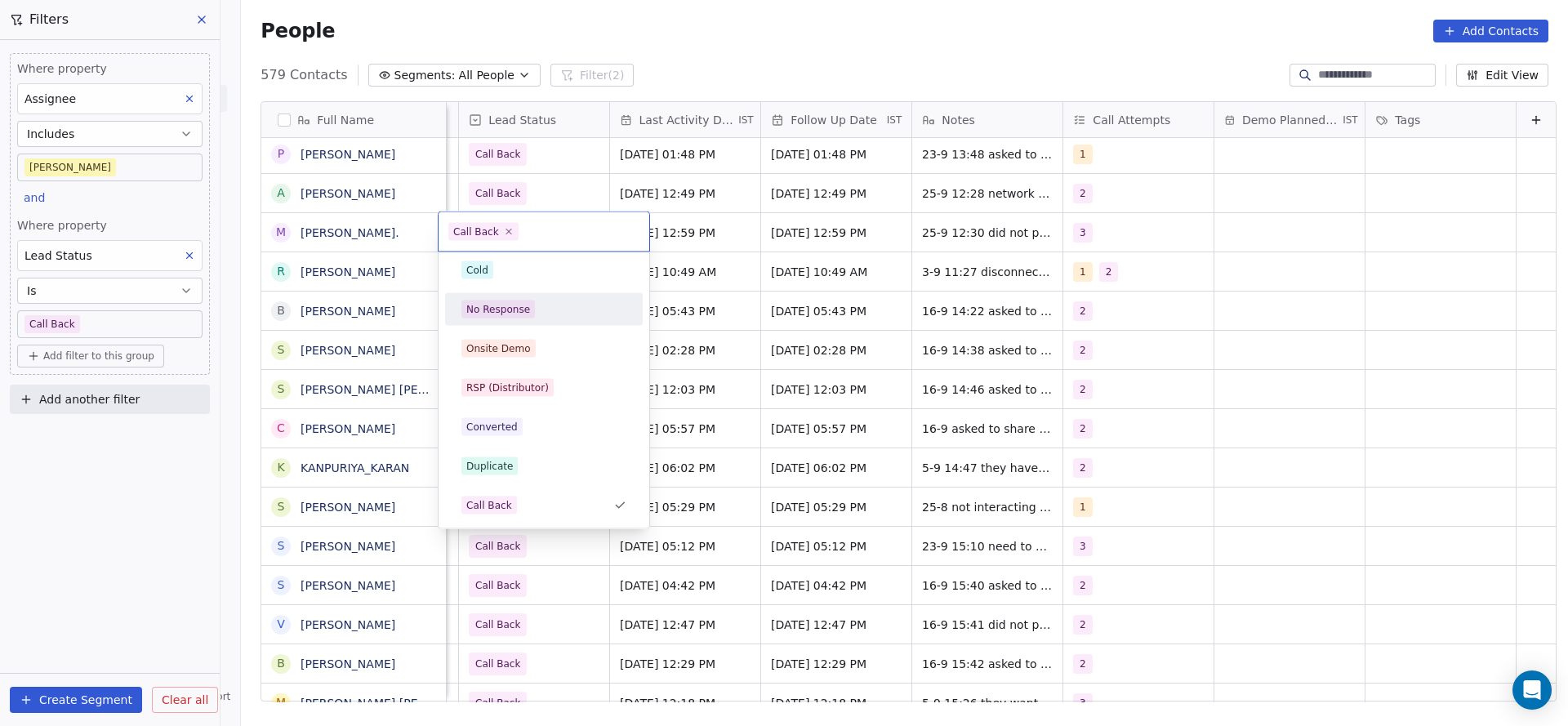
click at [535, 321] on div "No Response" at bounding box center [543, 309] width 184 height 26
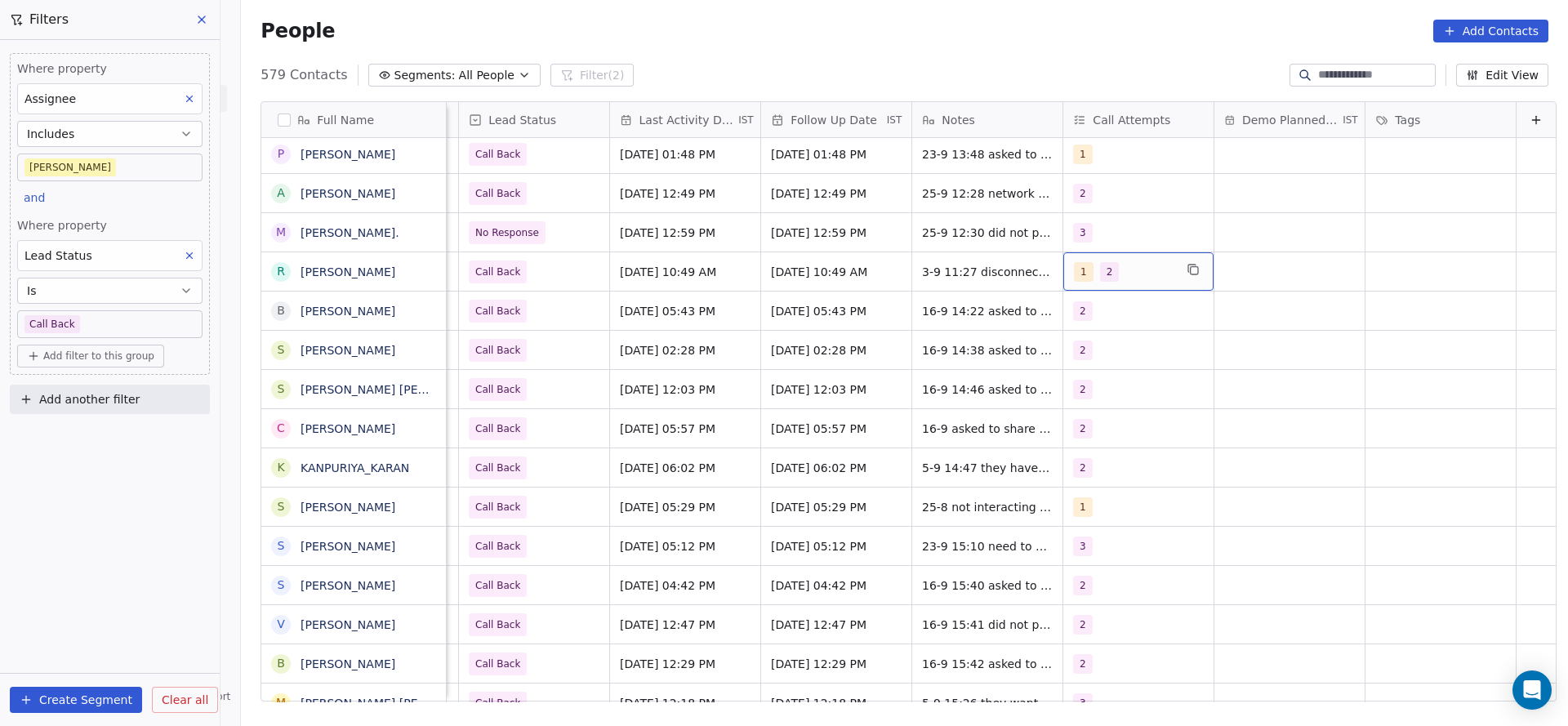
click at [1079, 280] on div "1 2" at bounding box center [1123, 272] width 100 height 20
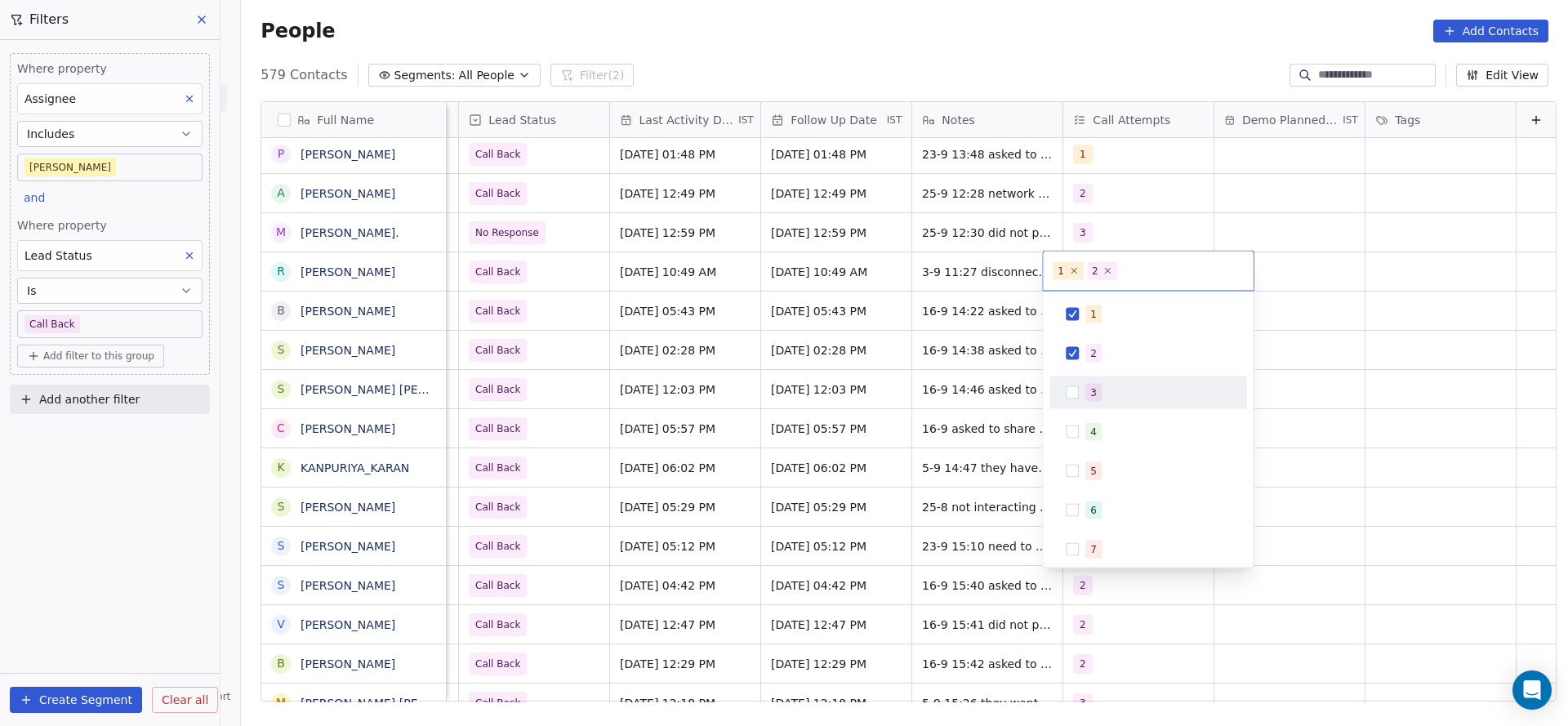
click at [1090, 399] on div "3" at bounding box center [1093, 393] width 6 height 14
click at [1108, 355] on div "2" at bounding box center [1158, 354] width 145 height 18
click at [1107, 315] on div "1" at bounding box center [1158, 314] width 145 height 18
click at [967, 339] on html "On2Cook India Pvt. Ltd. Contacts People Marketing Workflows Campaigns Metrics &…" at bounding box center [784, 363] width 1568 height 726
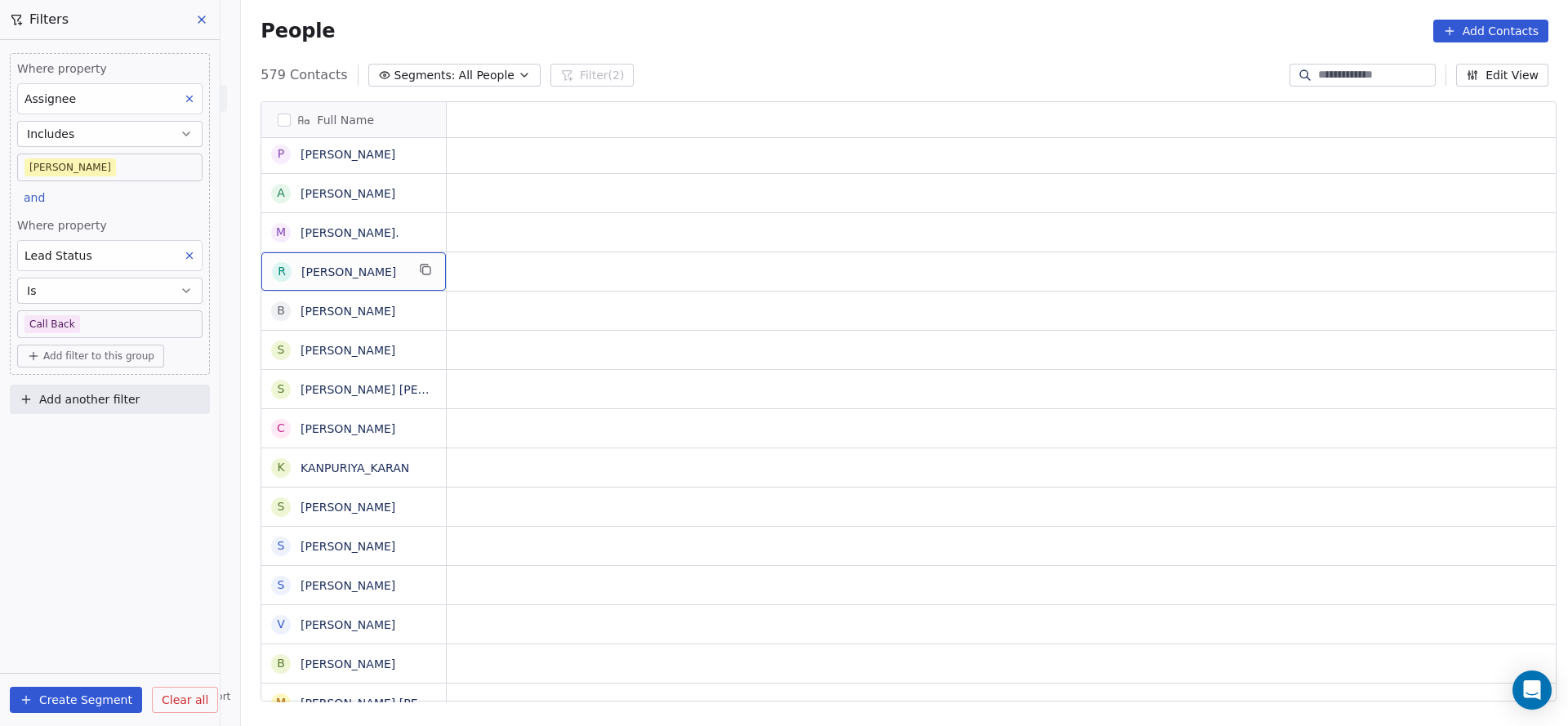
scroll to position [0, 0]
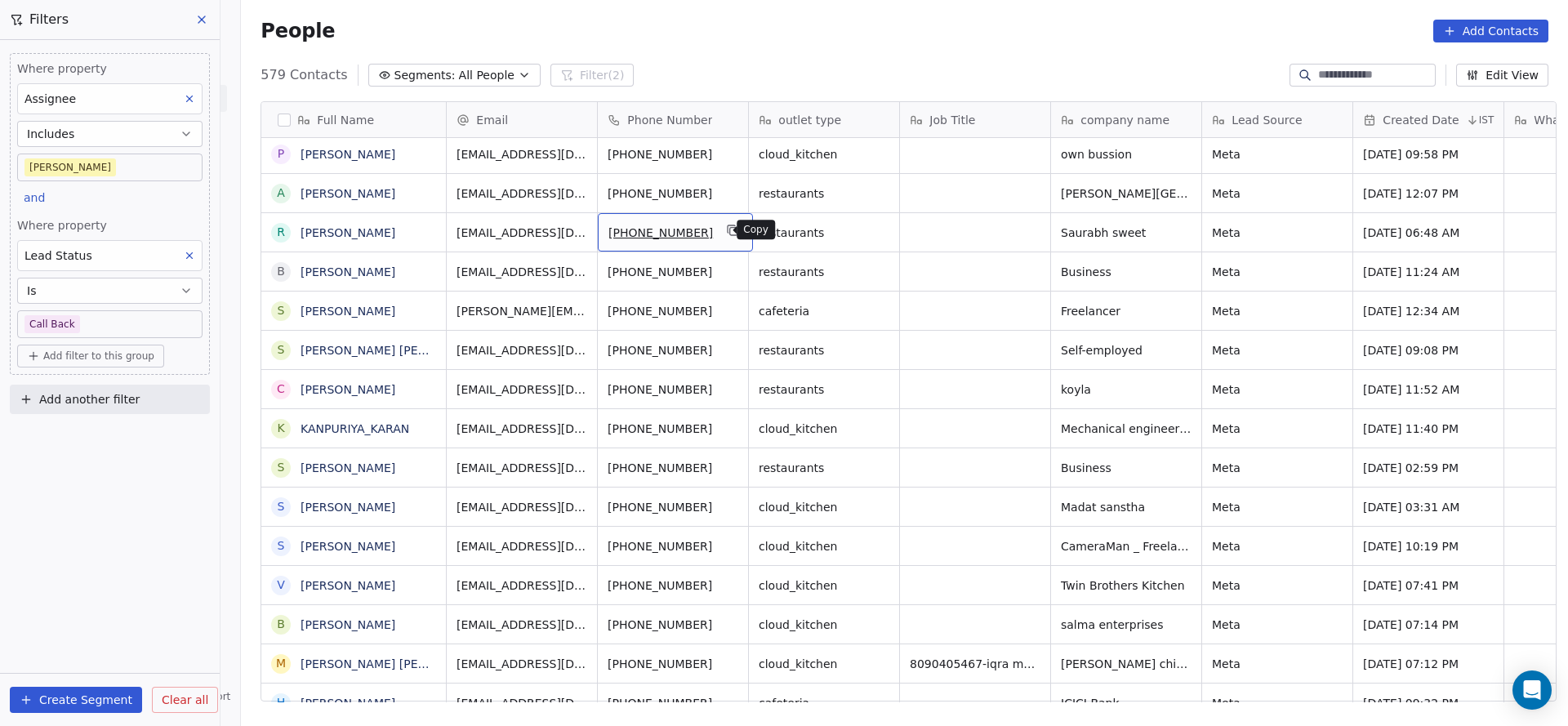
click at [727, 231] on icon "grid" at bounding box center [733, 230] width 13 height 13
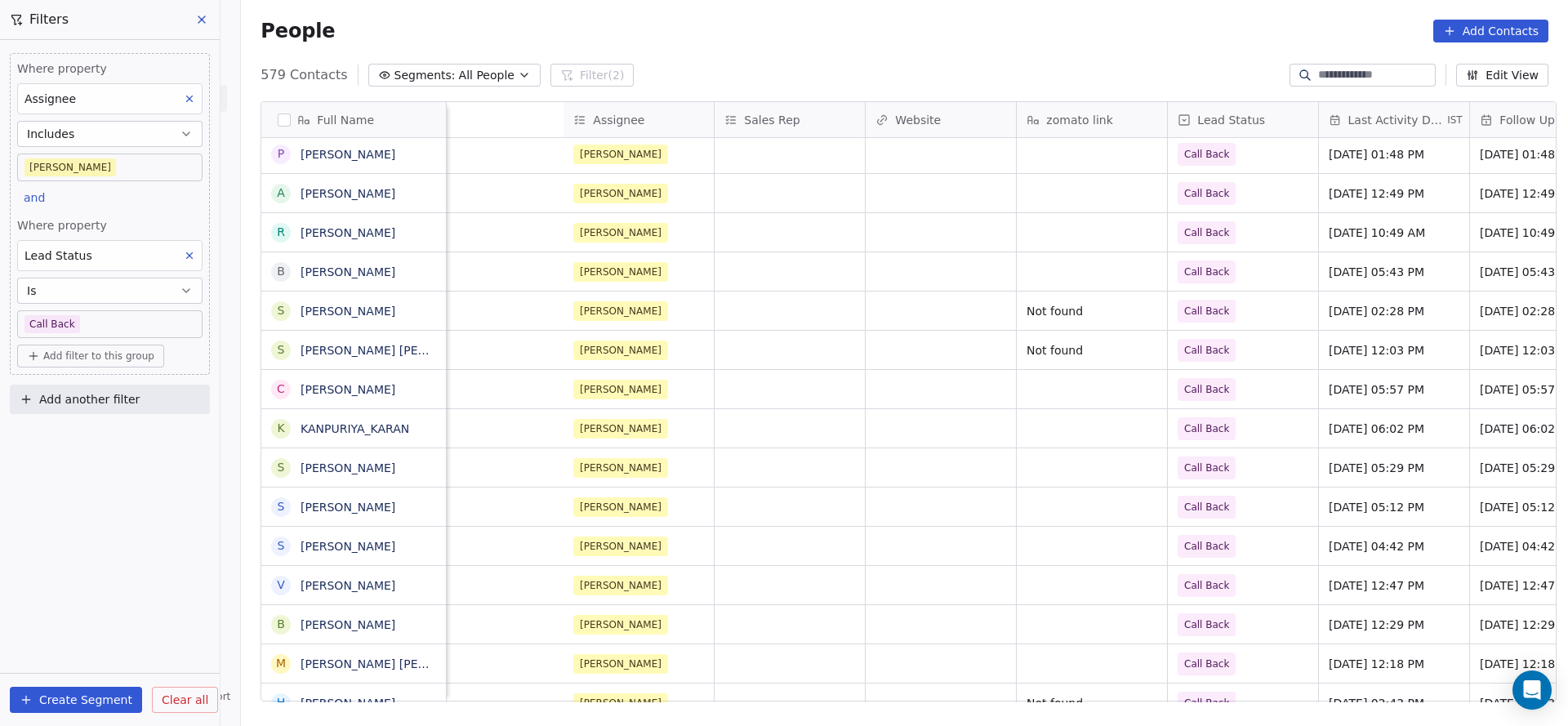
scroll to position [0, 2120]
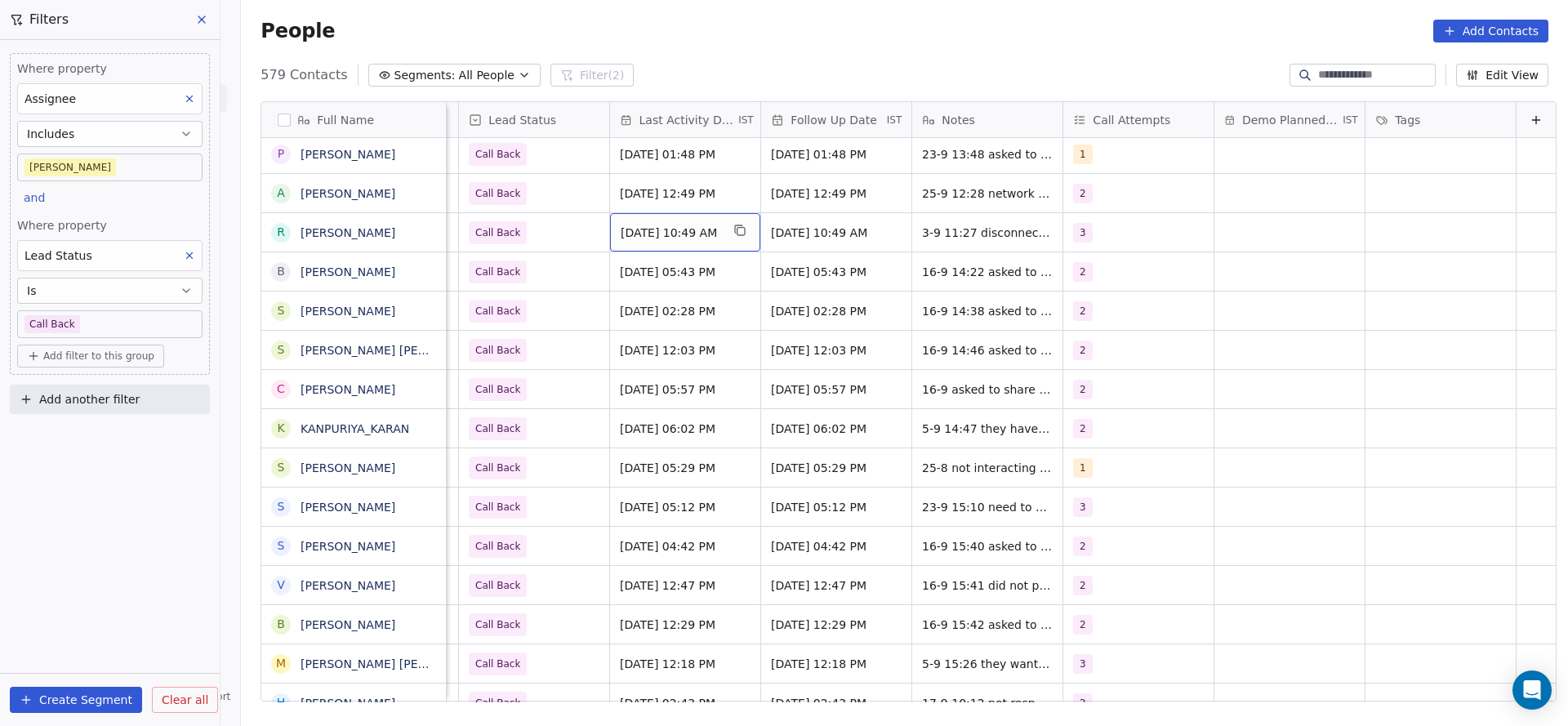
click at [678, 228] on span "[DATE] 10:49 AM" at bounding box center [670, 233] width 100 height 16
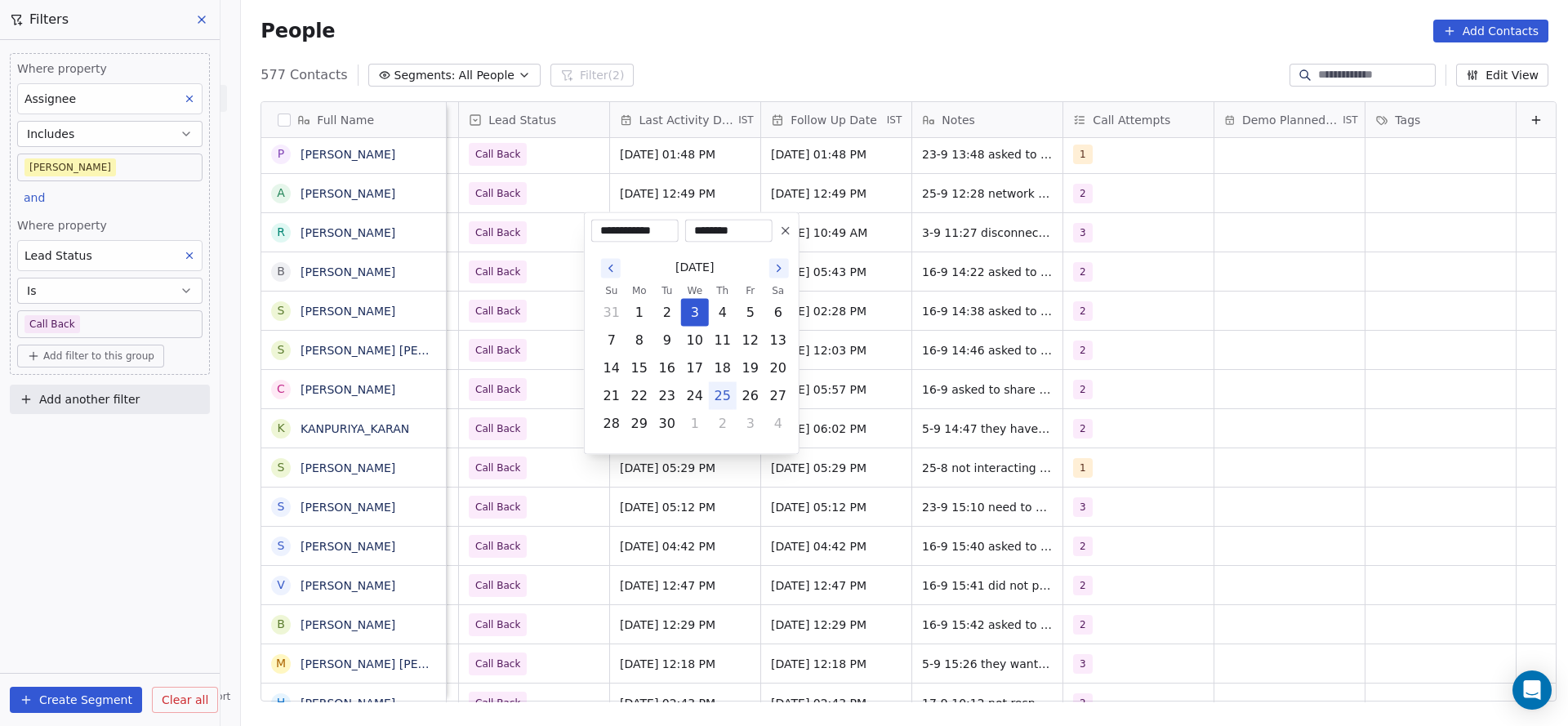
click at [718, 389] on button "25" at bounding box center [722, 395] width 26 height 26
type input "**********"
click at [465, 287] on html "On2Cook India Pvt. Ltd. Contacts People Marketing Workflows Campaigns Metrics &…" at bounding box center [784, 363] width 1568 height 726
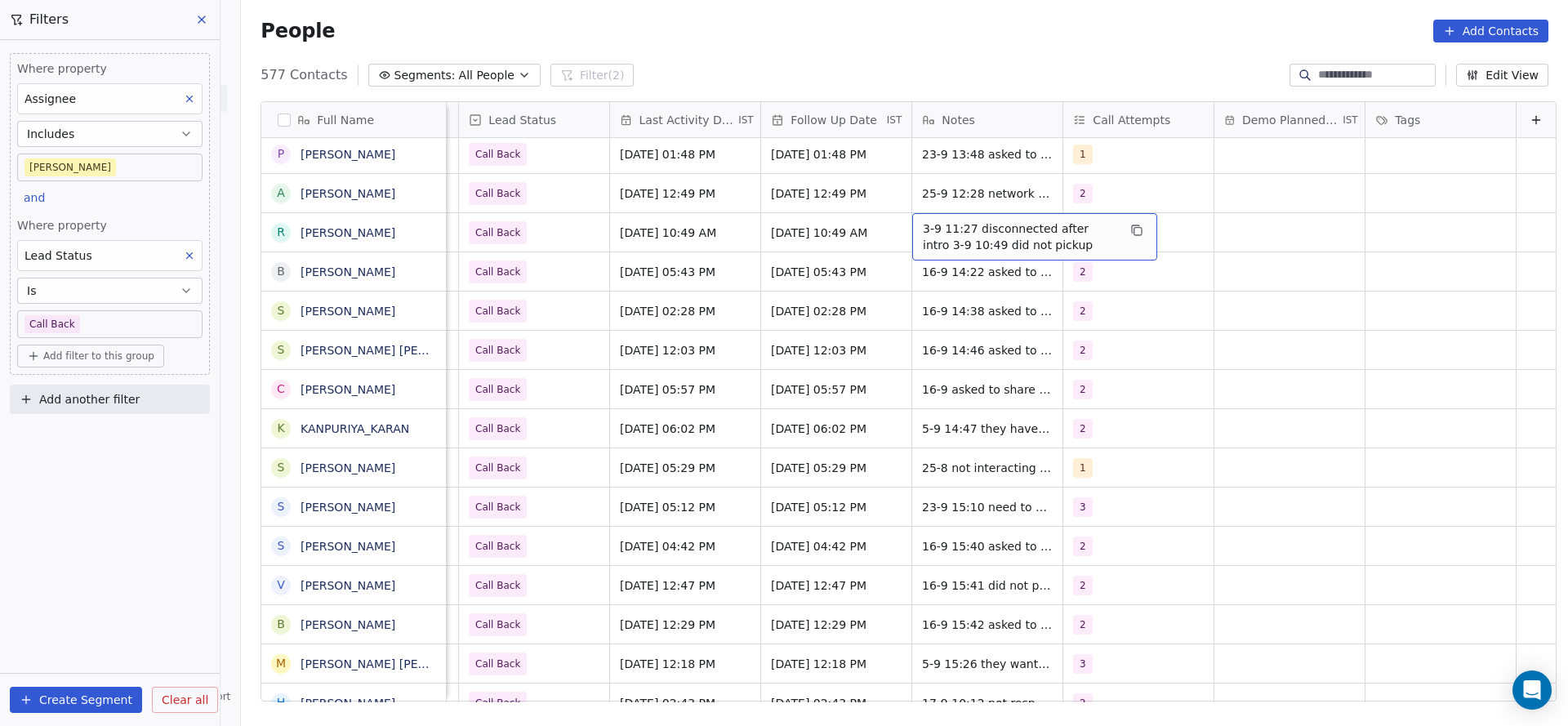
click at [922, 229] on span "3-9 11:27 disconnected after intro 3-9 10:49 did not pickup" at bounding box center [1019, 236] width 194 height 32
click at [894, 222] on textarea "**********" at bounding box center [1008, 238] width 243 height 50
type textarea "**********"
click at [741, 247] on html "On2Cook India Pvt. Ltd. Contacts People Marketing Workflows Campaigns Metrics &…" at bounding box center [784, 363] width 1568 height 726
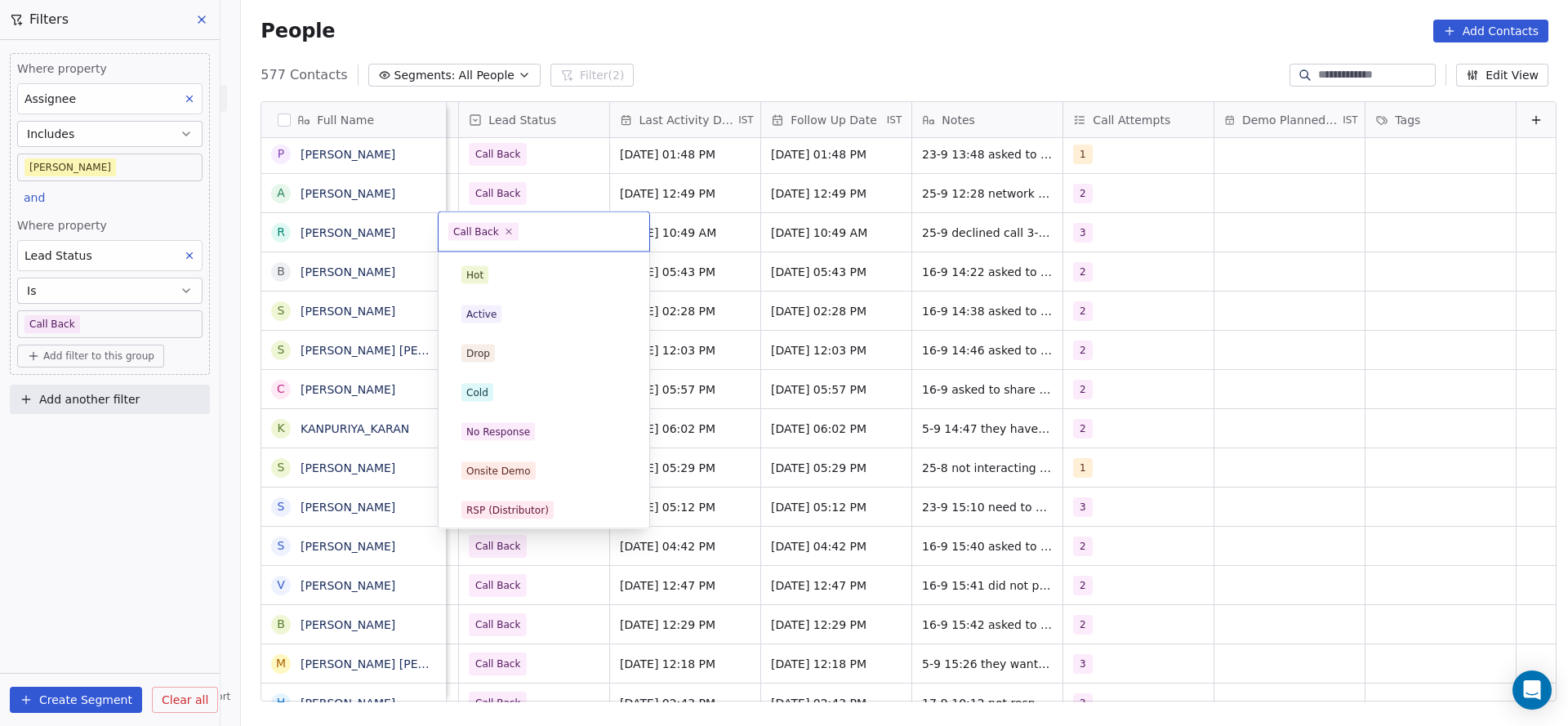
scroll to position [122, 0]
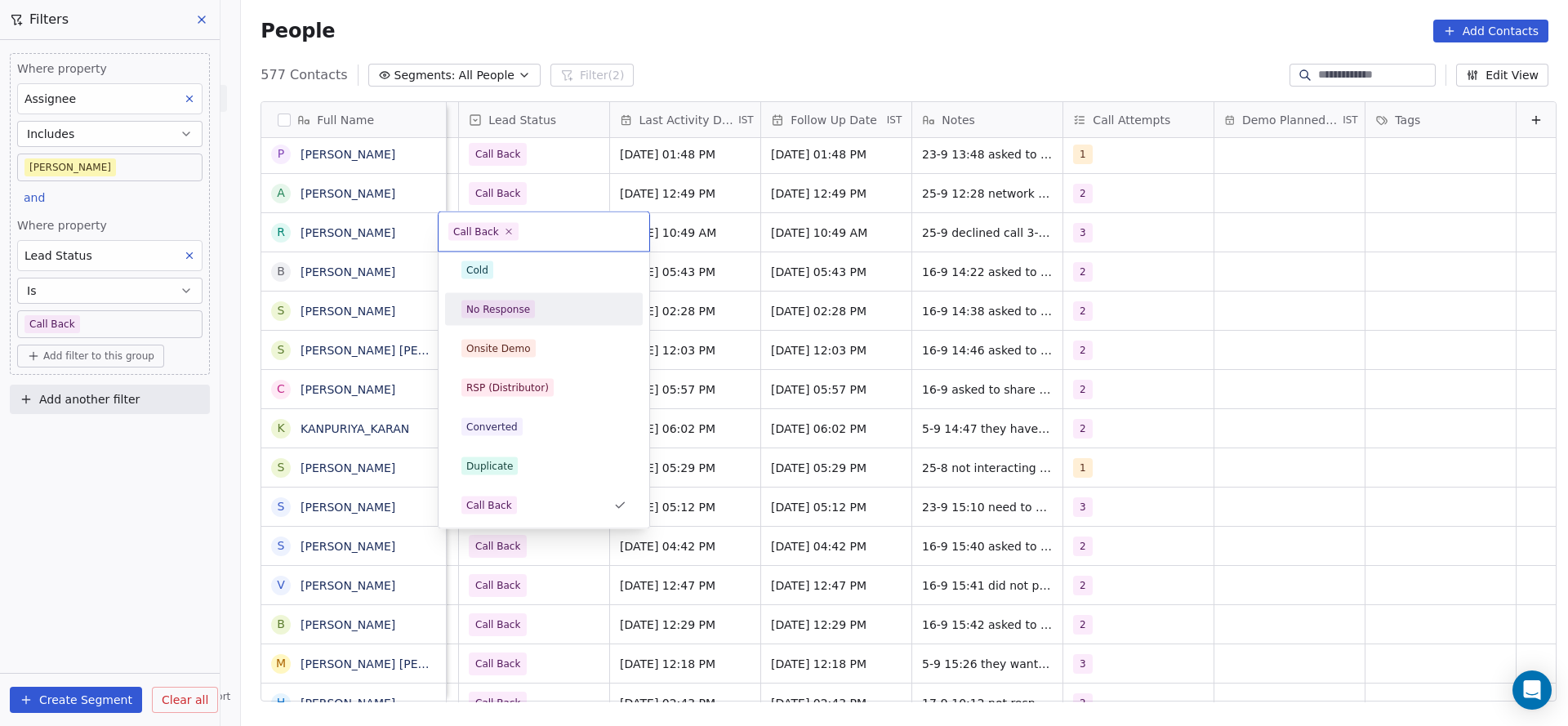
click at [518, 305] on div "No Response" at bounding box center [498, 309] width 64 height 14
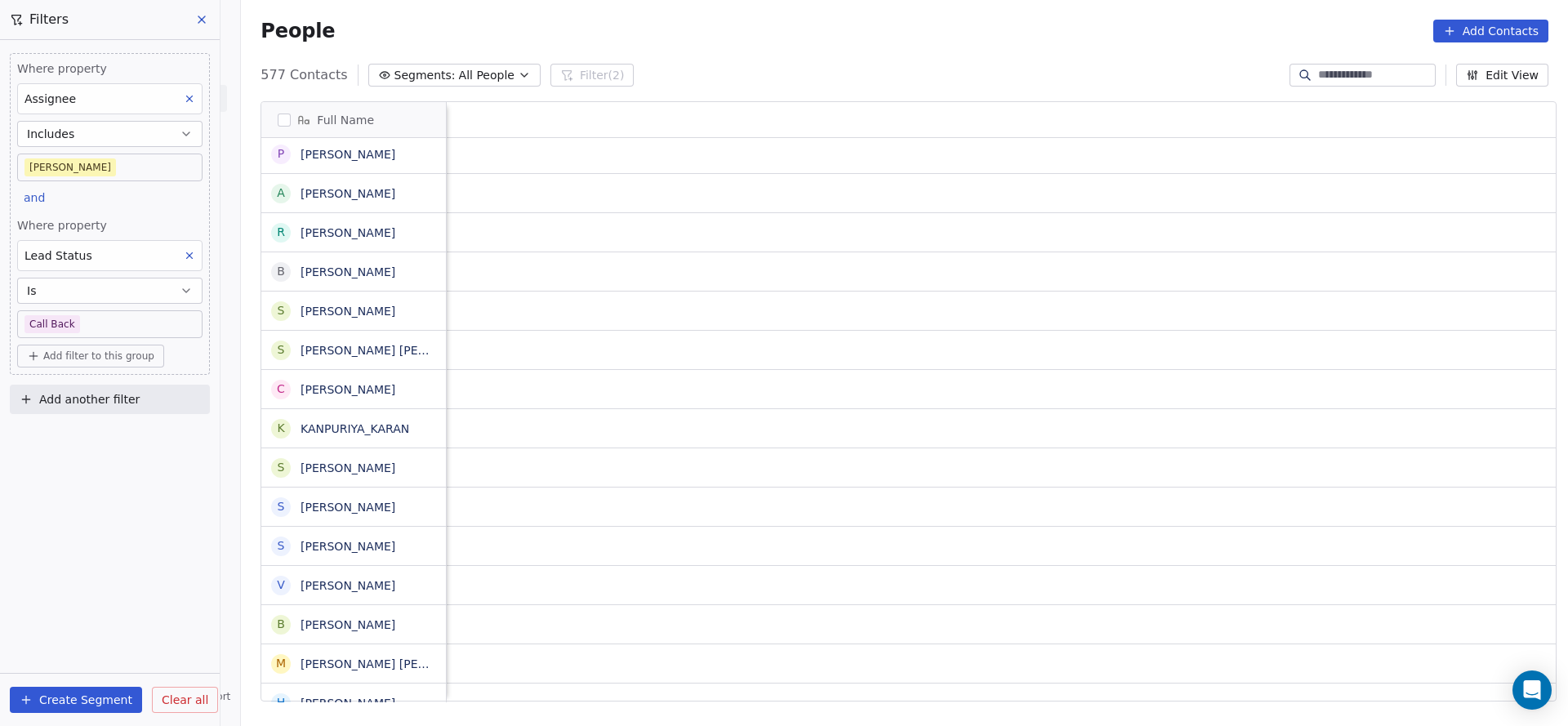
scroll to position [0, 2120]
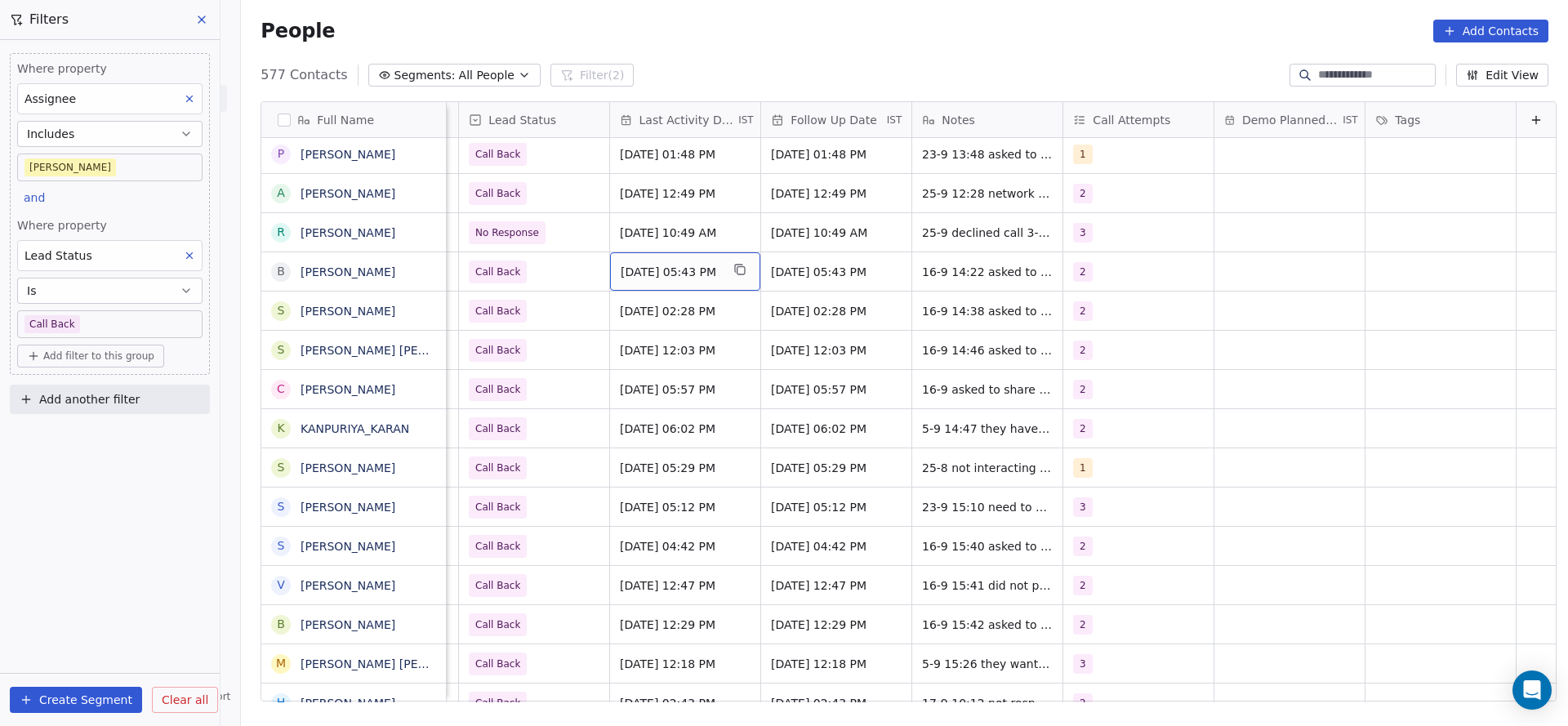
click at [657, 289] on div "[DATE] 05:43 PM" at bounding box center [684, 271] width 150 height 39
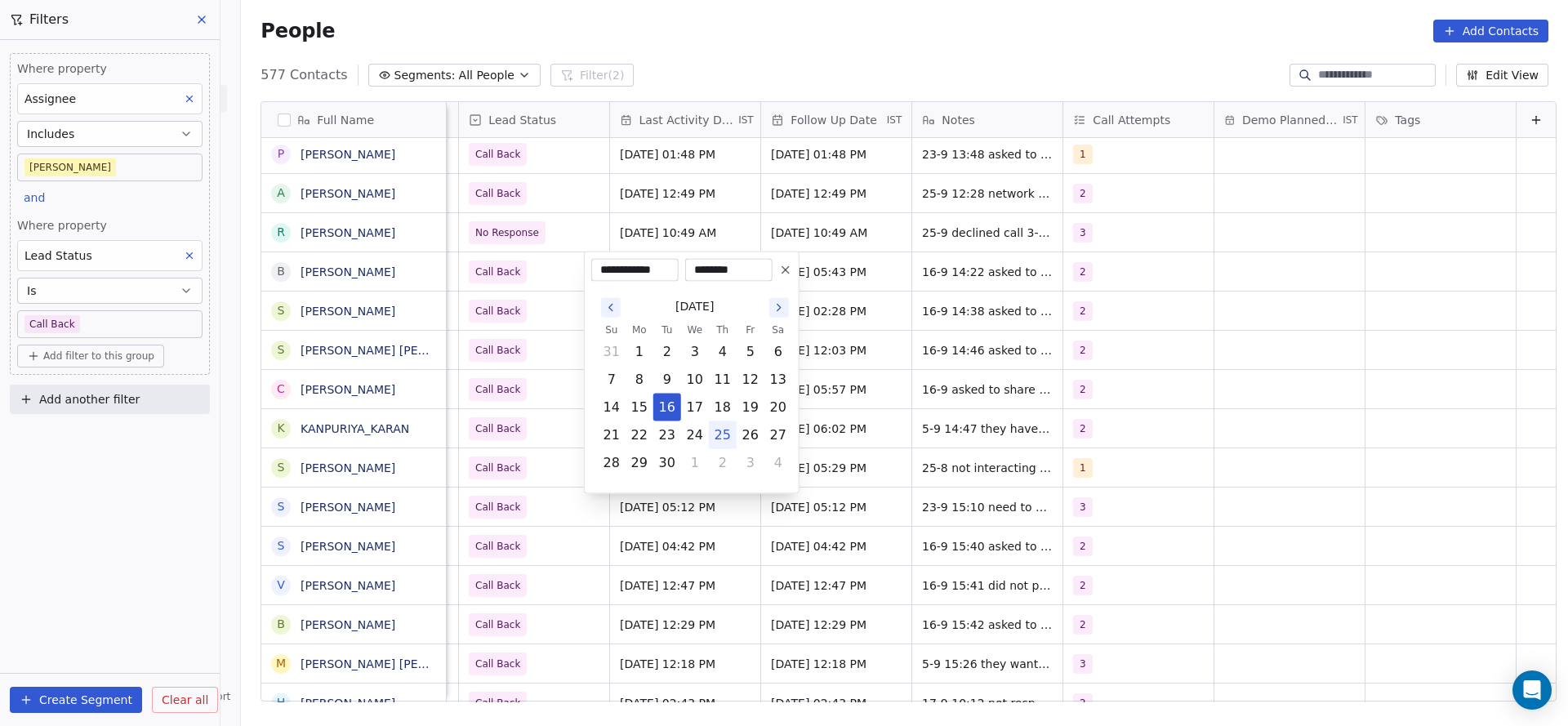
click at [716, 436] on button "25" at bounding box center [722, 435] width 26 height 26
type input "**********"
click at [506, 353] on html "On2Cook India Pvt. Ltd. Contacts People Marketing Workflows Campaigns Metrics &…" at bounding box center [784, 363] width 1568 height 726
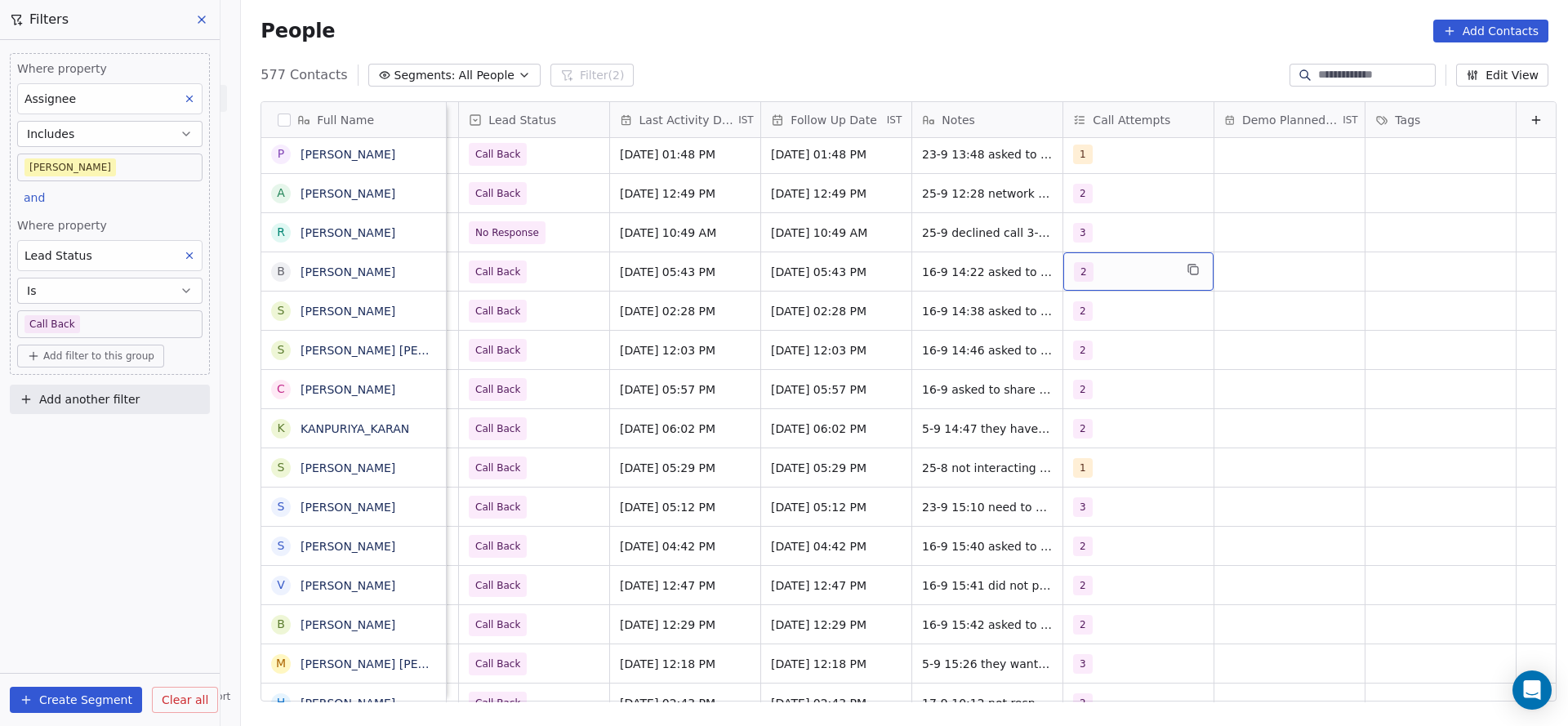
click at [1122, 258] on div "2" at bounding box center [1138, 271] width 150 height 39
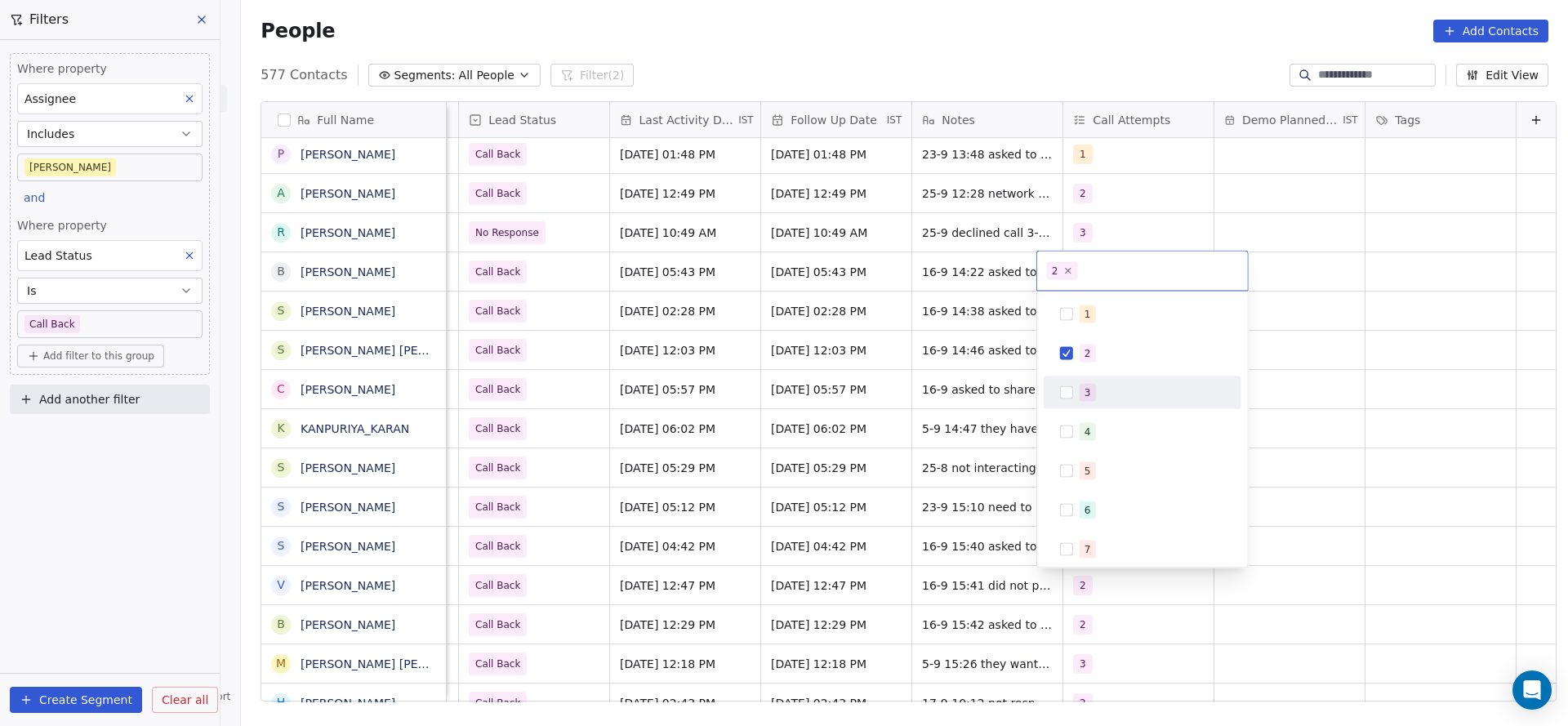
click at [1063, 391] on button "Suggestions" at bounding box center [1066, 393] width 13 height 13
drag, startPoint x: 1091, startPoint y: 359, endPoint x: 912, endPoint y: 281, distance: 195.3
click at [1078, 358] on div "2" at bounding box center [1141, 353] width 184 height 26
click at [888, 378] on html "On2Cook India Pvt. Ltd. Contacts People Marketing Workflows Campaigns Metrics &…" at bounding box center [784, 363] width 1568 height 726
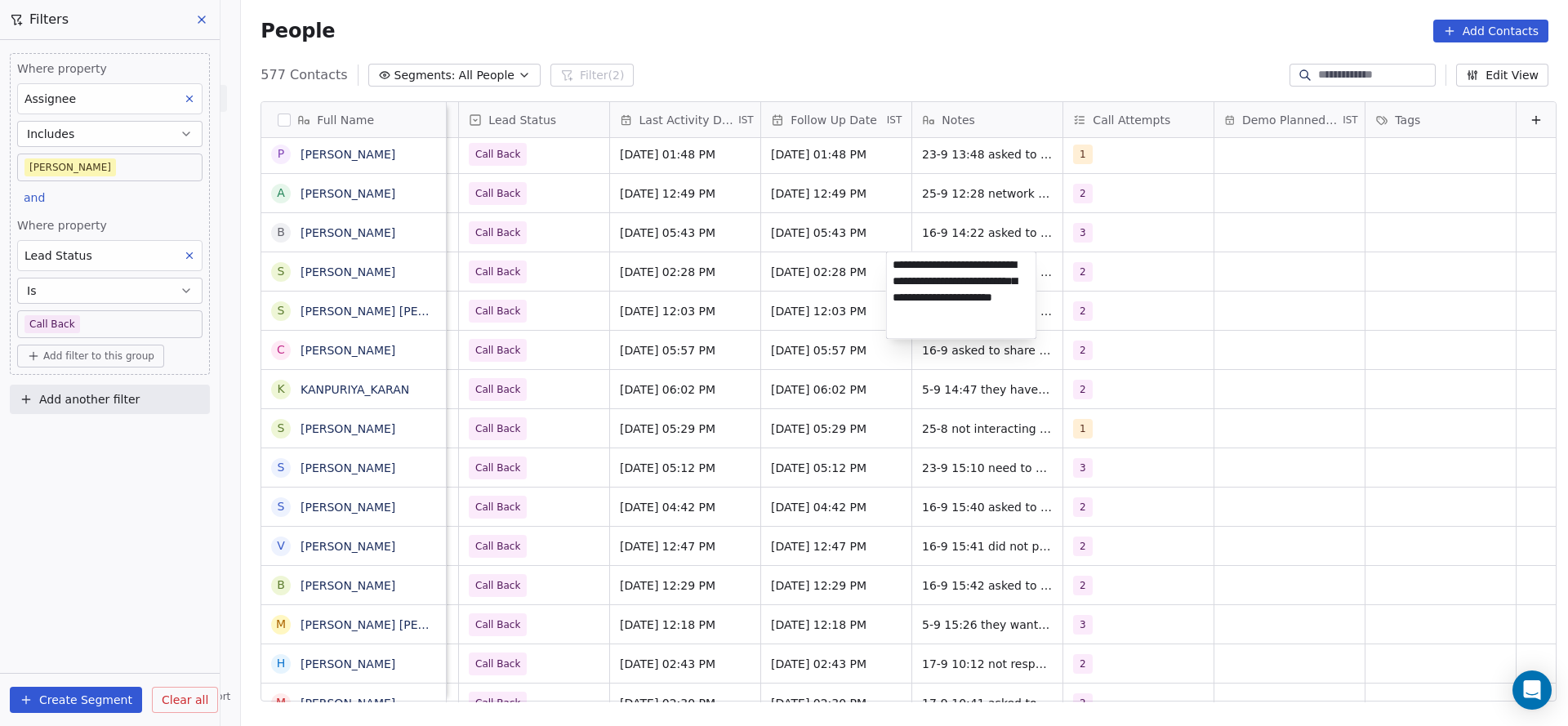
scroll to position [0, 0]
click at [757, 321] on html "On2Cook India Pvt. Ltd. Contacts People Marketing Workflows Campaigns Metrics &…" at bounding box center [784, 363] width 1568 height 726
drag, startPoint x: 888, startPoint y: 263, endPoint x: 1026, endPoint y: 260, distance: 138.0
click at [1026, 260] on textarea "**********" at bounding box center [961, 293] width 149 height 82
type textarea "**********"
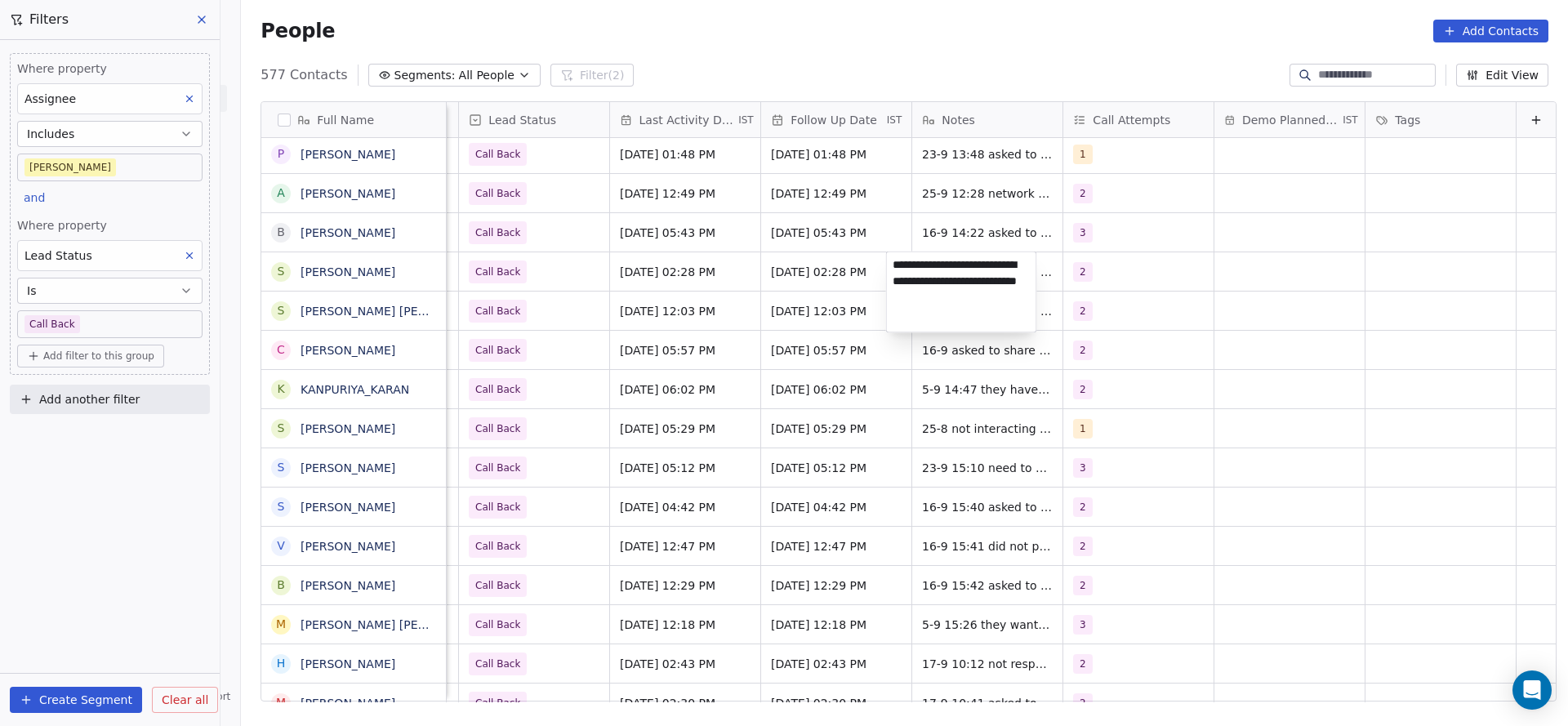
click at [954, 221] on html "On2Cook India Pvt. Ltd. Contacts People Marketing Workflows Campaigns Metrics &…" at bounding box center [784, 363] width 1568 height 726
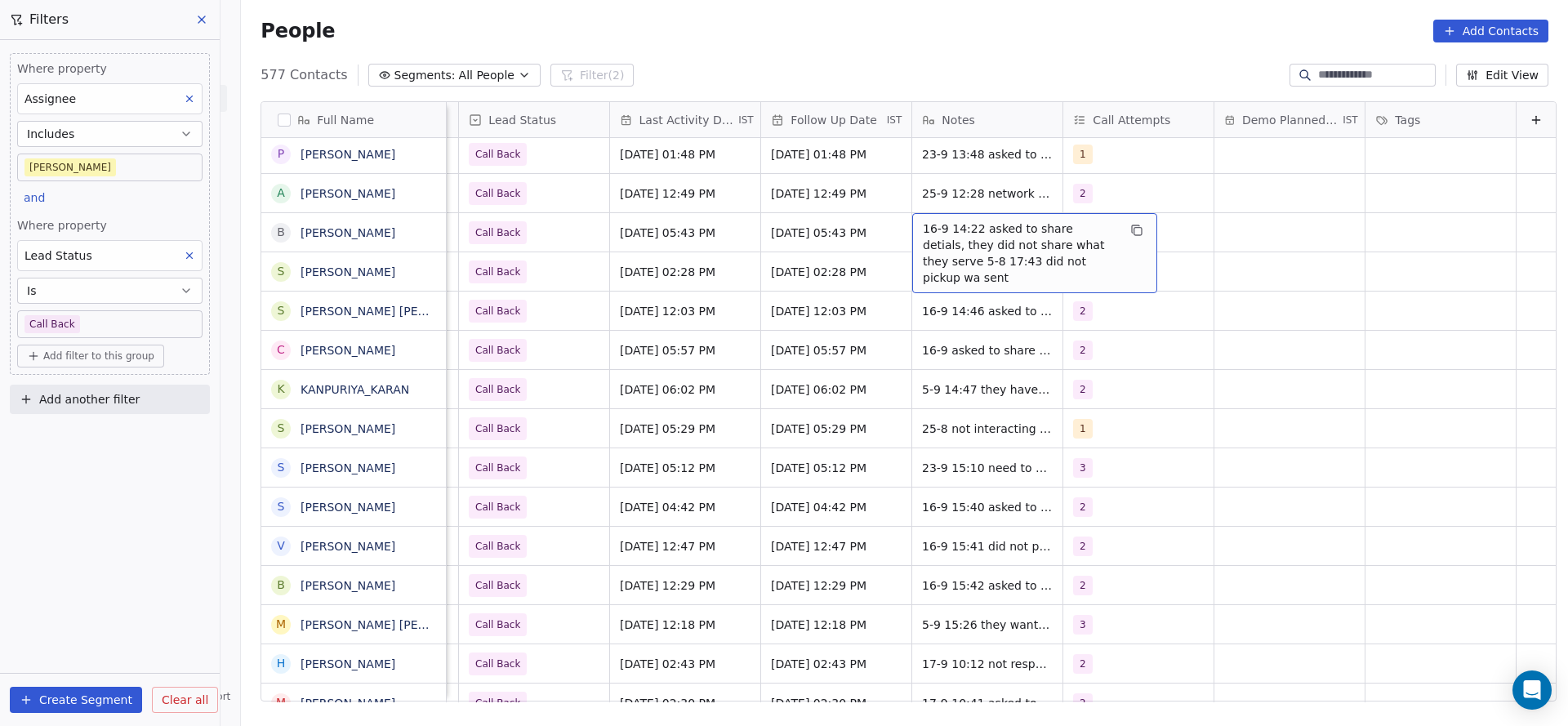
click at [940, 229] on span "16-9 14:22 asked to share detials, they did not share what they serve 5-8 17:43…" at bounding box center [1019, 252] width 194 height 66
click at [890, 226] on textarea "**********" at bounding box center [1008, 243] width 243 height 61
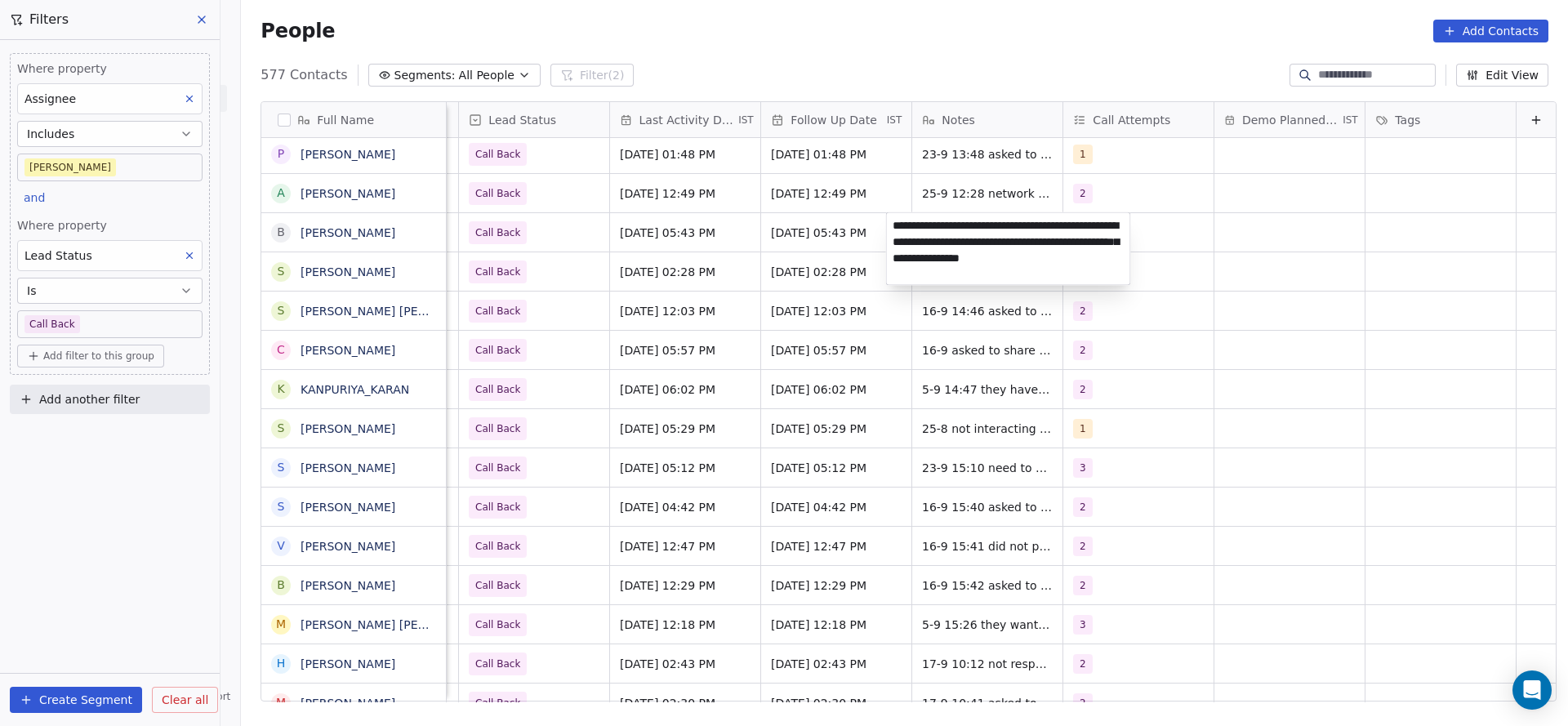
type textarea "**********"
click at [716, 214] on html "On2Cook India Pvt. Ltd. Contacts People Marketing Workflows Campaigns Metrics &…" at bounding box center [784, 363] width 1568 height 726
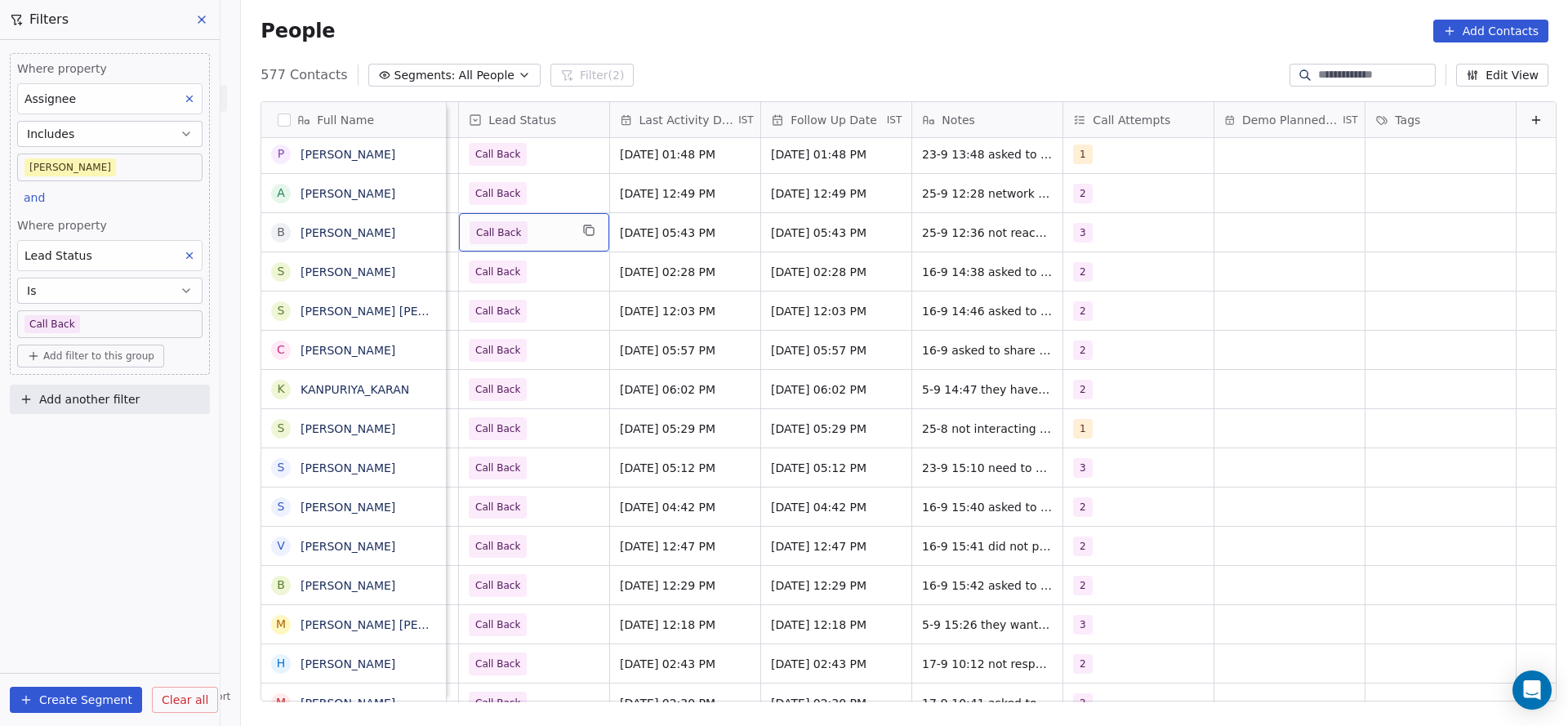
scroll to position [0, 2114]
click at [536, 229] on span "Call Back" at bounding box center [519, 232] width 100 height 22
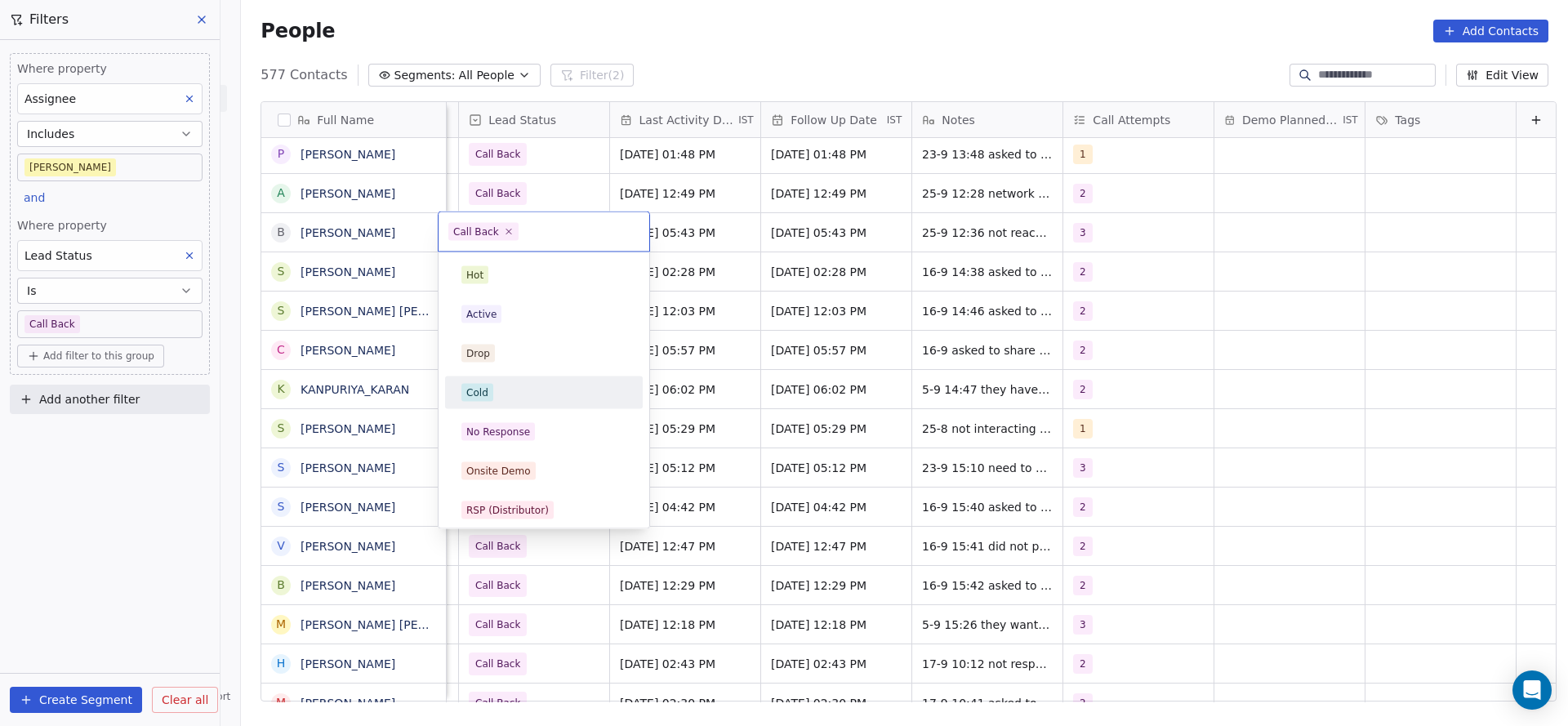
scroll to position [122, 0]
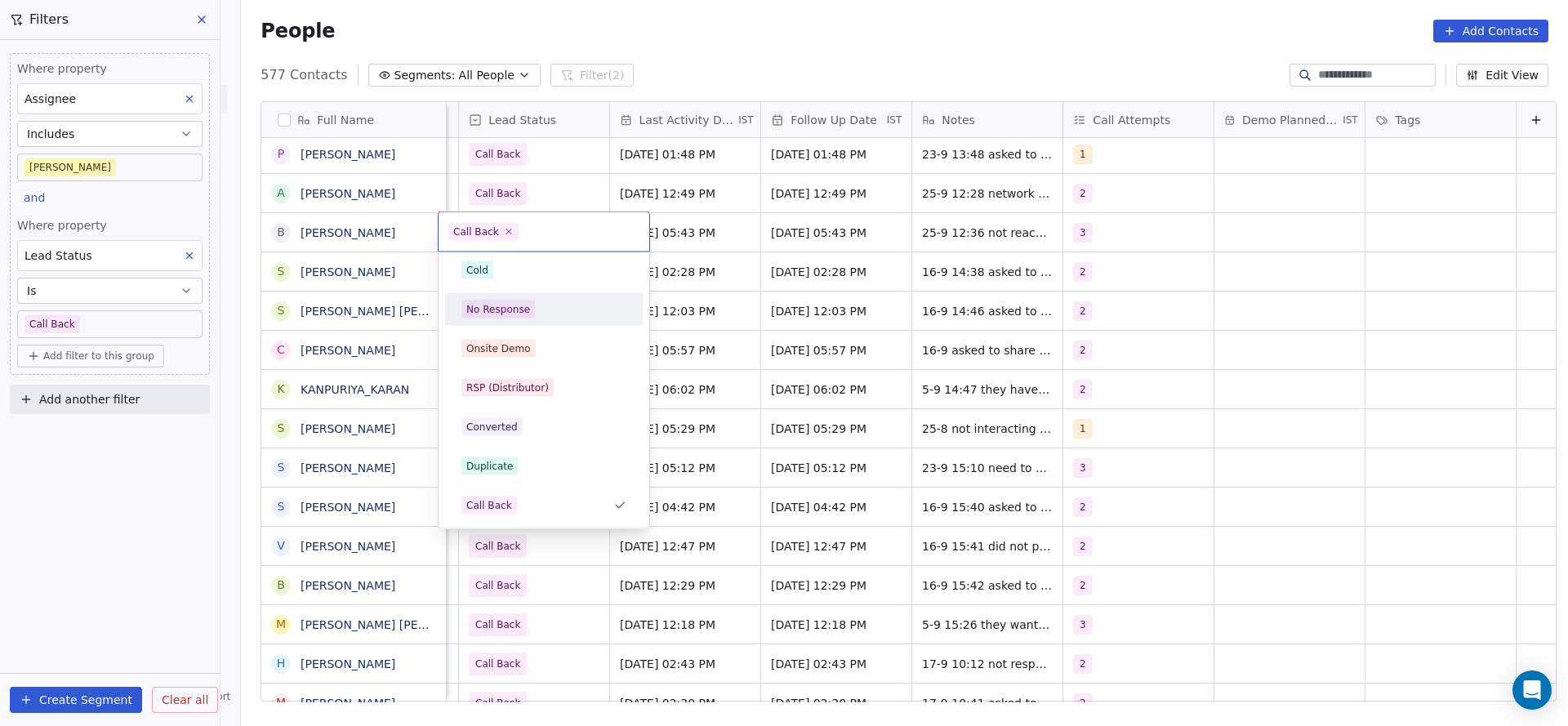
click at [508, 309] on div "No Response" at bounding box center [498, 309] width 64 height 14
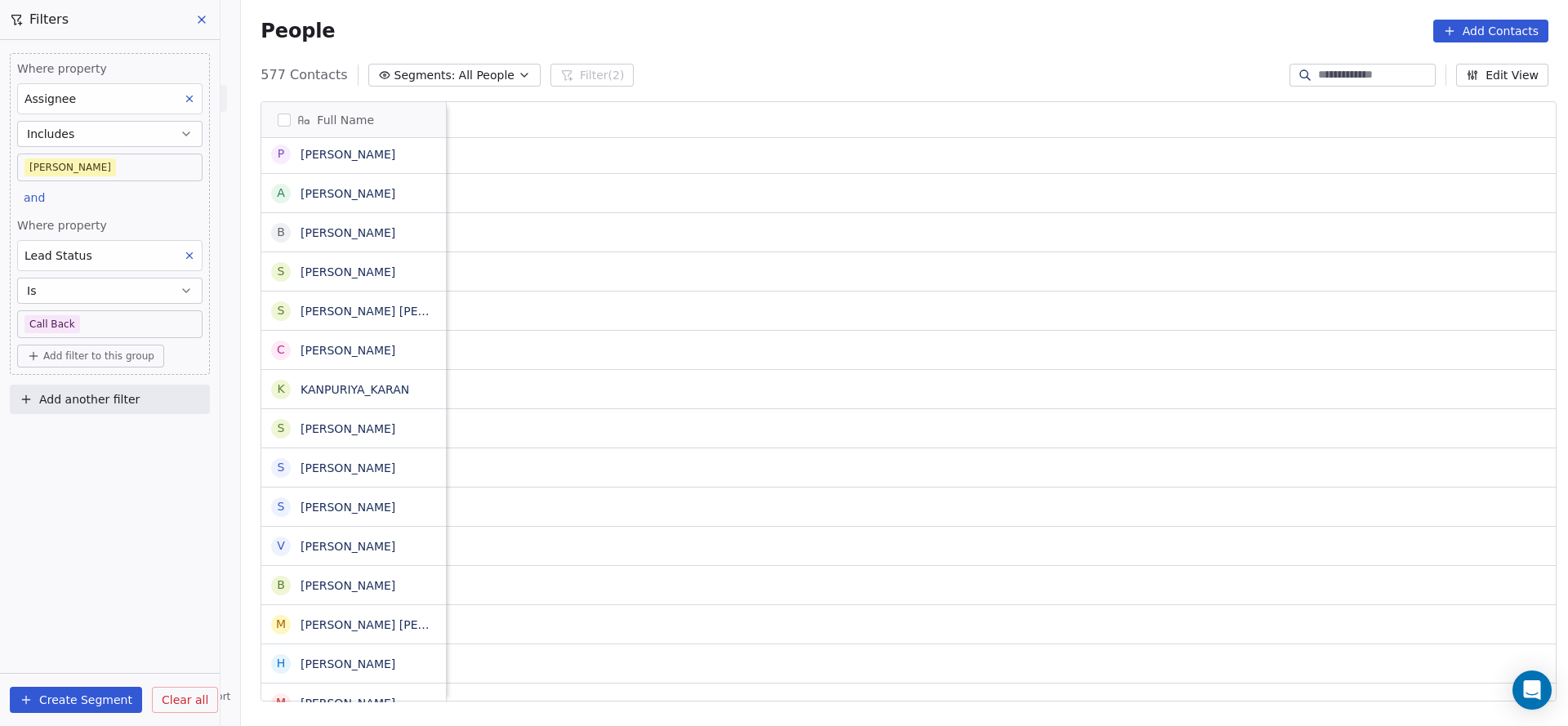
scroll to position [0, 2120]
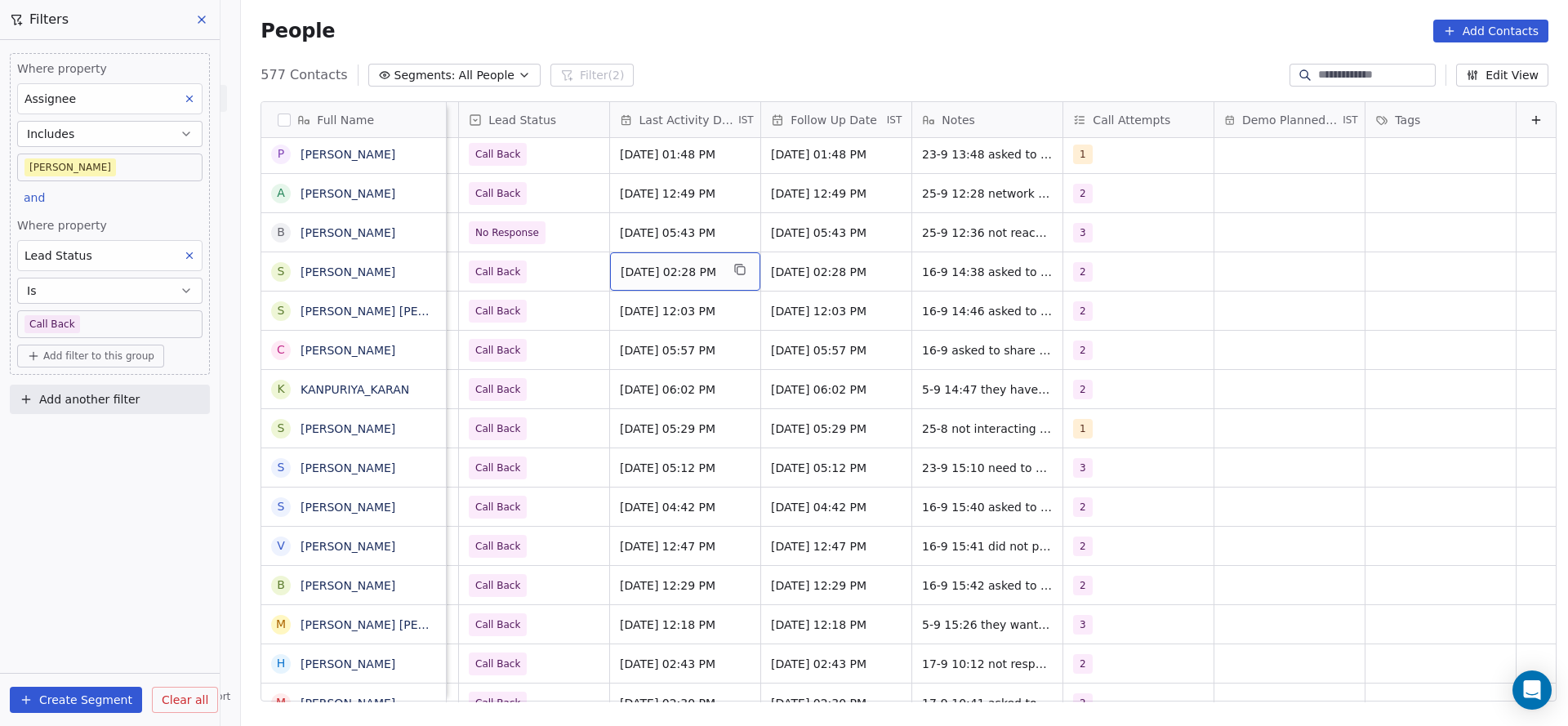
click at [642, 273] on span "[DATE] 02:28 PM" at bounding box center [670, 272] width 100 height 16
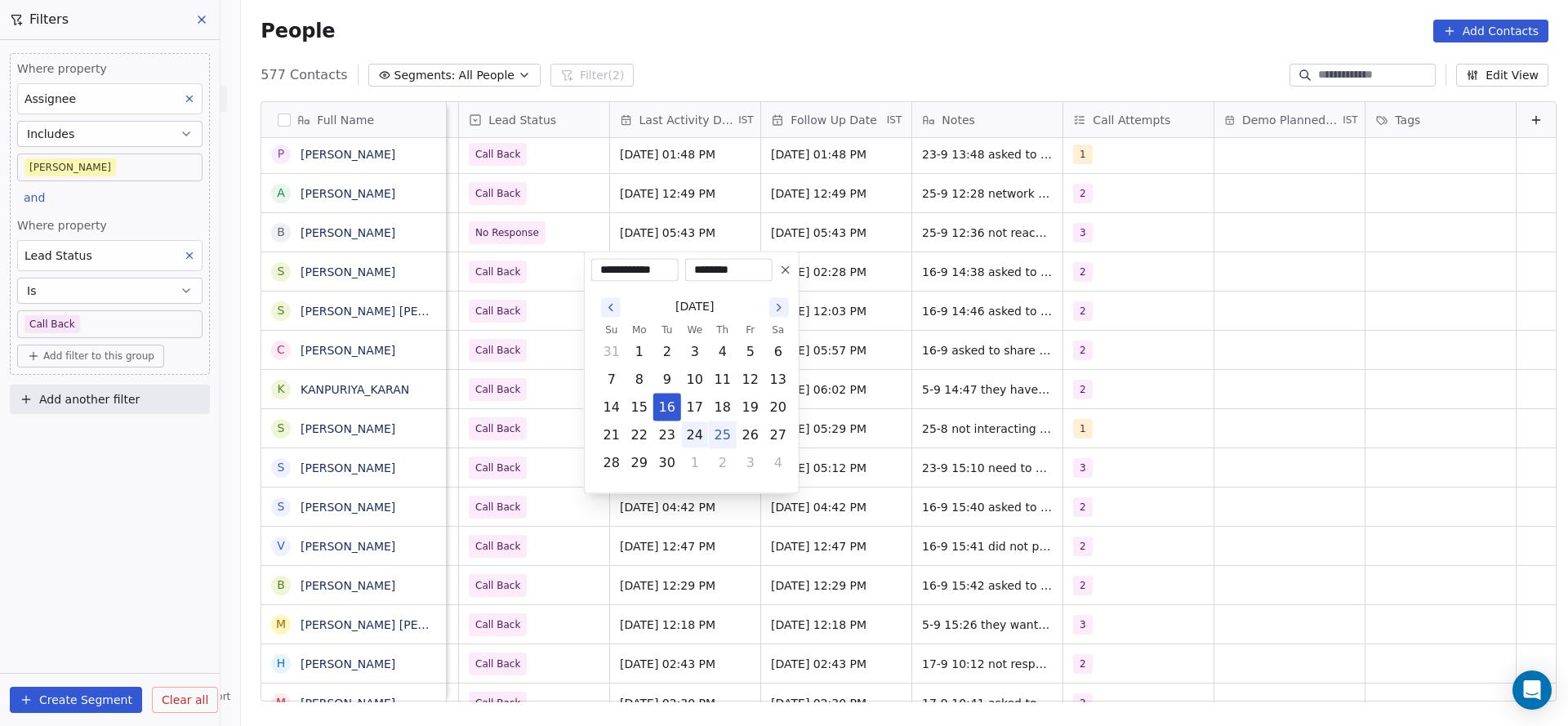
click at [705, 431] on button "24" at bounding box center [694, 435] width 26 height 26
click at [724, 442] on button "25" at bounding box center [722, 435] width 26 height 26
type input "**********"
click at [512, 382] on html "On2Cook India Pvt. Ltd. Contacts People Marketing Workflows Campaigns Metrics &…" at bounding box center [784, 363] width 1568 height 726
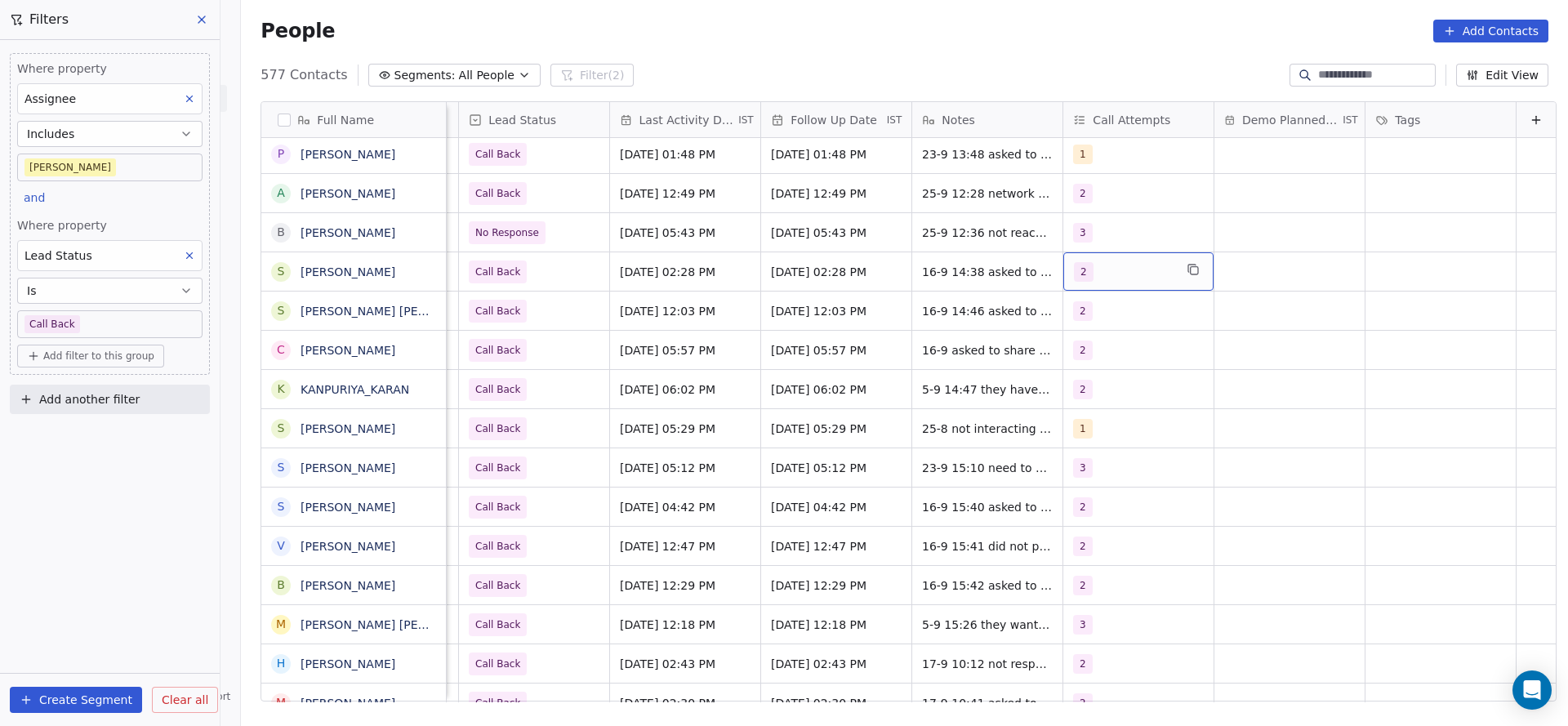
click at [1080, 271] on div "2" at bounding box center [1123, 272] width 100 height 20
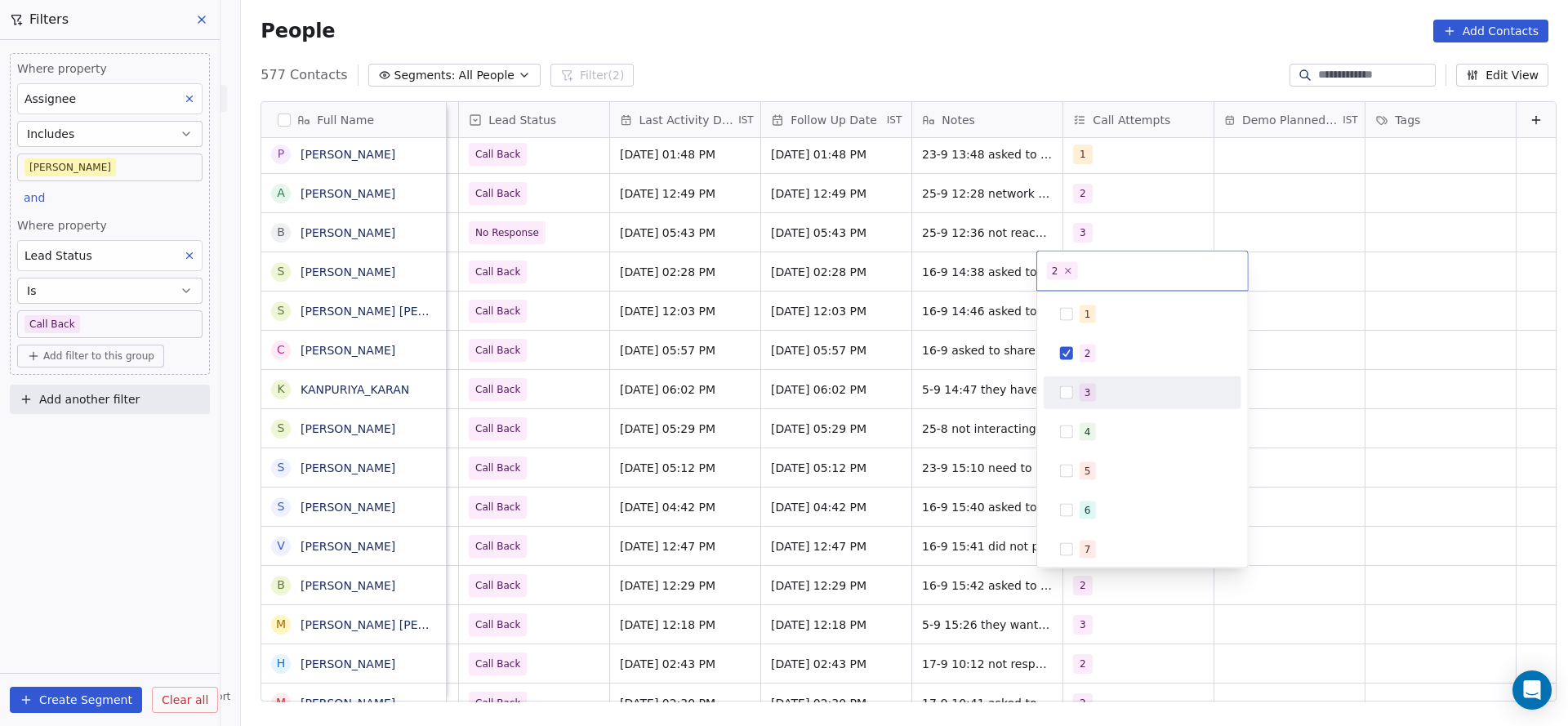
click at [1080, 387] on span "3" at bounding box center [1088, 393] width 16 height 18
drag, startPoint x: 1085, startPoint y: 338, endPoint x: 1035, endPoint y: 363, distance: 55.9
click at [1061, 355] on div "2" at bounding box center [1142, 353] width 198 height 32
click at [976, 381] on html "On2Cook India Pvt. Ltd. Contacts People Marketing Workflows Campaigns Metrics &…" at bounding box center [784, 363] width 1568 height 726
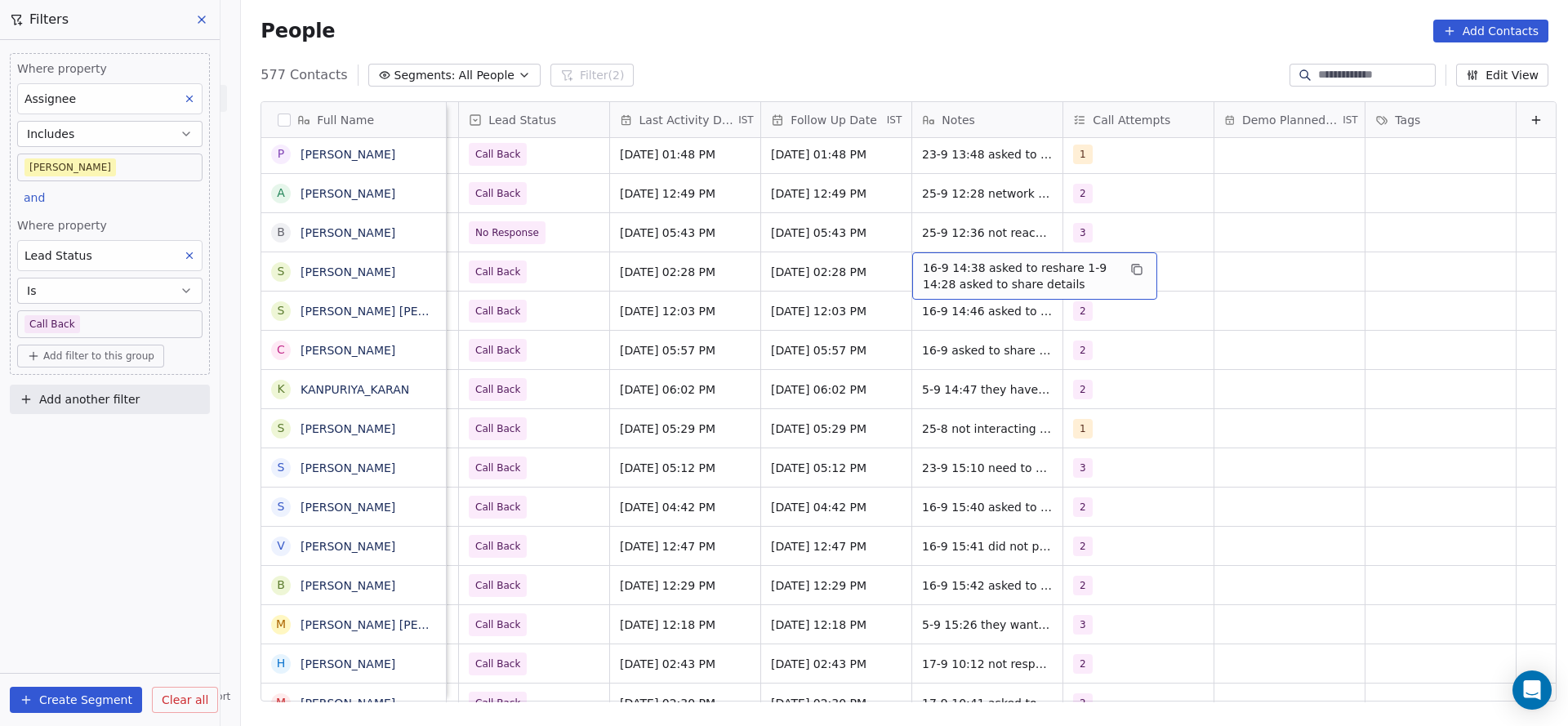
click at [923, 274] on span "16-9 14:38 asked to reshare 1-9 14:28 asked to share details" at bounding box center [1019, 276] width 194 height 32
click at [886, 266] on textarea "**********" at bounding box center [1008, 278] width 243 height 50
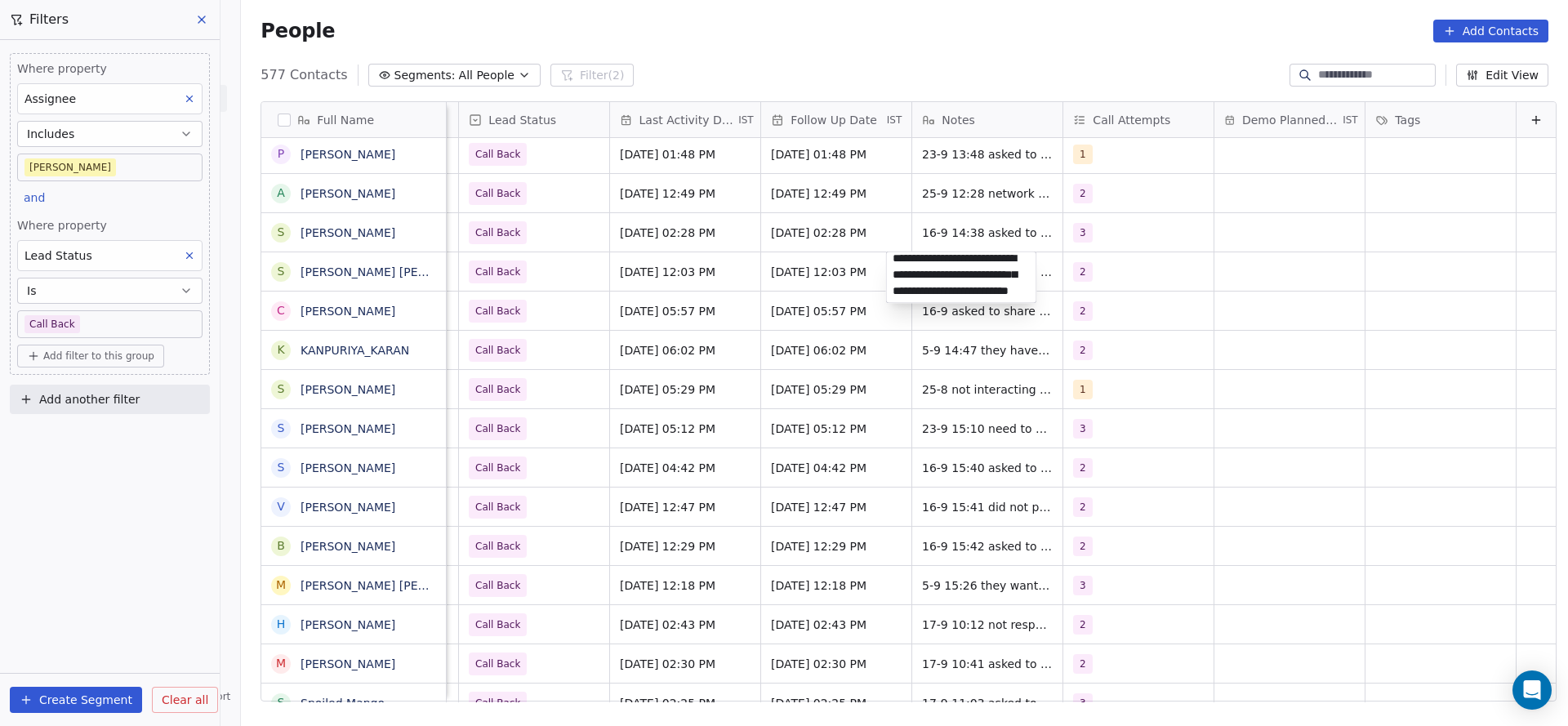
scroll to position [2, 0]
type textarea "**********"
click at [900, 235] on html "On2Cook India Pvt. Ltd. Contacts People Marketing Workflows Campaigns Metrics &…" at bounding box center [784, 363] width 1568 height 726
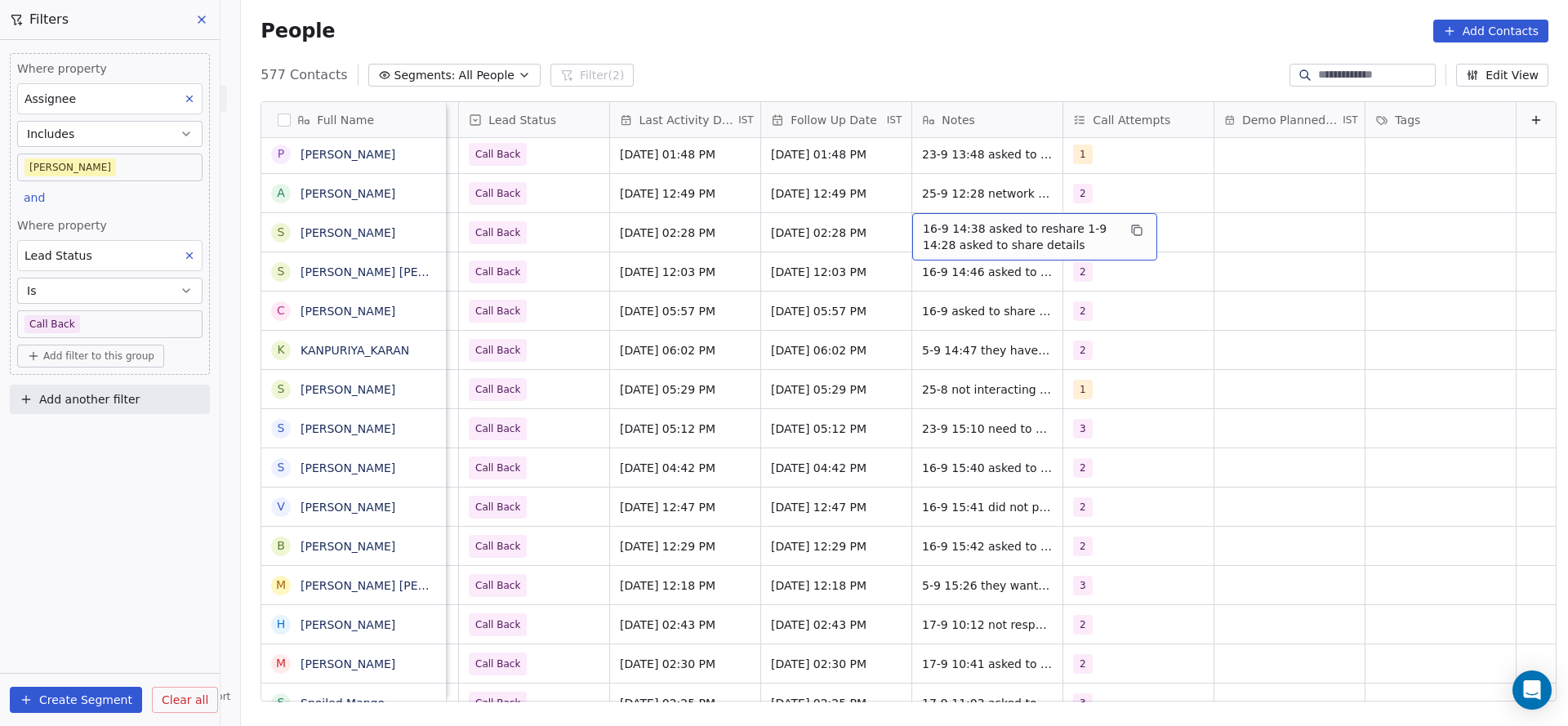
click at [922, 235] on span "16-9 14:38 asked to reshare 1-9 14:28 asked to share details" at bounding box center [1019, 236] width 194 height 32
click at [898, 215] on textarea "**********" at bounding box center [1008, 238] width 243 height 50
type textarea "**********"
click at [805, 274] on html "On2Cook India Pvt. Ltd. Contacts People Marketing Workflows Campaigns Metrics &…" at bounding box center [784, 363] width 1568 height 726
click at [529, 243] on span "Call Back" at bounding box center [519, 232] width 100 height 22
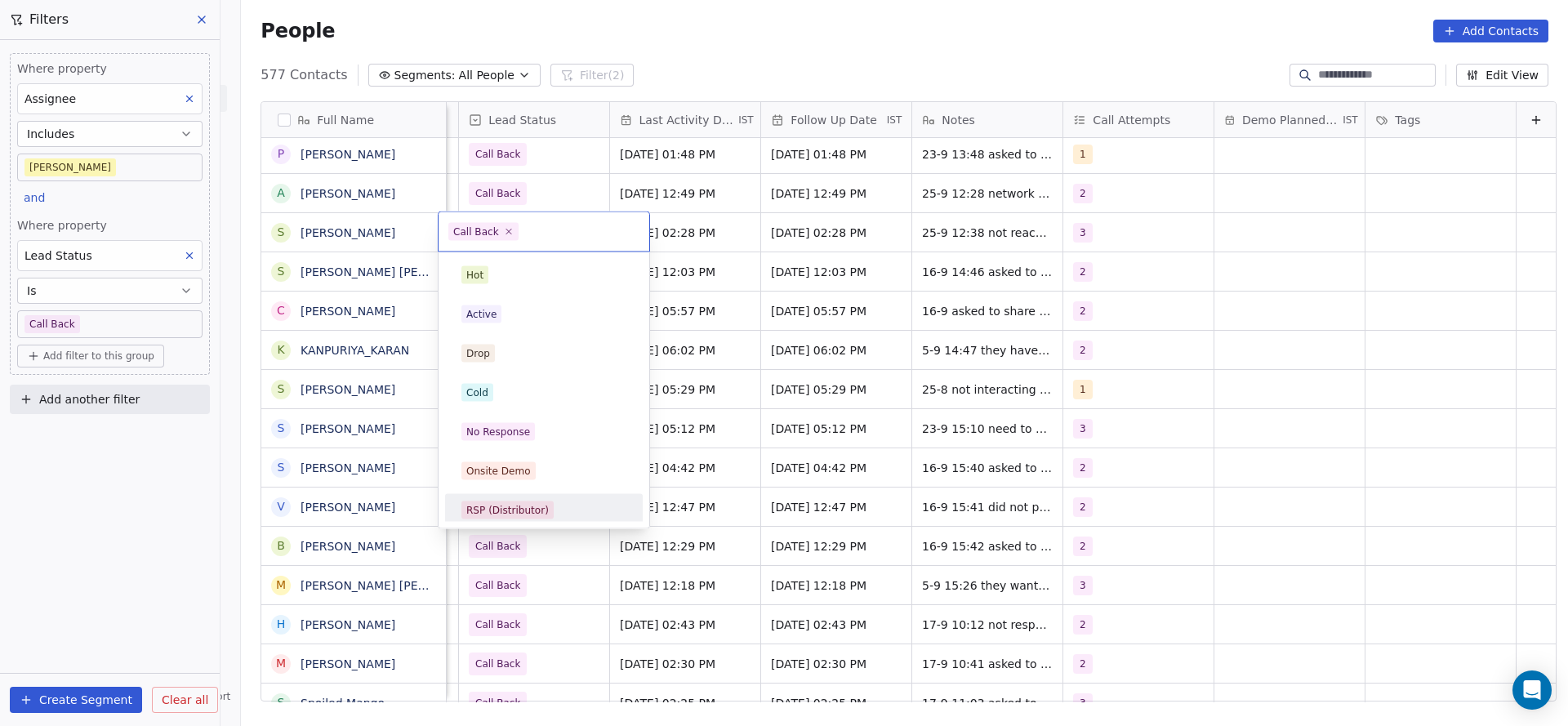
scroll to position [122, 0]
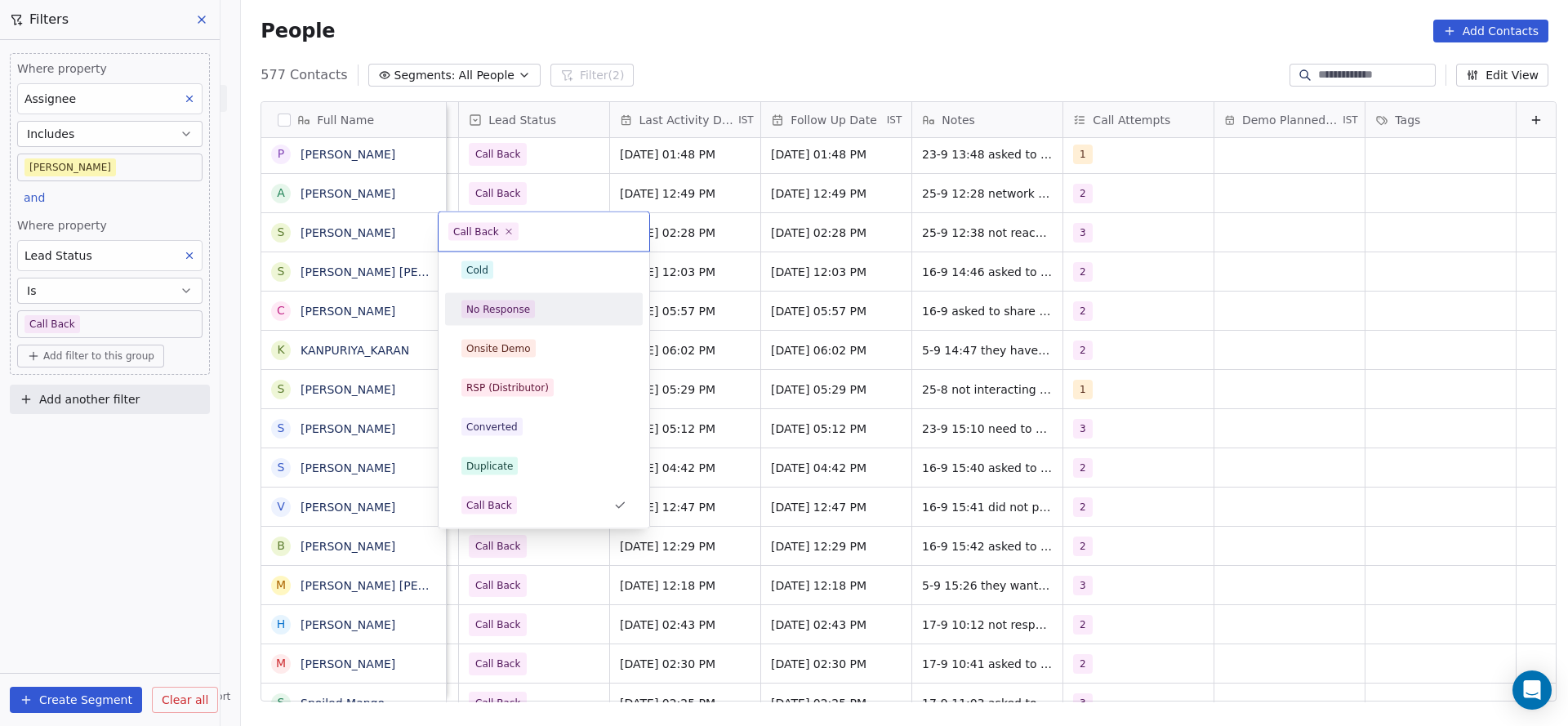
click at [561, 323] on div "No Response" at bounding box center [543, 309] width 198 height 32
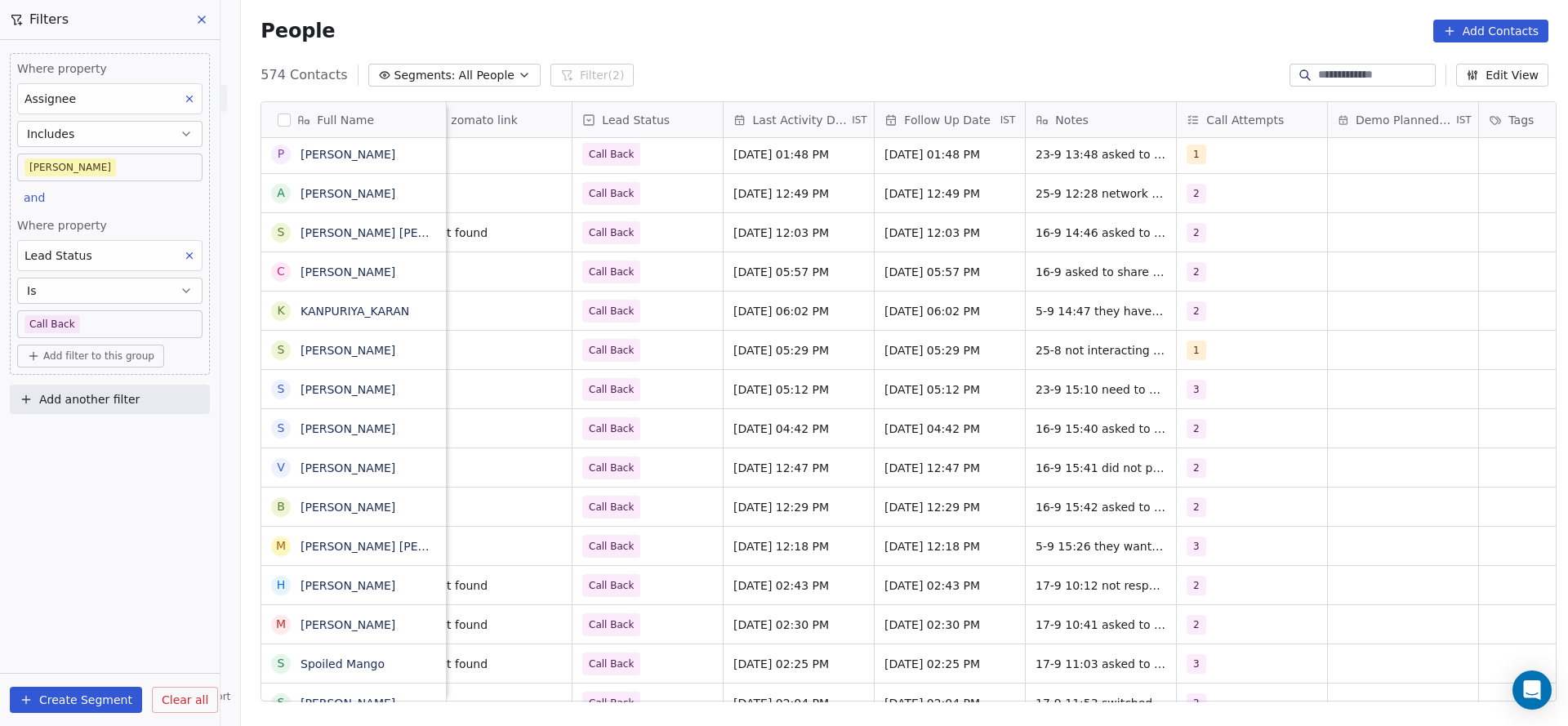
scroll to position [0, 1990]
click at [757, 274] on span "[DATE] 05:57 PM" at bounding box center [781, 272] width 100 height 16
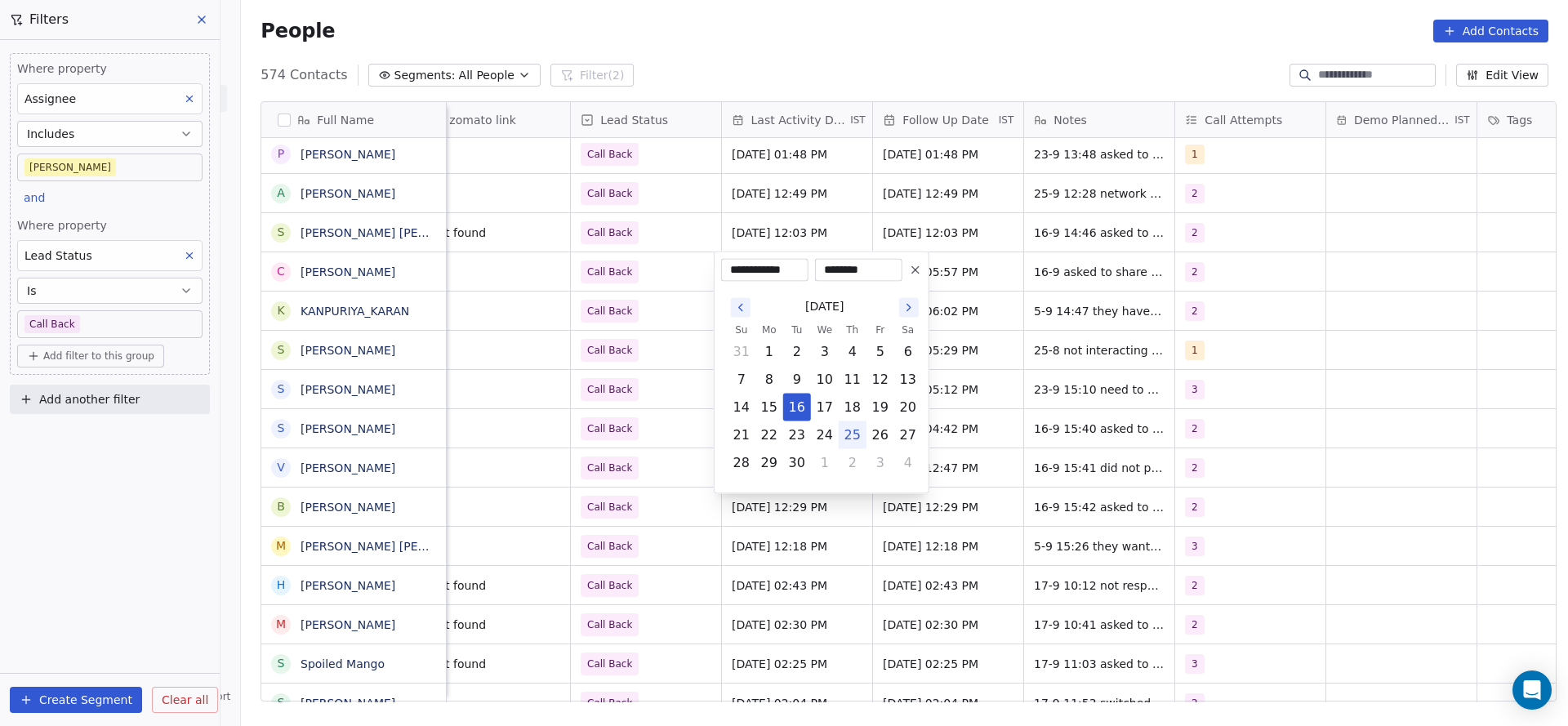
click at [853, 436] on button "25" at bounding box center [852, 435] width 26 height 26
type input "**********"
click at [609, 366] on html "On2Cook India Pvt. Ltd. Contacts People Marketing Workflows Campaigns Metrics &…" at bounding box center [784, 363] width 1568 height 726
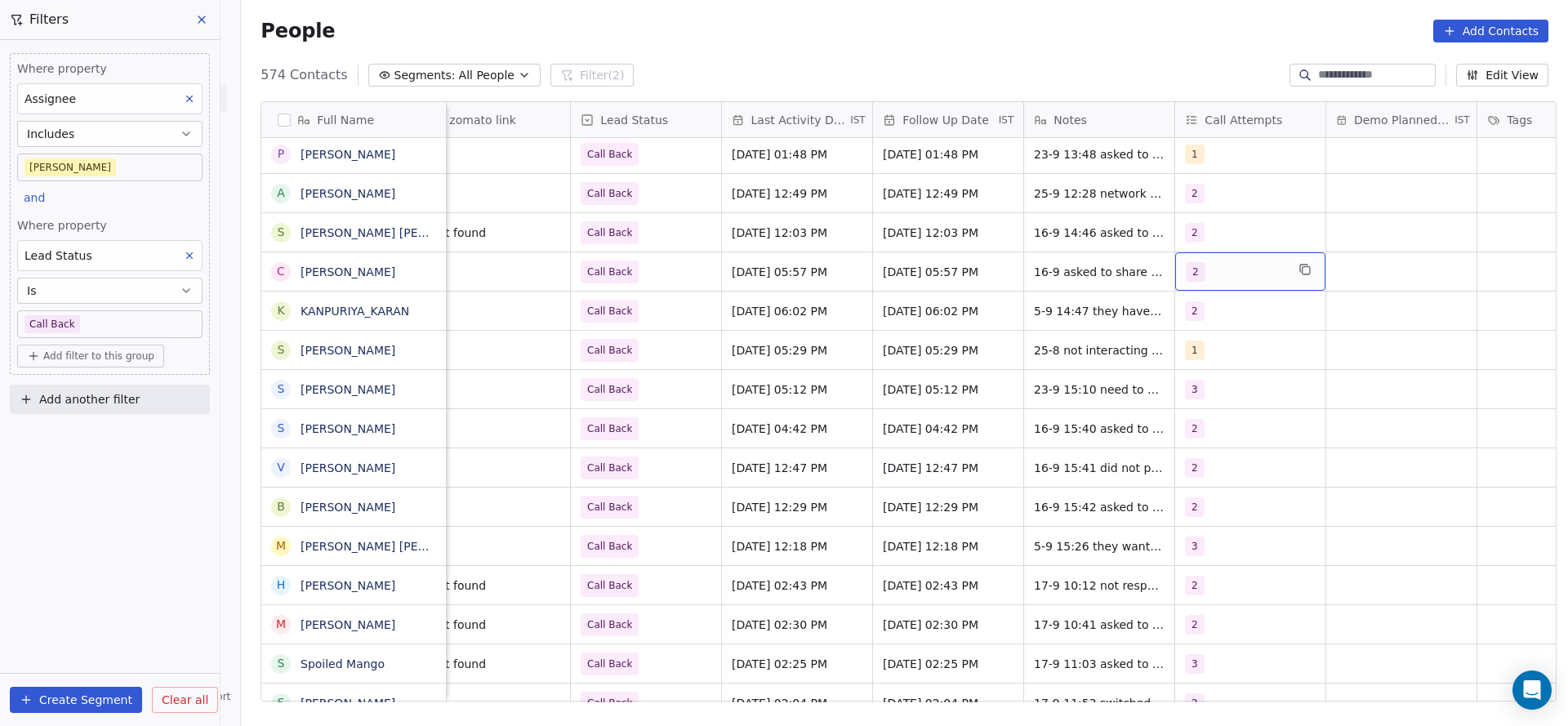
click at [1195, 284] on div "2" at bounding box center [1249, 271] width 150 height 39
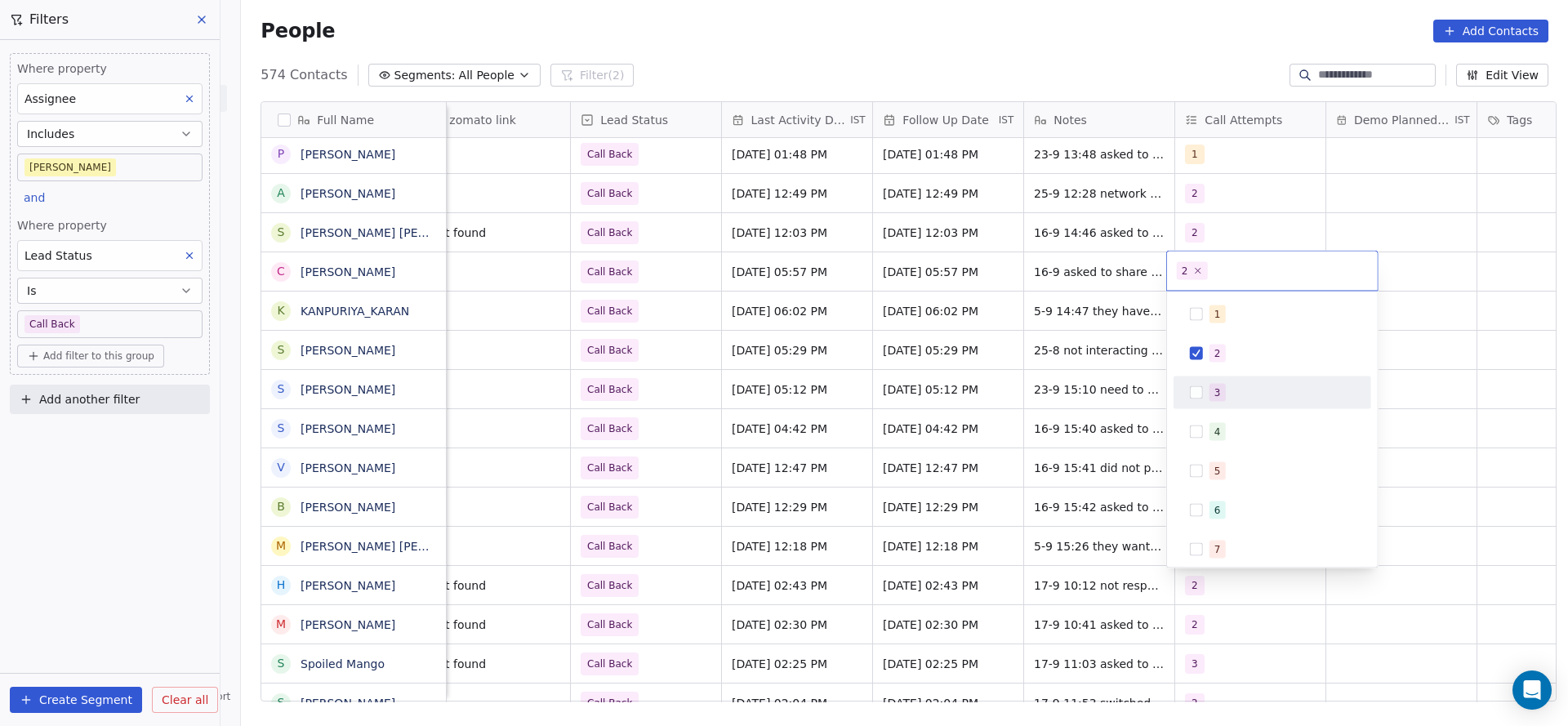
click at [1210, 394] on span "3" at bounding box center [1217, 393] width 16 height 18
drag, startPoint x: 1220, startPoint y: 345, endPoint x: 1091, endPoint y: 292, distance: 139.5
click at [1217, 346] on span "2" at bounding box center [1217, 354] width 16 height 18
click at [1017, 406] on html "On2Cook India Pvt. Ltd. Contacts People Marketing Workflows Campaigns Metrics &…" at bounding box center [784, 363] width 1568 height 726
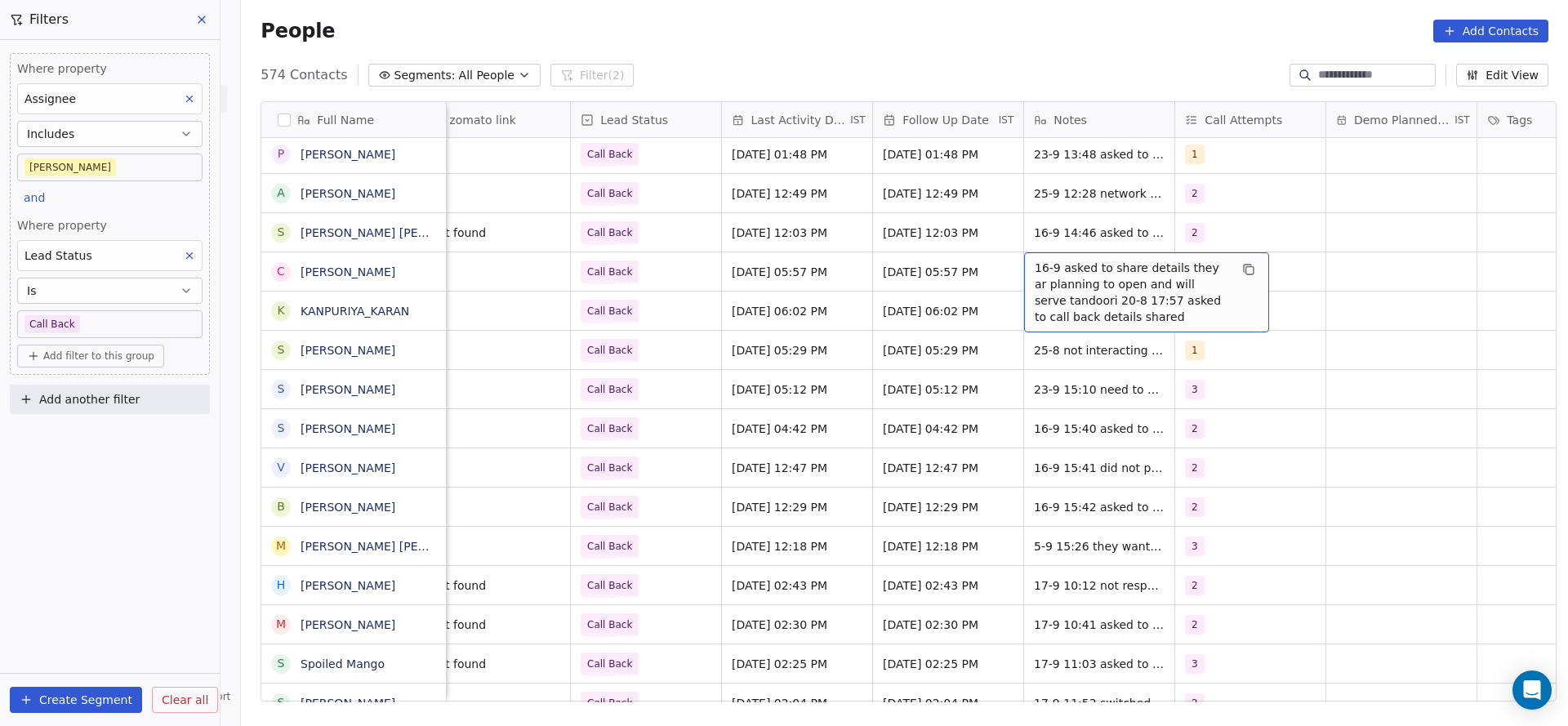
click at [1079, 269] on span "16-9 asked to share details they ar planning to open and will serve tandoori 20…" at bounding box center [1132, 292] width 194 height 66
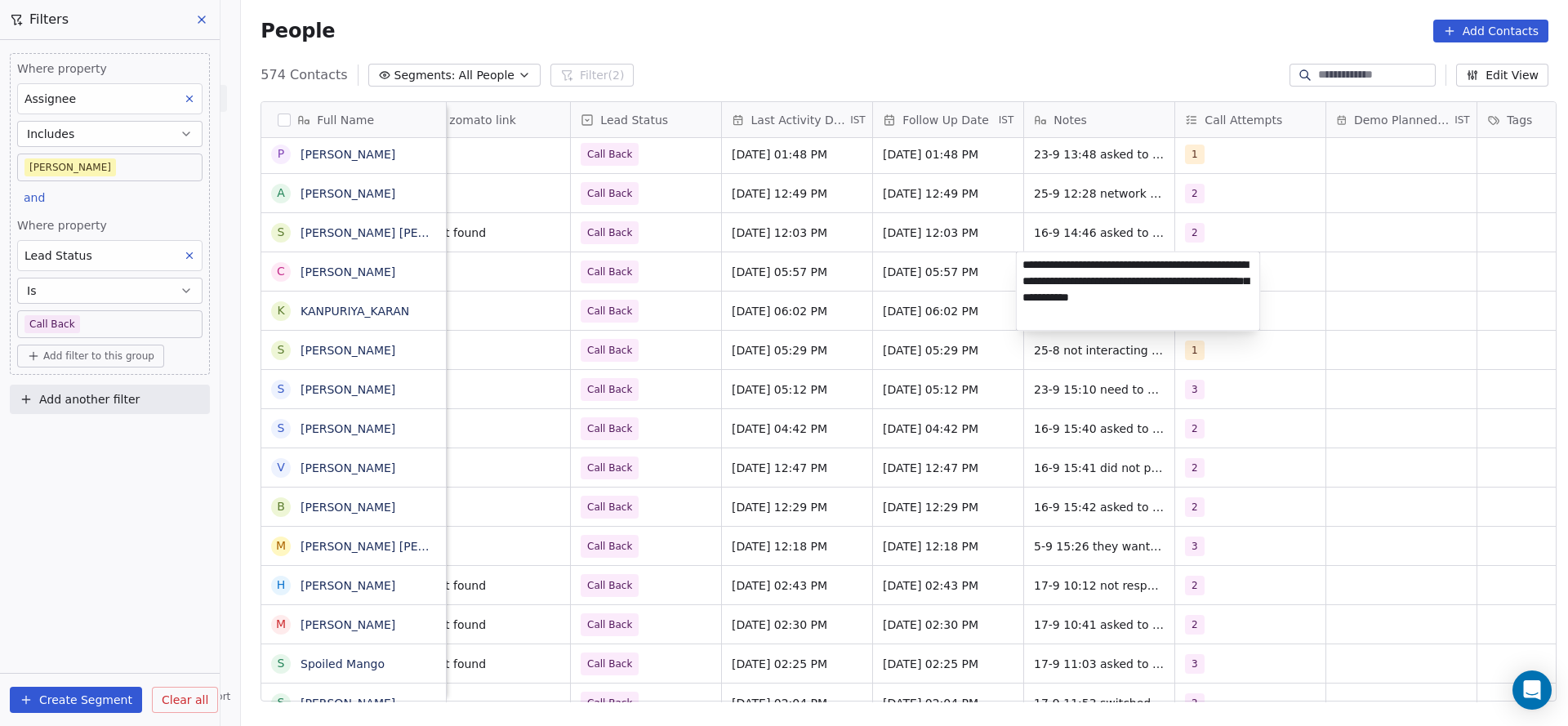
click at [1019, 263] on textarea "**********" at bounding box center [1138, 291] width 243 height 78
type textarea "**********"
click at [933, 361] on html "On2Cook India Pvt. Ltd. Contacts People Marketing Workflows Campaigns Metrics &…" at bounding box center [784, 363] width 1568 height 726
